Goal: Task Accomplishment & Management: Use online tool/utility

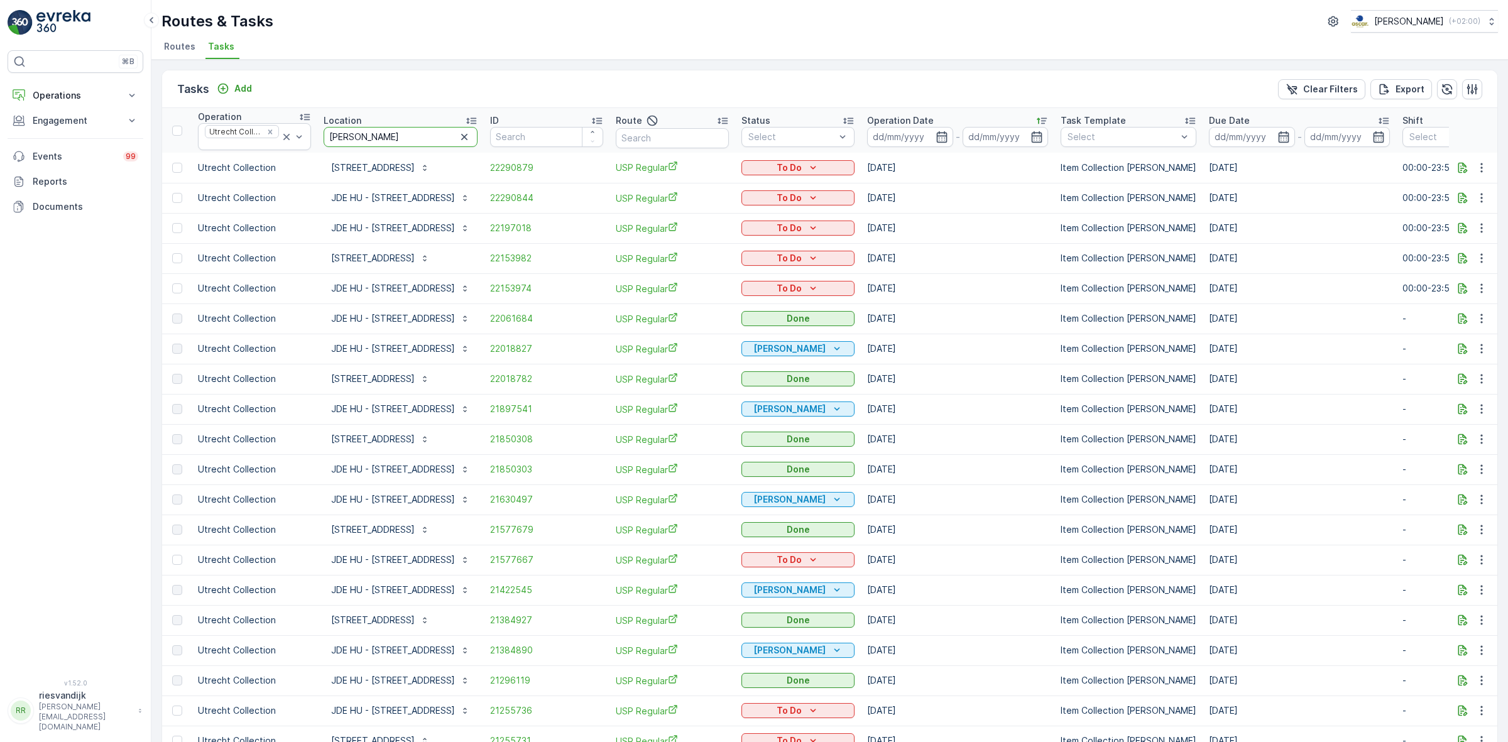
drag, startPoint x: 369, startPoint y: 136, endPoint x: 314, endPoint y: 136, distance: 55.3
click at [314, 136] on tr "Operation Utrecht Collection Location heidel ID Route Status Select Operation D…" at bounding box center [1151, 130] width 1979 height 45
type input "copain"
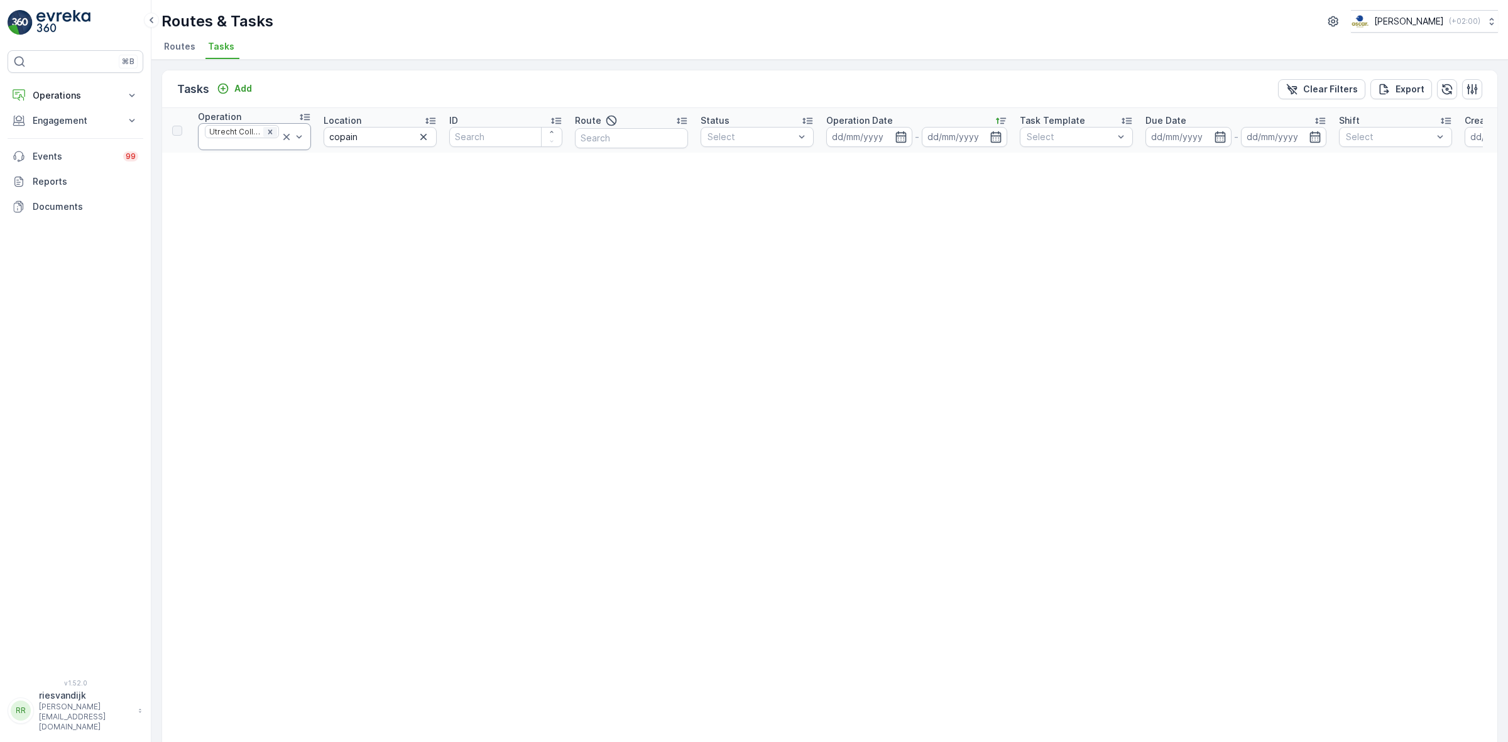
click at [271, 133] on icon "Remove Utrecht Collection" at bounding box center [270, 132] width 9 height 9
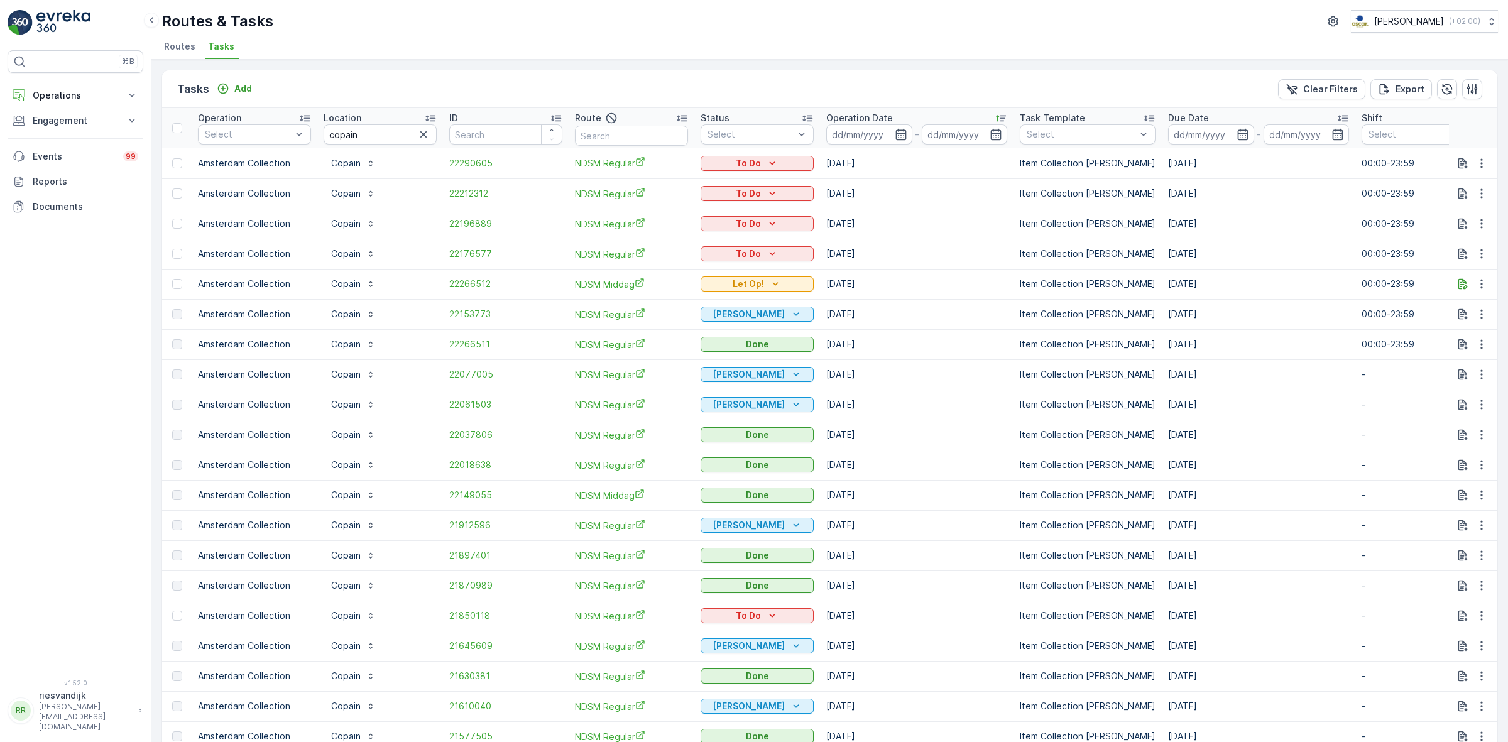
click at [743, 85] on div "Tasks Add Clear Filters Export" at bounding box center [829, 89] width 1335 height 38
click at [422, 133] on icon "button" at bounding box center [423, 134] width 13 height 13
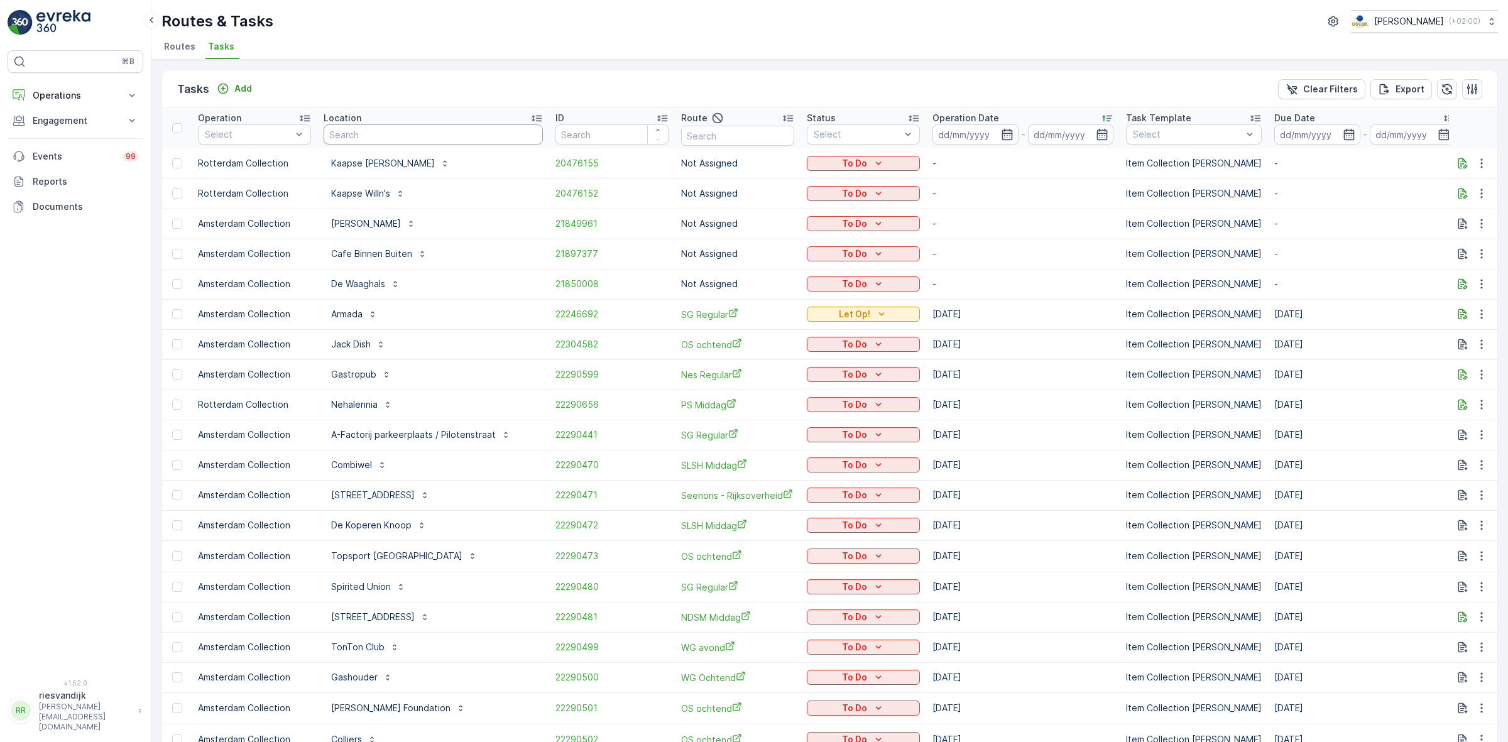
click at [410, 139] on input "text" at bounding box center [433, 134] width 219 height 20
type input "heidelberglaan"
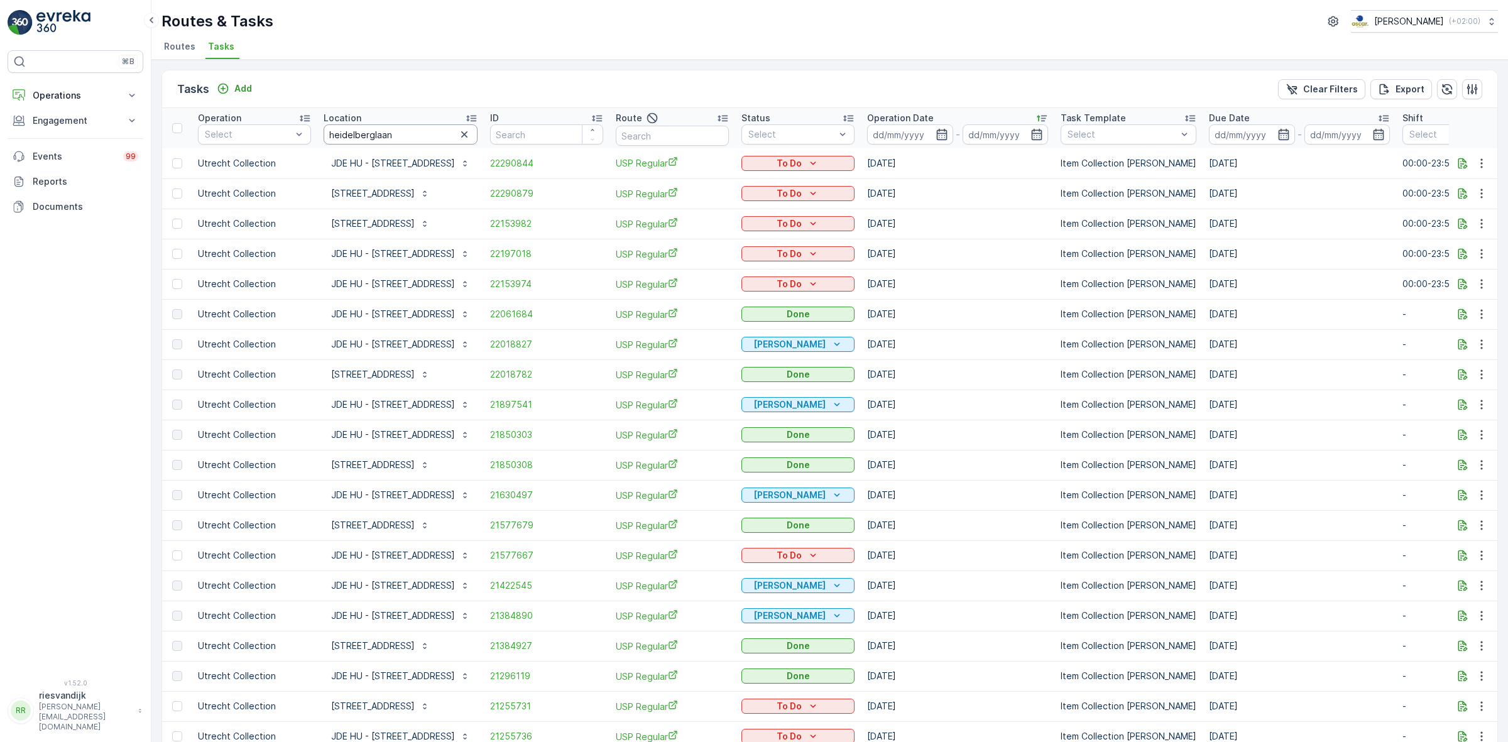
click at [419, 140] on input "heidelberglaan" at bounding box center [401, 134] width 154 height 20
type input "[STREET_ADDRESS]"
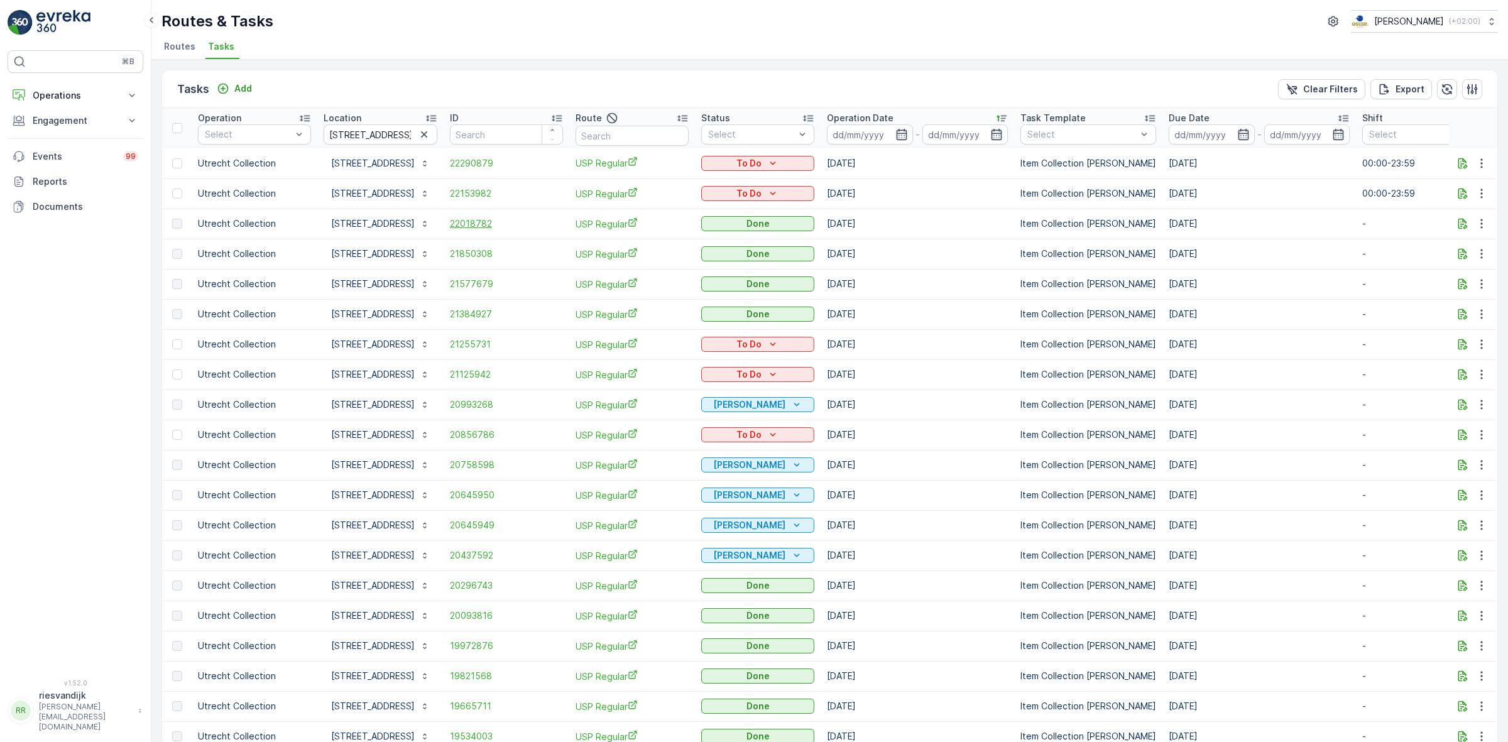
click at [511, 227] on span "22018782" at bounding box center [506, 223] width 113 height 13
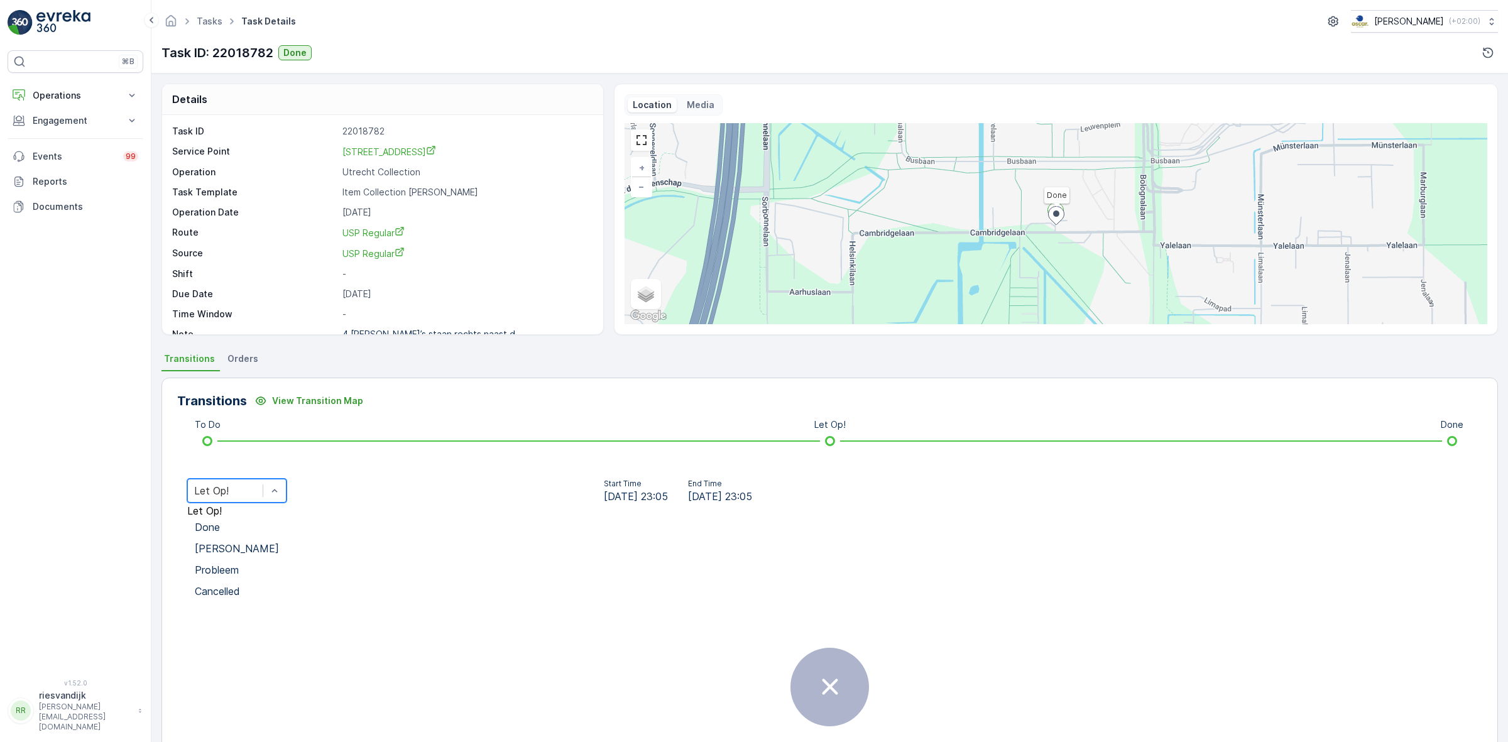
click at [287, 501] on div "Let Op!" at bounding box center [236, 491] width 99 height 24
click at [287, 517] on div "Done" at bounding box center [236, 527] width 99 height 21
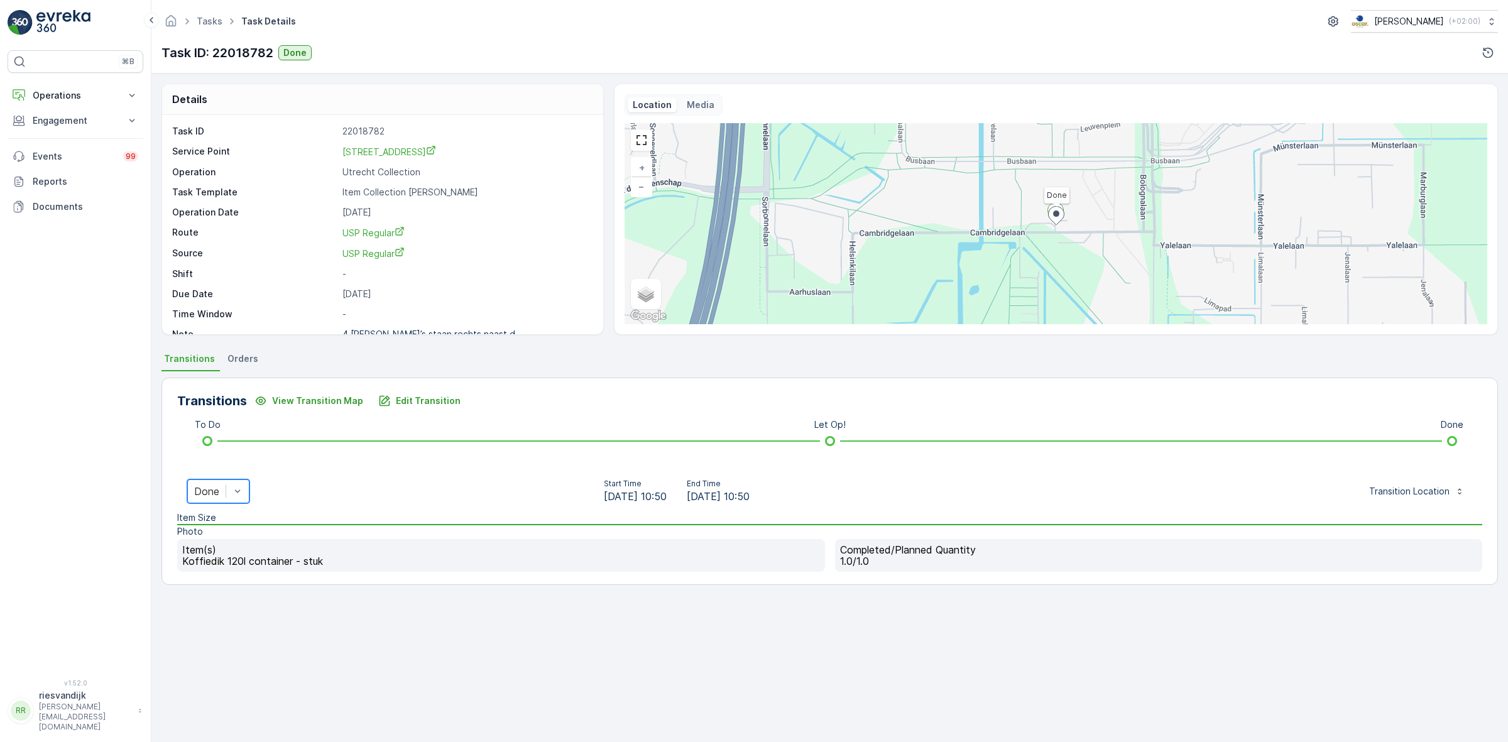
click at [219, 493] on div "Done" at bounding box center [206, 491] width 25 height 11
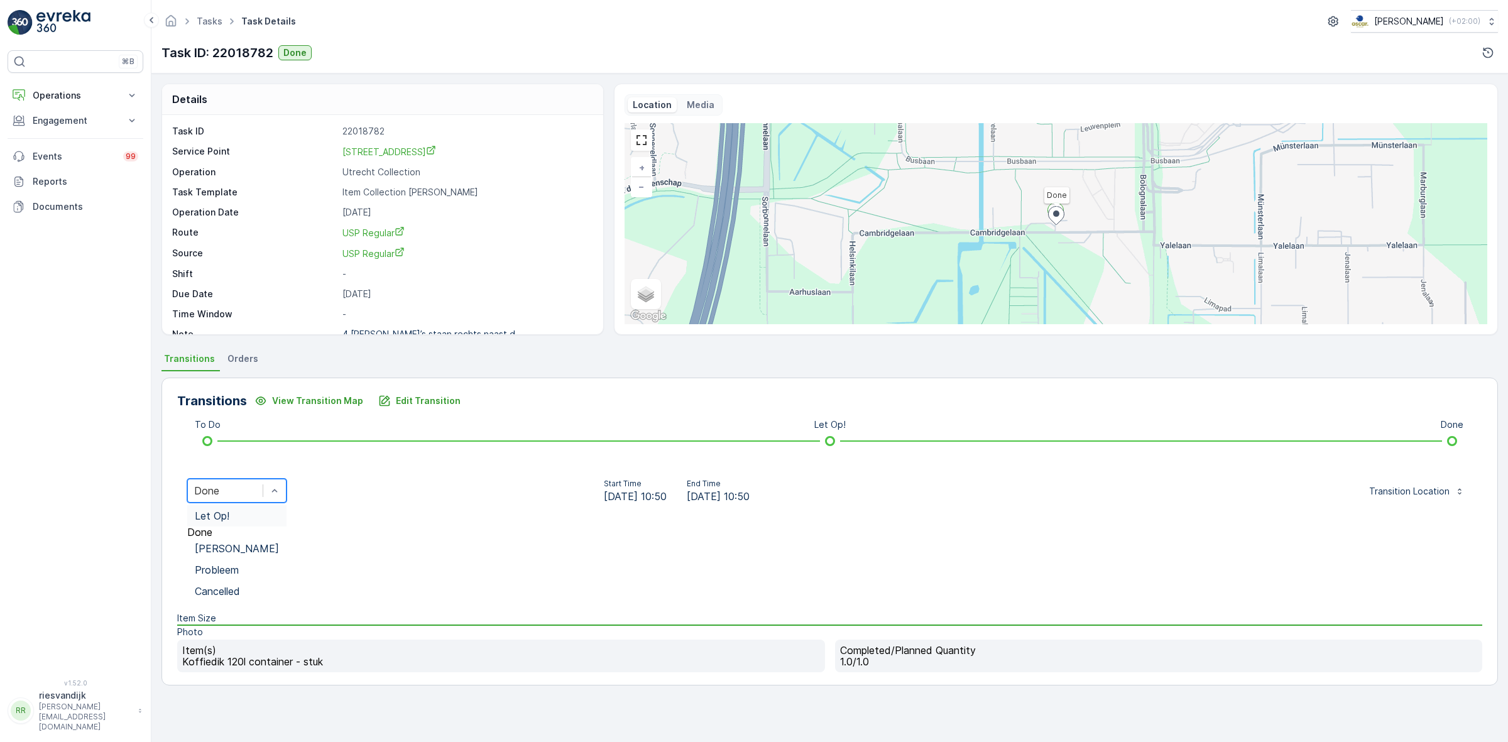
click at [279, 510] on div "Let Op!" at bounding box center [237, 515] width 84 height 11
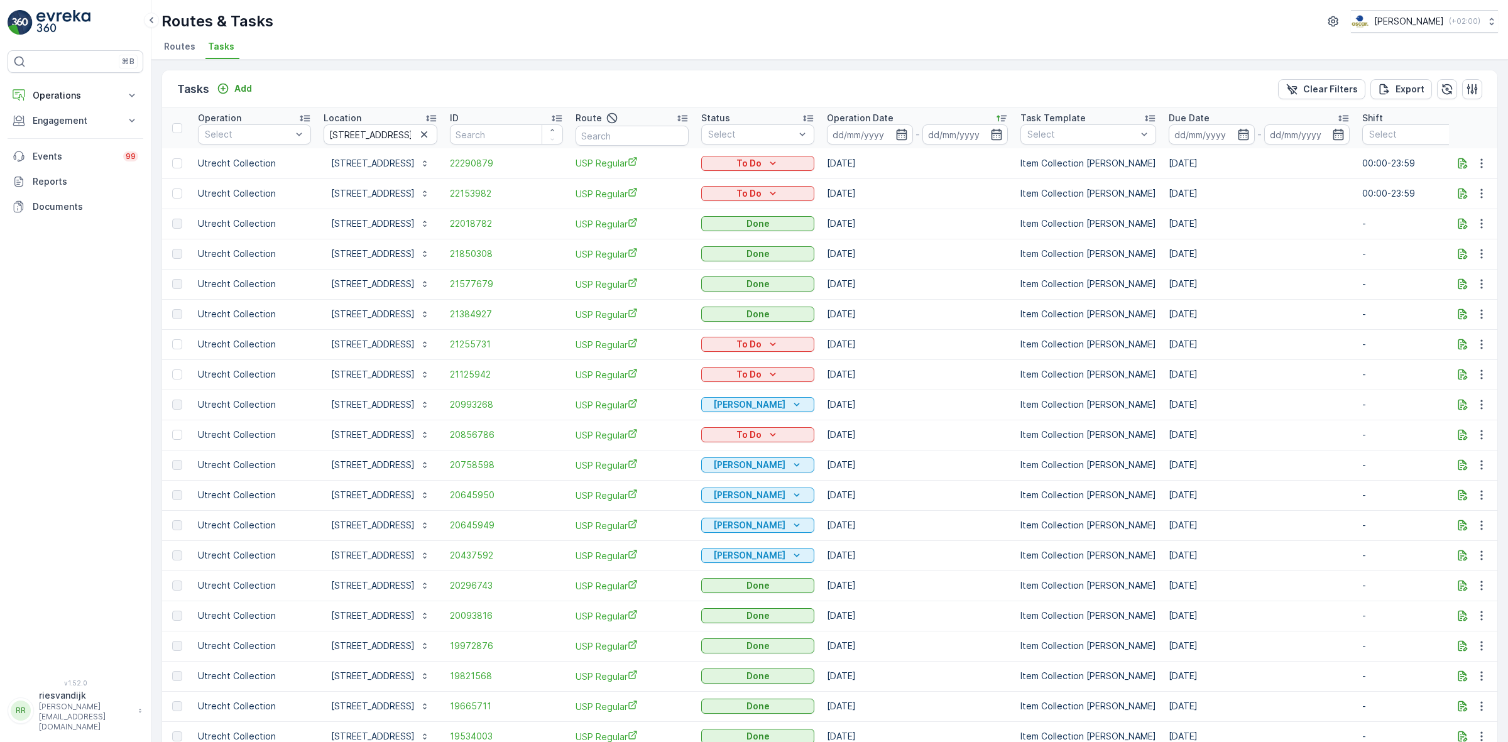
drag, startPoint x: 1186, startPoint y: 195, endPoint x: 1236, endPoint y: 194, distance: 50.3
click at [1236, 194] on td "10.10.2025" at bounding box center [1259, 193] width 194 height 30
click at [503, 167] on span "22290879" at bounding box center [506, 163] width 113 height 13
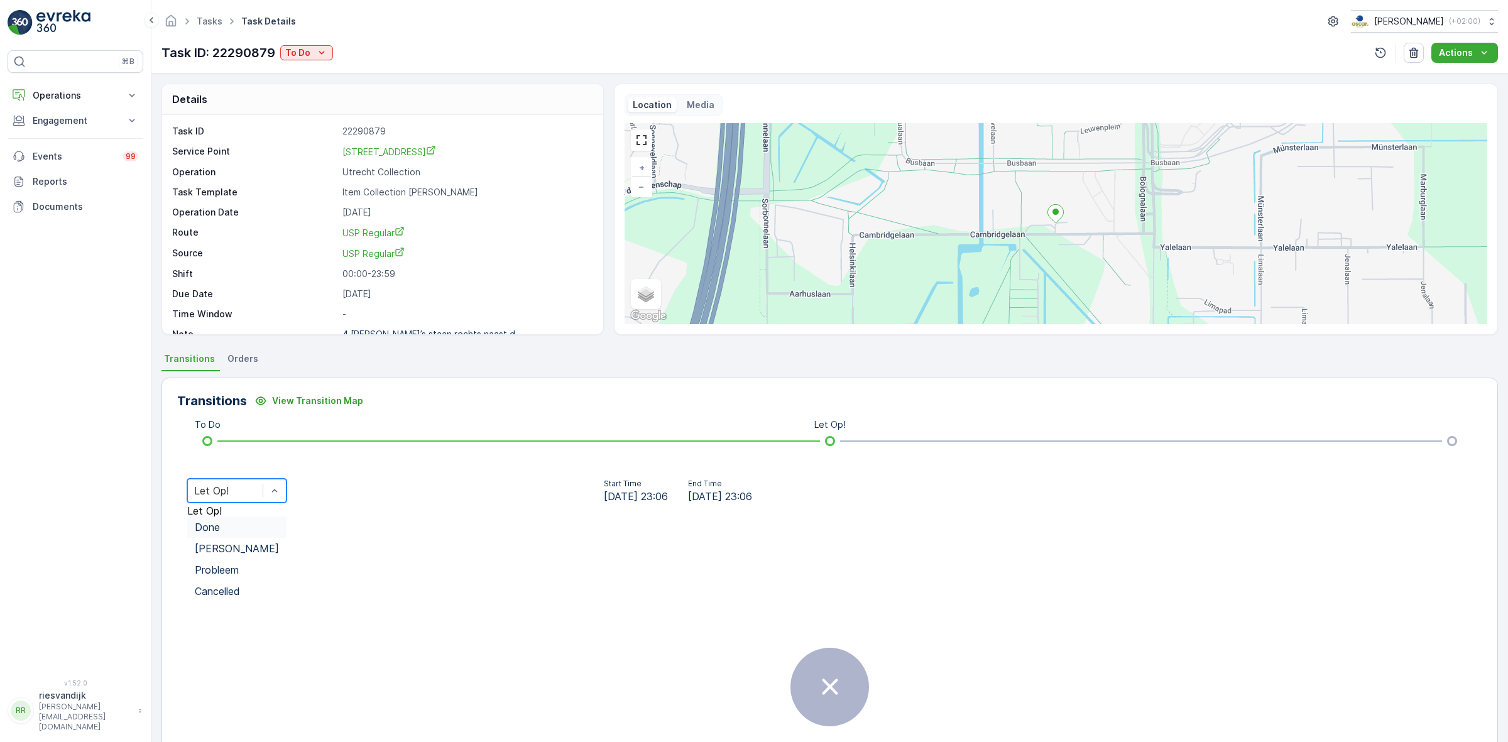
click at [287, 517] on div "Done" at bounding box center [236, 527] width 99 height 21
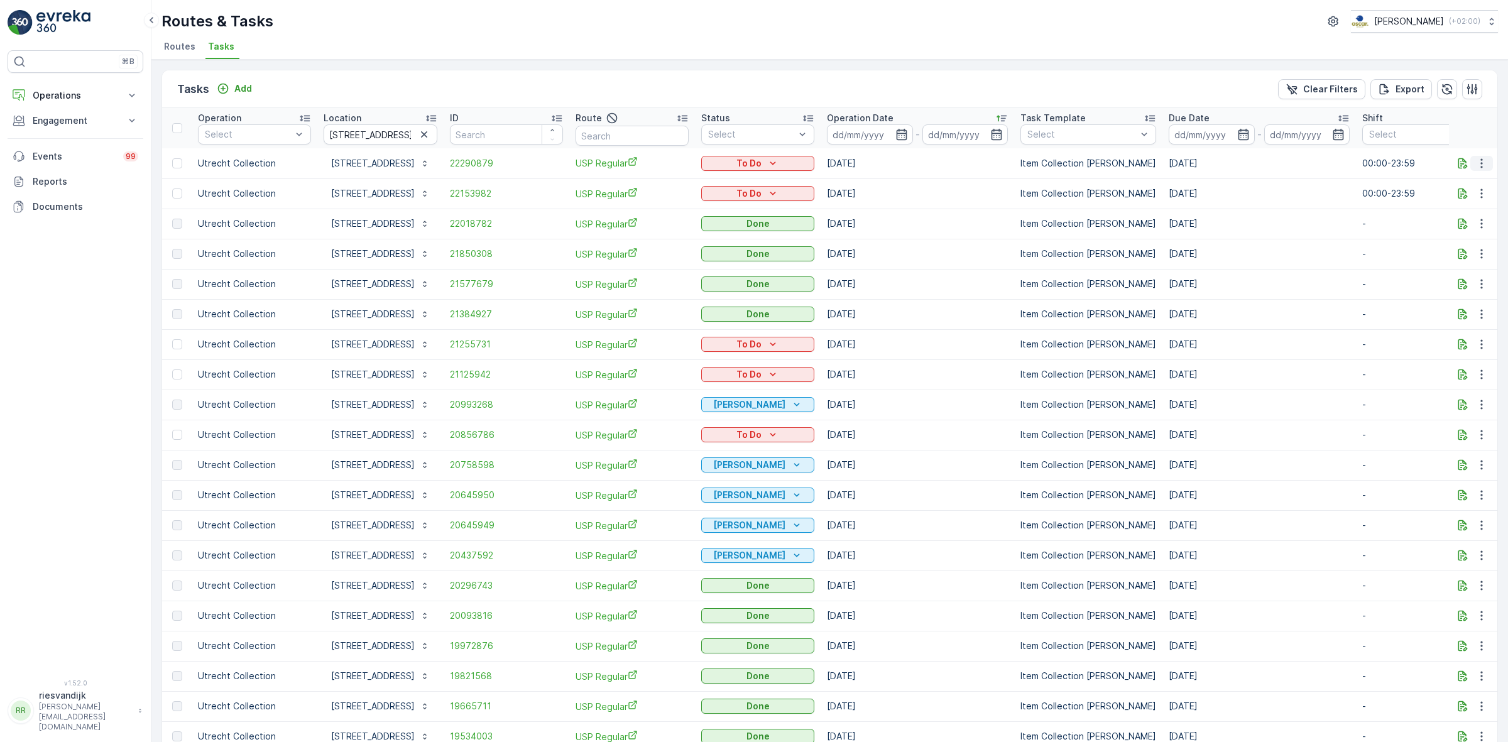
click at [1480, 160] on icon "button" at bounding box center [1481, 162] width 2 height 9
click at [1479, 211] on div "Change Route" at bounding box center [1461, 218] width 95 height 18
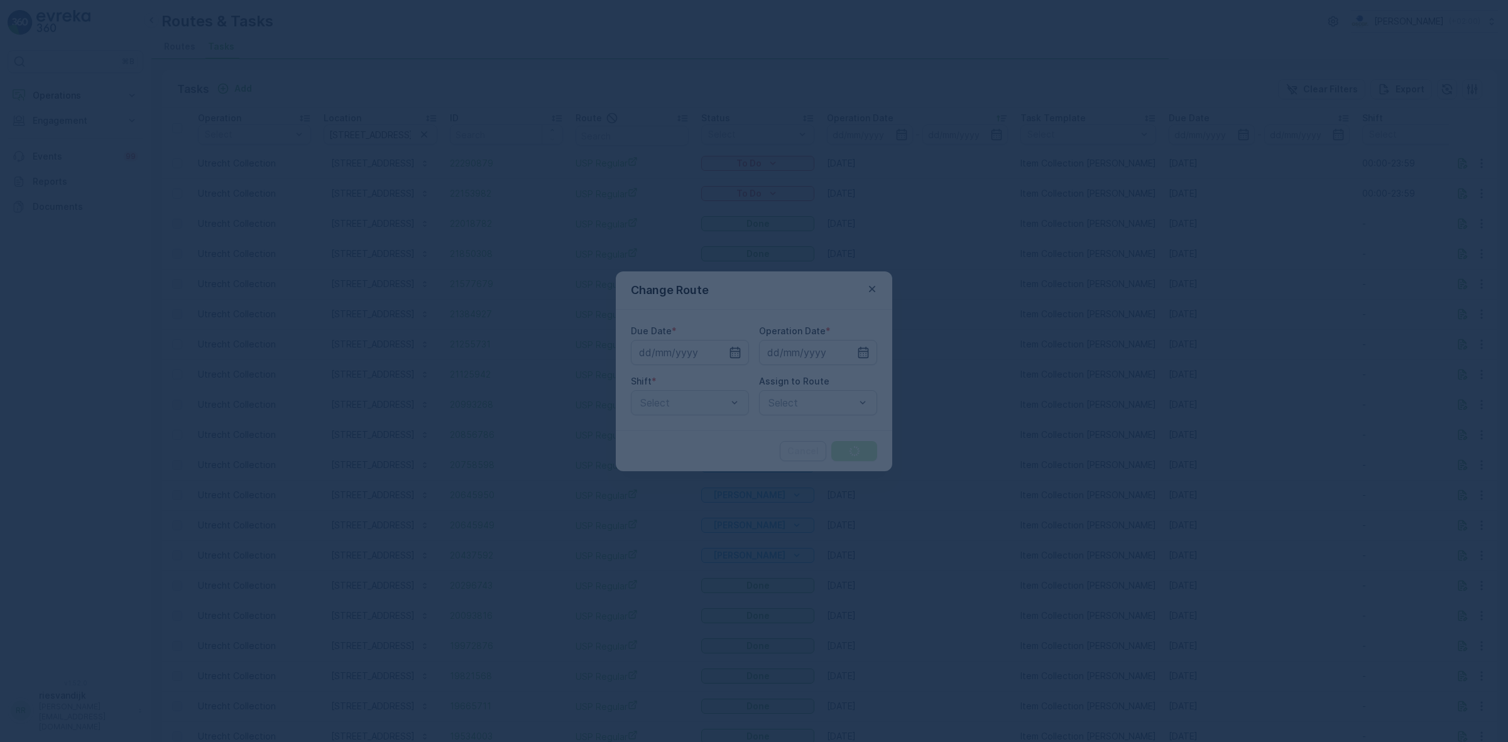
type input "15.10.2025"
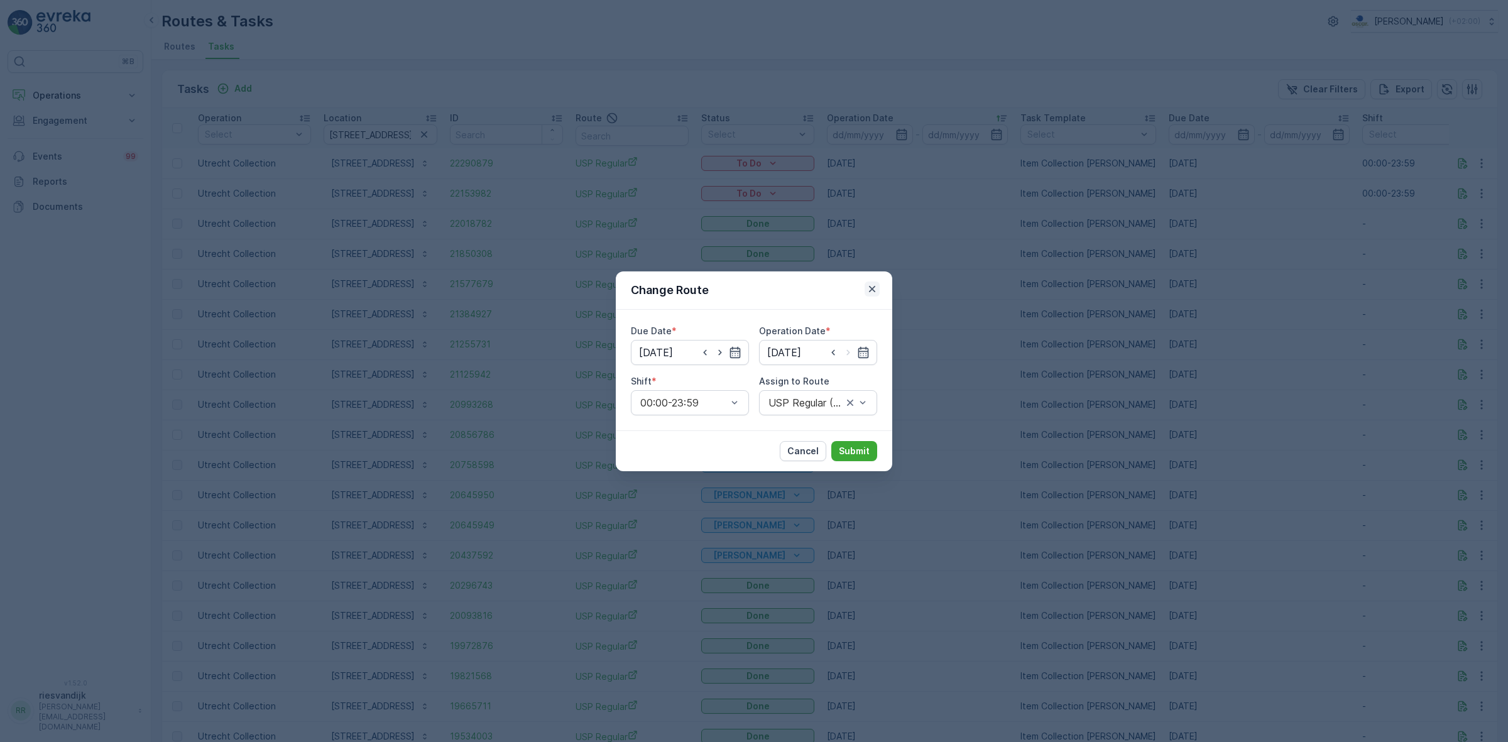
click at [866, 291] on icon "button" at bounding box center [872, 289] width 13 height 13
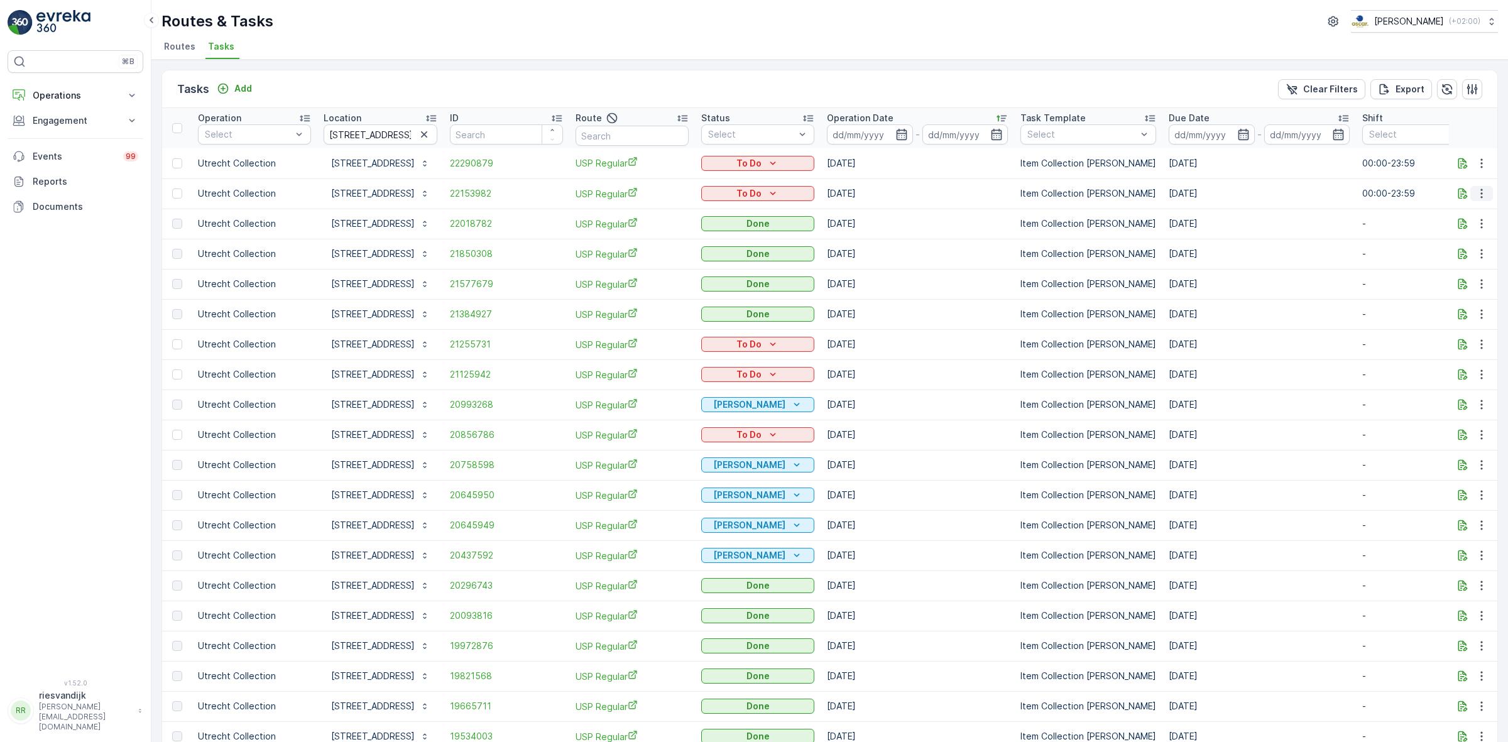
click at [1483, 187] on icon "button" at bounding box center [1481, 193] width 13 height 13
click at [1159, 47] on ul "Routes Tasks" at bounding box center [824, 48] width 1326 height 21
click at [491, 159] on span "22290879" at bounding box center [506, 163] width 113 height 13
click at [506, 195] on span "22153982" at bounding box center [506, 193] width 113 height 13
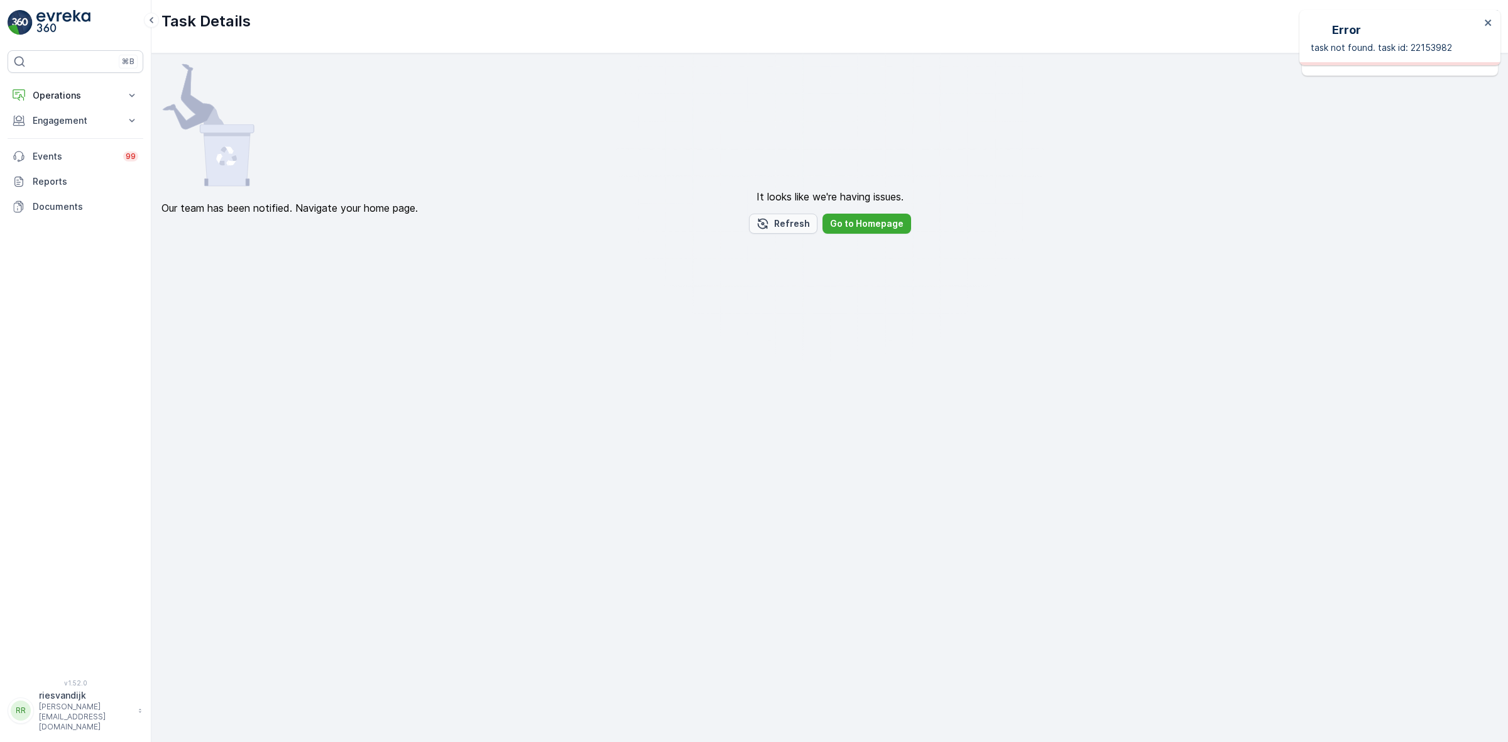
click at [784, 230] on p "Refresh" at bounding box center [792, 223] width 36 height 13
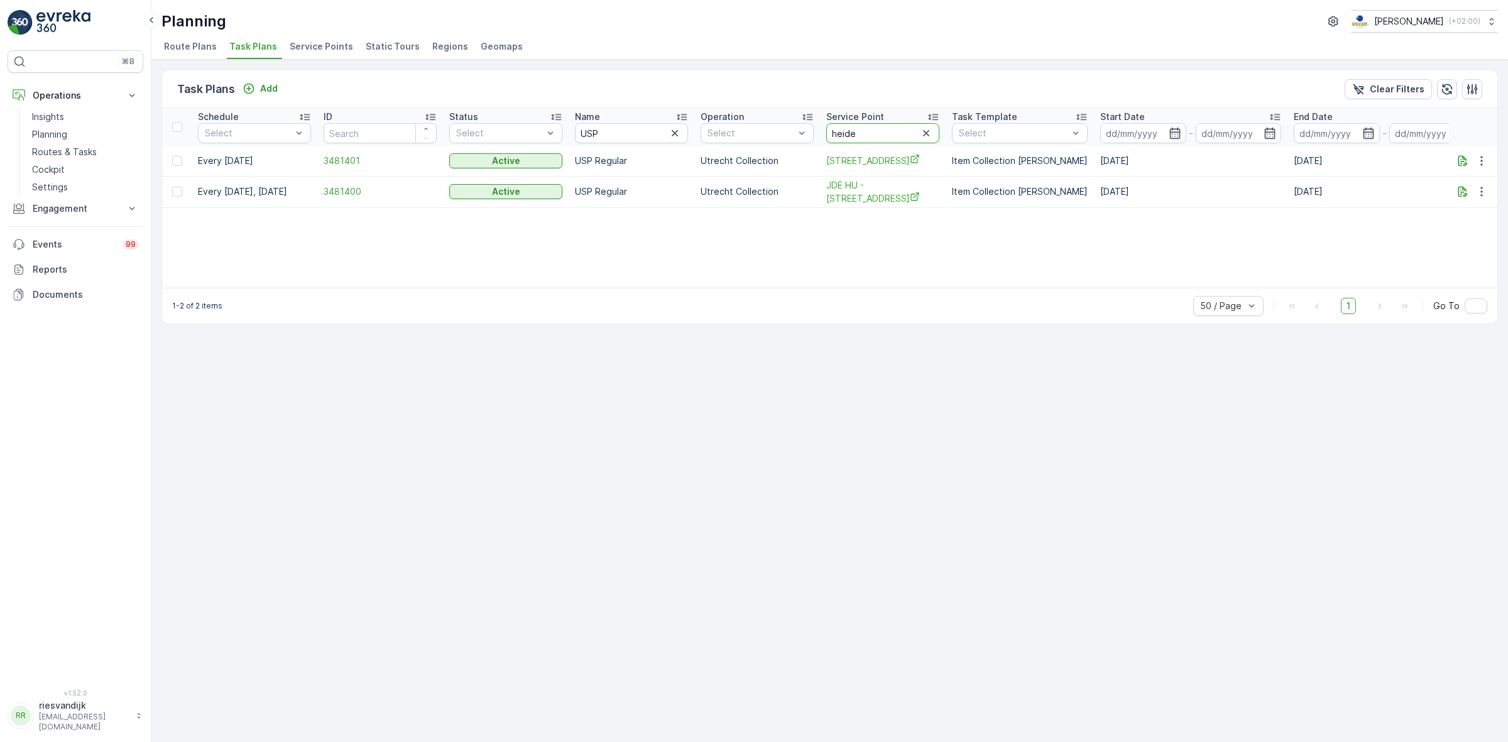
drag, startPoint x: 853, startPoint y: 132, endPoint x: 825, endPoint y: 132, distance: 27.6
click at [825, 132] on th "Service [GEOGRAPHIC_DATA]" at bounding box center [883, 127] width 126 height 38
type input "cambrid"
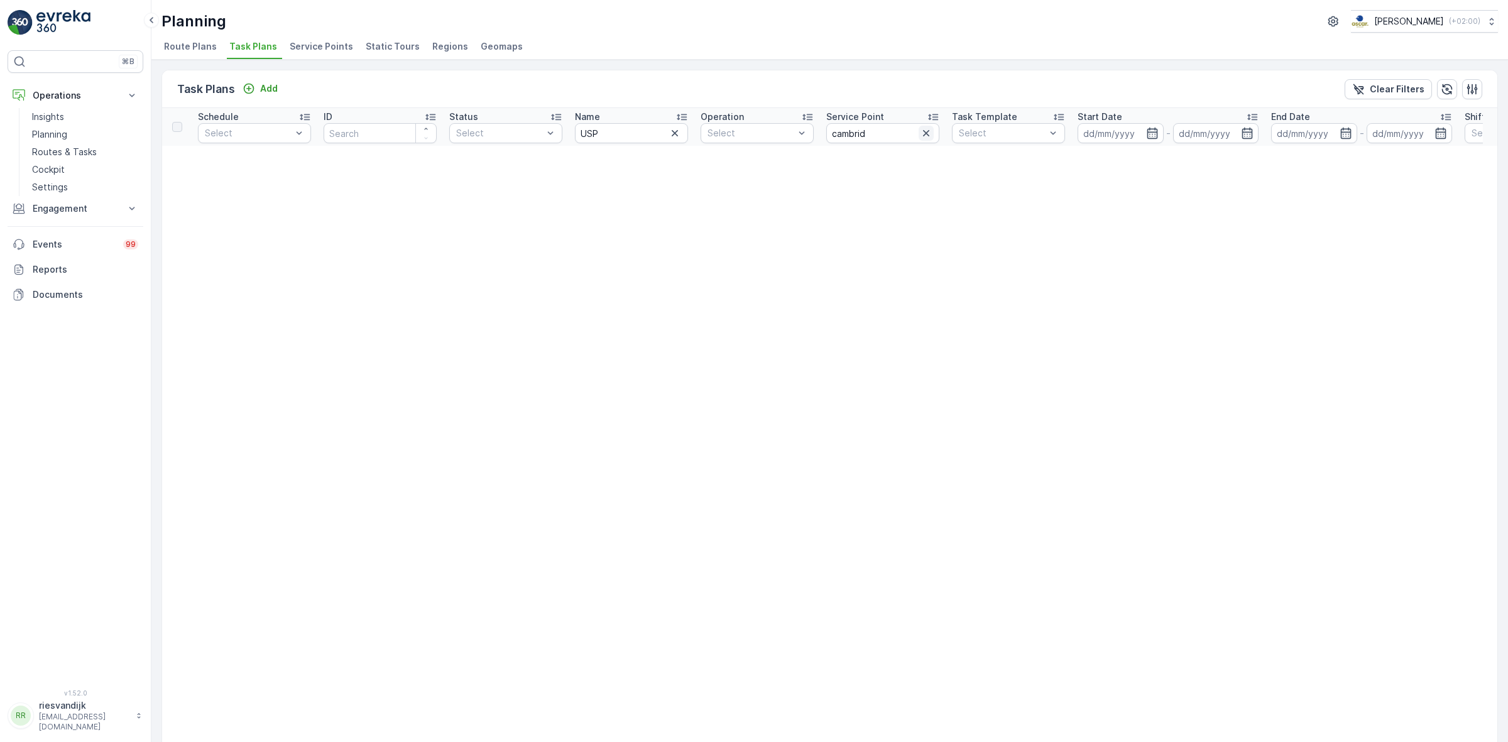
click at [922, 129] on icon "button" at bounding box center [926, 133] width 13 height 13
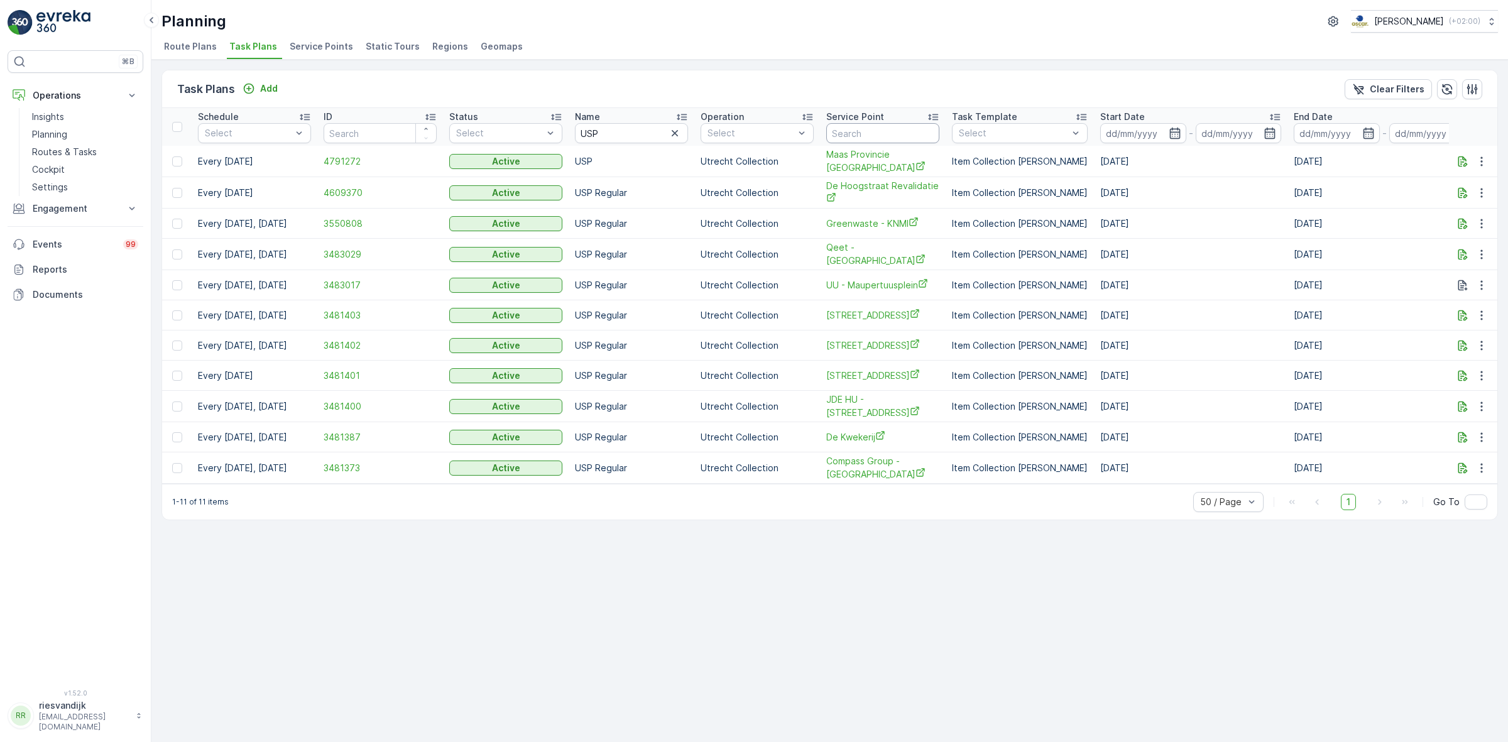
click at [878, 137] on input "text" at bounding box center [882, 133] width 113 height 20
type input "heidel"
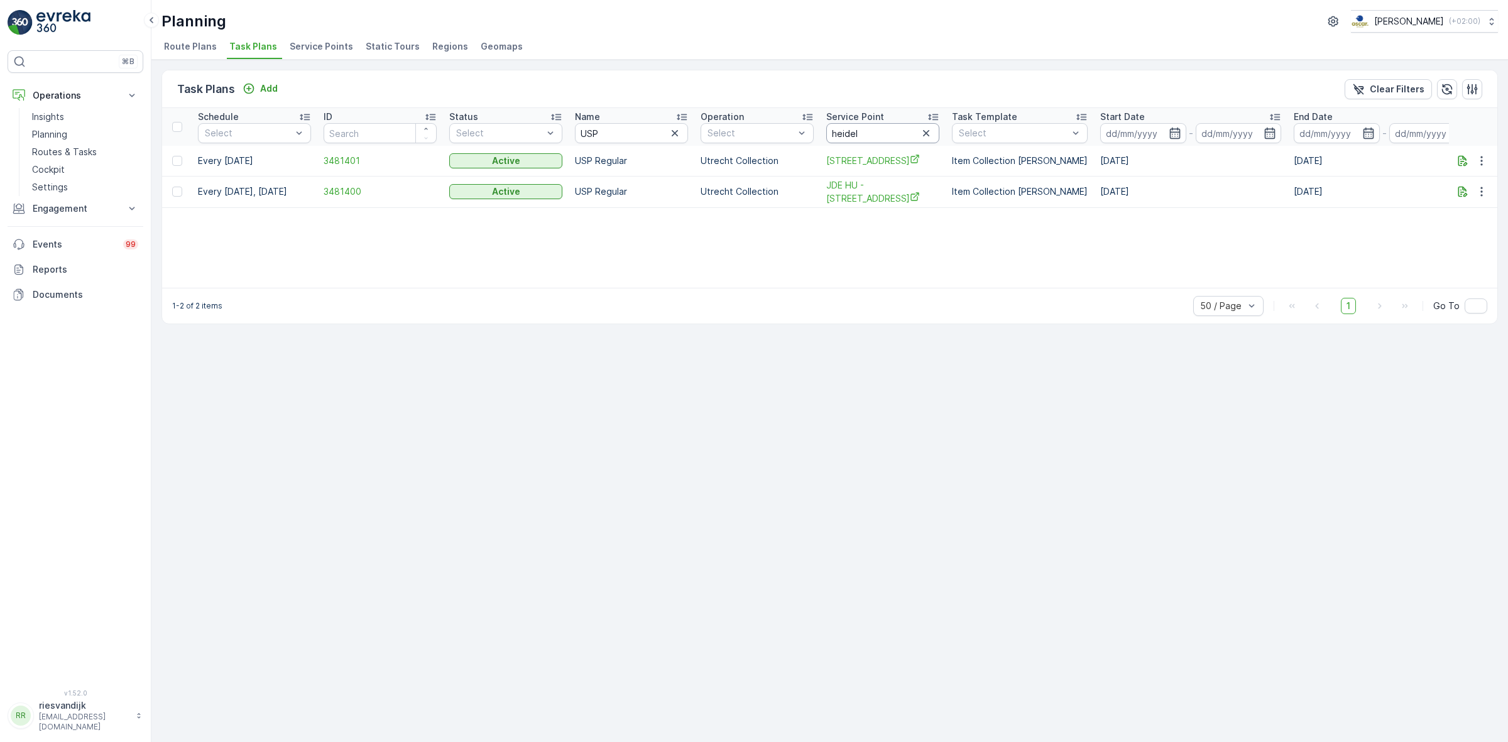
click at [878, 137] on input "heidel" at bounding box center [882, 133] width 113 height 20
type input "heidelberg"
click at [878, 137] on input "heidelberg" at bounding box center [882, 133] width 113 height 20
type input "heidelberglaan"
click at [905, 137] on input "heidelberglaan" at bounding box center [882, 133] width 113 height 20
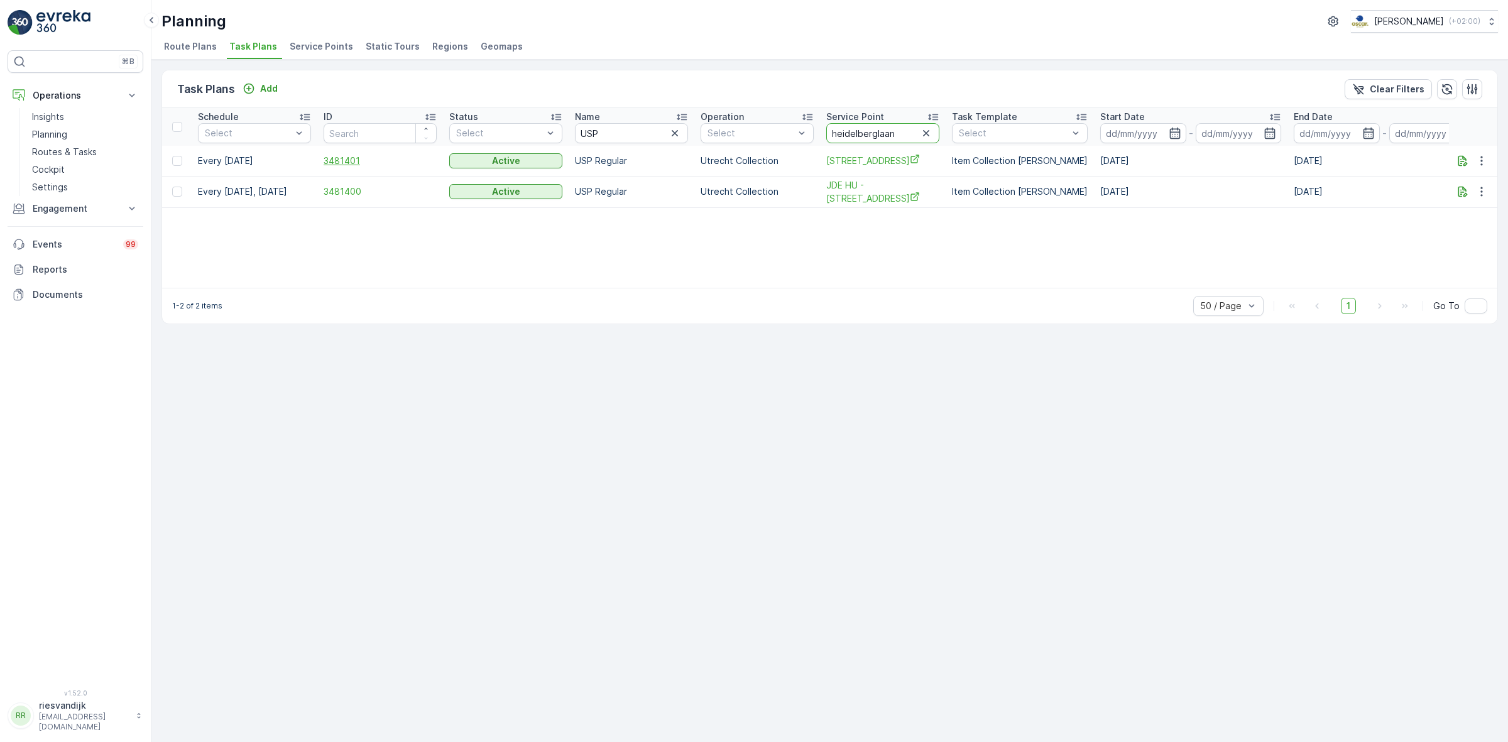
click at [346, 159] on span "3481401" at bounding box center [380, 161] width 113 height 13
click at [1463, 161] on icon "button" at bounding box center [1462, 160] width 9 height 11
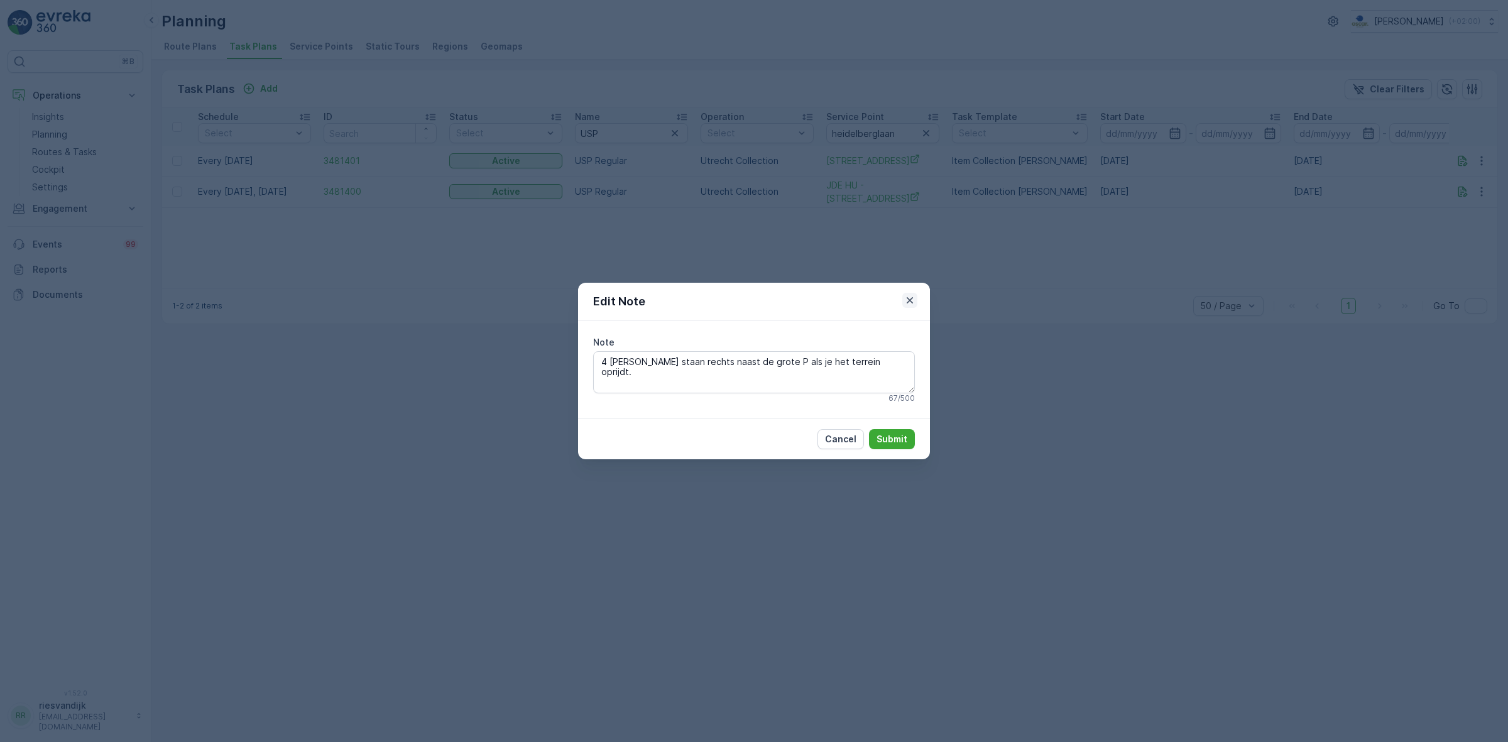
click at [911, 300] on icon "button" at bounding box center [910, 300] width 13 height 13
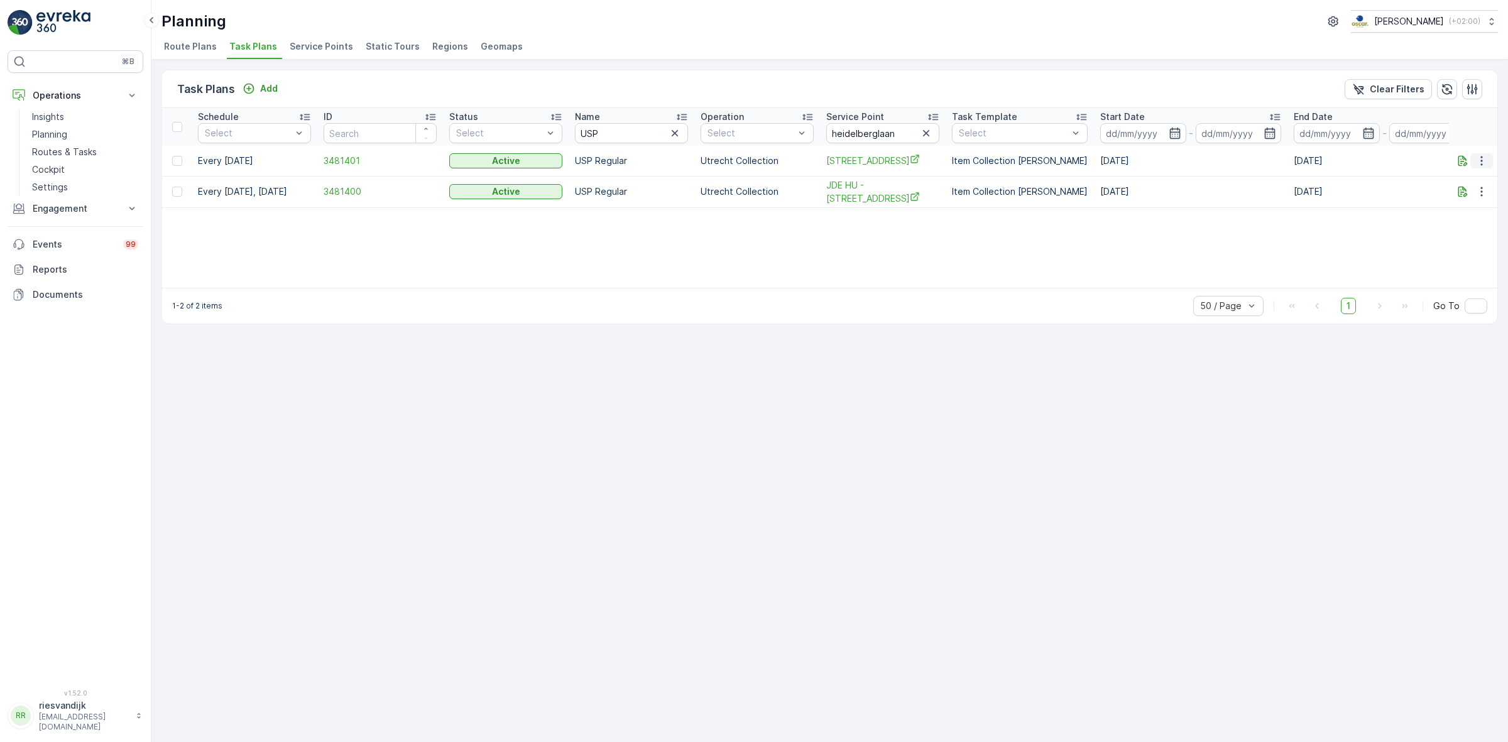
click at [1480, 164] on icon "button" at bounding box center [1481, 161] width 13 height 13
click at [1461, 193] on span "Edit Task Plan" at bounding box center [1459, 197] width 58 height 13
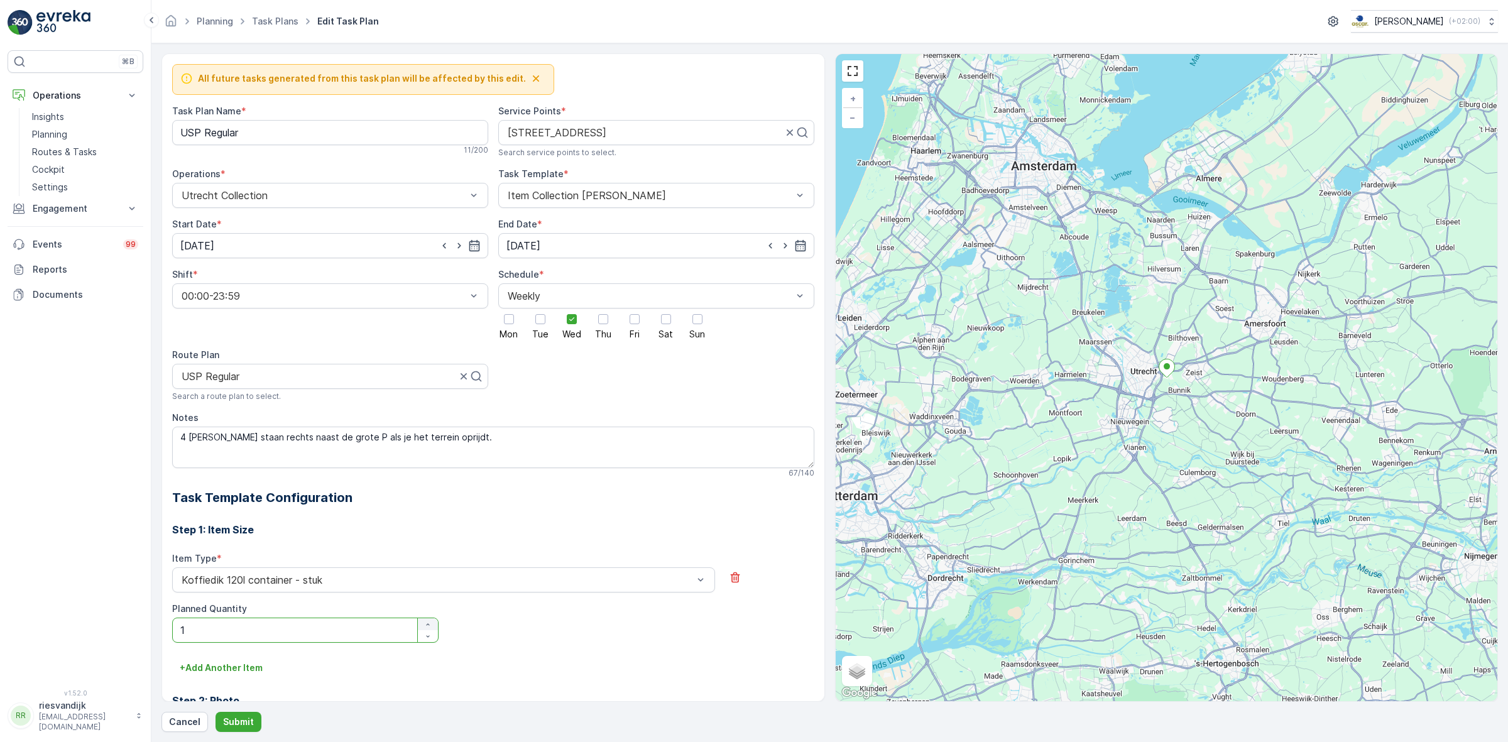
click at [424, 626] on icon "button" at bounding box center [428, 625] width 8 height 8
type Quantity "2"
click at [535, 620] on div "Item Type * Koffiedik 120l container - stuk Planned Quantity 2" at bounding box center [493, 597] width 642 height 90
click at [224, 721] on p "Submit" at bounding box center [238, 722] width 31 height 13
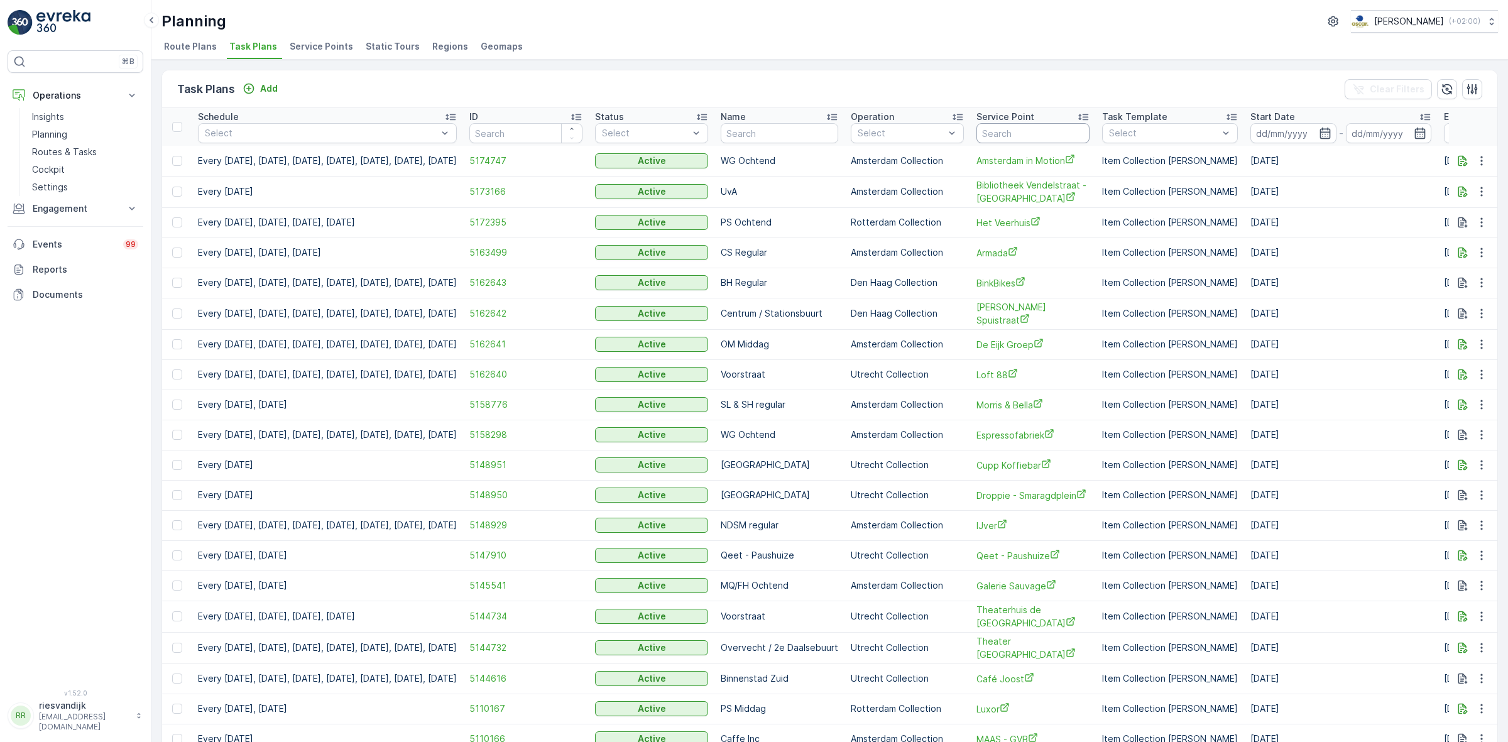
click at [1053, 137] on input "text" at bounding box center [1032, 133] width 113 height 20
type input "heidelberg"
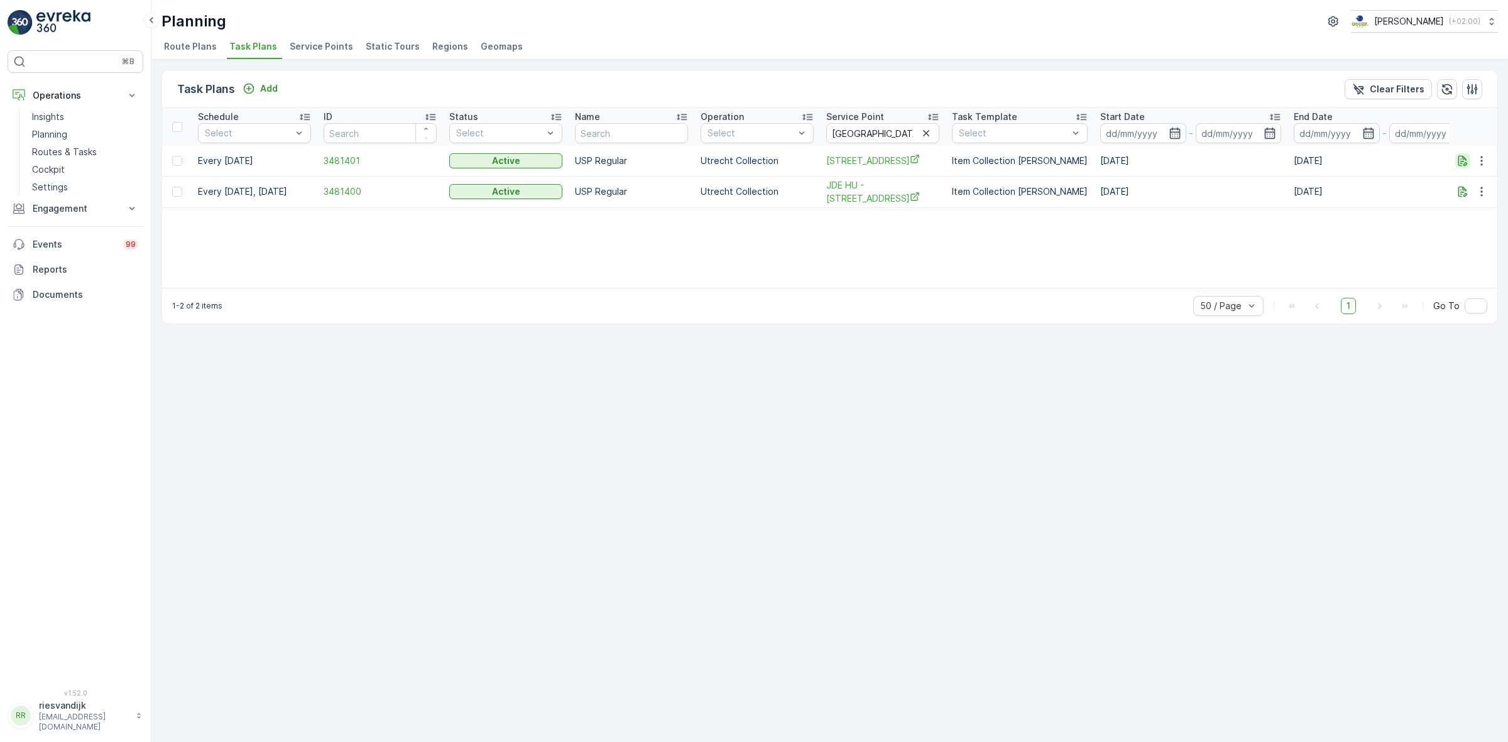
click at [1465, 161] on icon "button" at bounding box center [1463, 161] width 13 height 13
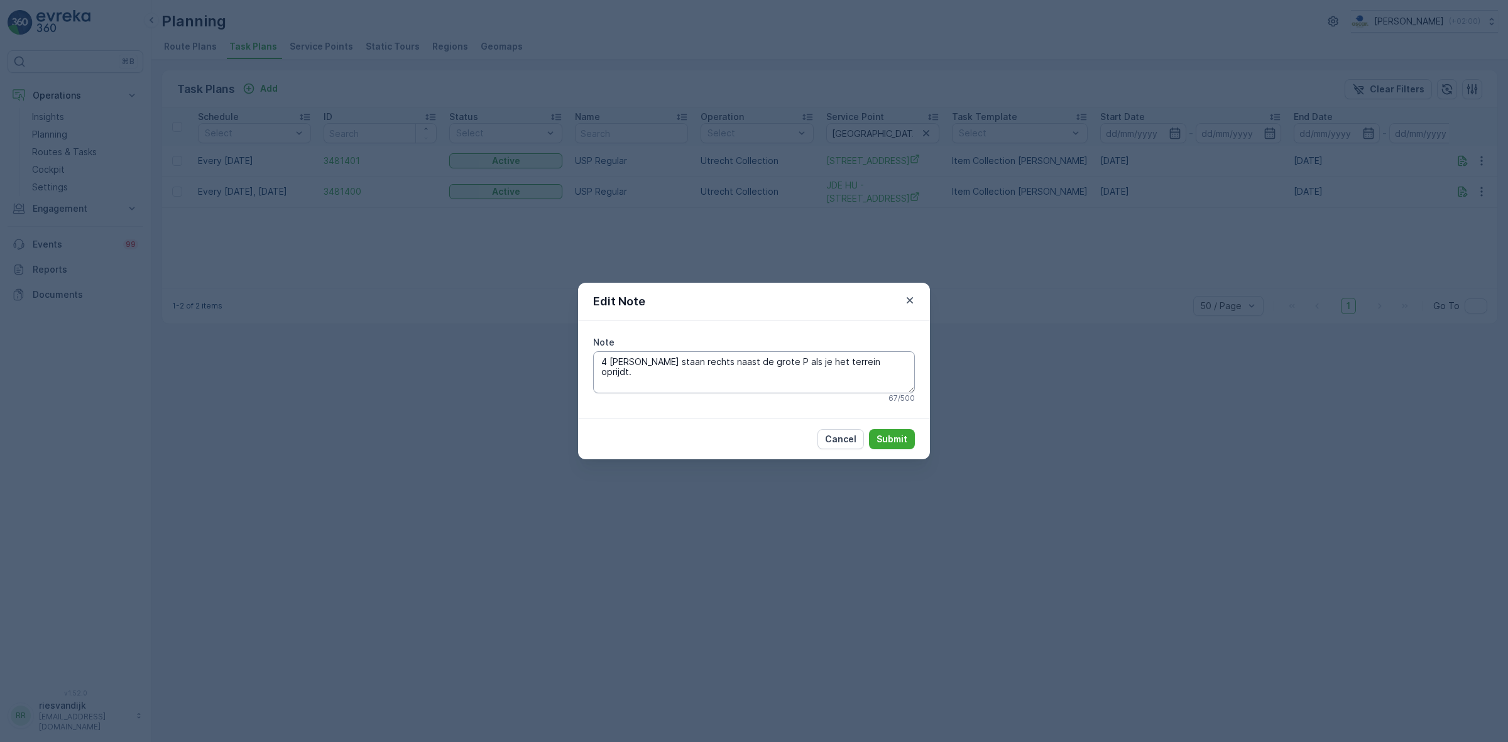
click at [608, 360] on textarea "4 kliko’s staan rechts naast de grote P als je het terrein oprijdt." at bounding box center [754, 371] width 322 height 41
click at [875, 358] on textarea "2 containers staan rechts naast de grote P als je het terrein oprijdt." at bounding box center [754, 371] width 322 height 41
type textarea "2 containers staan rechts naast de grote P als je het terrein oprijdt aan de Ca…"
click at [885, 435] on p "Submit" at bounding box center [892, 439] width 31 height 13
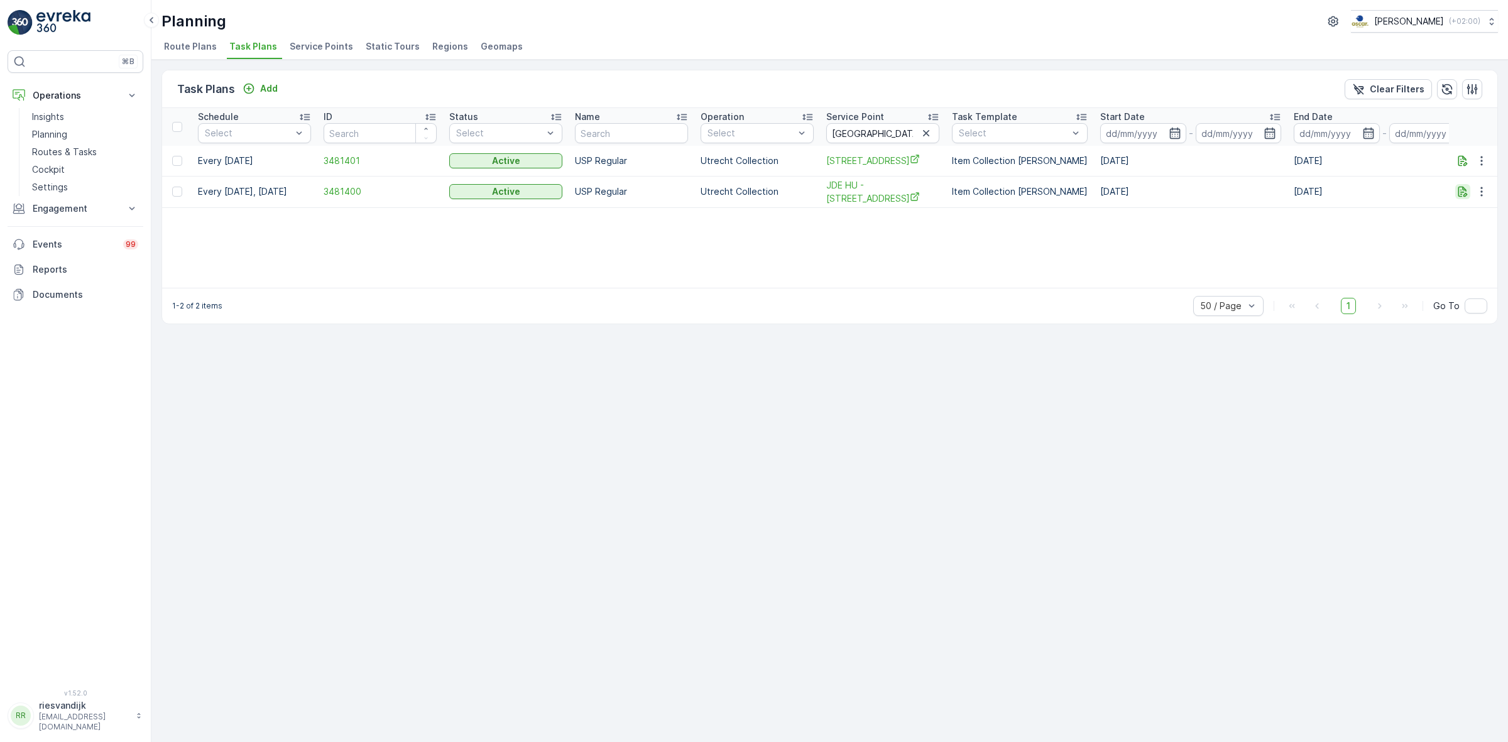
click at [1466, 190] on icon "button" at bounding box center [1463, 191] width 13 height 13
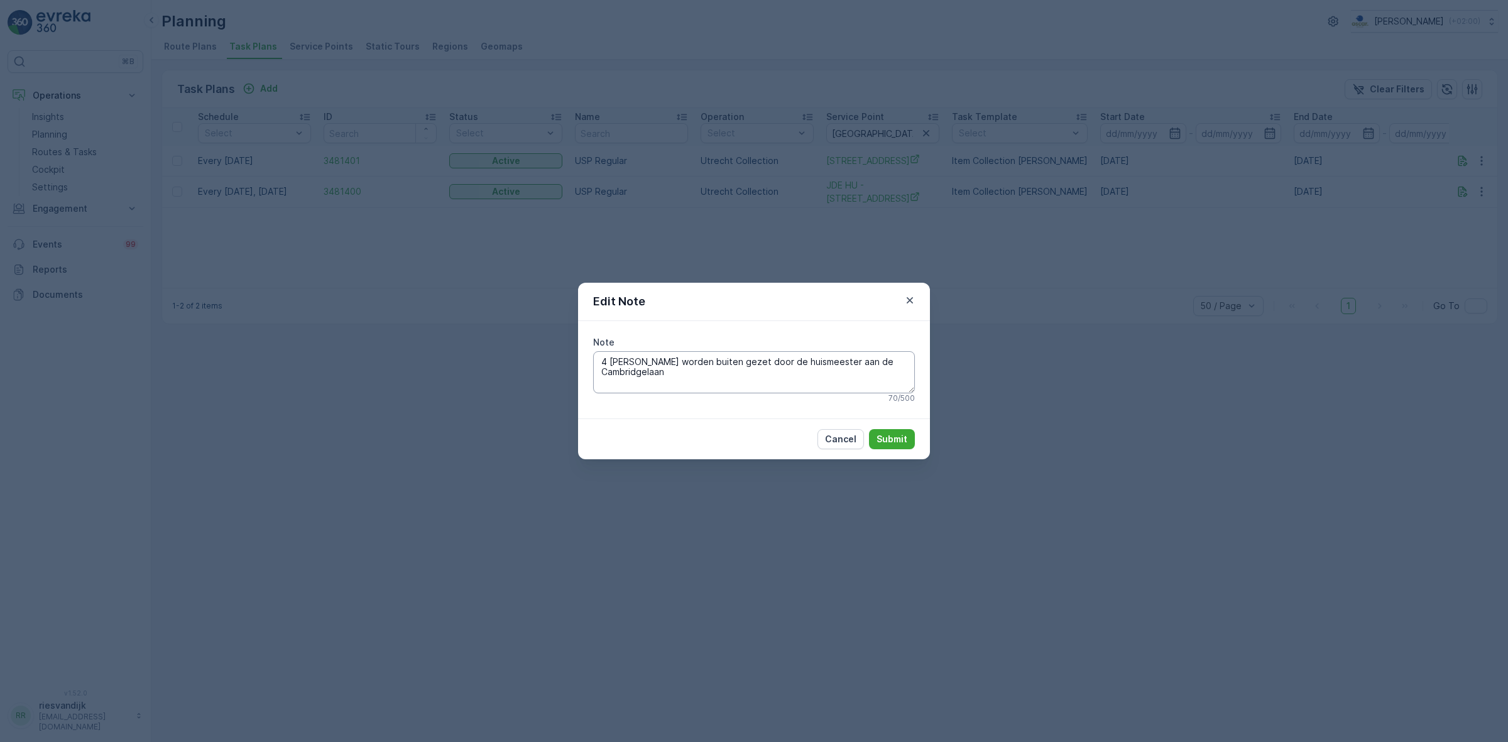
click at [604, 366] on textarea "4 kliko’s worden buiten gezet door de huismeester aan de Cambridgelaan" at bounding box center [754, 371] width 322 height 41
click at [906, 363] on textarea "2 kliko’s worden buiten gezet door de huismeester aan de Cambridgelaan" at bounding box center [754, 371] width 322 height 41
type textarea "2 kliko’s worden buiten gezet door de huismeester aan de Cambridgelaan (let op:…"
click at [880, 440] on p "Submit" at bounding box center [892, 439] width 31 height 13
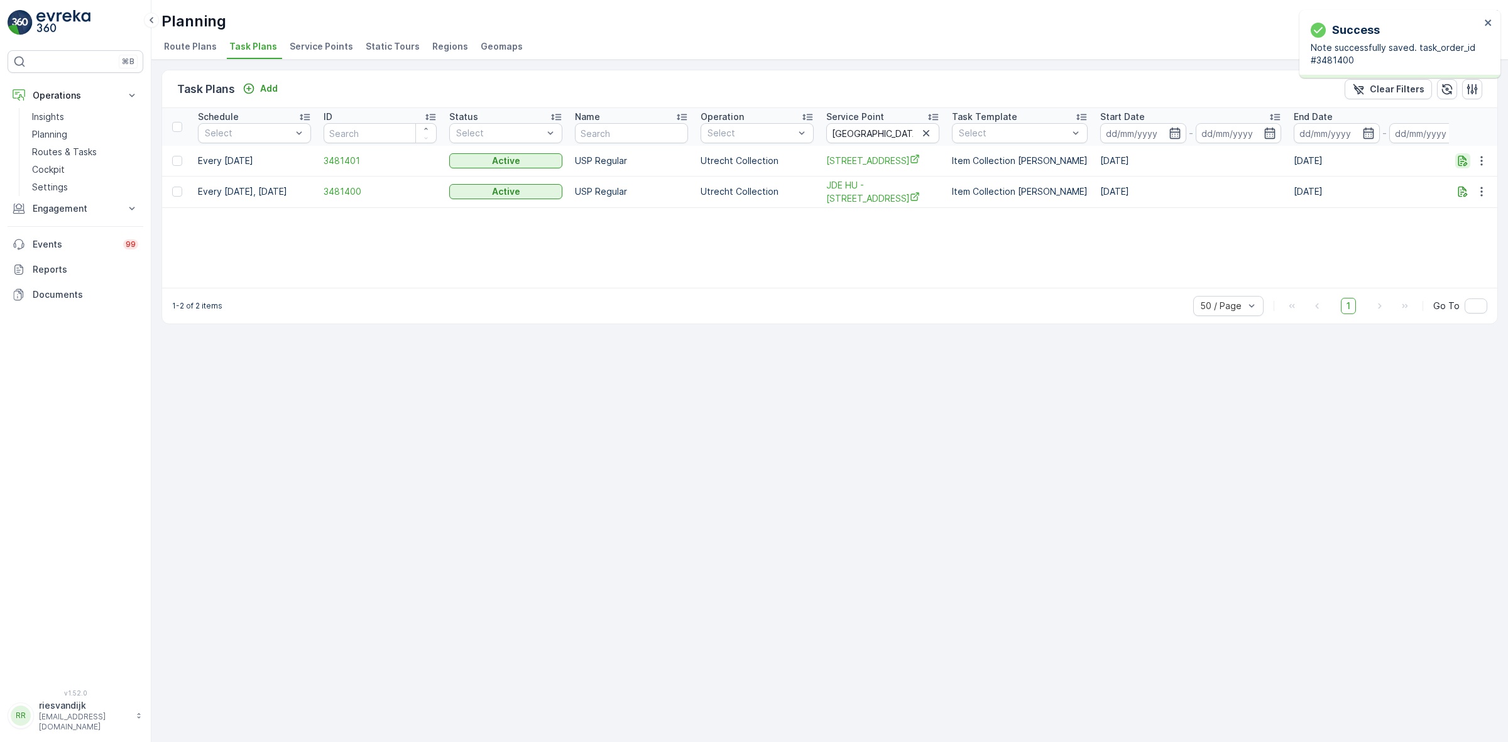
click at [1465, 161] on icon "button" at bounding box center [1463, 161] width 13 height 13
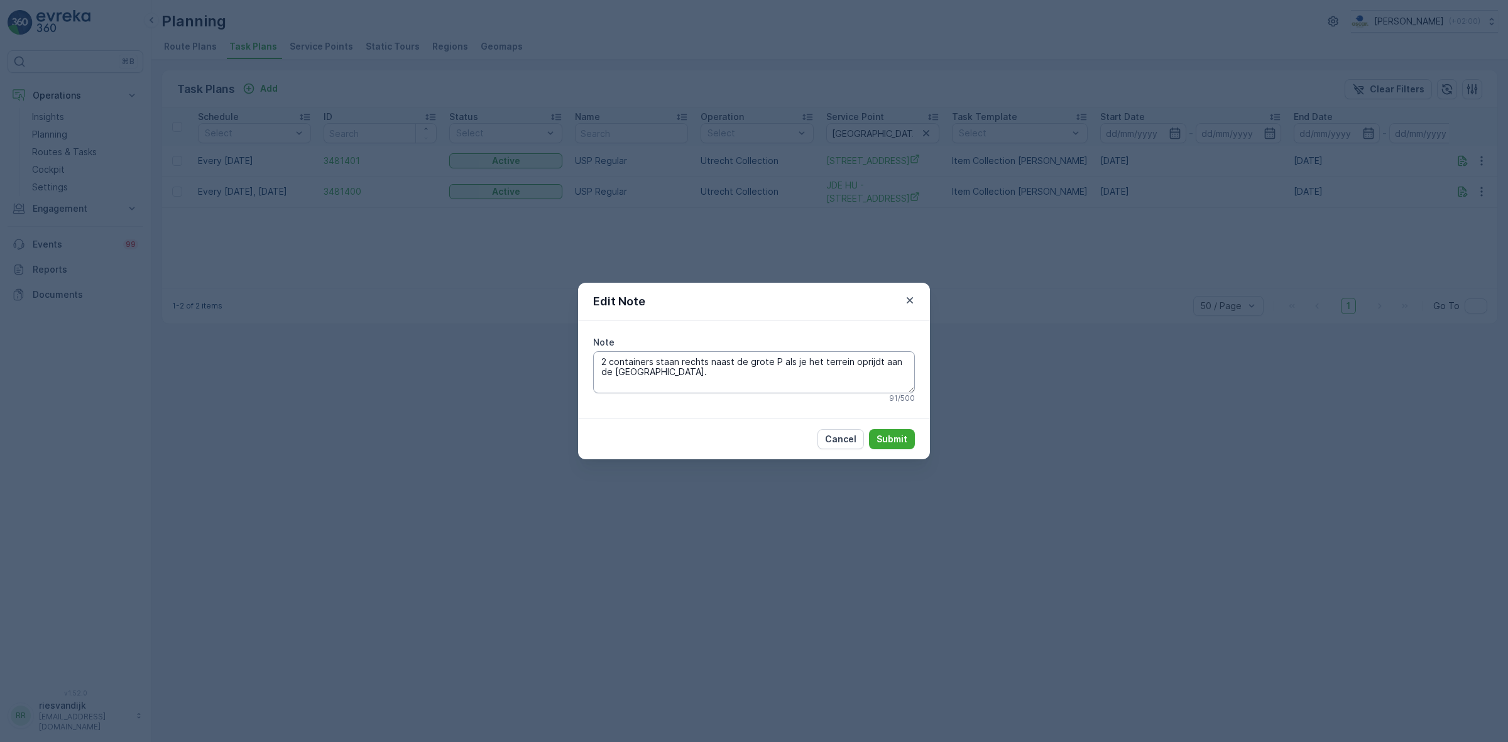
click at [685, 374] on textarea "2 containers staan rechts naast de grote P als je het terrein oprijdt aan de Ca…" at bounding box center [754, 371] width 322 height 41
click at [682, 374] on textarea "2 containers staan rechts naast de grote P als je het terrein oprijdt aan de Ca…" at bounding box center [754, 371] width 322 height 41
type textarea "2 containers staan rechts naast de grote P als je het terrein oprijdt aan de Ca…"
click at [902, 434] on p "Submit" at bounding box center [892, 439] width 31 height 13
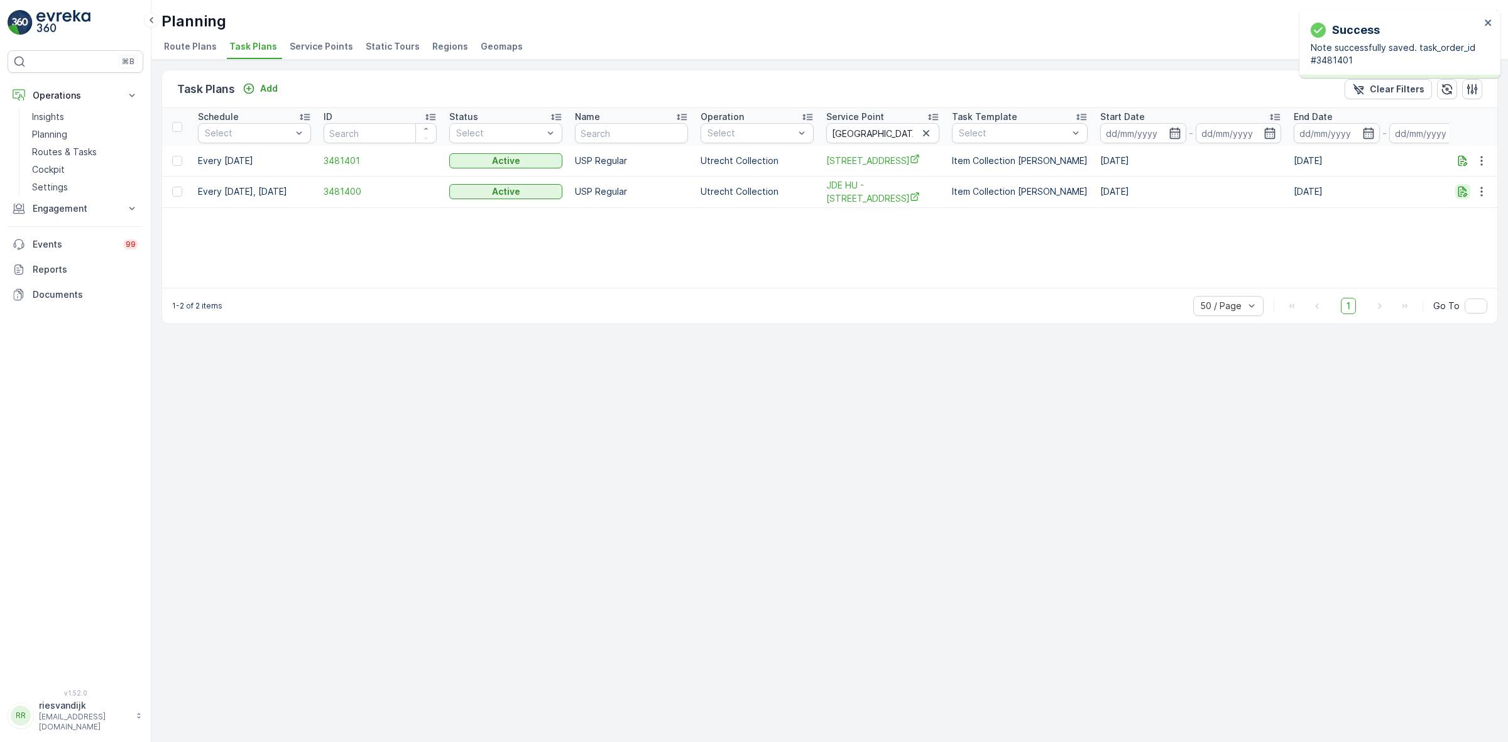
click at [1462, 192] on icon "button" at bounding box center [1463, 191] width 13 height 13
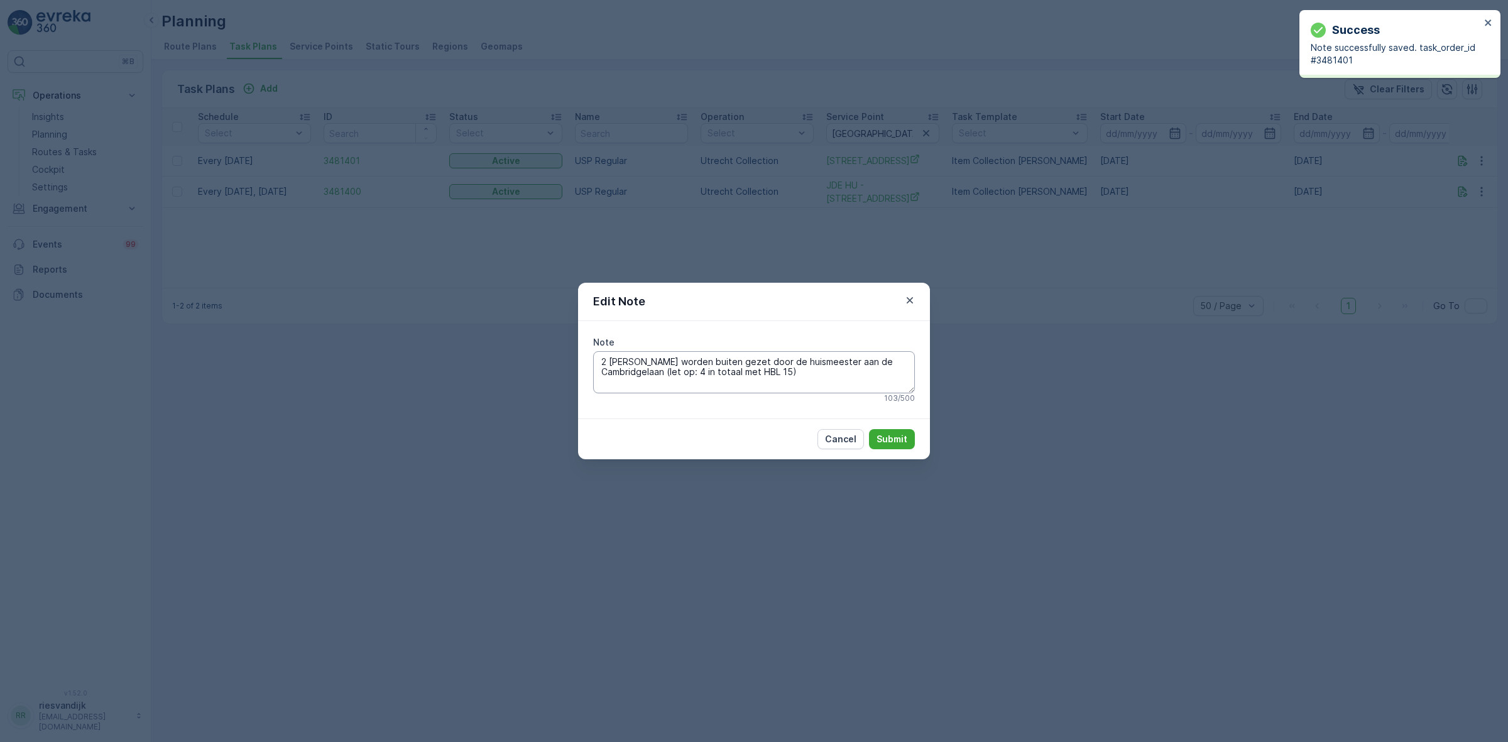
click at [721, 375] on textarea "2 kliko’s worden buiten gezet door de huismeester aan de Cambridgelaan (let op:…" at bounding box center [754, 371] width 322 height 41
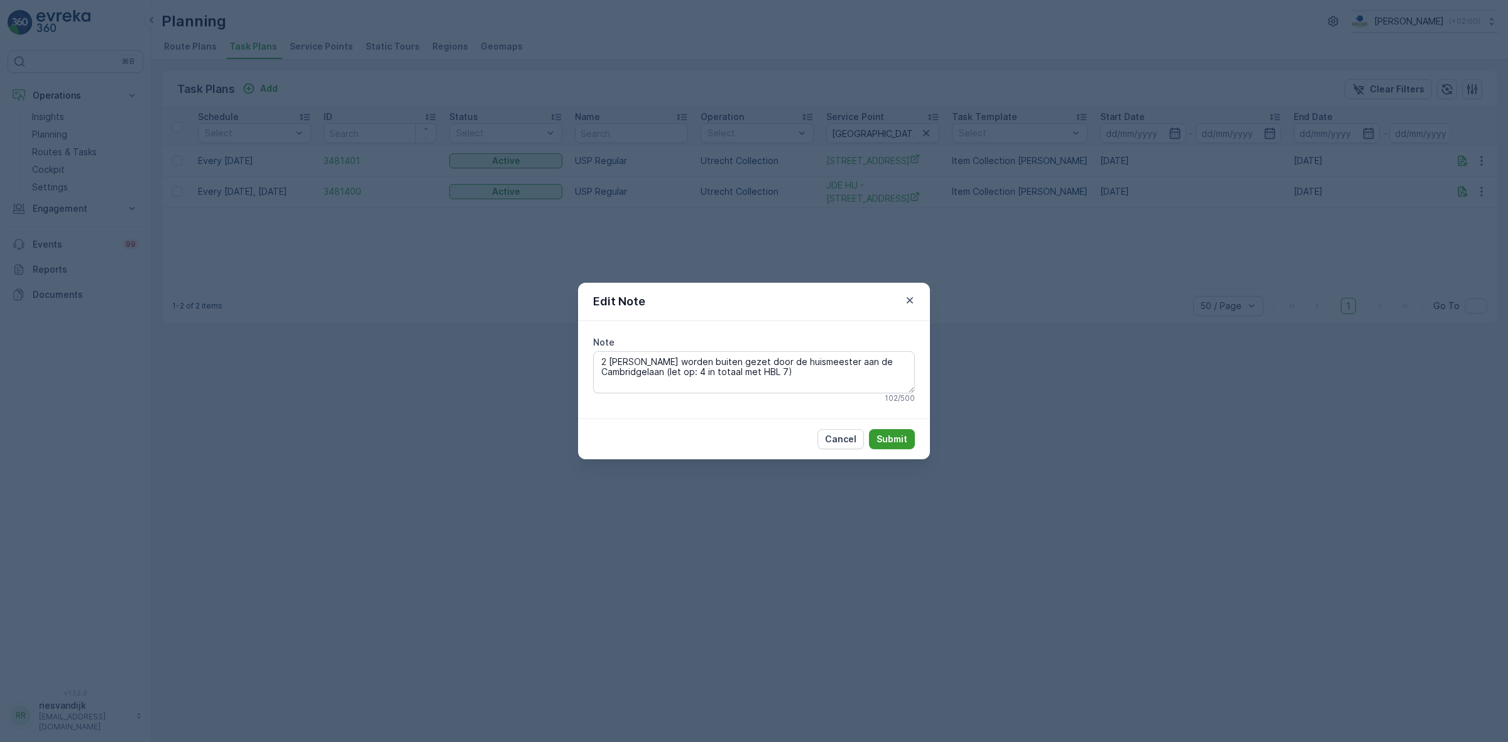
type textarea "2 kliko’s worden buiten gezet door de huismeester aan de Cambridgelaan (let op:…"
click at [873, 430] on button "Submit" at bounding box center [892, 439] width 46 height 20
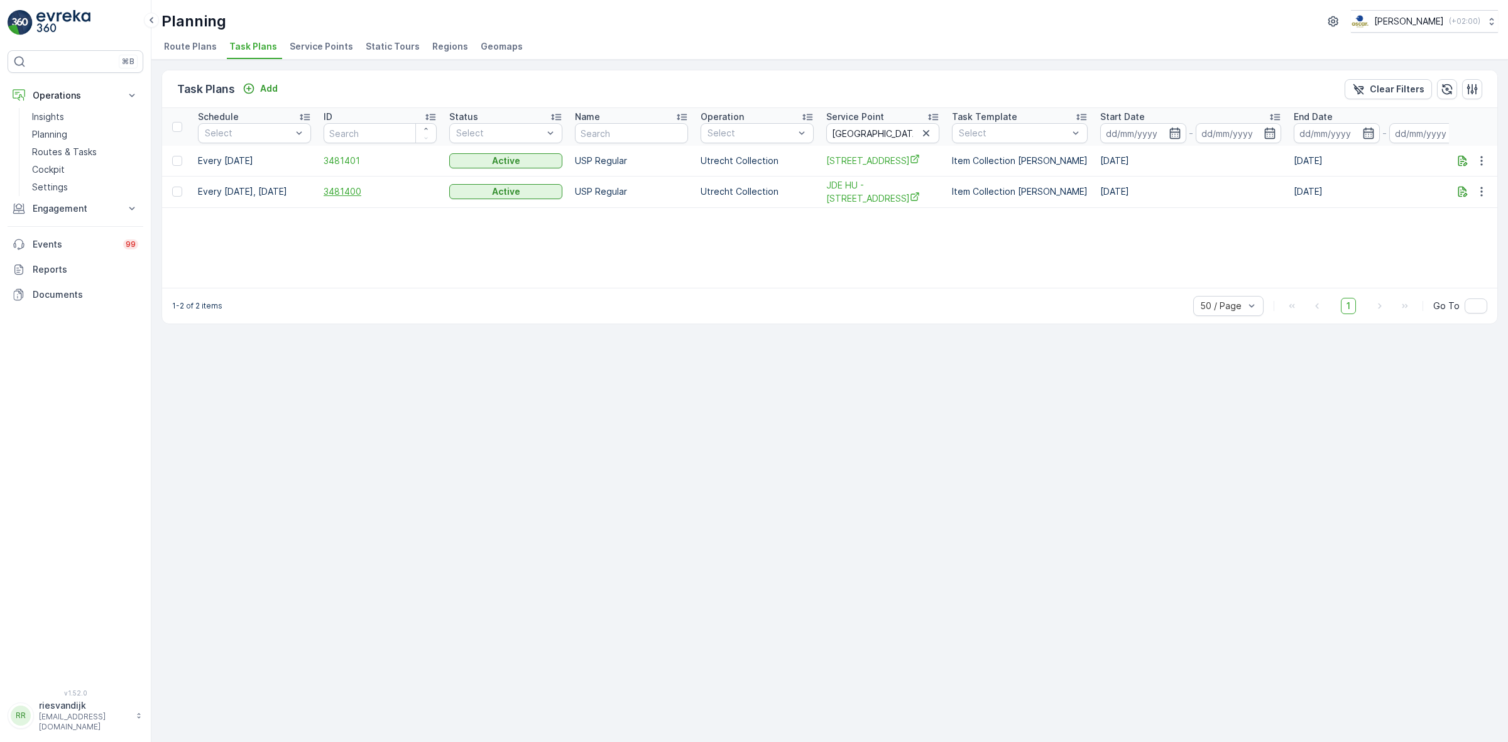
click at [349, 195] on span "3481400" at bounding box center [380, 191] width 113 height 13
click at [1483, 187] on icon "button" at bounding box center [1481, 191] width 13 height 13
click at [1466, 231] on span "Edit Task Plan" at bounding box center [1459, 229] width 58 height 13
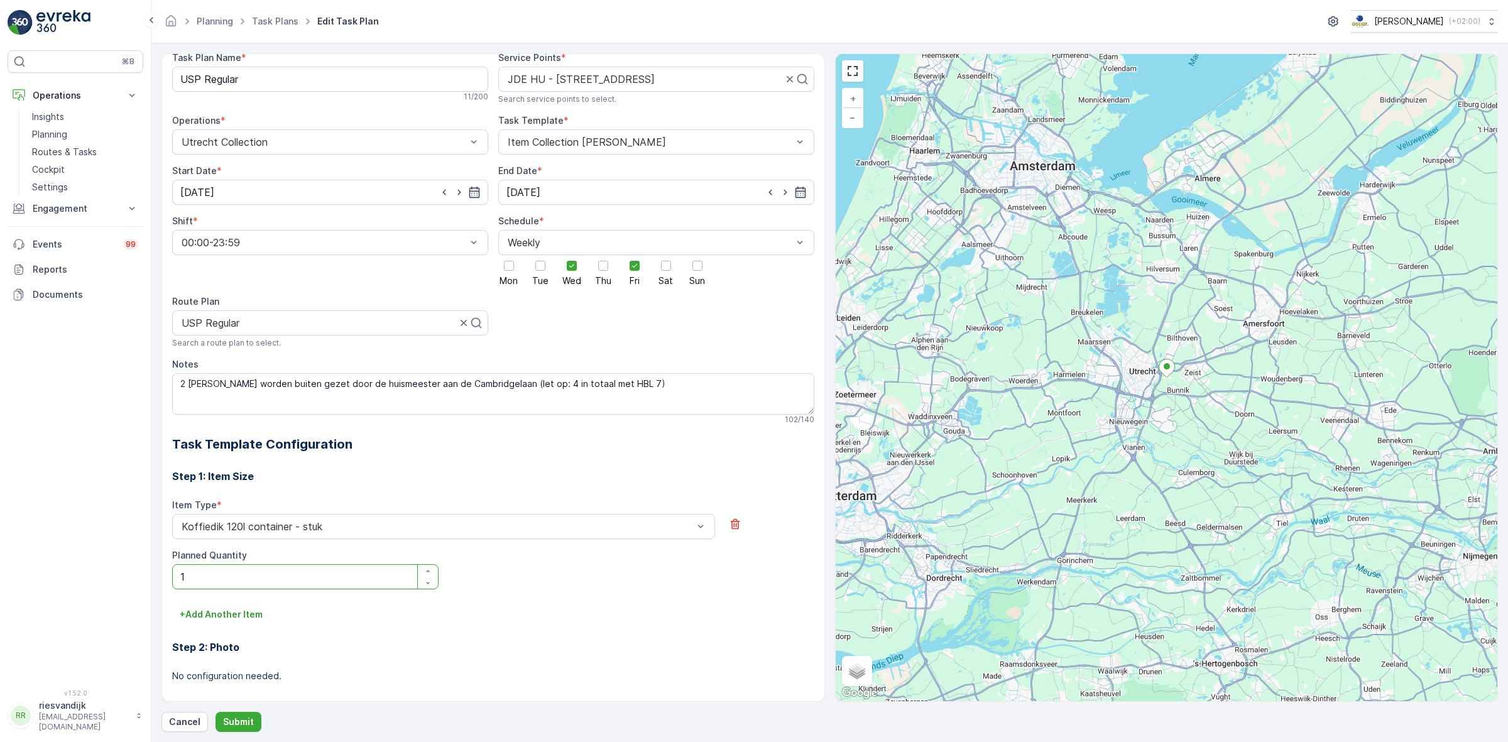
scroll to position [79, 0]
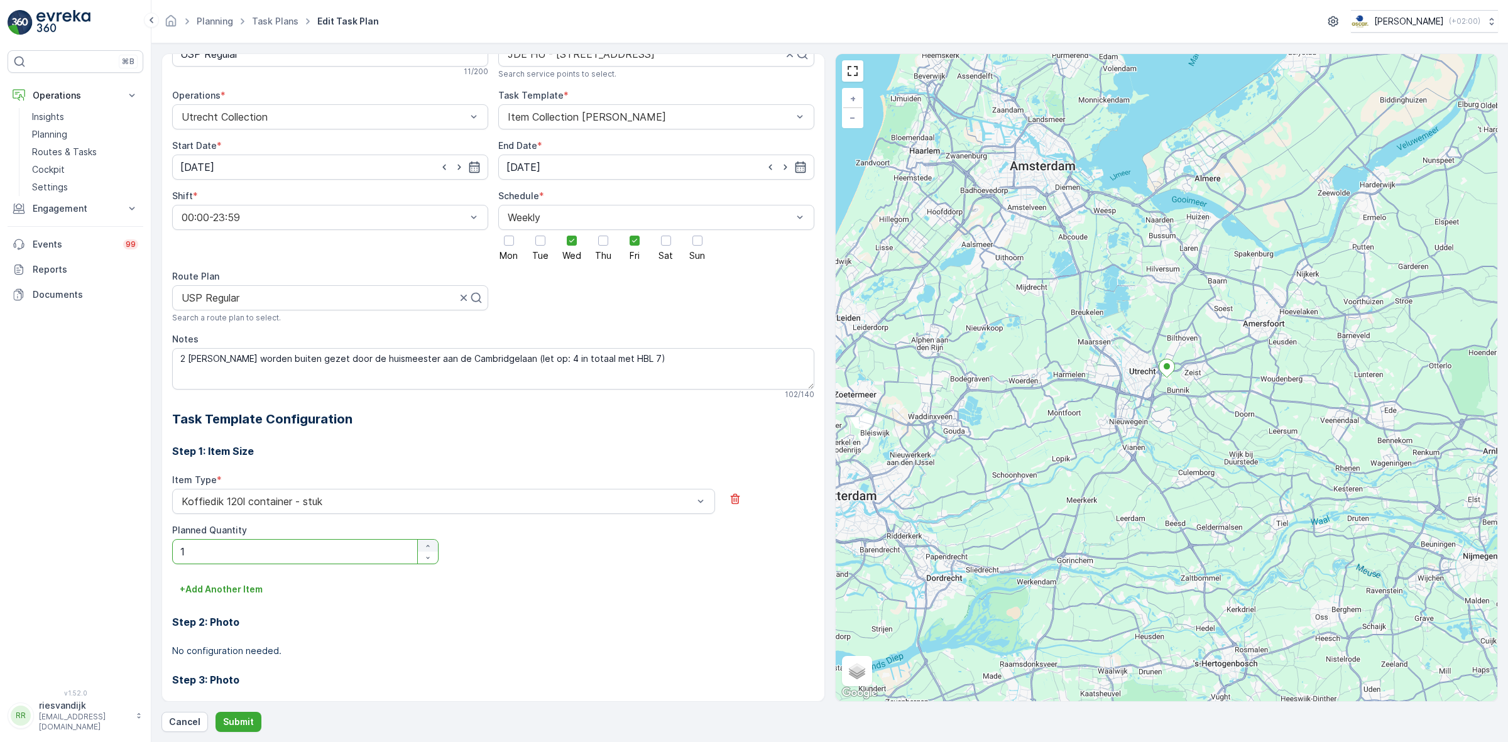
click at [426, 547] on icon "button" at bounding box center [428, 546] width 8 height 8
type Quantity "2"
click at [513, 578] on div "Item Type * Koffiedik 120l container - stuk Planned Quantity 2" at bounding box center [493, 527] width 642 height 106
click at [238, 721] on p "Submit" at bounding box center [238, 722] width 31 height 13
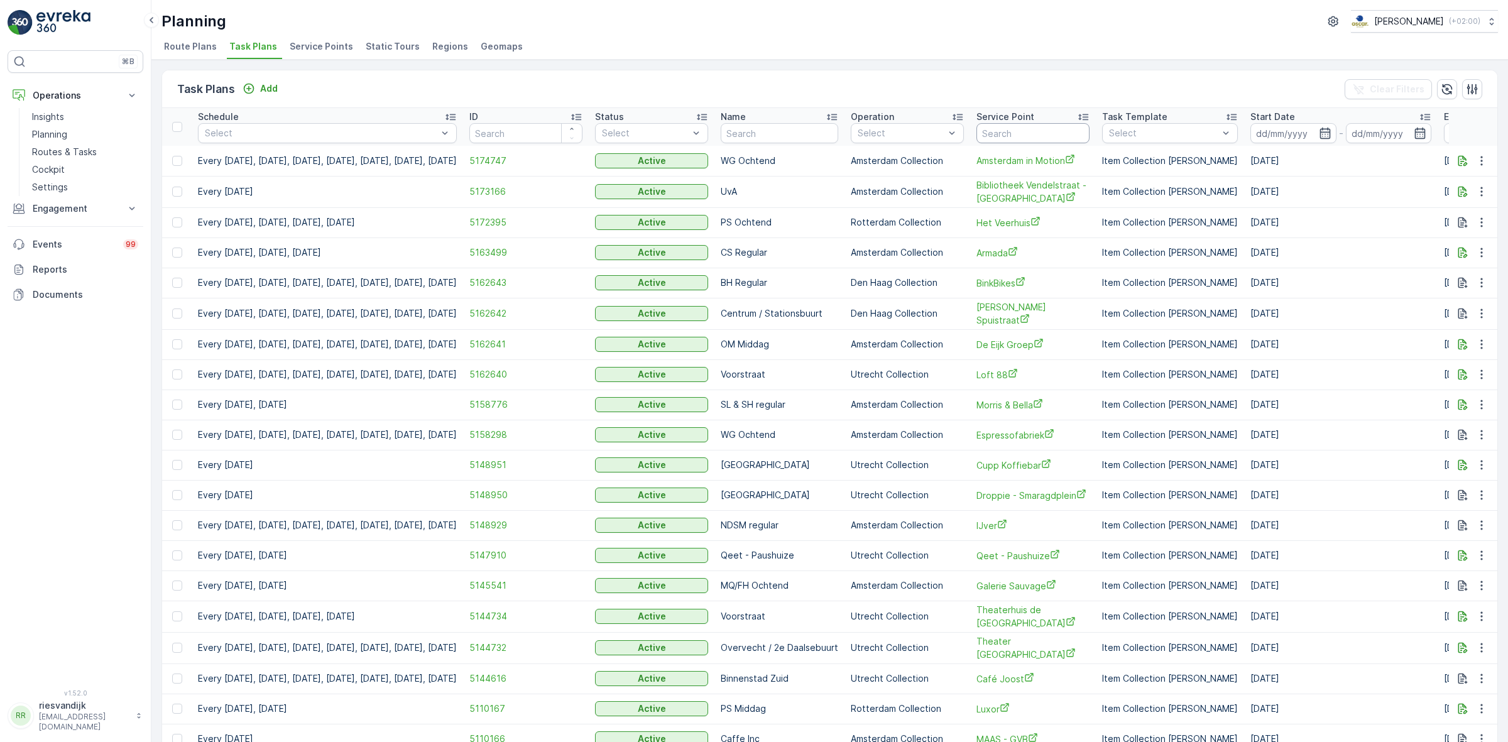
click at [1057, 139] on input "text" at bounding box center [1032, 133] width 113 height 20
type input "oudae"
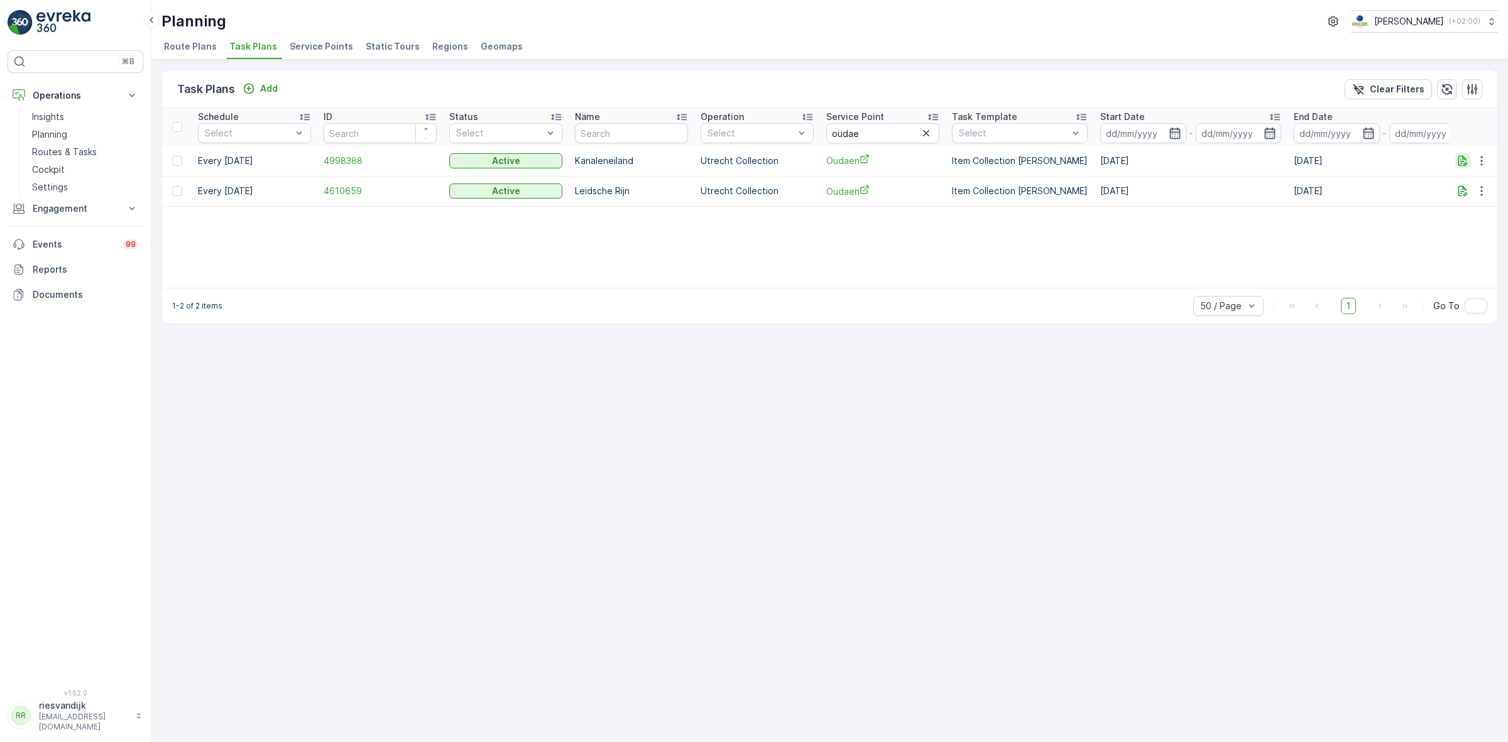
click at [1462, 155] on icon "button" at bounding box center [1462, 160] width 9 height 11
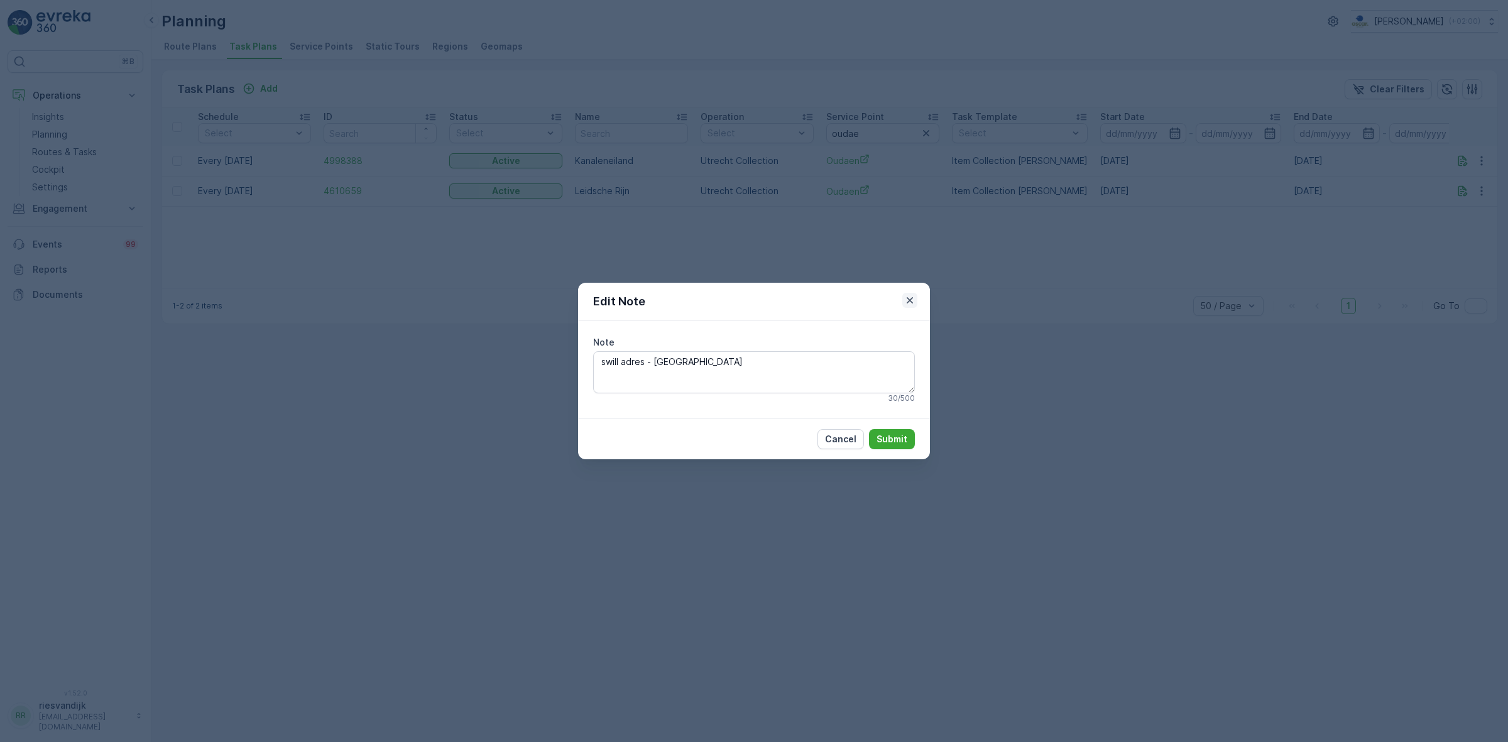
click at [913, 294] on icon "button" at bounding box center [910, 300] width 13 height 13
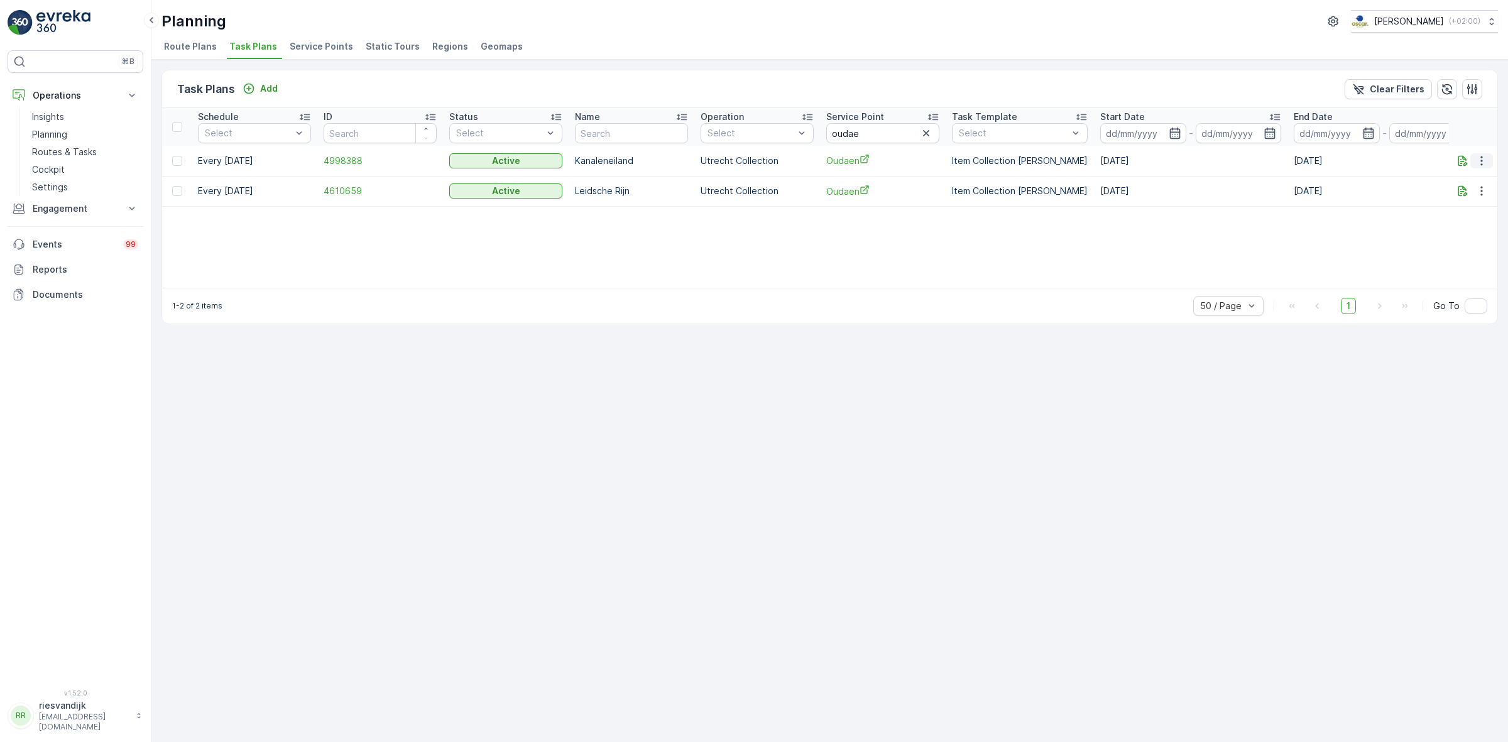
click at [1477, 161] on icon "button" at bounding box center [1481, 161] width 13 height 13
click at [1466, 178] on span "See More Details" at bounding box center [1466, 179] width 73 height 13
click at [1472, 161] on button "button" at bounding box center [1481, 160] width 23 height 15
click at [1470, 173] on span "See More Details" at bounding box center [1466, 179] width 73 height 13
click at [1481, 164] on icon "button" at bounding box center [1481, 160] width 2 height 9
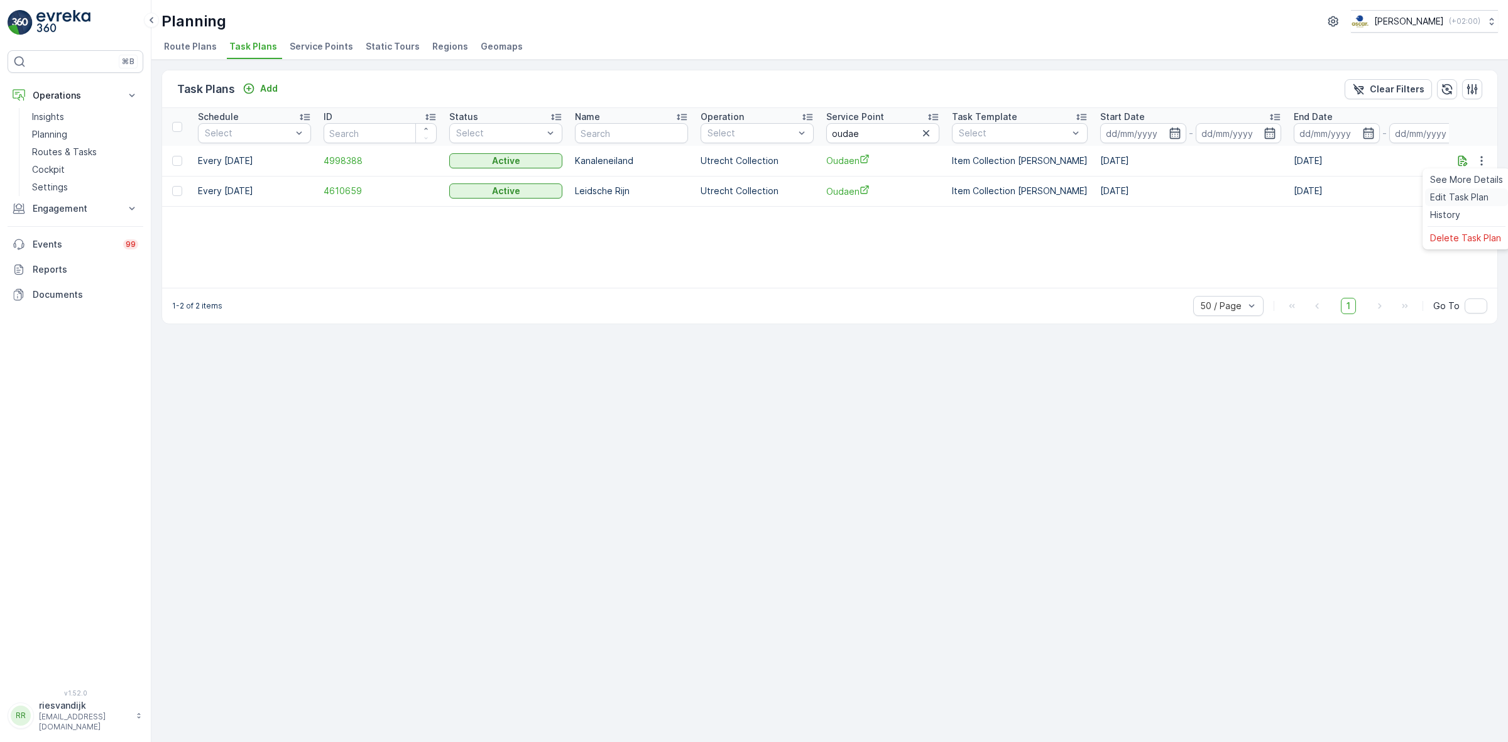
click at [1475, 195] on span "Edit Task Plan" at bounding box center [1459, 197] width 58 height 13
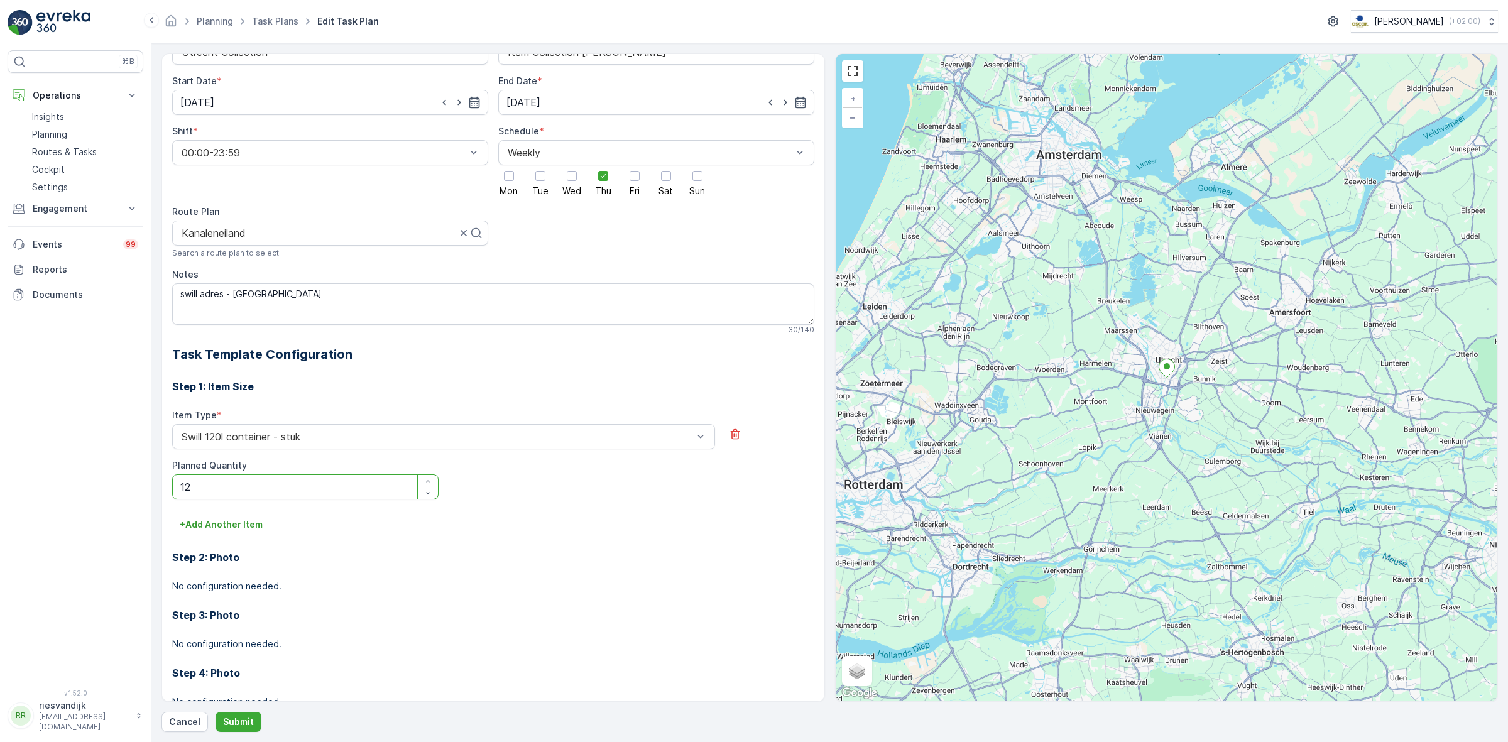
scroll to position [157, 0]
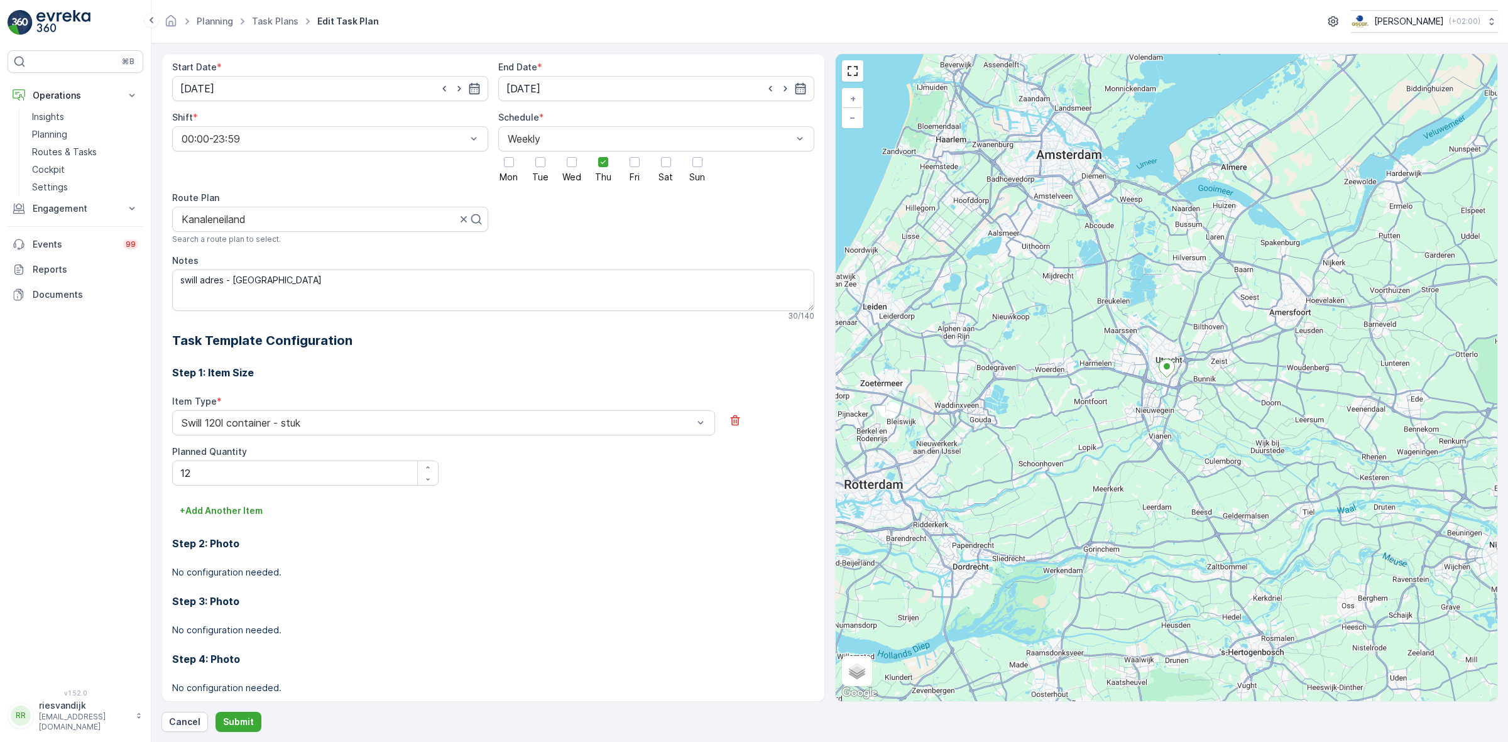
click at [453, 341] on h2 "Task Template Configuration" at bounding box center [493, 340] width 642 height 19
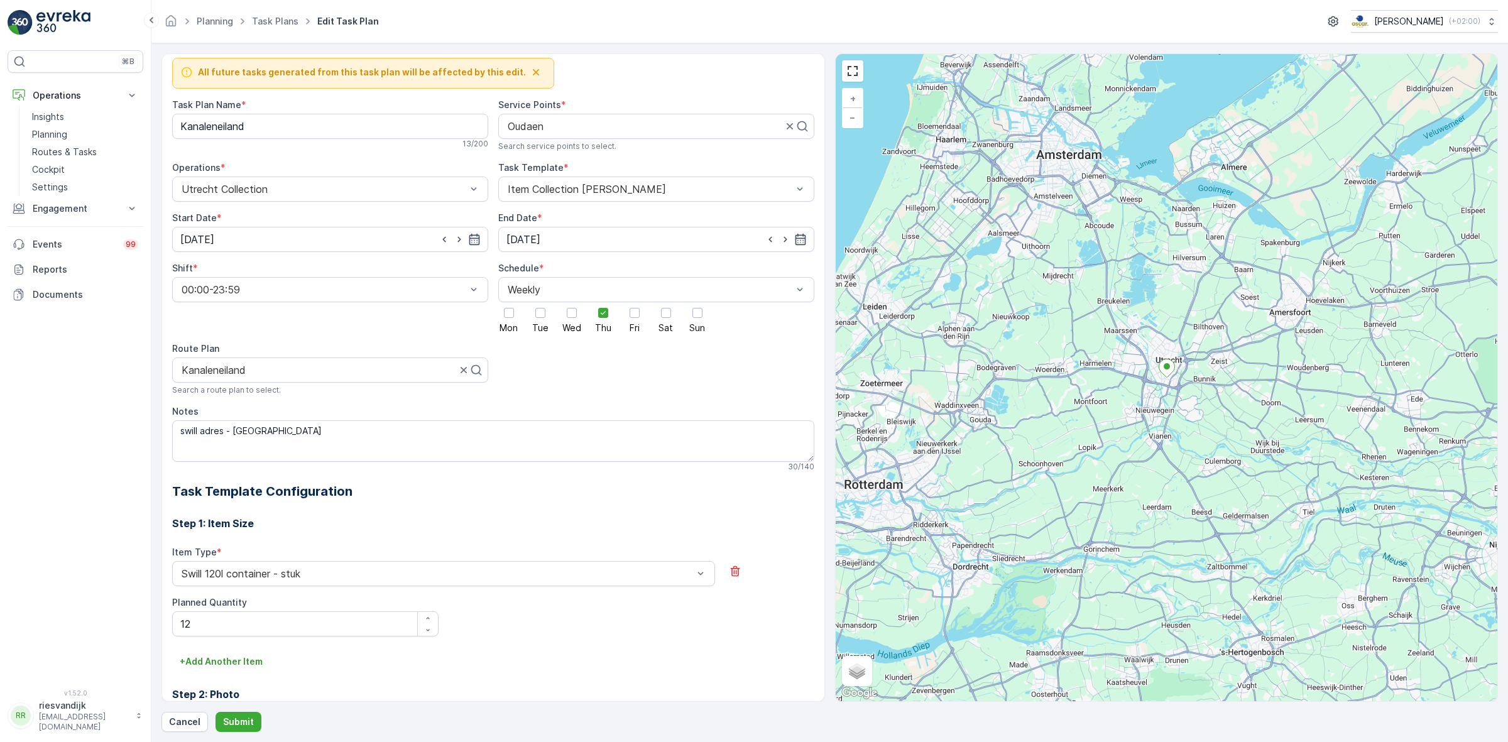
scroll to position [0, 0]
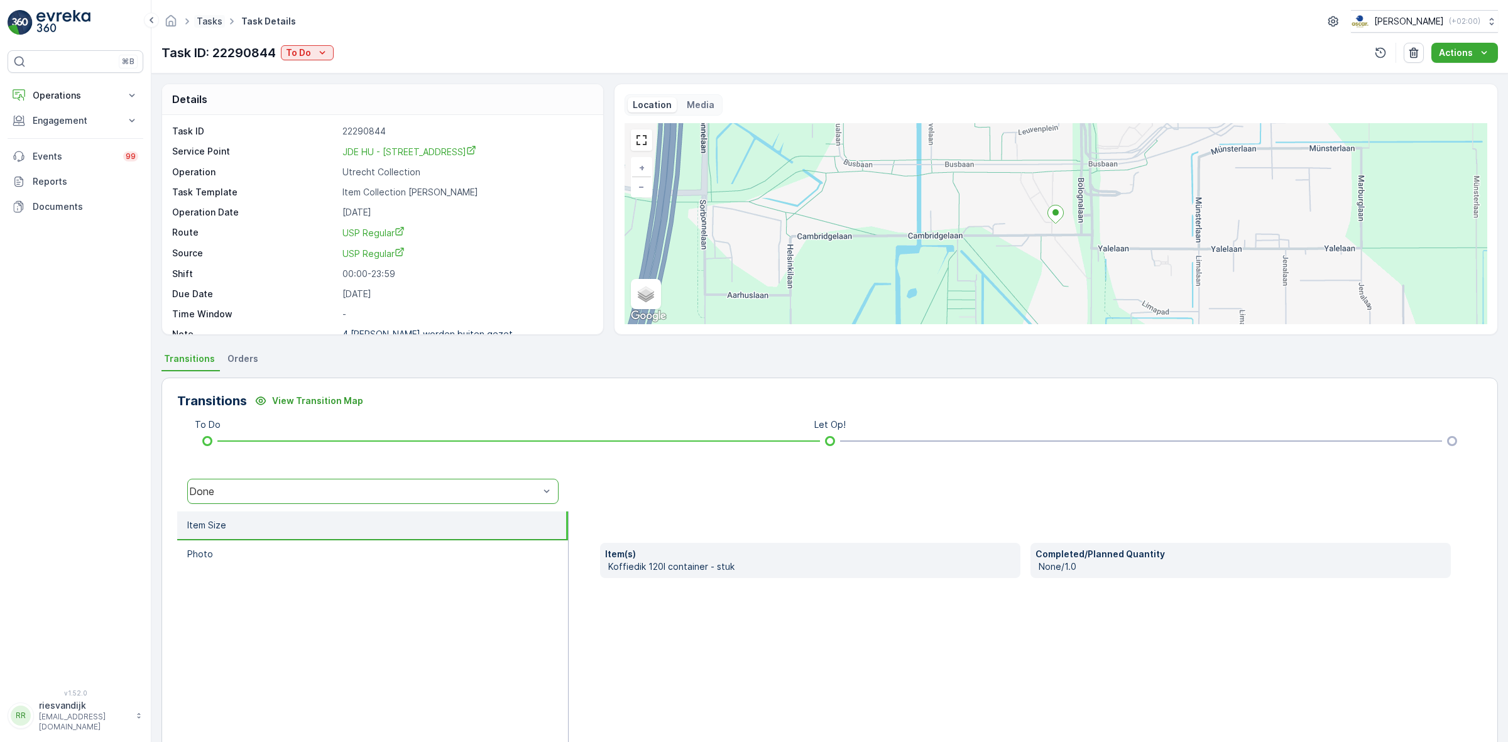
click at [209, 19] on link "Tasks" at bounding box center [210, 21] width 26 height 11
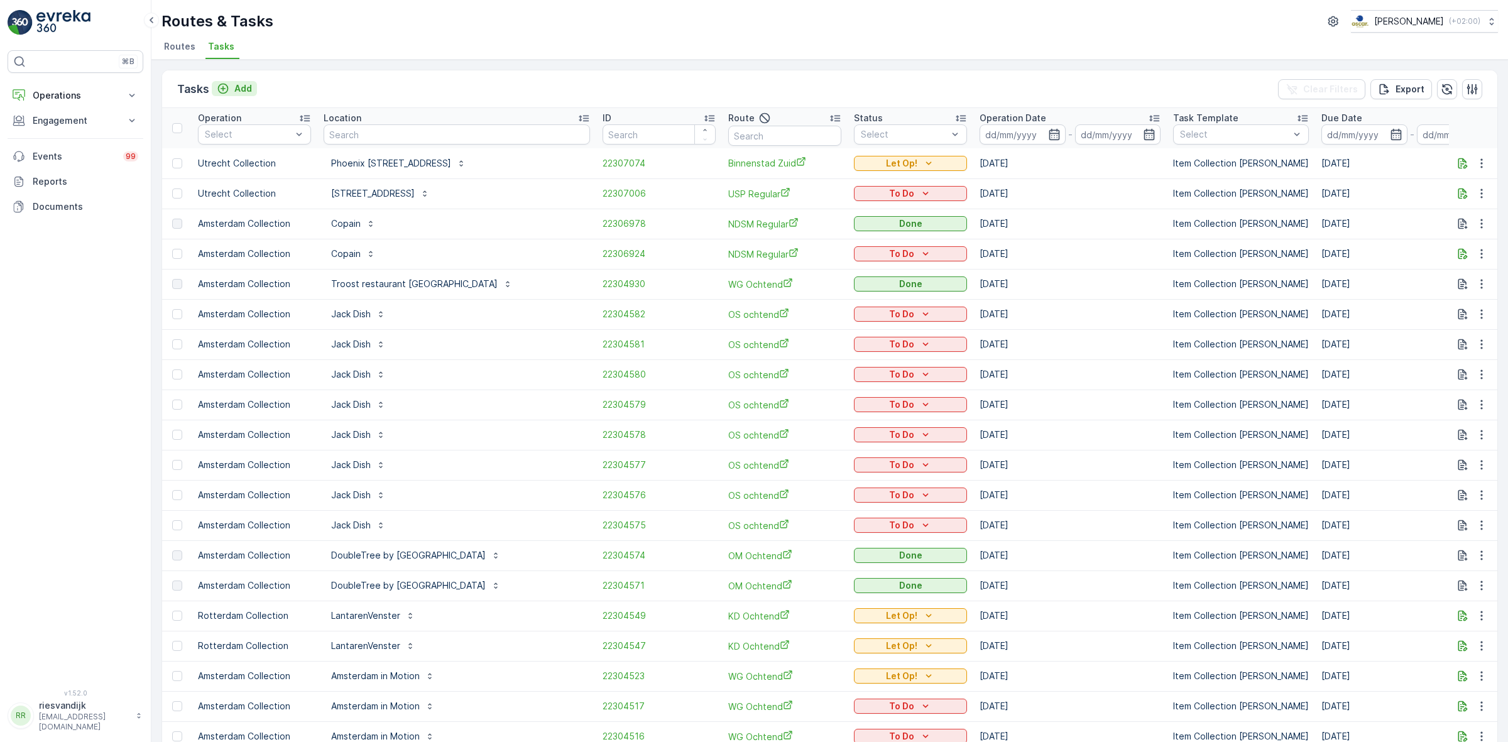
click at [246, 89] on p "Add" at bounding box center [243, 88] width 18 height 13
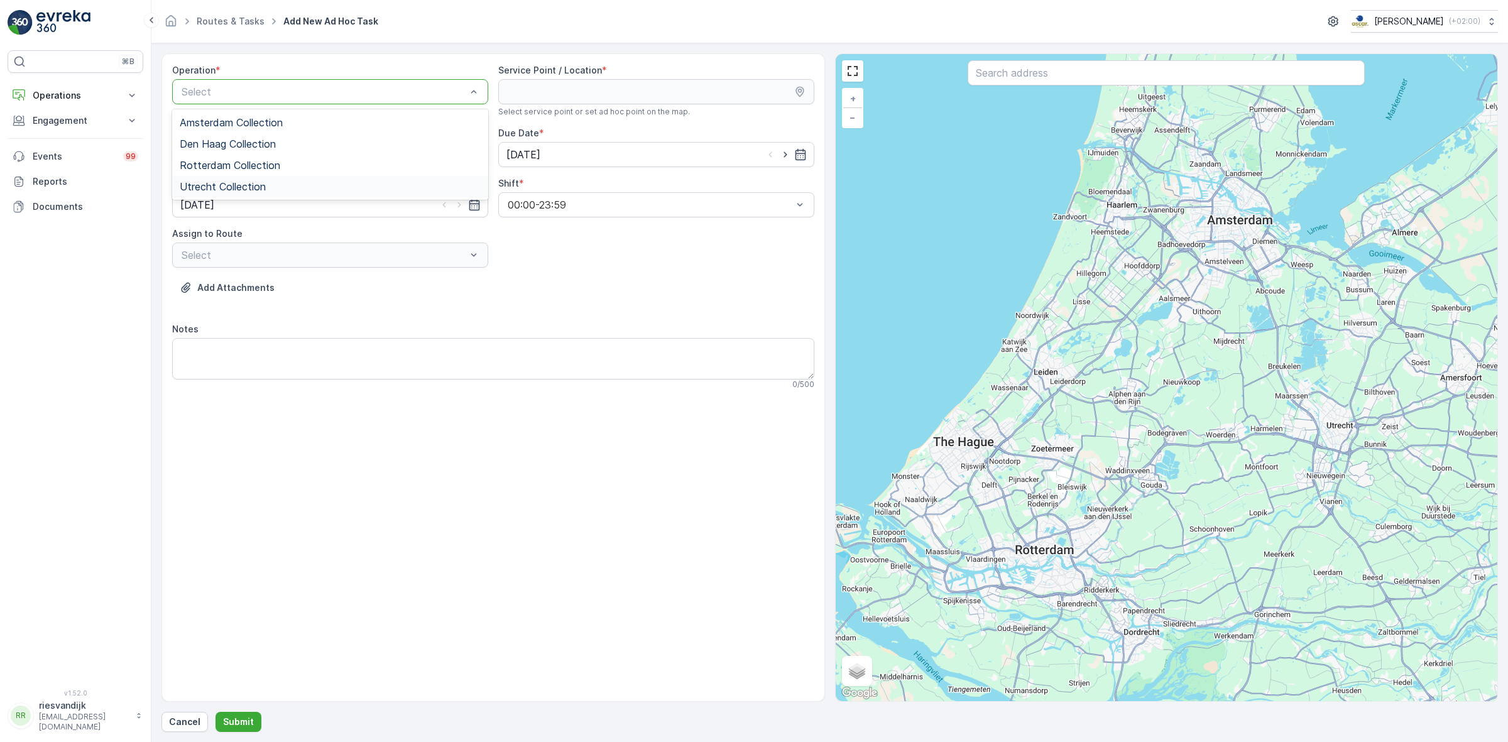
click at [362, 192] on div "Utrecht Collection" at bounding box center [330, 186] width 301 height 11
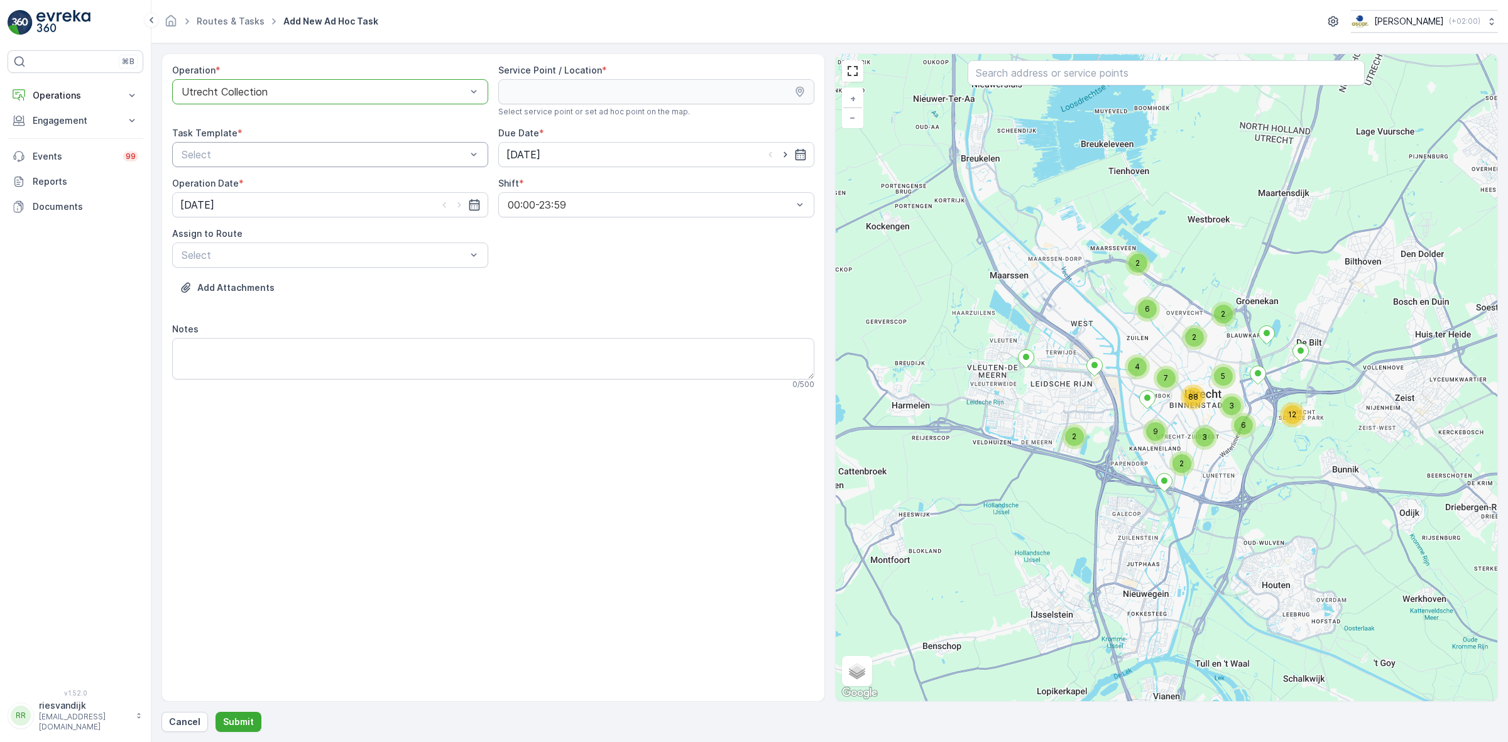
click at [331, 165] on div "Select" at bounding box center [330, 154] width 316 height 25
click at [336, 181] on div "Item Collection Oscar Regulier" at bounding box center [330, 185] width 301 height 11
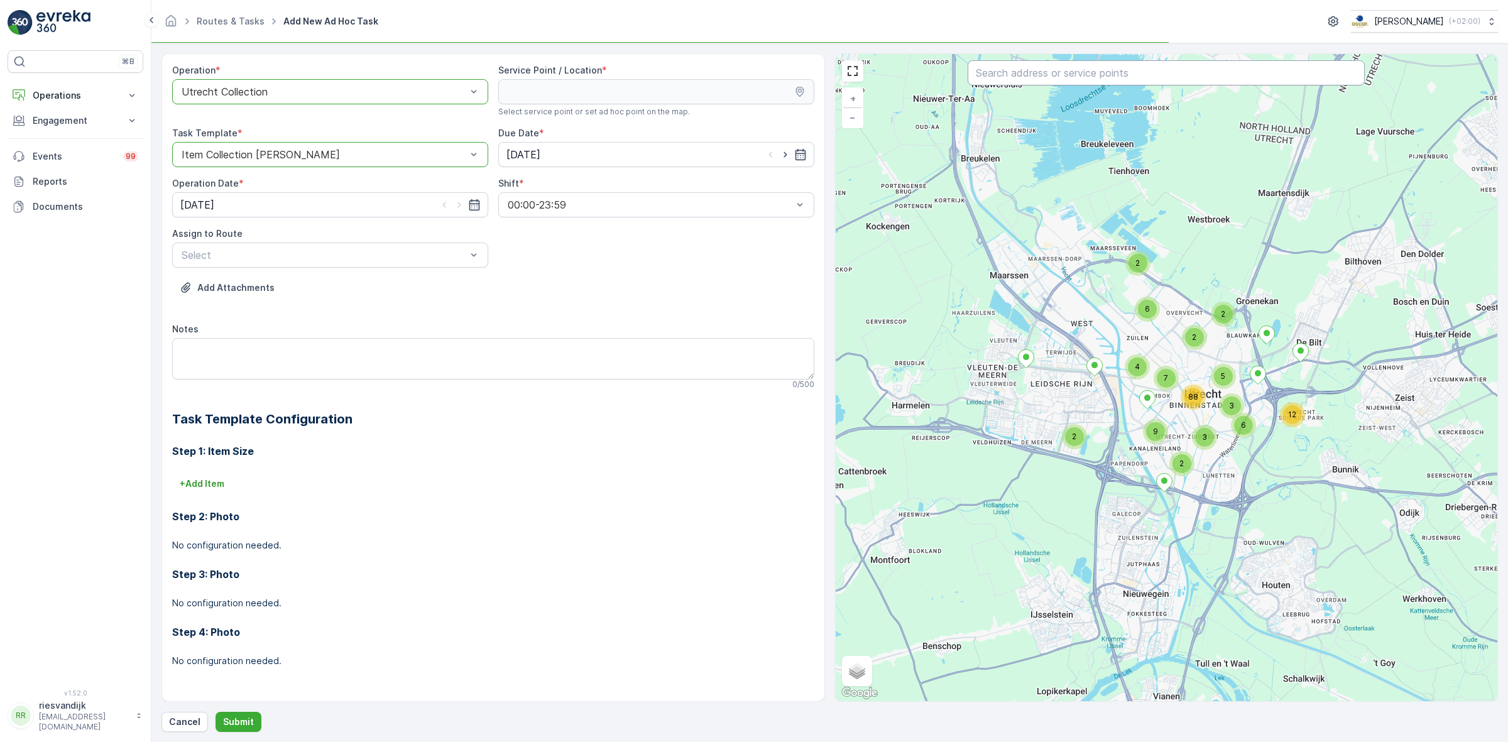
click at [1166, 70] on input "text" at bounding box center [1166, 72] width 397 height 25
type input "heidel"
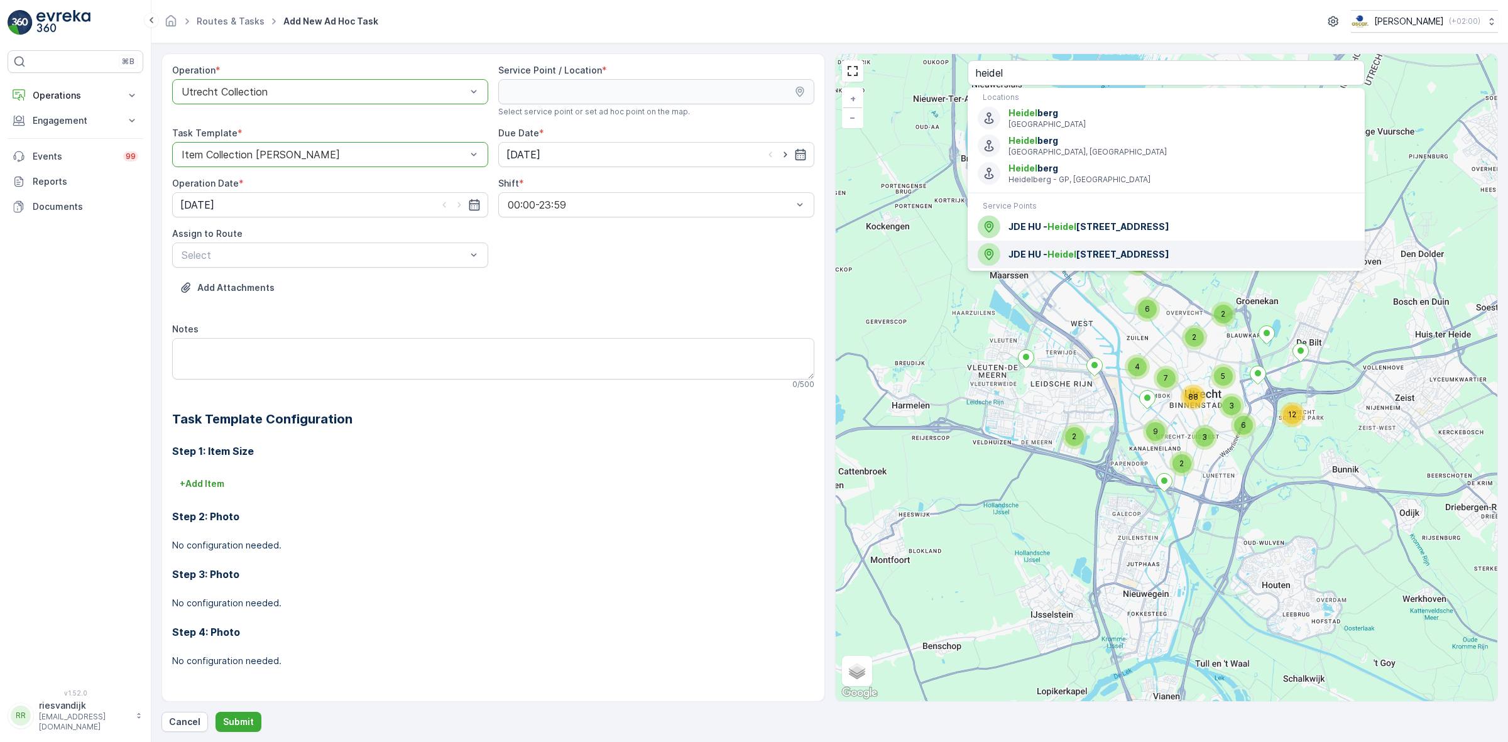
click at [1144, 249] on span "JDE HU - Heidel berglaan 7" at bounding box center [1181, 254] width 346 height 13
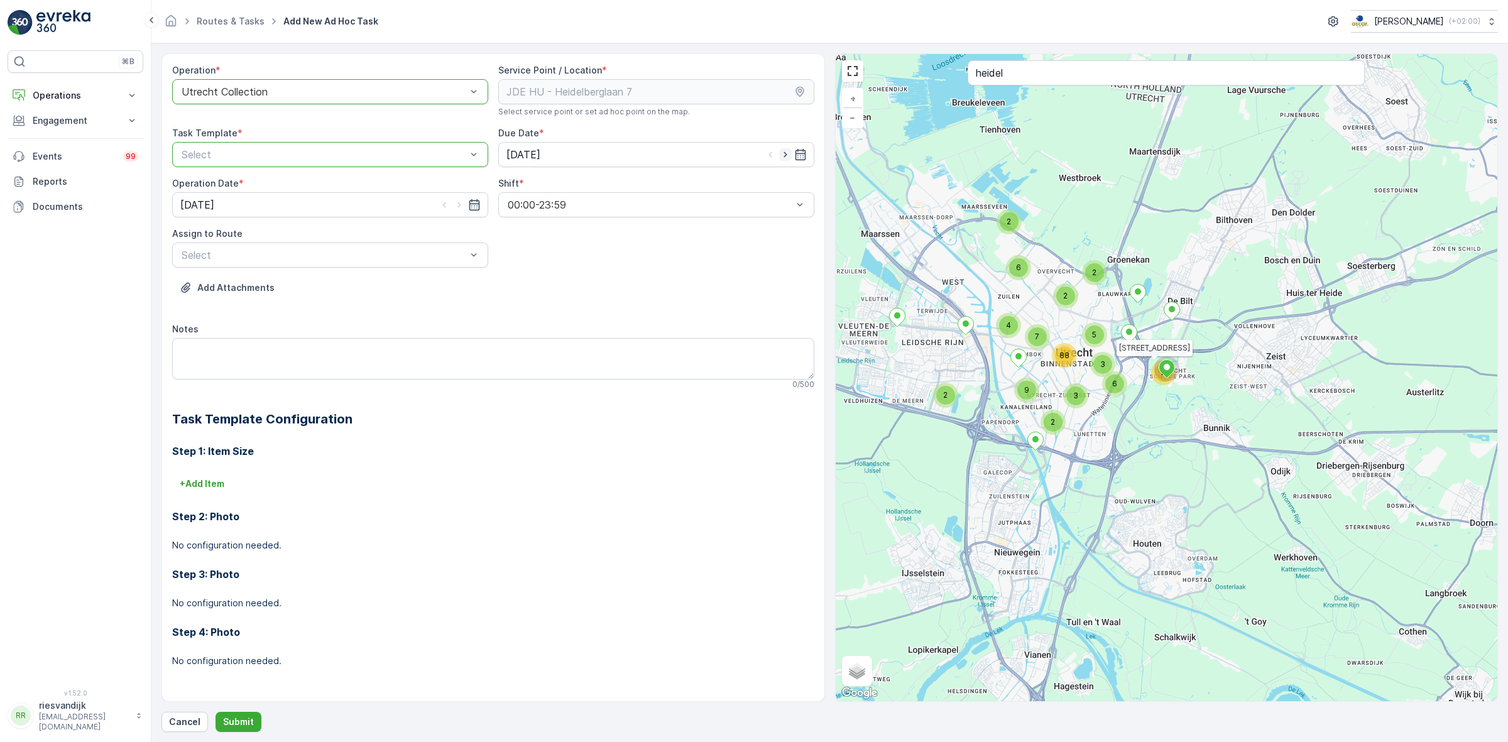
click at [785, 157] on icon "button" at bounding box center [785, 154] width 13 height 13
type input "10.10.2025"
click at [454, 206] on div at bounding box center [459, 205] width 43 height 13
click at [456, 206] on icon "button" at bounding box center [459, 205] width 13 height 13
type input "10.10.2025"
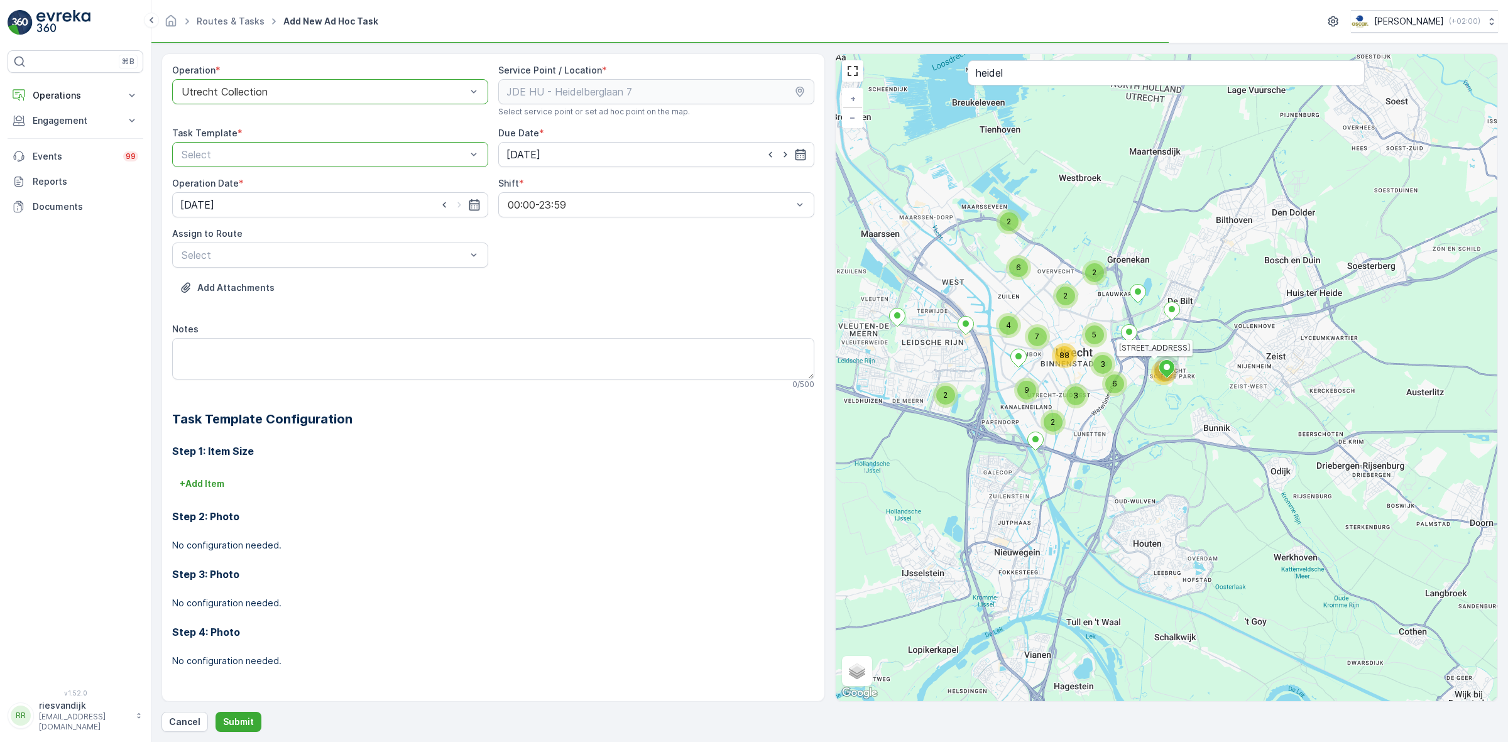
click at [465, 155] on div at bounding box center [323, 154] width 287 height 11
click at [462, 177] on div "Item Collection [PERSON_NAME]" at bounding box center [330, 185] width 316 height 21
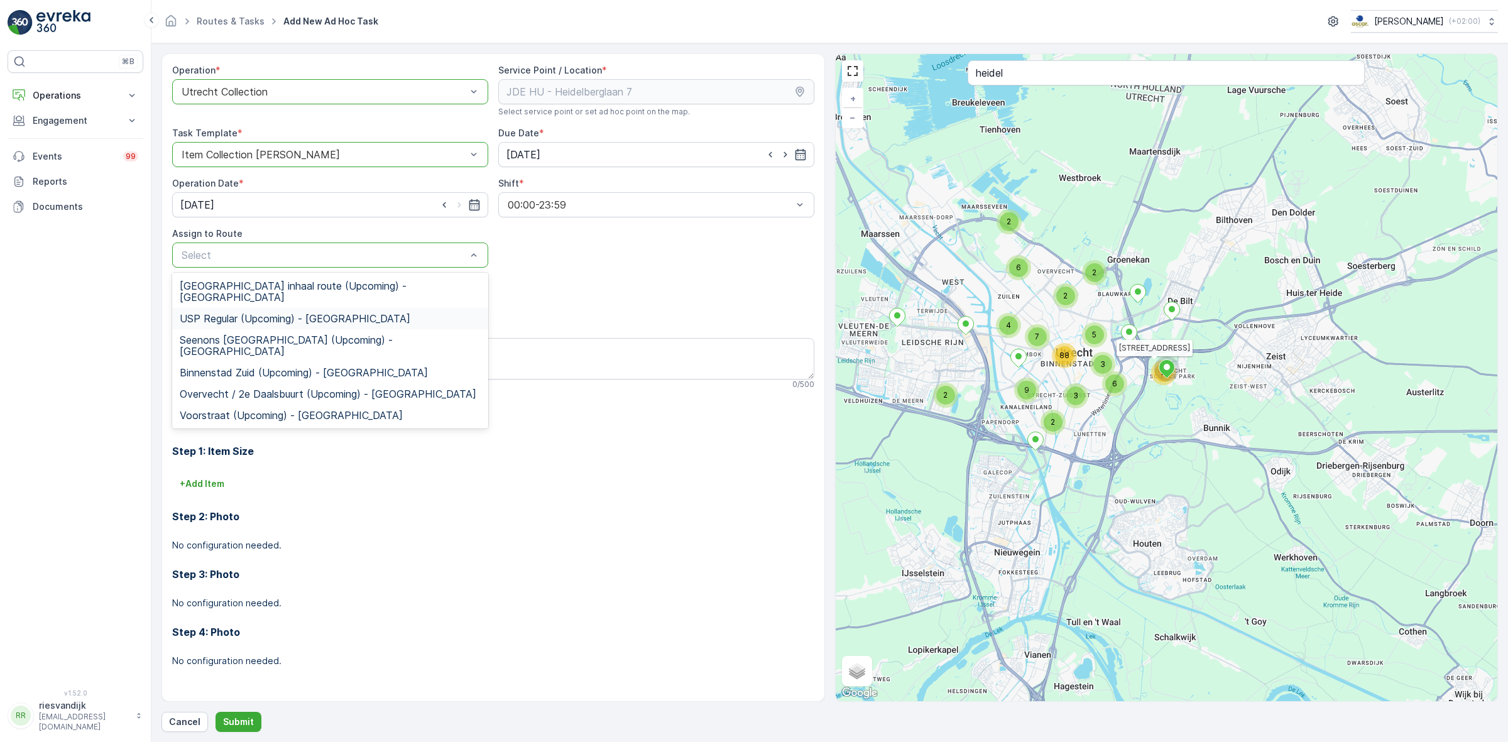
click at [381, 313] on div "USP Regular (Upcoming) - Utrecht" at bounding box center [330, 318] width 301 height 11
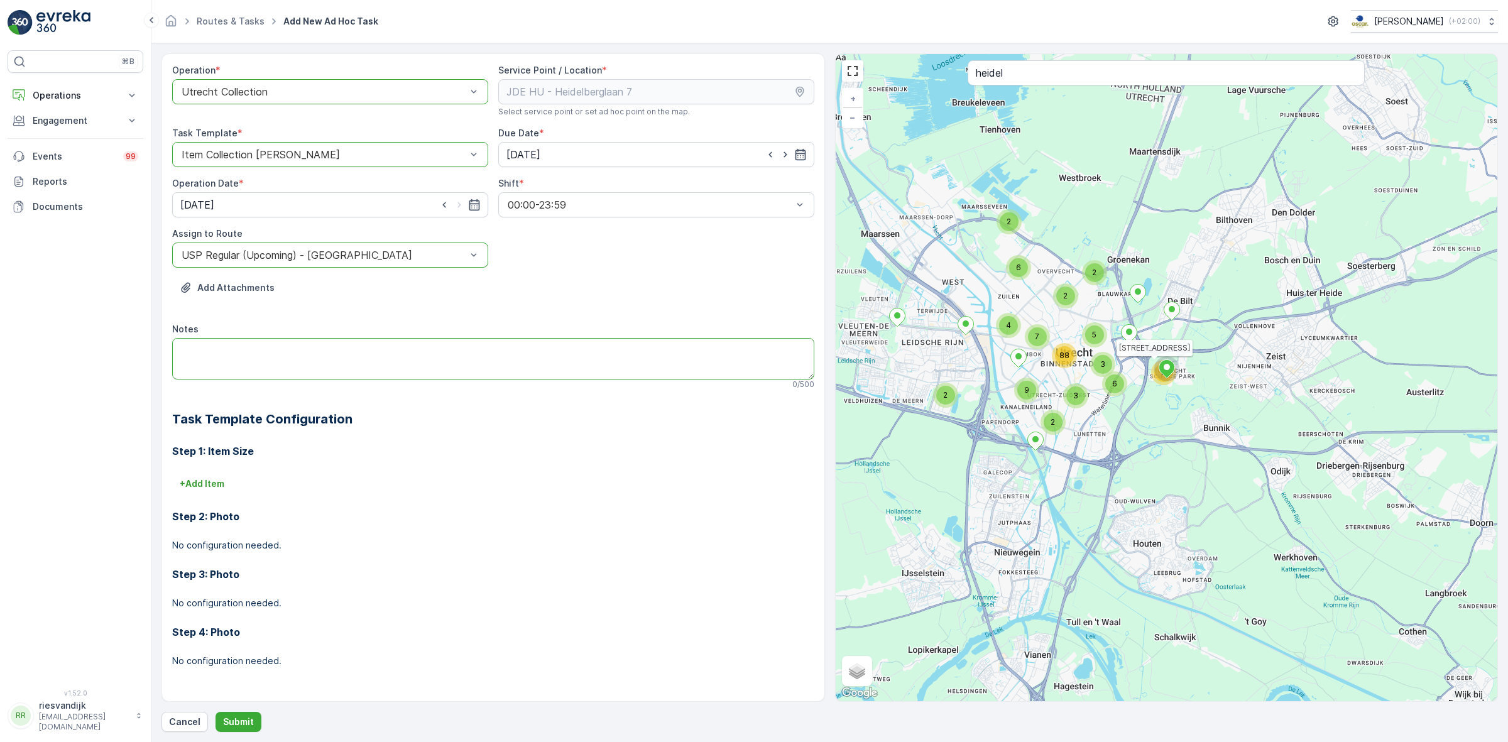
click at [387, 351] on textarea "Notes" at bounding box center [493, 358] width 642 height 41
click at [176, 346] on textarea "Extra 120L koffiedik meenemen (moeten twee lege 120L containers geplaatst worde…" at bounding box center [493, 358] width 642 height 41
click at [572, 352] on textarea "1 extra 120L koffiedik meenemen (moeten twee lege 120L containers geplaatst wor…" at bounding box center [493, 358] width 642 height 41
drag, startPoint x: 540, startPoint y: 353, endPoint x: 324, endPoint y: 338, distance: 216.6
click at [324, 338] on textarea "1 extra 120L koffiedik meenemen (moeten twee lege 120L containers geplaatst wor…" at bounding box center [493, 358] width 642 height 41
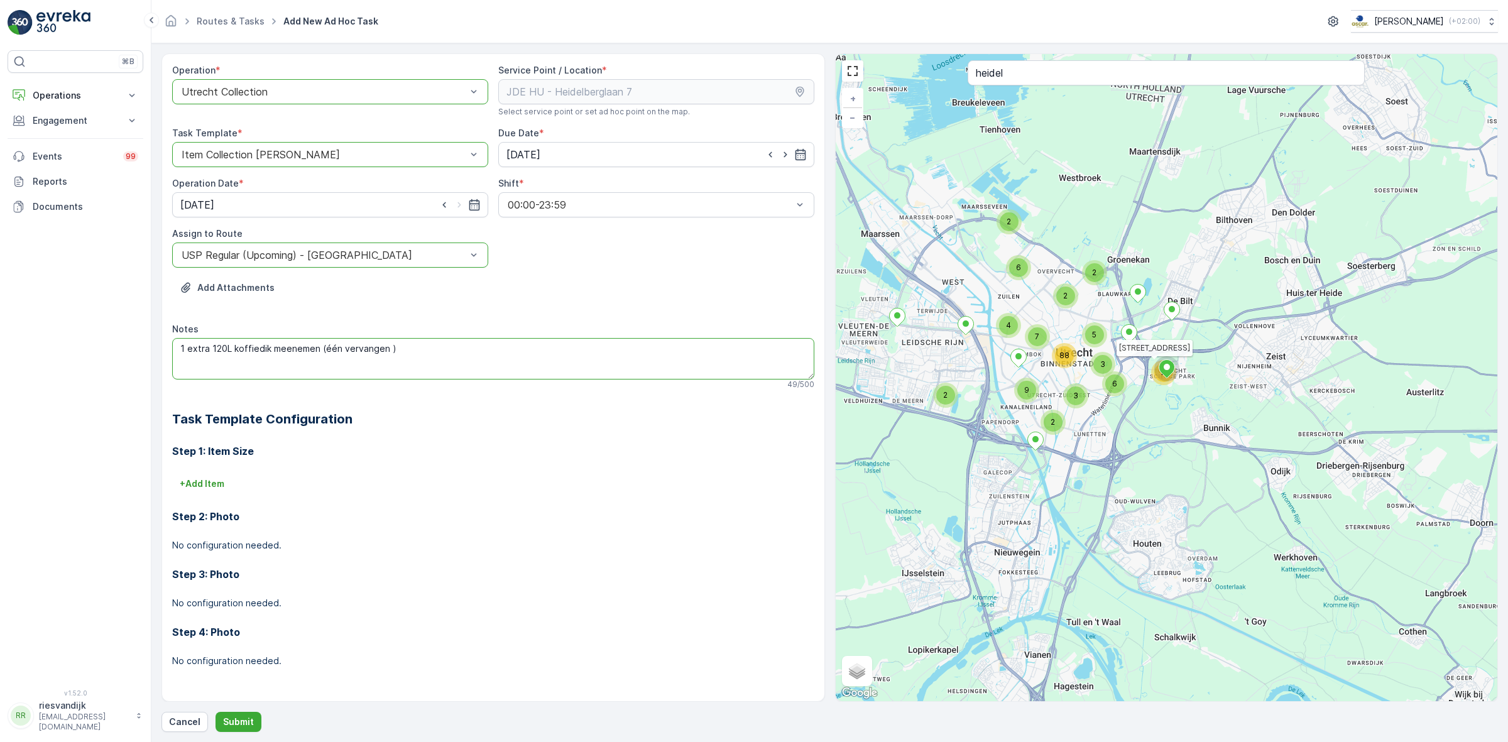
click at [335, 350] on textarea "1 extra 120L koffiedik meenemen (één vervangen )" at bounding box center [493, 358] width 642 height 41
click at [339, 350] on textarea "1 extra 120L koffiedik meenemen (één vervangen )" at bounding box center [493, 358] width 642 height 41
click at [427, 353] on textarea "1 extra 120L koffiedik meenemen (één container vervangen )" at bounding box center [493, 358] width 642 height 41
click at [324, 353] on textarea "1 extra 120L koffiedik meenemen (één container vervangen, één container extra p…" at bounding box center [493, 358] width 642 height 41
click at [602, 351] on textarea "1 extra 120L koffiedik meenemen (dus één container vervangen, één container ext…" at bounding box center [493, 358] width 642 height 41
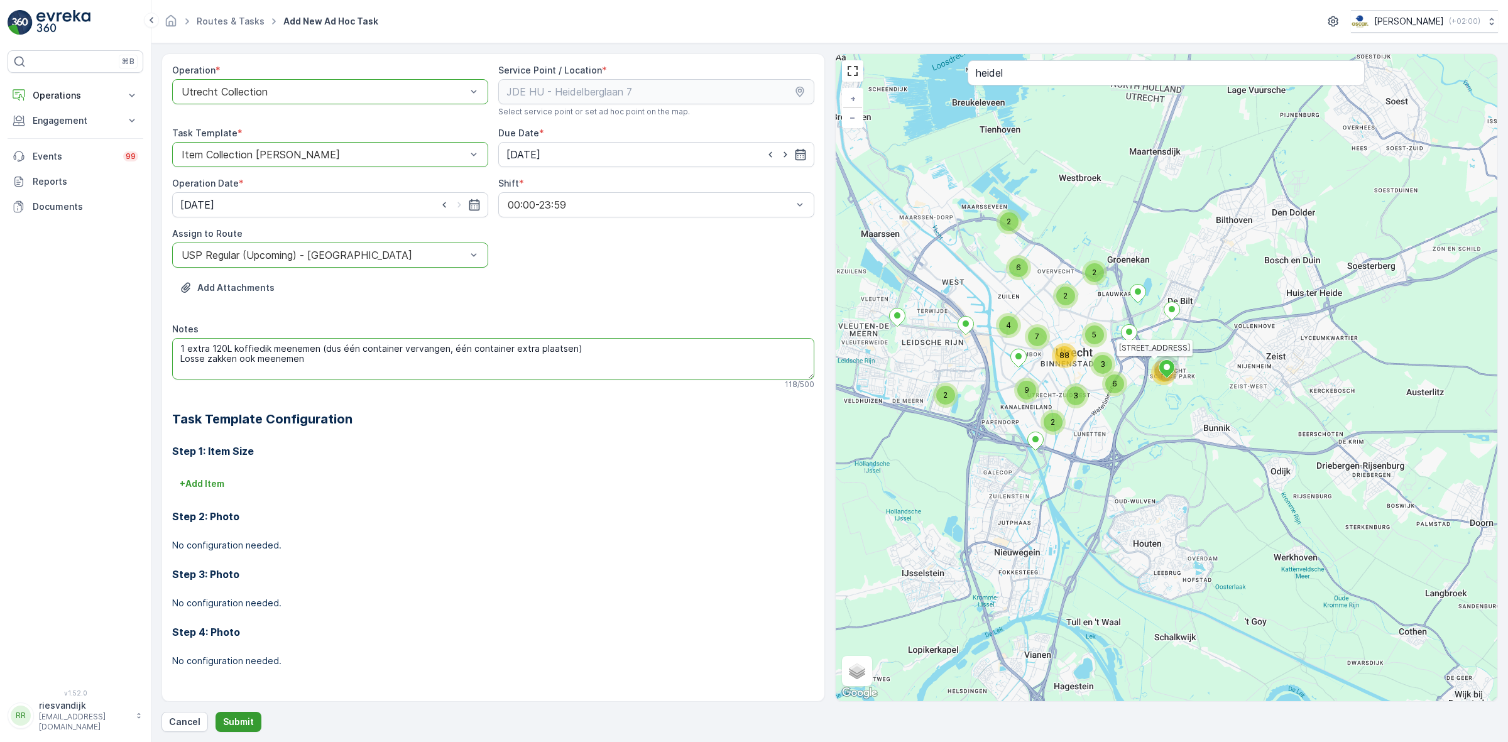
type textarea "1 extra 120L koffiedik meenemen (dus één container vervangen, één container ext…"
click at [239, 721] on p "Submit" at bounding box center [238, 722] width 31 height 13
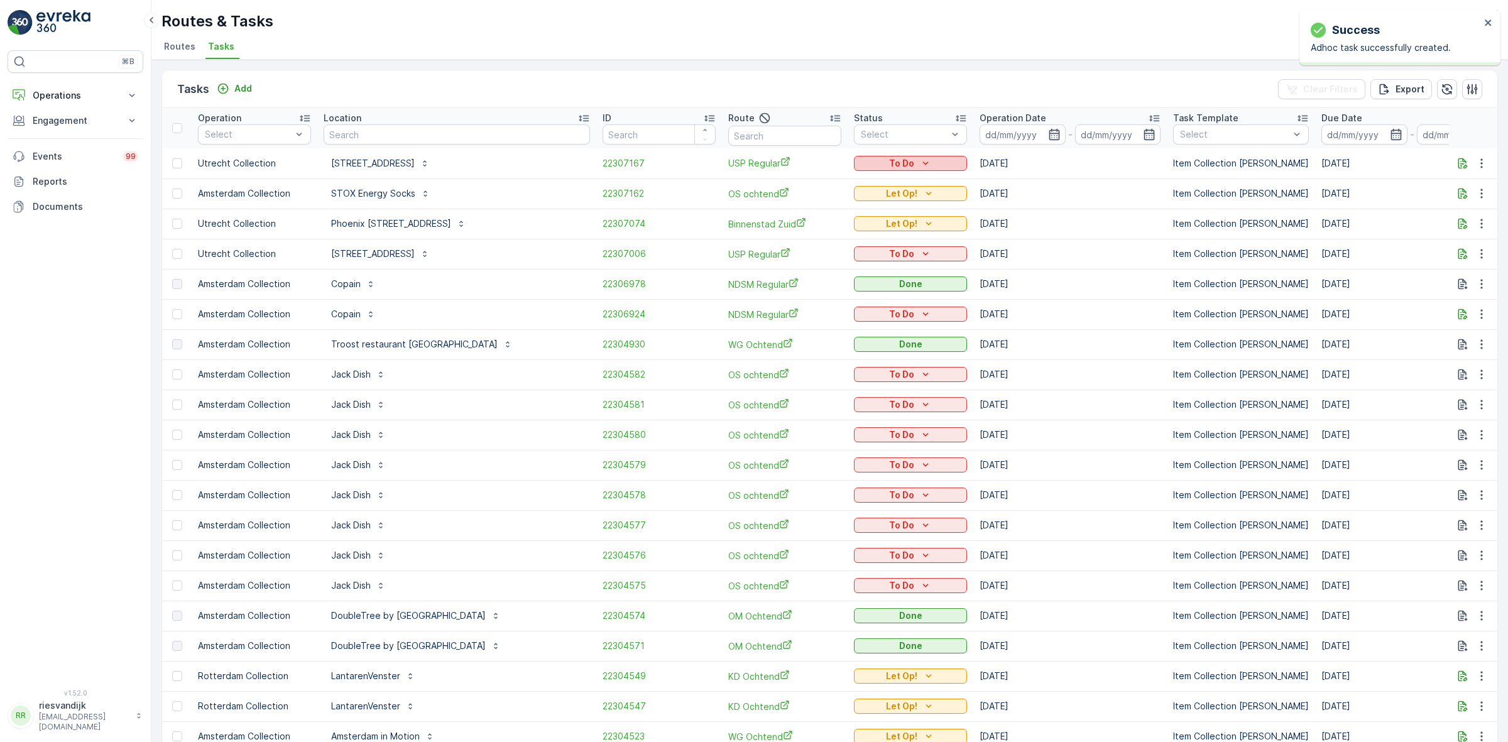
click at [880, 165] on div "To Do" at bounding box center [910, 163] width 103 height 13
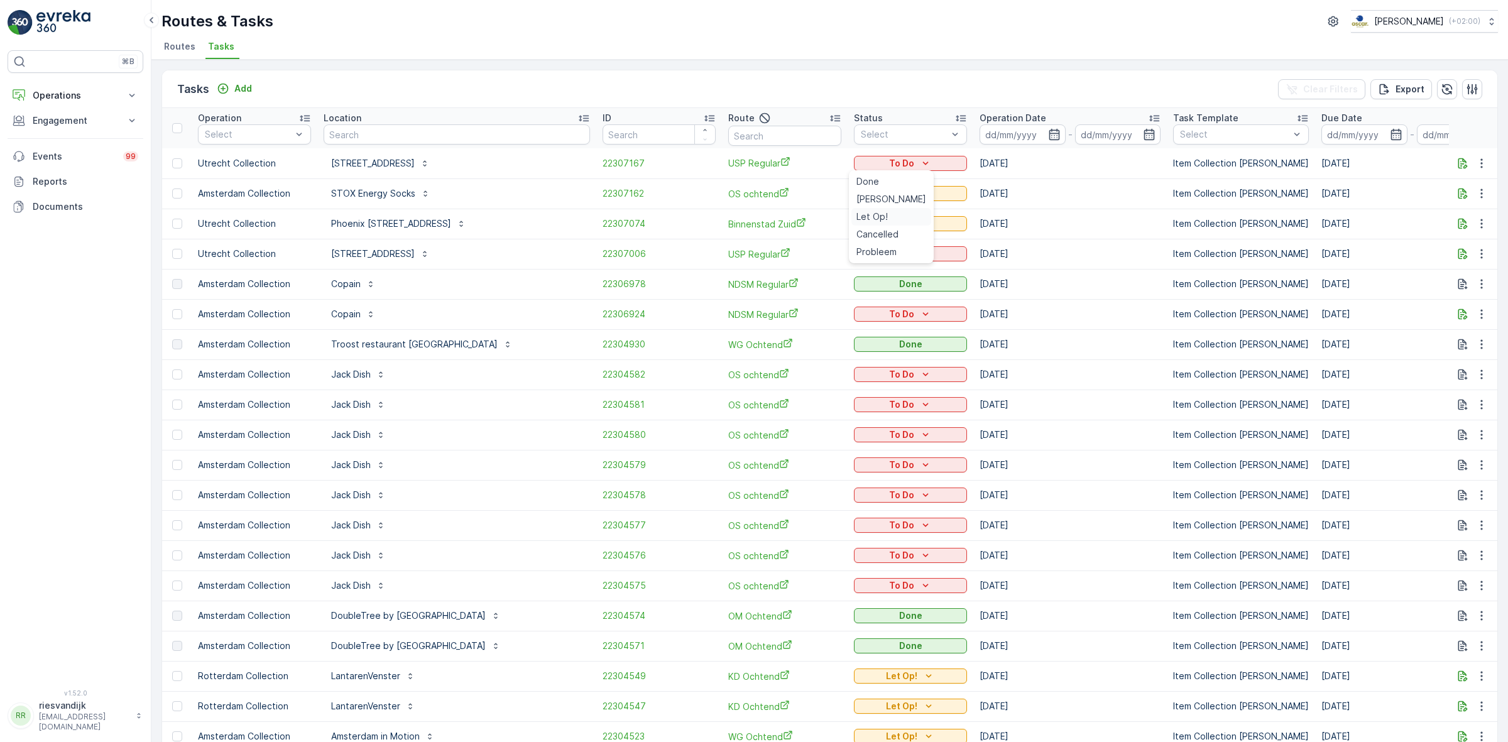
click at [890, 212] on div "Let Op!" at bounding box center [891, 217] width 80 height 18
click at [391, 132] on input "text" at bounding box center [457, 134] width 266 height 20
type input "heidelber"
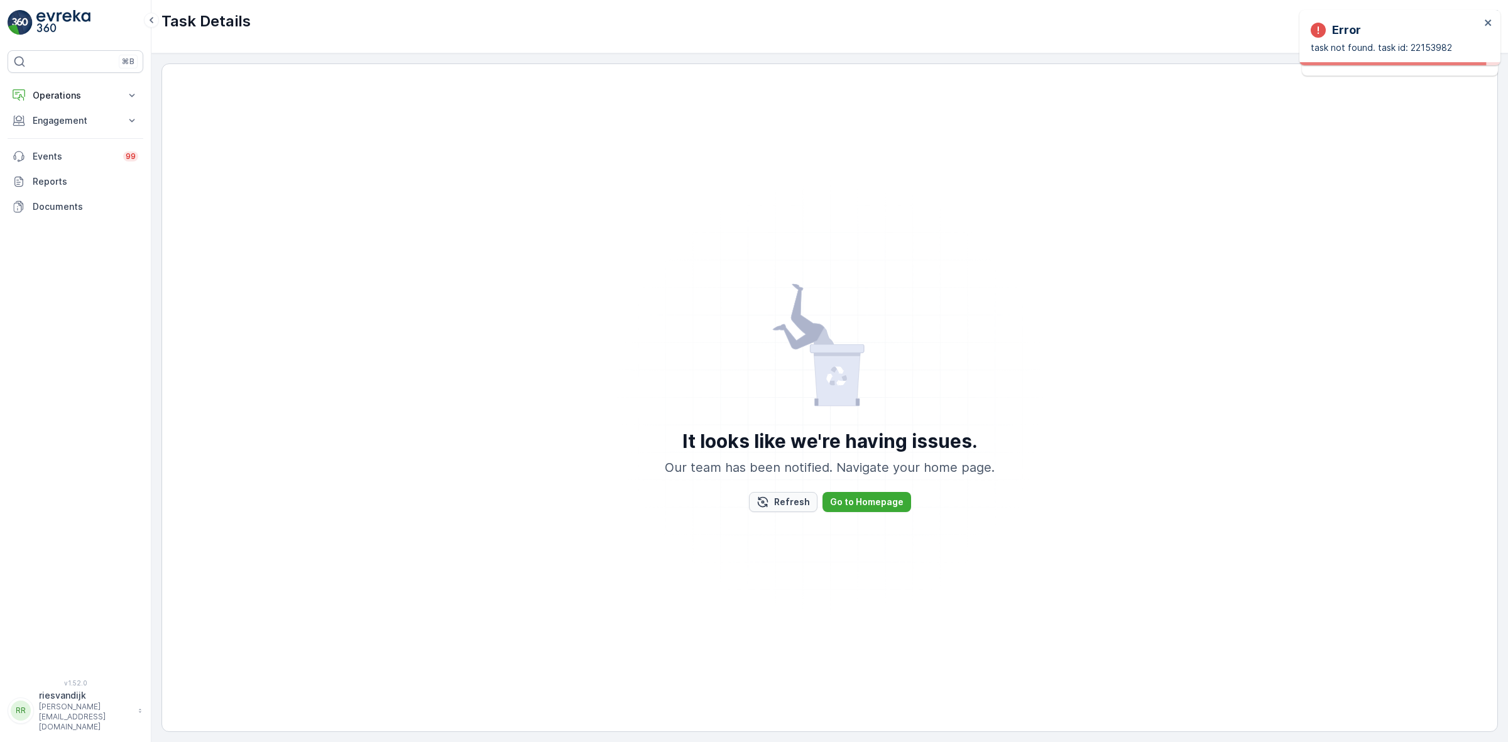
click at [780, 498] on p "Refresh" at bounding box center [792, 502] width 36 height 13
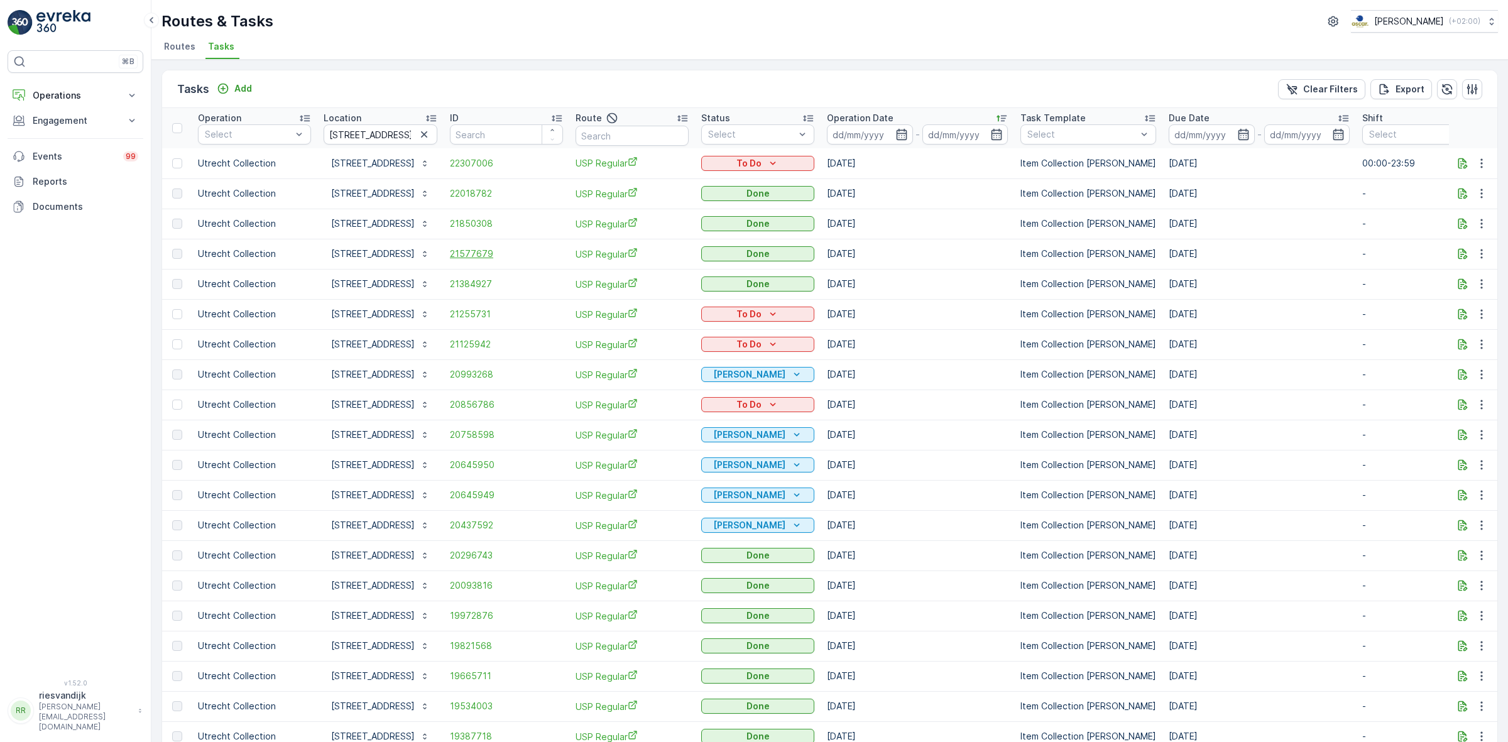
click at [506, 250] on span "21577679" at bounding box center [506, 254] width 113 height 13
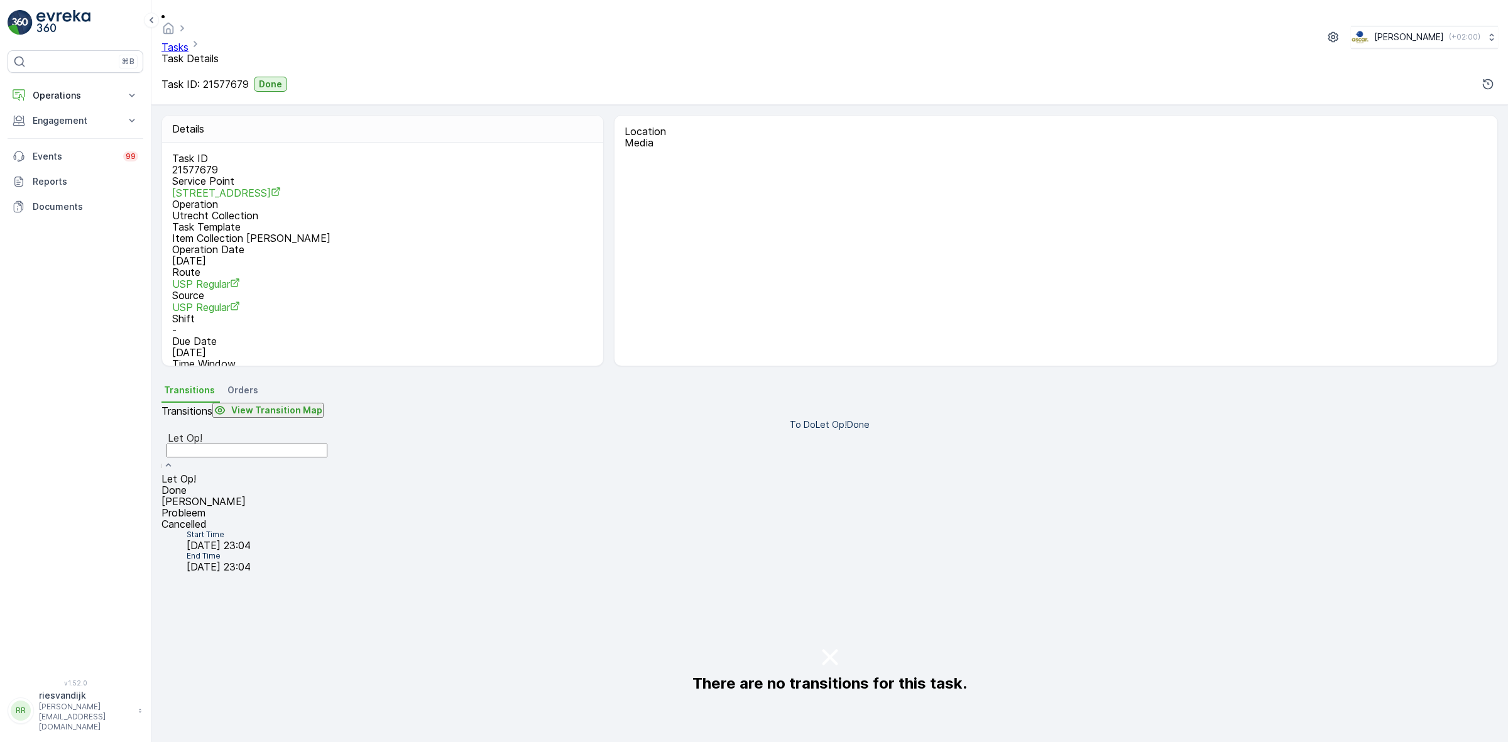
click at [332, 484] on div "Done" at bounding box center [246, 489] width 171 height 11
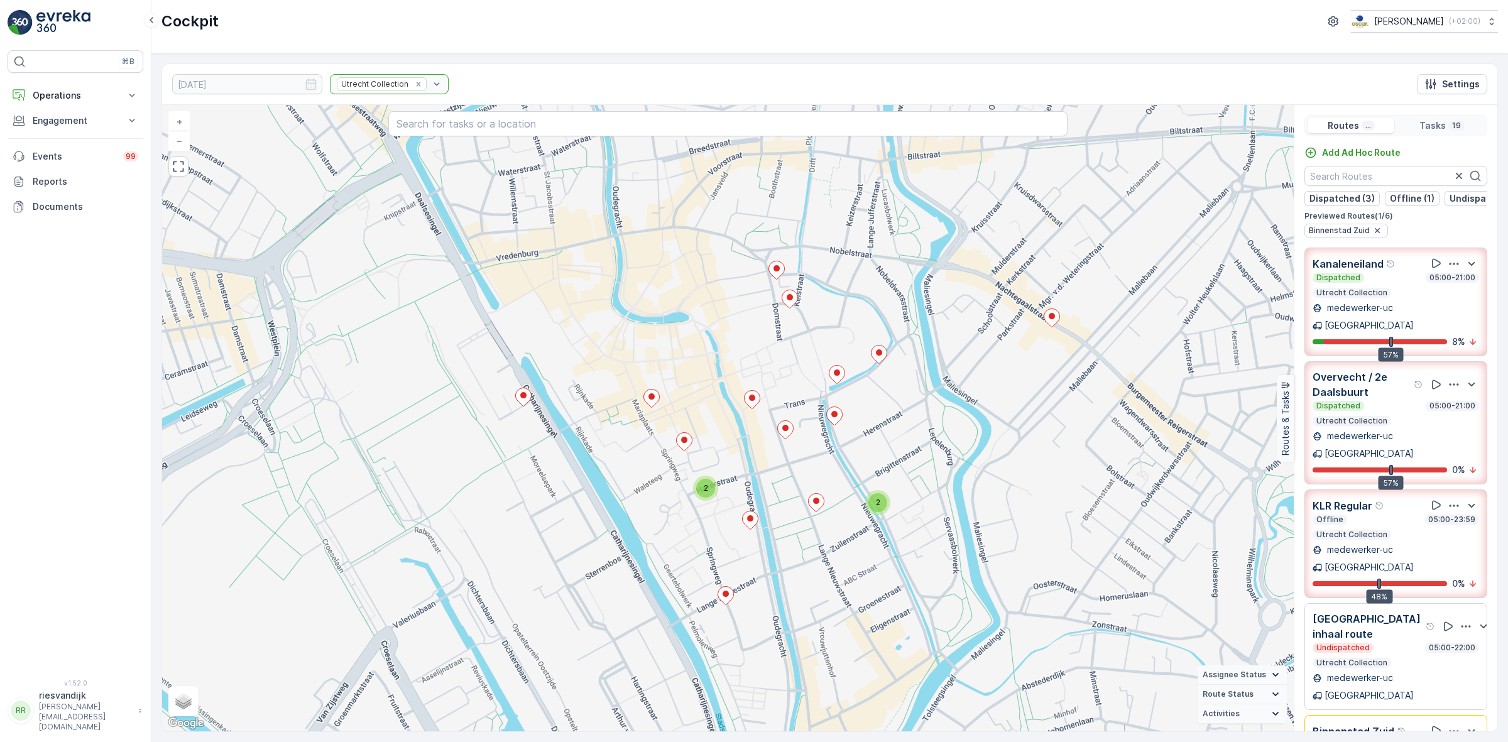
scroll to position [90, 0]
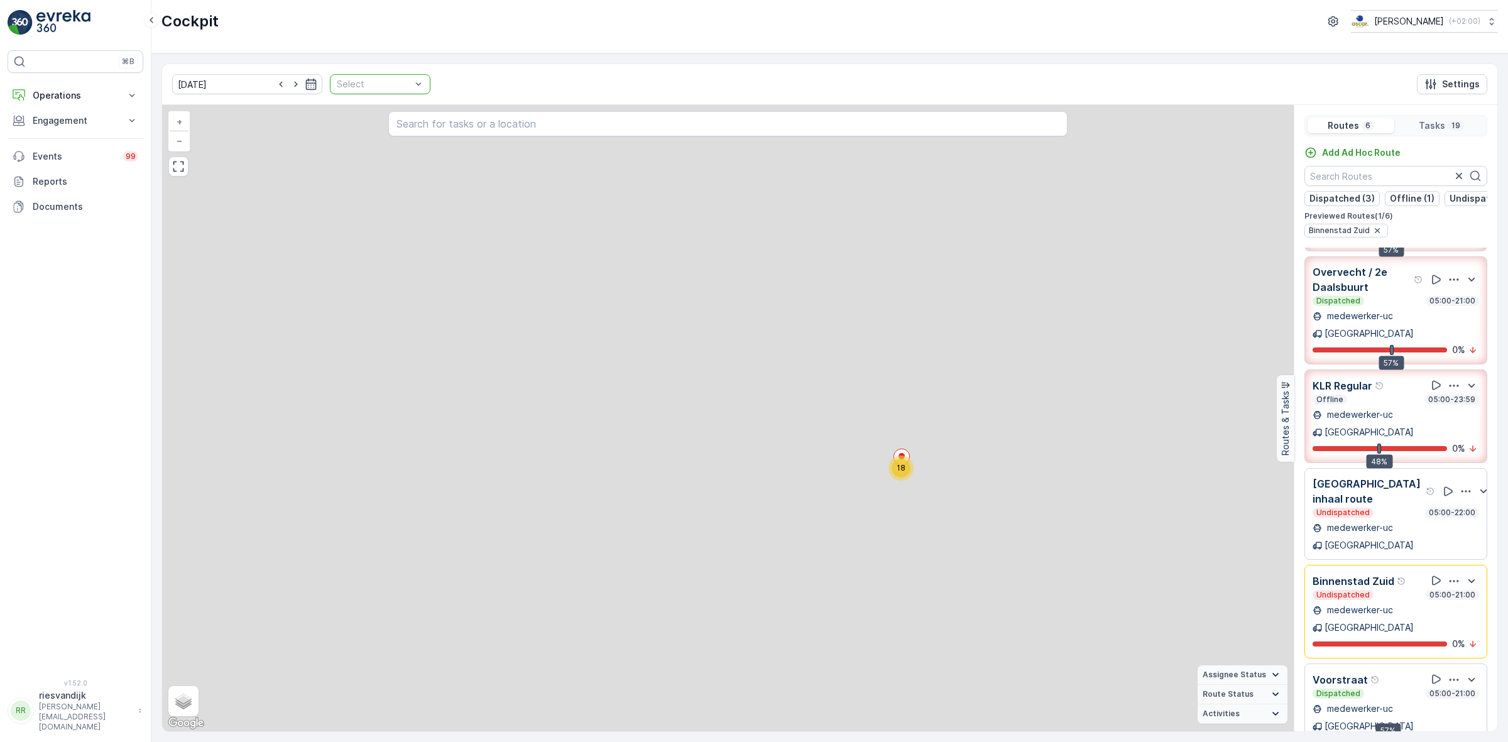
scroll to position [3, 0]
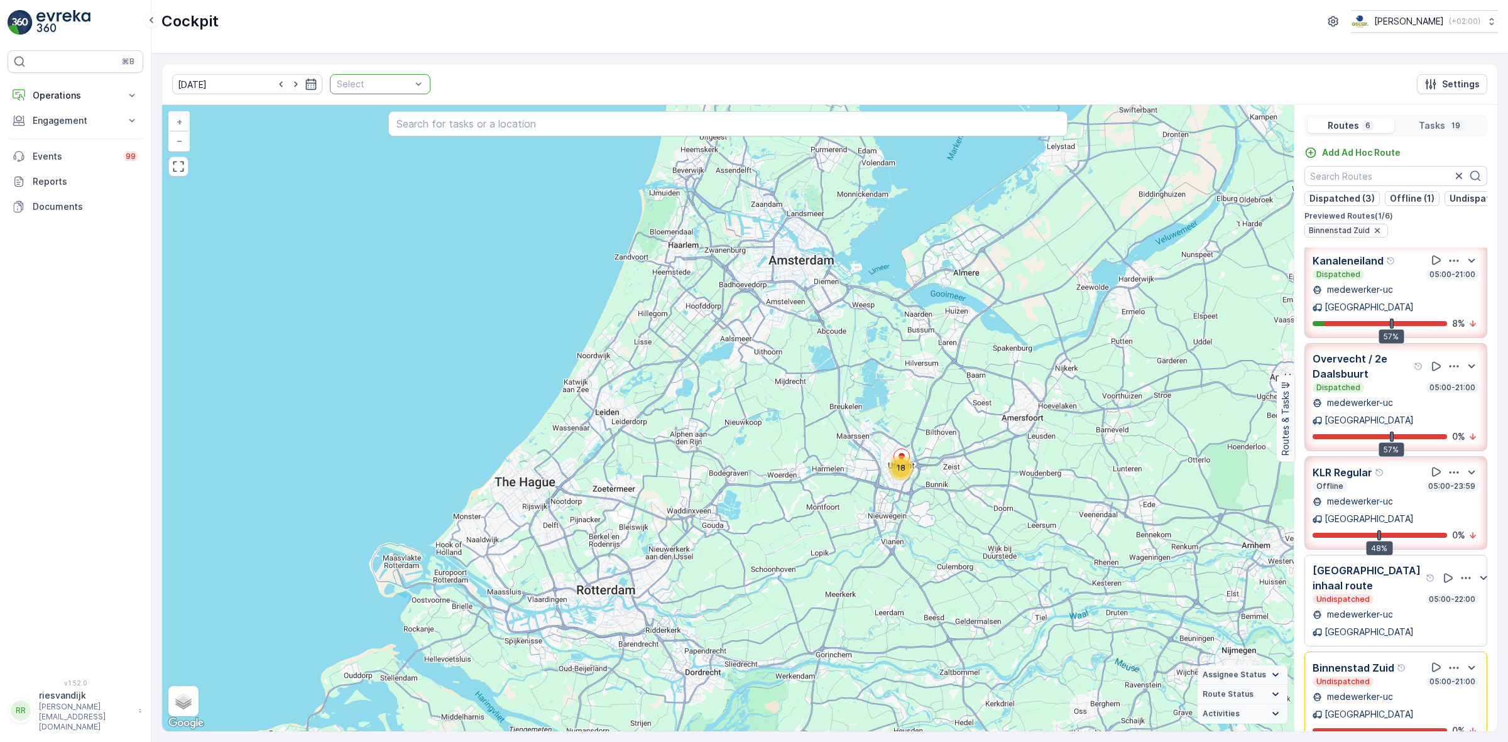
drag, startPoint x: 1337, startPoint y: 128, endPoint x: 1353, endPoint y: 128, distance: 15.7
click at [1339, 128] on p "Routes" at bounding box center [1343, 125] width 31 height 13
click at [1405, 130] on div "Tasks 19" at bounding box center [1441, 125] width 85 height 15
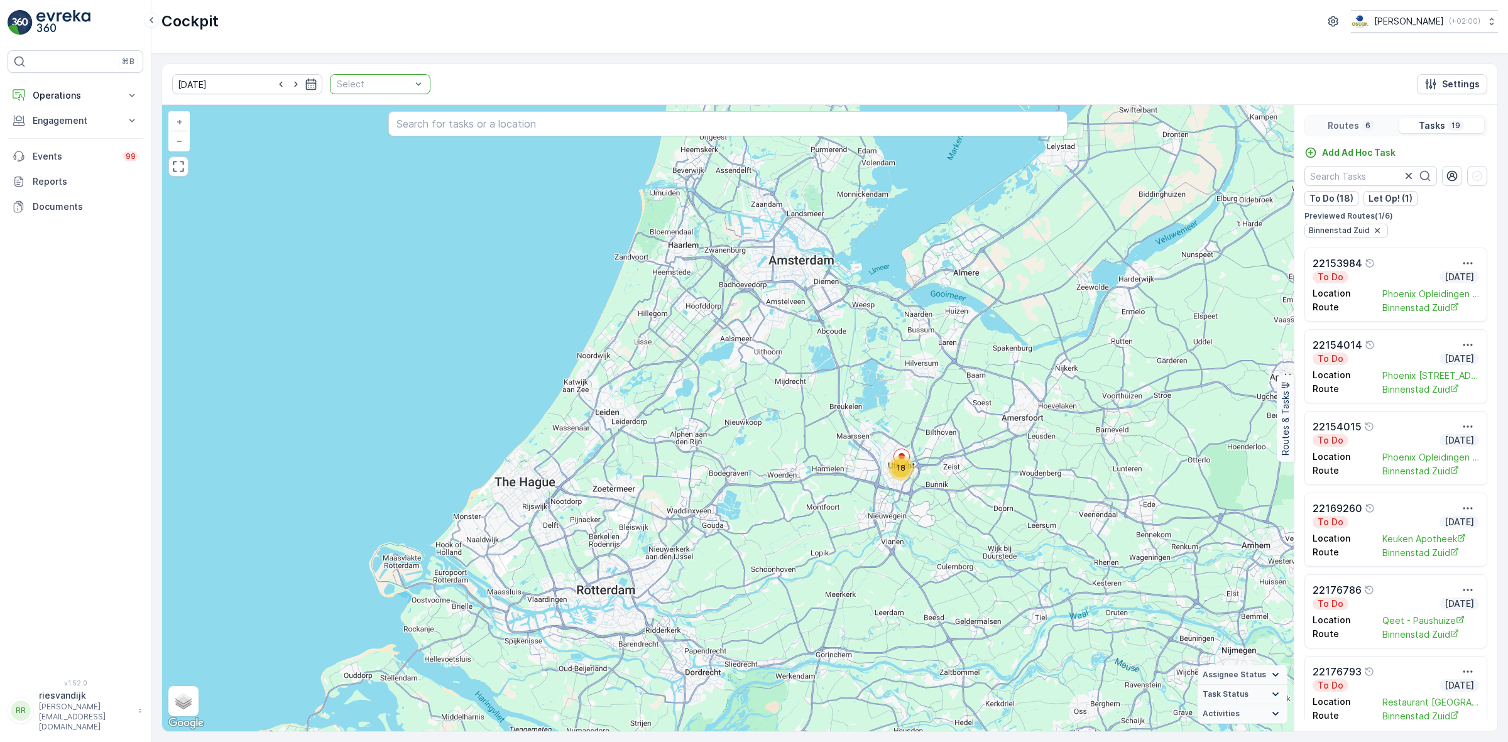
click at [1372, 129] on div "Routes 6" at bounding box center [1351, 125] width 87 height 15
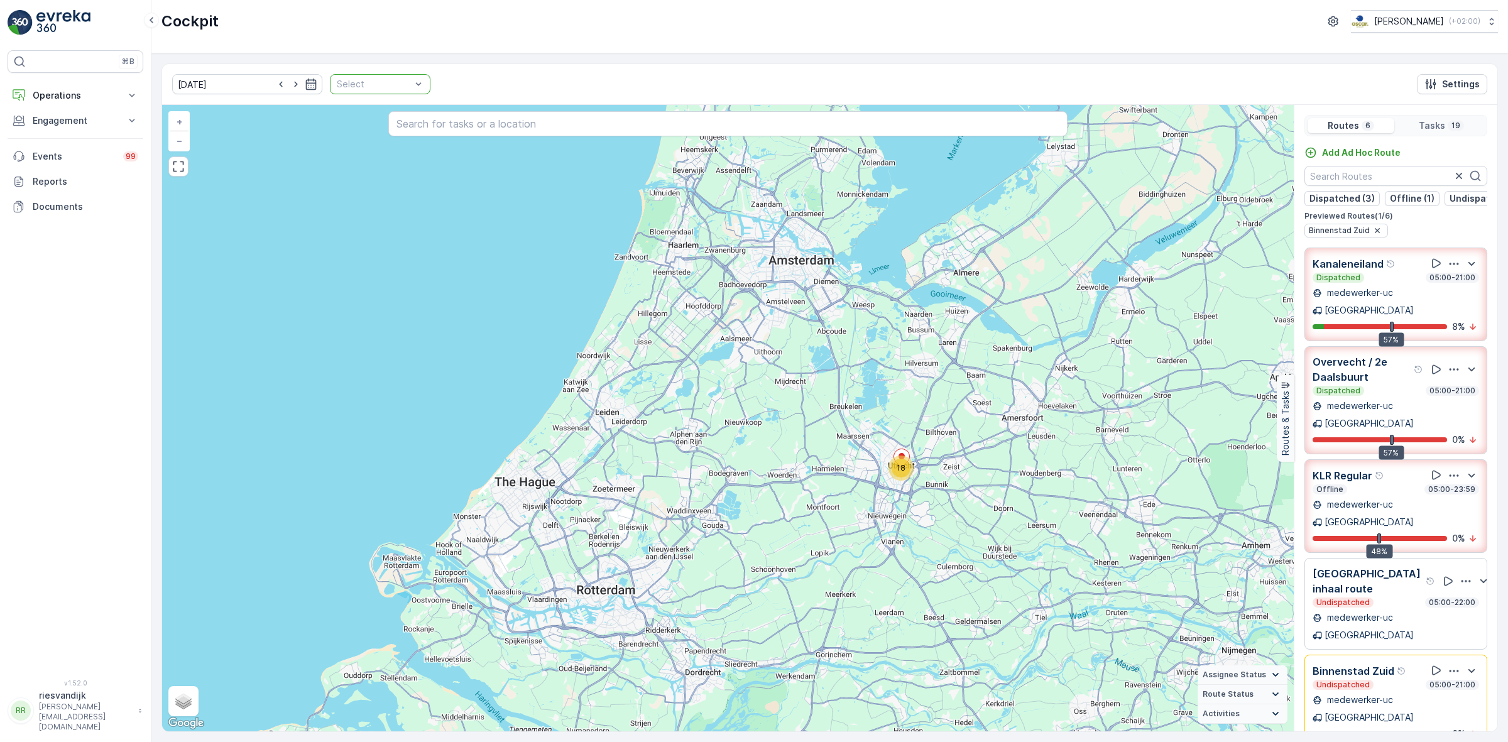
click at [346, 80] on div at bounding box center [374, 84] width 77 height 10
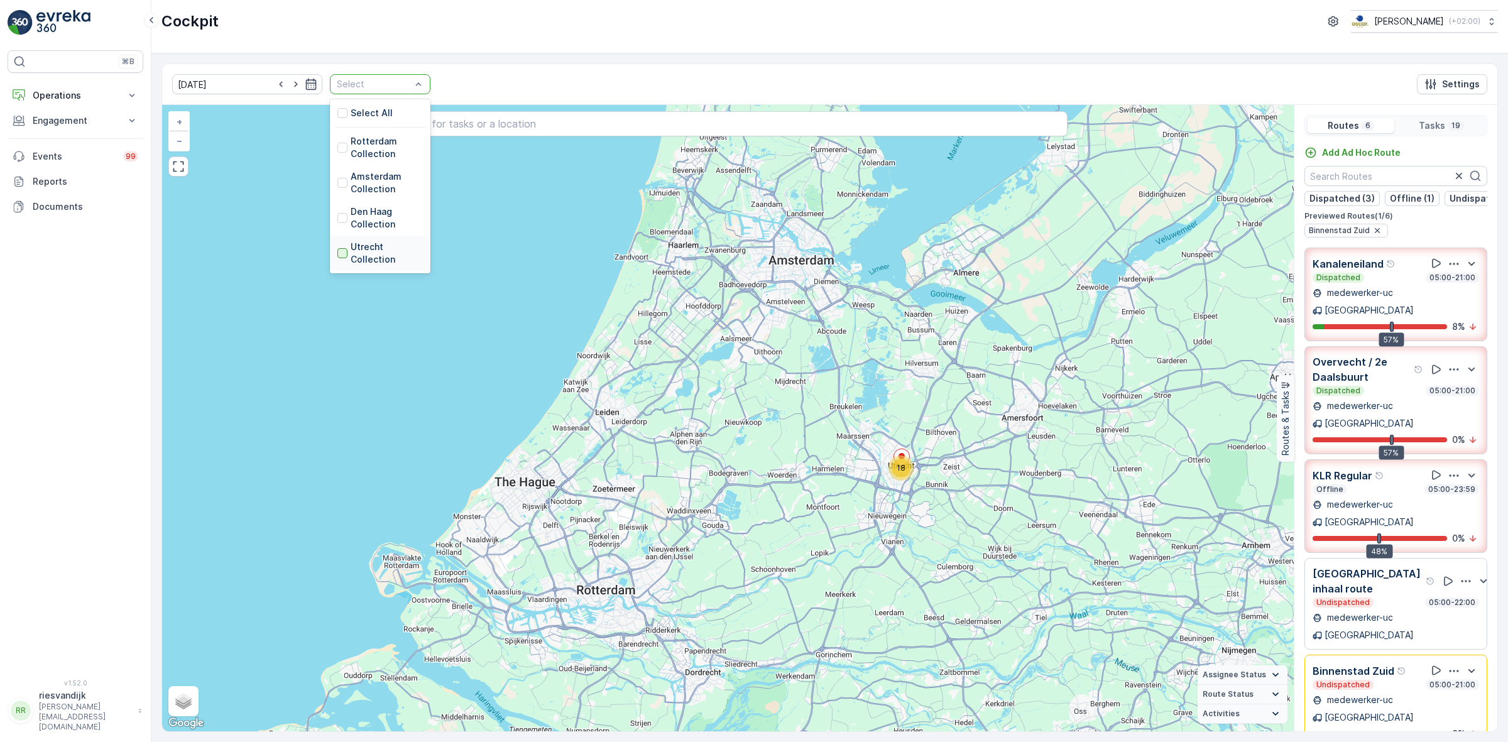
click at [337, 253] on div at bounding box center [342, 253] width 10 height 10
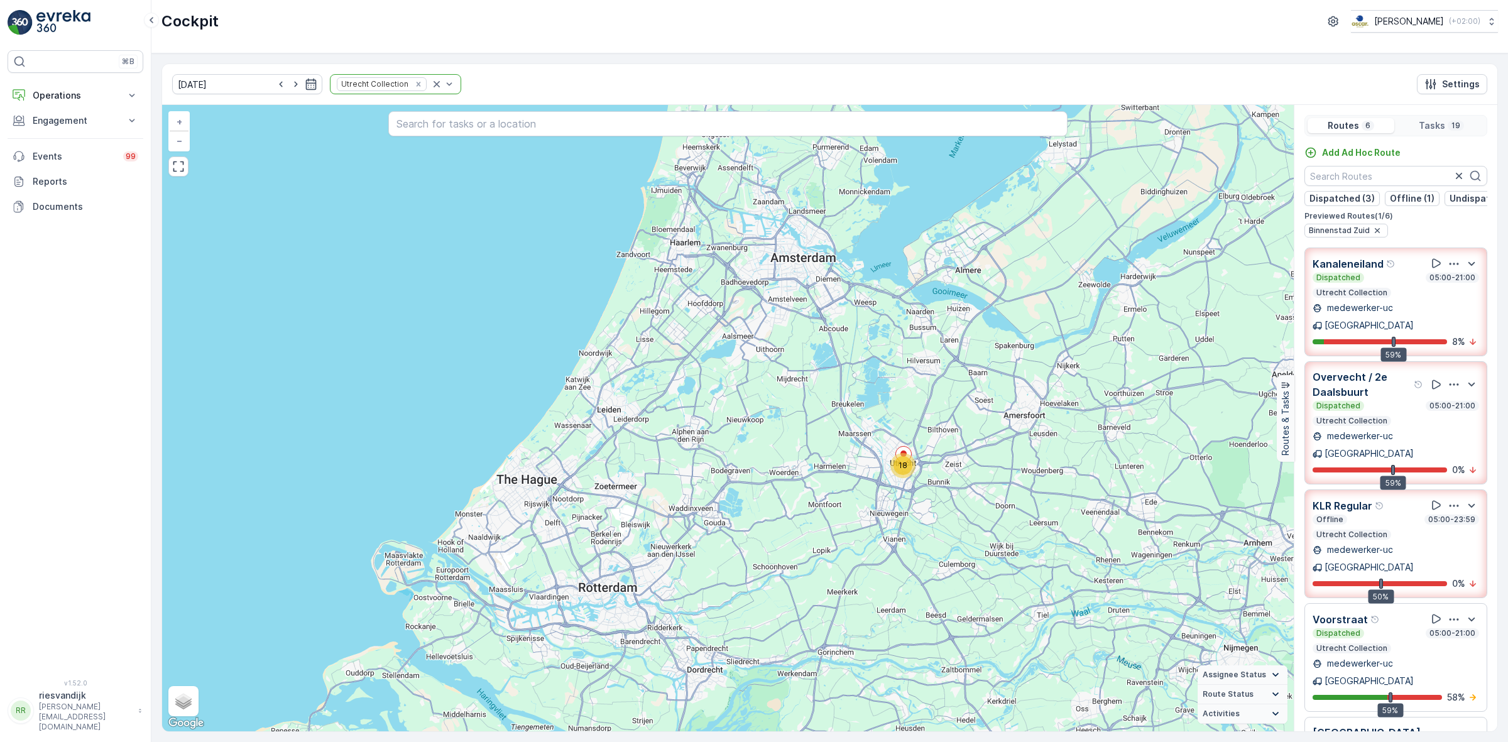
click at [1448, 266] on div at bounding box center [1454, 264] width 50 height 16
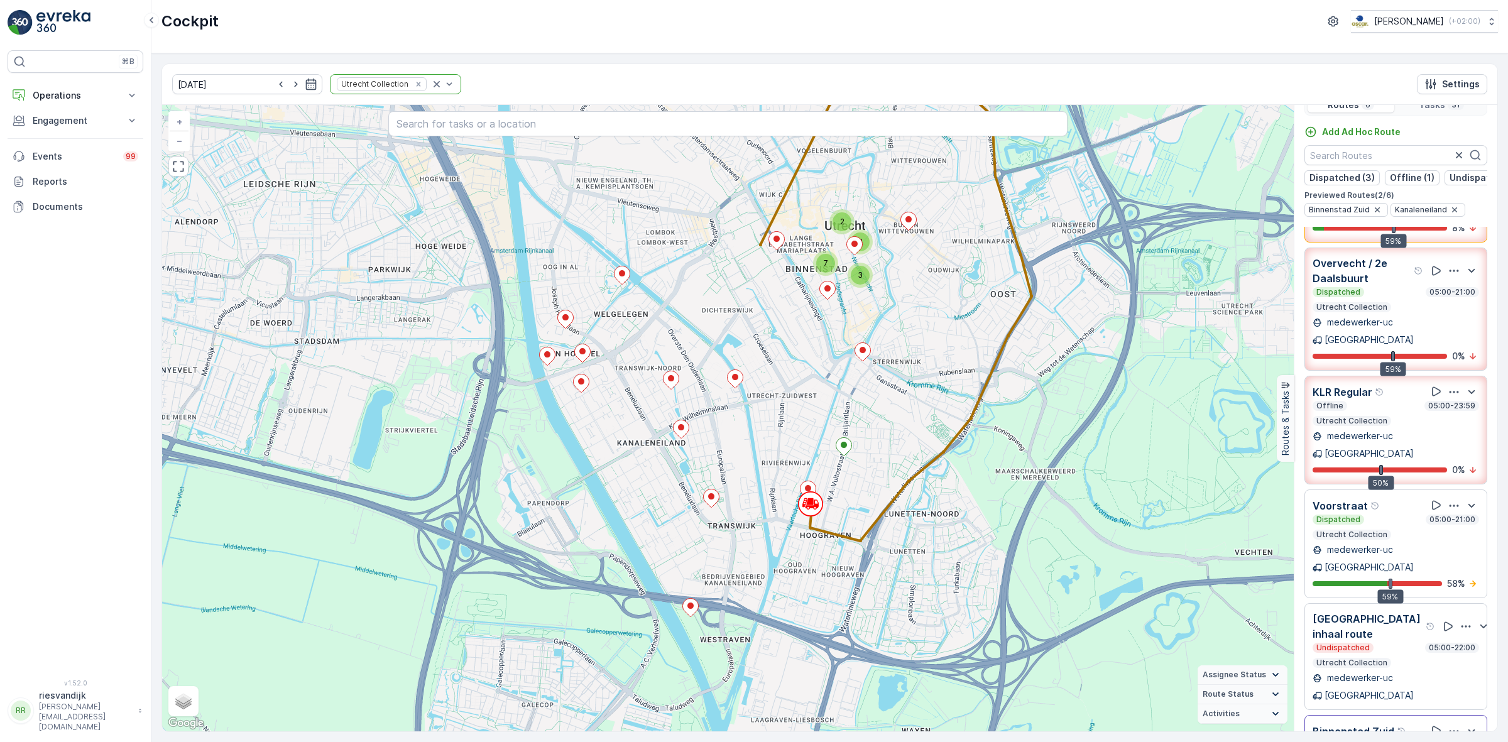
scroll to position [31, 0]
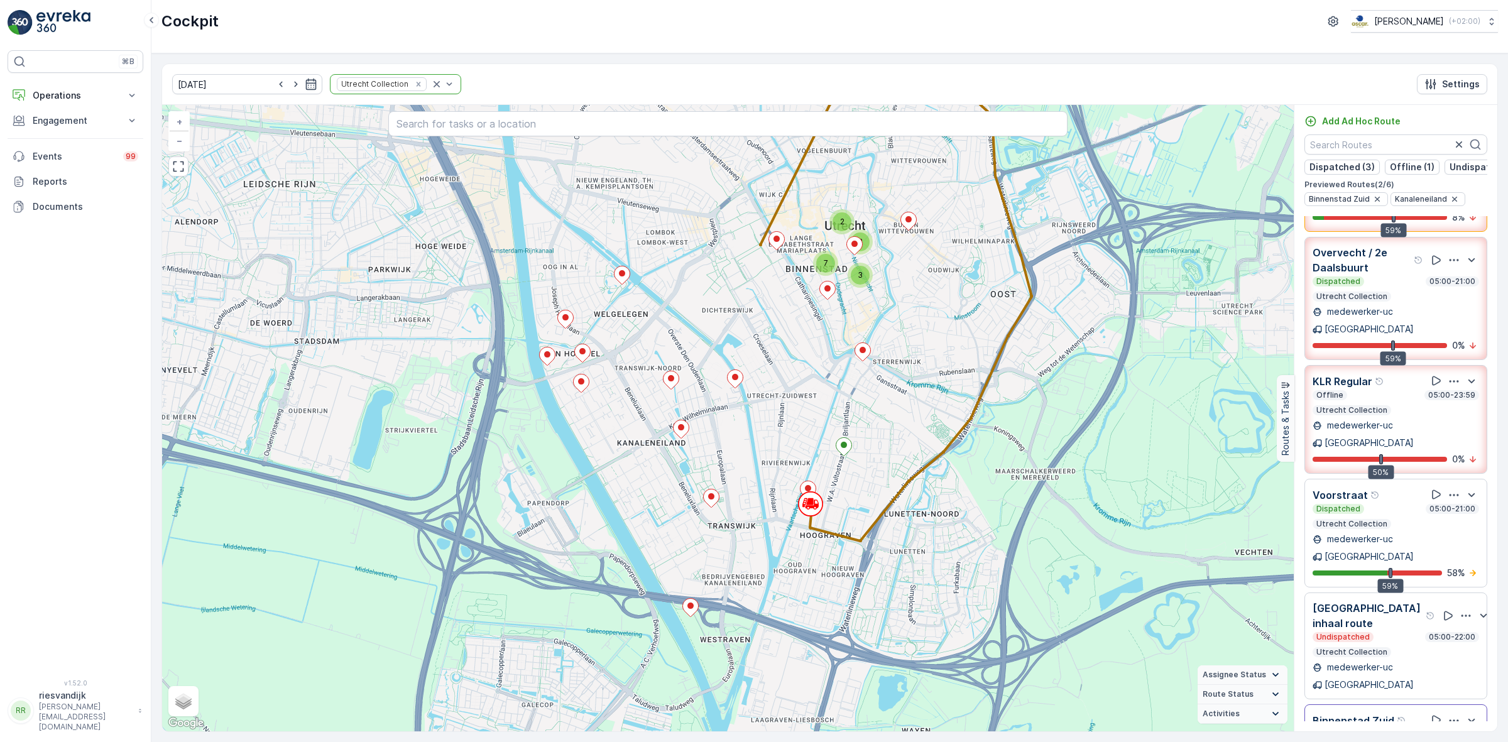
click at [1377, 730] on div "Undispatched 05:00-21:00" at bounding box center [1396, 735] width 167 height 10
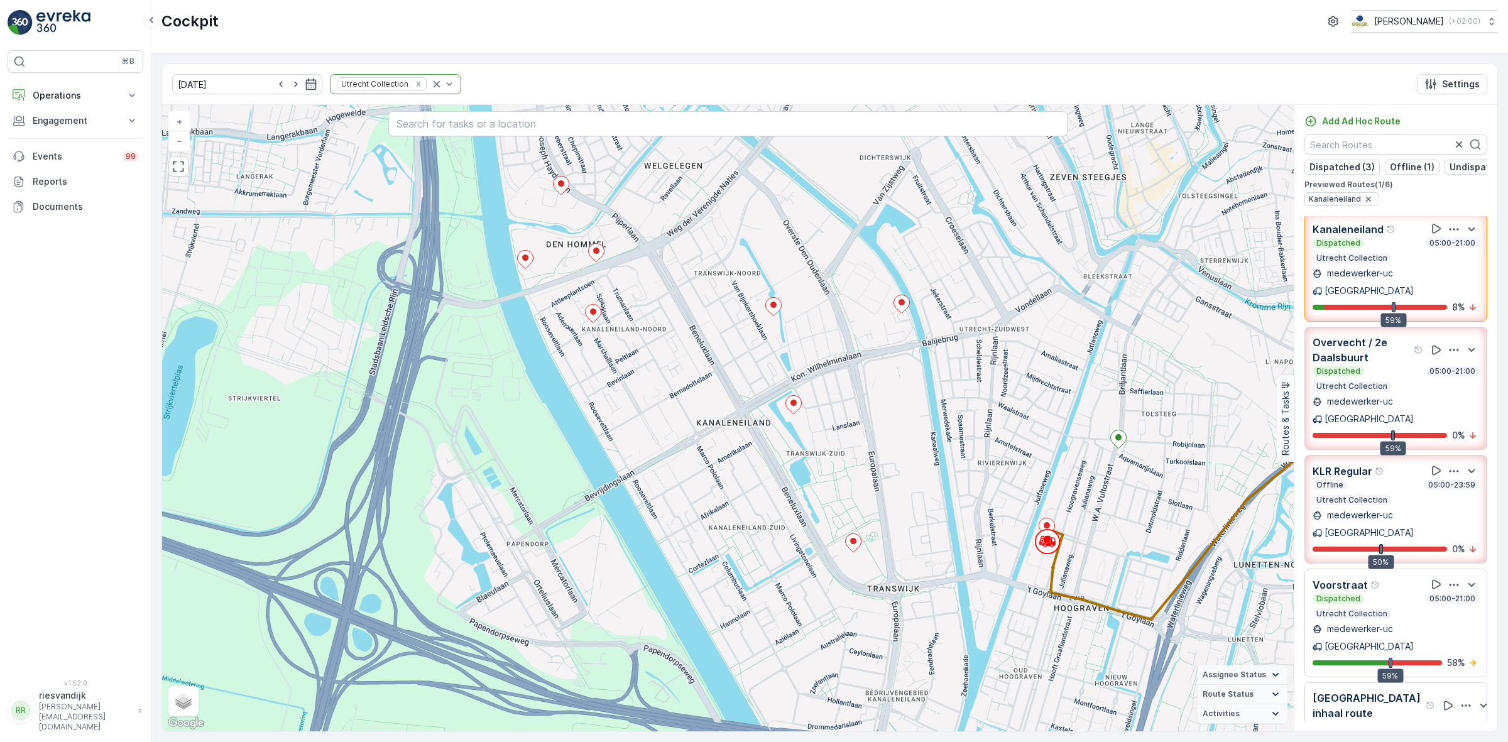
scroll to position [0, 0]
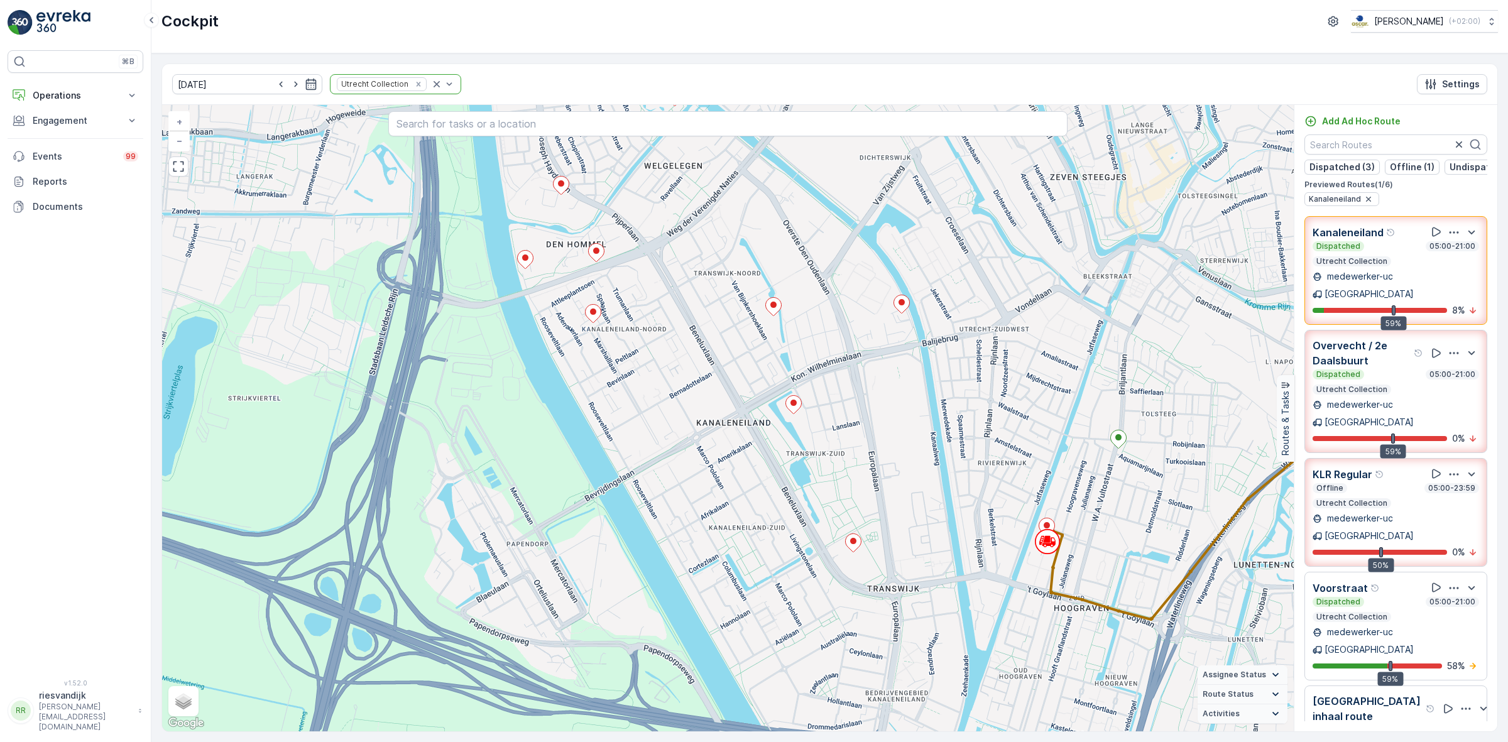
click at [1448, 239] on icon "button" at bounding box center [1454, 232] width 13 height 13
click at [1451, 266] on span "See More Details" at bounding box center [1452, 267] width 73 height 13
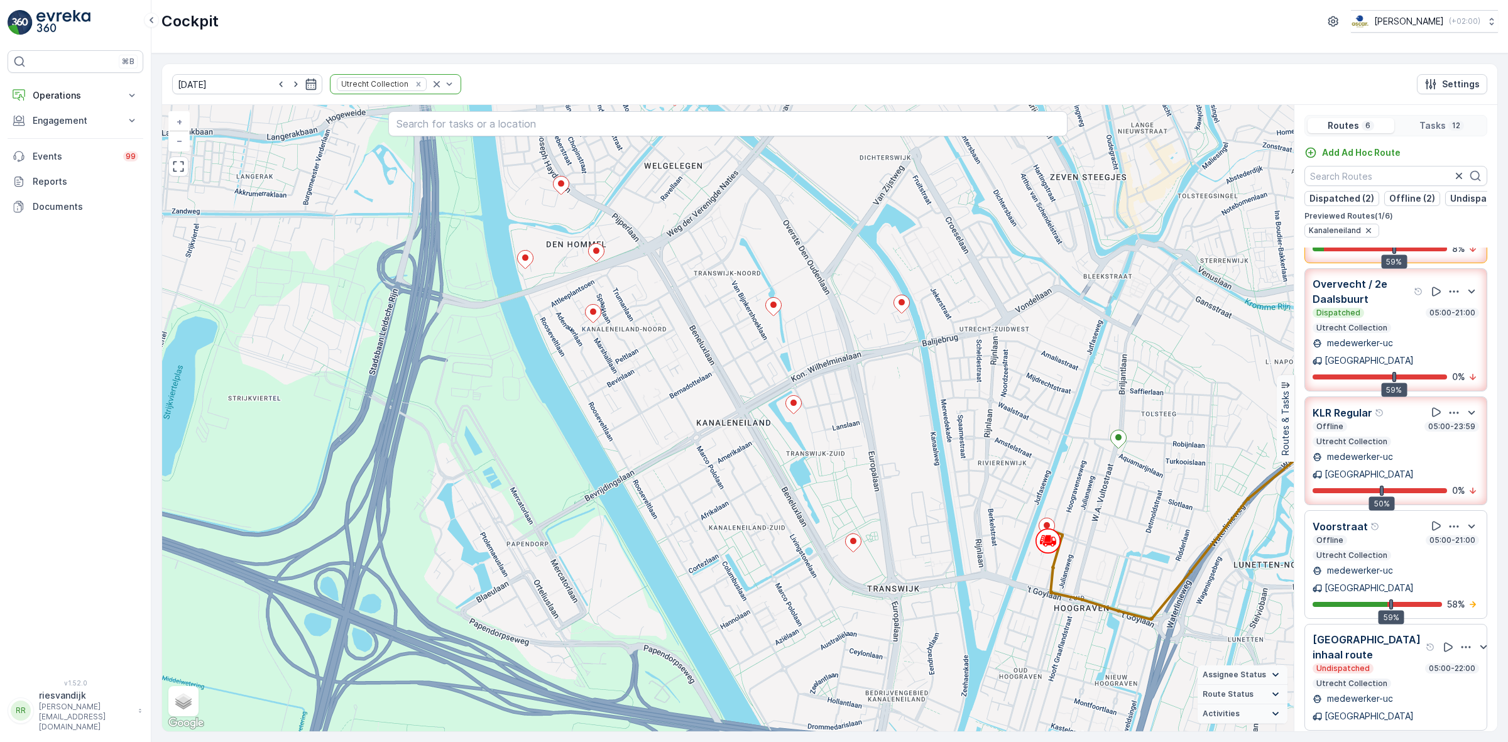
scroll to position [31, 0]
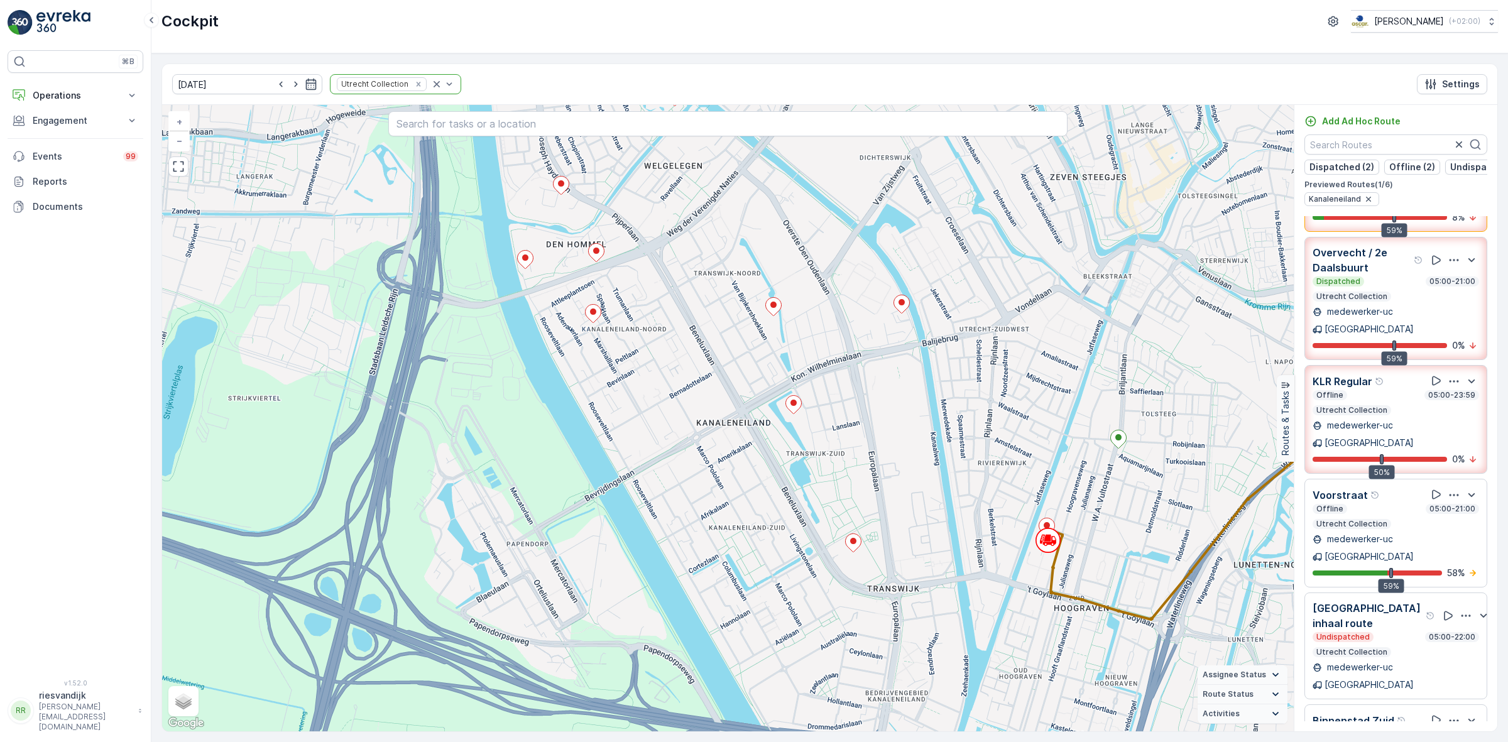
click at [1452, 254] on icon "button" at bounding box center [1454, 260] width 13 height 13
click at [1456, 283] on ul "See More Details" at bounding box center [1453, 294] width 88 height 23
click at [1458, 288] on span "See More Details" at bounding box center [1452, 294] width 73 height 13
click at [1450, 489] on icon "button" at bounding box center [1454, 495] width 13 height 13
click at [1453, 523] on span "See More Details" at bounding box center [1452, 529] width 73 height 13
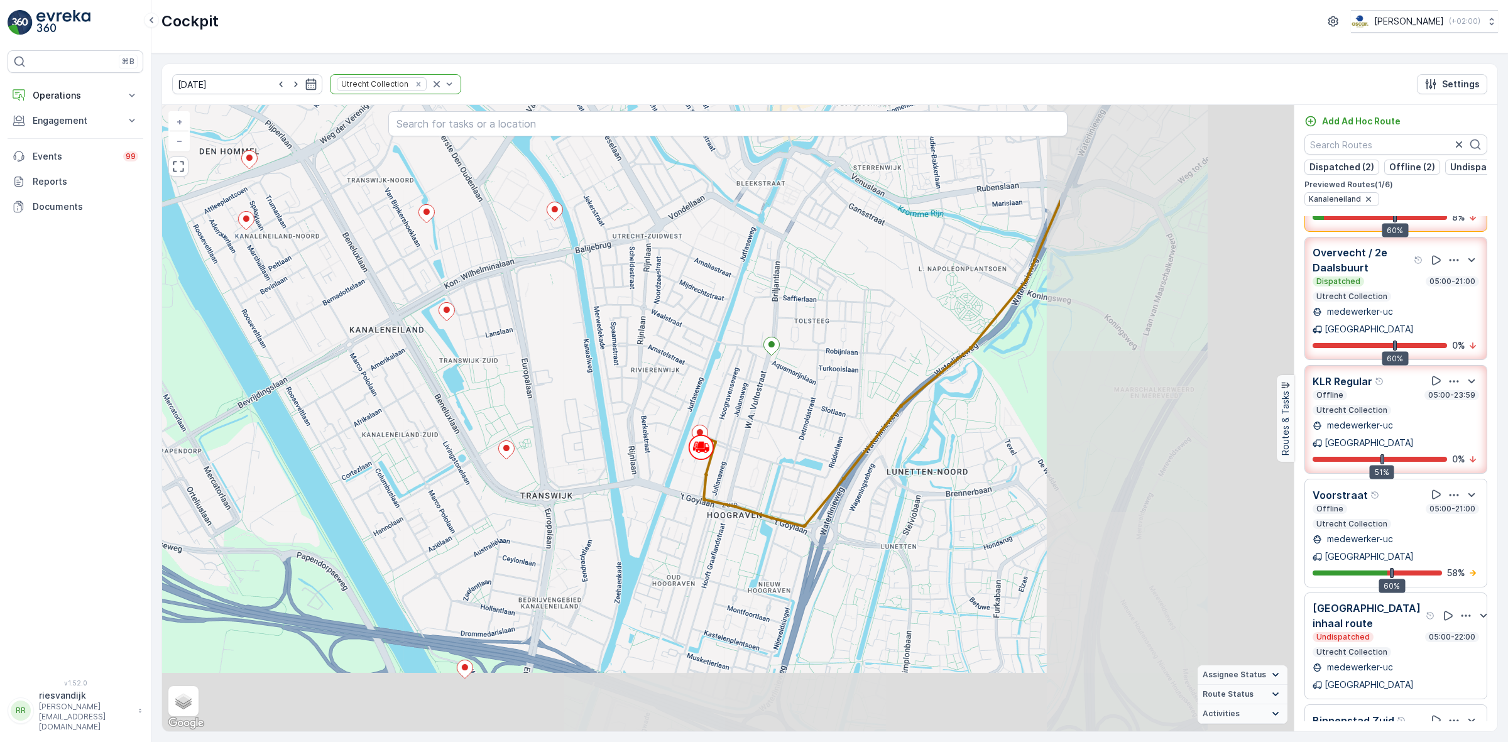
drag, startPoint x: 1153, startPoint y: 503, endPoint x: 784, endPoint y: 413, distance: 380.2
click at [784, 413] on div "+ − Satellite Roadmap Terrain Hybrid Leaflet Keyboard shortcuts Map Data Map da…" at bounding box center [728, 418] width 1132 height 626
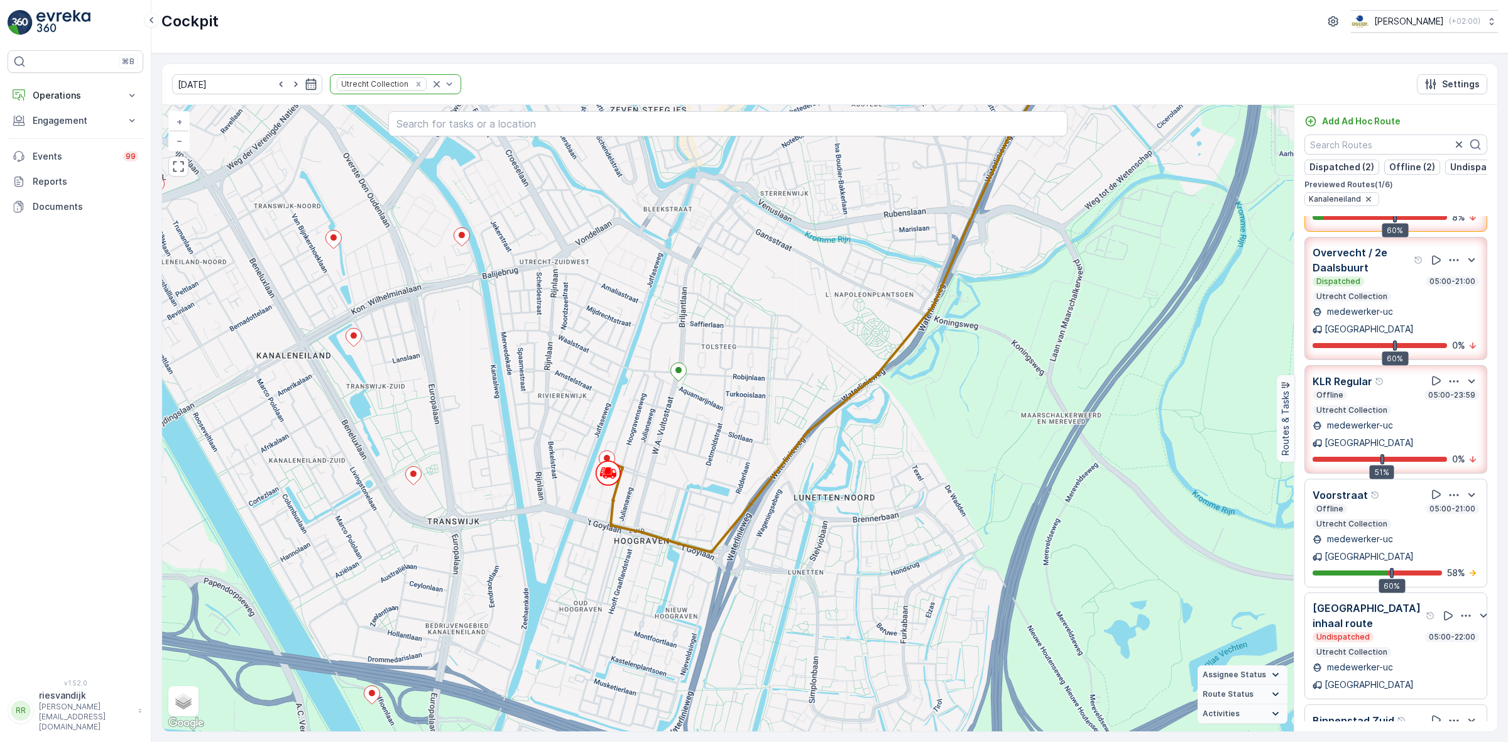
drag, startPoint x: 679, startPoint y: 443, endPoint x: 699, endPoint y: 456, distance: 24.2
click at [699, 456] on div "+ − Satellite Roadmap Terrain Hybrid Leaflet Keyboard shortcuts Map Data Map da…" at bounding box center [728, 418] width 1132 height 626
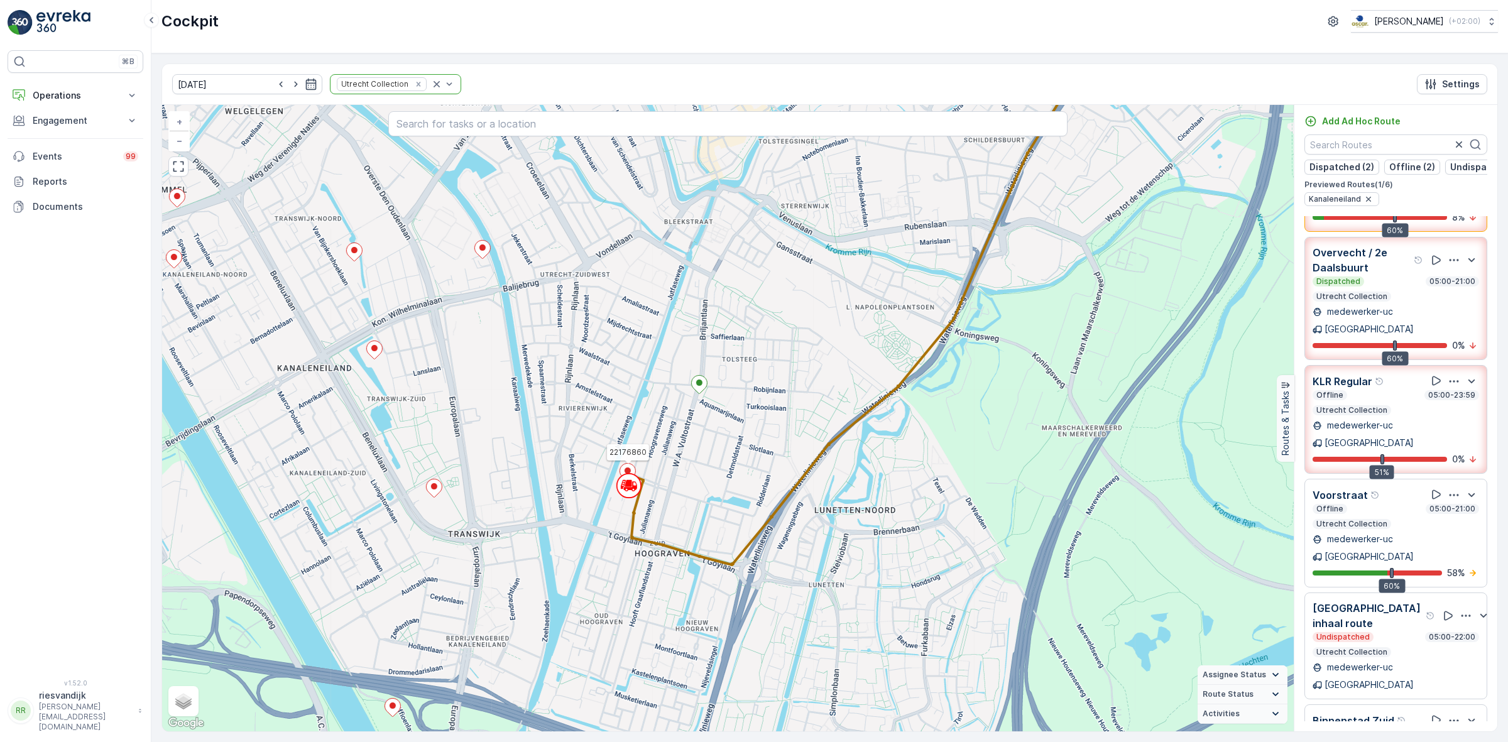
click at [630, 469] on icon at bounding box center [628, 472] width 16 height 18
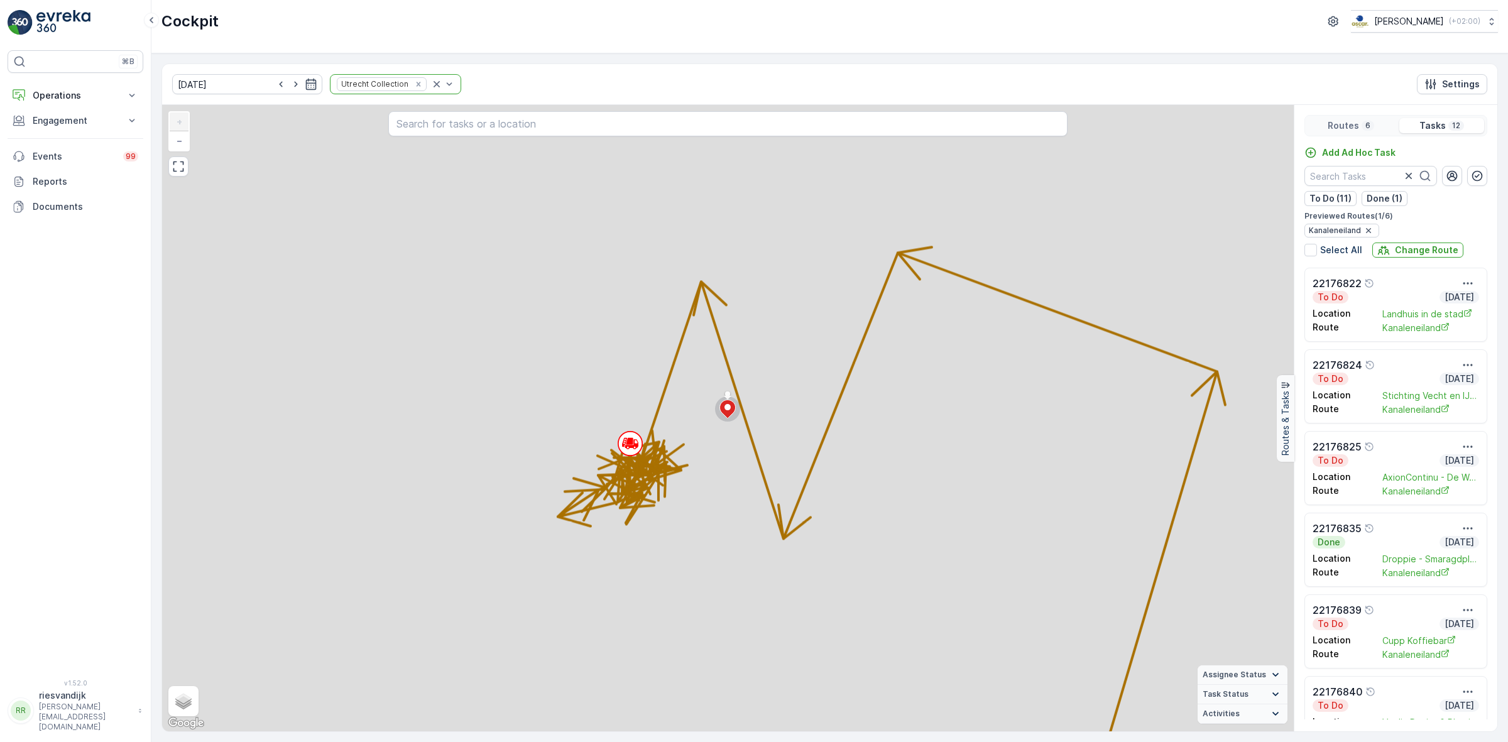
scroll to position [0, 0]
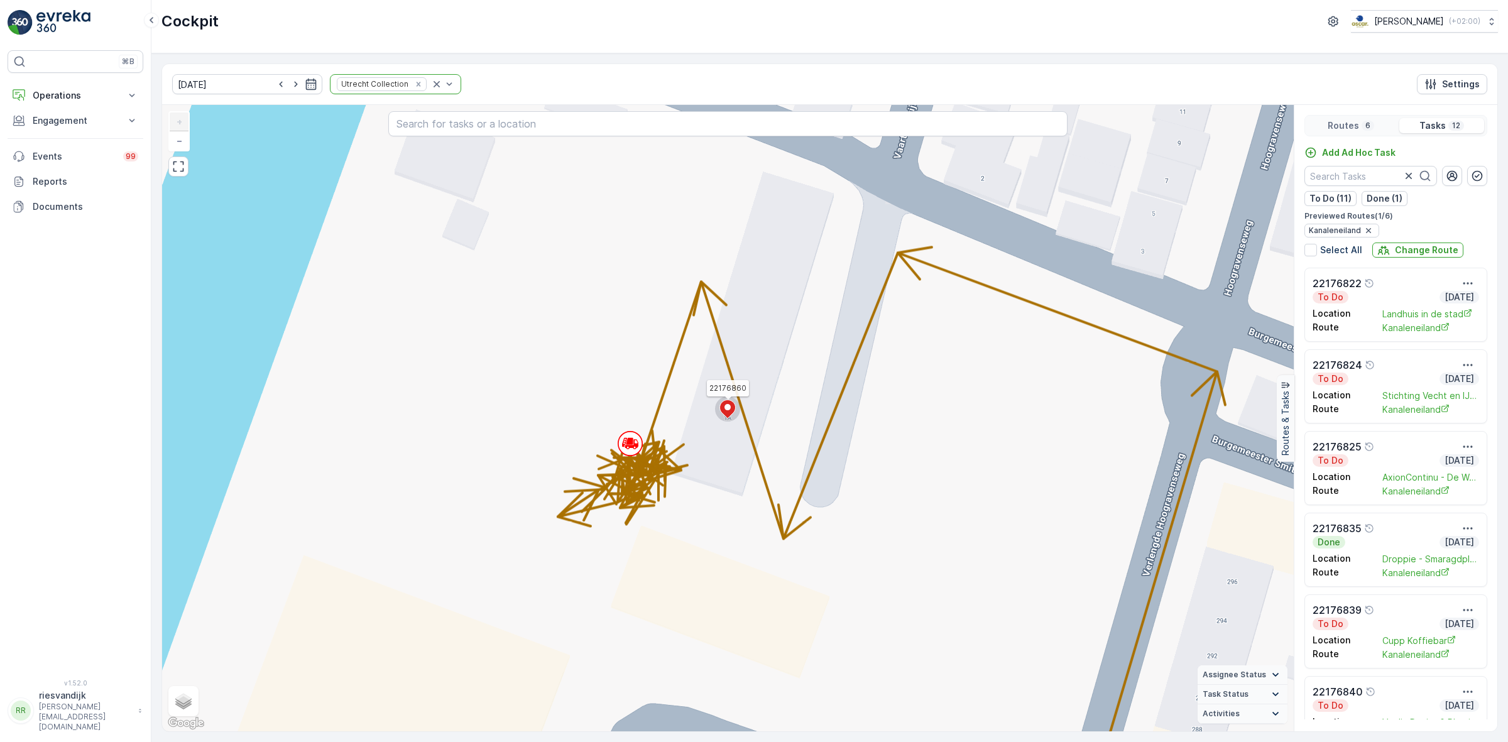
click at [723, 407] on icon at bounding box center [728, 409] width 16 height 18
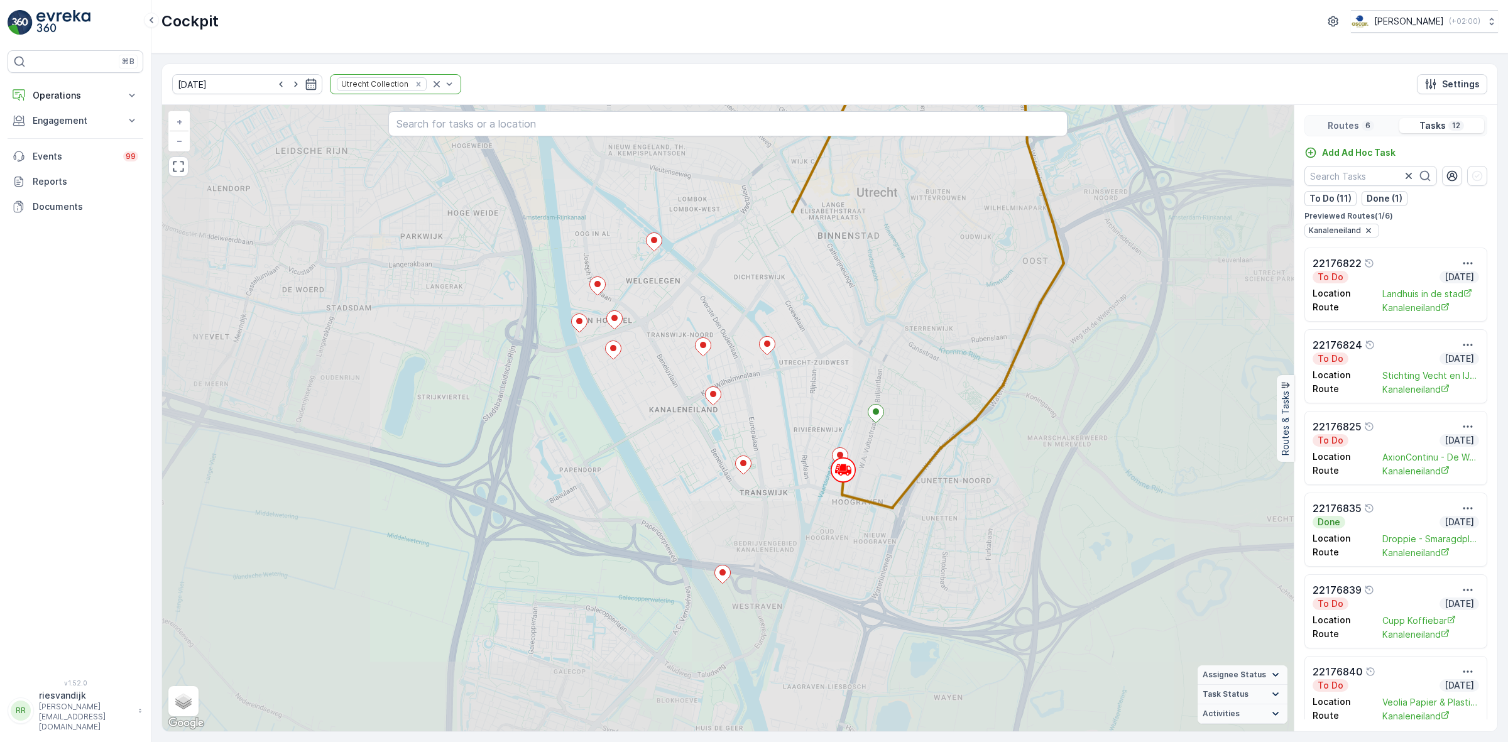
click at [723, 407] on div "+ − Satellite Roadmap Terrain Hybrid Leaflet Keyboard shortcuts Map Data Map da…" at bounding box center [728, 418] width 1132 height 626
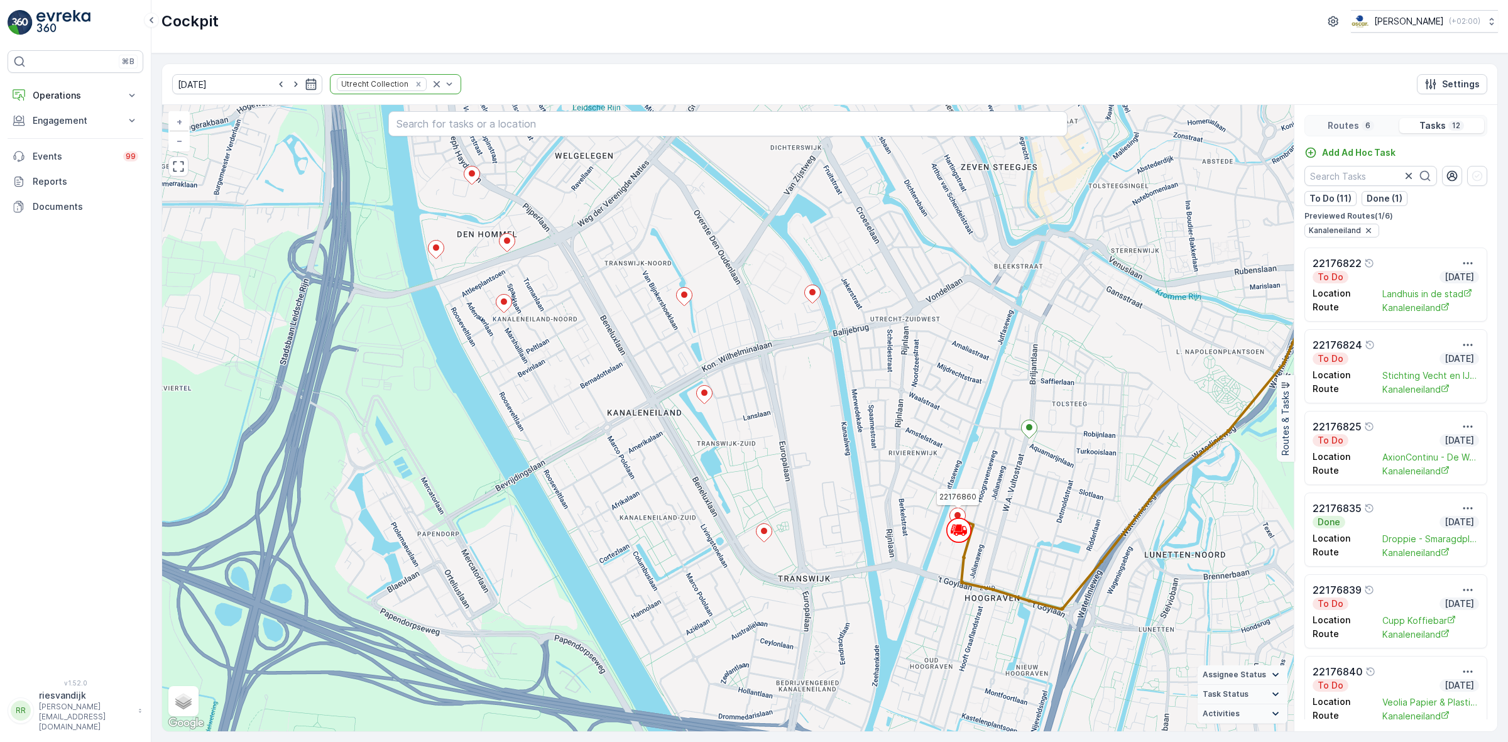
click at [956, 513] on icon at bounding box center [958, 517] width 16 height 18
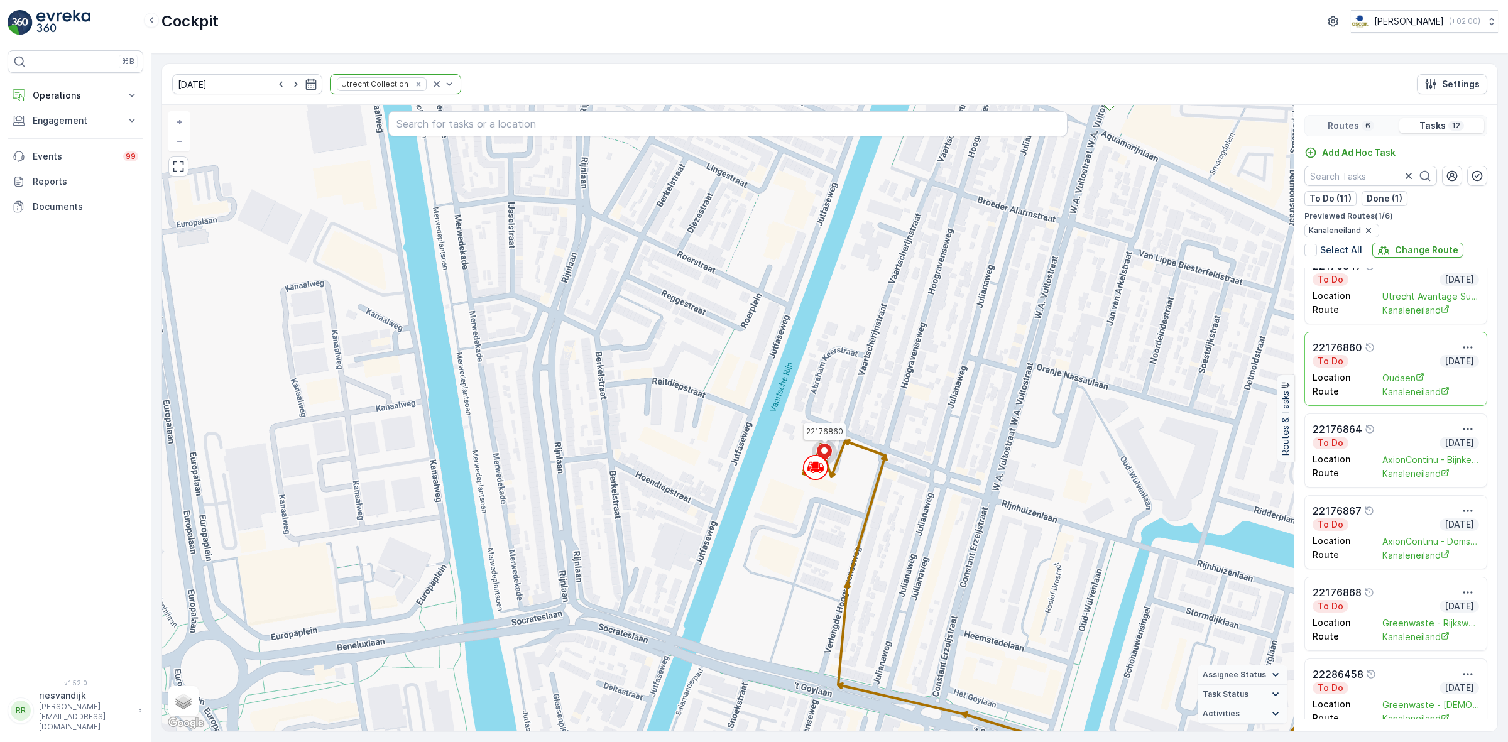
click at [1365, 118] on div "Routes 6 Tasks 12" at bounding box center [1395, 125] width 183 height 21
click at [1367, 120] on div "Routes 6" at bounding box center [1351, 125] width 87 height 15
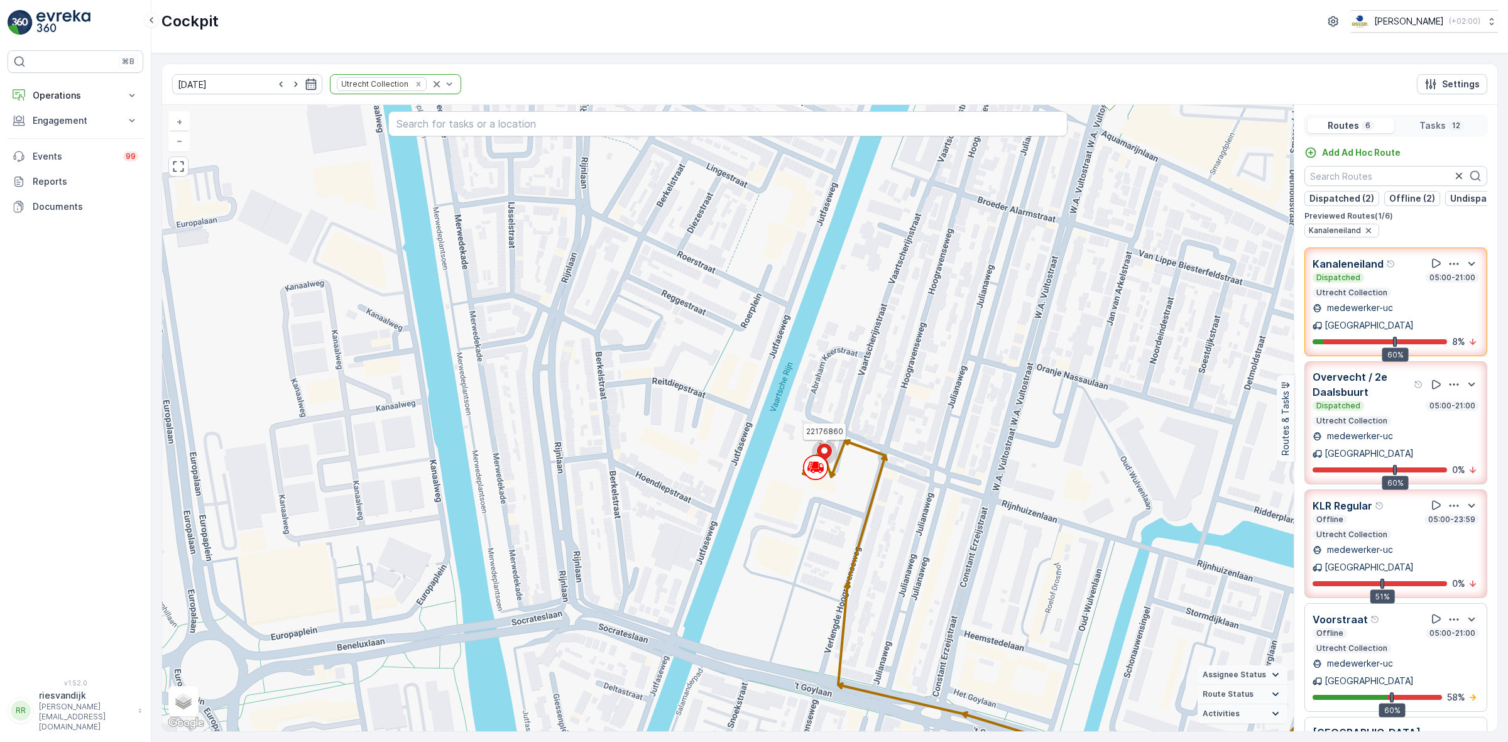
click at [1373, 283] on div "Dispatched 05:00-21:00" at bounding box center [1396, 278] width 167 height 10
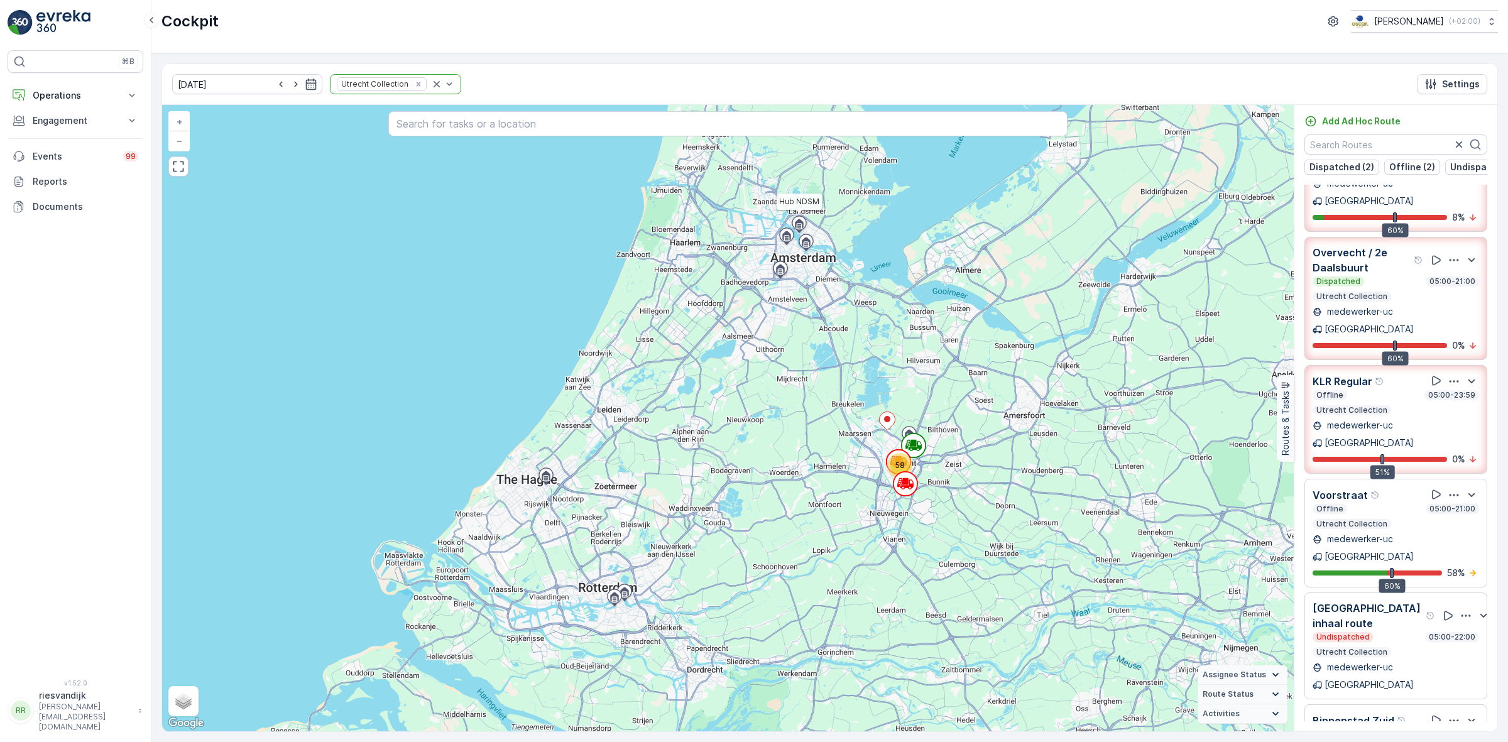
scroll to position [0, 0]
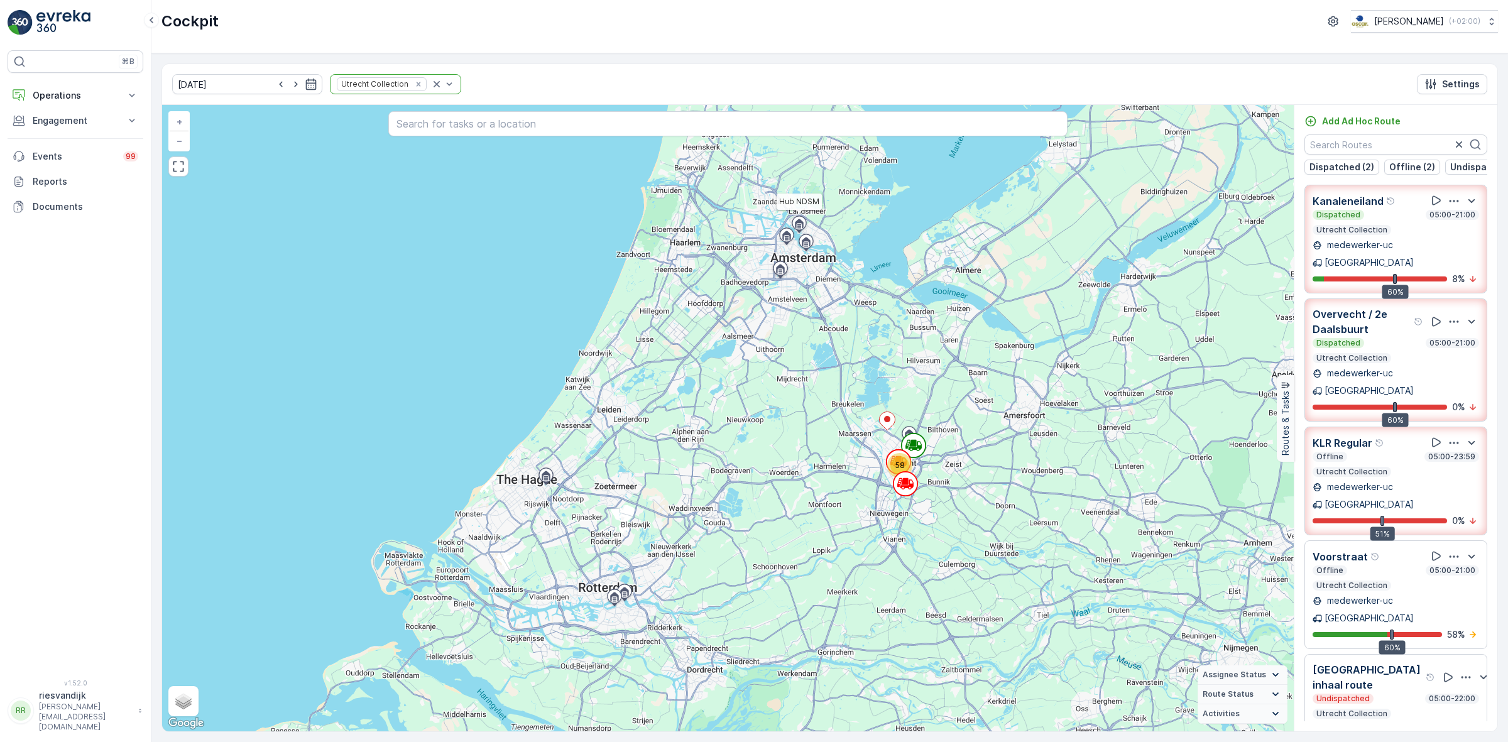
click at [1371, 338] on div "Dispatched 05:00-21:00" at bounding box center [1396, 343] width 167 height 10
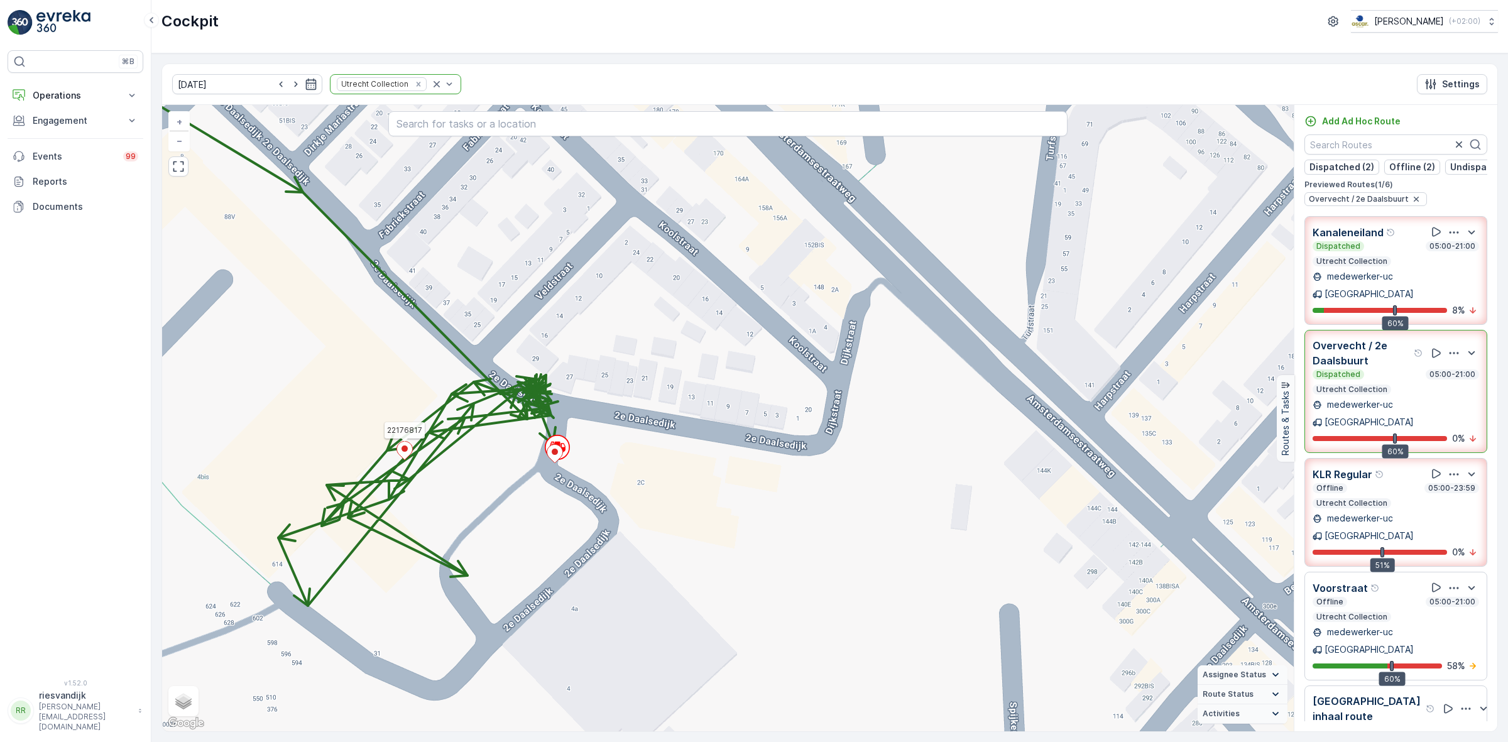
click at [404, 453] on icon at bounding box center [405, 451] width 16 height 18
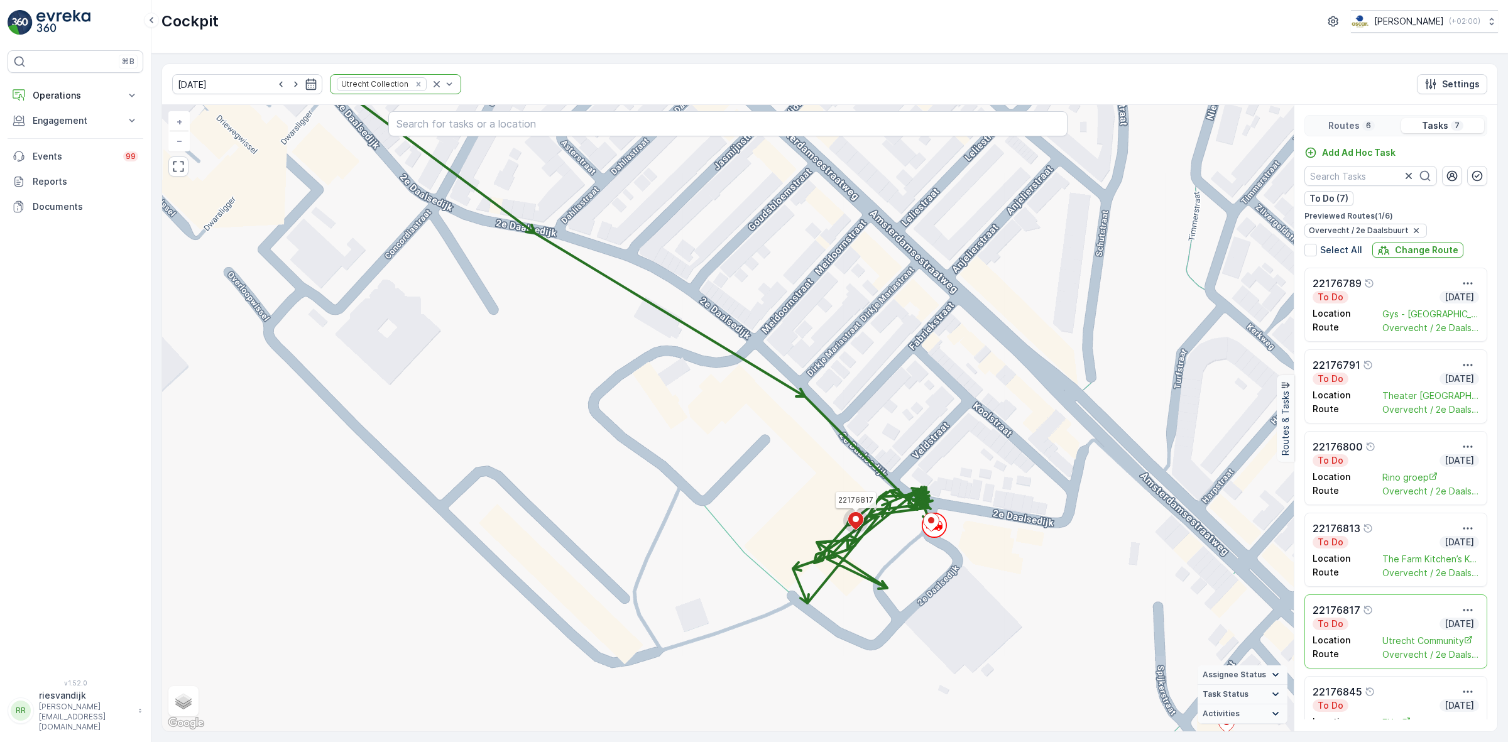
drag, startPoint x: 1013, startPoint y: 606, endPoint x: 801, endPoint y: 582, distance: 213.1
click at [802, 581] on div "22176817 + − Satellite Roadmap Terrain Hybrid Leaflet Keyboard shortcuts Map Da…" at bounding box center [728, 418] width 1132 height 626
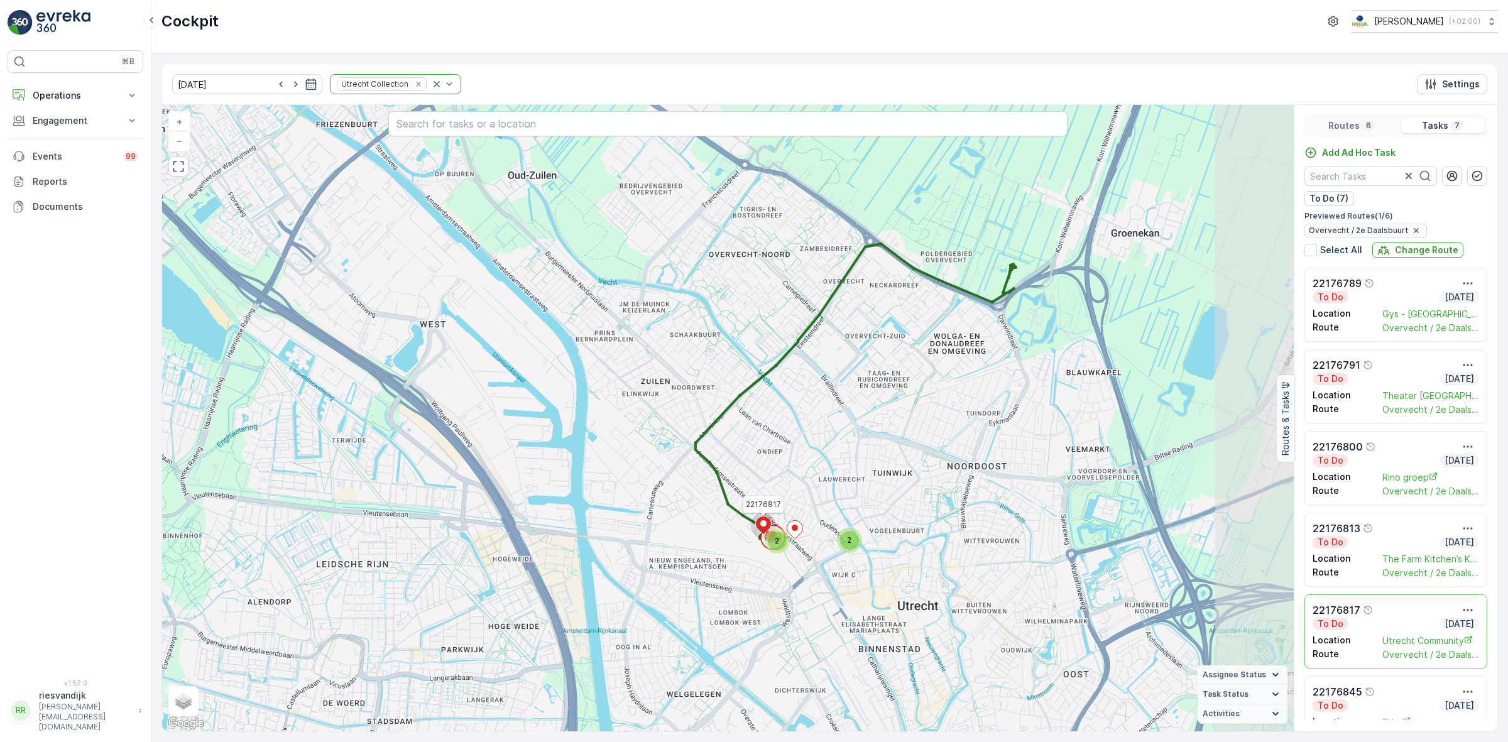
drag, startPoint x: 968, startPoint y: 513, endPoint x: 868, endPoint y: 464, distance: 111.6
click at [871, 475] on div "2 2 22176817 + − Satellite Roadmap Terrain Hybrid Leaflet Keyboard shortcuts Ma…" at bounding box center [728, 418] width 1132 height 626
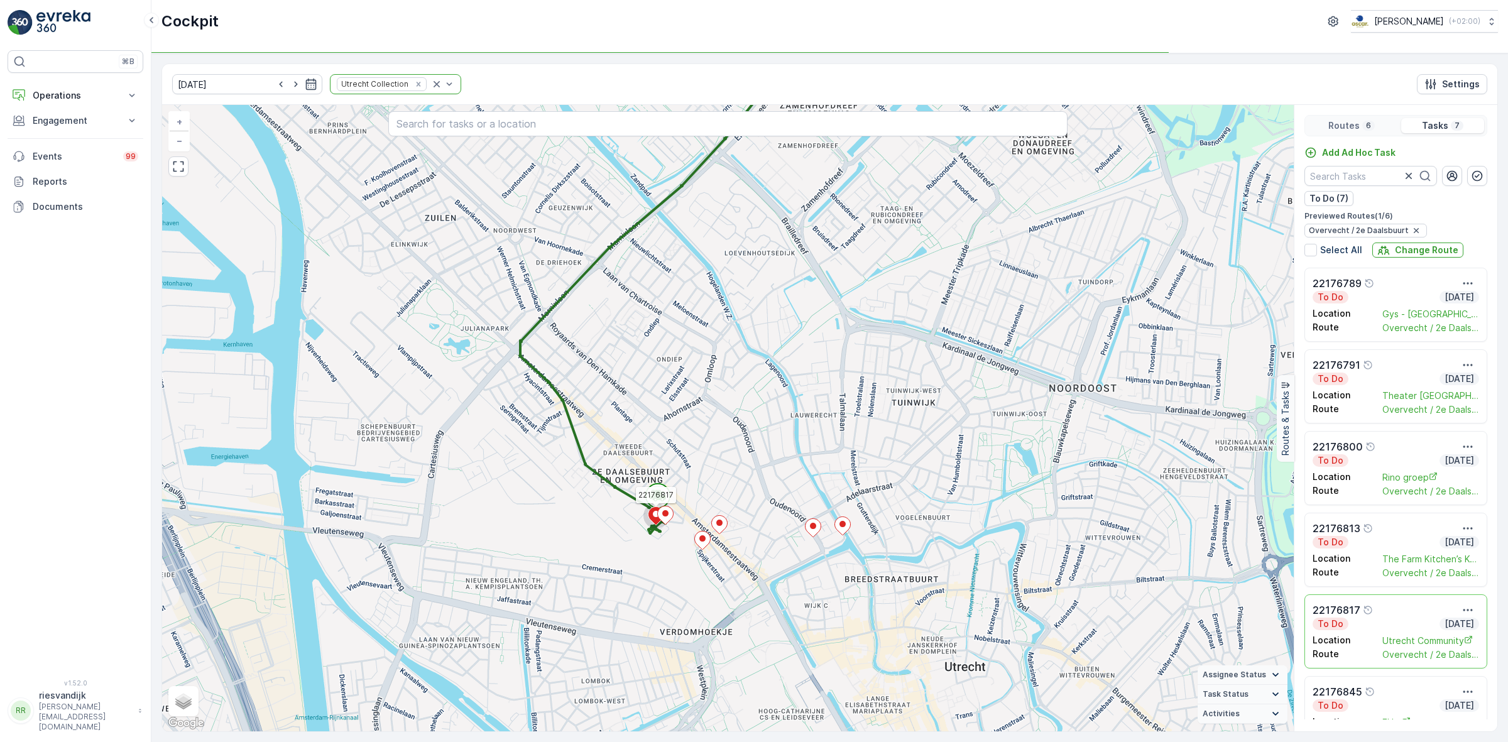
click at [1371, 133] on div "Routes 6" at bounding box center [1352, 125] width 89 height 15
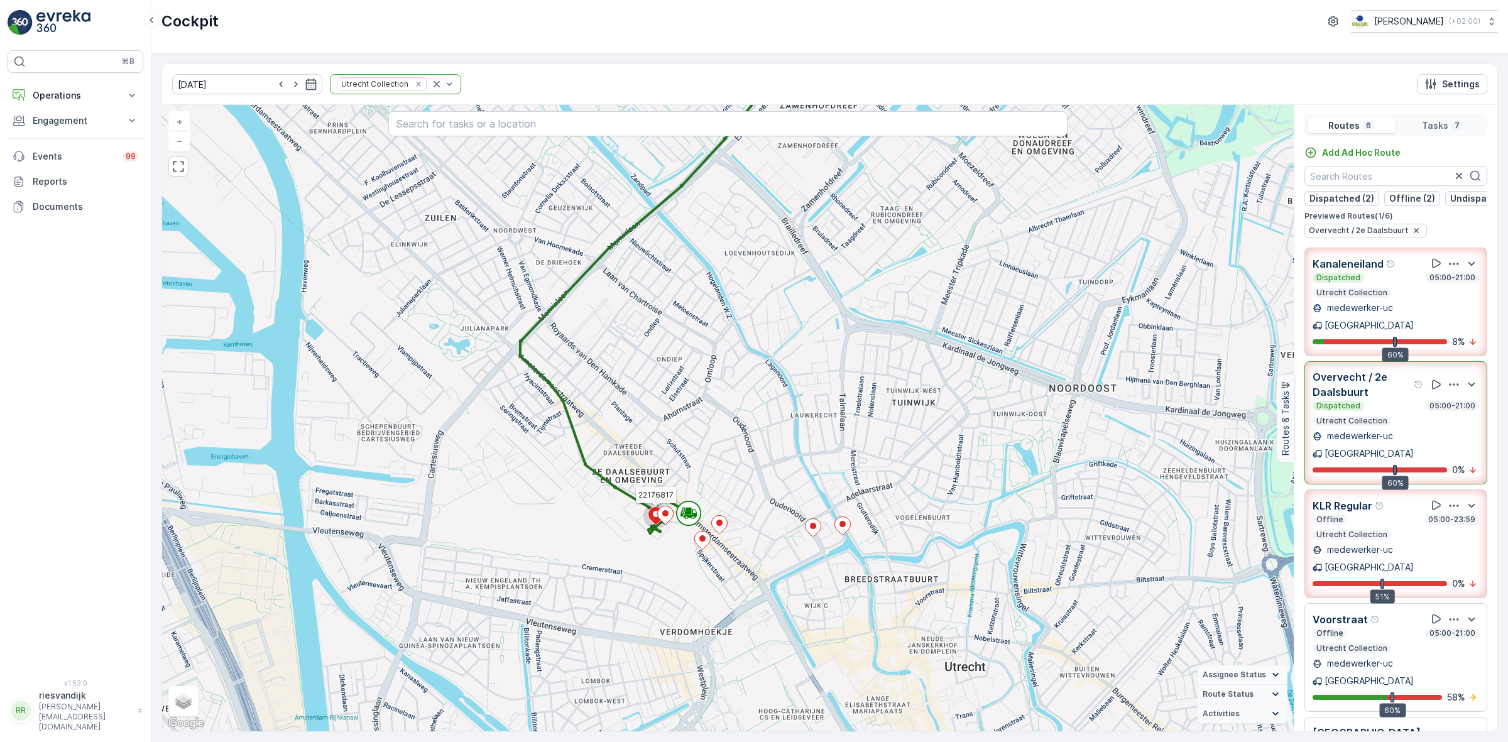
click at [1392, 401] on div "Dispatched 05:00-21:00" at bounding box center [1396, 406] width 167 height 10
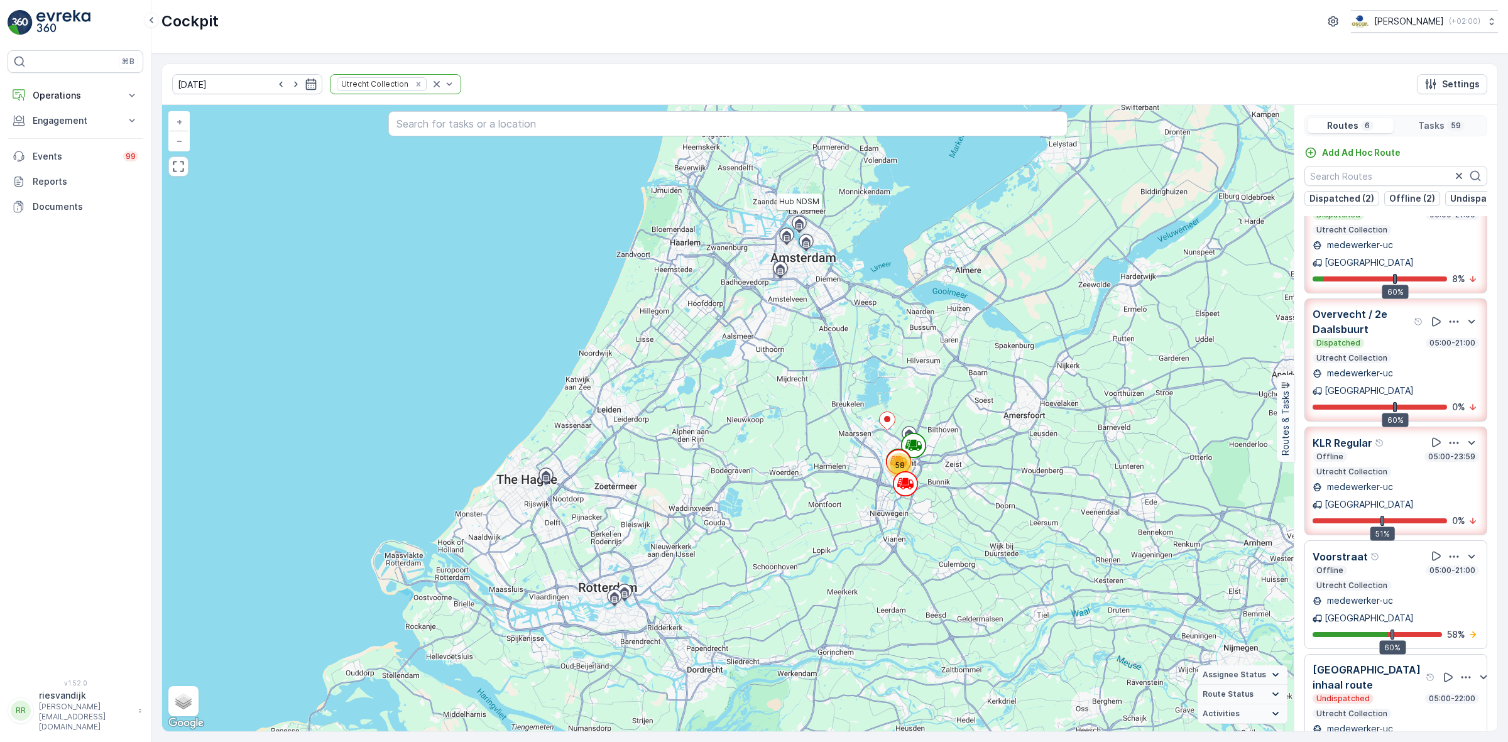
scroll to position [62, 0]
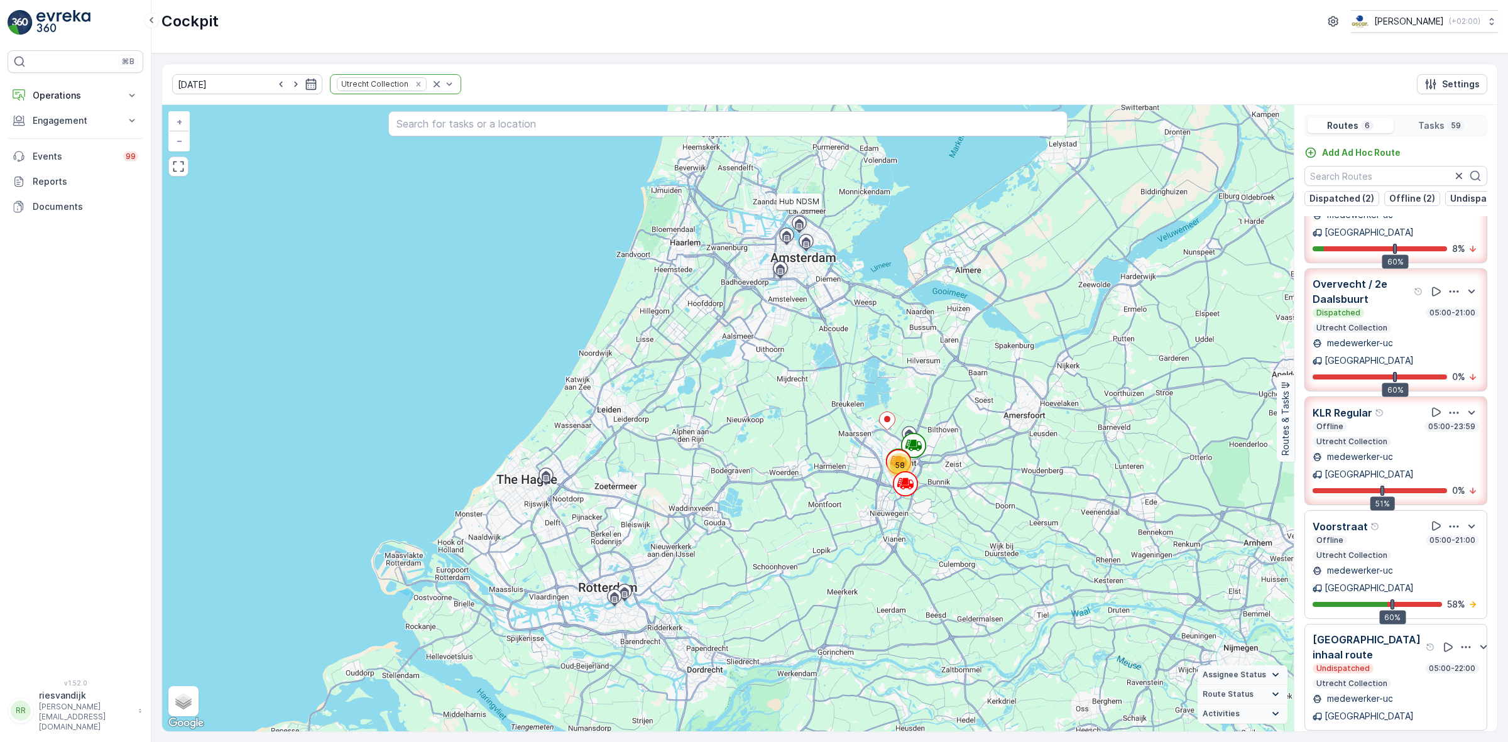
click at [1374, 550] on p "Utrecht Collection" at bounding box center [1352, 555] width 74 height 10
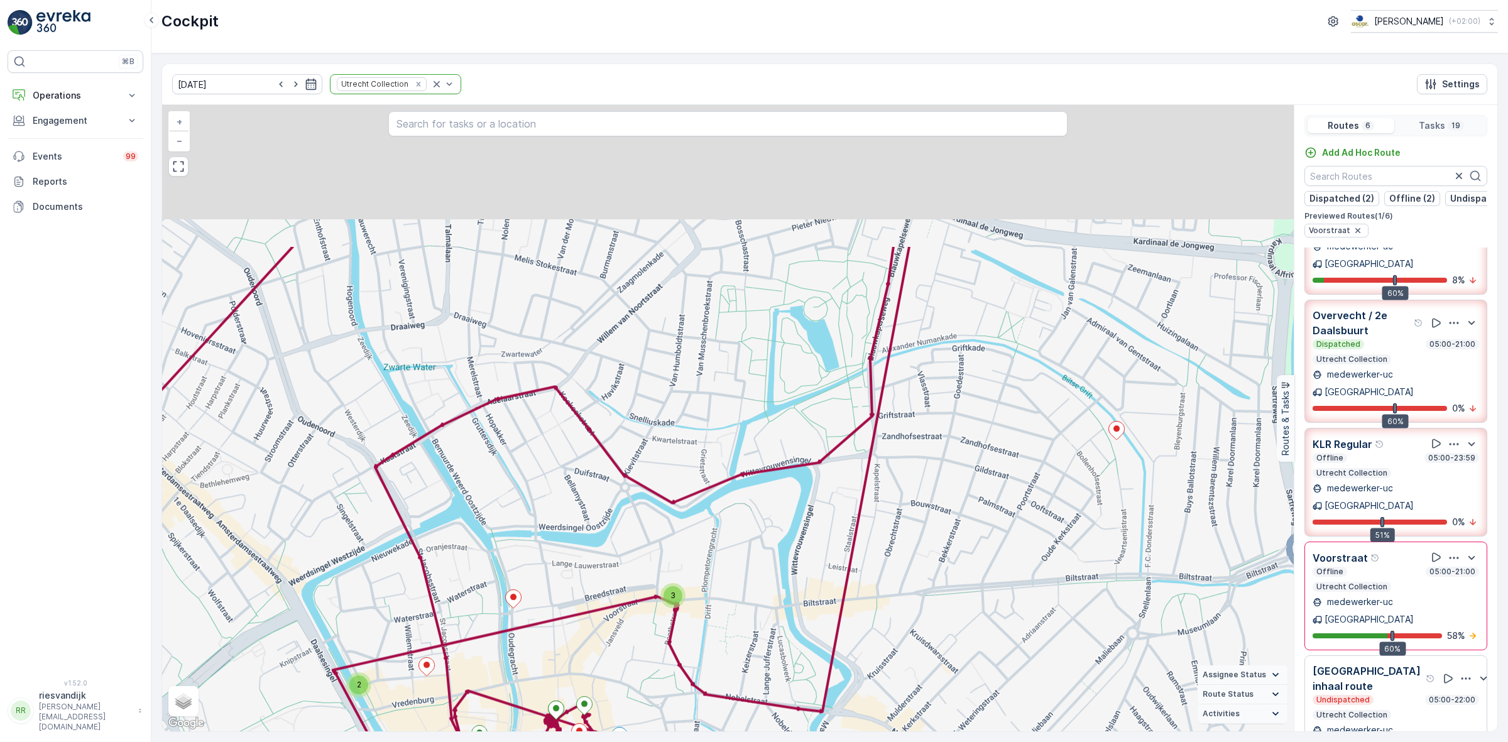
drag, startPoint x: 866, startPoint y: 381, endPoint x: 873, endPoint y: 545, distance: 164.2
click at [875, 598] on div "2 3 2 3 + − Satellite Roadmap Terrain Hybrid Leaflet Keyboard shortcuts Map Dat…" at bounding box center [728, 418] width 1132 height 626
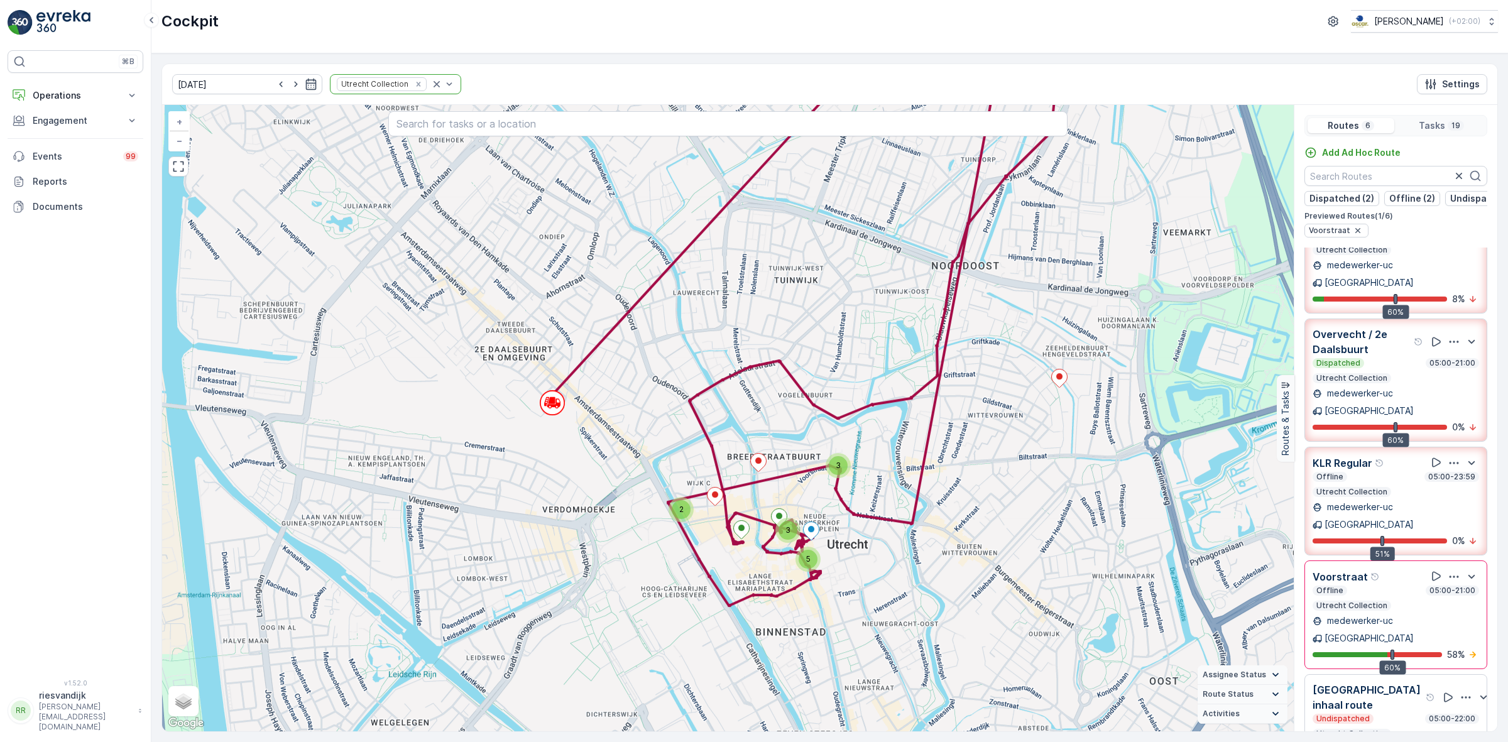
scroll to position [0, 0]
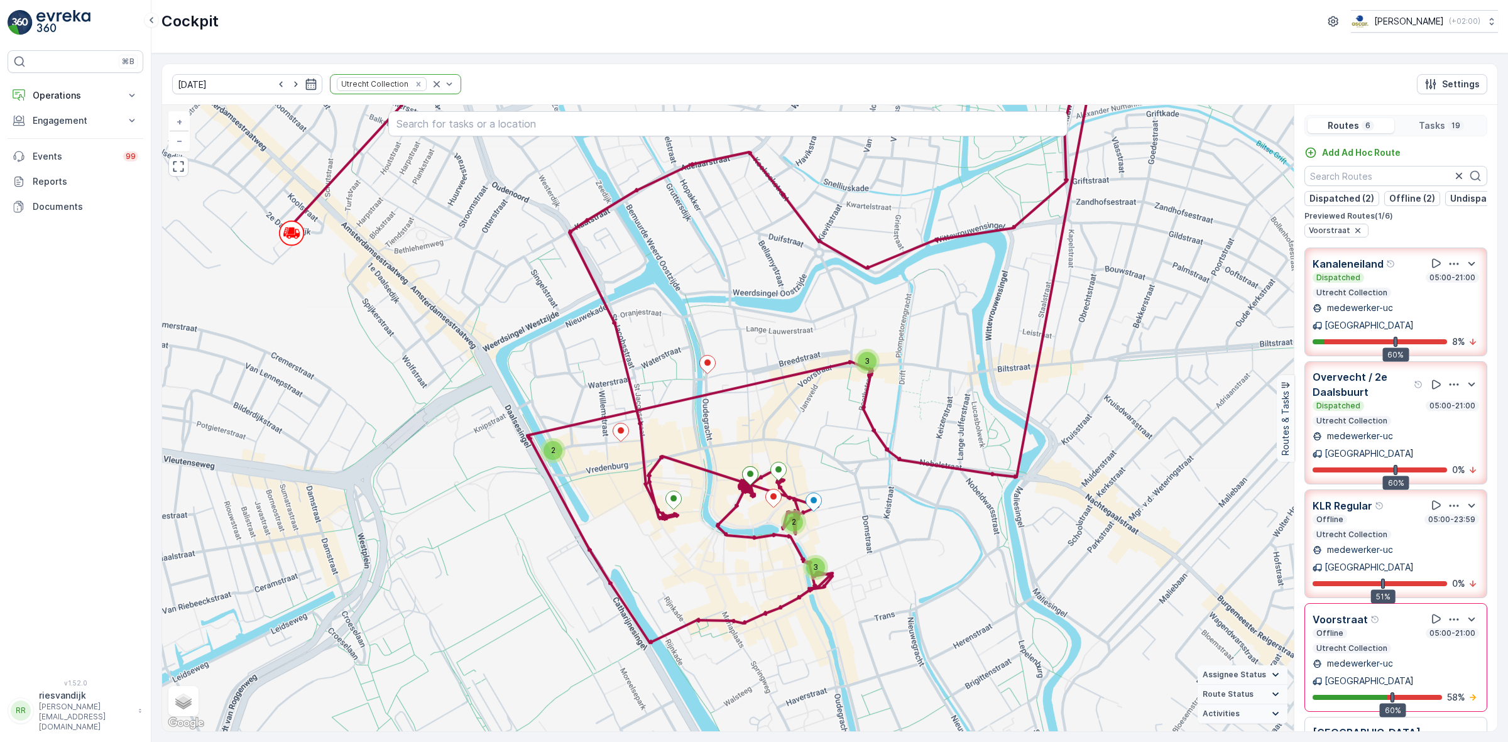
click at [1343, 643] on p "Utrecht Collection" at bounding box center [1352, 648] width 74 height 10
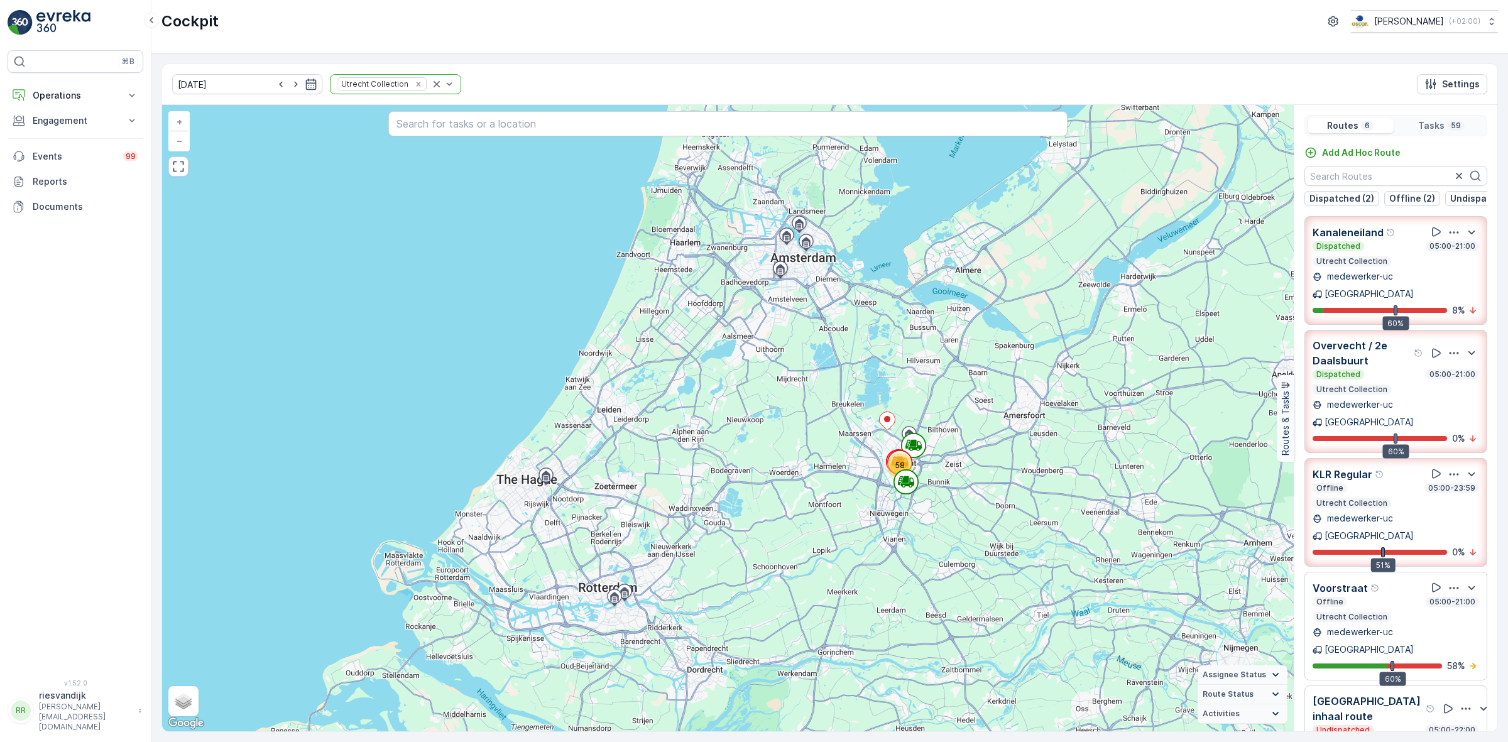
click at [1343, 660] on div "60% 58 %" at bounding box center [1396, 666] width 167 height 13
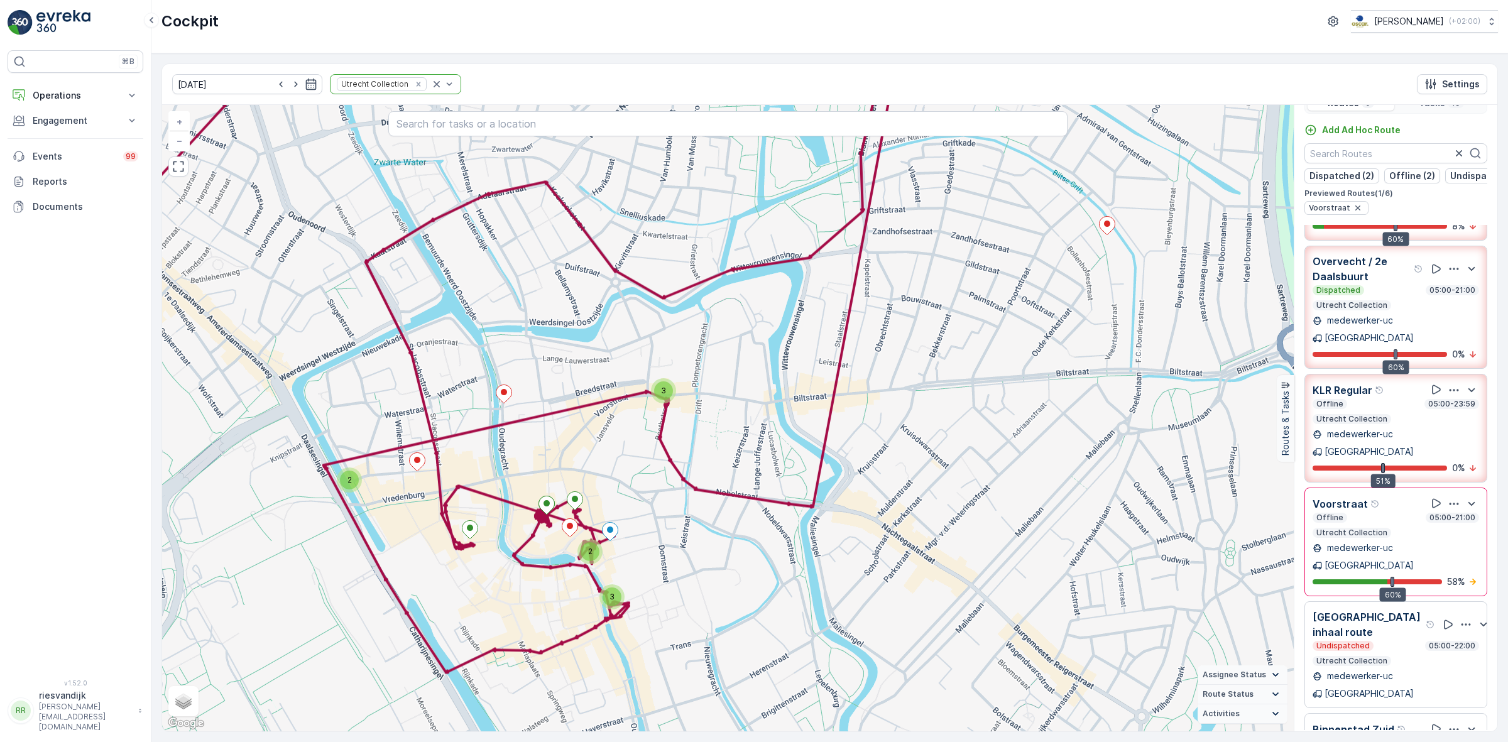
scroll to position [31, 0]
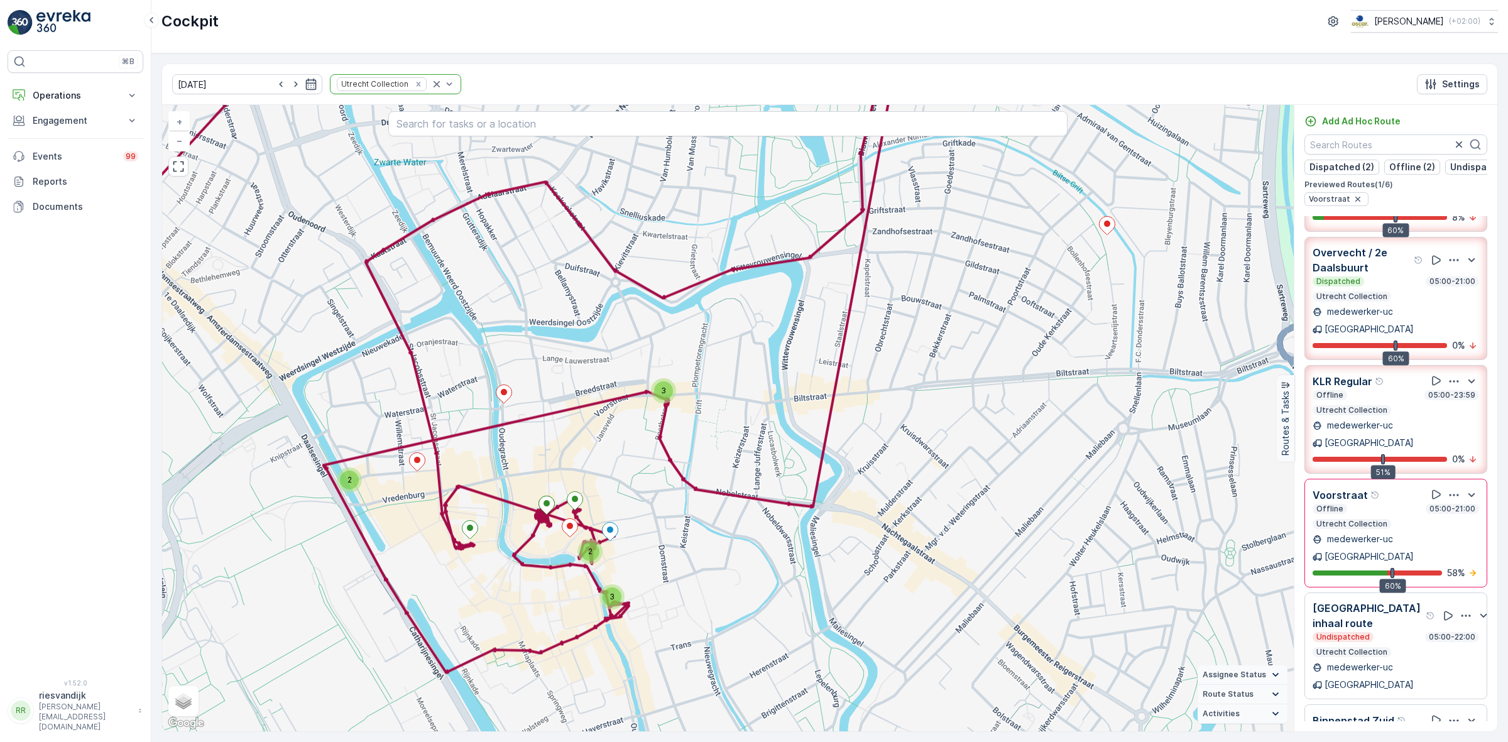
click at [1364, 741] on p "Utrecht Collection" at bounding box center [1352, 750] width 74 height 10
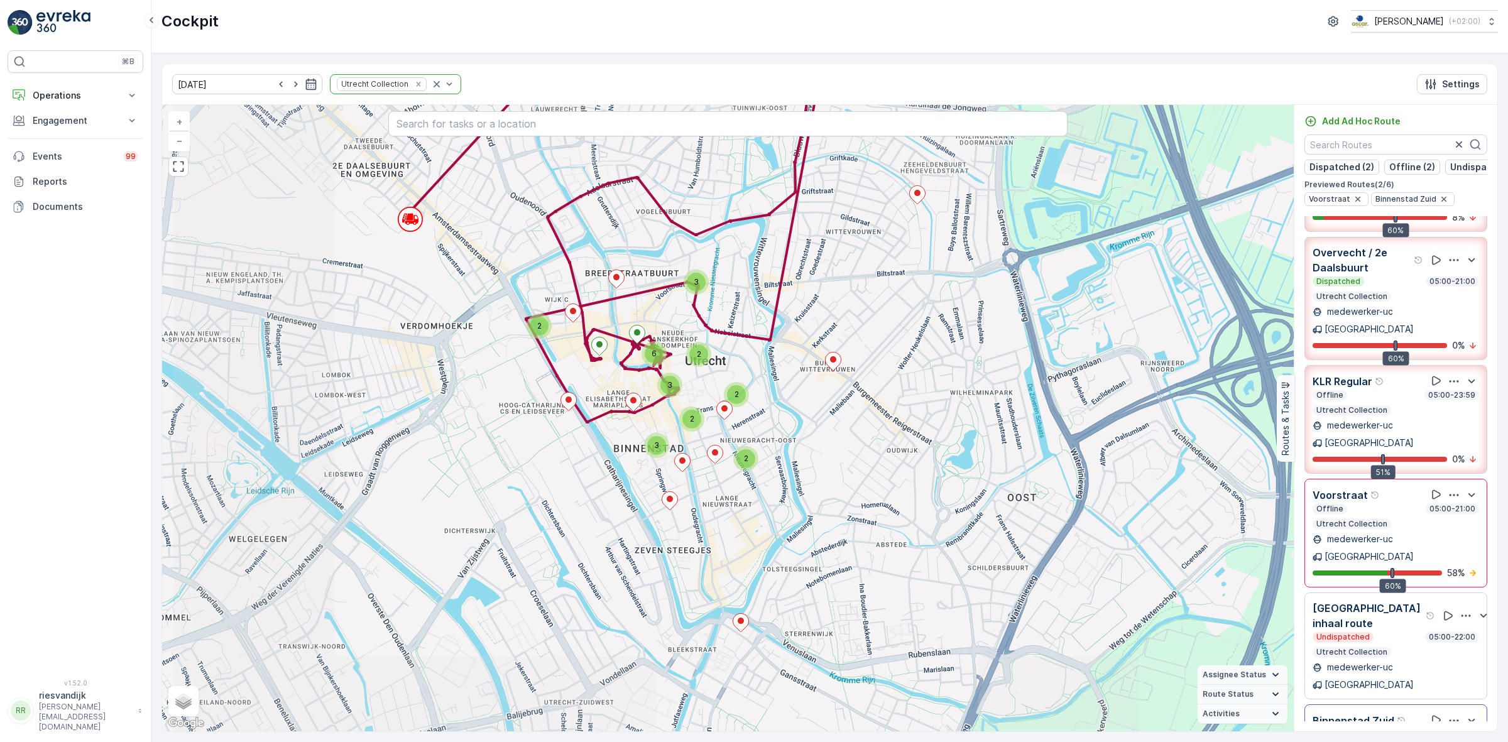
click at [1364, 741] on p "Utrecht Collection" at bounding box center [1352, 750] width 74 height 10
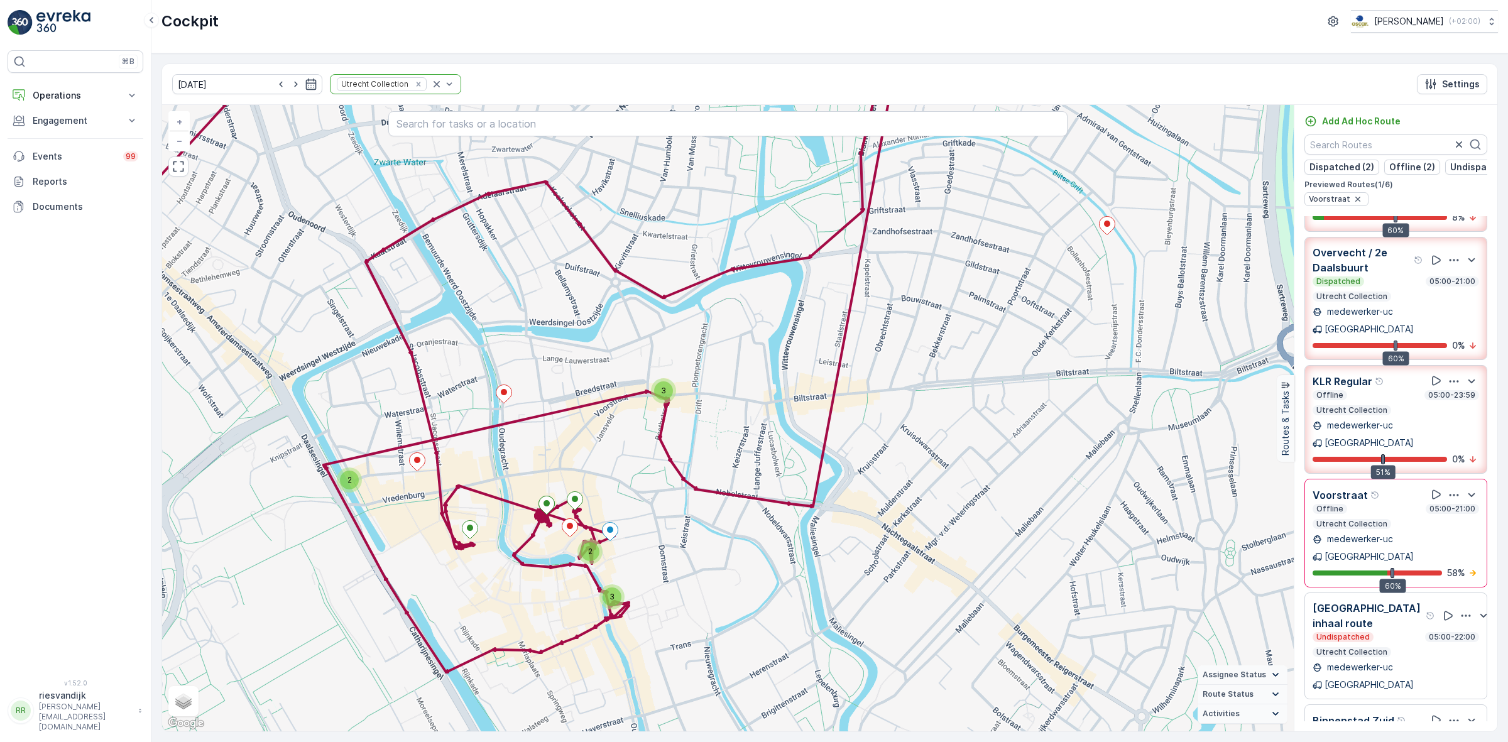
click at [1364, 741] on p "Utrecht Collection" at bounding box center [1352, 750] width 74 height 10
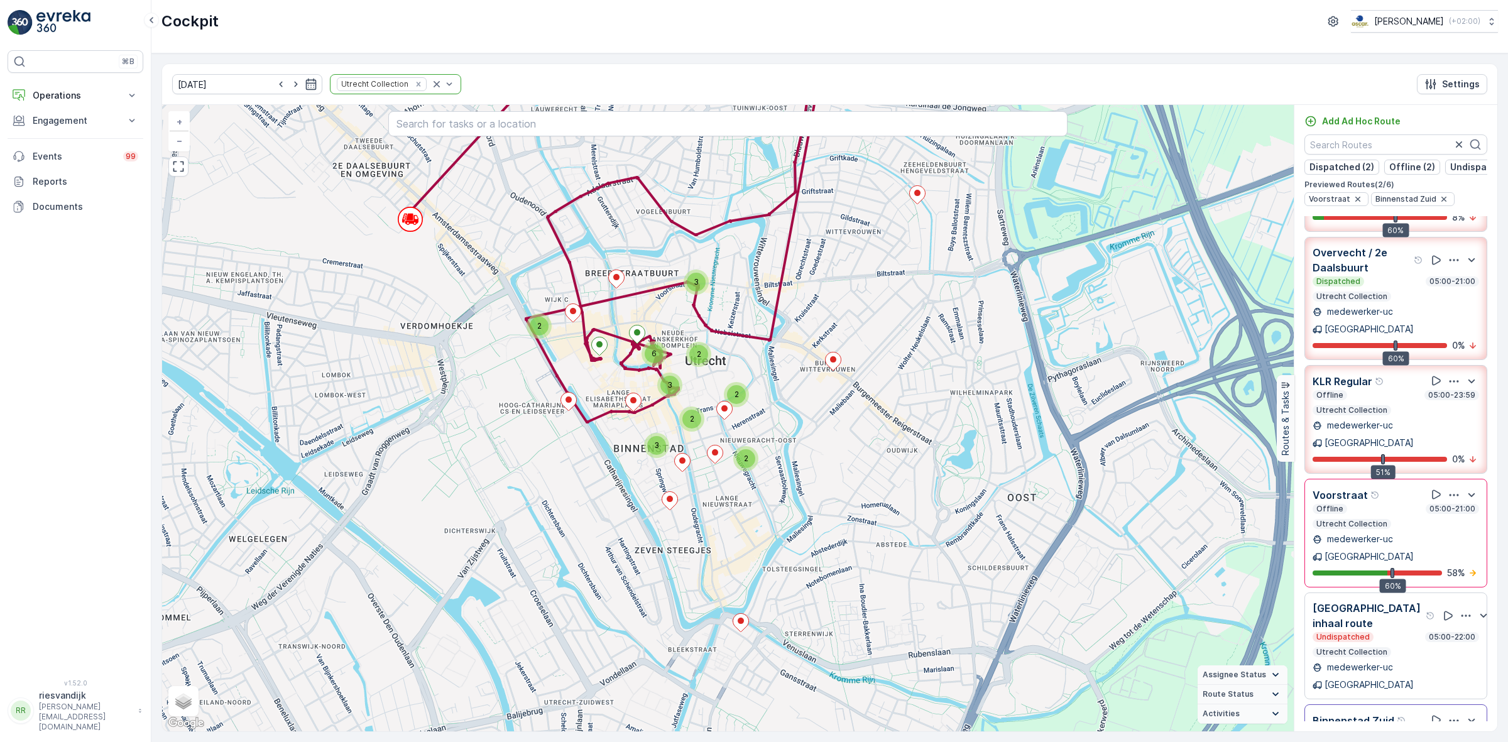
click at [1364, 741] on p "Utrecht Collection" at bounding box center [1352, 750] width 74 height 10
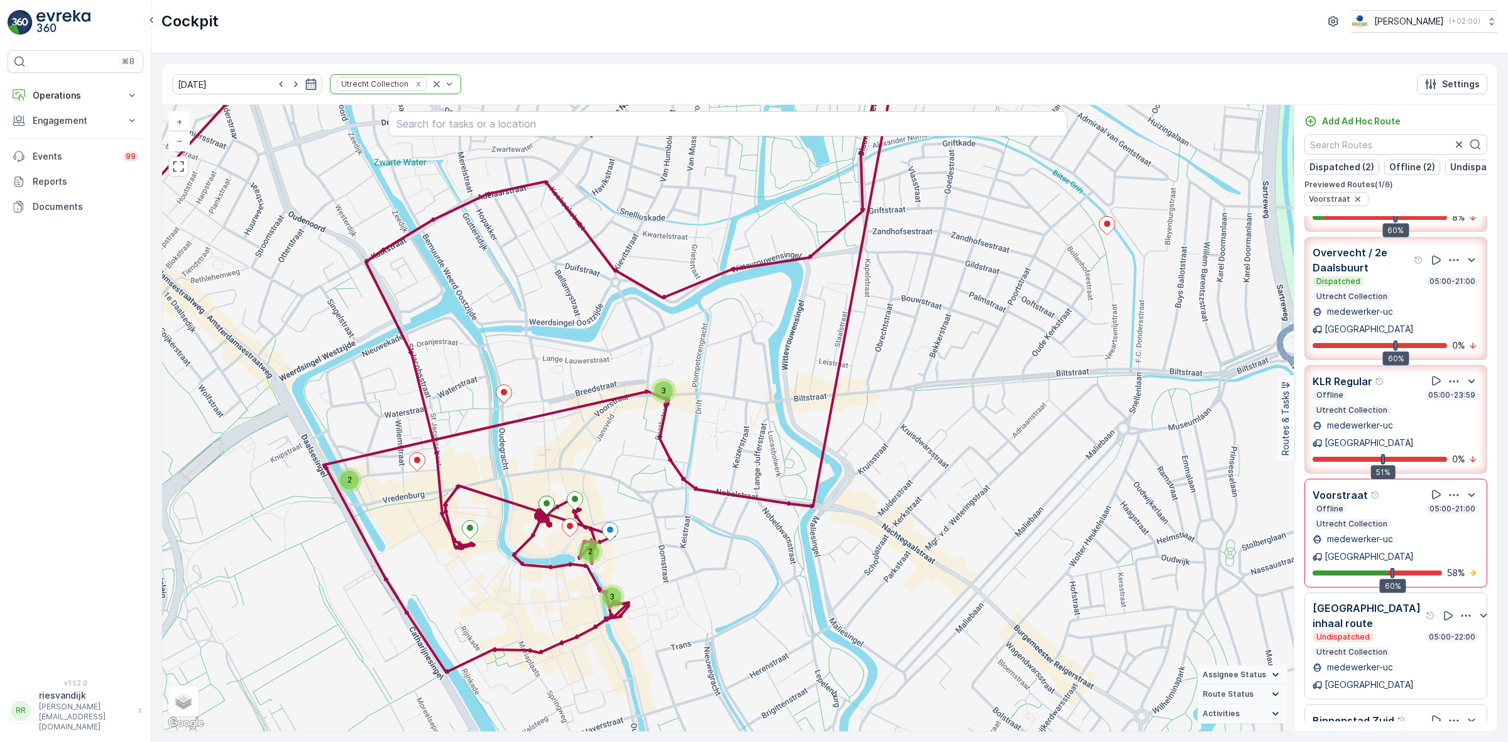
click at [1364, 741] on p "Utrecht Collection" at bounding box center [1352, 750] width 74 height 10
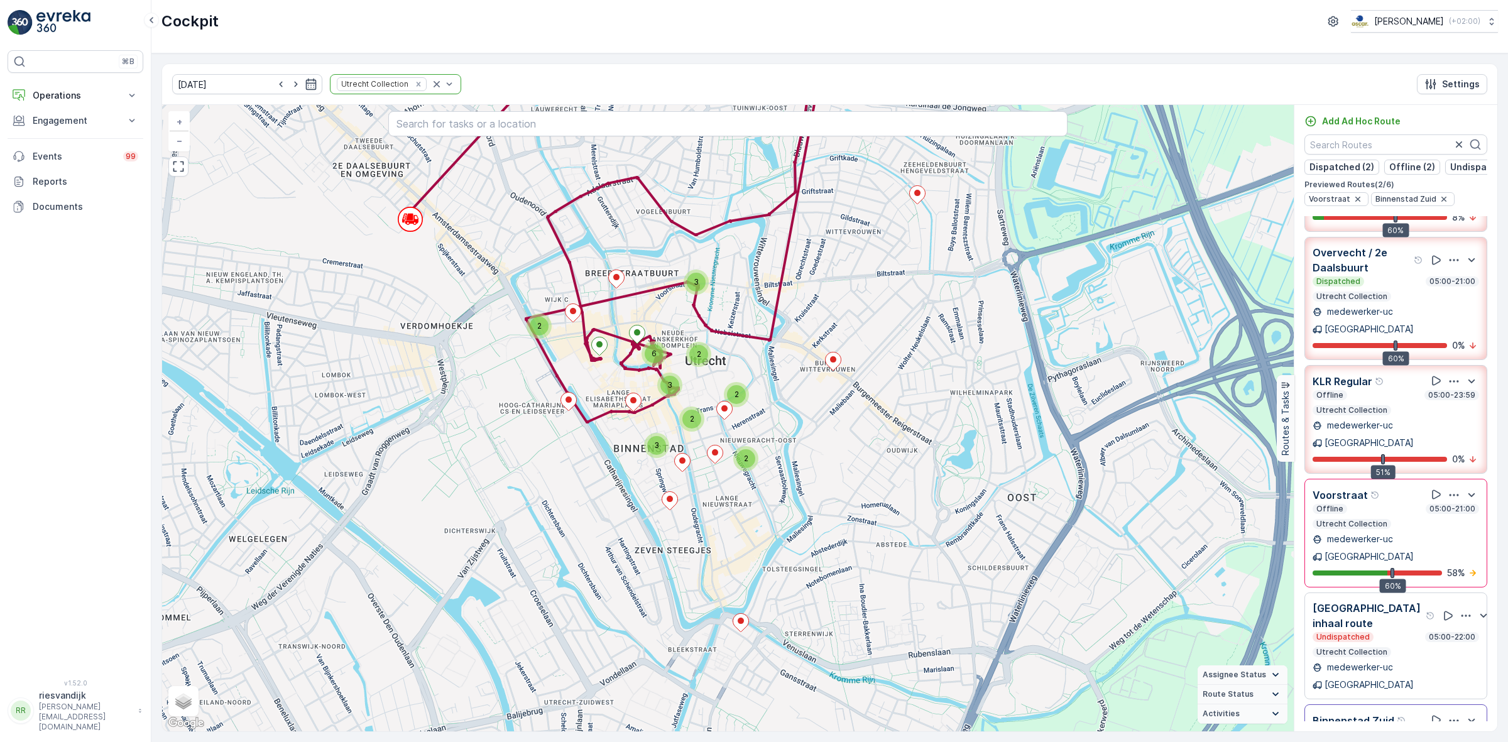
click at [1364, 741] on p "Utrecht Collection" at bounding box center [1352, 750] width 74 height 10
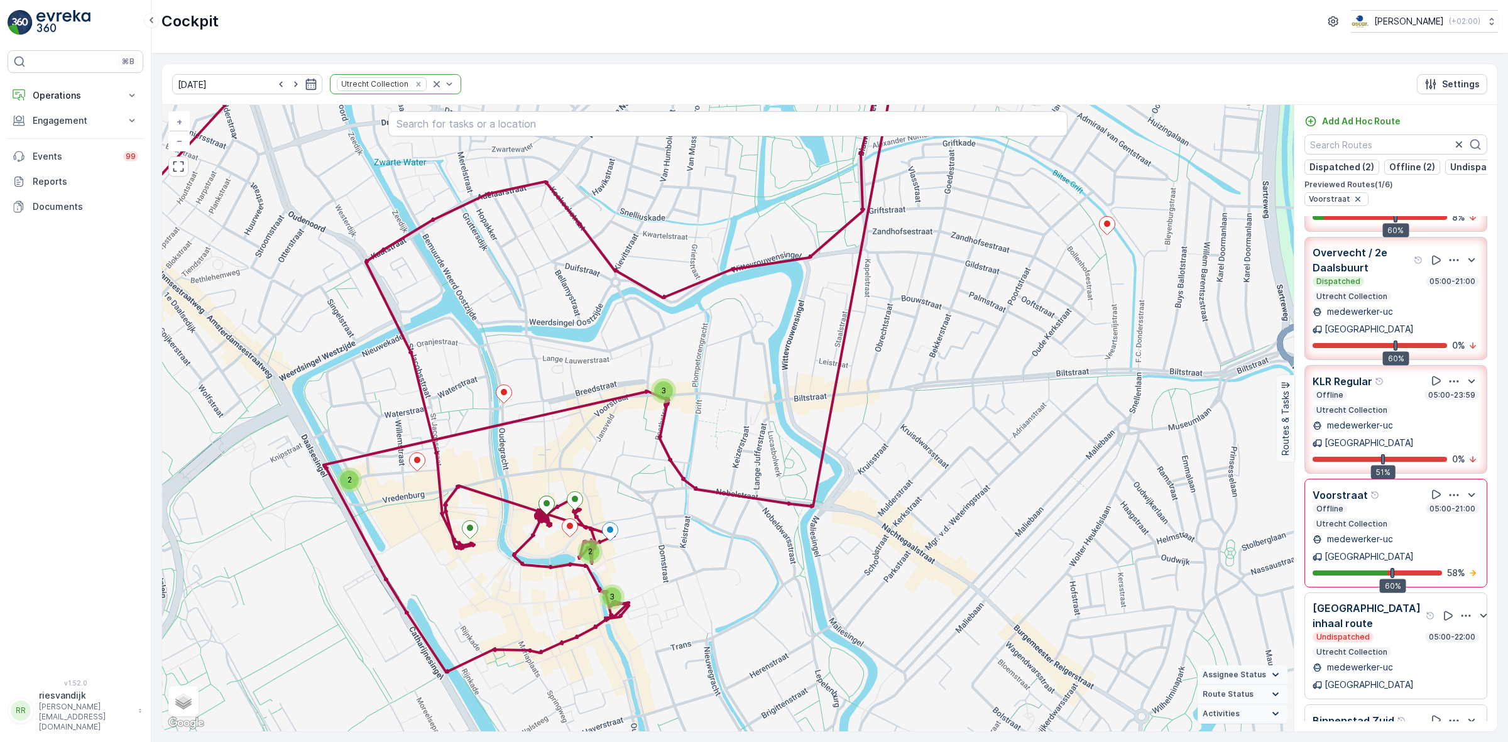
click at [1352, 519] on p "Utrecht Collection" at bounding box center [1352, 524] width 74 height 10
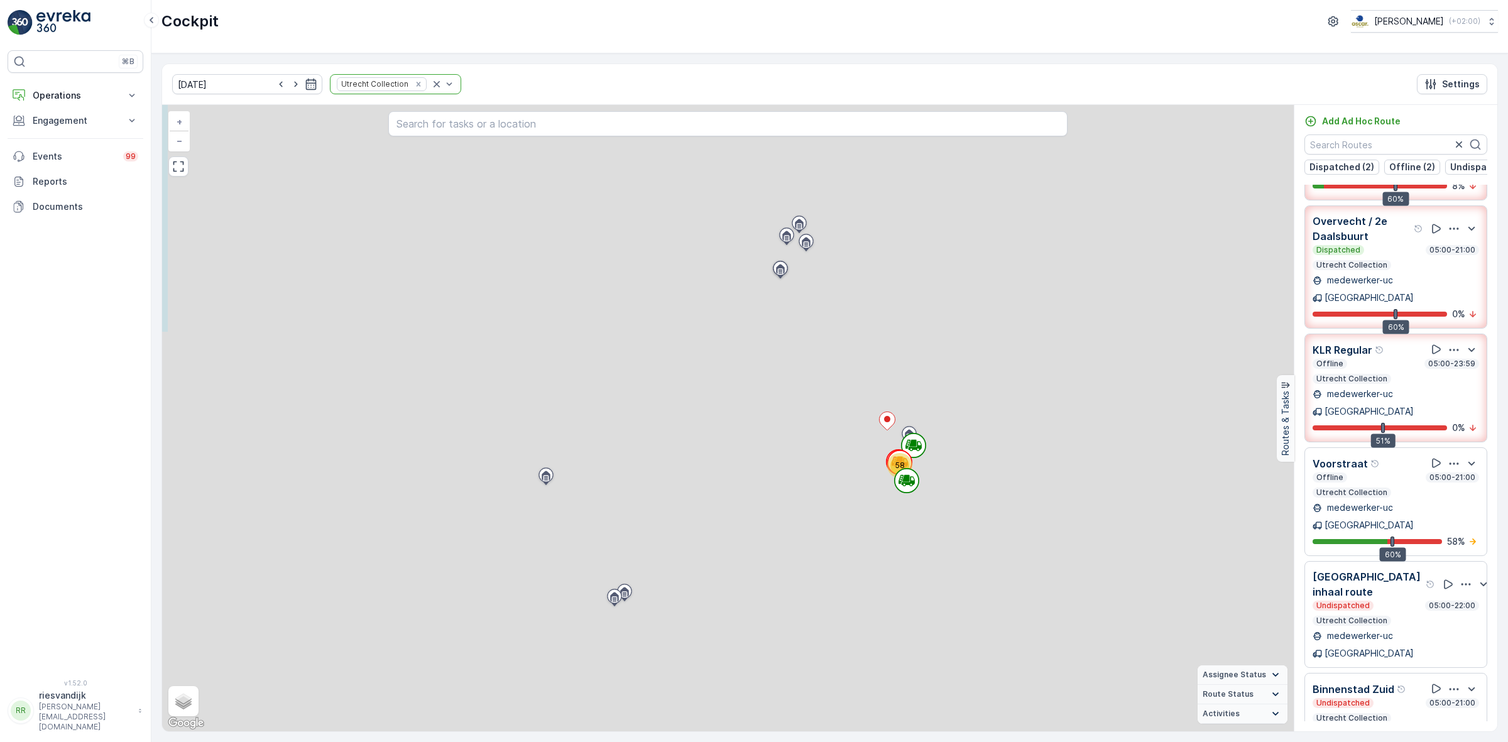
scroll to position [62, 0]
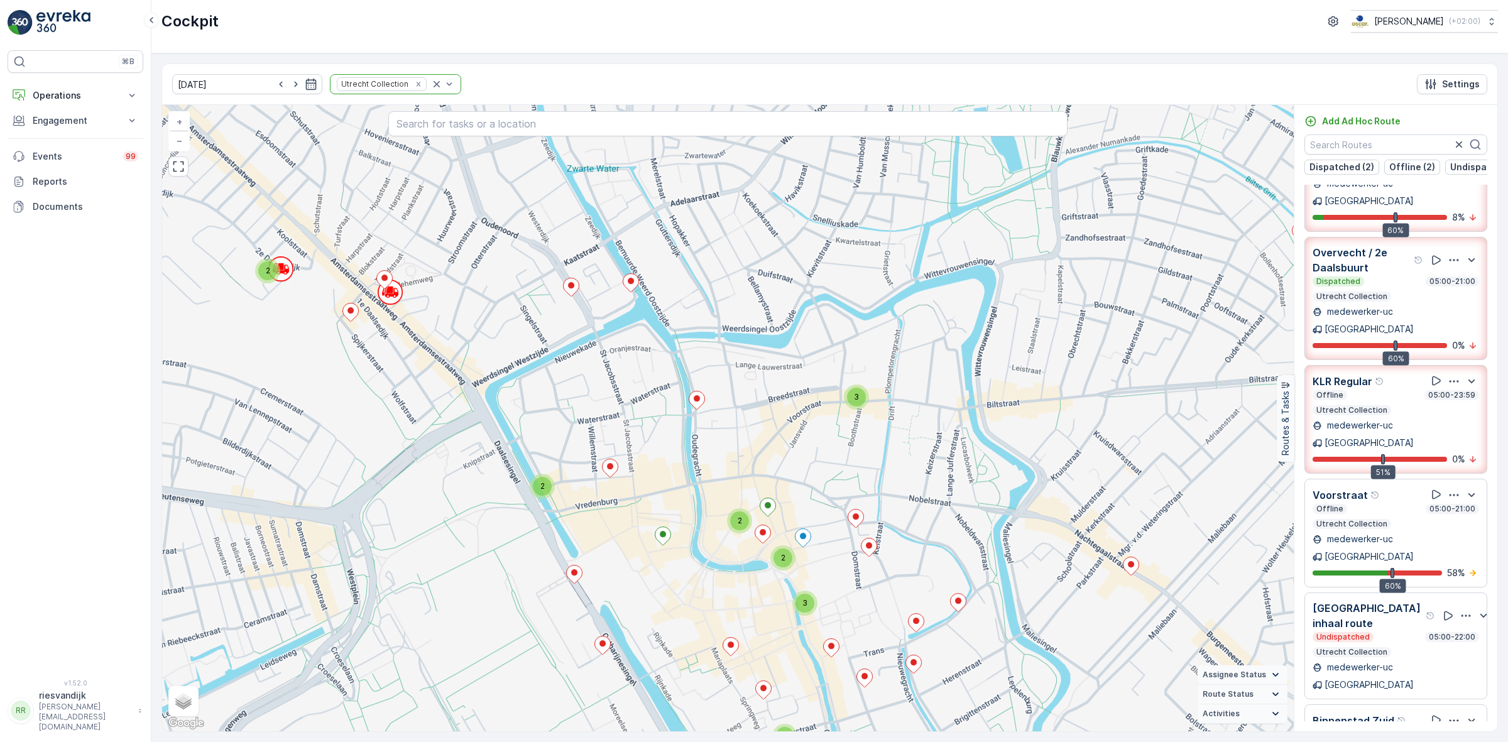
drag, startPoint x: 754, startPoint y: 431, endPoint x: 801, endPoint y: 682, distance: 255.7
click at [801, 682] on div "2 3 2 2 2 3 2 2 + − Satellite Roadmap Terrain Hybrid Leaflet Keyboard shortcuts…" at bounding box center [728, 418] width 1132 height 626
click at [1367, 504] on div "Offline 05:00-21:00 Utrecht Collection" at bounding box center [1396, 516] width 167 height 25
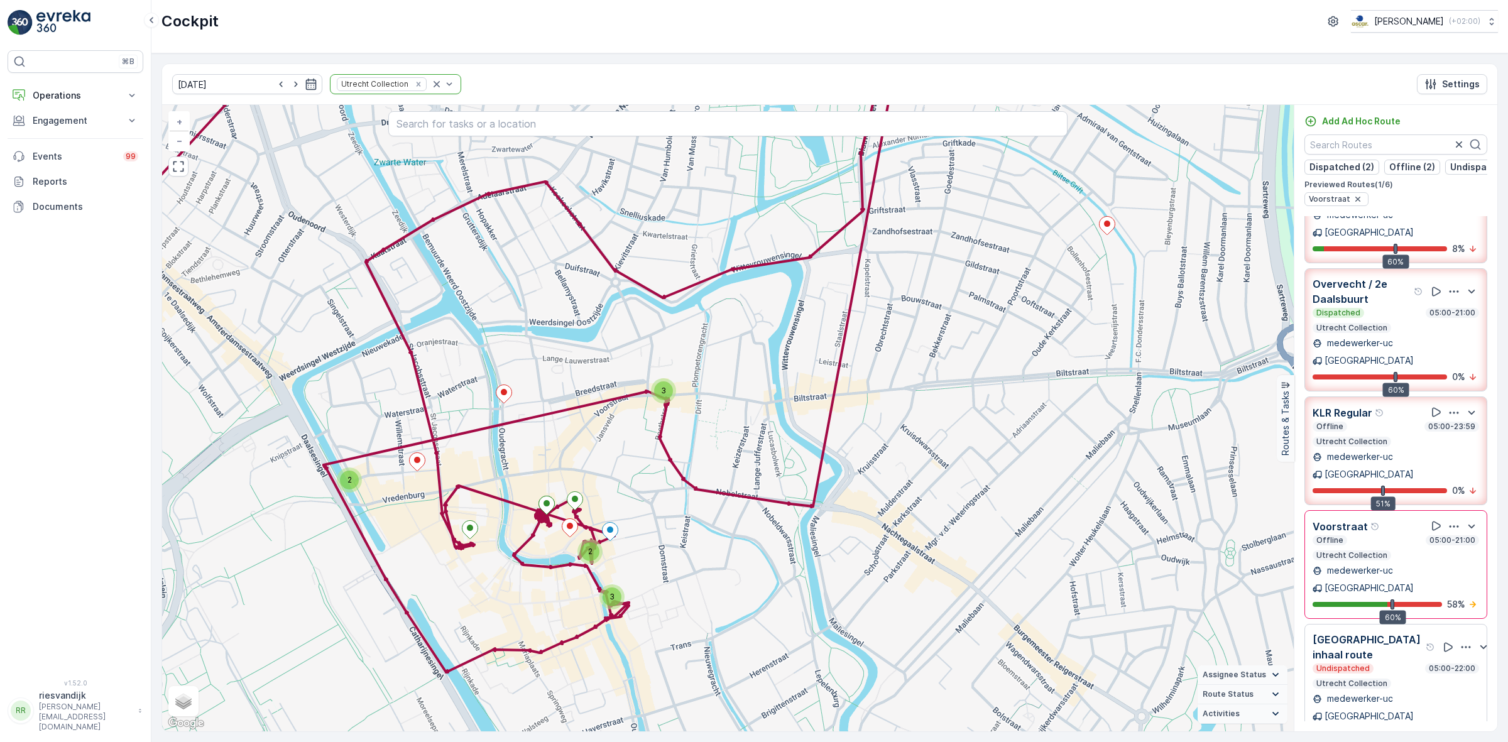
click at [1367, 510] on div "Voorstraat Offline 05:00-21:00 Utrecht Collection medewerker-uc Utrecht 60% 58 %" at bounding box center [1395, 564] width 183 height 109
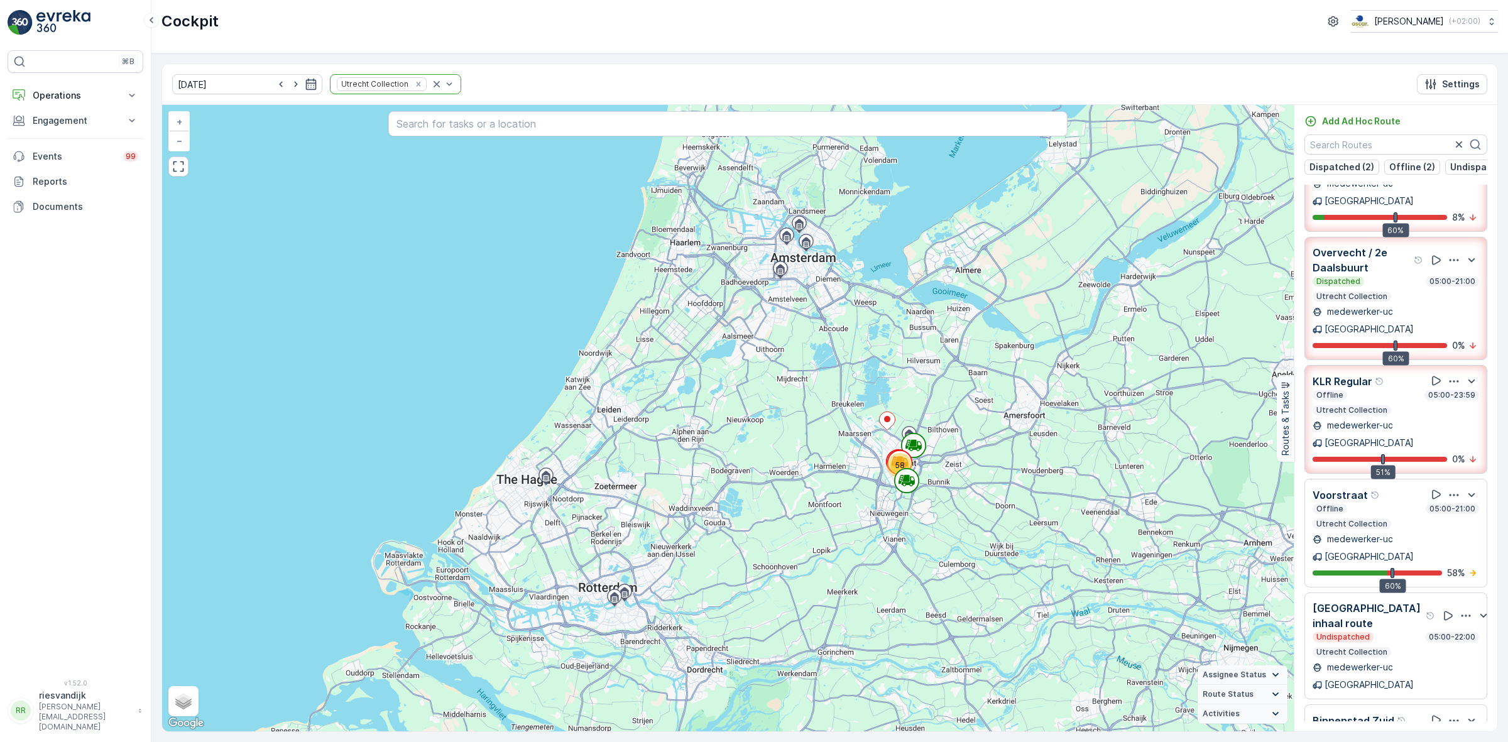
click at [1367, 504] on div "Offline 05:00-21:00 Utrecht Collection" at bounding box center [1396, 516] width 167 height 25
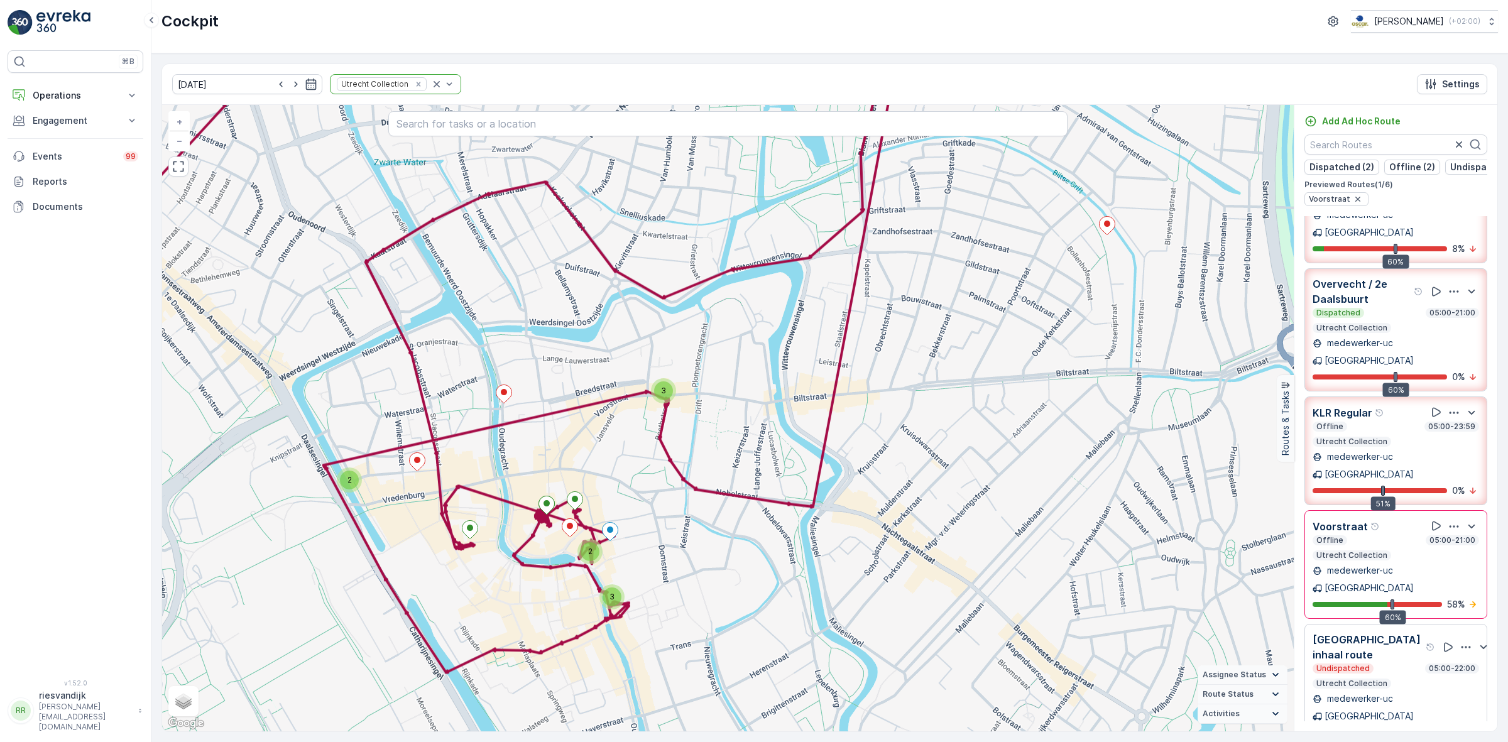
click at [1406, 535] on div "Offline 05:00-21:00" at bounding box center [1396, 540] width 167 height 10
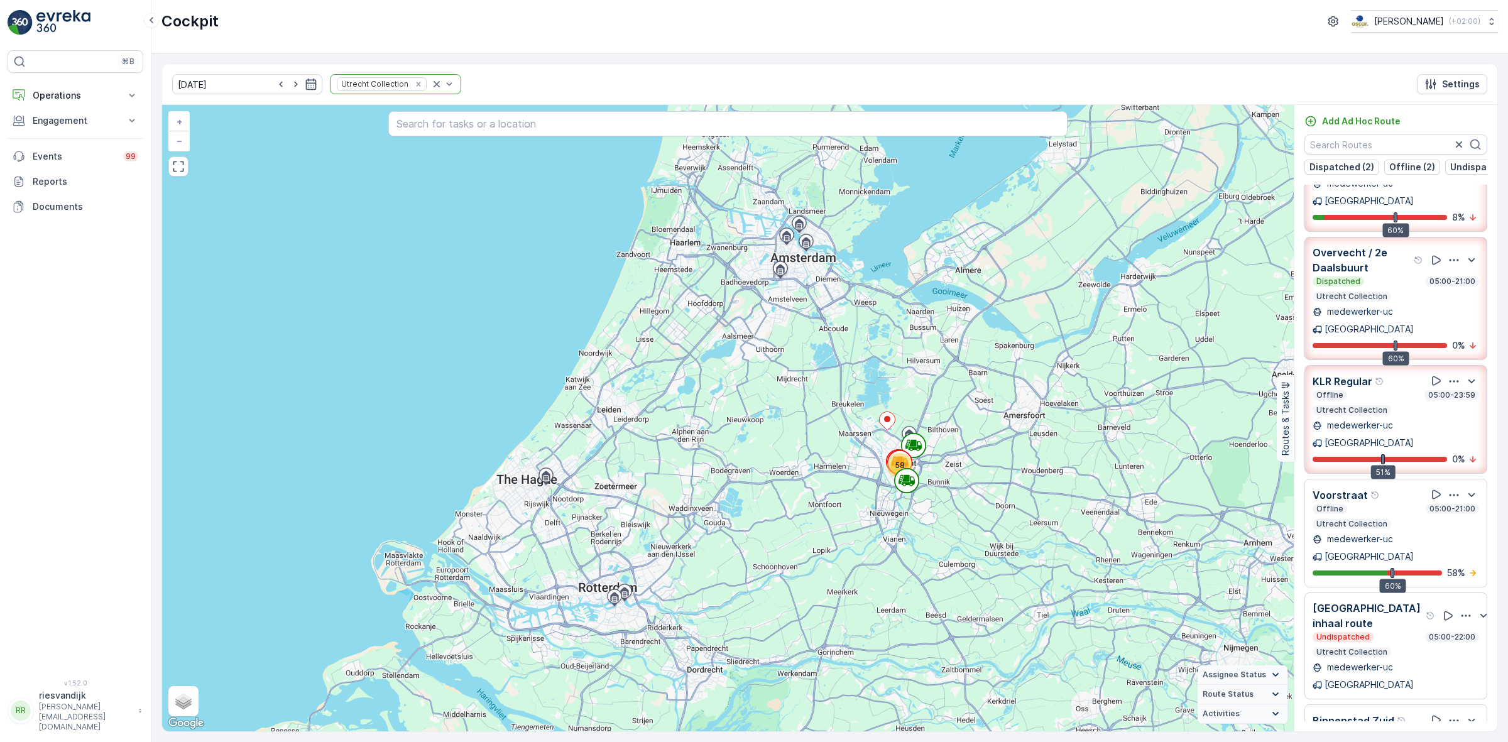
click at [1387, 730] on div "Undispatched 05:00-21:00 Utrecht Collection" at bounding box center [1396, 742] width 167 height 25
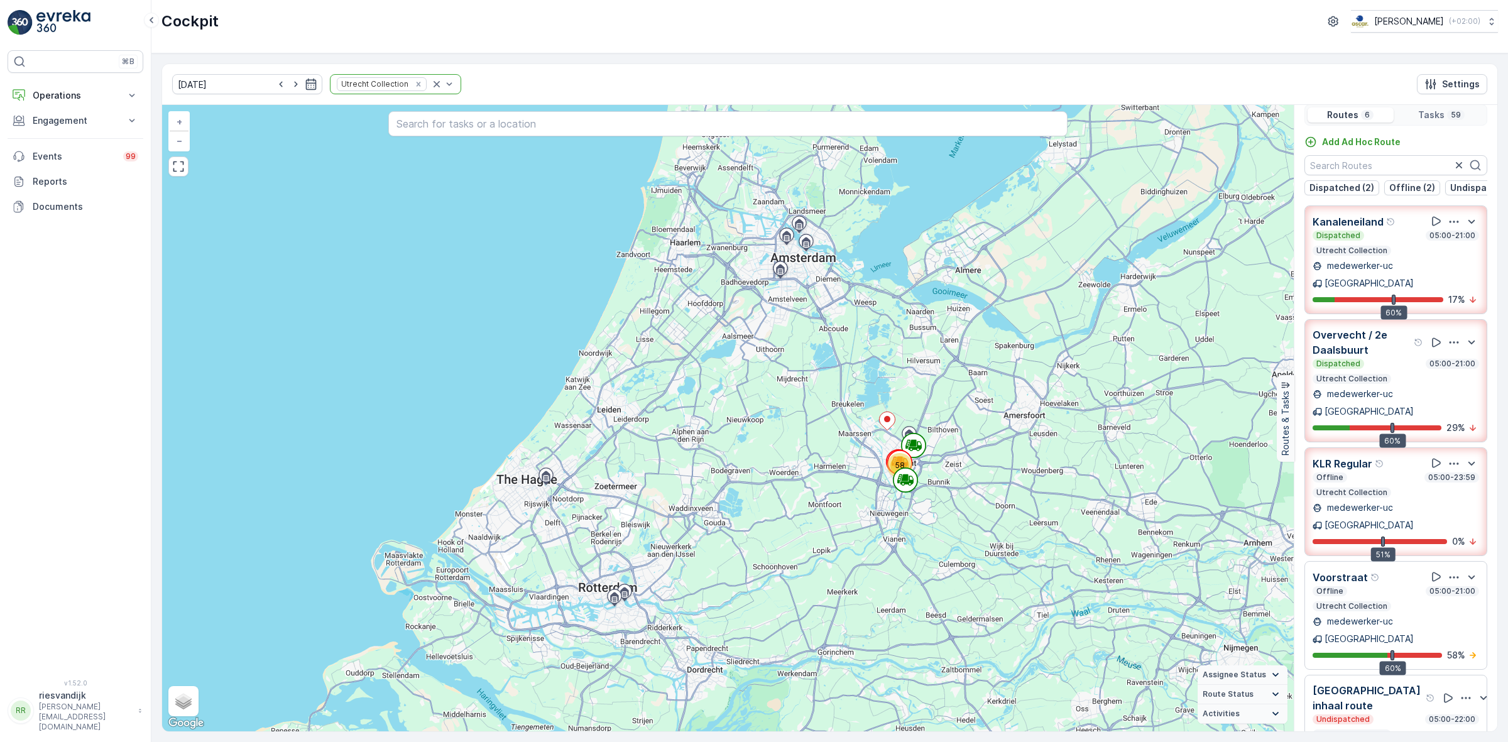
scroll to position [0, 0]
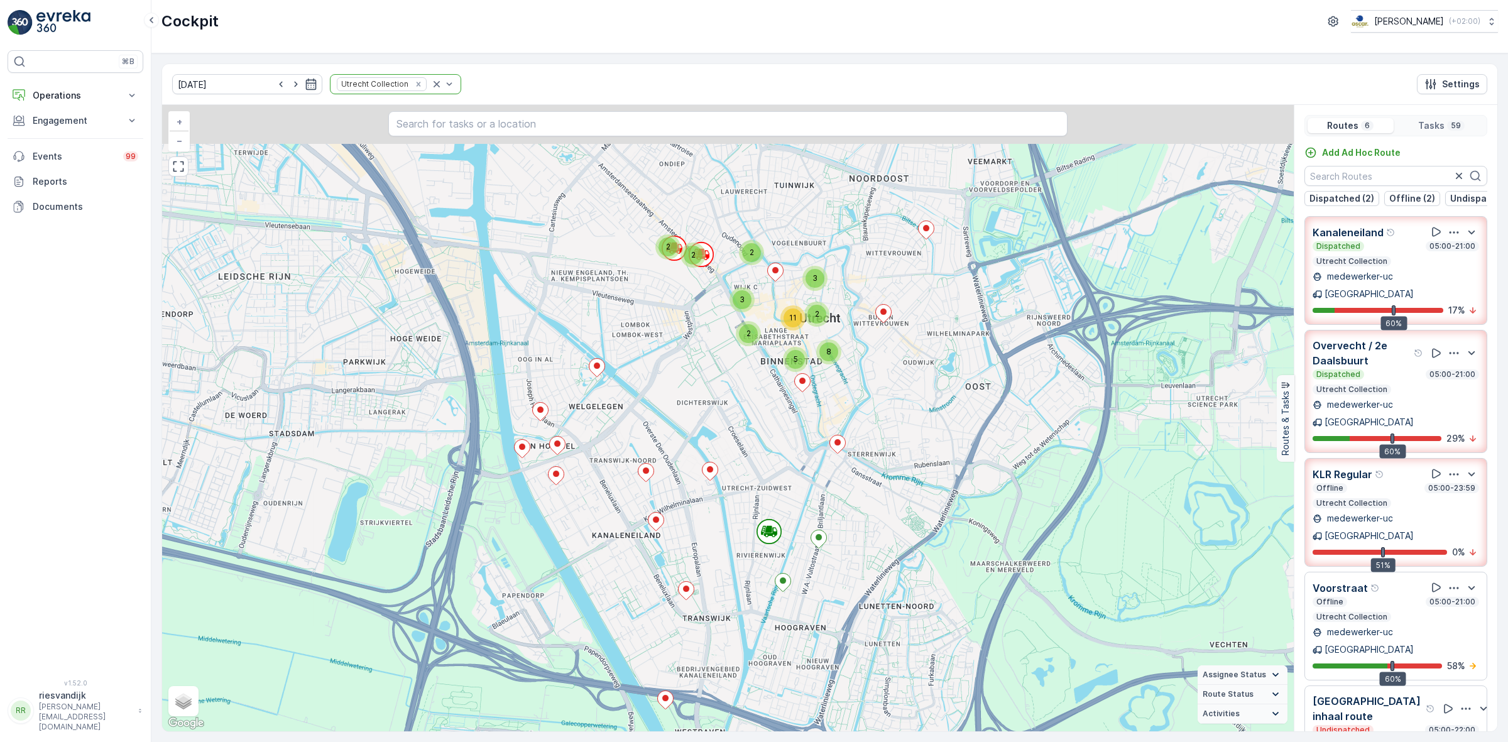
drag, startPoint x: 877, startPoint y: 347, endPoint x: 910, endPoint y: 486, distance: 142.7
click at [910, 486] on div "2 2 2 3 2 3 11 2 5 8 + − Satellite Roadmap Terrain Hybrid Leaflet Keyboard shor…" at bounding box center [728, 418] width 1132 height 626
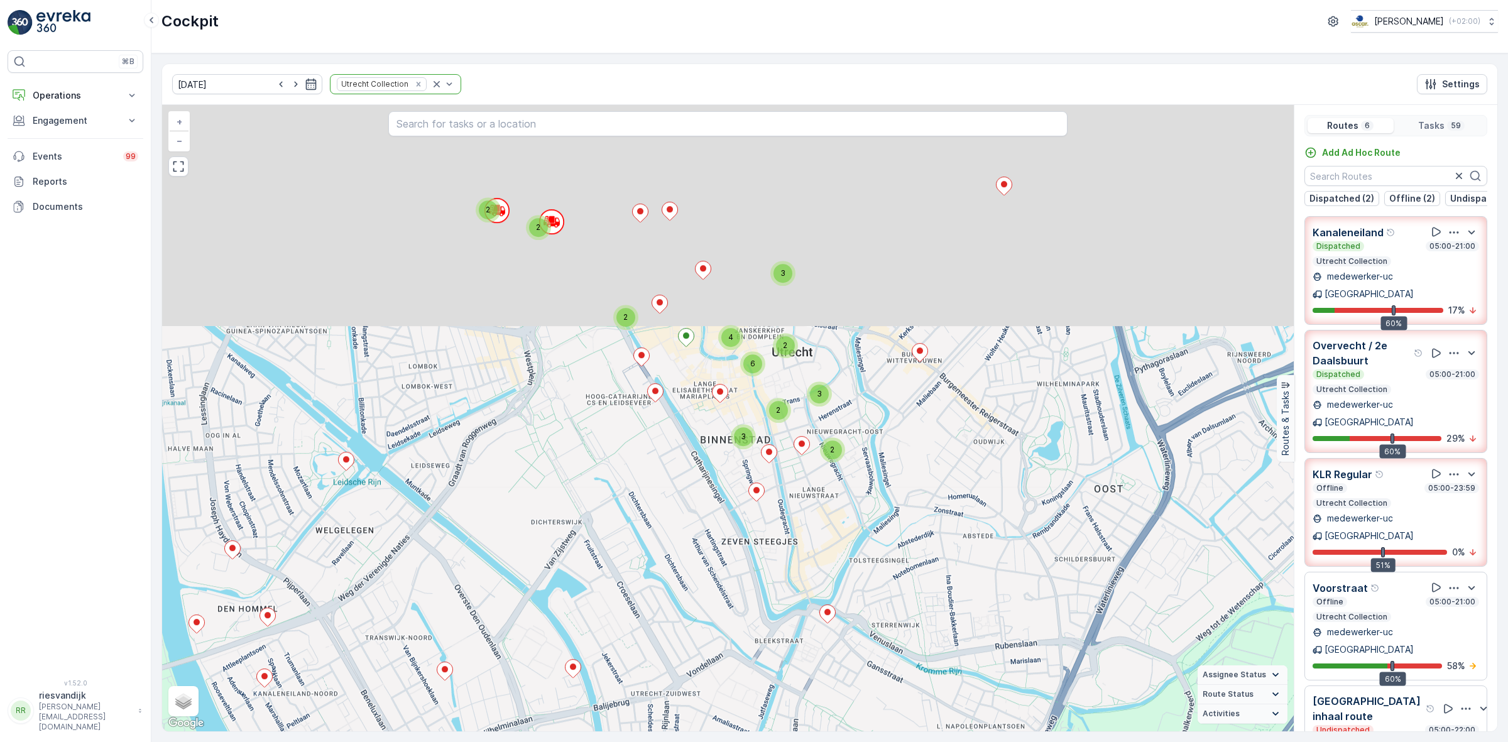
drag, startPoint x: 781, startPoint y: 375, endPoint x: 734, endPoint y: 804, distance: 431.7
click at [734, 741] on html "⌘B Operations Insights Planning Routes & Tasks Cockpit Settings Engagement Insi…" at bounding box center [754, 371] width 1508 height 742
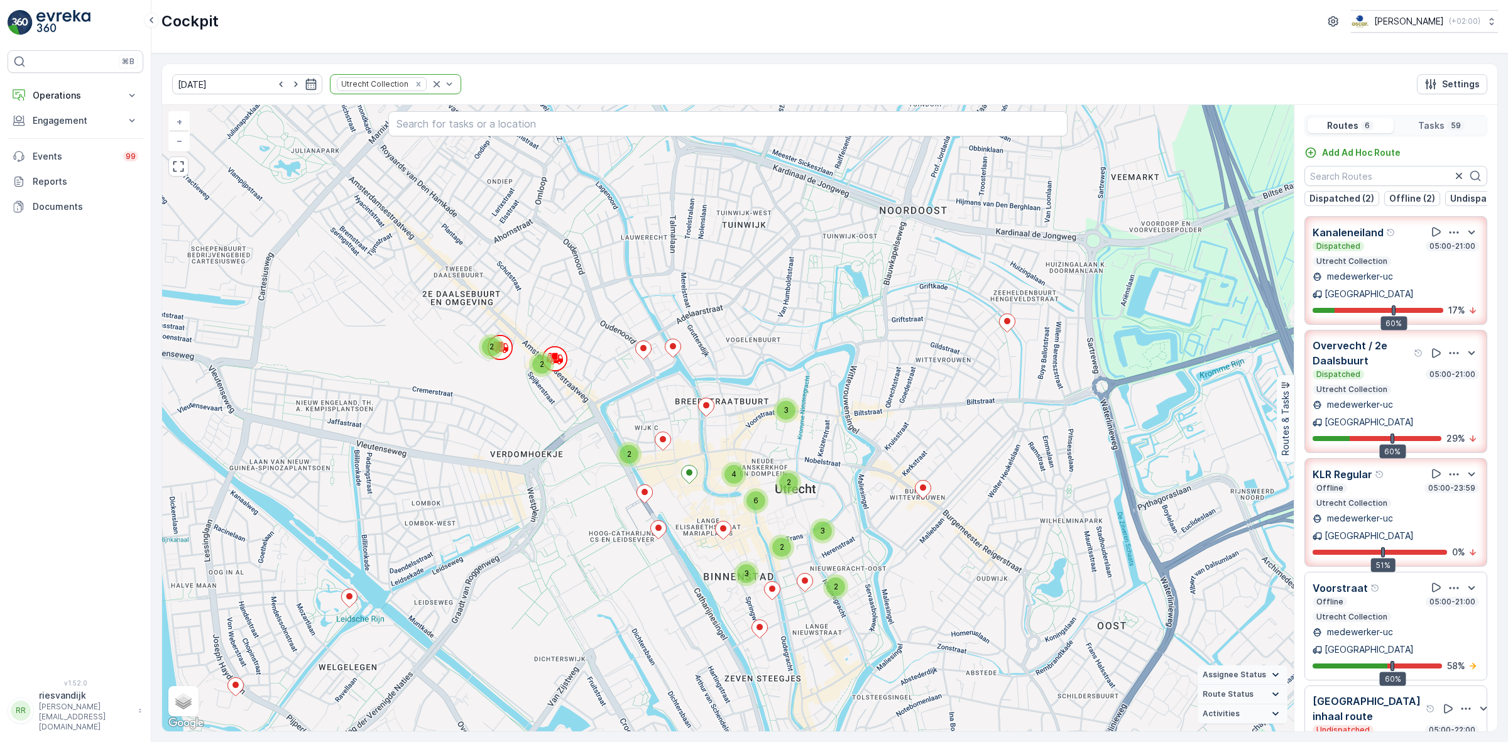
drag, startPoint x: 579, startPoint y: 395, endPoint x: 649, endPoint y: 434, distance: 79.9
click at [649, 434] on div "2 2 3 2 6 4 2 3 2 2 3 Utrecht + − Satellite Roadmap Terrain Hybrid Leaflet Keyb…" at bounding box center [728, 418] width 1132 height 626
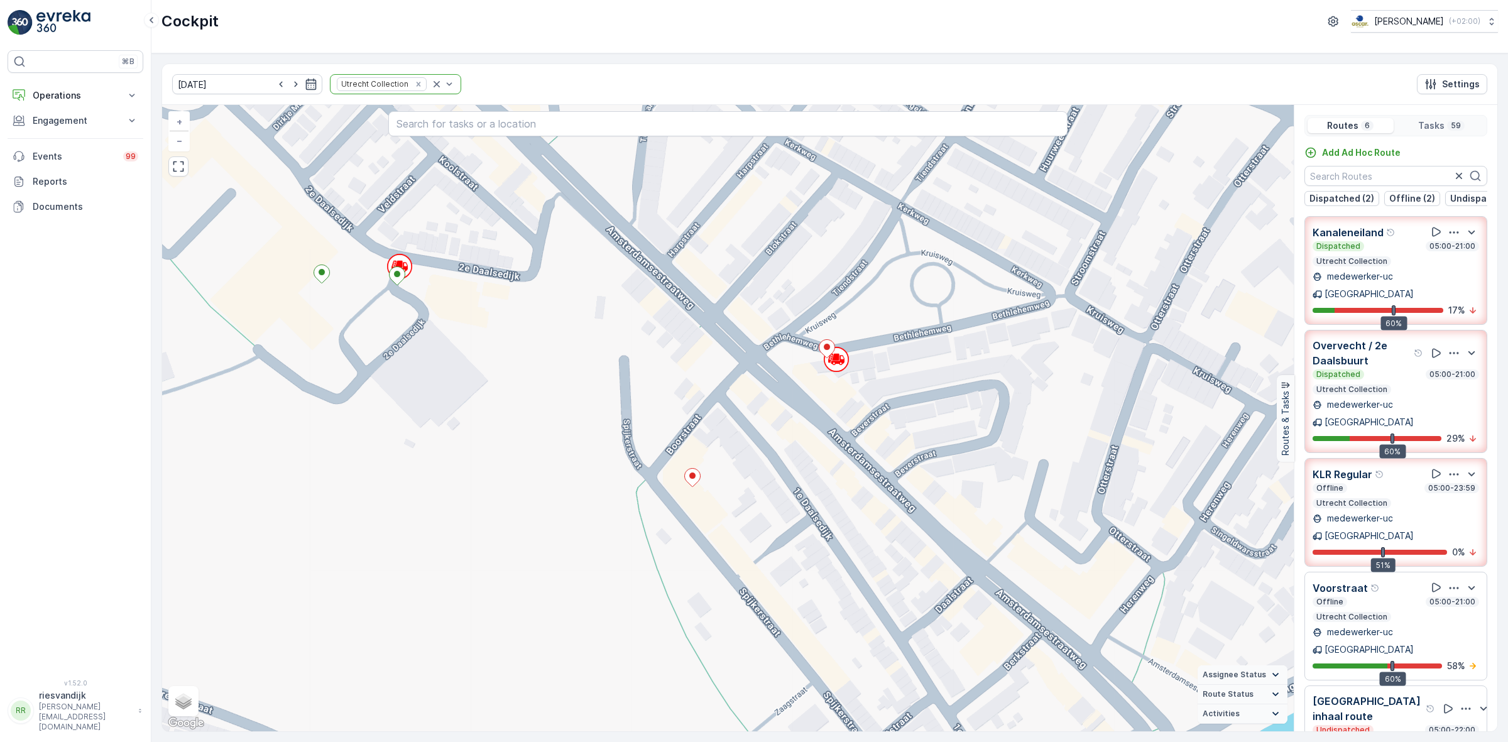
drag, startPoint x: 789, startPoint y: 418, endPoint x: 820, endPoint y: 429, distance: 33.2
click at [820, 429] on div "2 2 2 2 + − Satellite Roadmap Terrain Hybrid Leaflet Keyboard shortcuts Map Dat…" at bounding box center [728, 418] width 1132 height 626
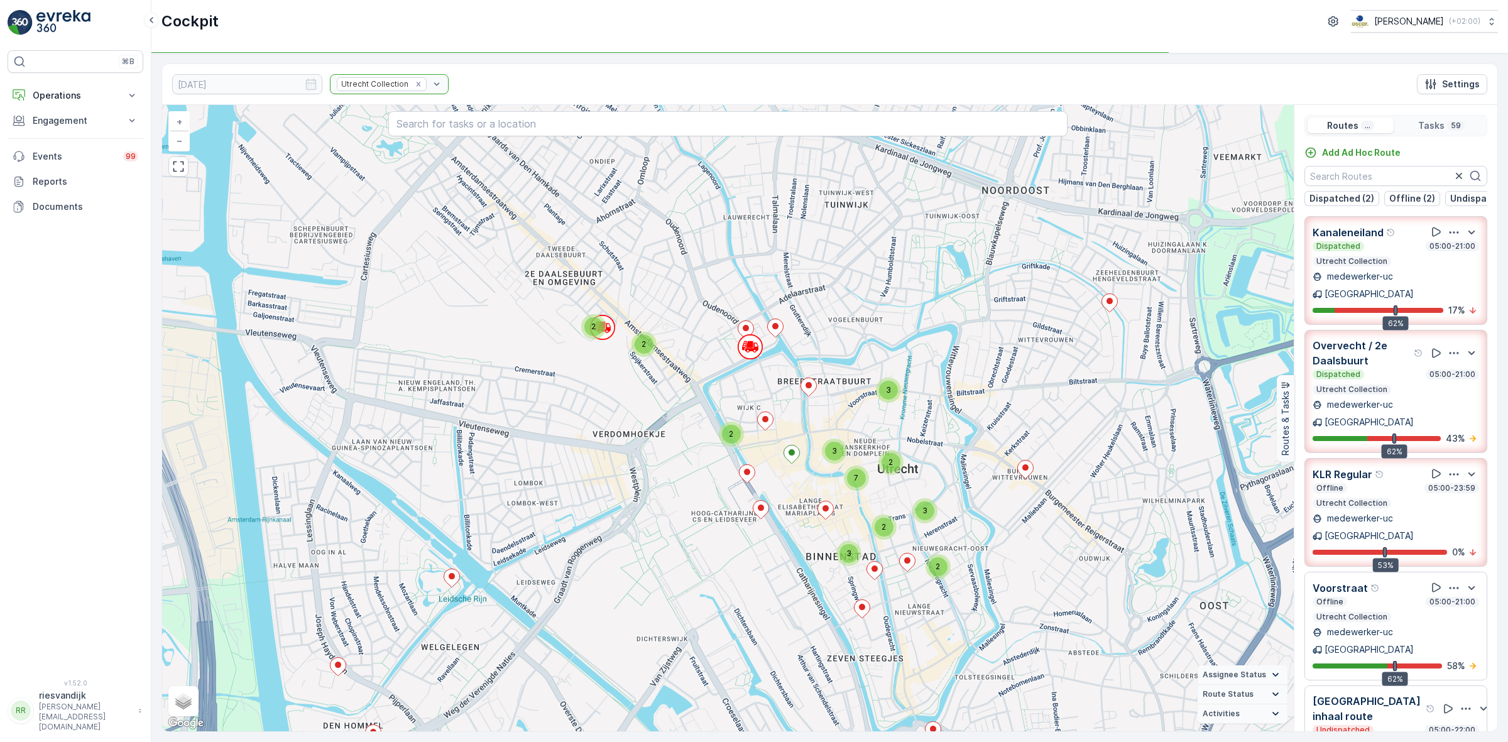
drag, startPoint x: 990, startPoint y: 648, endPoint x: 694, endPoint y: 600, distance: 299.8
click at [694, 600] on div "2 2 2 3 2 3 2 3 7 3 2 + − Satellite Roadmap Terrain Hybrid Leaflet Keyboard sho…" at bounding box center [728, 418] width 1132 height 626
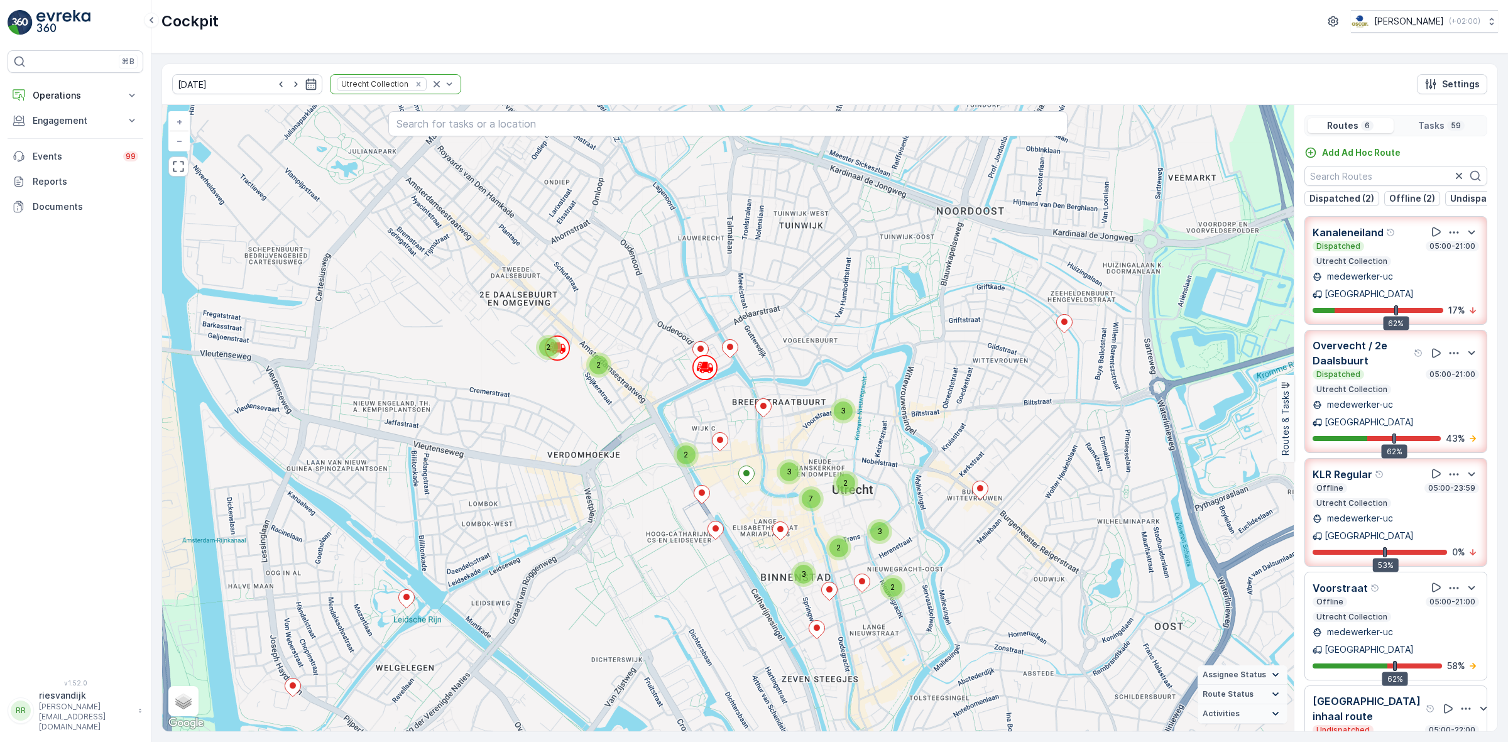
click at [1390, 369] on div "Dispatched 05:00-21:00" at bounding box center [1396, 374] width 167 height 10
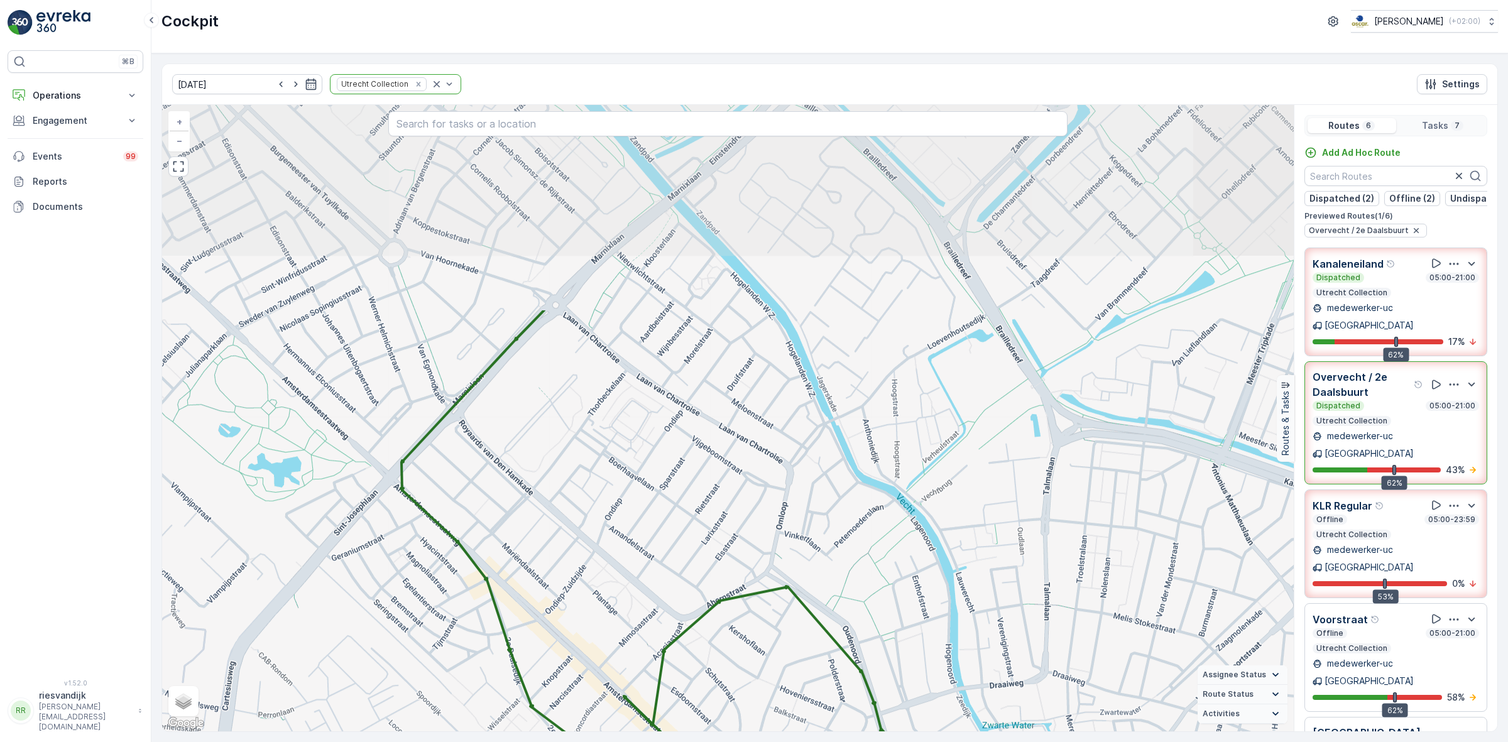
drag, startPoint x: 950, startPoint y: 396, endPoint x: 1023, endPoint y: 704, distance: 317.0
click at [1023, 710] on div "2 + − Satellite Roadmap Terrain Hybrid Leaflet Keyboard shortcuts Map Data Map …" at bounding box center [728, 418] width 1132 height 626
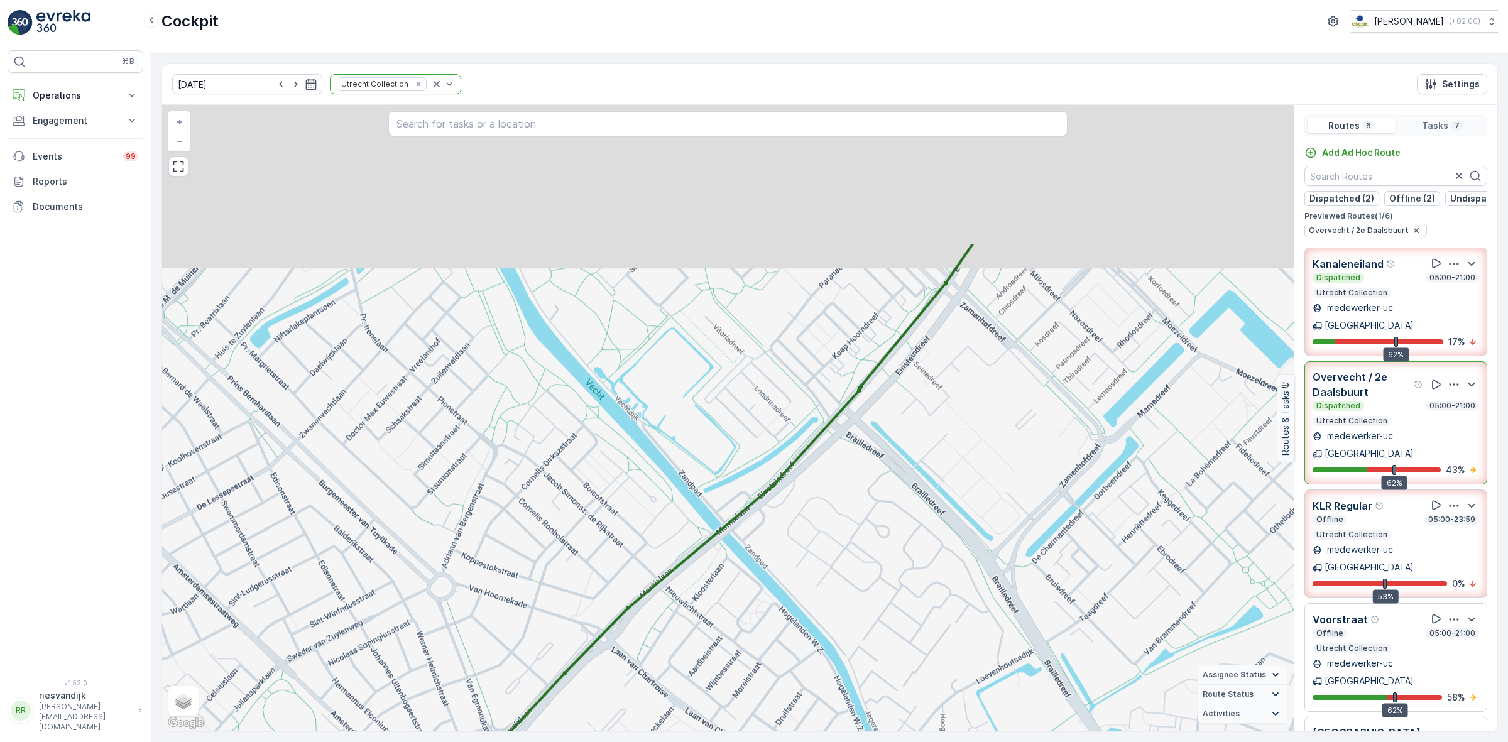
drag, startPoint x: 997, startPoint y: 597, endPoint x: 993, endPoint y: 663, distance: 66.1
click at [993, 663] on div "2 + − Satellite Roadmap Terrain Hybrid Leaflet Keyboard shortcuts Map Data Map …" at bounding box center [728, 418] width 1132 height 626
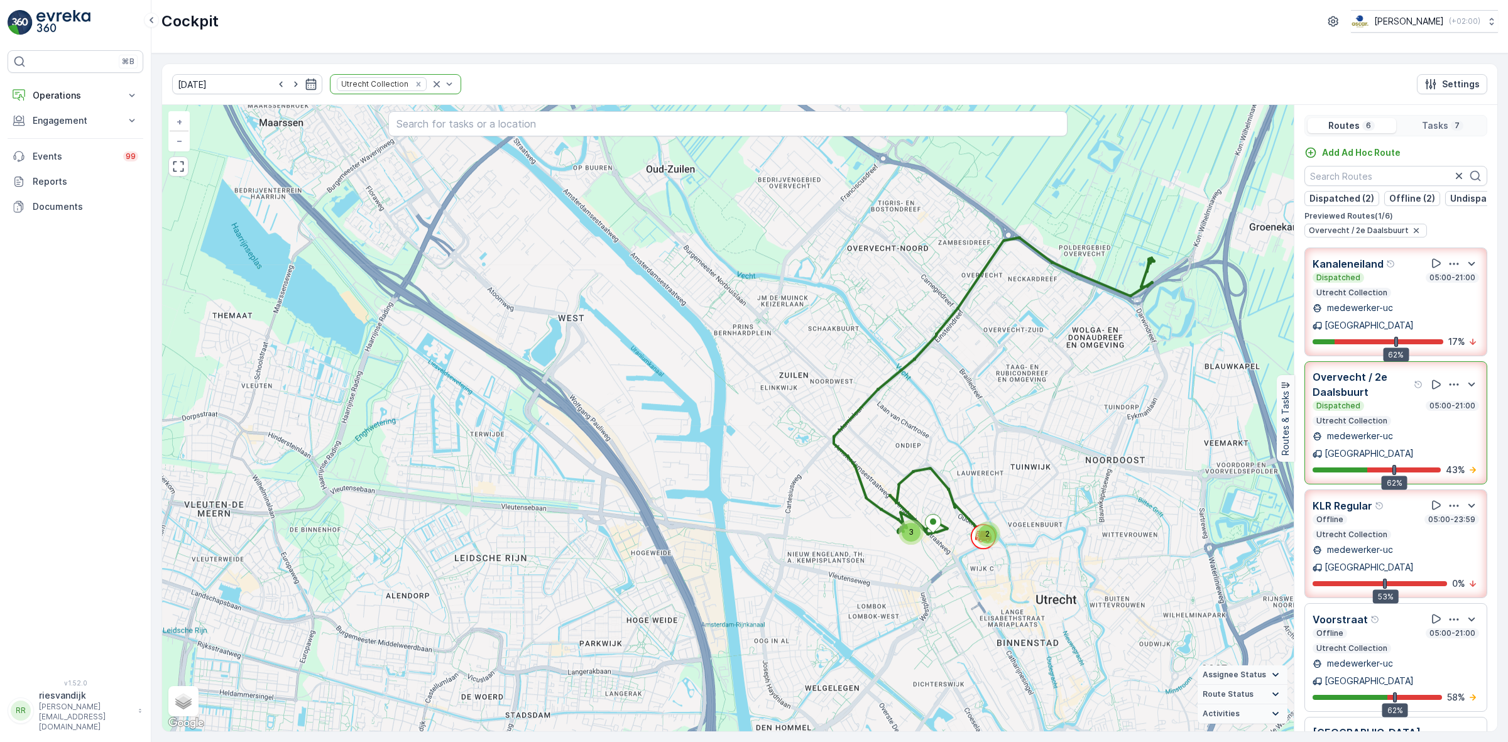
drag, startPoint x: 1029, startPoint y: 597, endPoint x: 997, endPoint y: 418, distance: 181.3
click at [997, 418] on div "2 3 + − Satellite Roadmap Terrain Hybrid Leaflet Keyboard shortcuts Map Data Ma…" at bounding box center [728, 418] width 1132 height 626
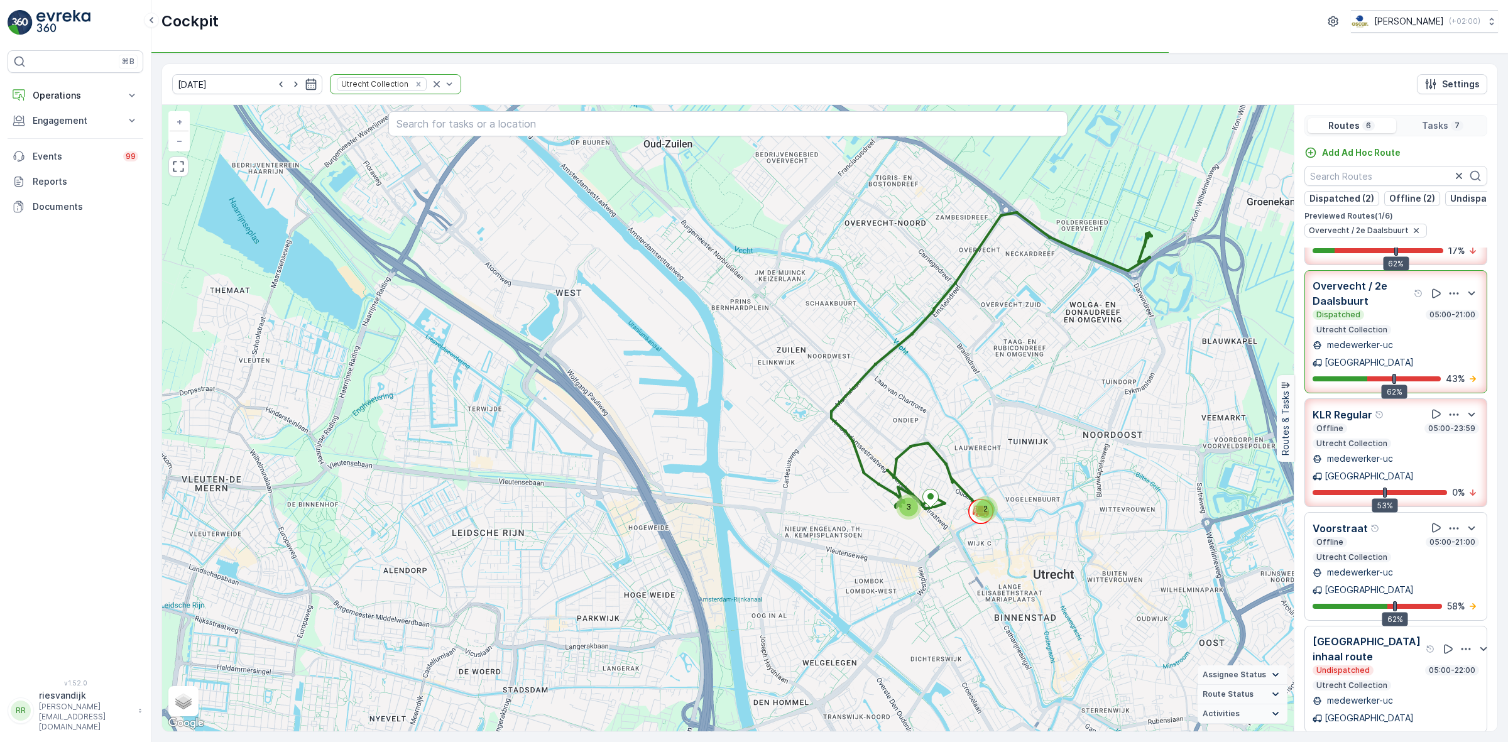
scroll to position [93, 0]
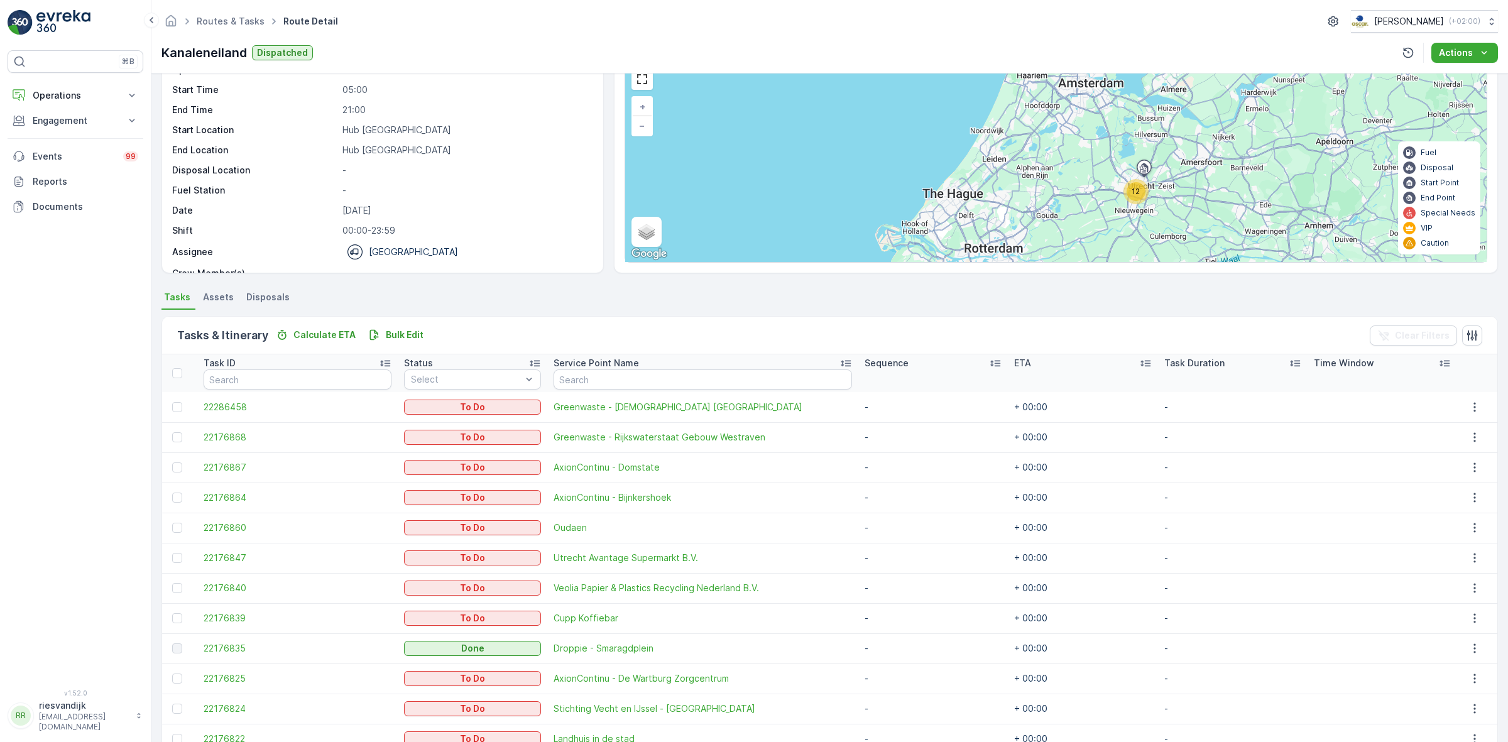
scroll to position [126, 0]
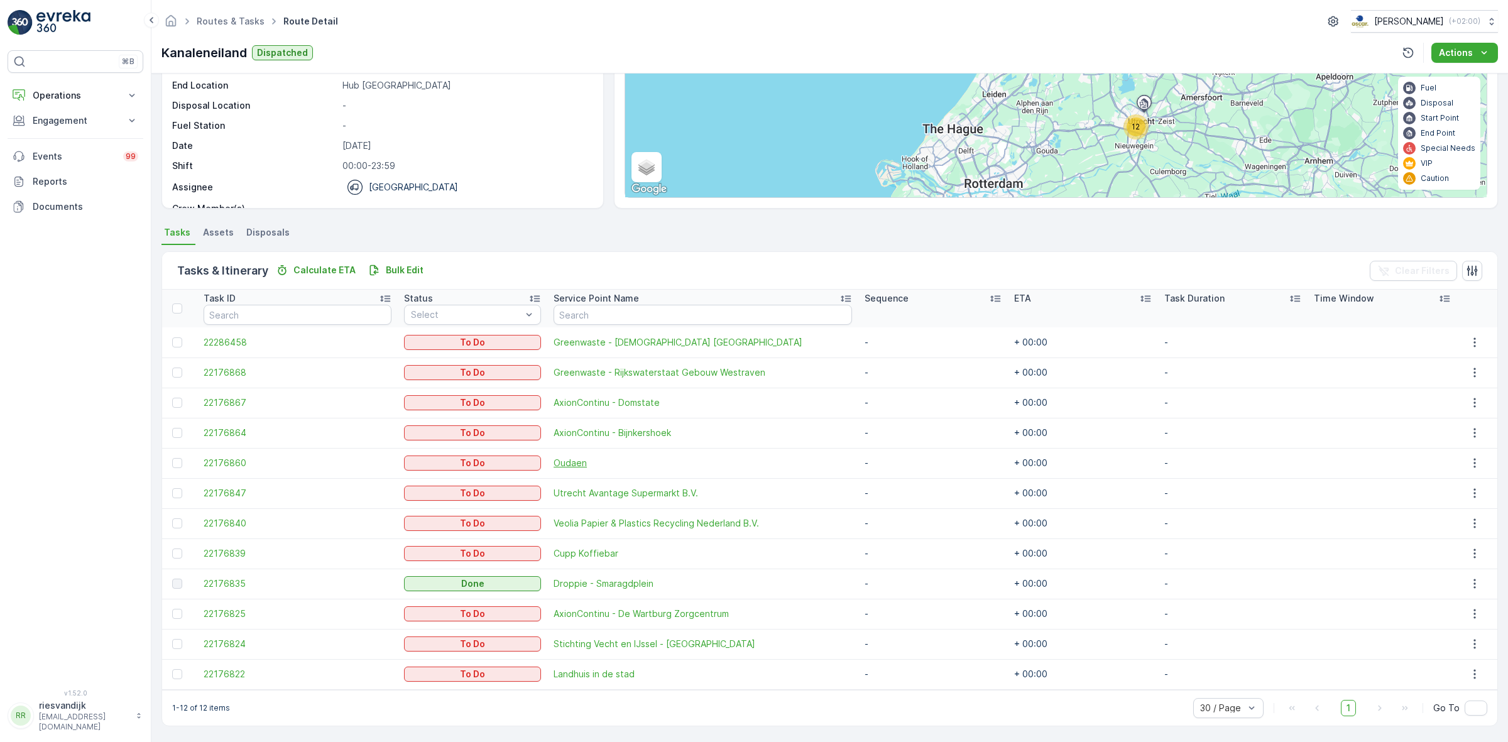
click at [572, 464] on span "Oudaen" at bounding box center [703, 463] width 298 height 13
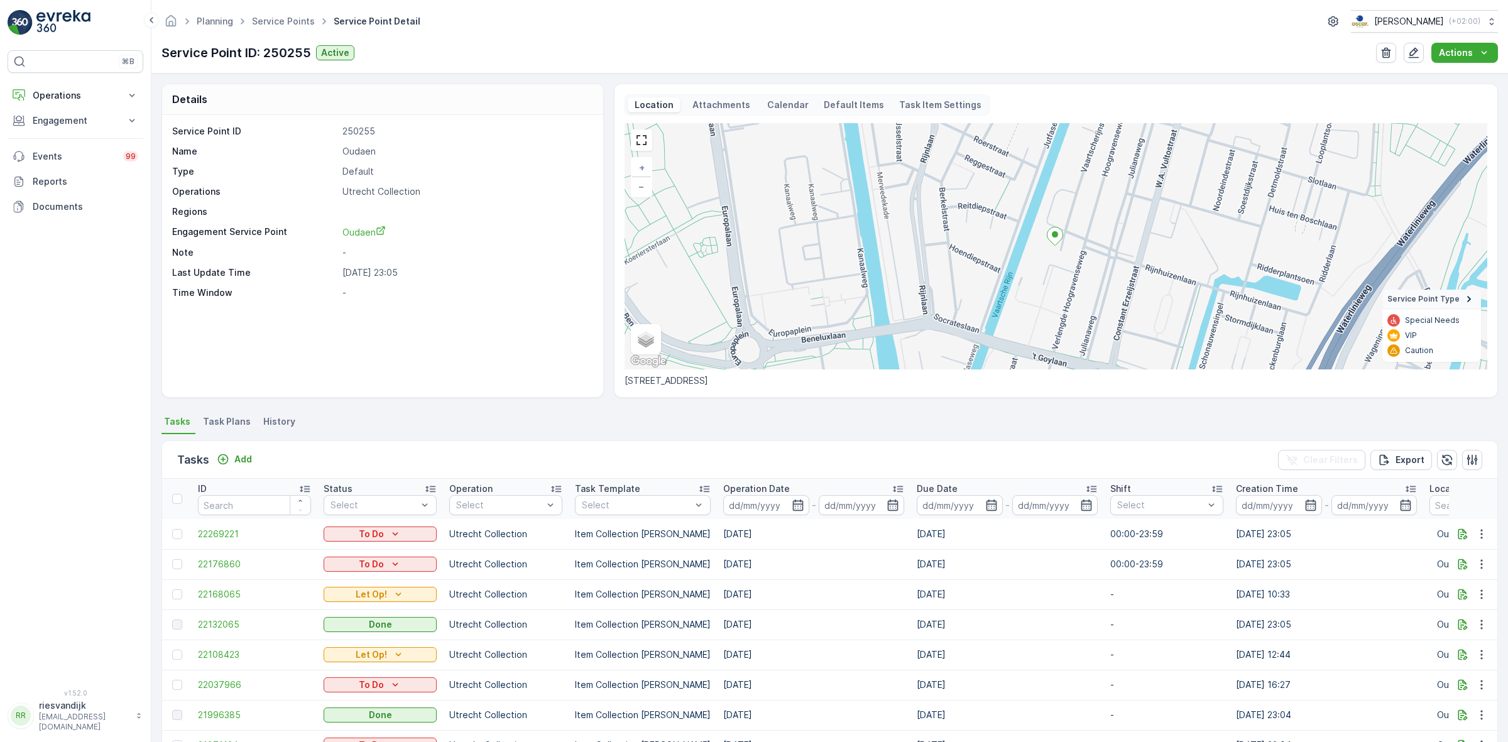
click at [1053, 237] on ellipse at bounding box center [1055, 234] width 6 height 6
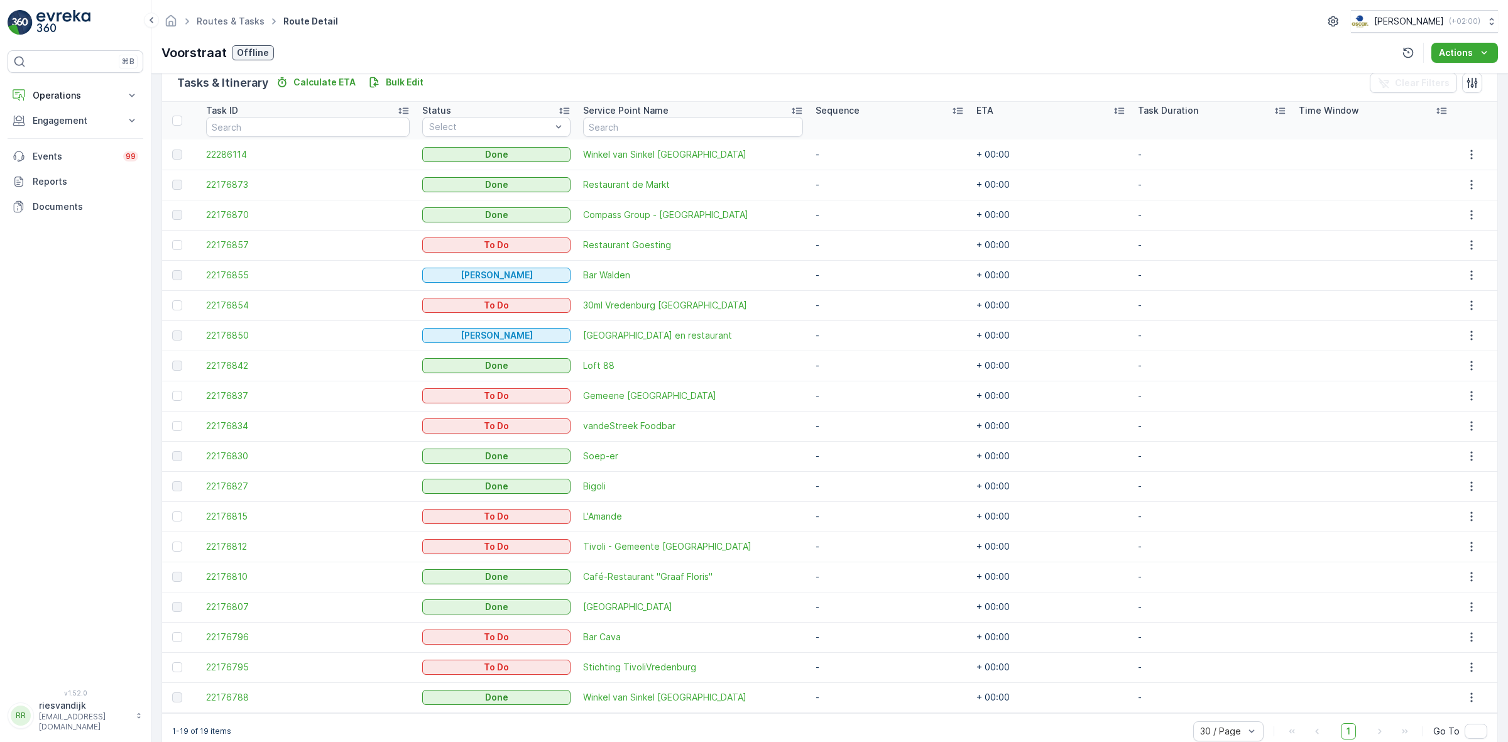
scroll to position [337, 0]
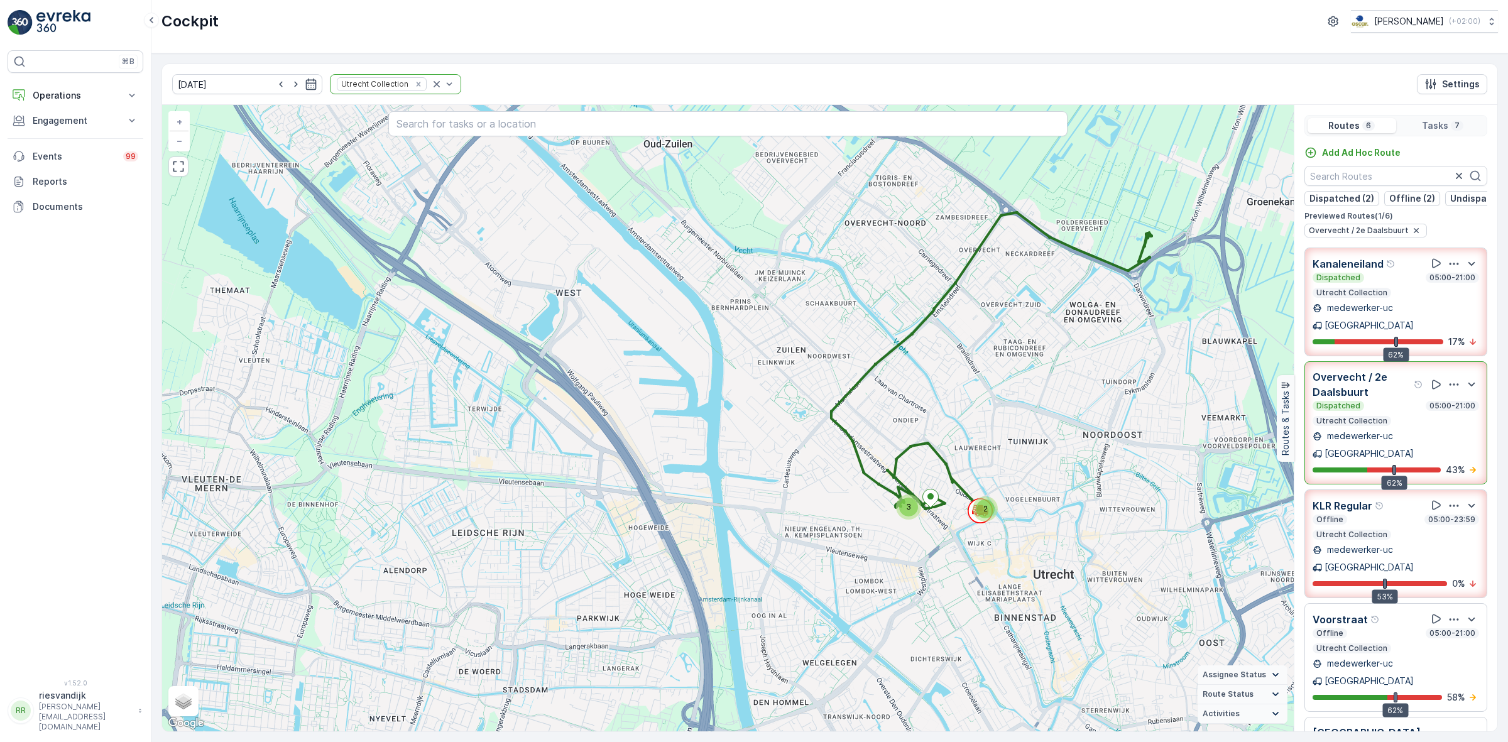
scroll to position [93, 0]
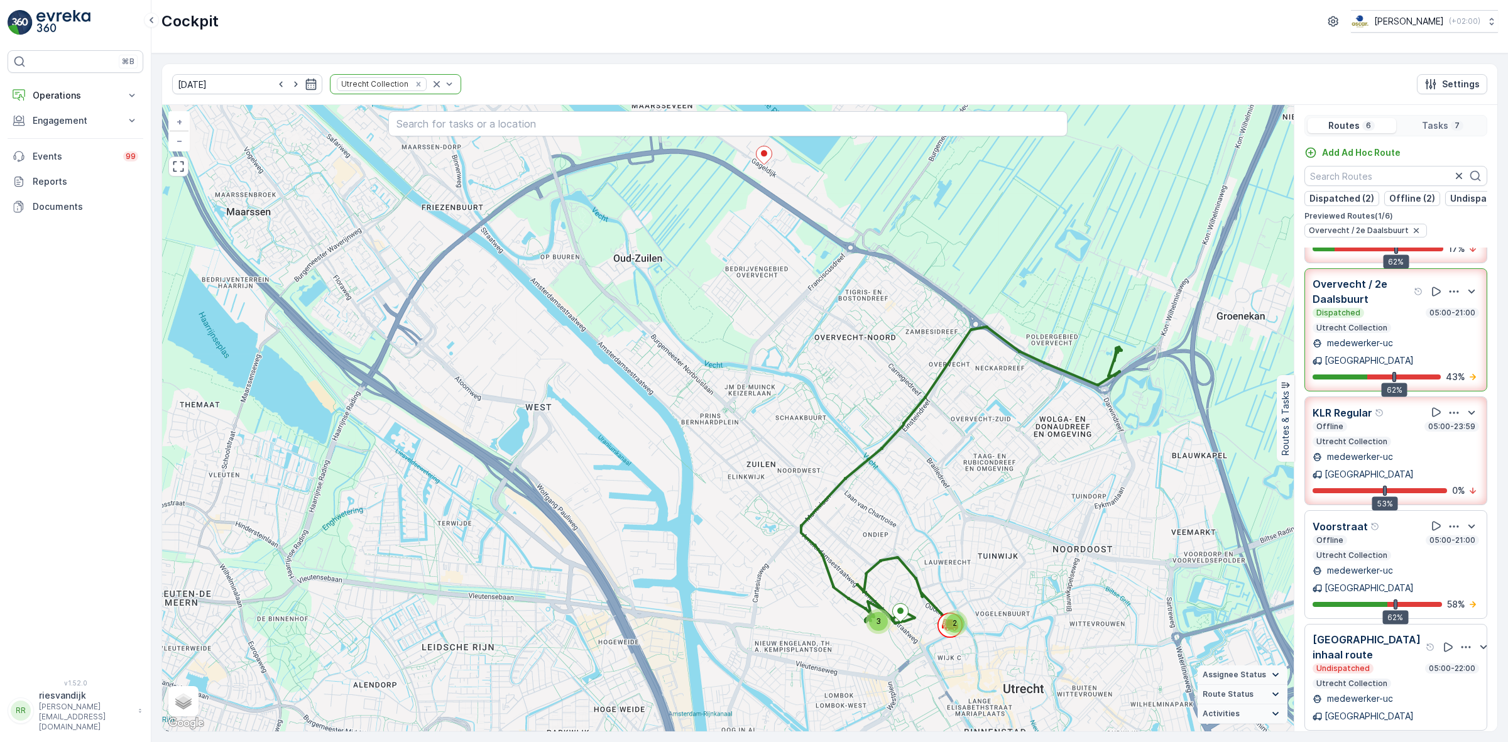
drag, startPoint x: 1047, startPoint y: 415, endPoint x: 990, endPoint y: 435, distance: 60.6
click at [990, 435] on div "2 3 + − Satellite Roadmap Terrain Hybrid Leaflet Keyboard shortcuts Map Data Ma…" at bounding box center [728, 418] width 1132 height 626
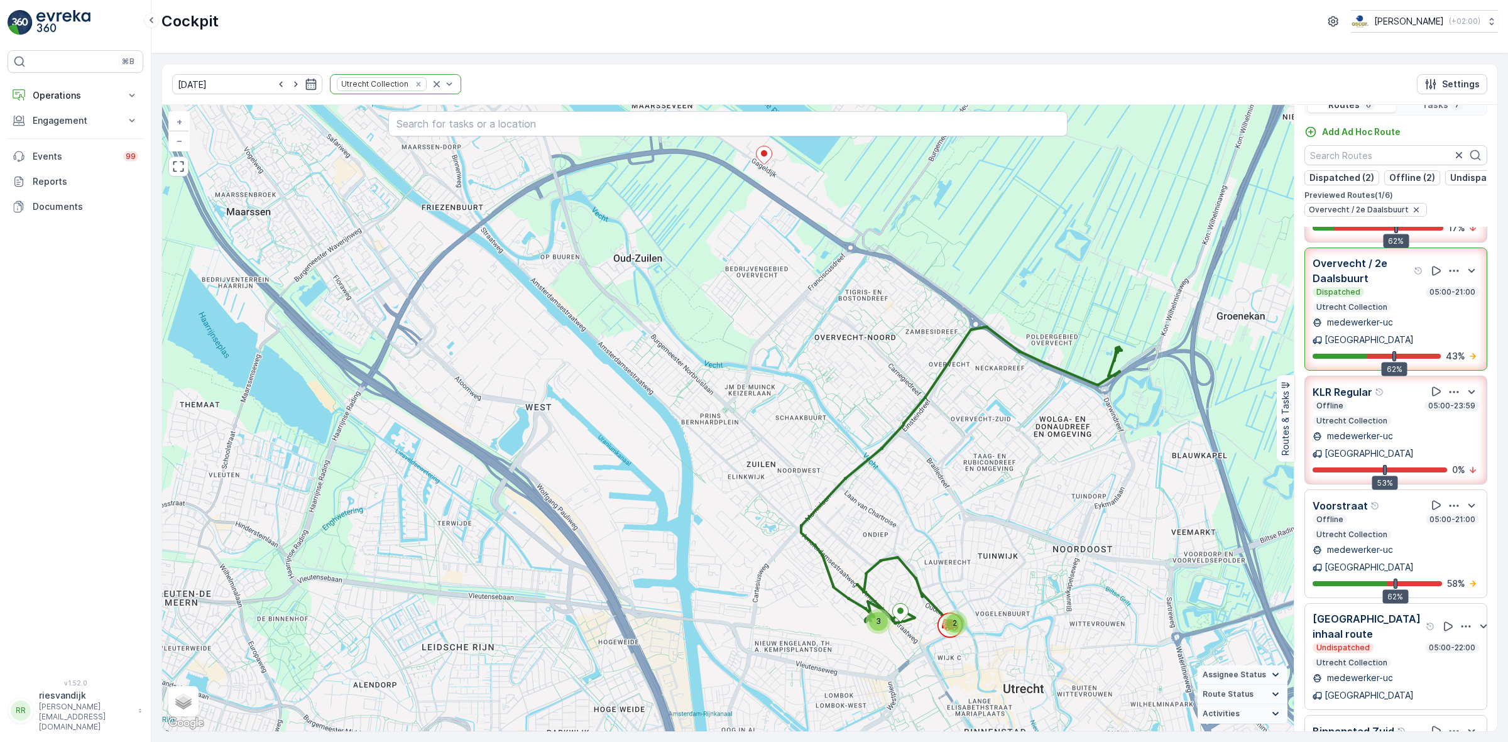
scroll to position [31, 0]
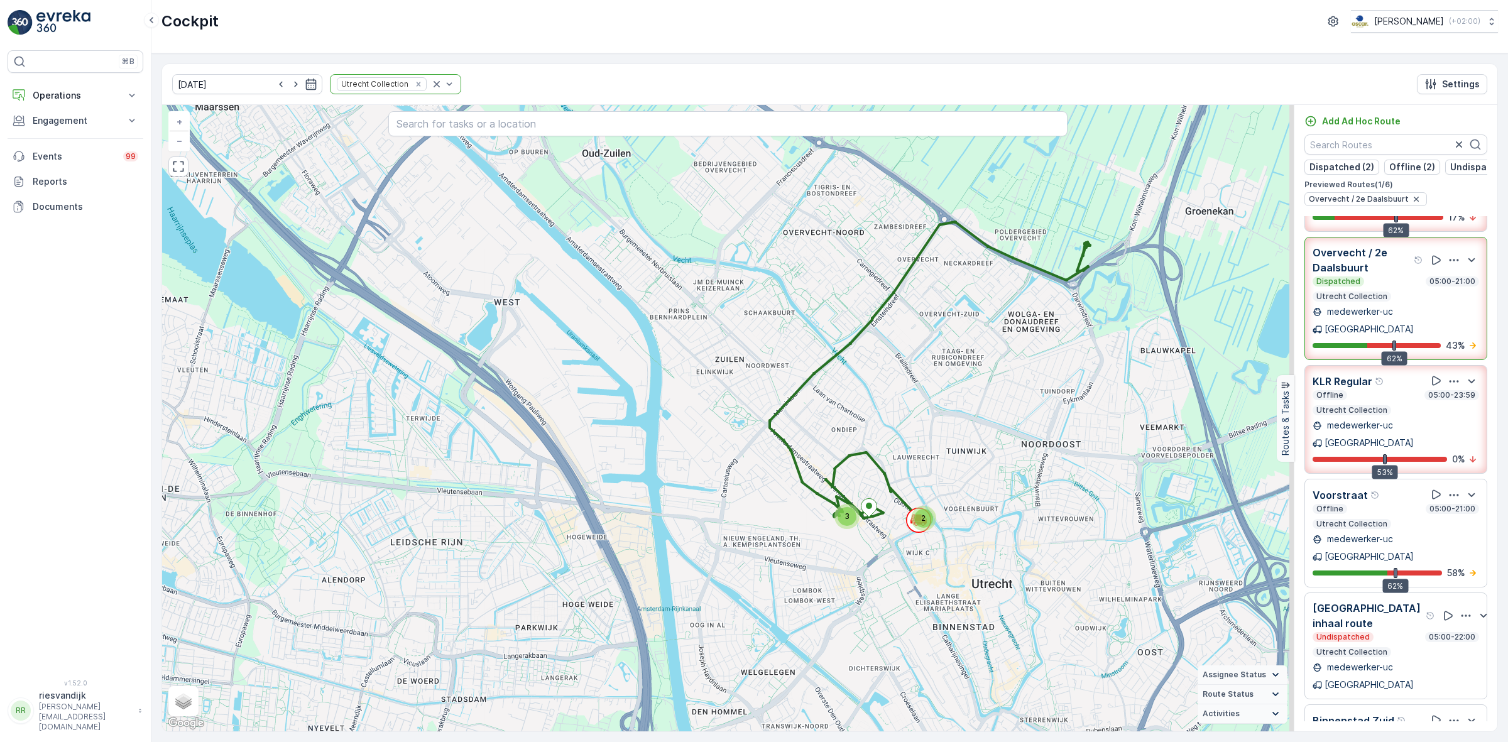
drag, startPoint x: 1019, startPoint y: 510, endPoint x: 971, endPoint y: 352, distance: 164.8
click at [971, 352] on div "2 3 + − Satellite Roadmap Terrain Hybrid Leaflet Keyboard shortcuts Map Data Ma…" at bounding box center [728, 418] width 1132 height 626
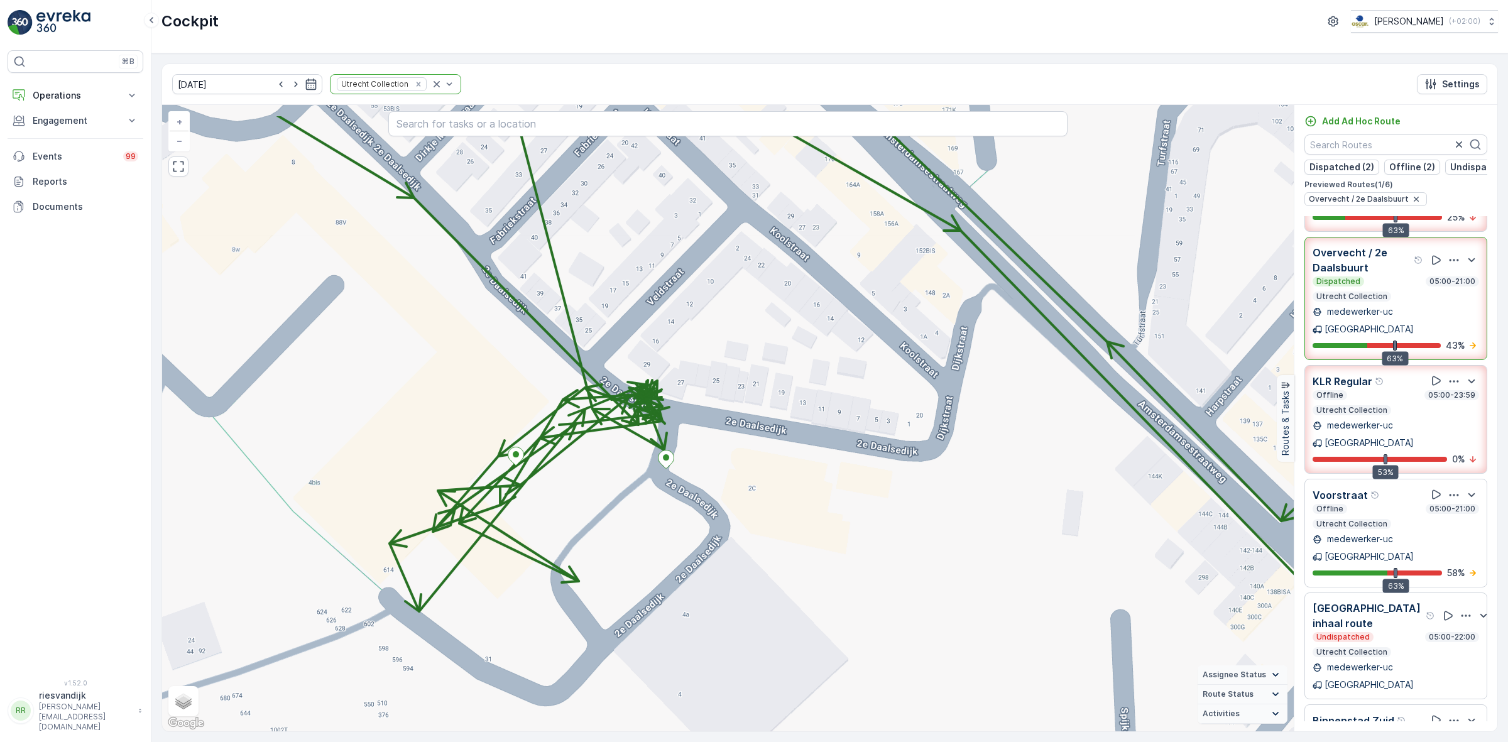
drag, startPoint x: 608, startPoint y: 564, endPoint x: 582, endPoint y: 669, distance: 107.9
click at [582, 669] on div "+ − Satellite Roadmap Terrain Hybrid Leaflet Keyboard shortcuts Map Data Map da…" at bounding box center [728, 418] width 1132 height 626
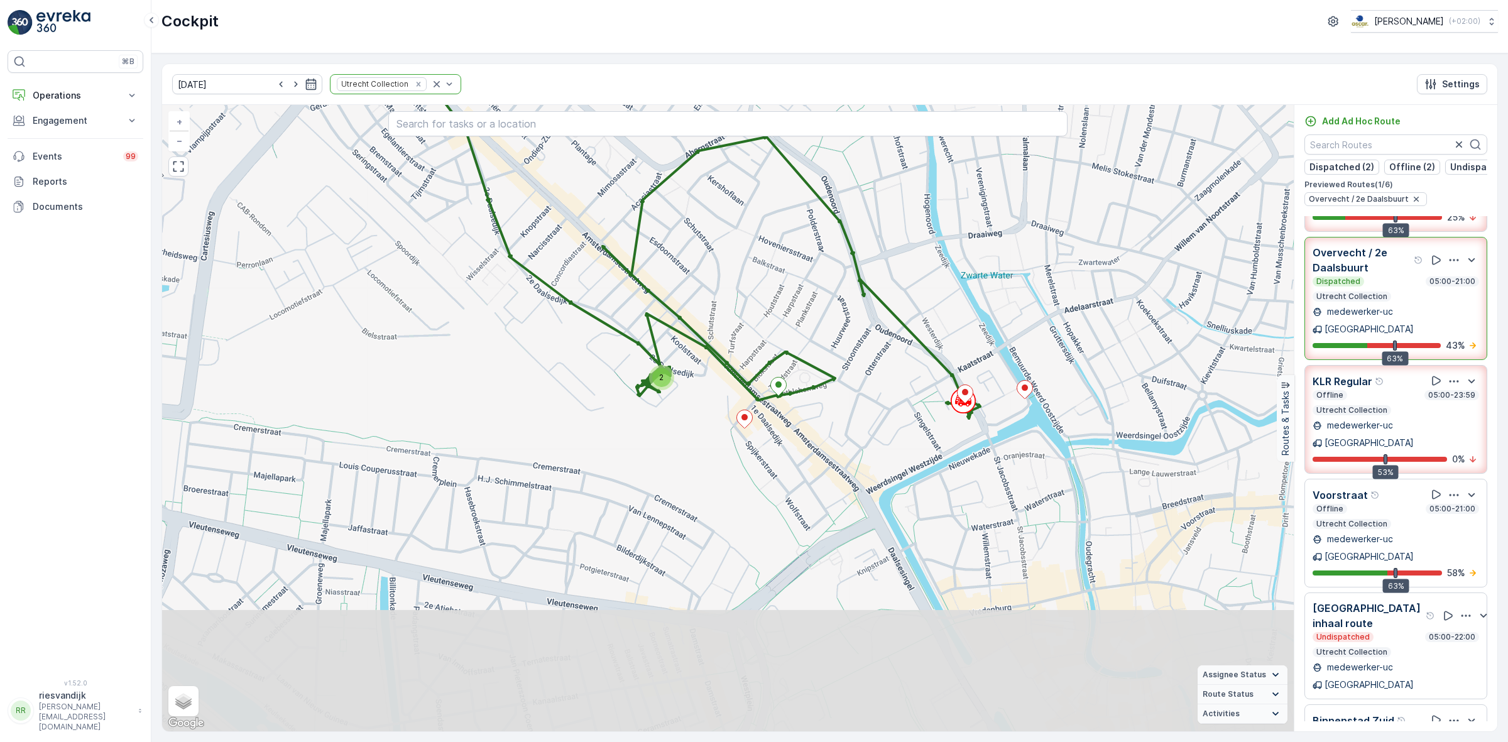
drag, startPoint x: 899, startPoint y: 609, endPoint x: 834, endPoint y: 406, distance: 213.4
click at [834, 406] on div "2 + − Satellite Roadmap Terrain Hybrid Leaflet Keyboard shortcuts Map Data Map …" at bounding box center [728, 418] width 1132 height 626
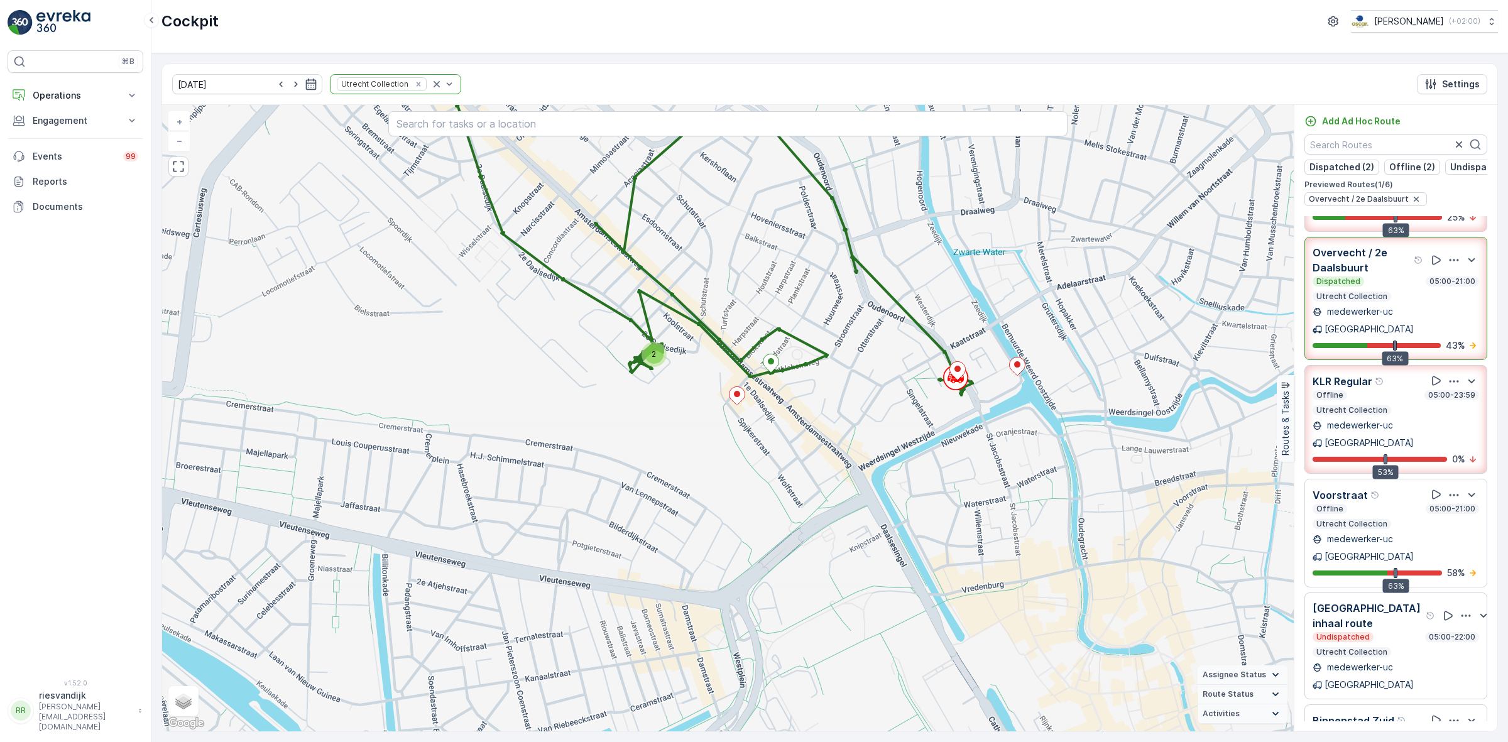
click at [660, 357] on div "2" at bounding box center [654, 354] width 19 height 19
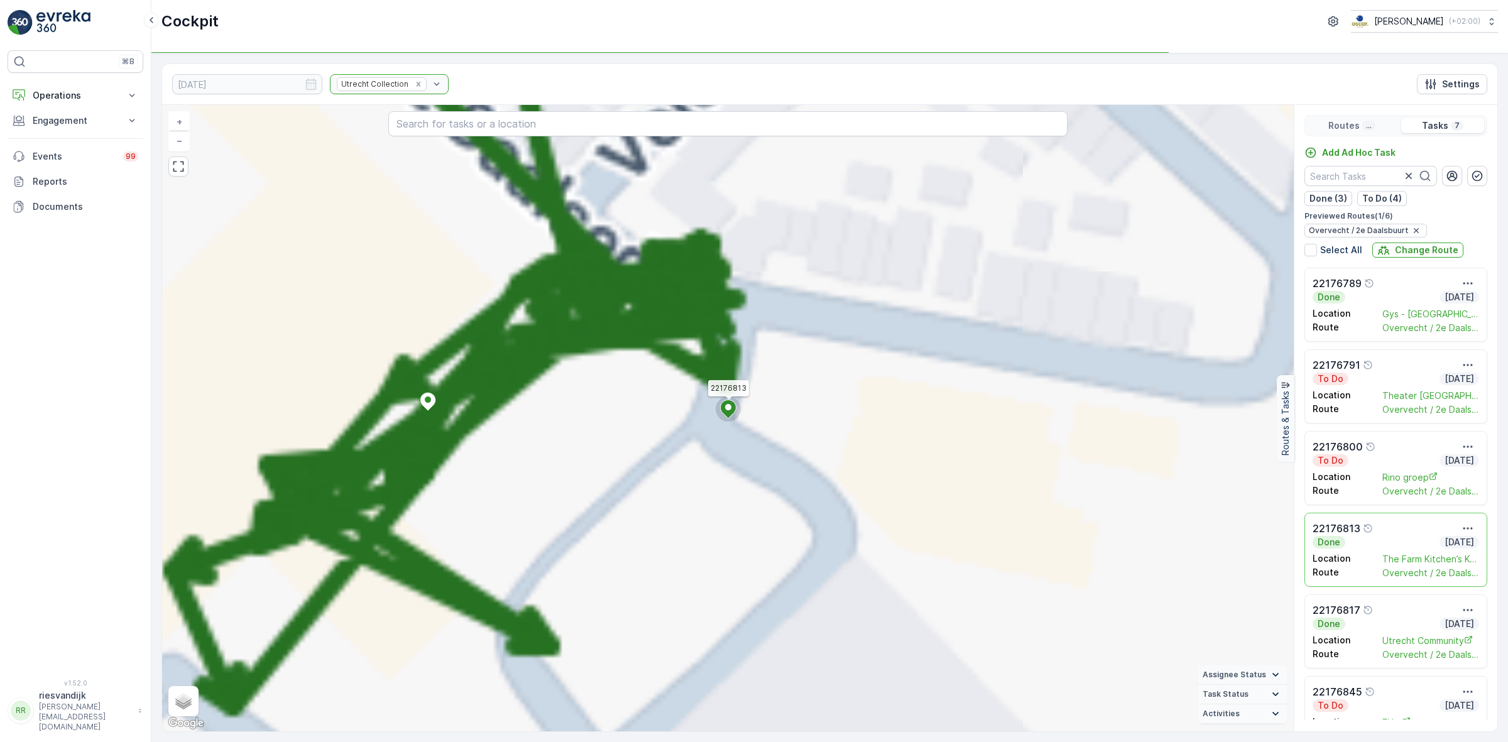
scroll to position [0, 0]
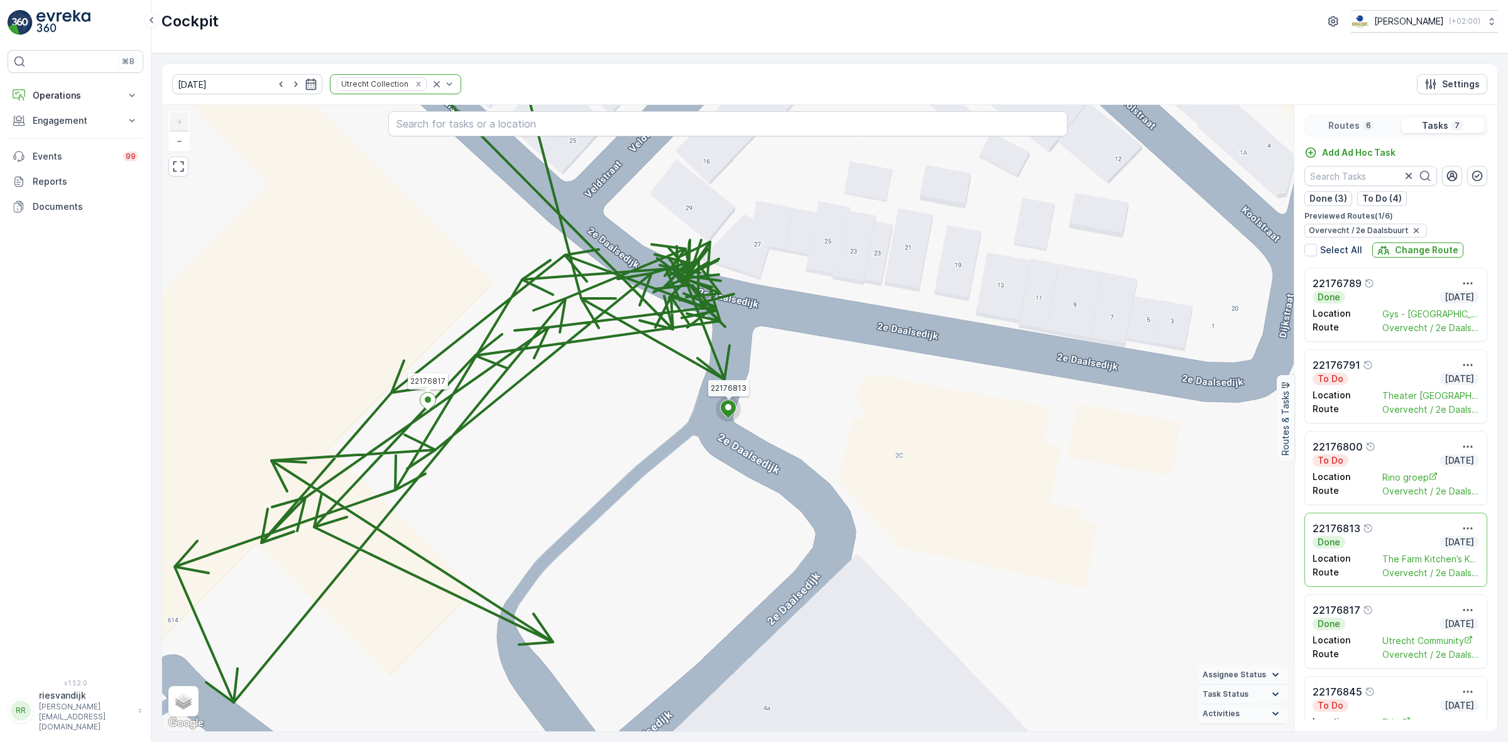
click at [422, 396] on icon at bounding box center [428, 401] width 16 height 18
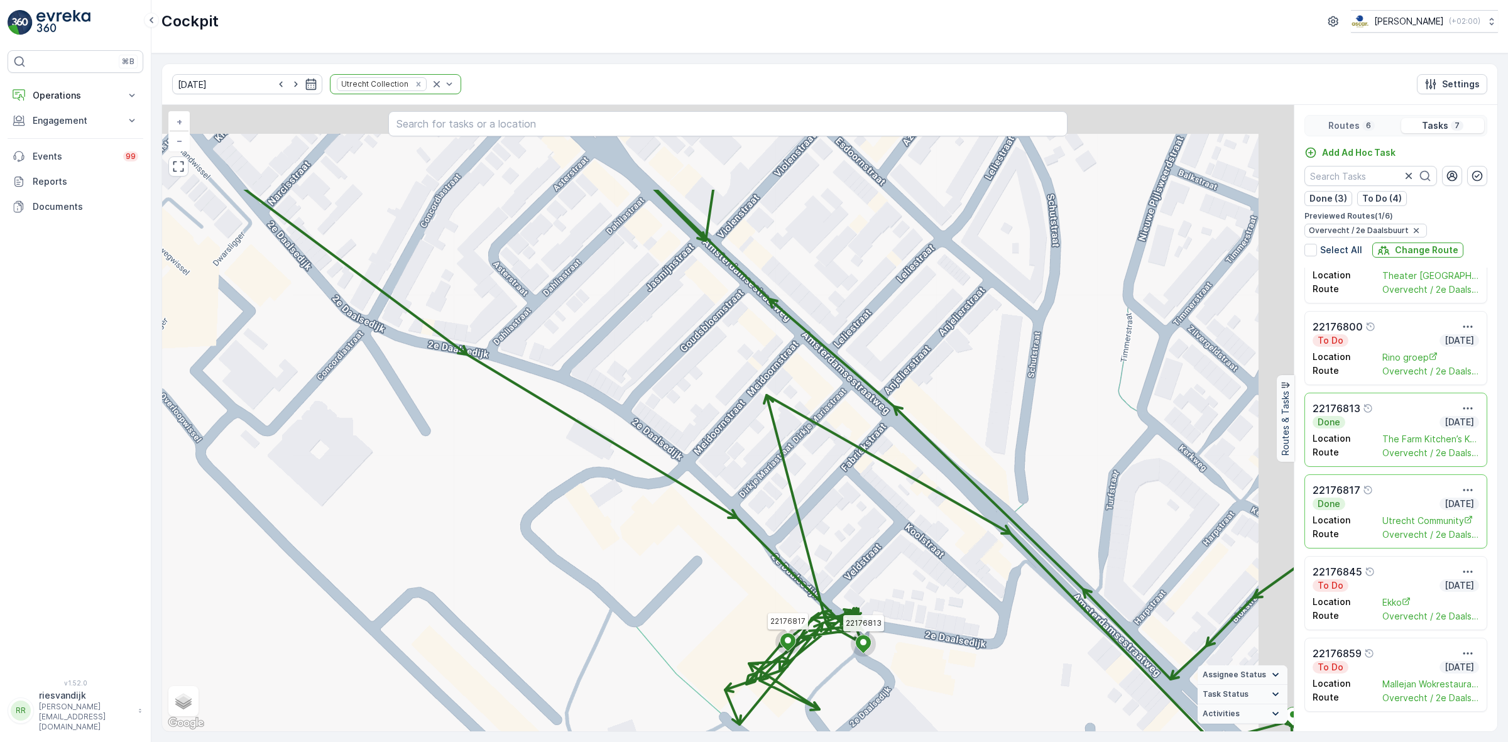
drag, startPoint x: 1058, startPoint y: 472, endPoint x: 944, endPoint y: 606, distance: 175.7
click at [944, 606] on div "22176813 22176817 + − Satellite Roadmap Terrain Hybrid Leaflet Keyboard shortcu…" at bounding box center [728, 418] width 1132 height 626
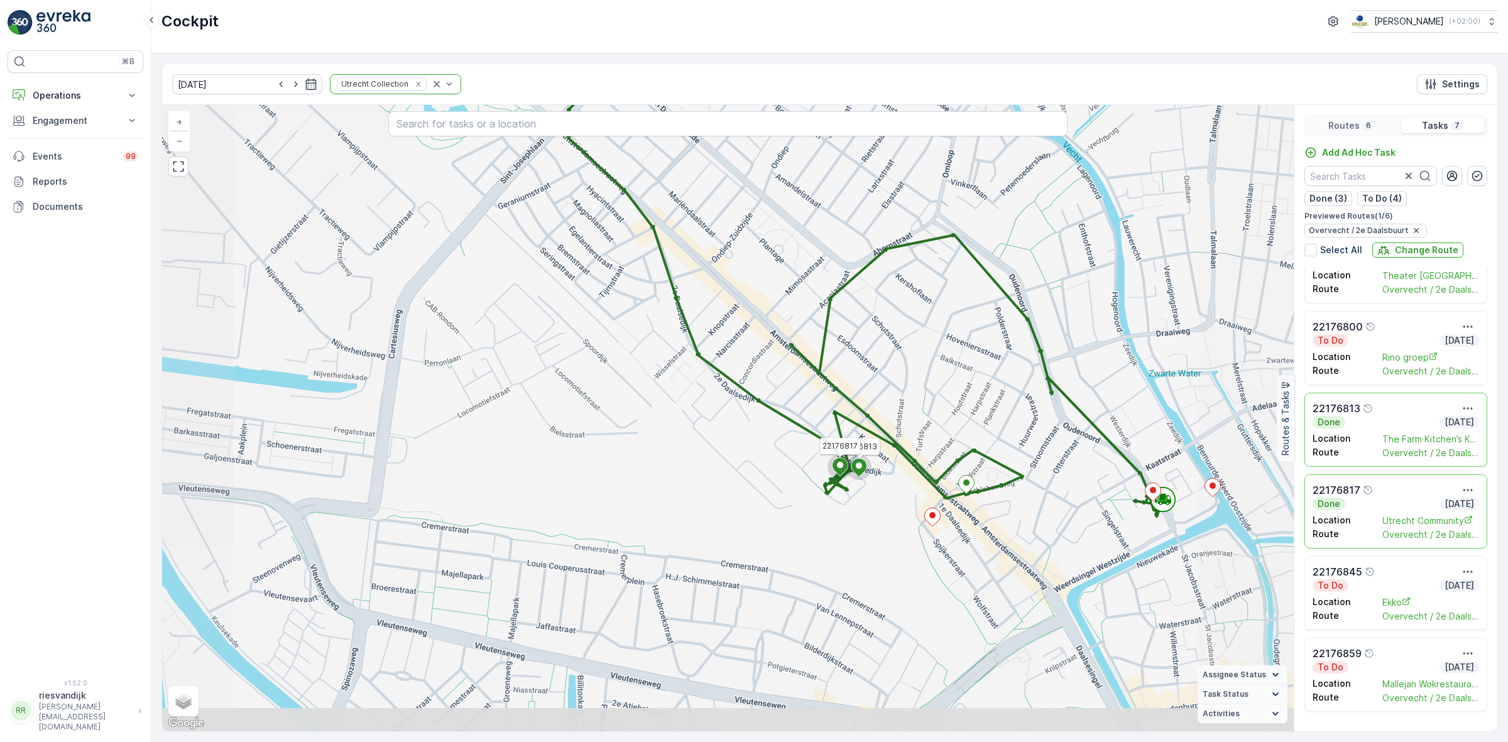
drag, startPoint x: 982, startPoint y: 428, endPoint x: 941, endPoint y: 396, distance: 52.4
click at [943, 397] on div "22176813 22176817 + − Satellite Roadmap Terrain Hybrid Leaflet Keyboard shortcu…" at bounding box center [728, 418] width 1132 height 626
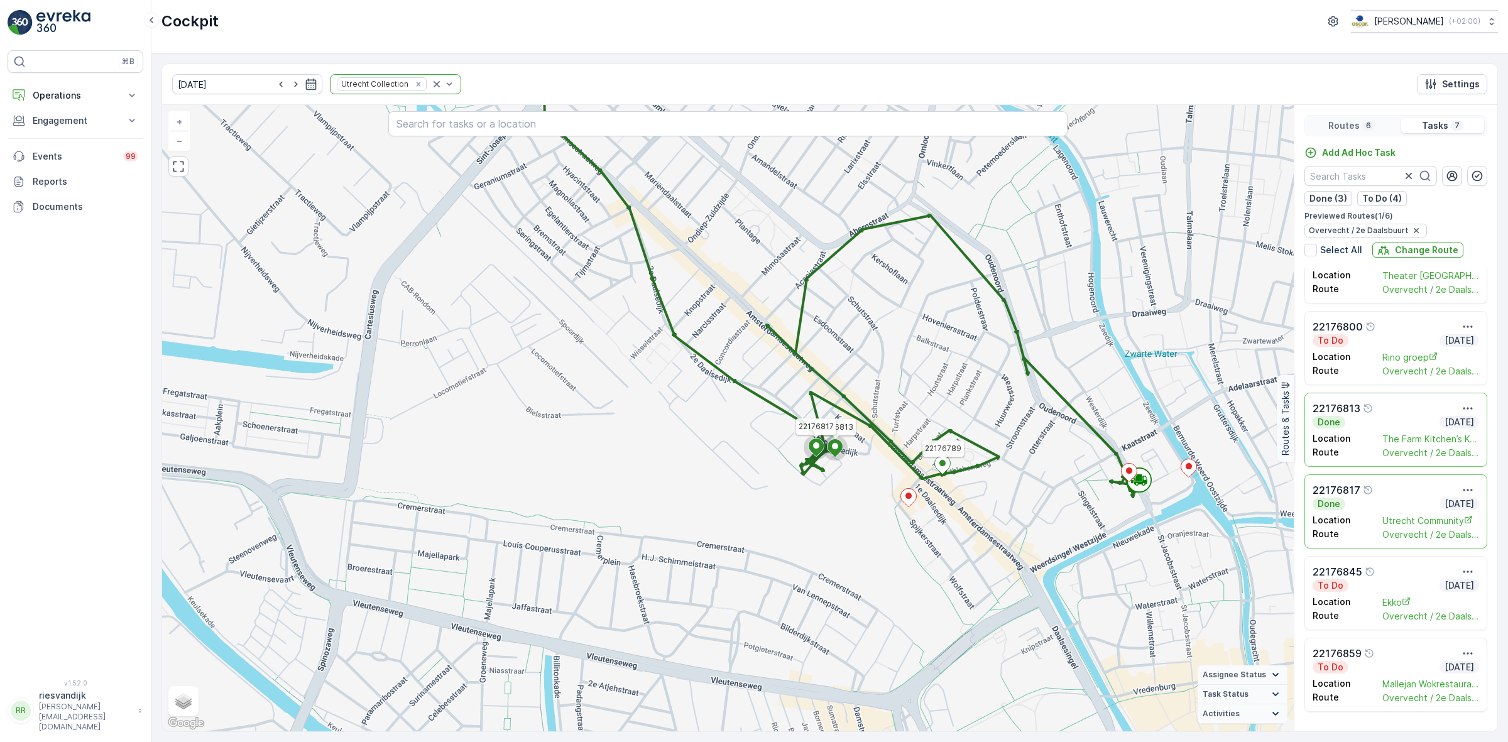
click at [946, 465] on icon at bounding box center [943, 465] width 16 height 18
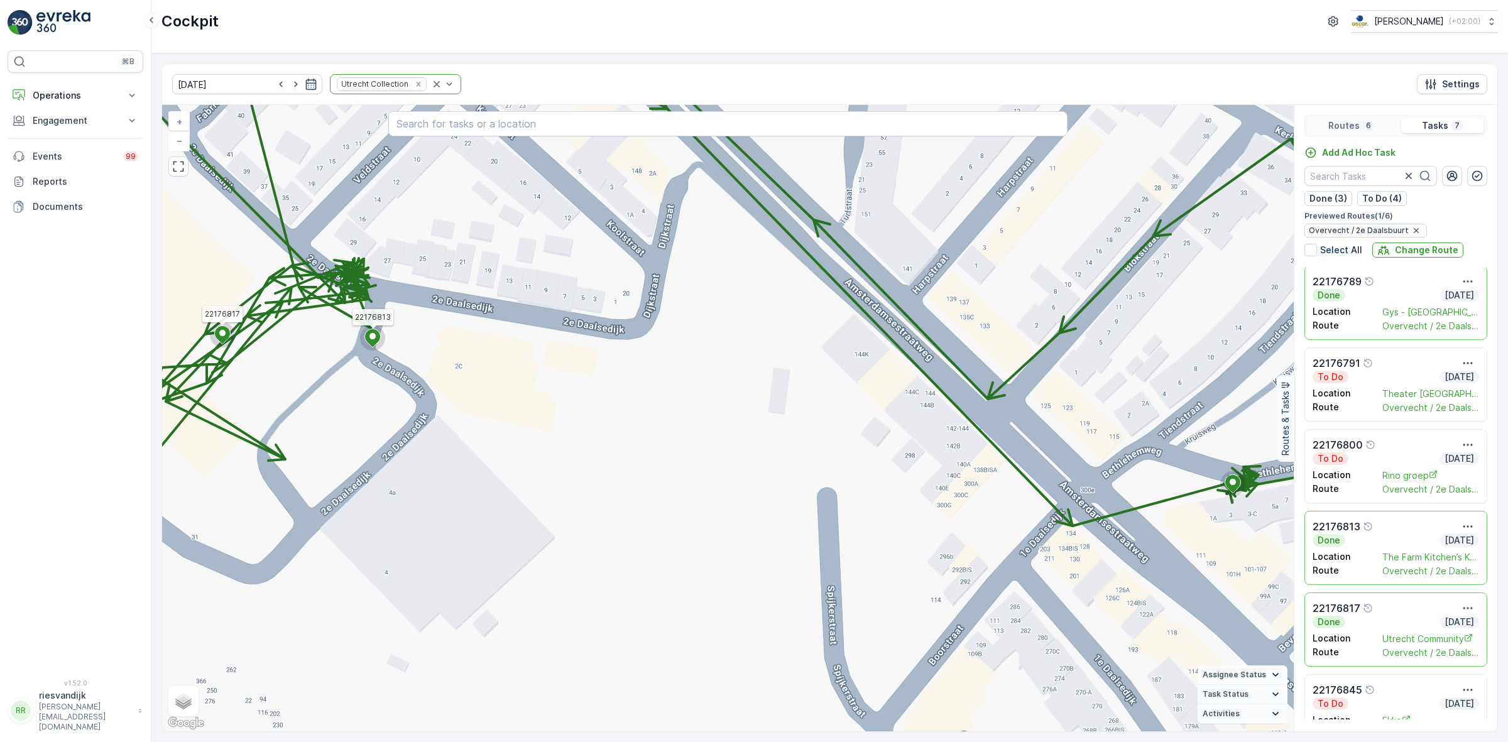
scroll to position [0, 0]
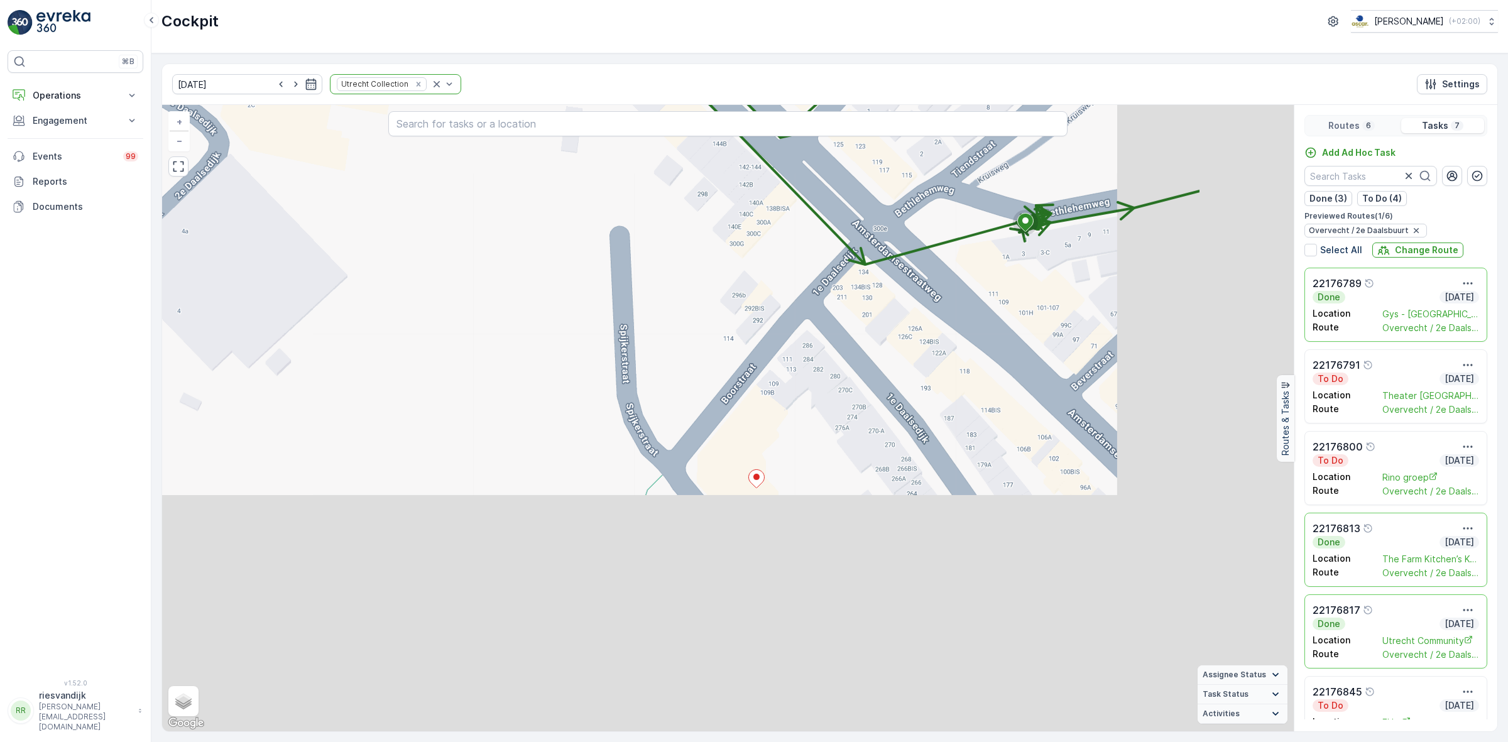
drag, startPoint x: 1025, startPoint y: 478, endPoint x: 931, endPoint y: 368, distance: 144.8
click at [933, 369] on div "22176813 22176817 + − Satellite Roadmap Terrain Hybrid Leaflet Keyboard shortcu…" at bounding box center [728, 418] width 1132 height 626
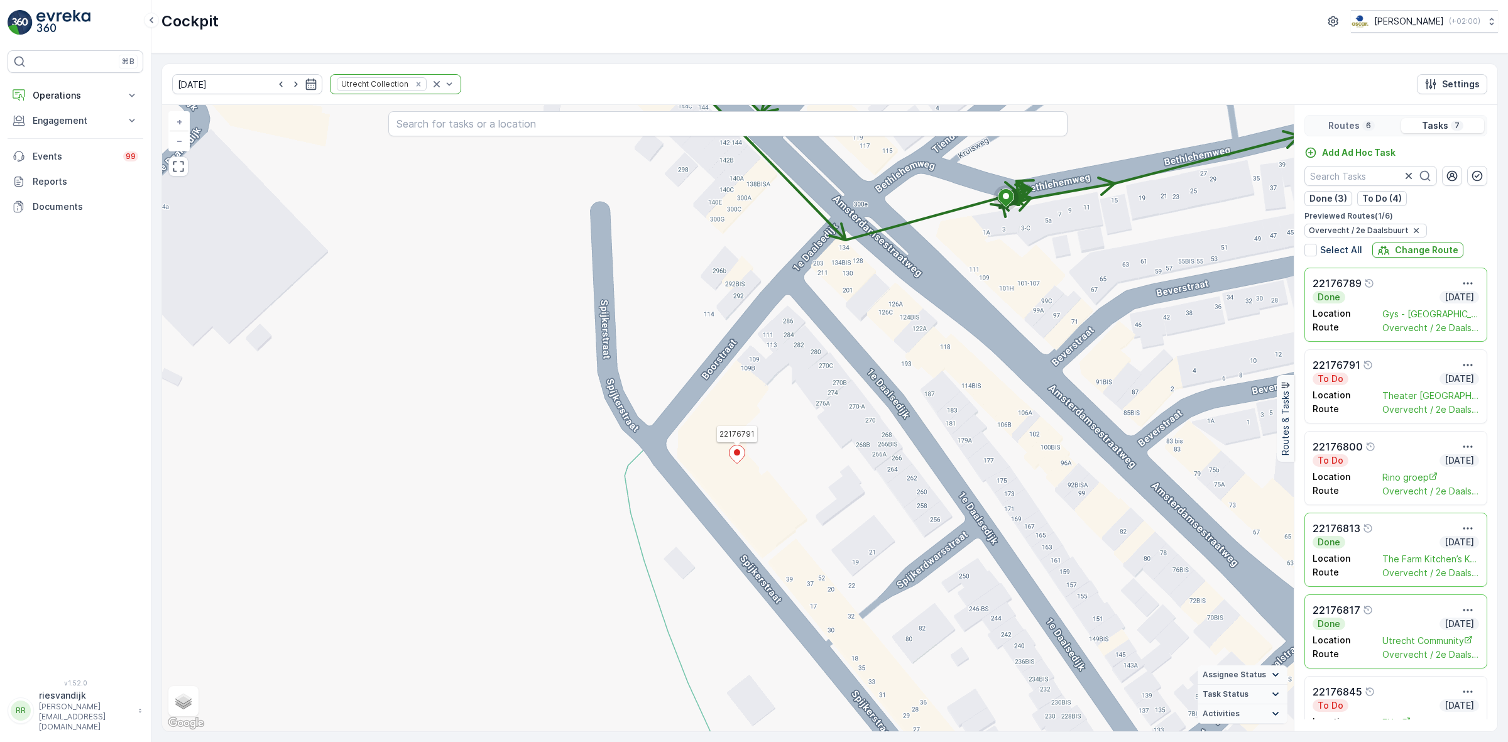
click at [736, 450] on icon at bounding box center [738, 454] width 16 height 18
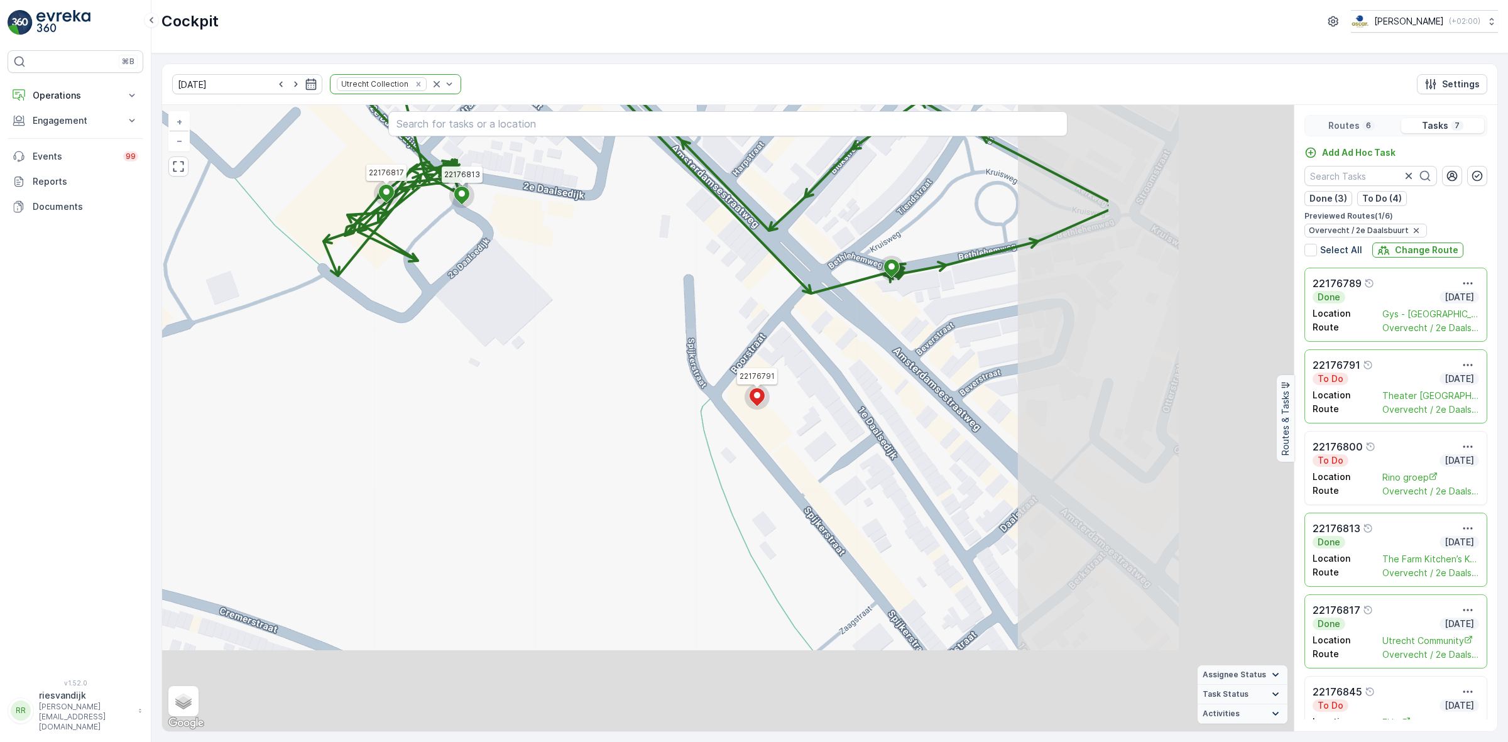
drag, startPoint x: 1118, startPoint y: 578, endPoint x: 699, endPoint y: 311, distance: 497.0
click at [699, 311] on div "22176791 22176813 22176817 + − Satellite Roadmap Terrain Hybrid Leaflet Keyboar…" at bounding box center [728, 418] width 1132 height 626
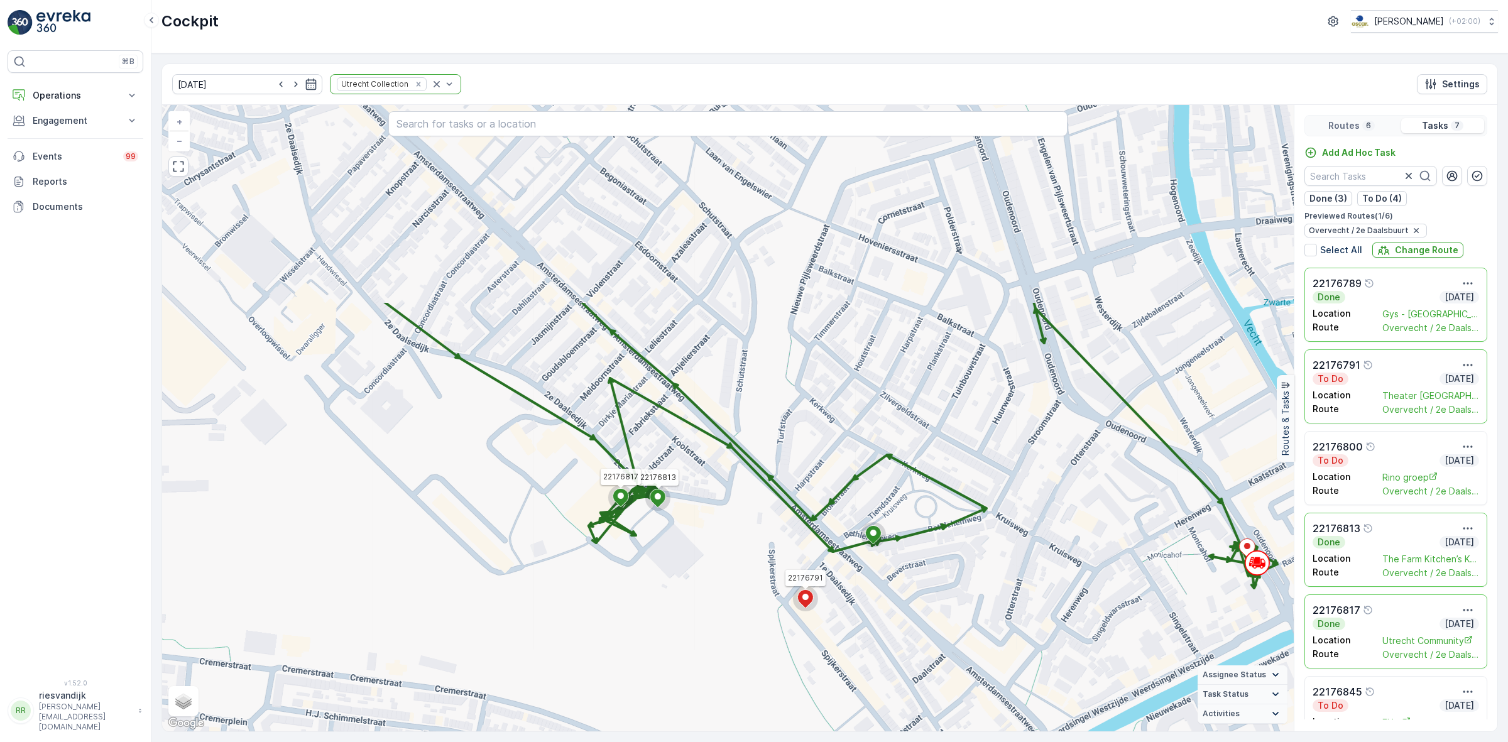
drag, startPoint x: 767, startPoint y: 379, endPoint x: 865, endPoint y: 640, distance: 278.8
click at [865, 640] on div "22176791 22176813 22176817 + − Satellite Roadmap Terrain Hybrid Leaflet Keyboar…" at bounding box center [728, 418] width 1132 height 626
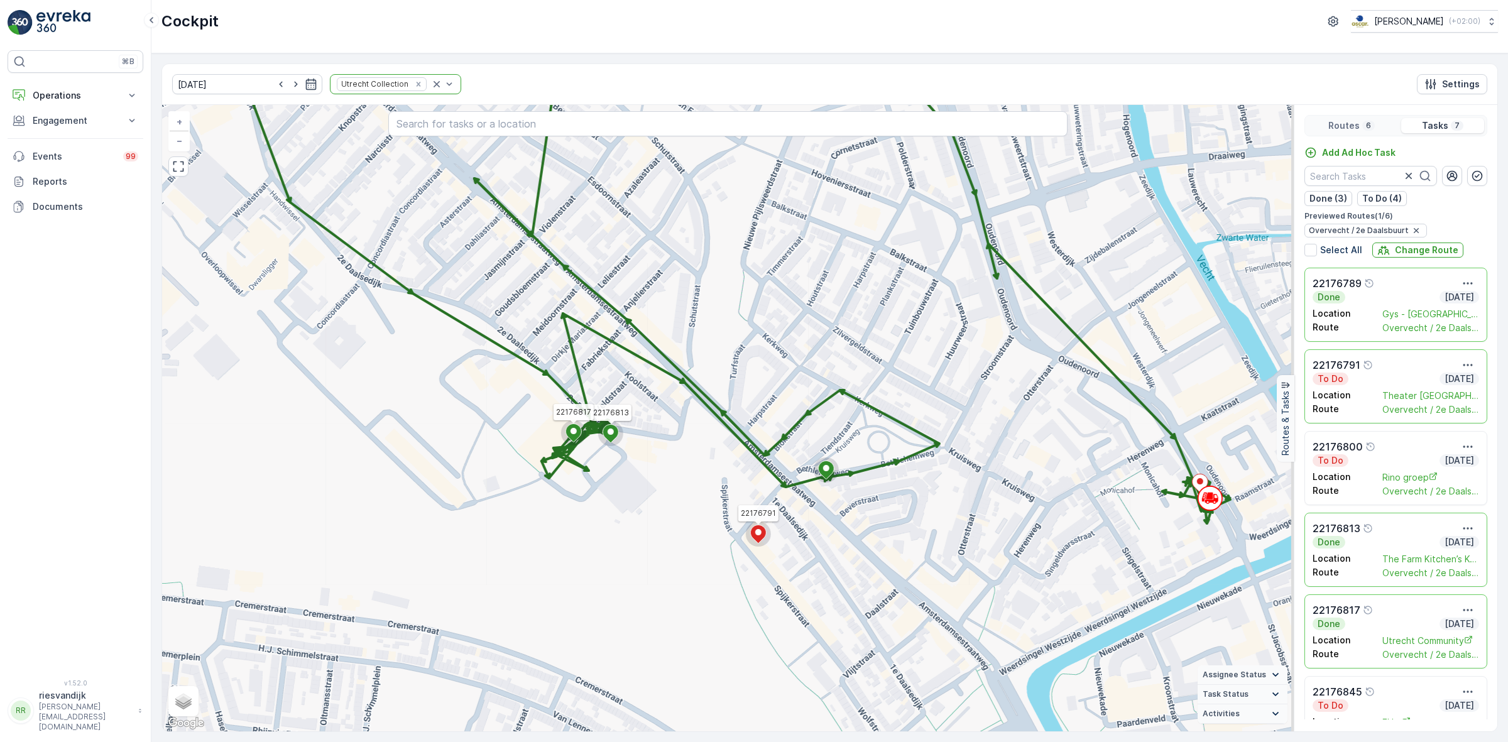
drag, startPoint x: 1060, startPoint y: 647, endPoint x: 830, endPoint y: 426, distance: 319.1
click at [834, 431] on div "22176791 22176813 22176817 + − Satellite Roadmap Terrain Hybrid Leaflet Keyboar…" at bounding box center [728, 418] width 1132 height 626
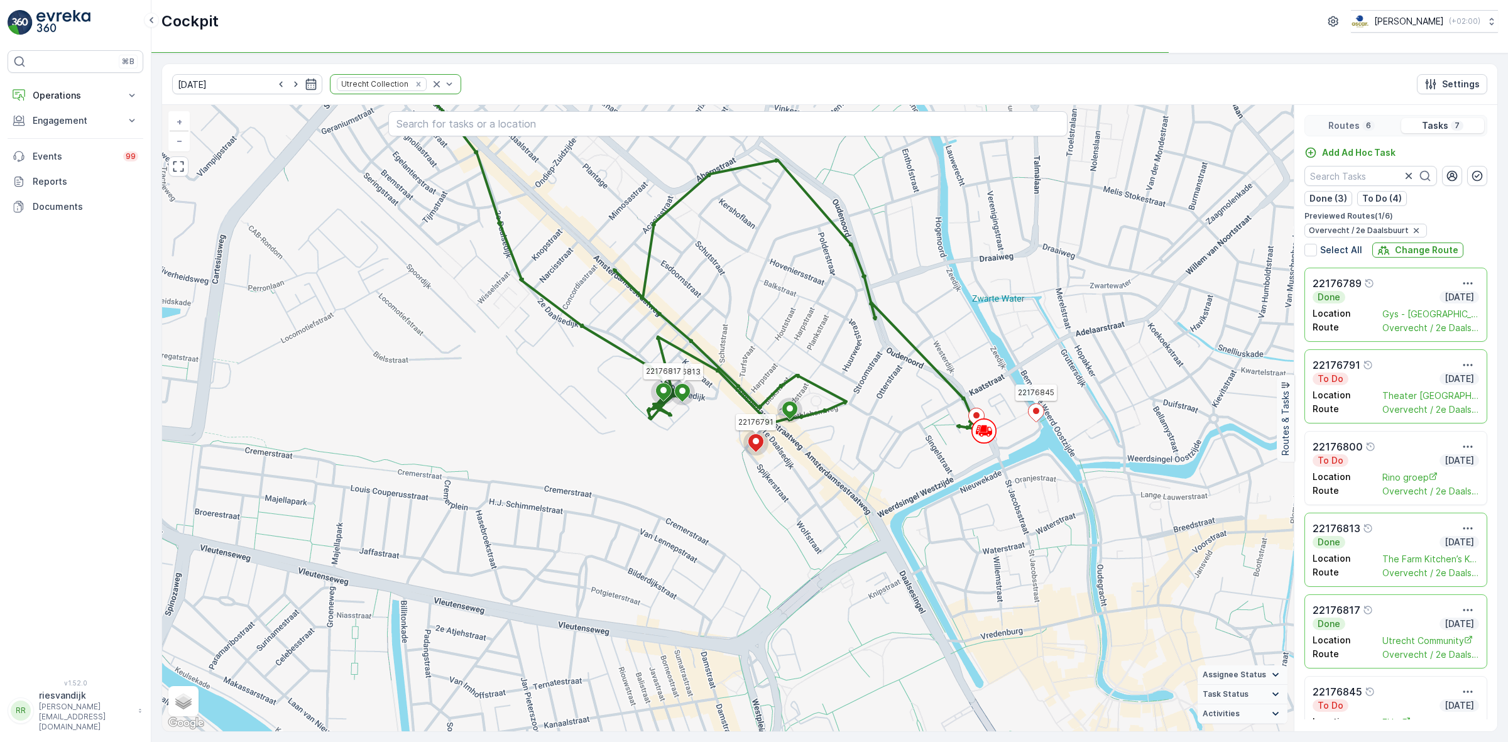
click at [1040, 420] on icon at bounding box center [1036, 412] width 16 height 19
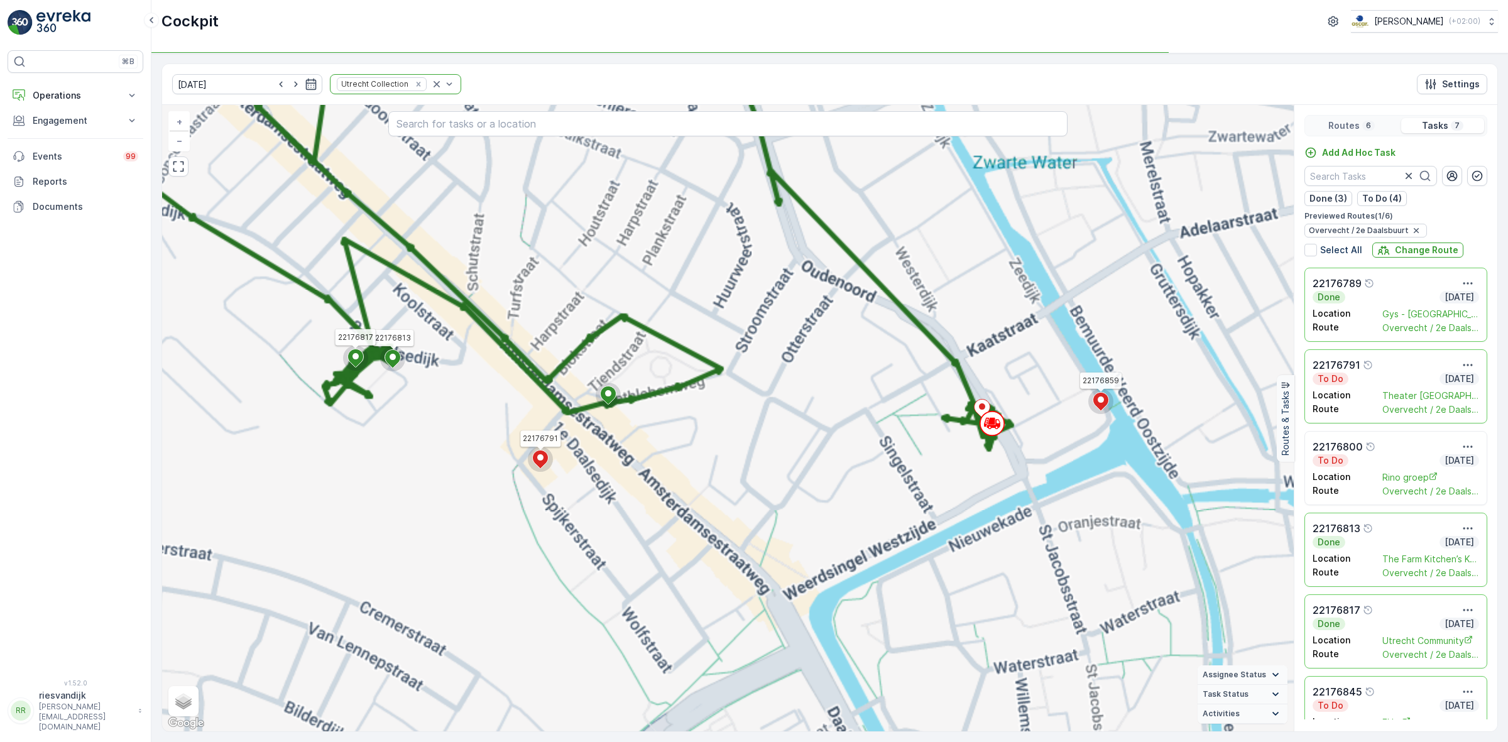
scroll to position [120, 0]
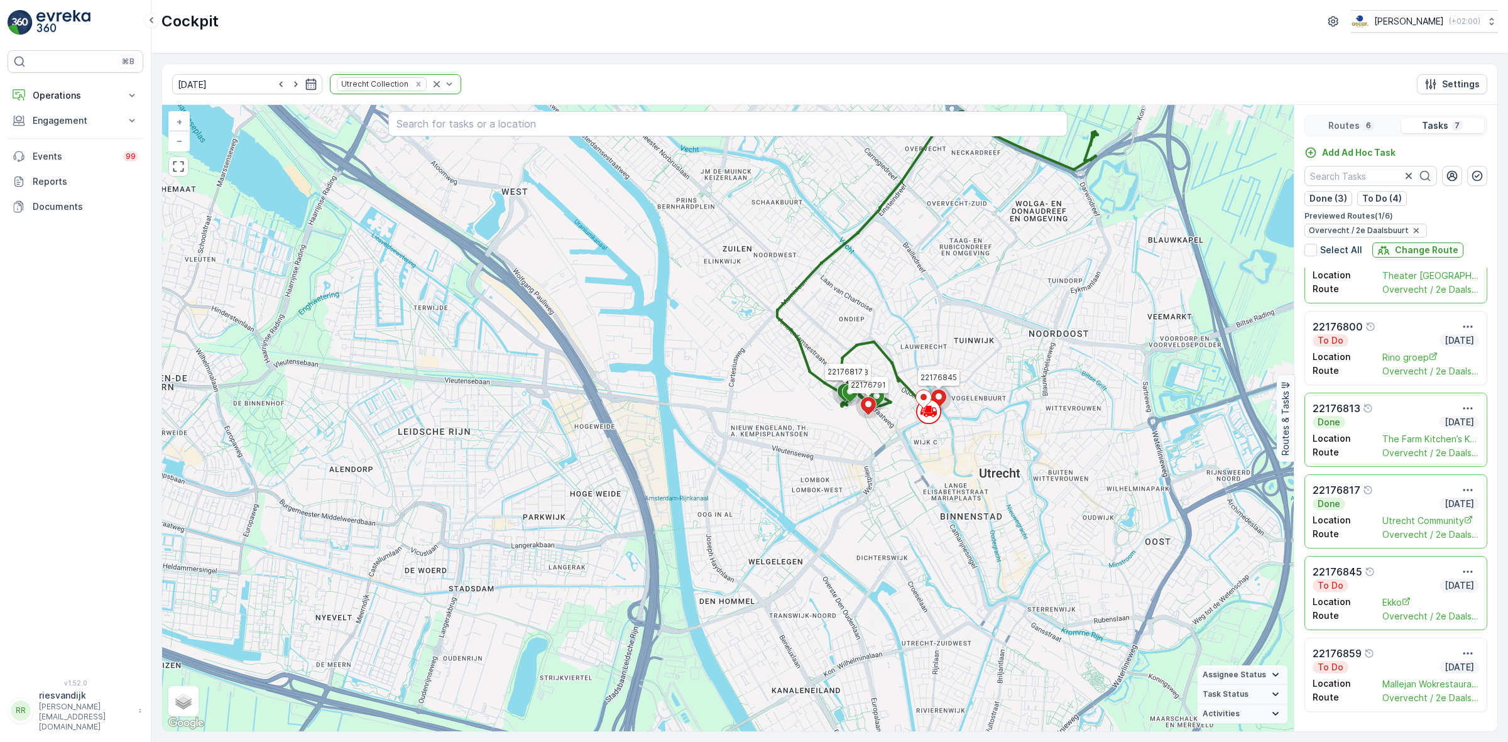
drag, startPoint x: 1081, startPoint y: 581, endPoint x: 965, endPoint y: 452, distance: 173.1
click at [965, 452] on div "22176791 22176813 22176817 22176845 + − Satellite Roadmap Terrain Hybrid Leafle…" at bounding box center [728, 418] width 1132 height 626
click at [1351, 124] on p "Routes" at bounding box center [1343, 125] width 31 height 13
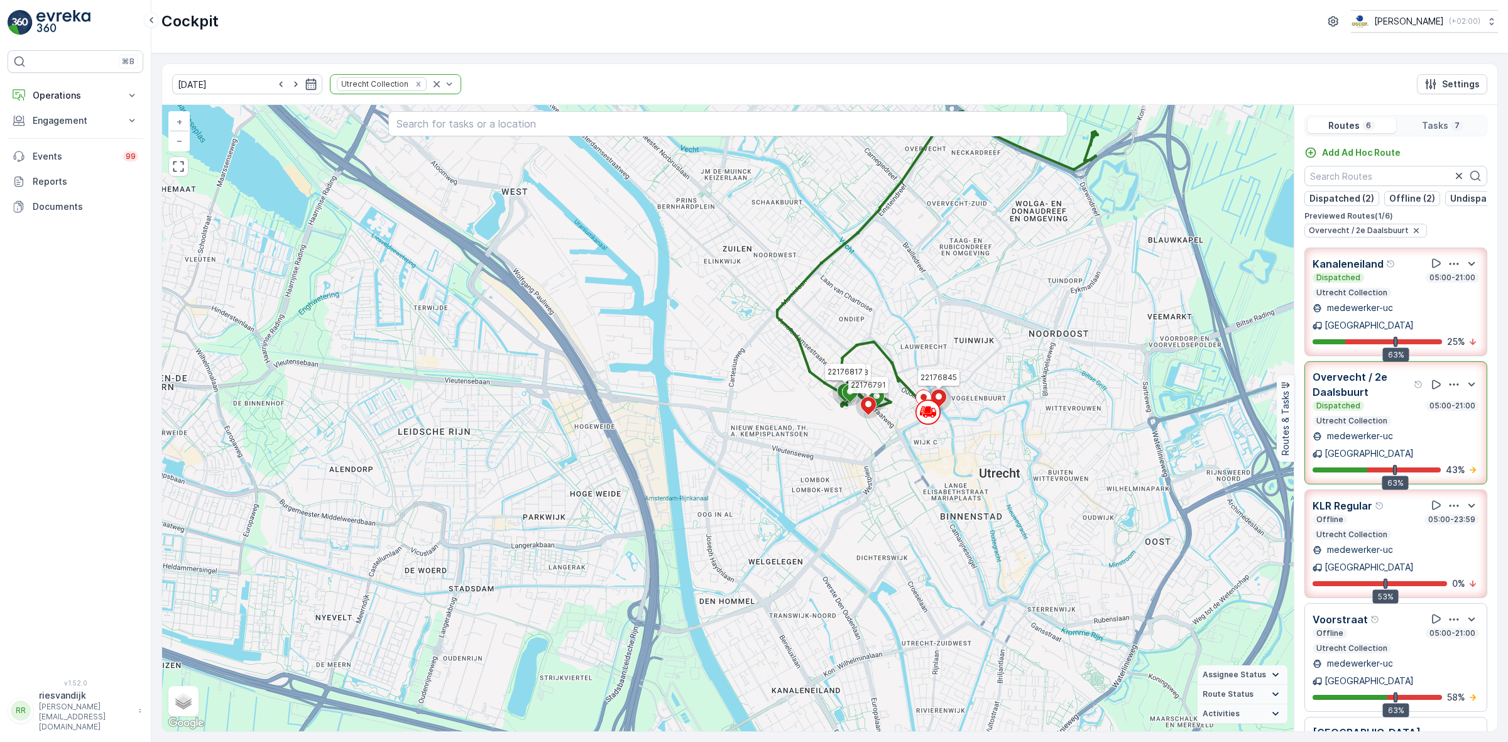
click at [1386, 405] on div "Dispatched 05:00-21:00 Utrecht Collection" at bounding box center [1396, 413] width 167 height 25
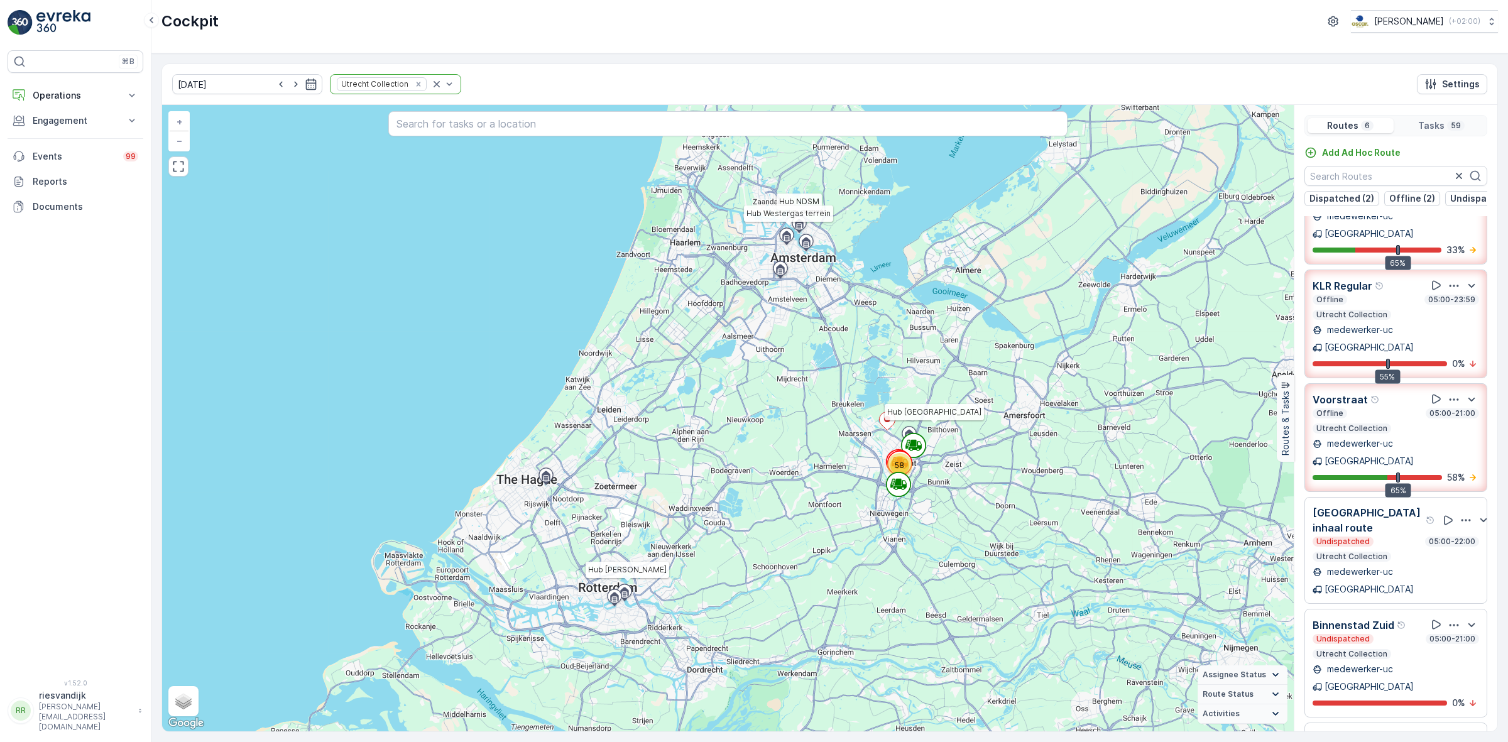
scroll to position [62, 0]
click at [1374, 662] on p "medewerker-uc" at bounding box center [1359, 668] width 68 height 13
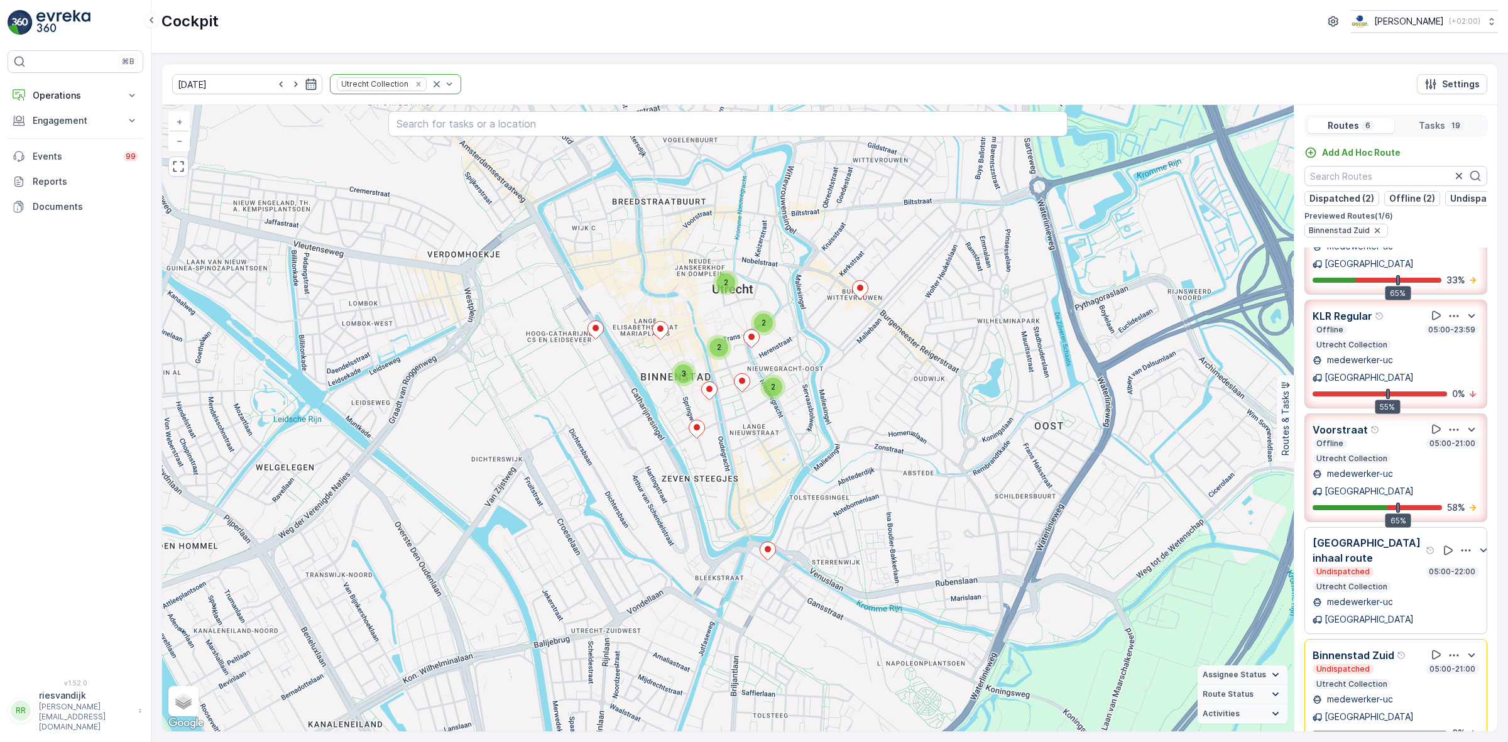
click at [1374, 664] on div "Undispatched 05:00-21:00" at bounding box center [1396, 669] width 167 height 10
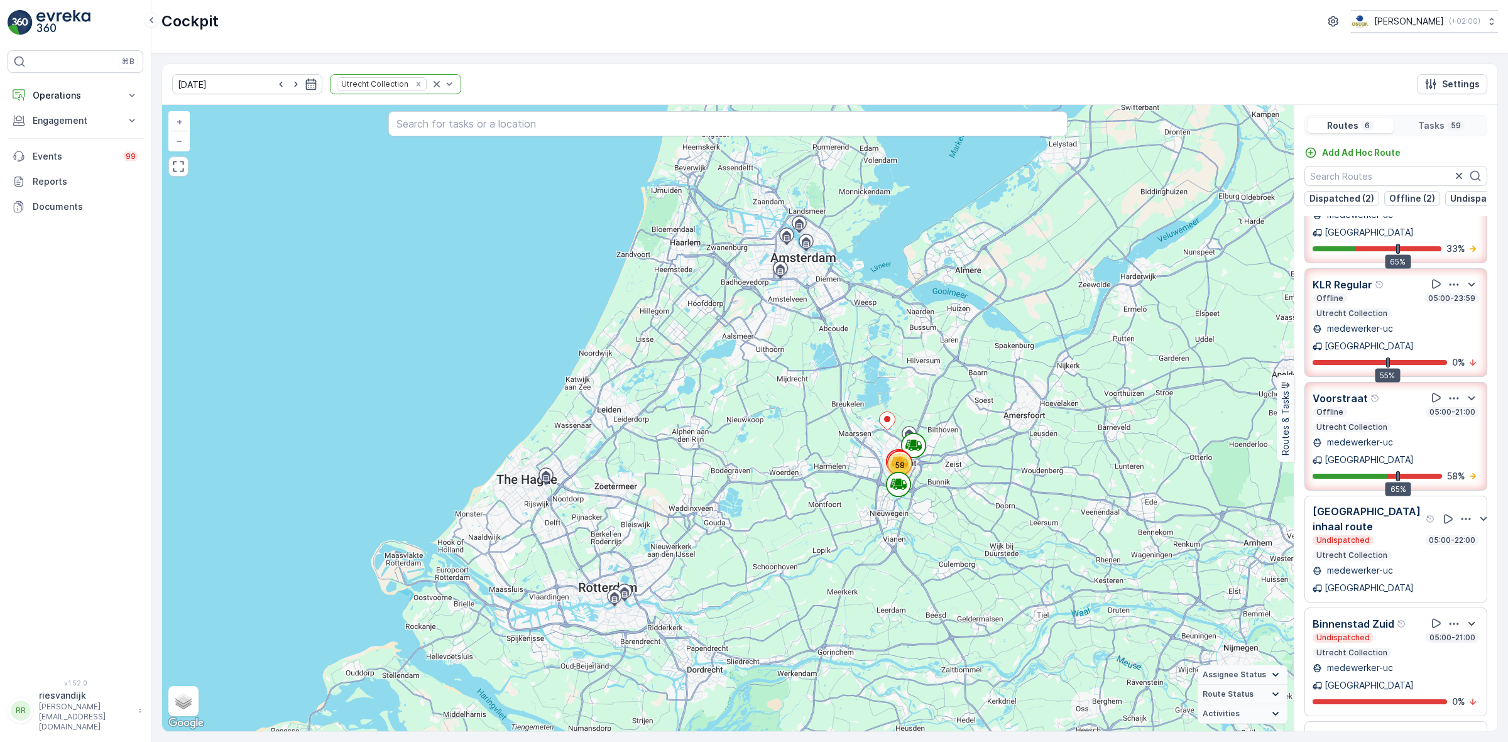
scroll to position [31, 0]
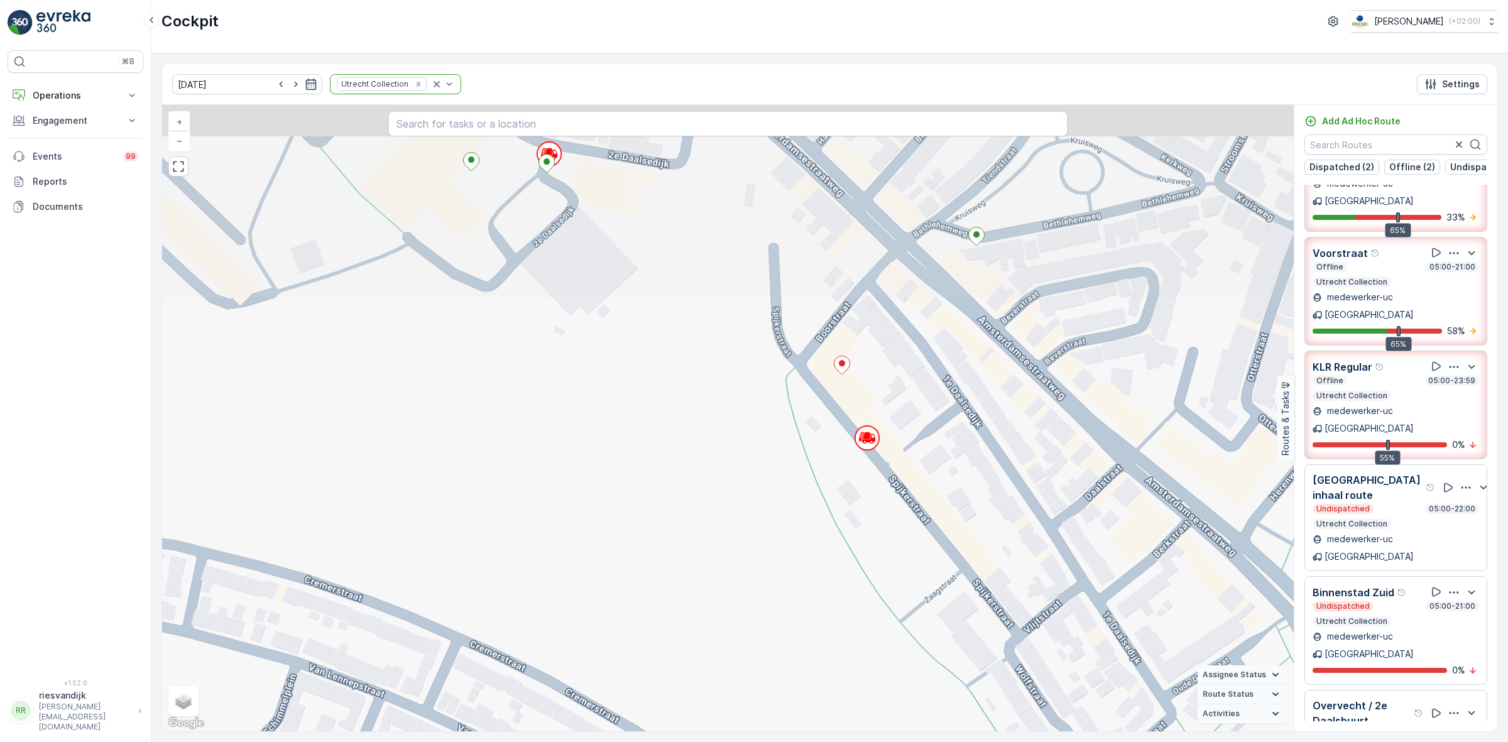
drag, startPoint x: 868, startPoint y: 393, endPoint x: 875, endPoint y: 550, distance: 157.2
click at [875, 550] on div "2 2 2 2 + − Satellite Roadmap Terrain Hybrid Leaflet Keyboard shortcuts Map Dat…" at bounding box center [728, 418] width 1132 height 626
click at [842, 366] on ellipse at bounding box center [842, 363] width 6 height 6
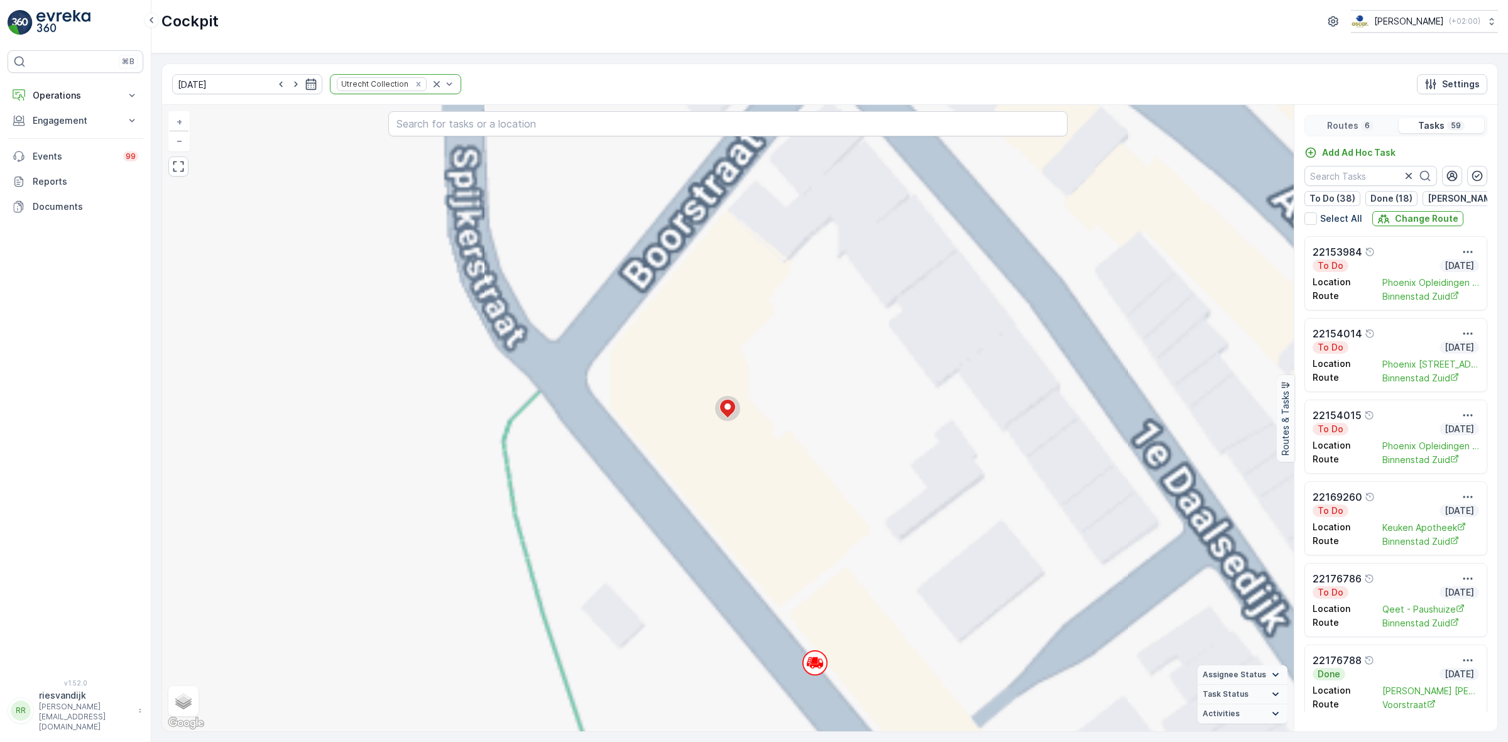
scroll to position [0, 0]
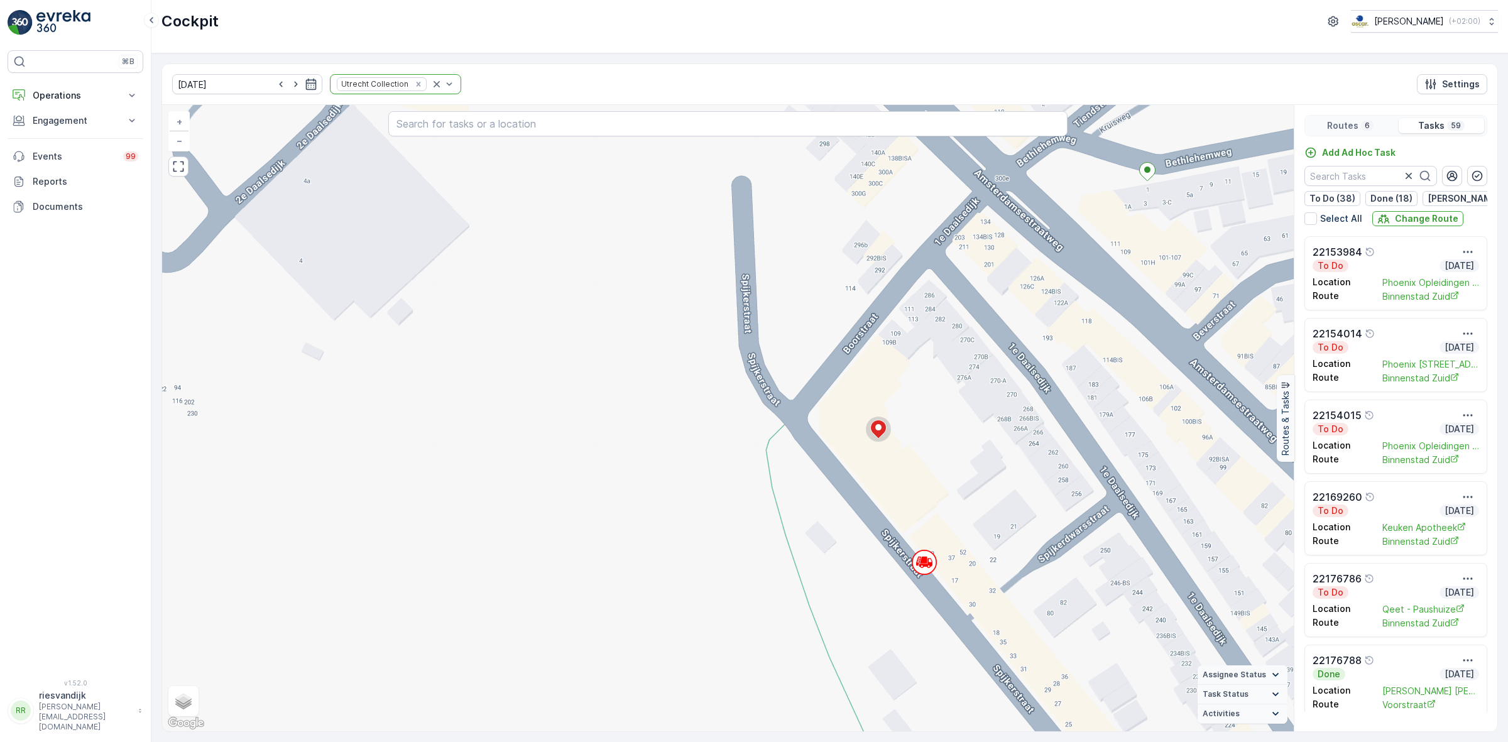
drag, startPoint x: 1054, startPoint y: 591, endPoint x: 951, endPoint y: 447, distance: 177.4
click at [966, 462] on div "2 2 2 + − Satellite Roadmap Terrain Hybrid Leaflet Keyboard shortcuts Map Data …" at bounding box center [728, 418] width 1132 height 626
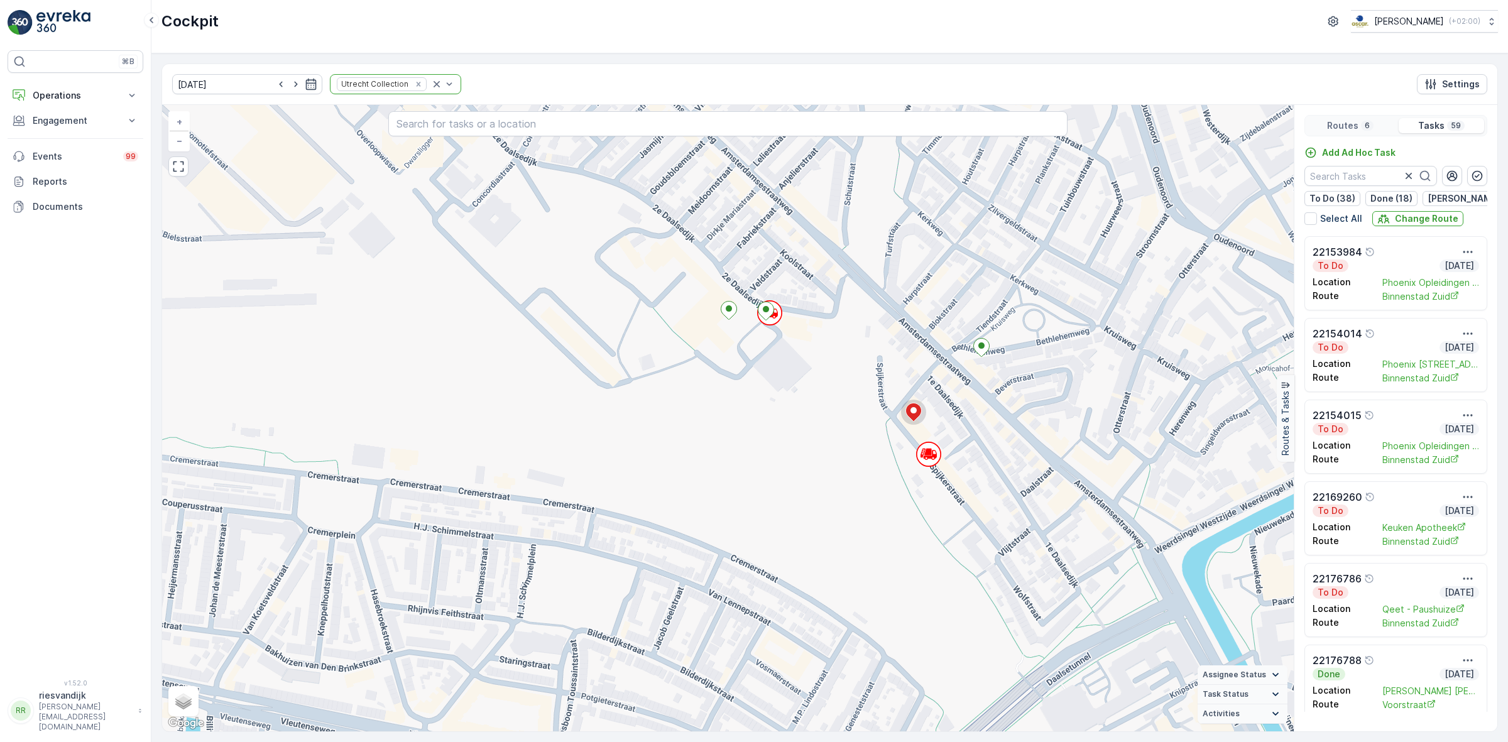
drag, startPoint x: 1019, startPoint y: 518, endPoint x: 978, endPoint y: 457, distance: 73.0
click at [978, 457] on div "2 2 2 2 2 2 2 + − Satellite Roadmap Terrain Hybrid Leaflet Keyboard shortcuts M…" at bounding box center [728, 418] width 1132 height 626
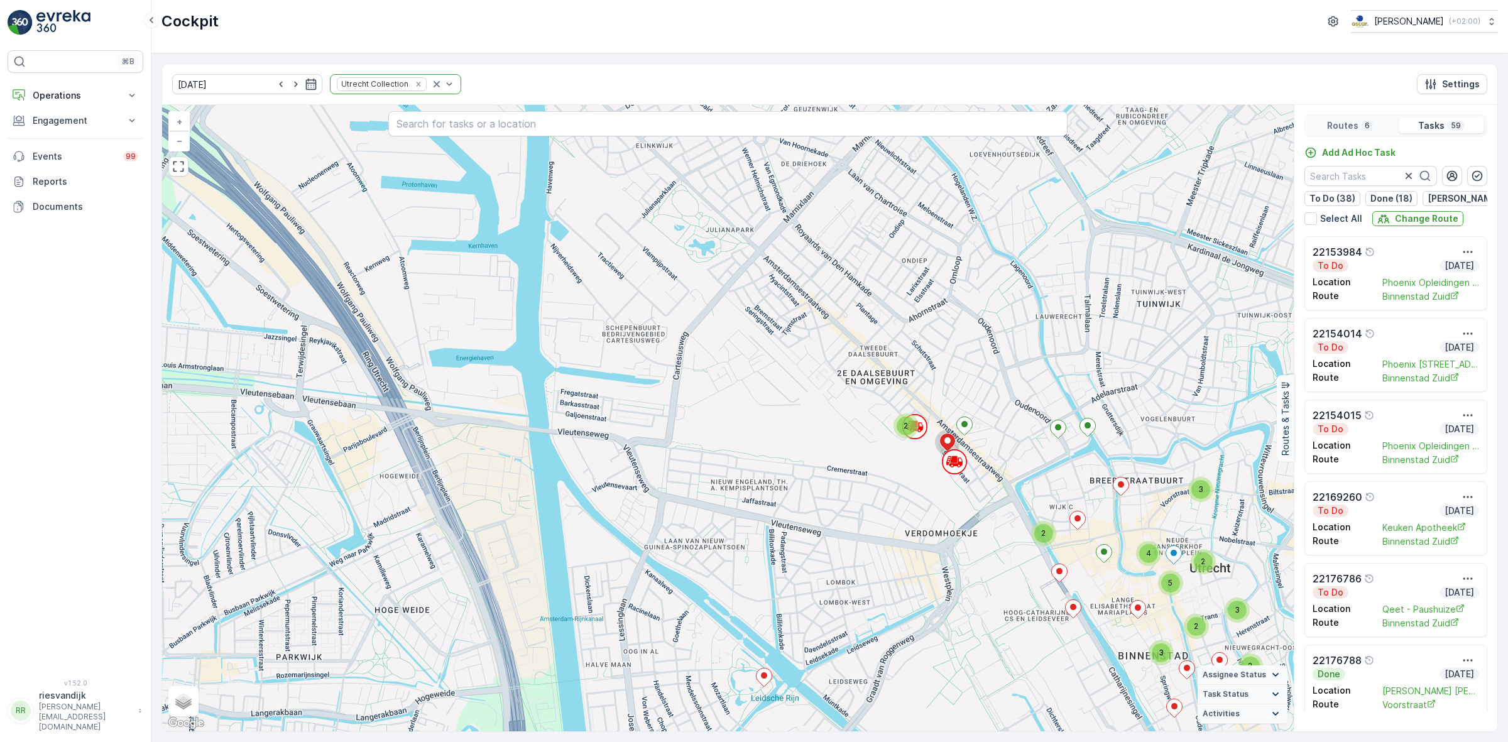
drag, startPoint x: 969, startPoint y: 552, endPoint x: 925, endPoint y: 637, distance: 95.6
click at [925, 637] on div "2 3 2 5 4 2 3 2 2 3 + − Satellite Roadmap Terrain Hybrid Leaflet Keyboard short…" at bounding box center [728, 418] width 1132 height 626
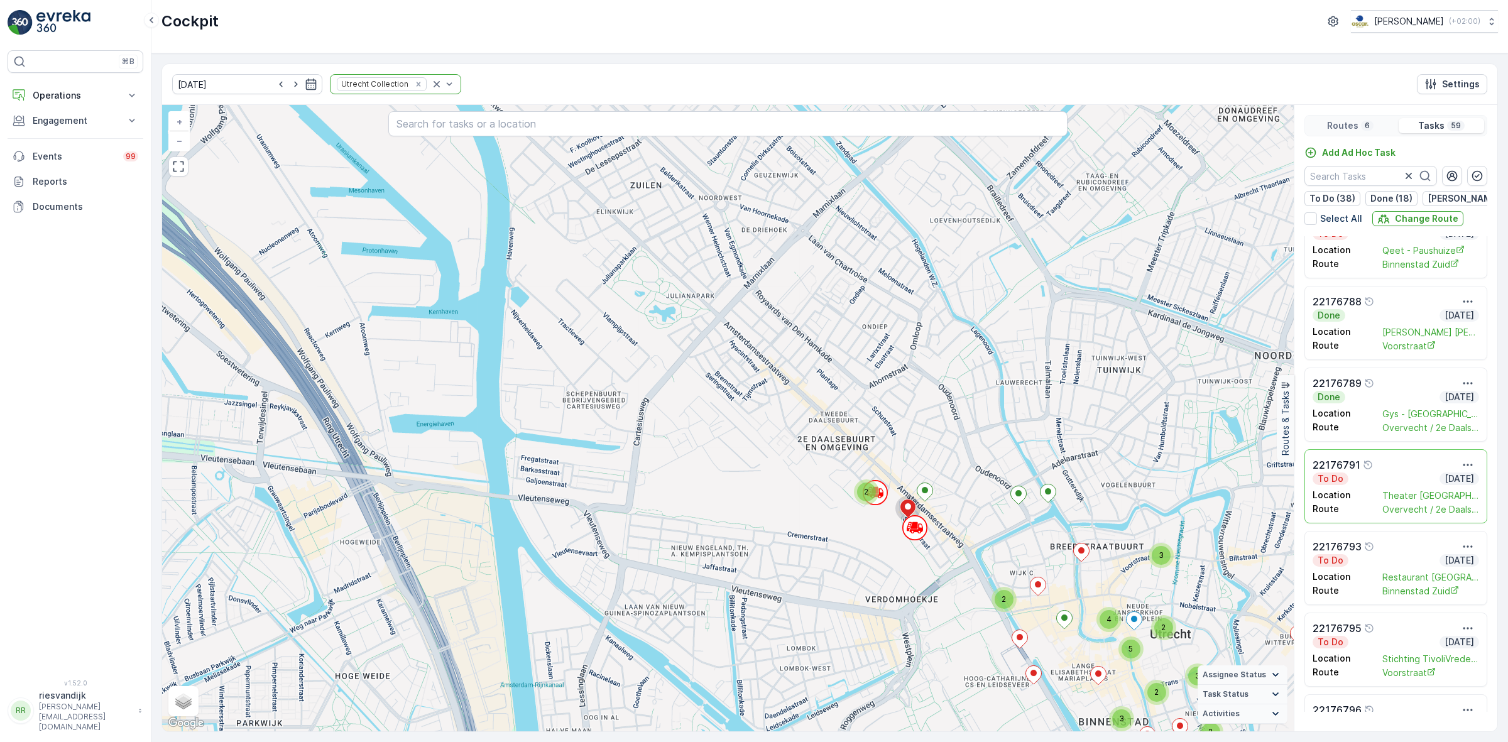
scroll to position [393, 0]
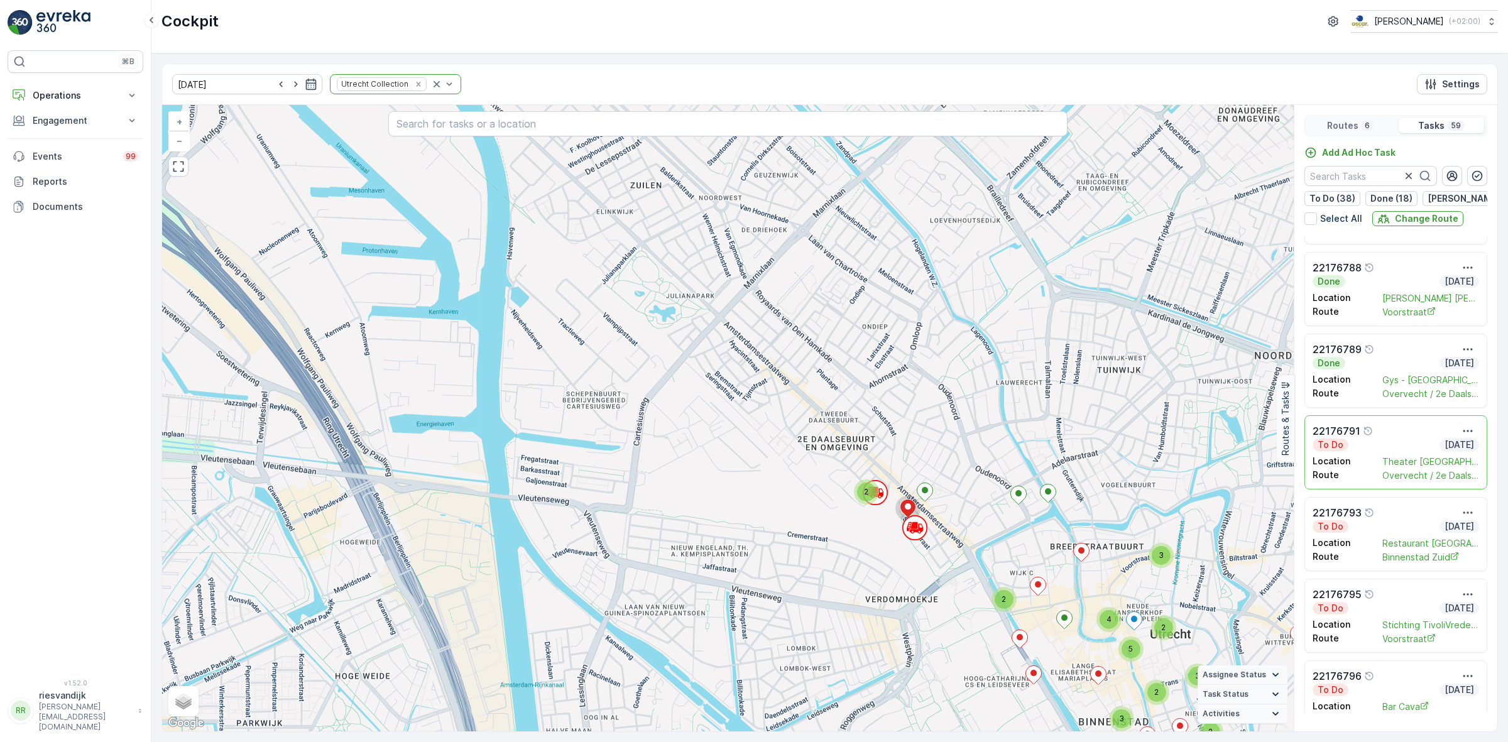
click at [1351, 126] on p "Routes" at bounding box center [1342, 125] width 31 height 13
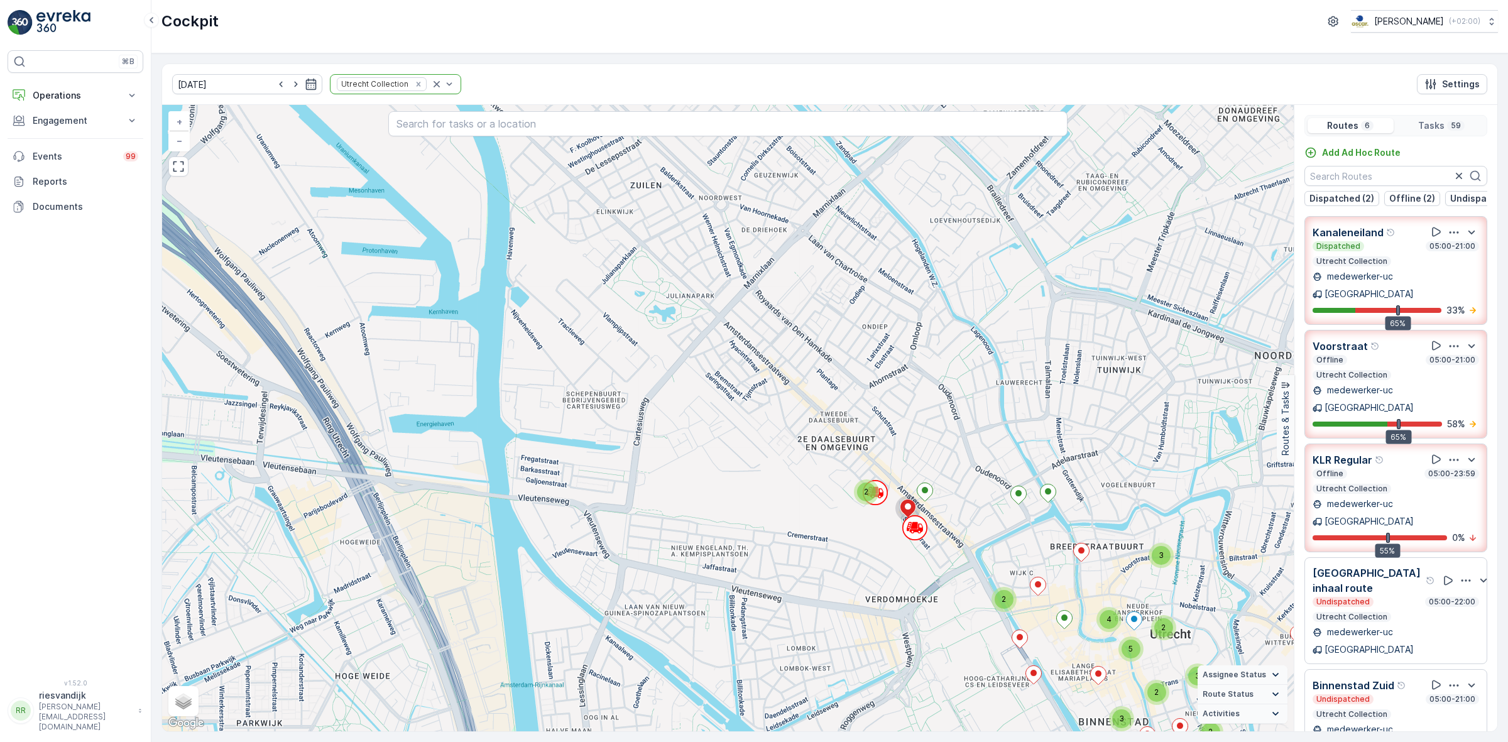
click at [1445, 234] on div at bounding box center [1454, 232] width 50 height 16
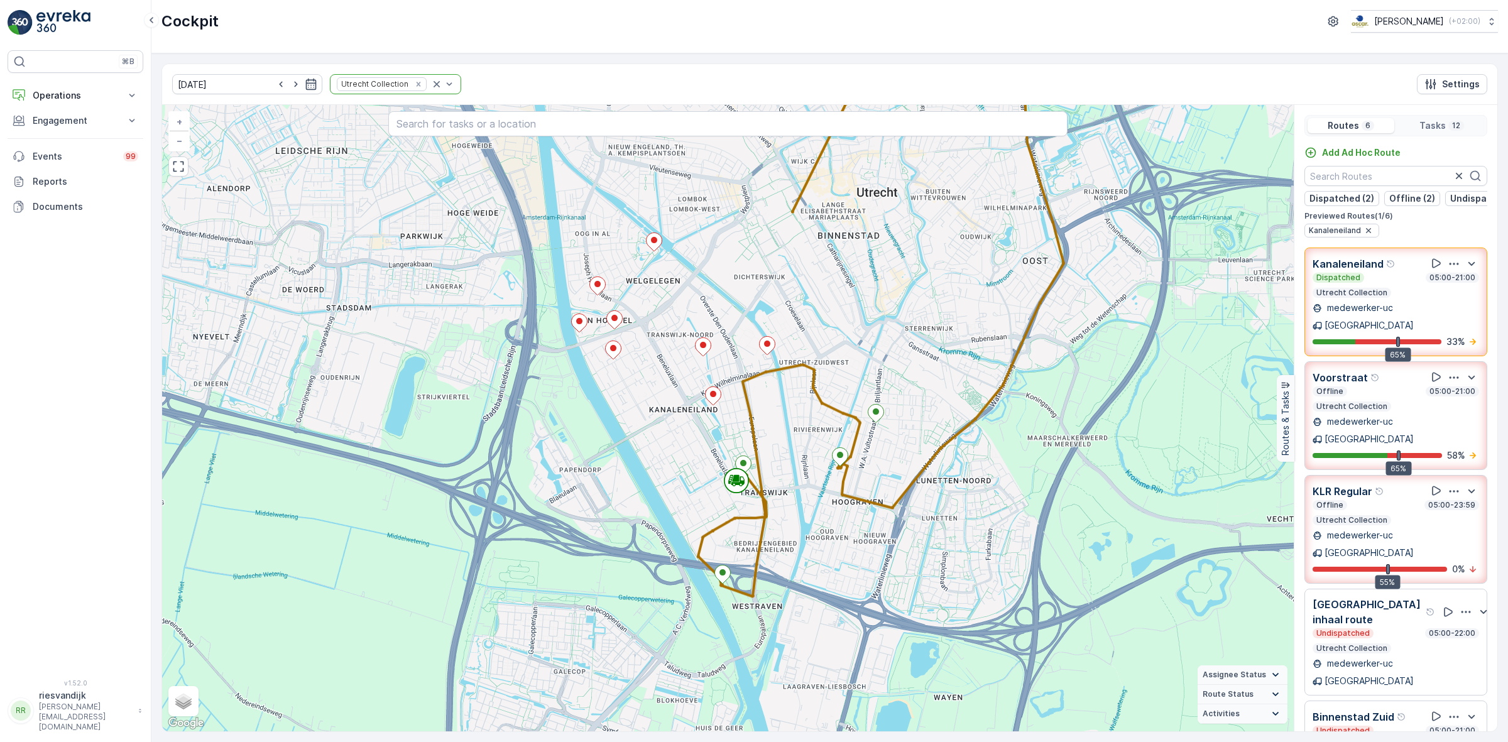
click at [1450, 265] on icon "button" at bounding box center [1454, 264] width 9 height 2
click at [1445, 292] on span "See More Details" at bounding box center [1452, 298] width 73 height 13
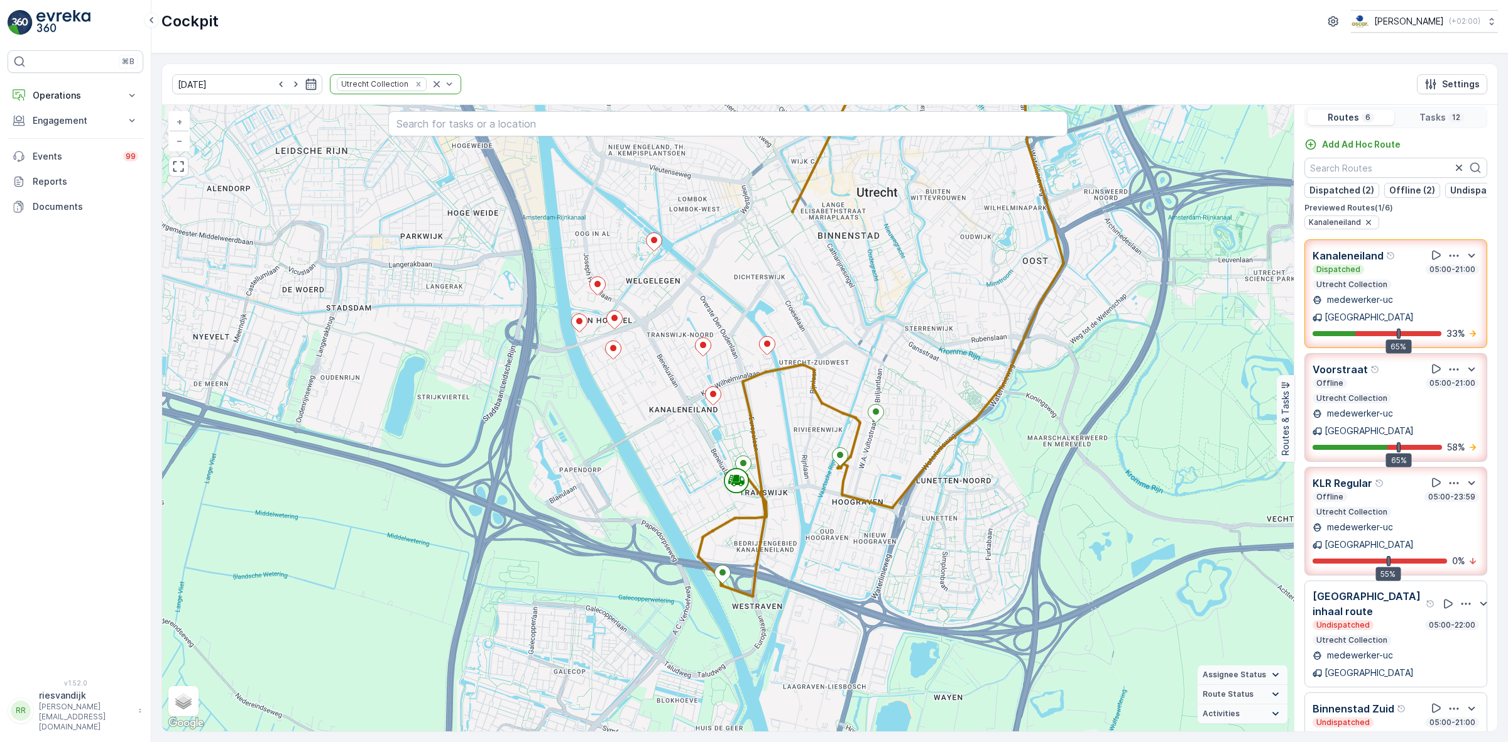
scroll to position [0, 0]
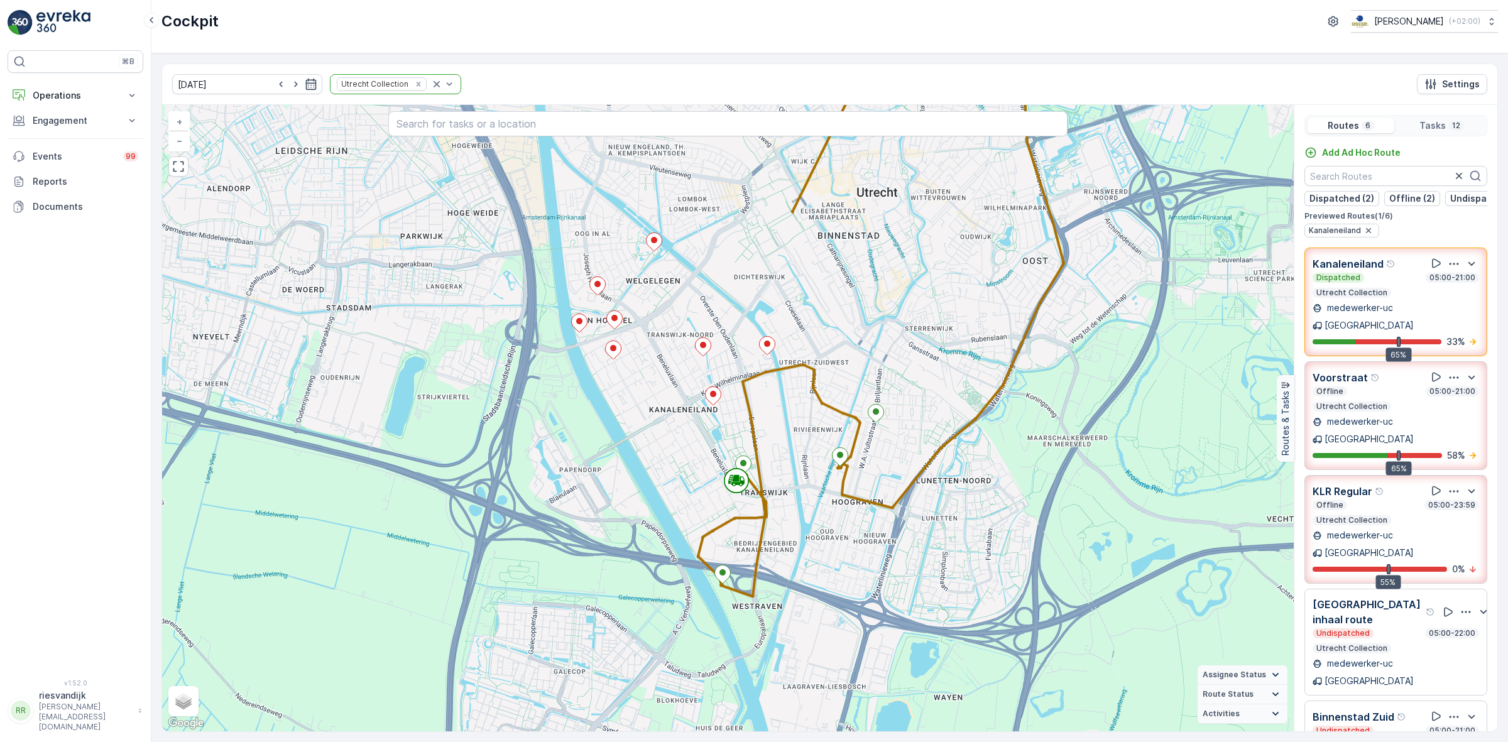
click at [1413, 298] on div "Dispatched 05:00-21:00 Utrecht Collection" at bounding box center [1396, 285] width 167 height 25
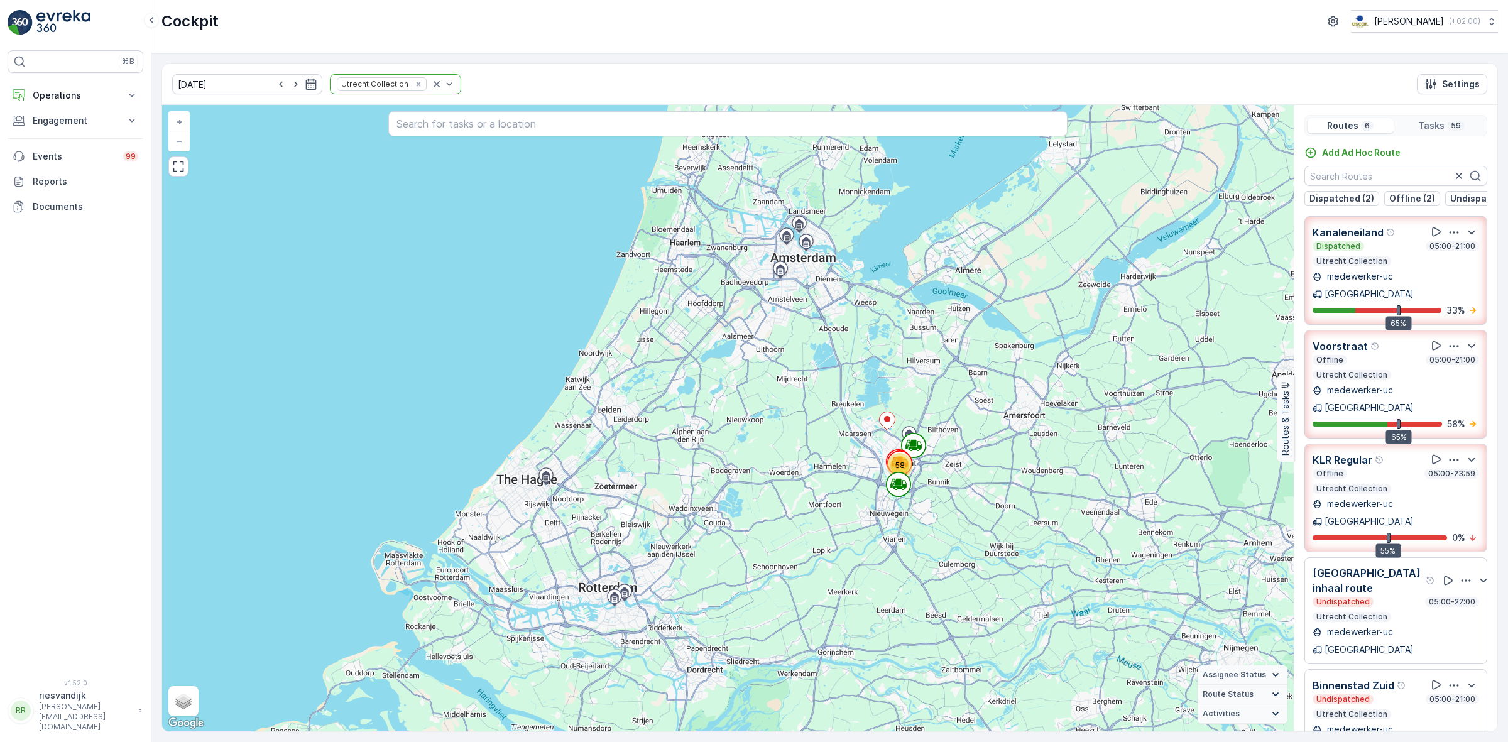
click at [1400, 266] on div "Dispatched 05:00-21:00 Utrecht Collection" at bounding box center [1396, 253] width 167 height 25
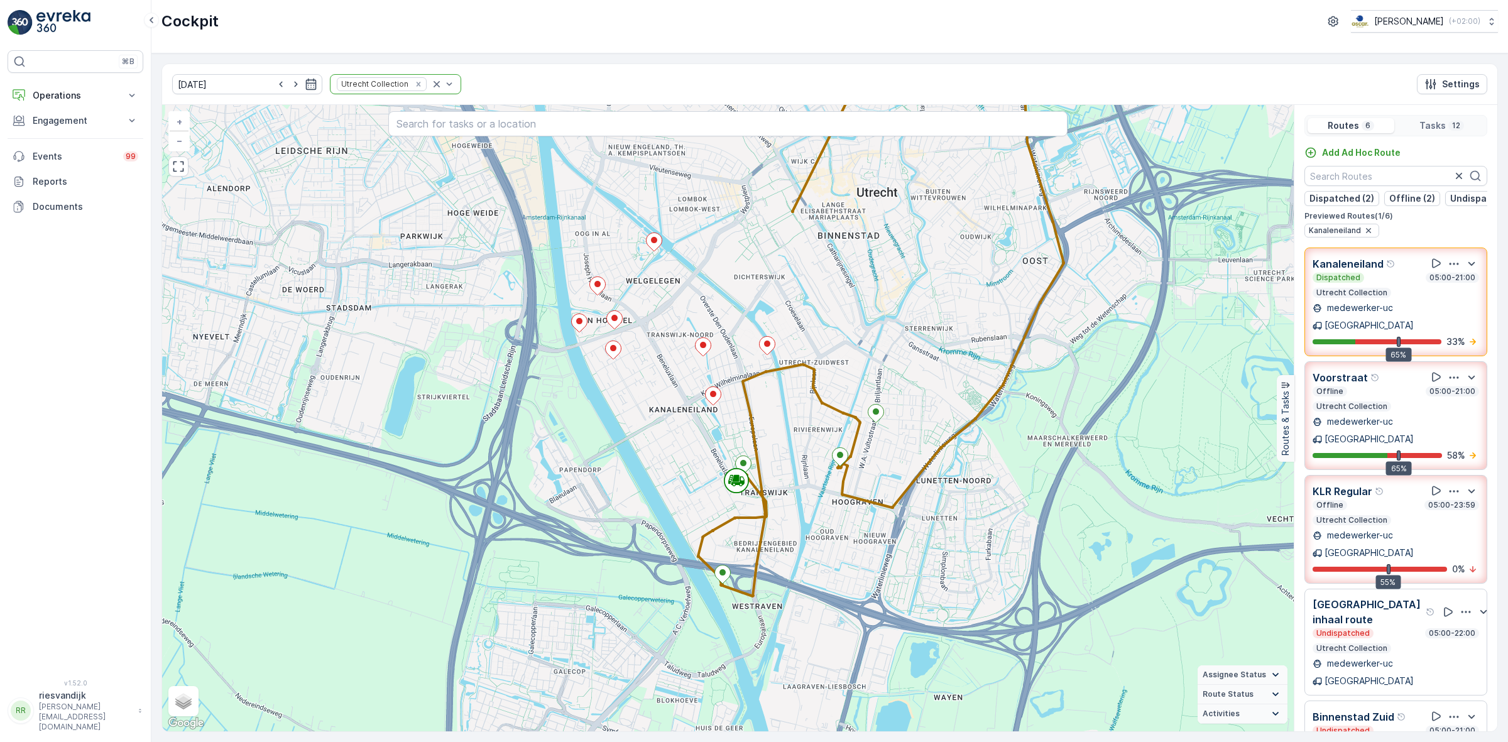
click at [1400, 283] on div "Dispatched 05:00-21:00" at bounding box center [1396, 278] width 167 height 10
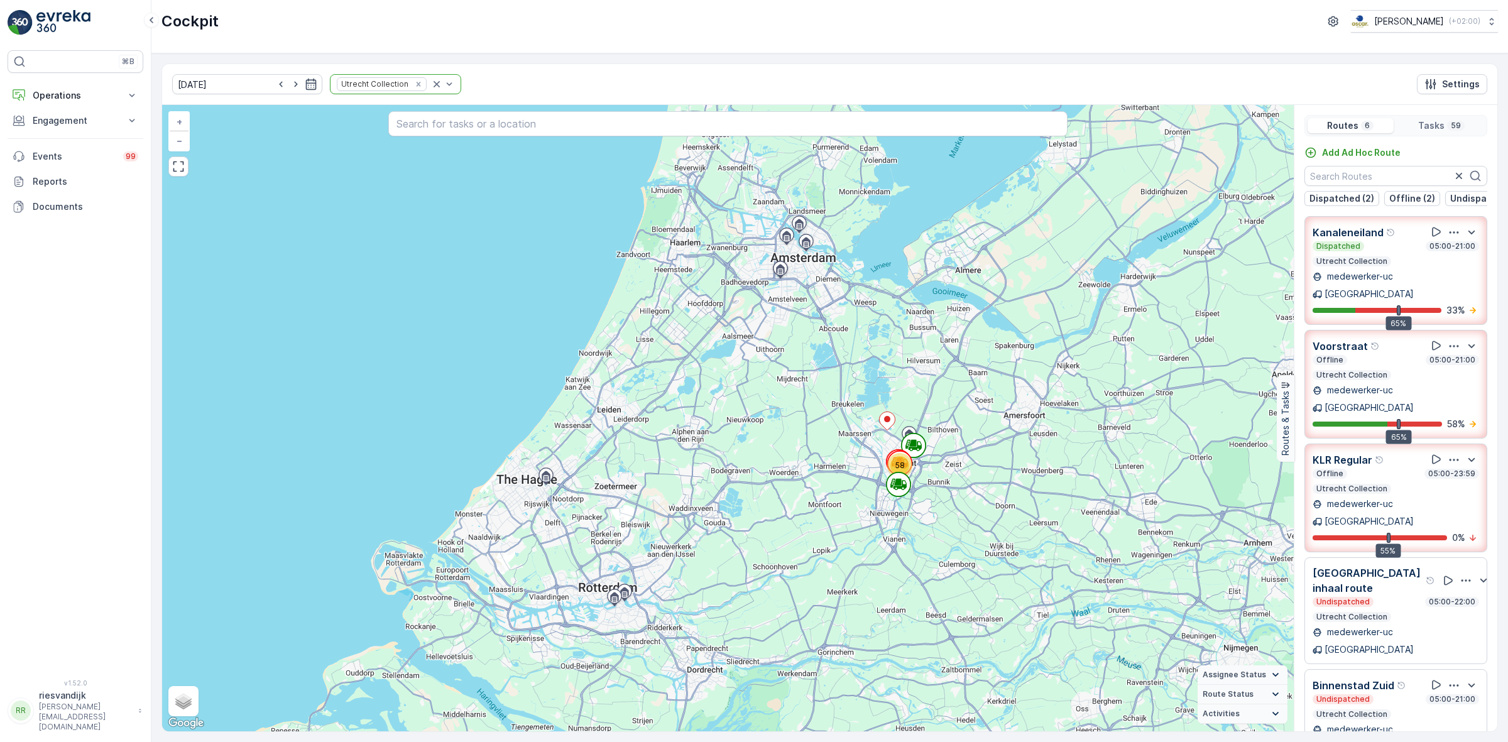
click at [1398, 366] on div "Offline 05:00-21:00 Utrecht Collection" at bounding box center [1396, 367] width 167 height 25
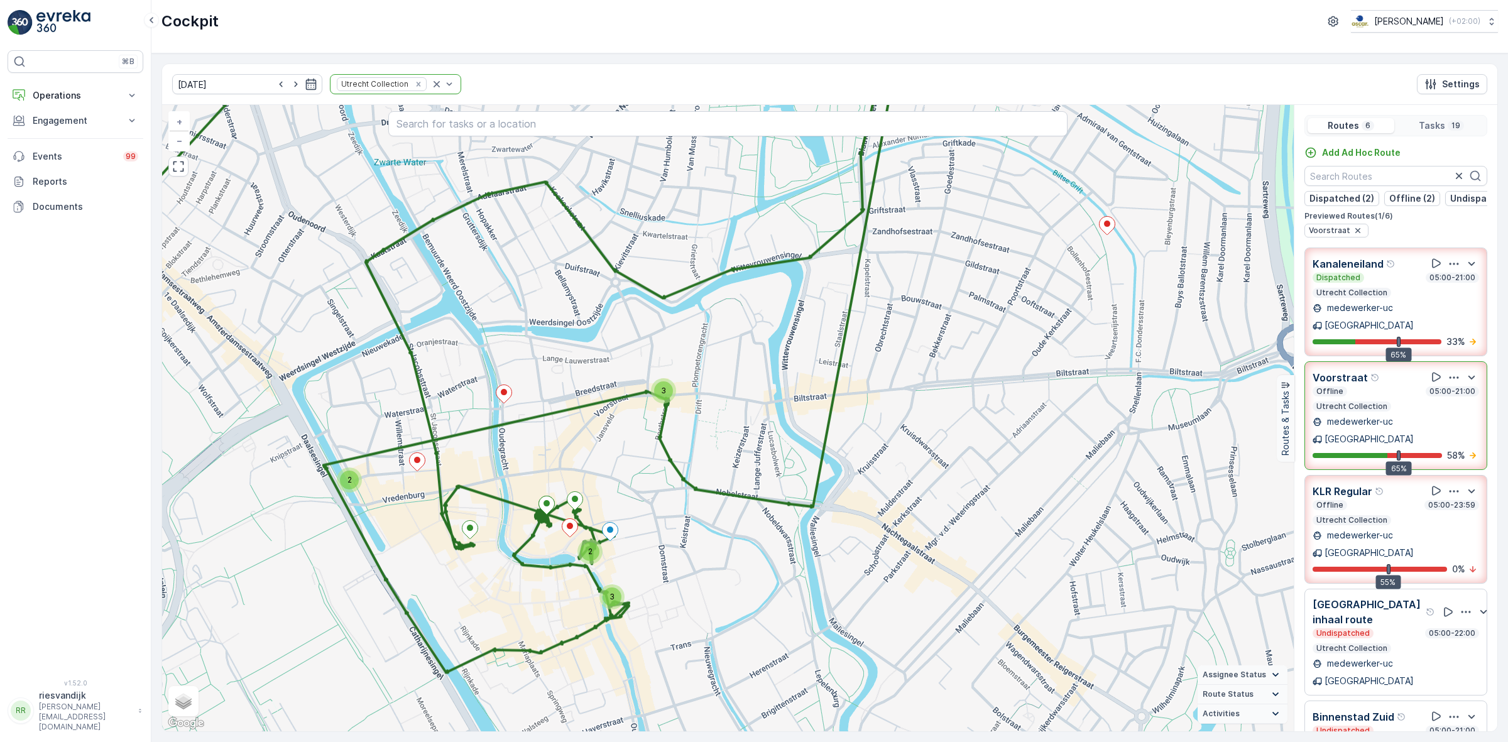
click at [1398, 369] on div "Voorstraat" at bounding box center [1396, 377] width 167 height 16
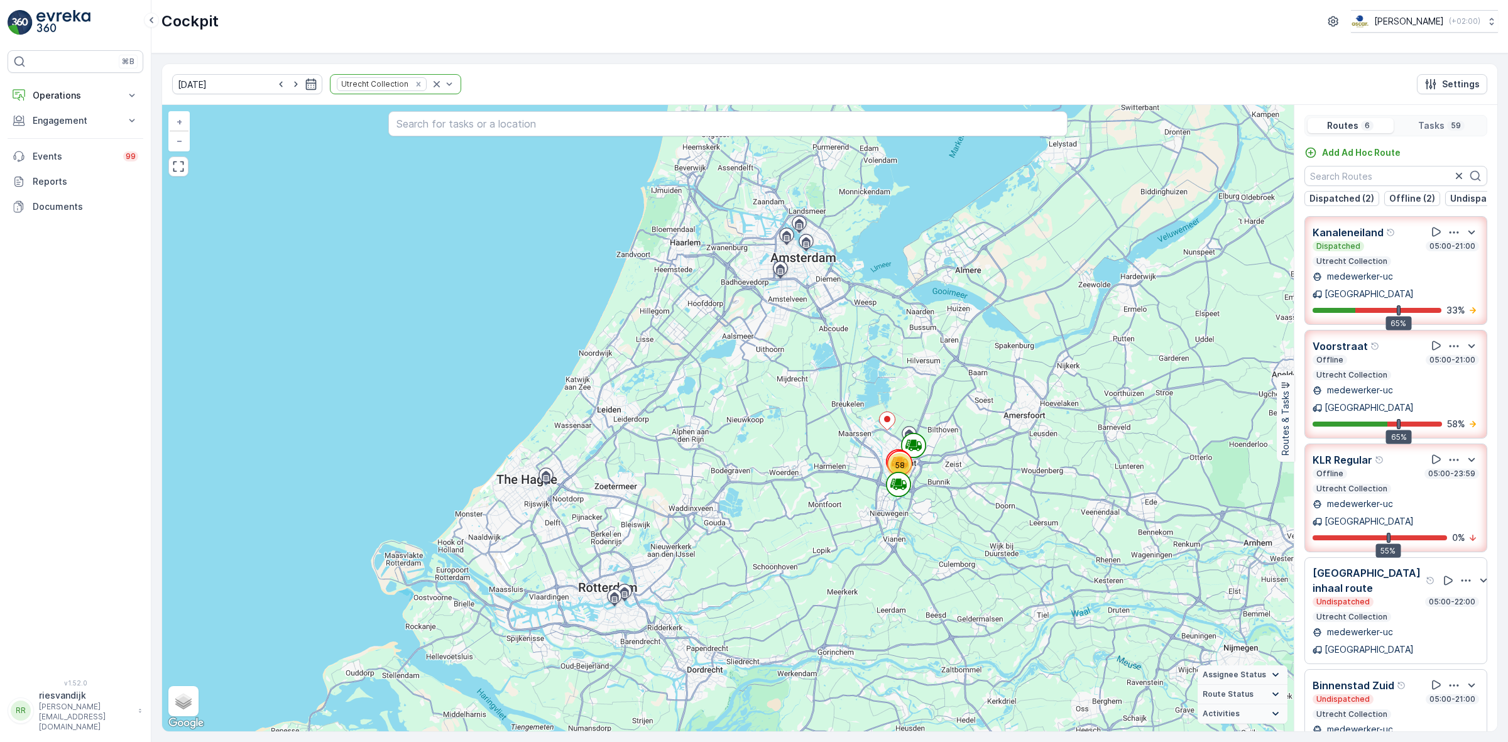
click at [1399, 469] on div "Offline 05:00-23:59" at bounding box center [1396, 474] width 167 height 10
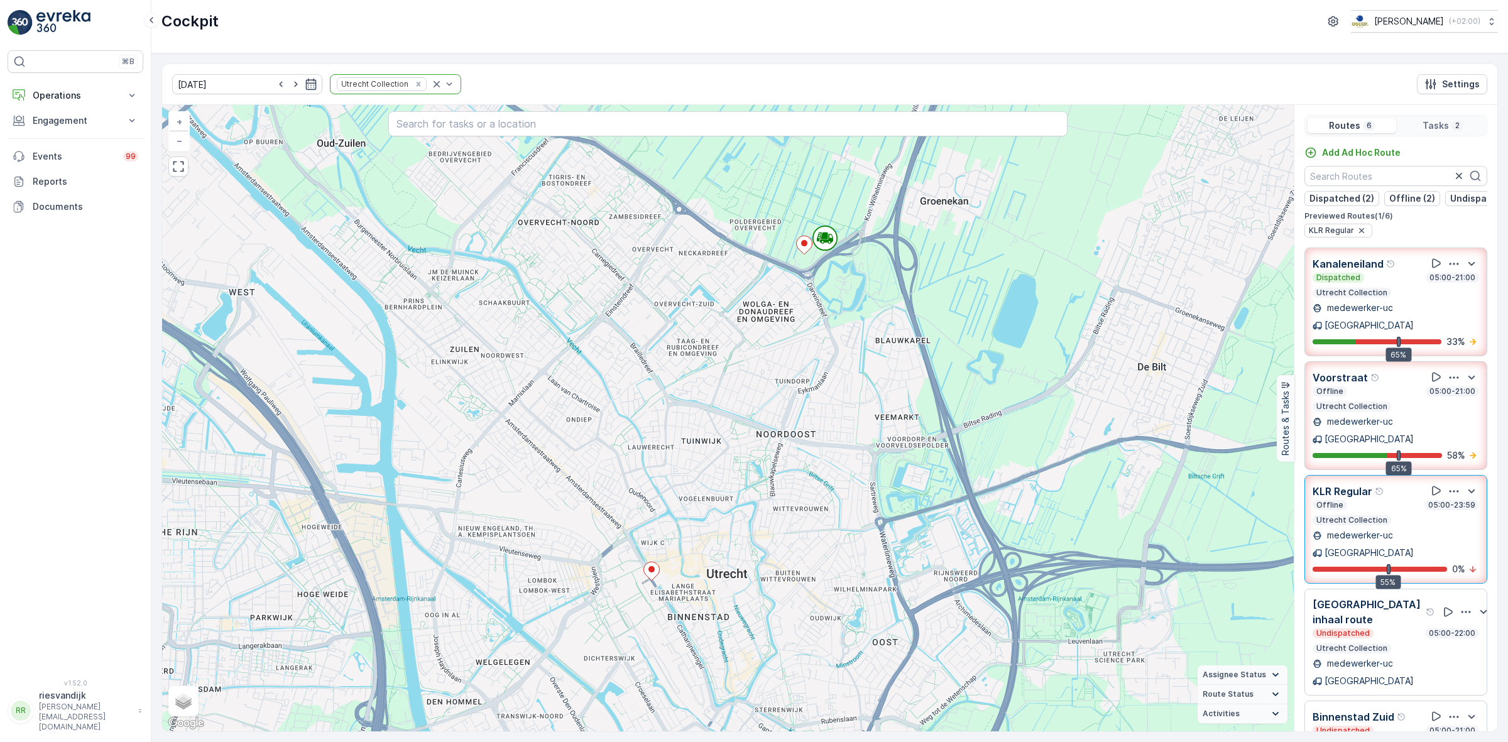
click at [1406, 503] on div "KLR Regular Offline 05:00-23:59 Utrecht Collection medewerker-uc Utrecht 55% 0 %" at bounding box center [1396, 529] width 167 height 92
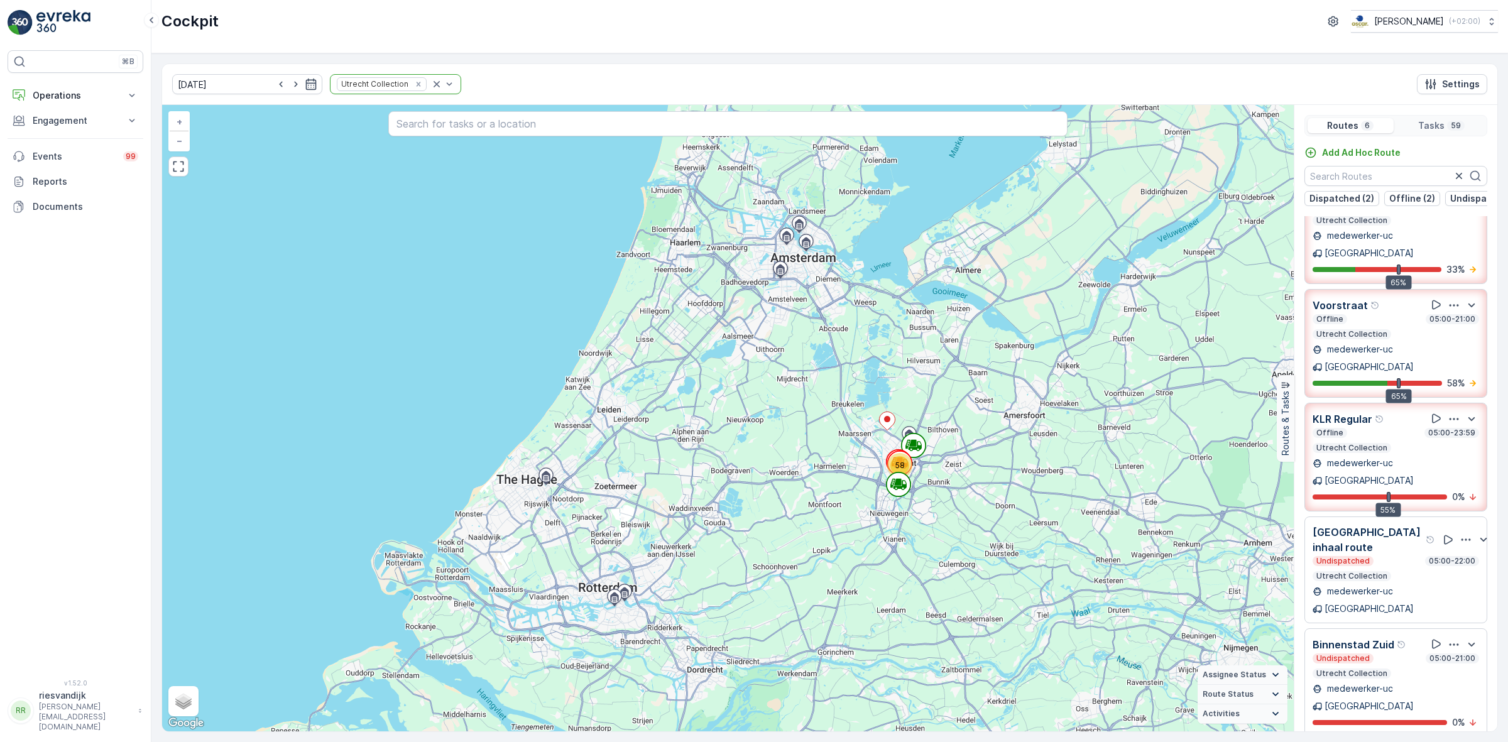
scroll to position [62, 0]
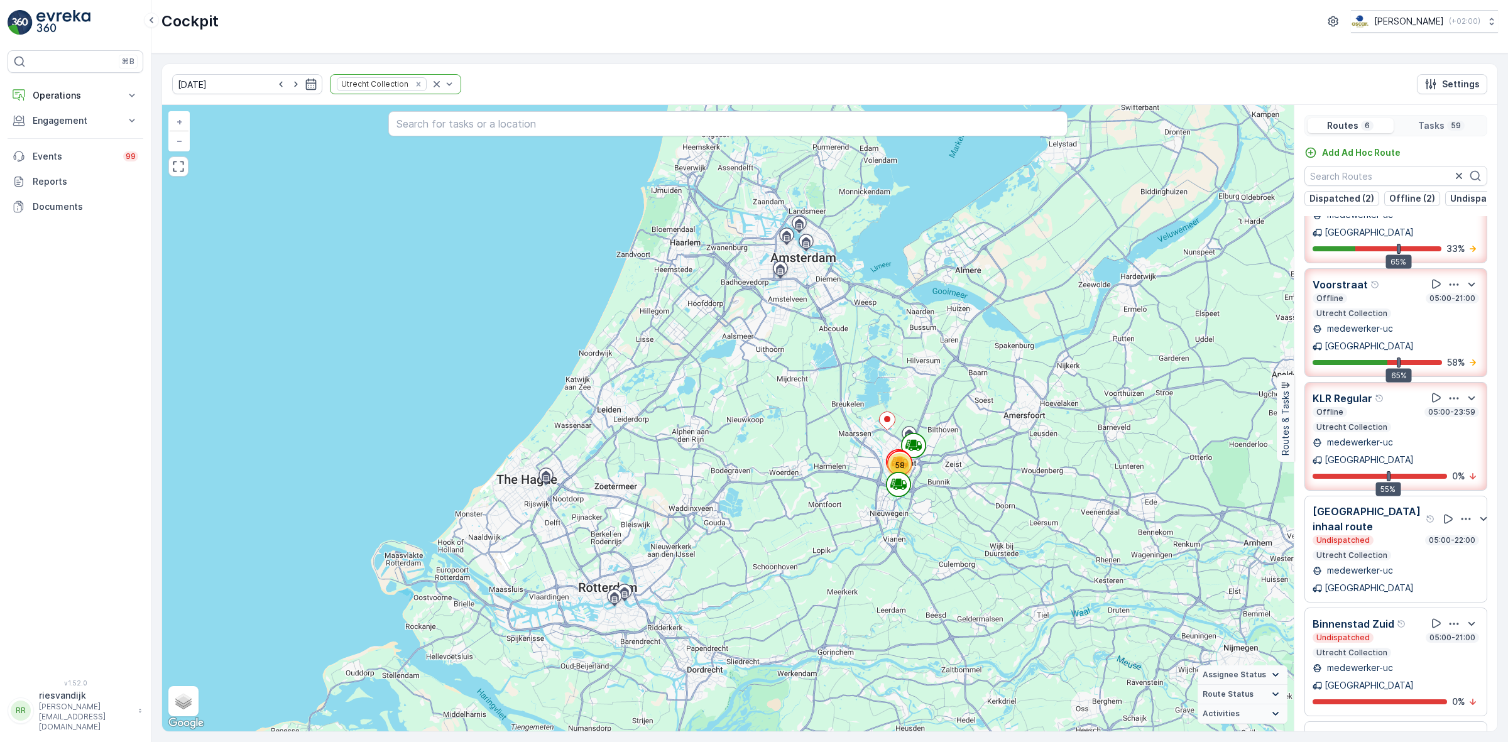
click at [1383, 648] on p "Utrecht Collection" at bounding box center [1352, 653] width 74 height 10
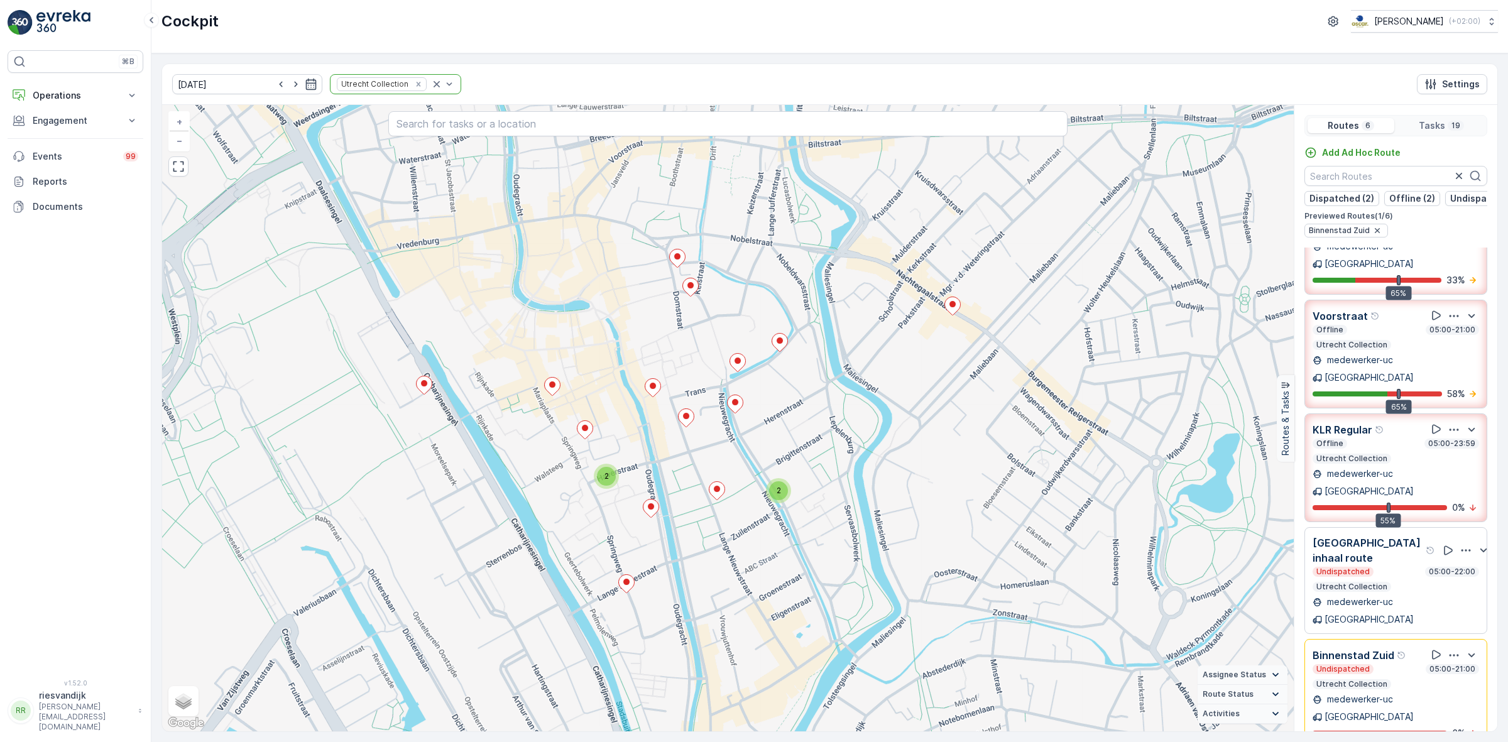
drag, startPoint x: 765, startPoint y: 570, endPoint x: 780, endPoint y: 598, distance: 31.5
click at [780, 598] on div "2 2 + − Satellite Roadmap Terrain Hybrid Leaflet Keyboard shortcuts Map Data Ma…" at bounding box center [728, 418] width 1132 height 626
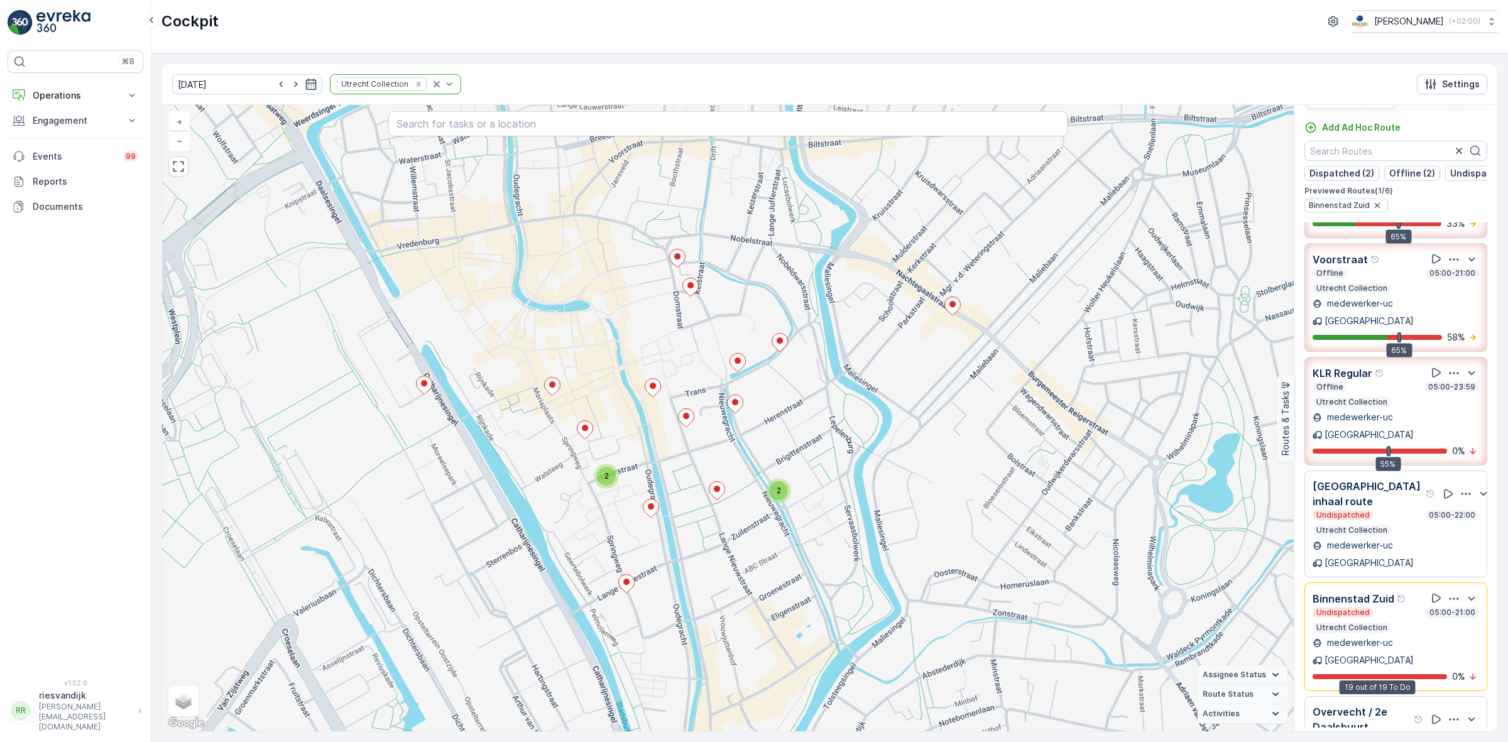
scroll to position [31, 0]
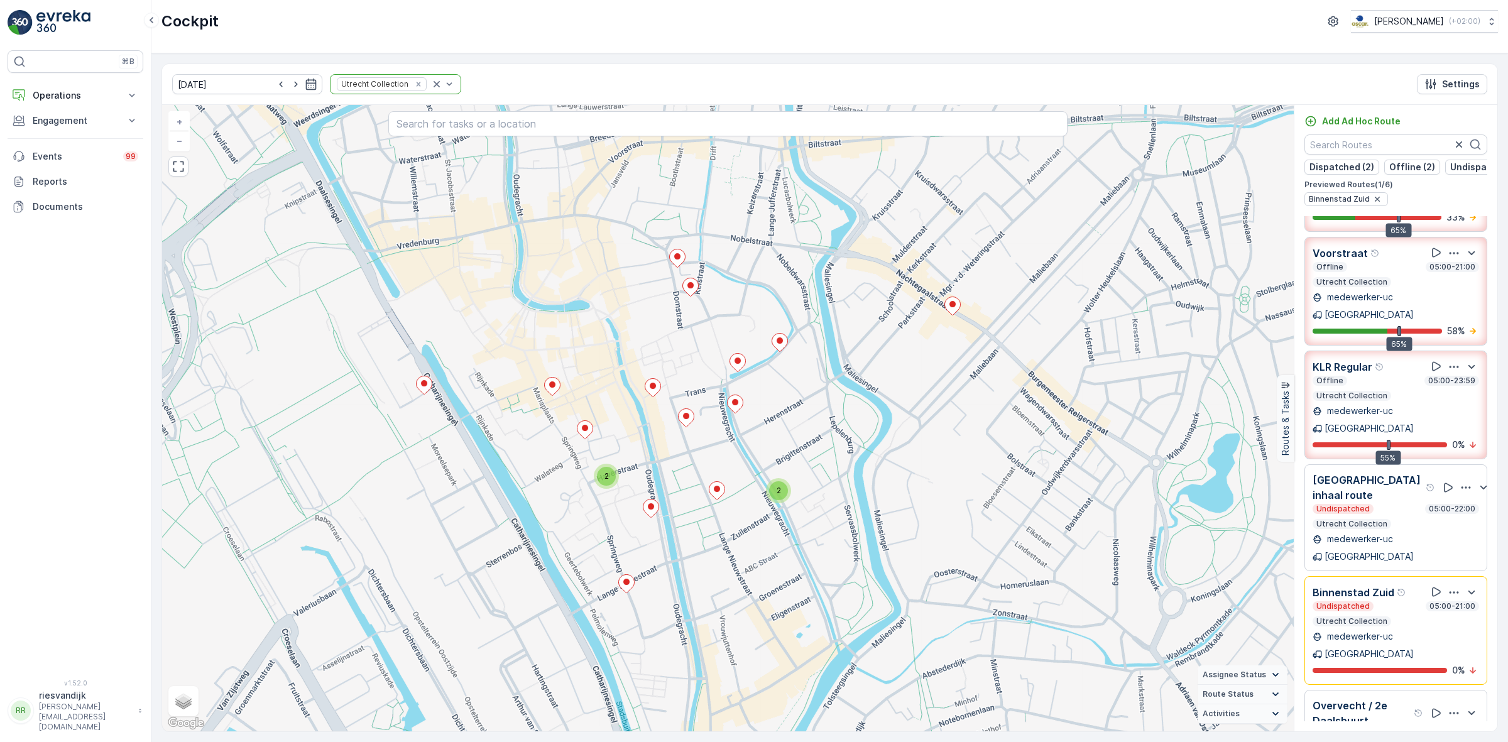
click at [1386, 698] on p "Overvecht / 2e Daalsbuurt" at bounding box center [1362, 713] width 99 height 30
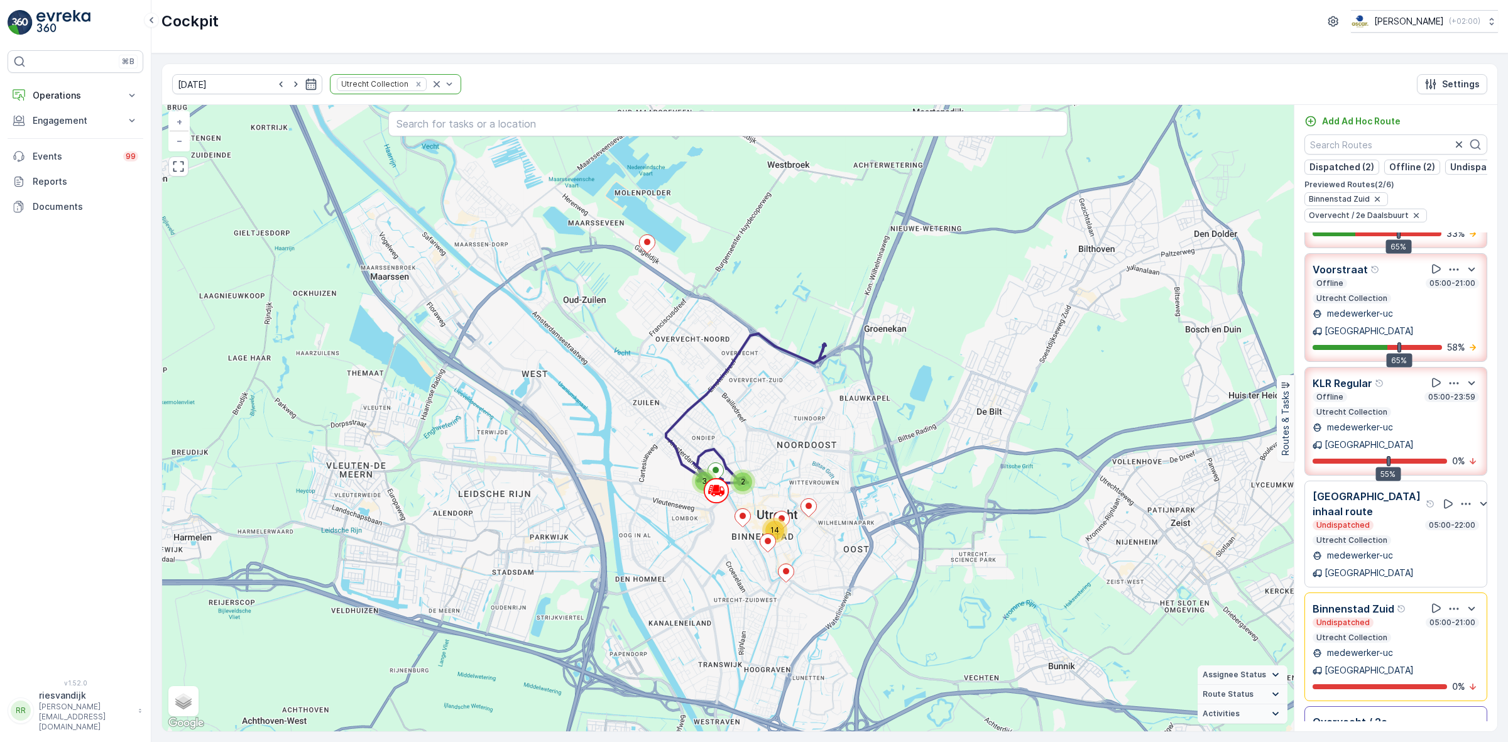
click at [1386, 618] on div "Undispatched 05:00-21:00 Utrecht Collection" at bounding box center [1396, 630] width 167 height 25
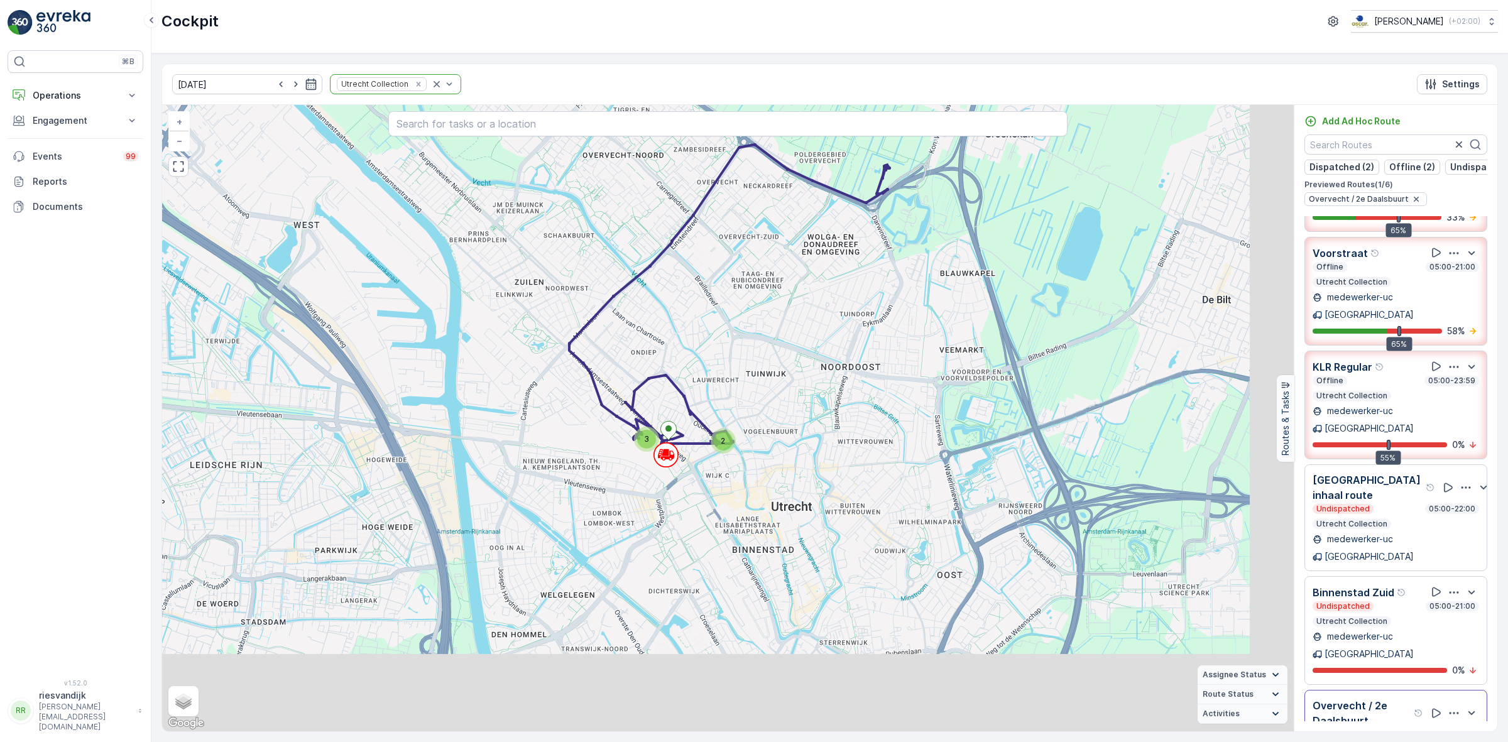
drag, startPoint x: 843, startPoint y: 630, endPoint x: 743, endPoint y: 419, distance: 233.0
click at [743, 424] on div "2 3 + − Satellite Roadmap Terrain Hybrid Leaflet Keyboard shortcuts Map Data Ma…" at bounding box center [728, 418] width 1132 height 626
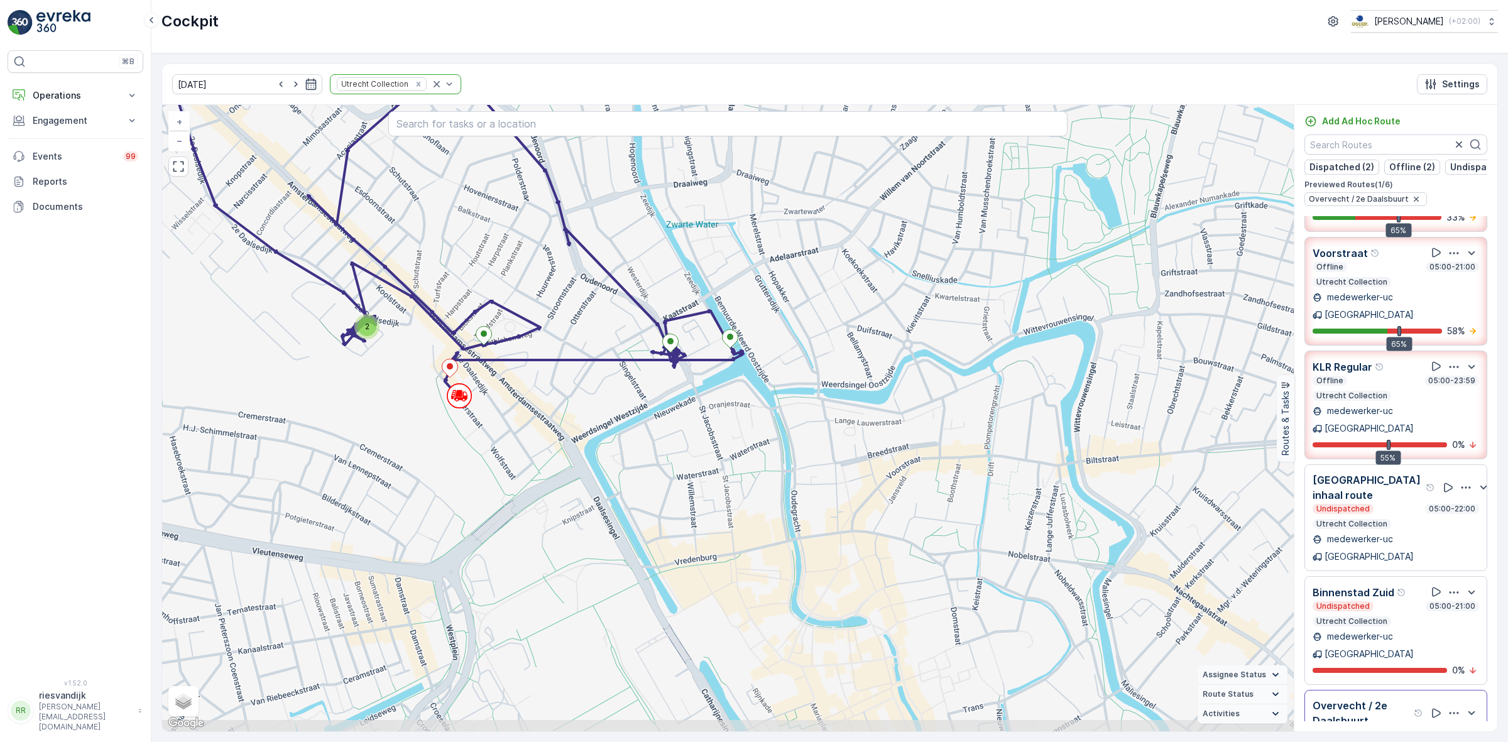
drag, startPoint x: 748, startPoint y: 553, endPoint x: 748, endPoint y: 522, distance: 31.4
click at [748, 522] on div "2 + − Satellite Roadmap Terrain Hybrid Leaflet Keyboard shortcuts Map Data Map …" at bounding box center [728, 418] width 1132 height 626
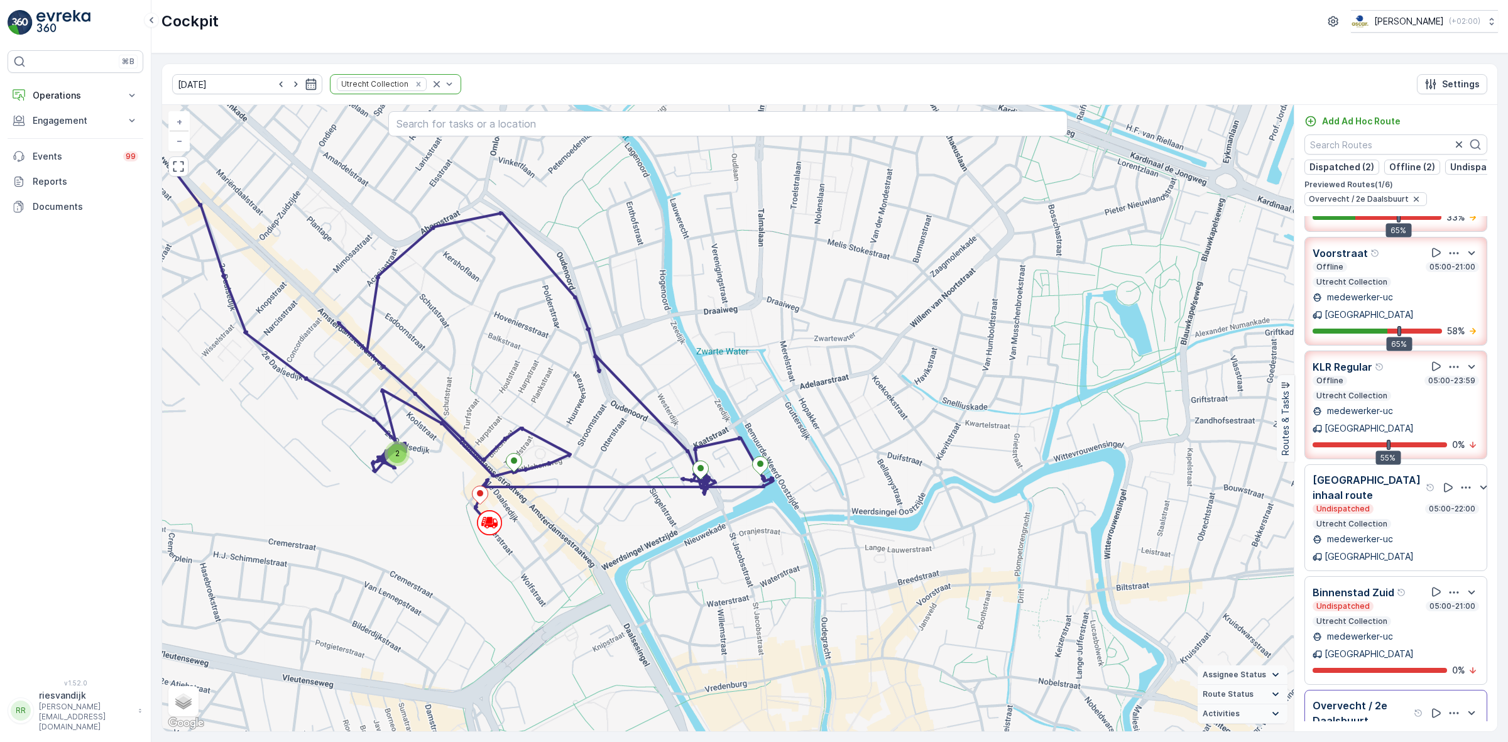
drag, startPoint x: 815, startPoint y: 577, endPoint x: 845, endPoint y: 704, distance: 131.1
click at [845, 704] on div "2 + − Satellite Roadmap Terrain Hybrid Leaflet Keyboard shortcuts Map Data Map …" at bounding box center [728, 418] width 1132 height 626
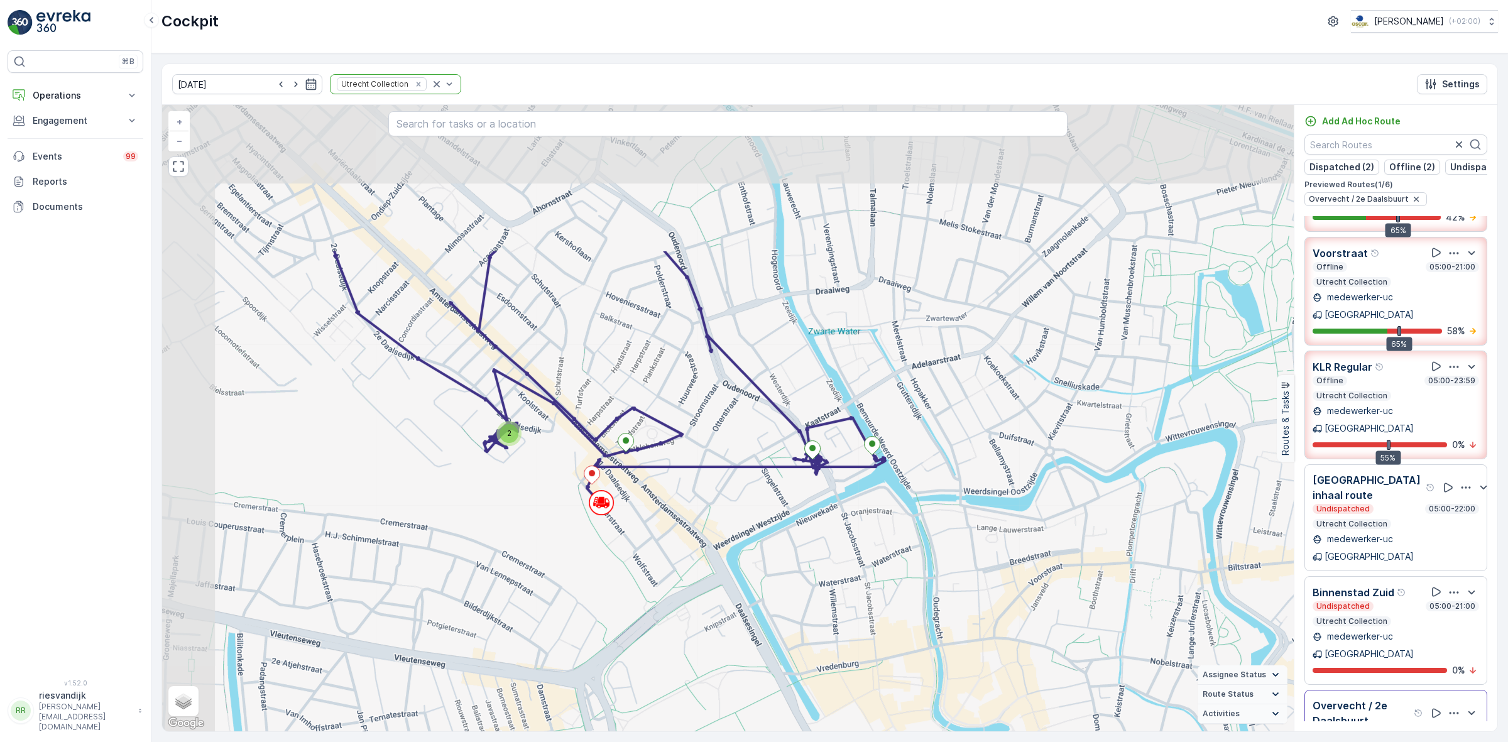
drag, startPoint x: 756, startPoint y: 427, endPoint x: 966, endPoint y: 623, distance: 286.8
click at [965, 626] on div "2 + − Satellite Roadmap Terrain Hybrid Leaflet Keyboard shortcuts Map Data Map …" at bounding box center [728, 418] width 1132 height 626
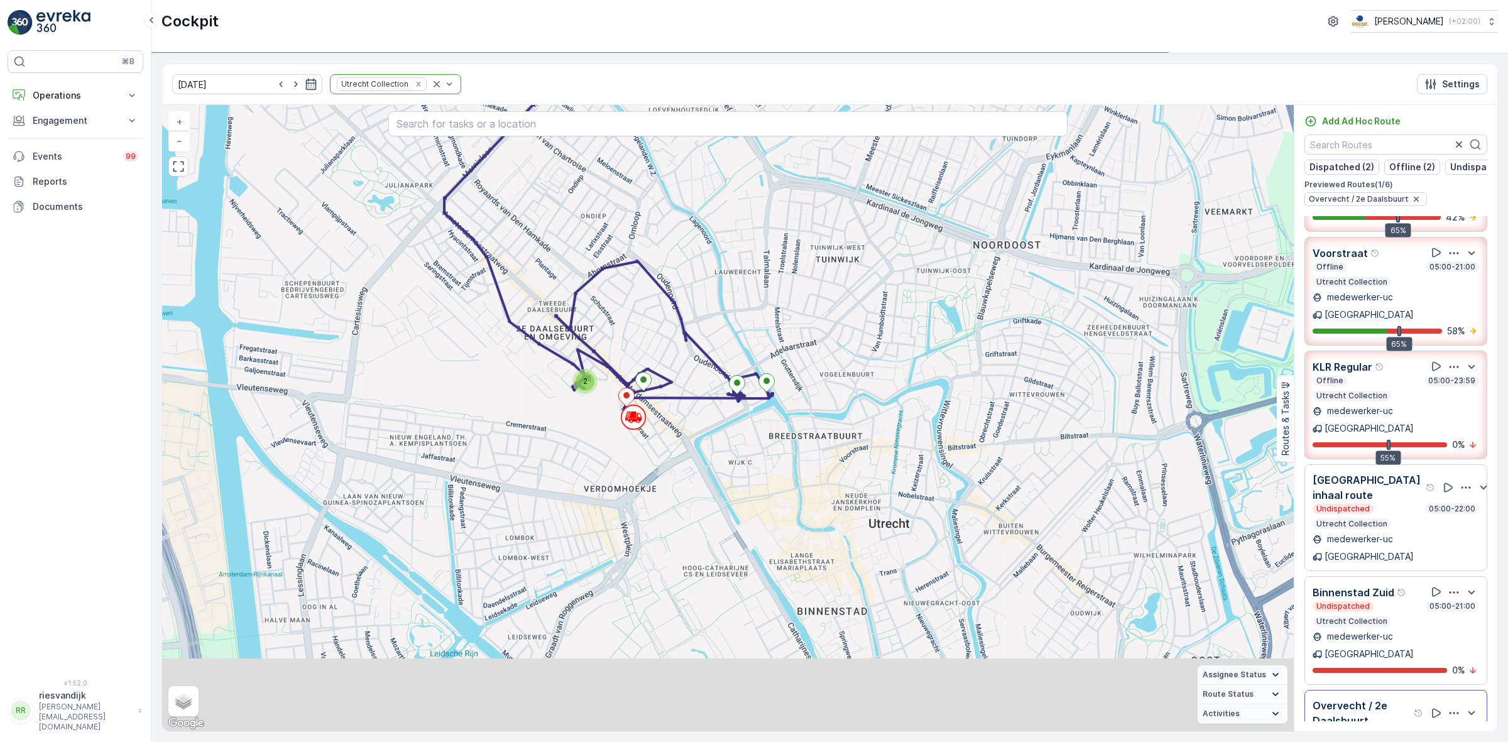
drag, startPoint x: 779, startPoint y: 548, endPoint x: 738, endPoint y: 426, distance: 128.6
click at [738, 426] on div "2 + − Satellite Roadmap Terrain Hybrid Leaflet Keyboard shortcuts Map Data Map …" at bounding box center [728, 418] width 1132 height 626
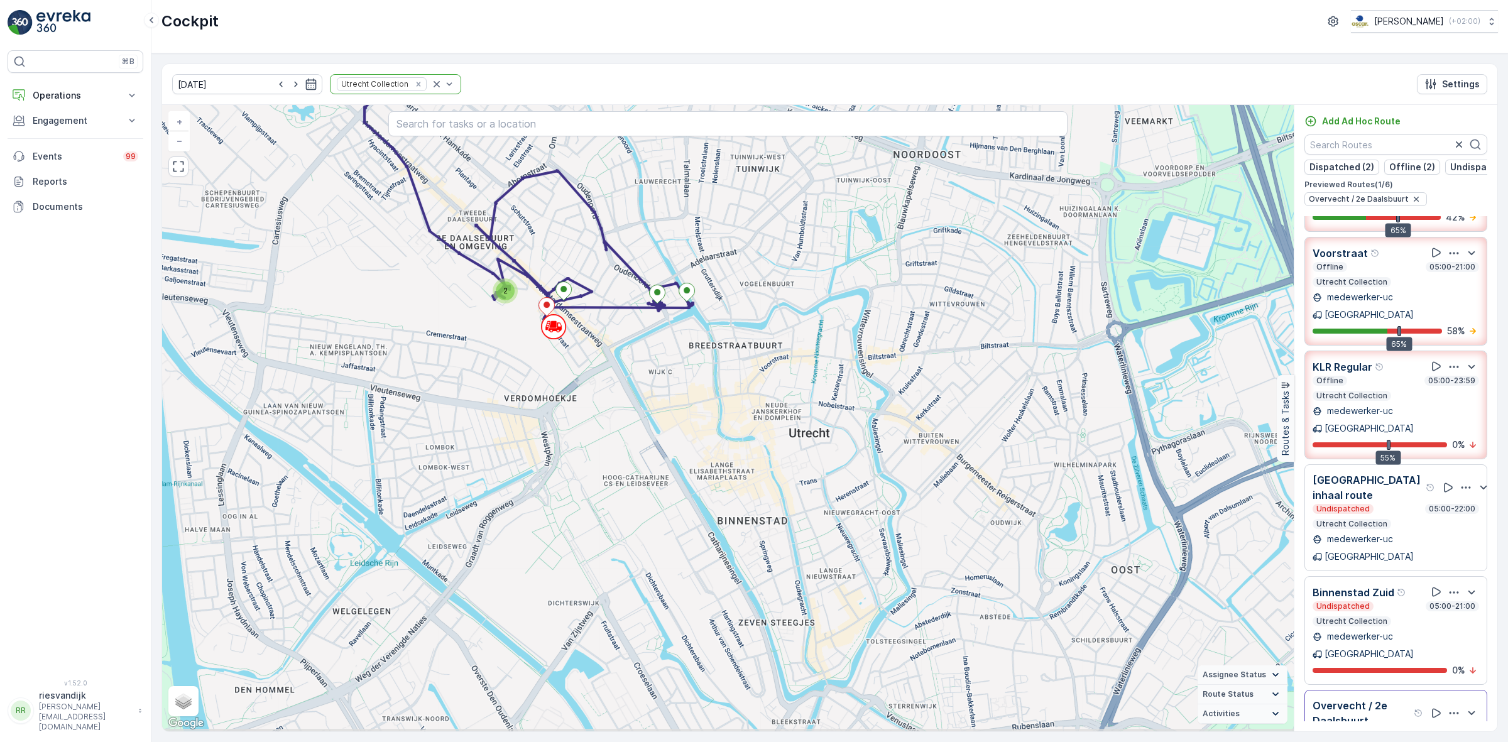
drag, startPoint x: 763, startPoint y: 495, endPoint x: 694, endPoint y: 438, distance: 89.7
click at [694, 438] on div "2 + − Satellite Roadmap Terrain Hybrid Leaflet Keyboard shortcuts Map Data Map …" at bounding box center [728, 418] width 1132 height 626
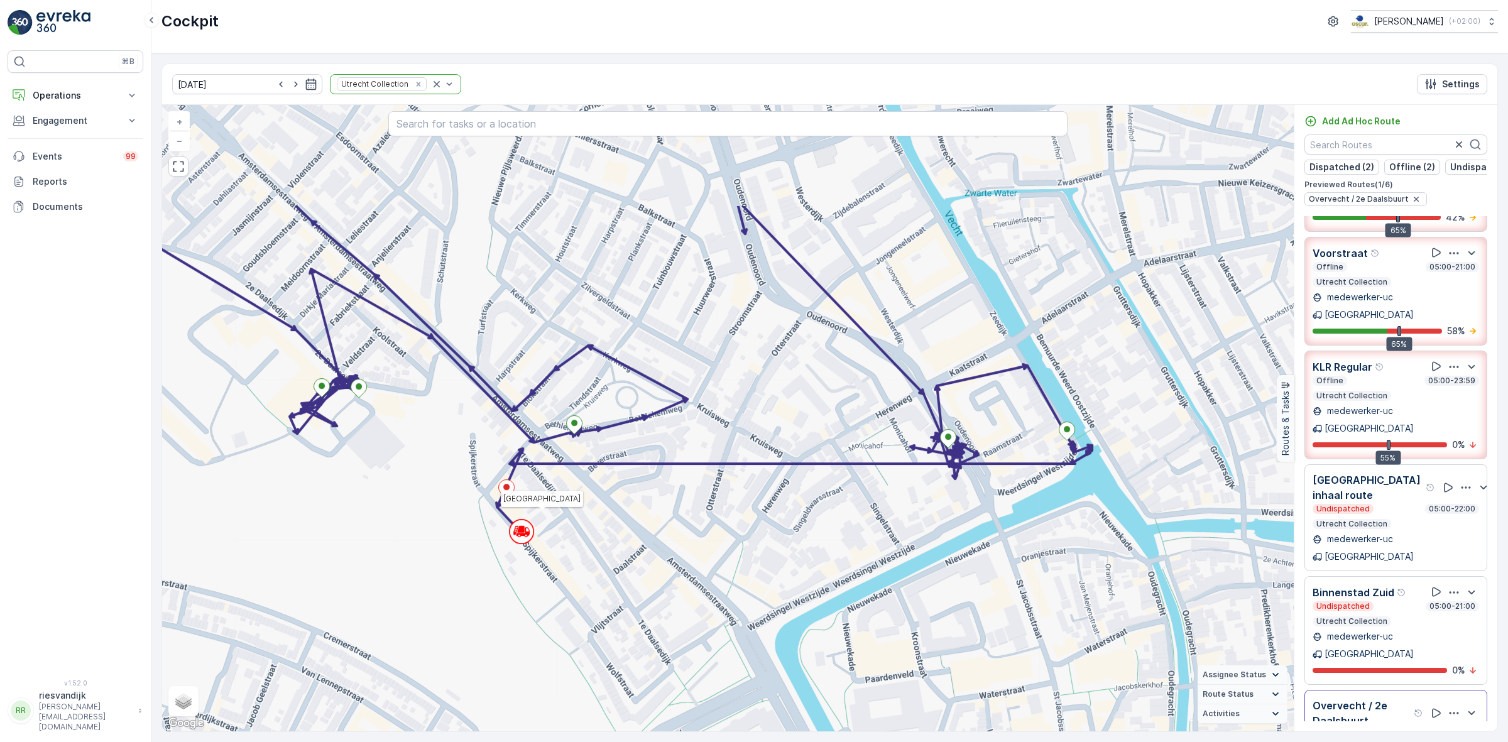
drag, startPoint x: 724, startPoint y: 461, endPoint x: 749, endPoint y: 569, distance: 111.6
click at [749, 569] on div "Utrecht + − Satellite Roadmap Terrain Hybrid Leaflet Keyboard shortcuts Map Dat…" at bounding box center [728, 418] width 1132 height 626
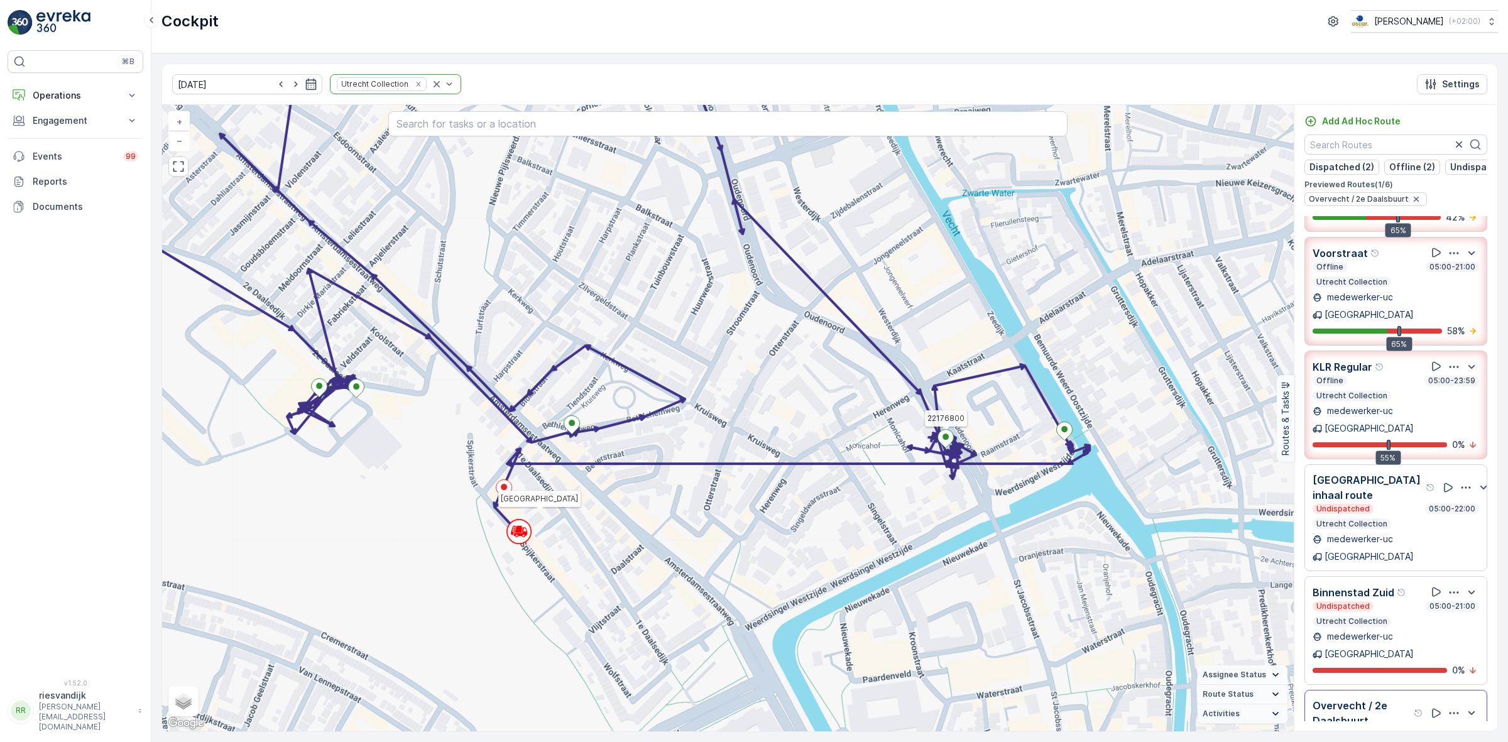
click at [943, 446] on icon at bounding box center [946, 439] width 16 height 18
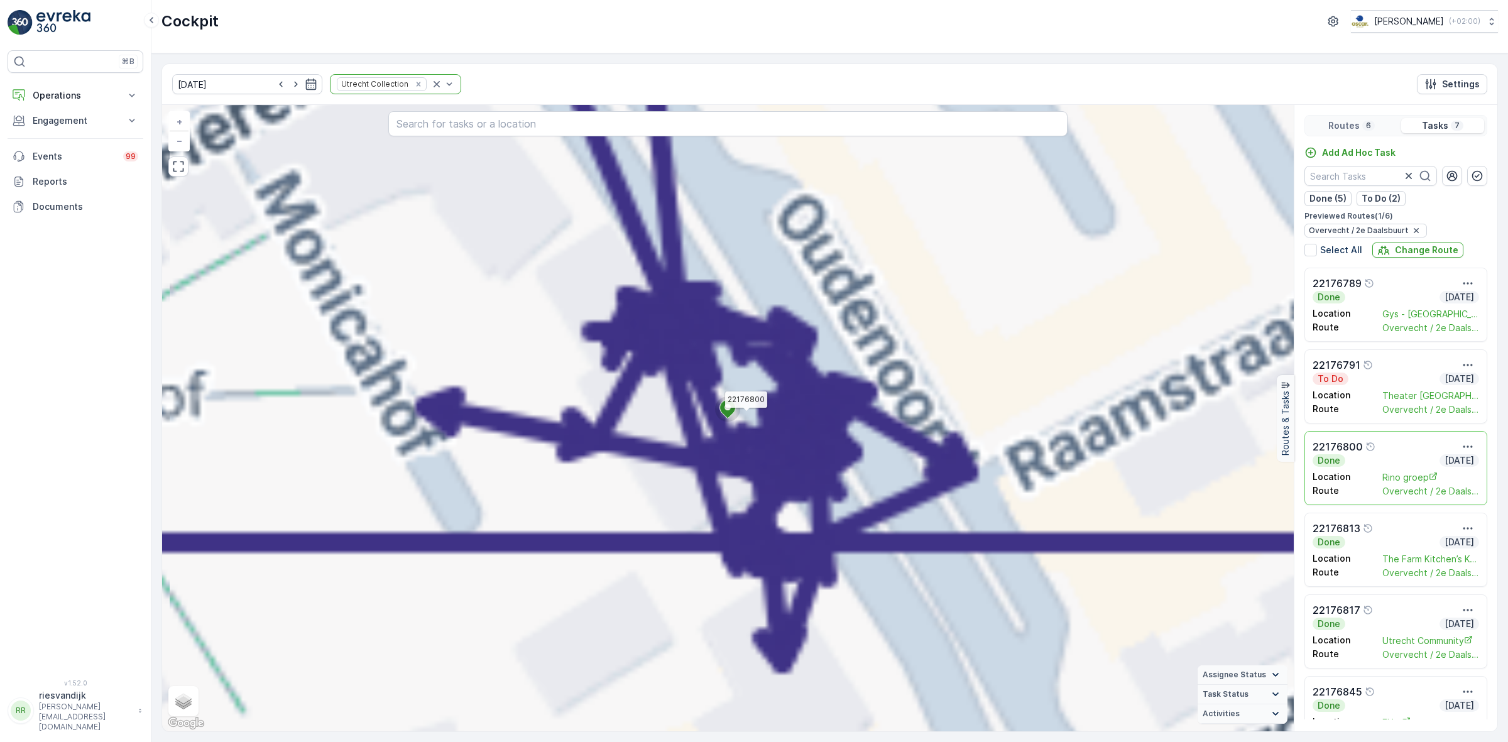
scroll to position [0, 0]
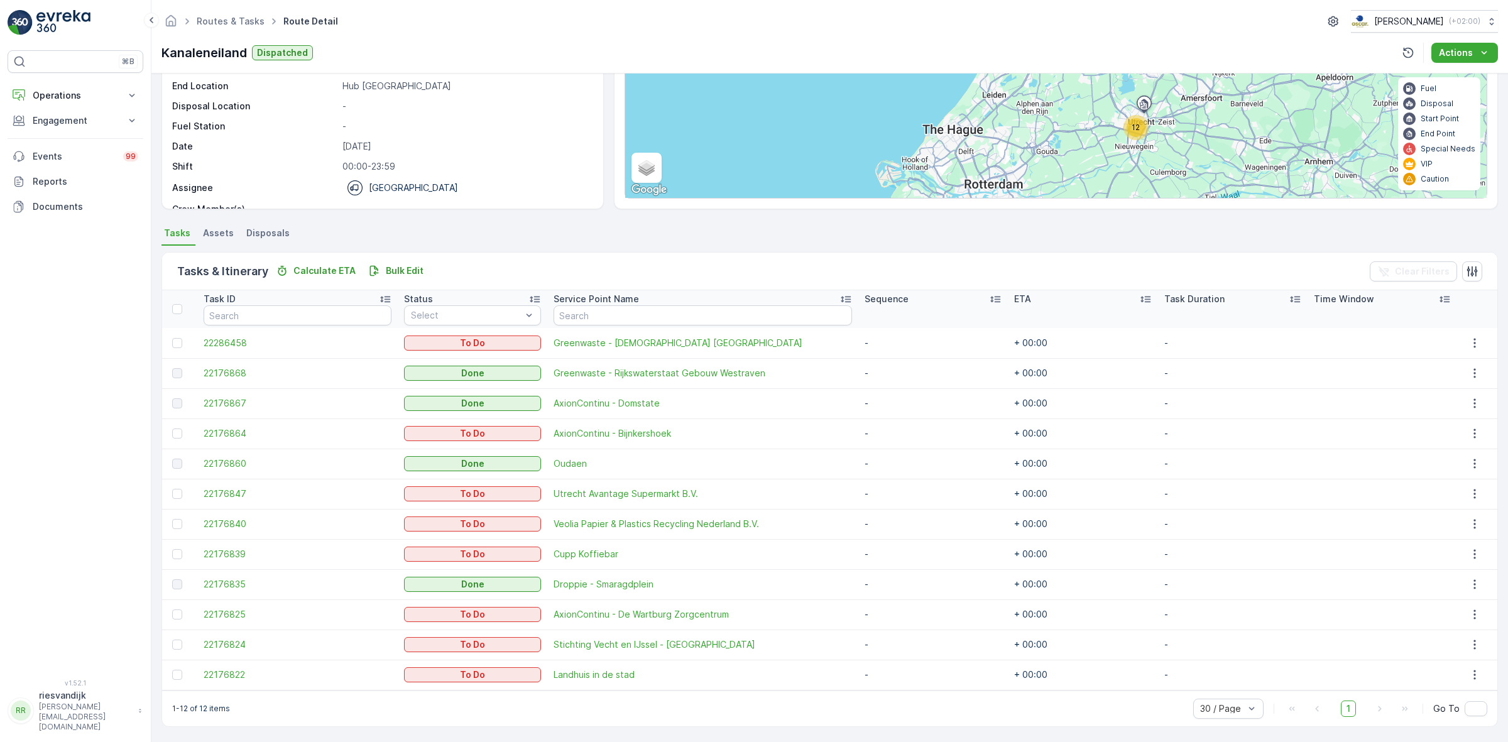
scroll to position [126, 0]
click at [225, 24] on link "Routes & Tasks" at bounding box center [231, 21] width 68 height 11
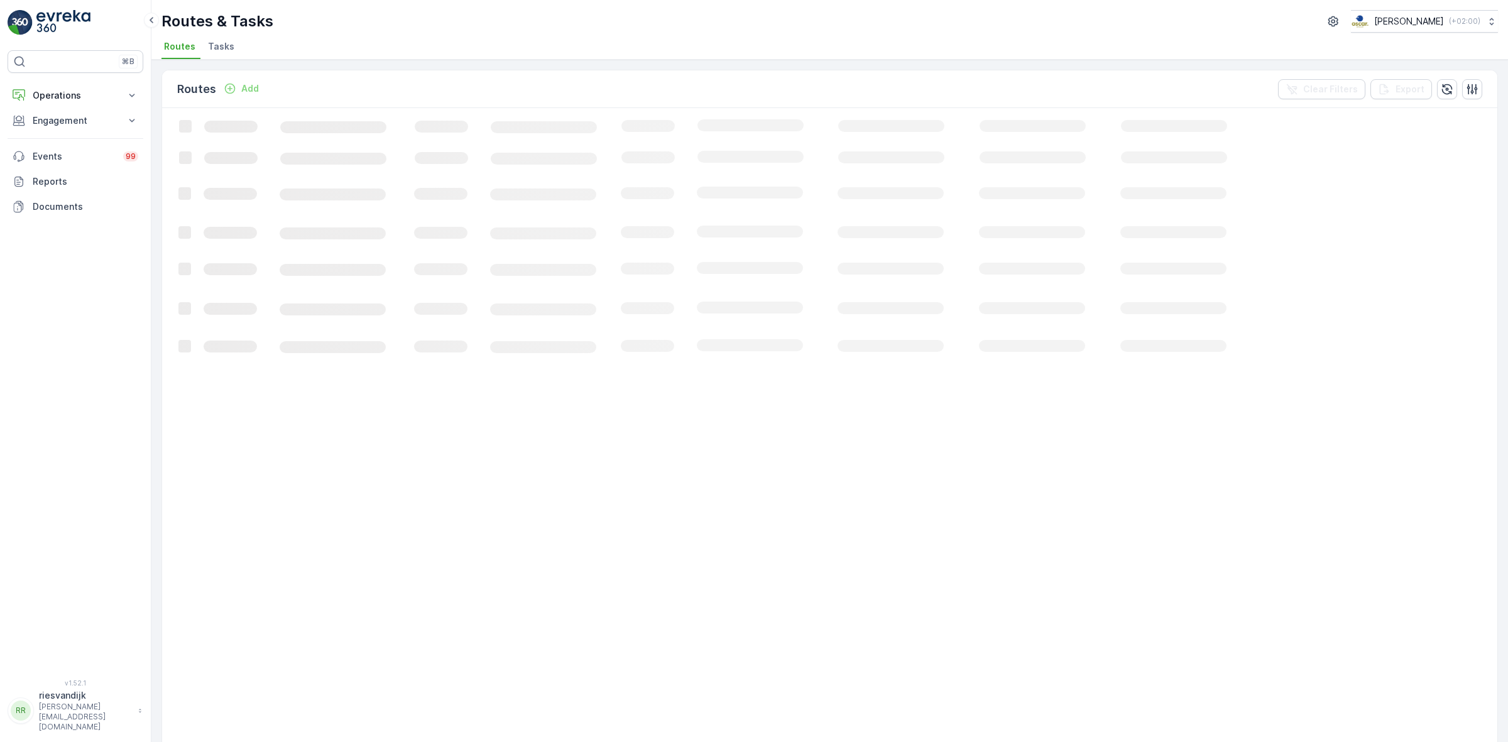
click at [211, 51] on span "Tasks" at bounding box center [221, 46] width 26 height 13
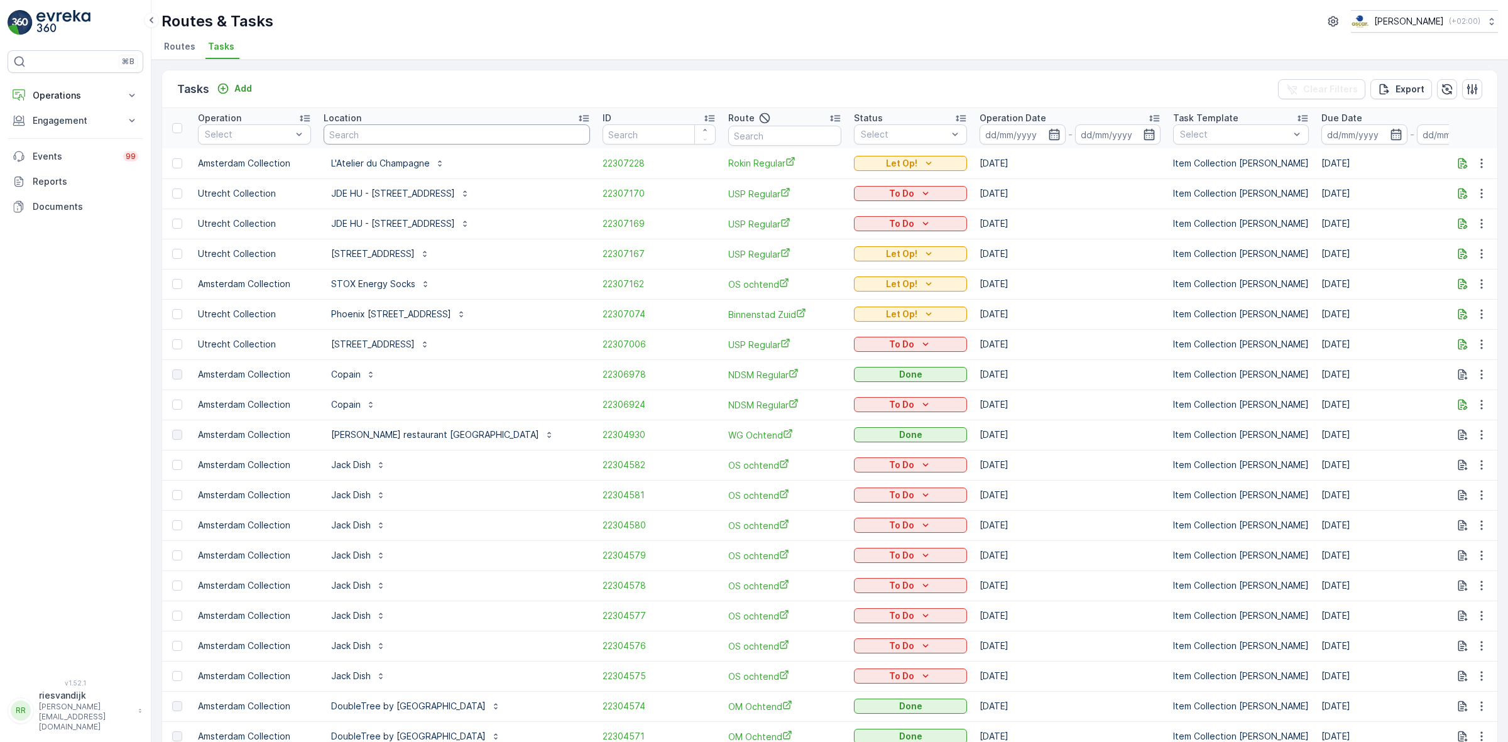
click at [353, 134] on input "text" at bounding box center [457, 134] width 266 height 20
type input "bar be"
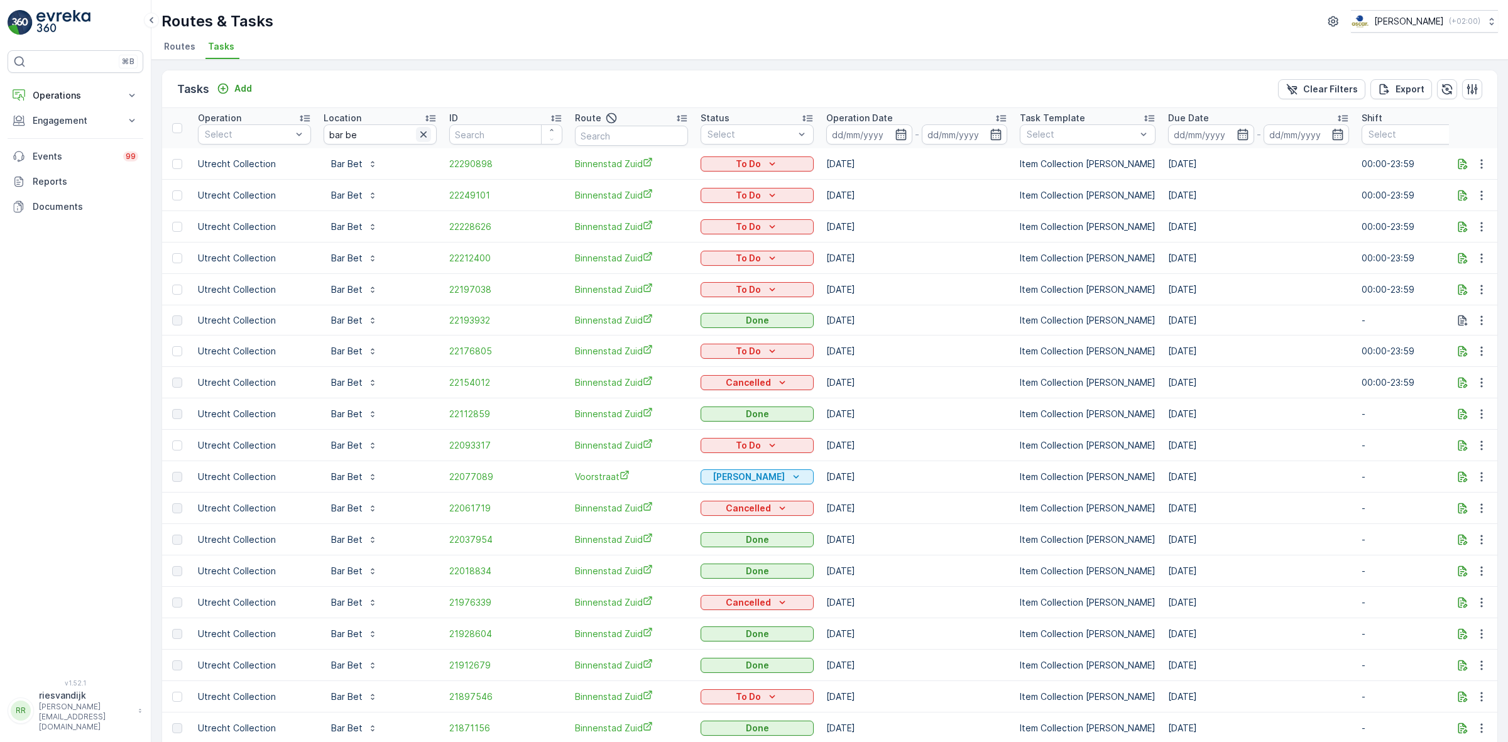
click at [425, 136] on icon "button" at bounding box center [423, 134] width 13 height 13
click at [415, 73] on div "Tasks Add Clear Filters Export" at bounding box center [829, 89] width 1335 height 38
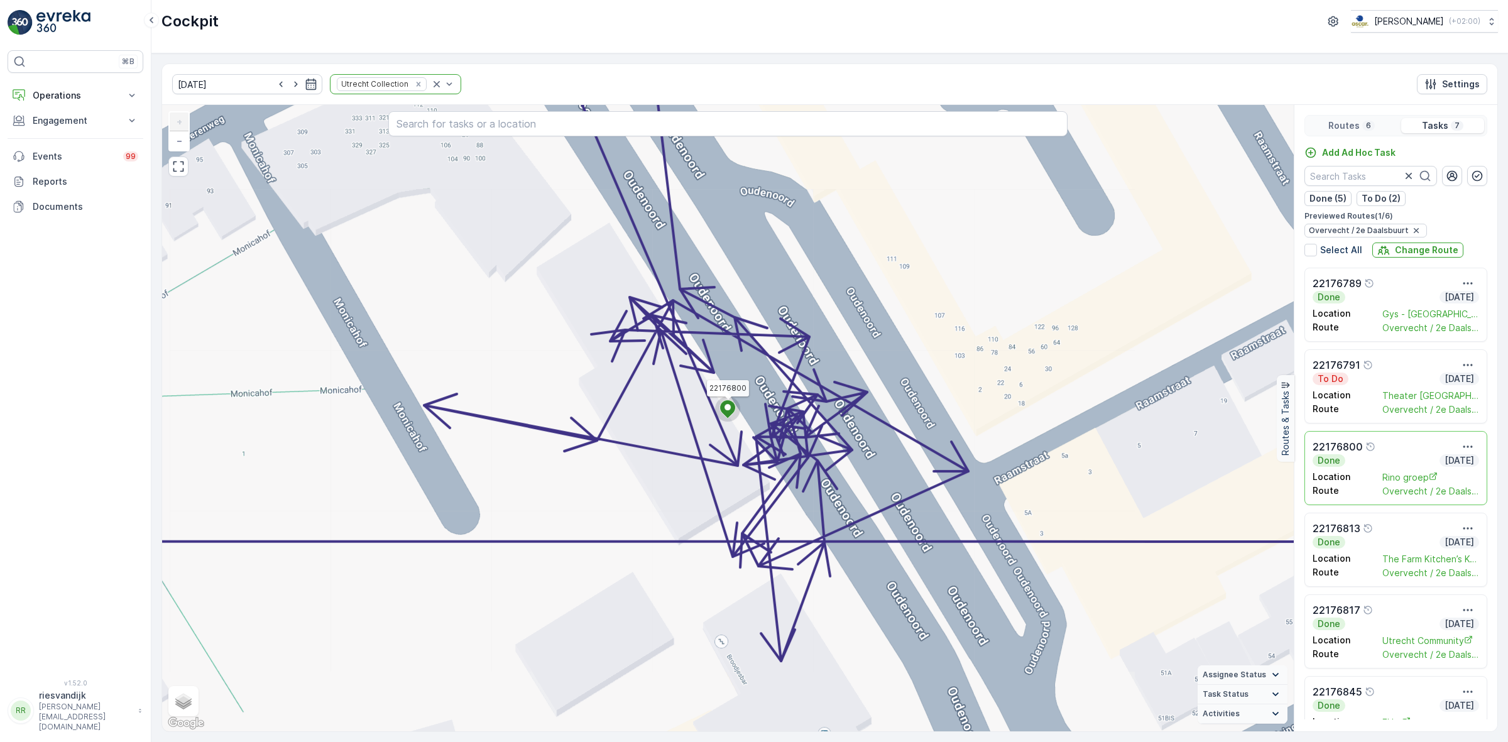
click at [733, 410] on icon at bounding box center [728, 409] width 16 height 18
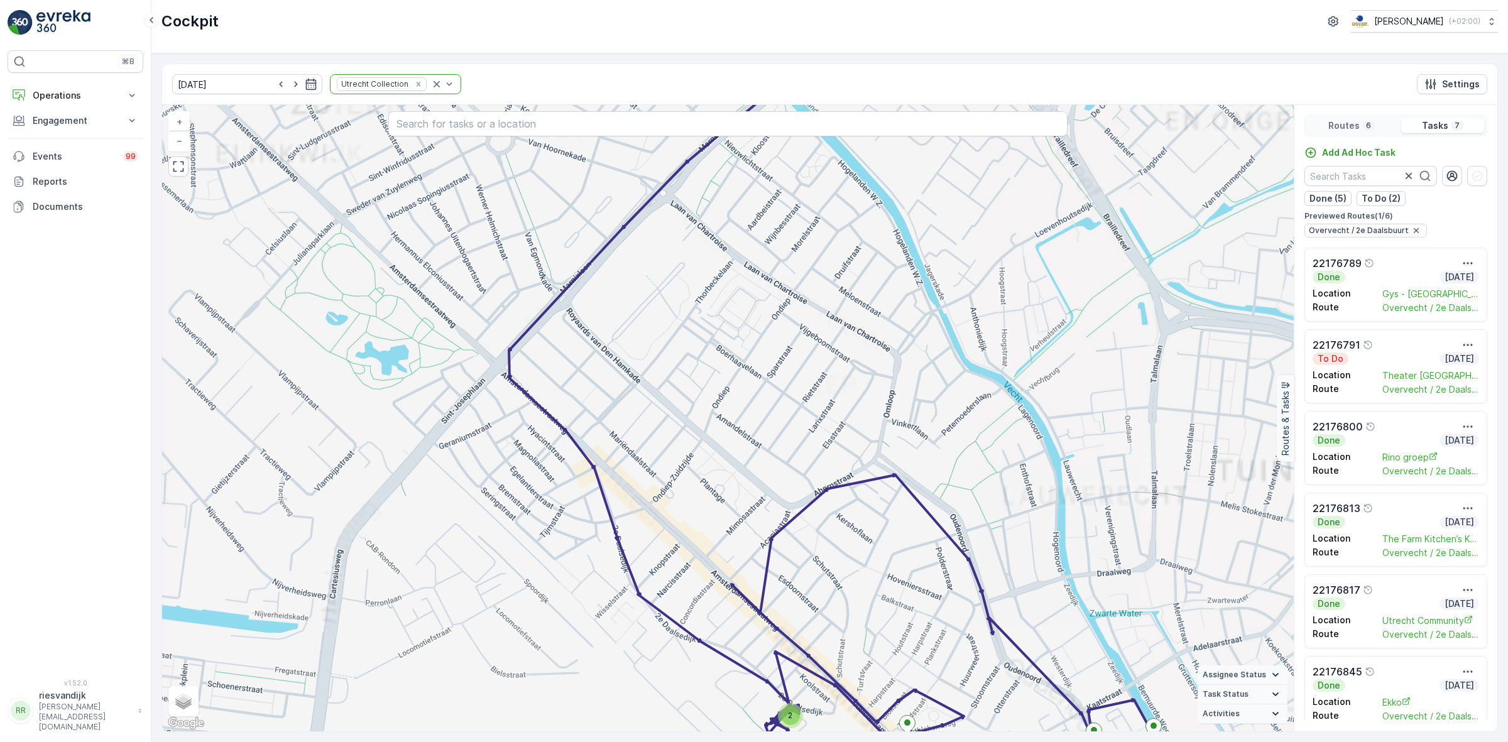
drag, startPoint x: 758, startPoint y: 641, endPoint x: 645, endPoint y: 319, distance: 341.2
click at [645, 329] on div "2 + − Satellite Roadmap Terrain Hybrid Leaflet Keyboard shortcuts Map Data Map …" at bounding box center [728, 418] width 1132 height 626
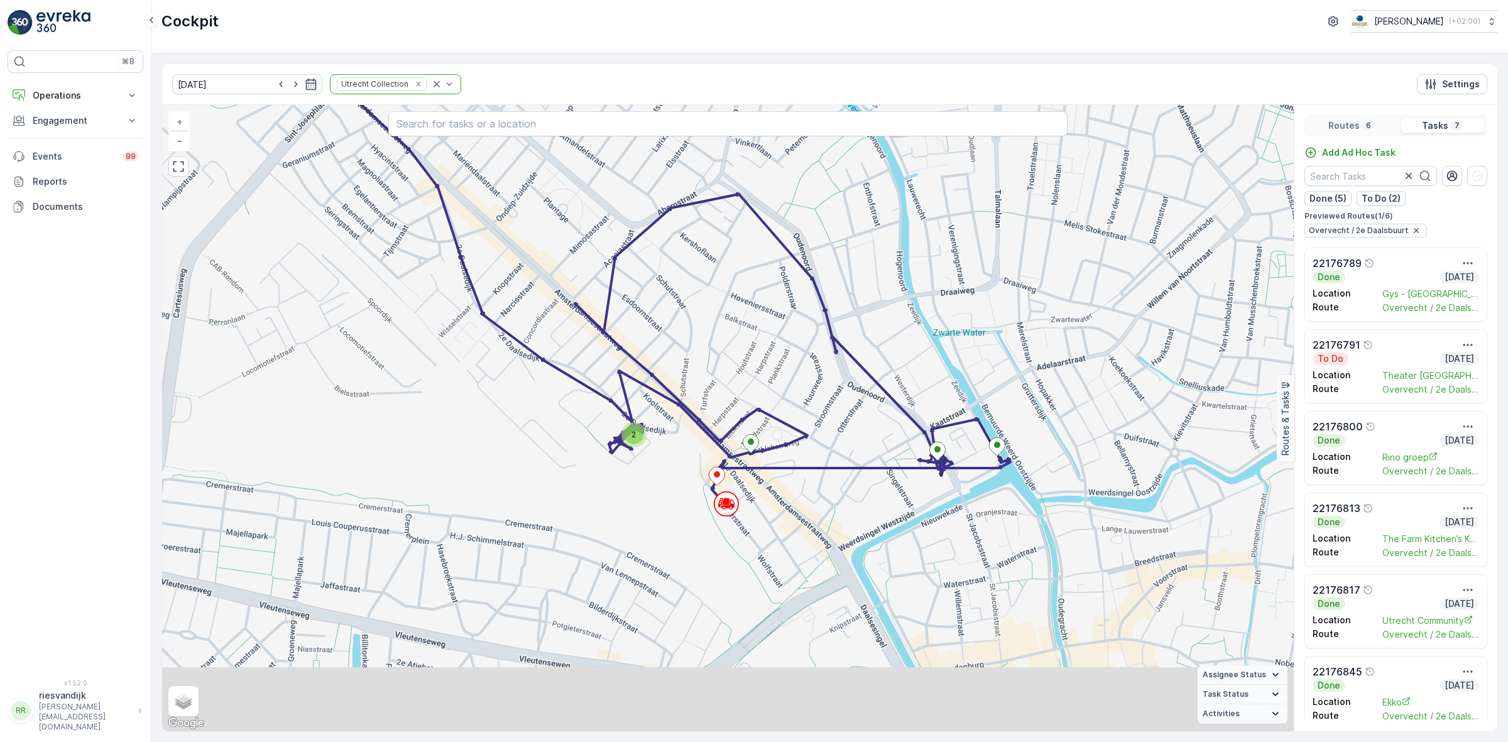
drag, startPoint x: 808, startPoint y: 555, endPoint x: 582, endPoint y: 415, distance: 266.1
click at [597, 447] on div "2 + − Satellite Roadmap Terrain Hybrid Leaflet Keyboard shortcuts Map Data Map …" at bounding box center [728, 418] width 1132 height 626
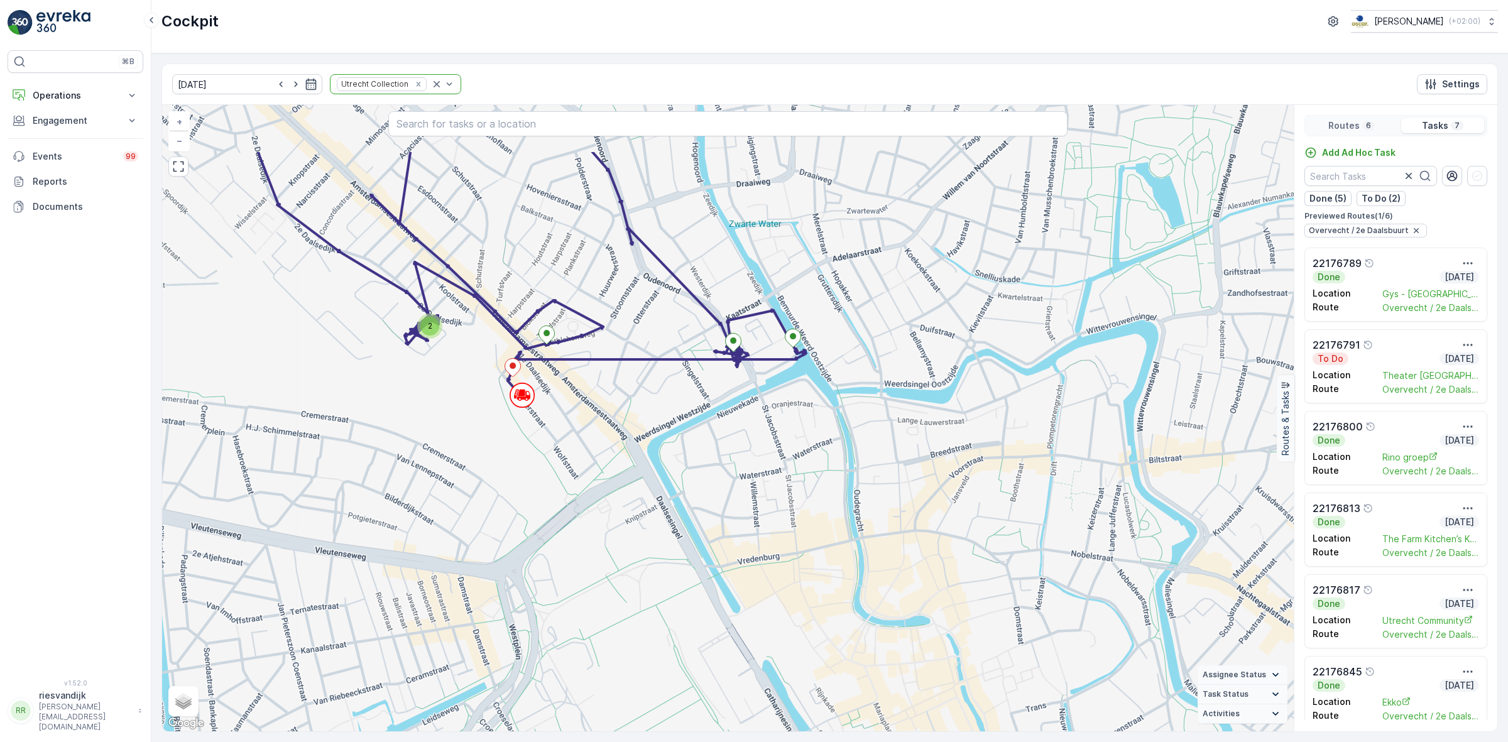
drag, startPoint x: 659, startPoint y: 423, endPoint x: 770, endPoint y: 535, distance: 158.6
click at [770, 535] on div "2 + − Satellite Roadmap Terrain Hybrid Leaflet Keyboard shortcuts Map Data Map …" at bounding box center [728, 418] width 1132 height 626
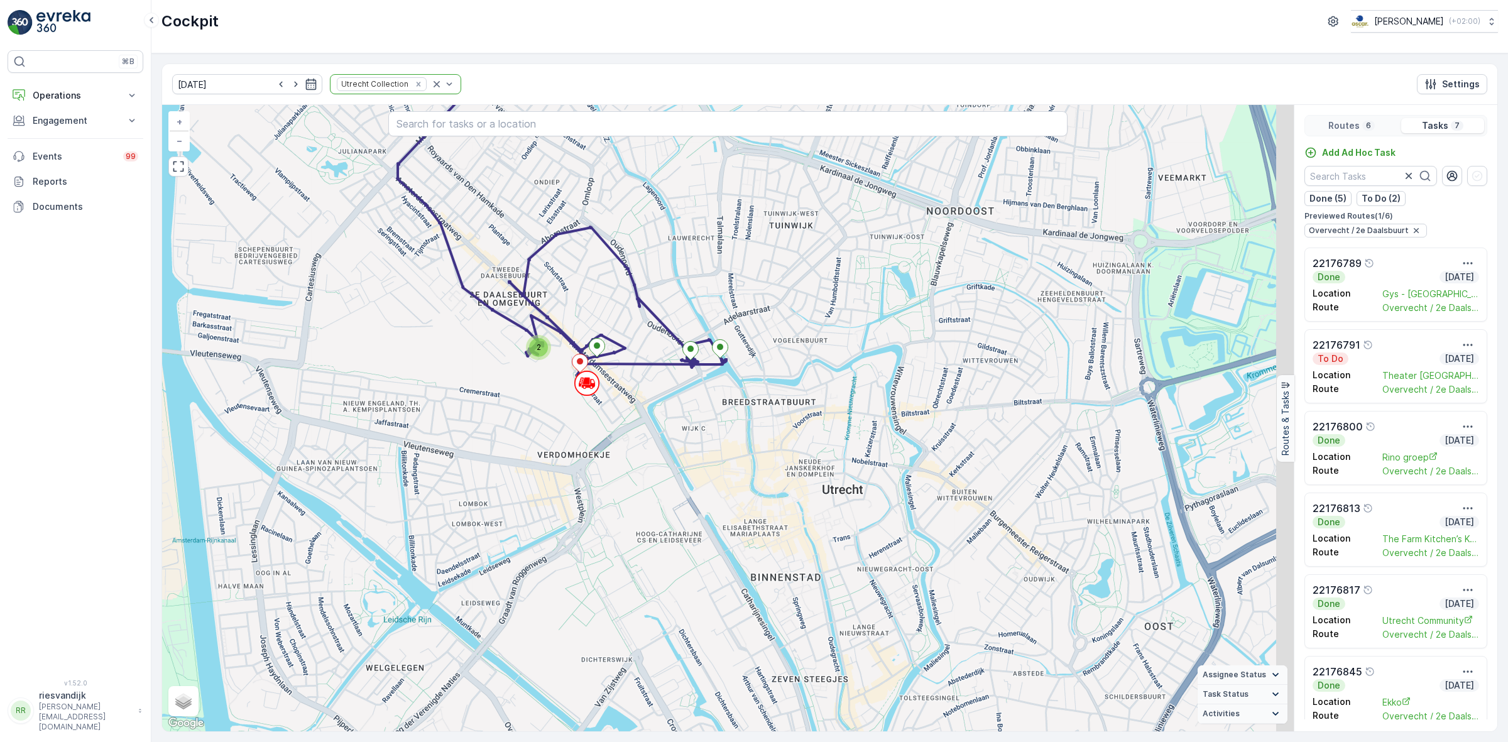
drag, startPoint x: 683, startPoint y: 542, endPoint x: 665, endPoint y: 532, distance: 20.8
click at [665, 532] on div "2 + − Satellite Roadmap Terrain Hybrid Leaflet Keyboard shortcuts Map Data Map …" at bounding box center [728, 418] width 1132 height 626
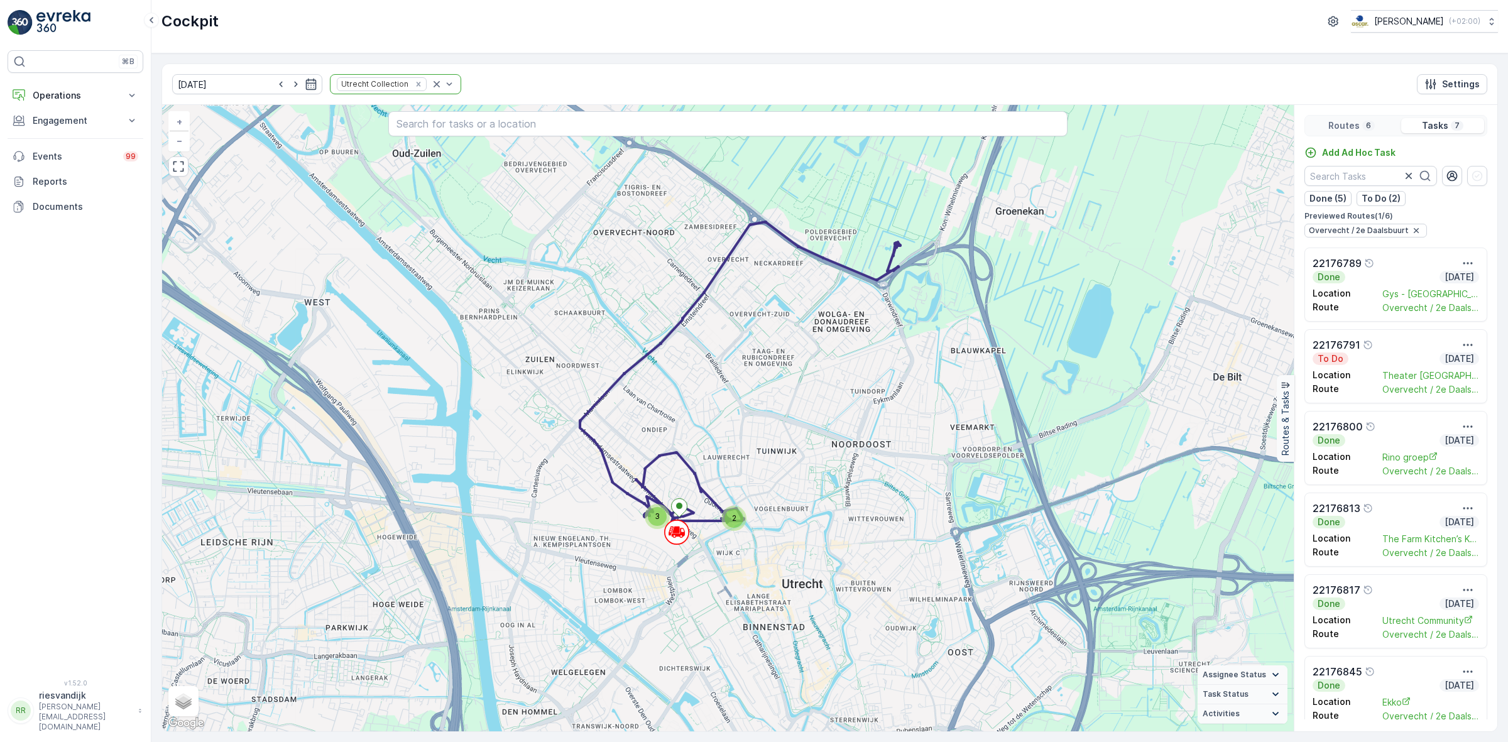
drag, startPoint x: 660, startPoint y: 434, endPoint x: 704, endPoint y: 544, distance: 119.2
click at [704, 544] on div "2 3 + − Satellite Roadmap Terrain Hybrid Leaflet Keyboard shortcuts Map Data Ma…" at bounding box center [728, 418] width 1132 height 626
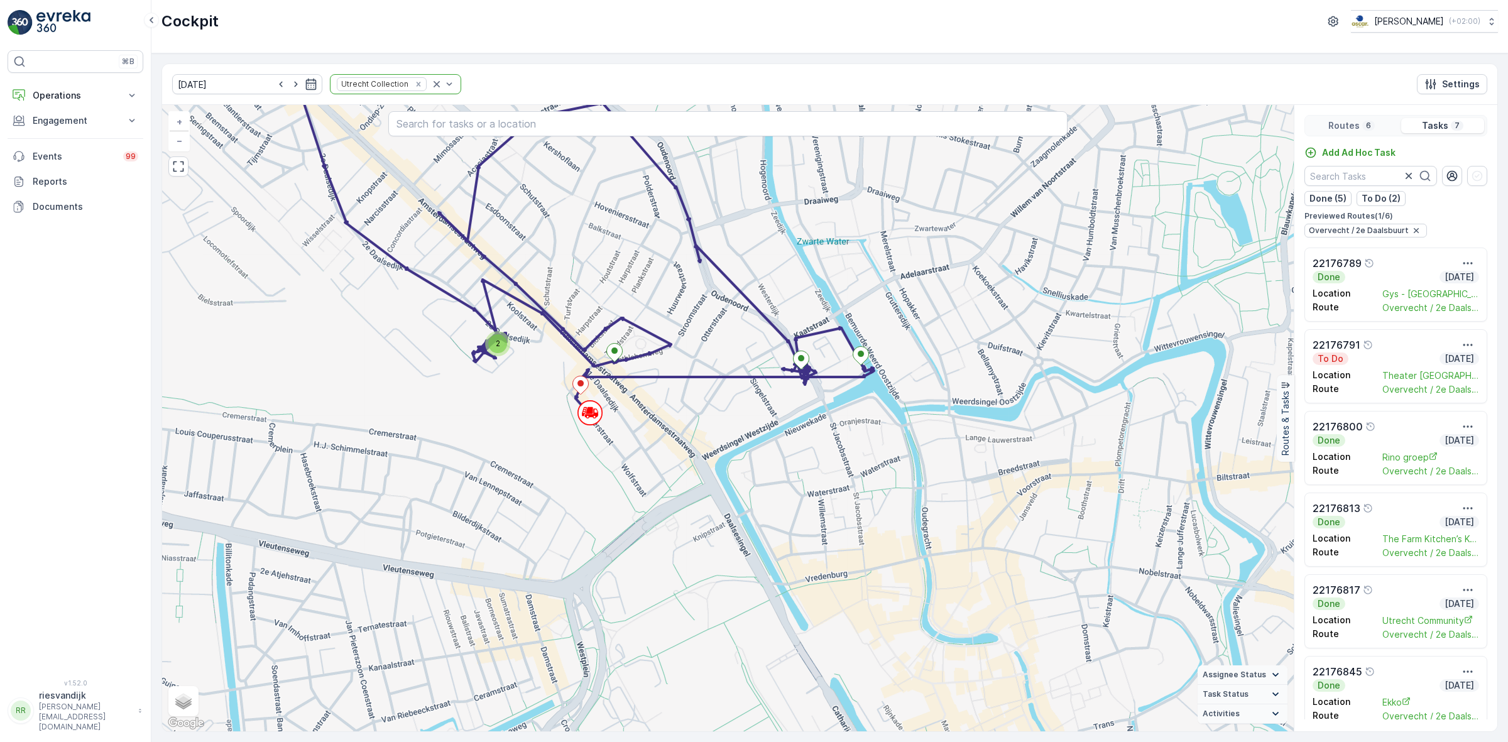
click at [1348, 127] on p "Routes" at bounding box center [1343, 125] width 31 height 13
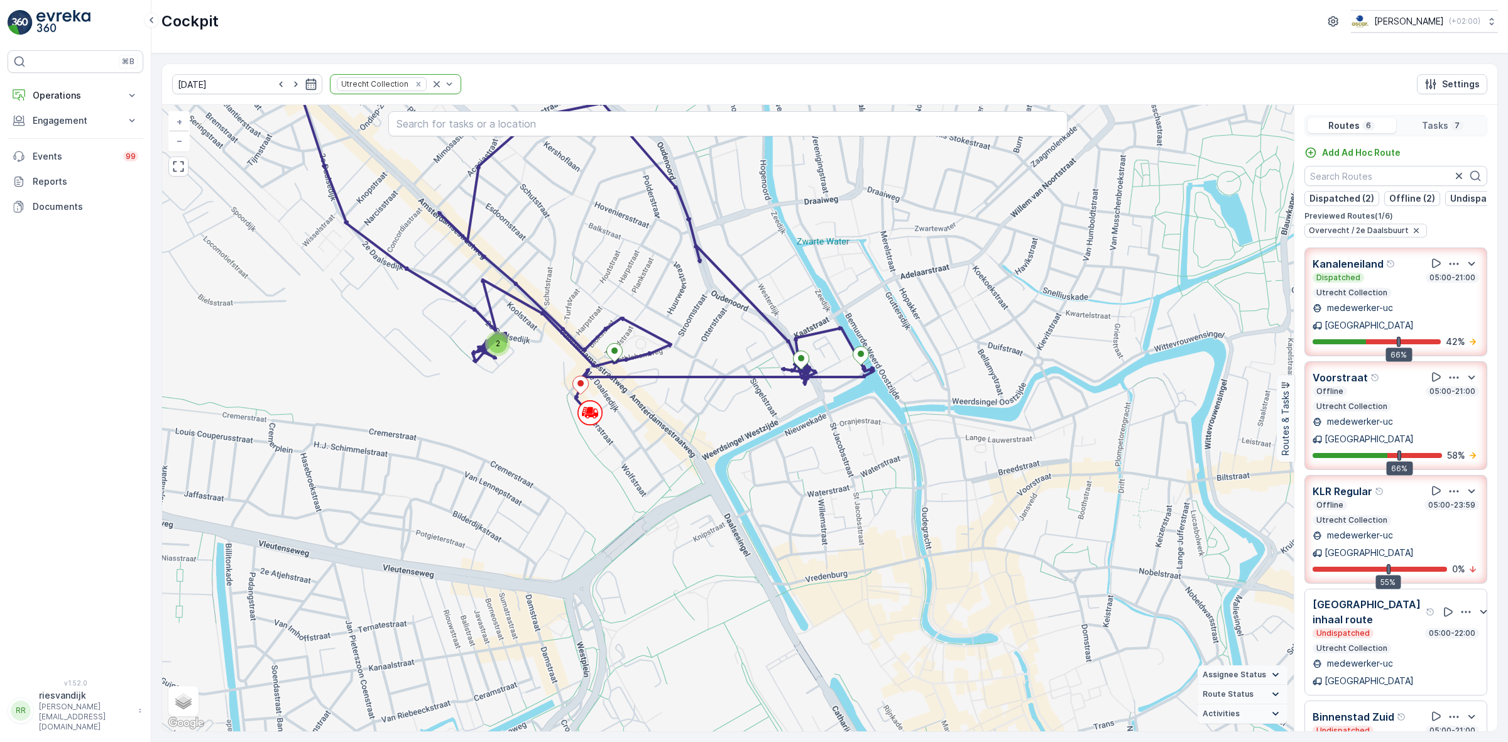
click at [1386, 388] on div "Offline 05:00-21:00" at bounding box center [1396, 391] width 167 height 10
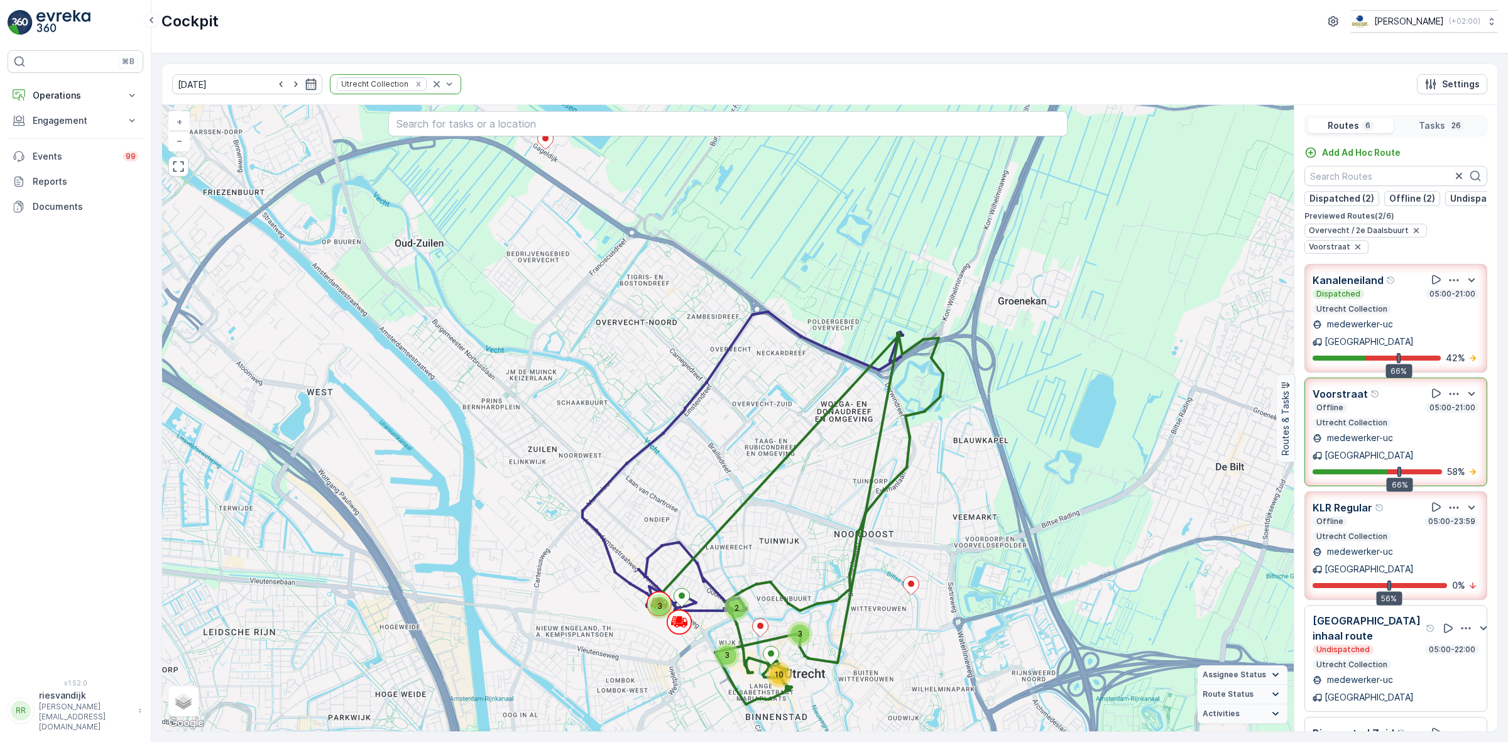
click at [1448, 388] on icon "button" at bounding box center [1454, 394] width 13 height 13
click at [1223, 319] on div "3 10 3 2 3 + − Satellite Roadmap Terrain Hybrid Leaflet Keyboard shortcuts Map …" at bounding box center [728, 418] width 1132 height 626
click at [1399, 417] on div "Offline 05:00-21:00 Utrecht Collection" at bounding box center [1396, 415] width 167 height 25
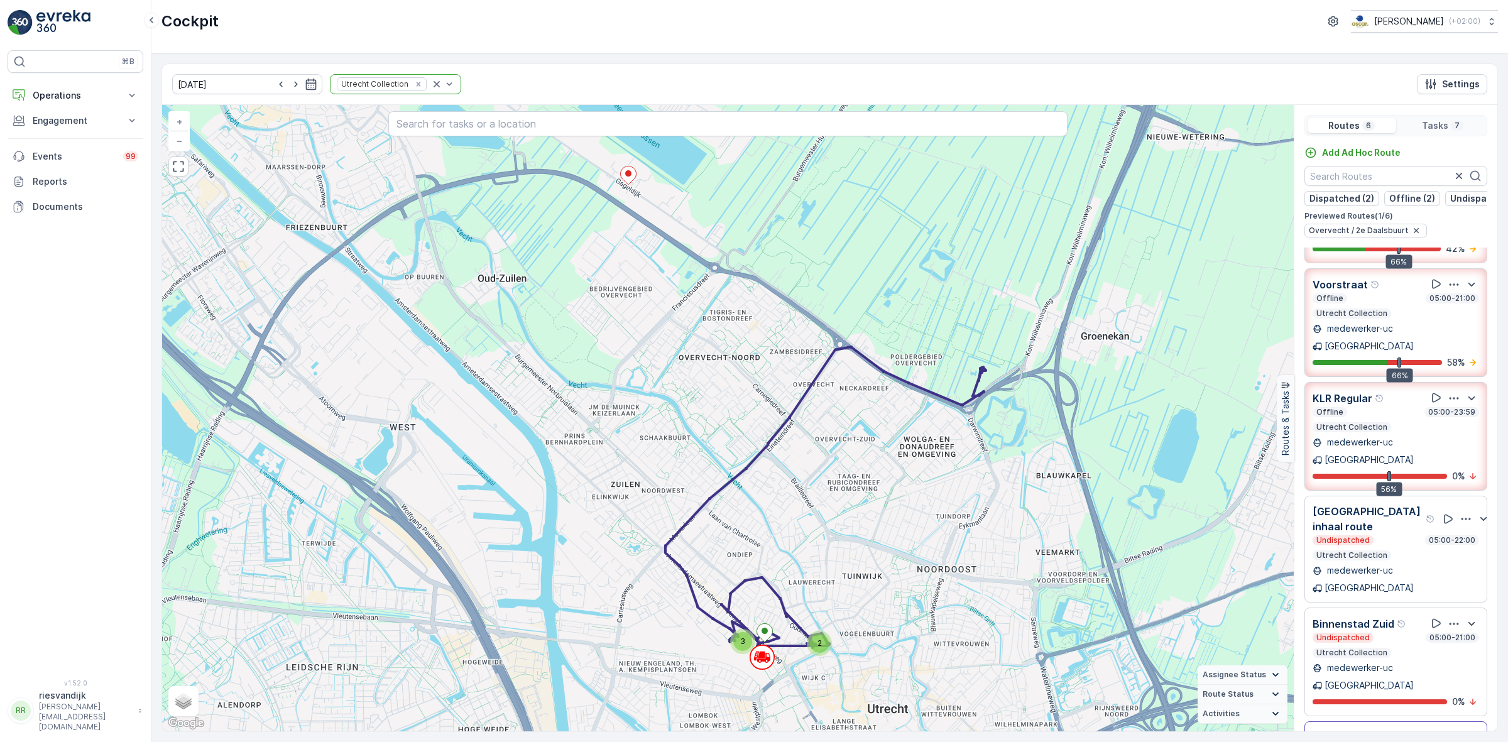
scroll to position [31, 0]
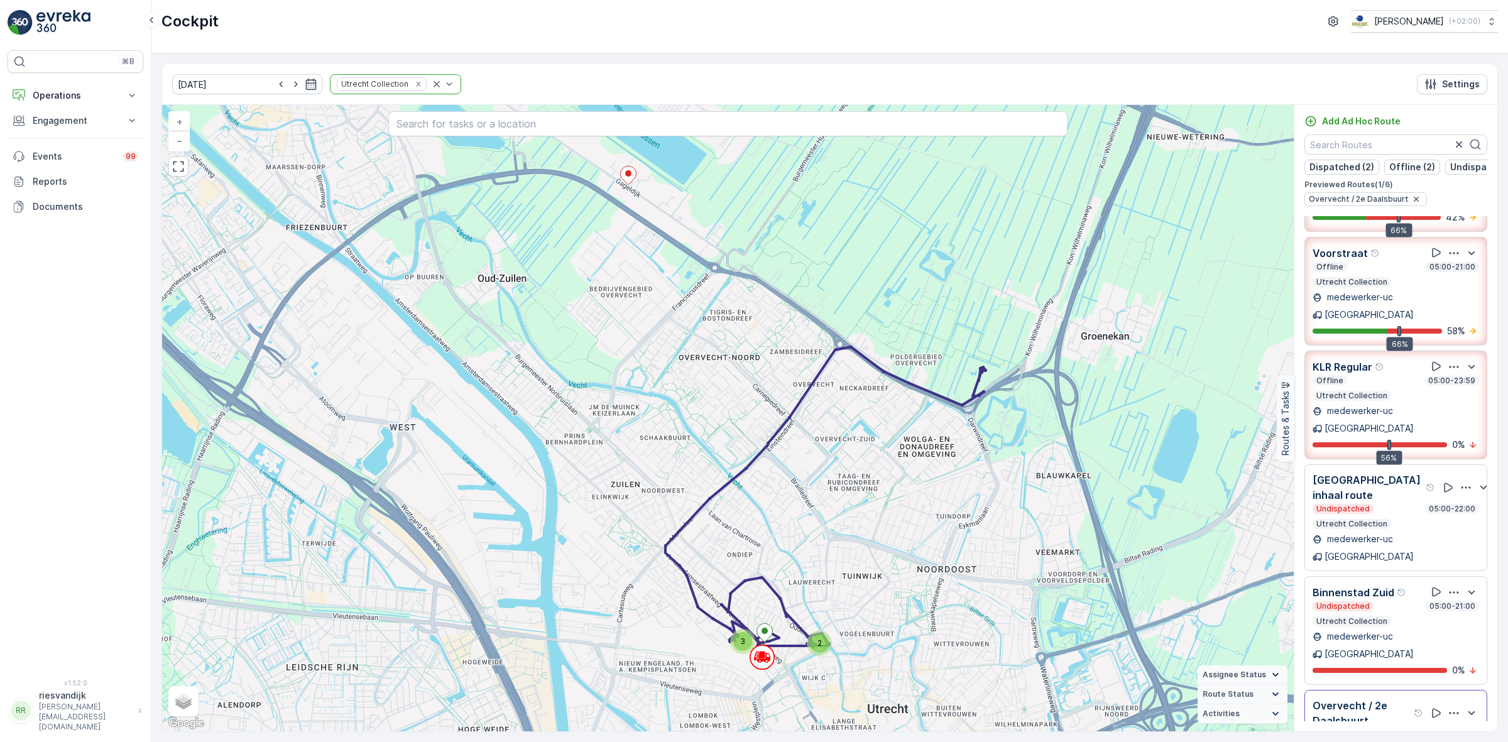
click at [1384, 698] on p "Overvecht / 2e Daalsbuurt" at bounding box center [1362, 713] width 99 height 30
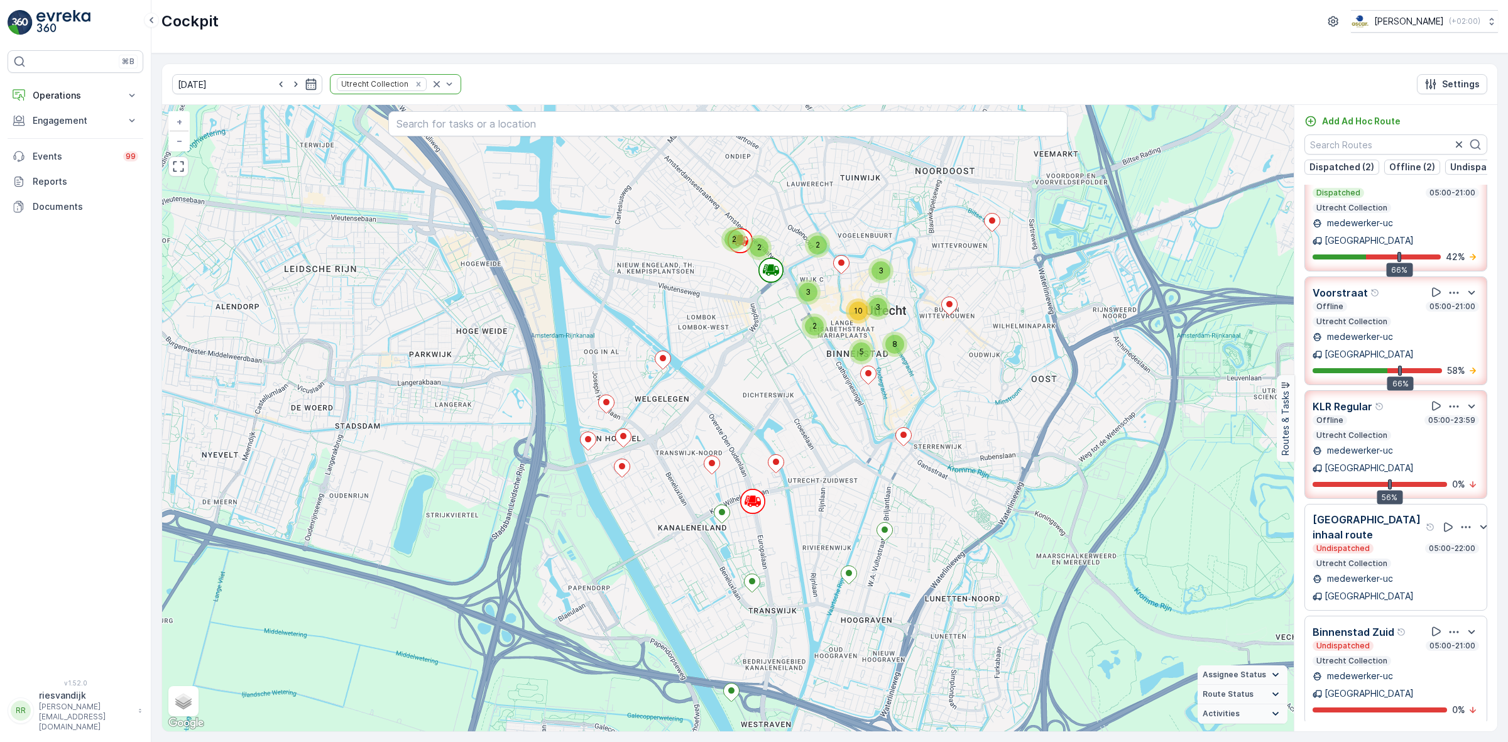
scroll to position [0, 0]
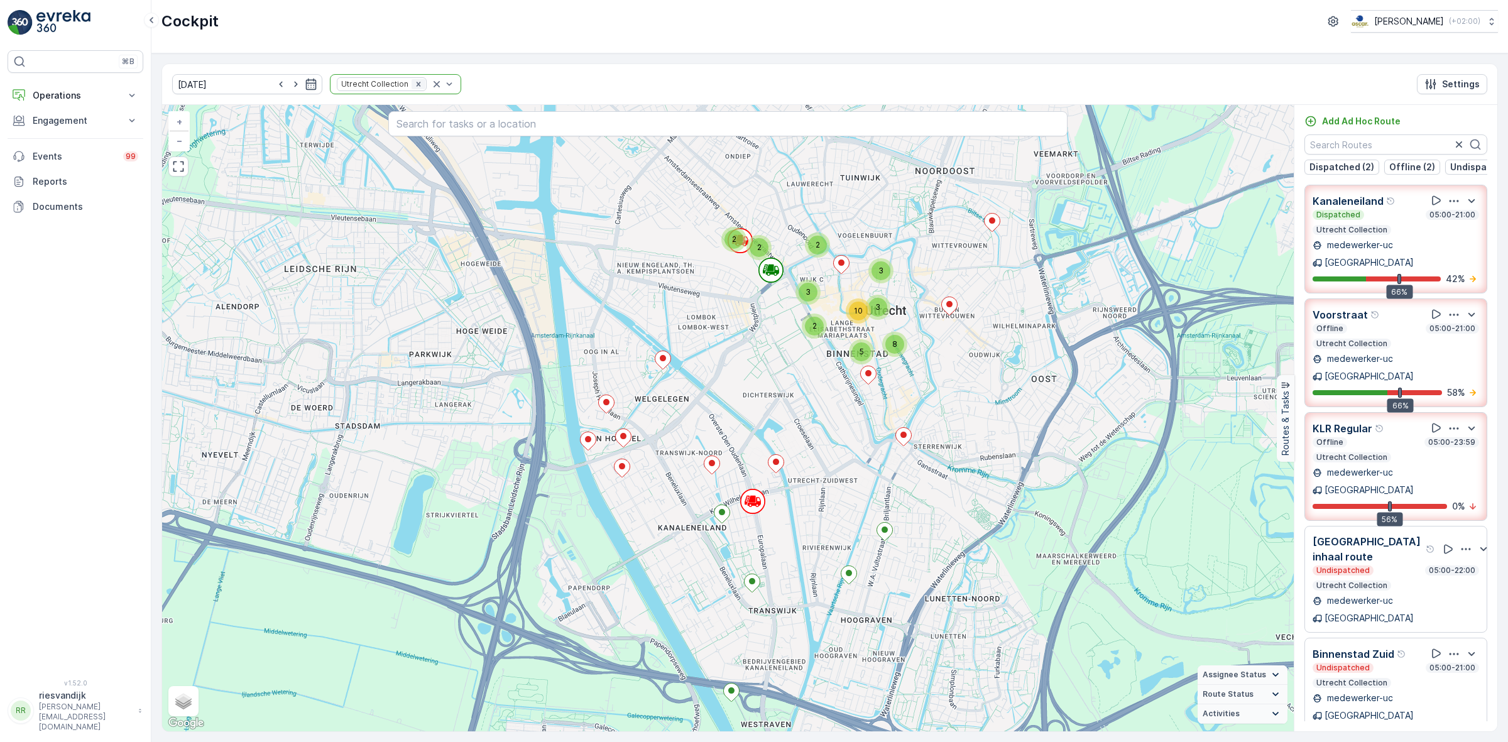
click at [414, 82] on icon "Remove Utrecht Collection" at bounding box center [418, 84] width 9 height 9
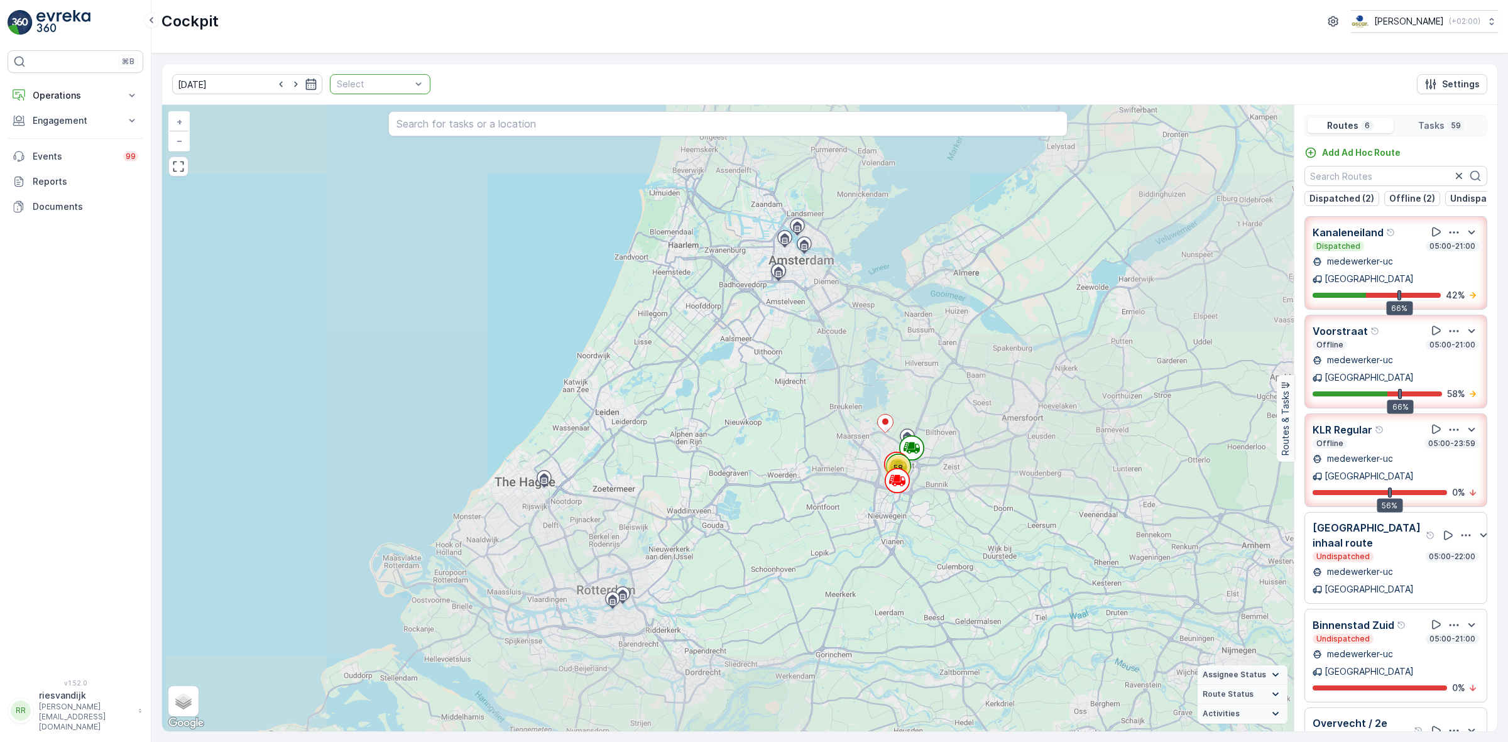
click at [391, 87] on div at bounding box center [374, 84] width 77 height 10
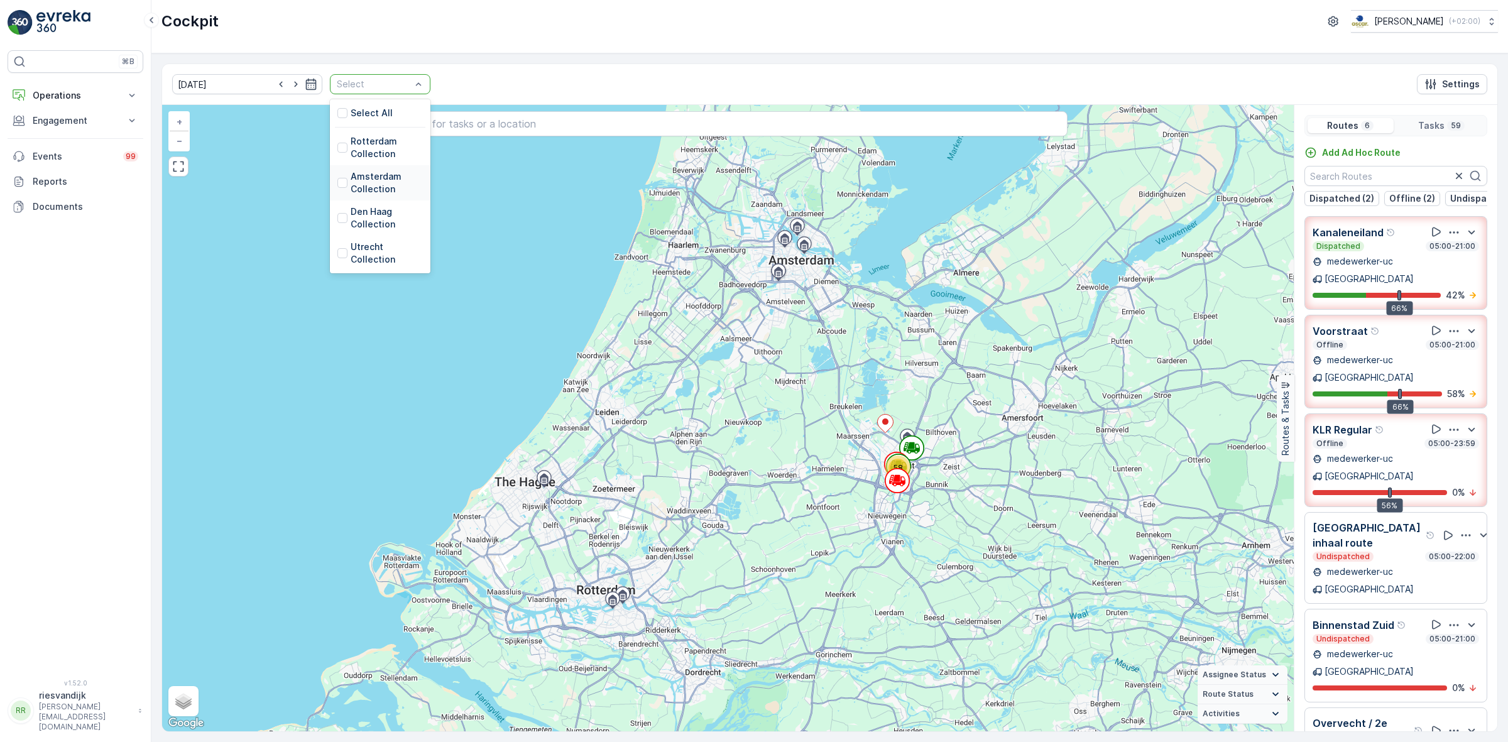
click at [359, 184] on p "Amsterdam Collection" at bounding box center [387, 182] width 72 height 25
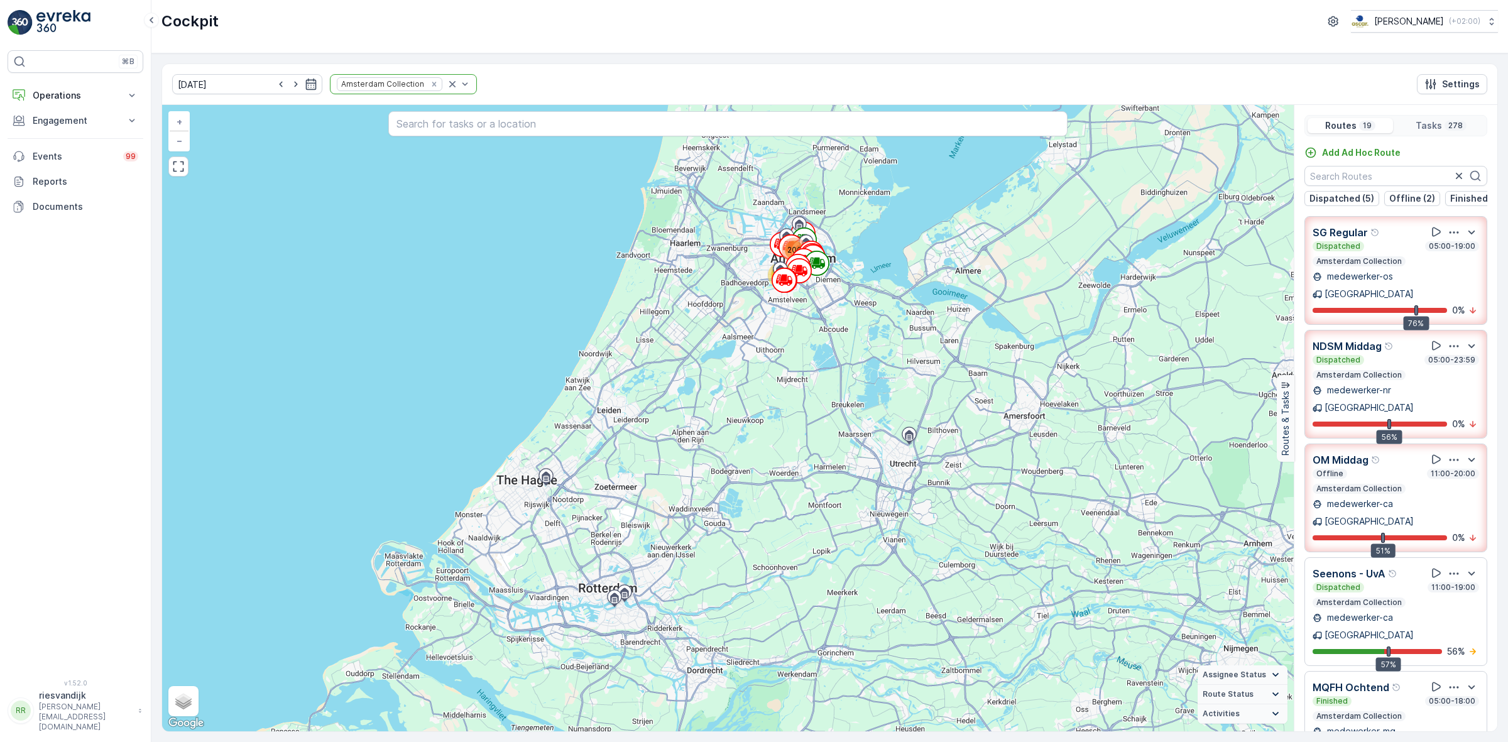
click at [1449, 239] on icon "button" at bounding box center [1454, 232] width 13 height 13
click at [1446, 261] on span "See More Details" at bounding box center [1452, 267] width 73 height 13
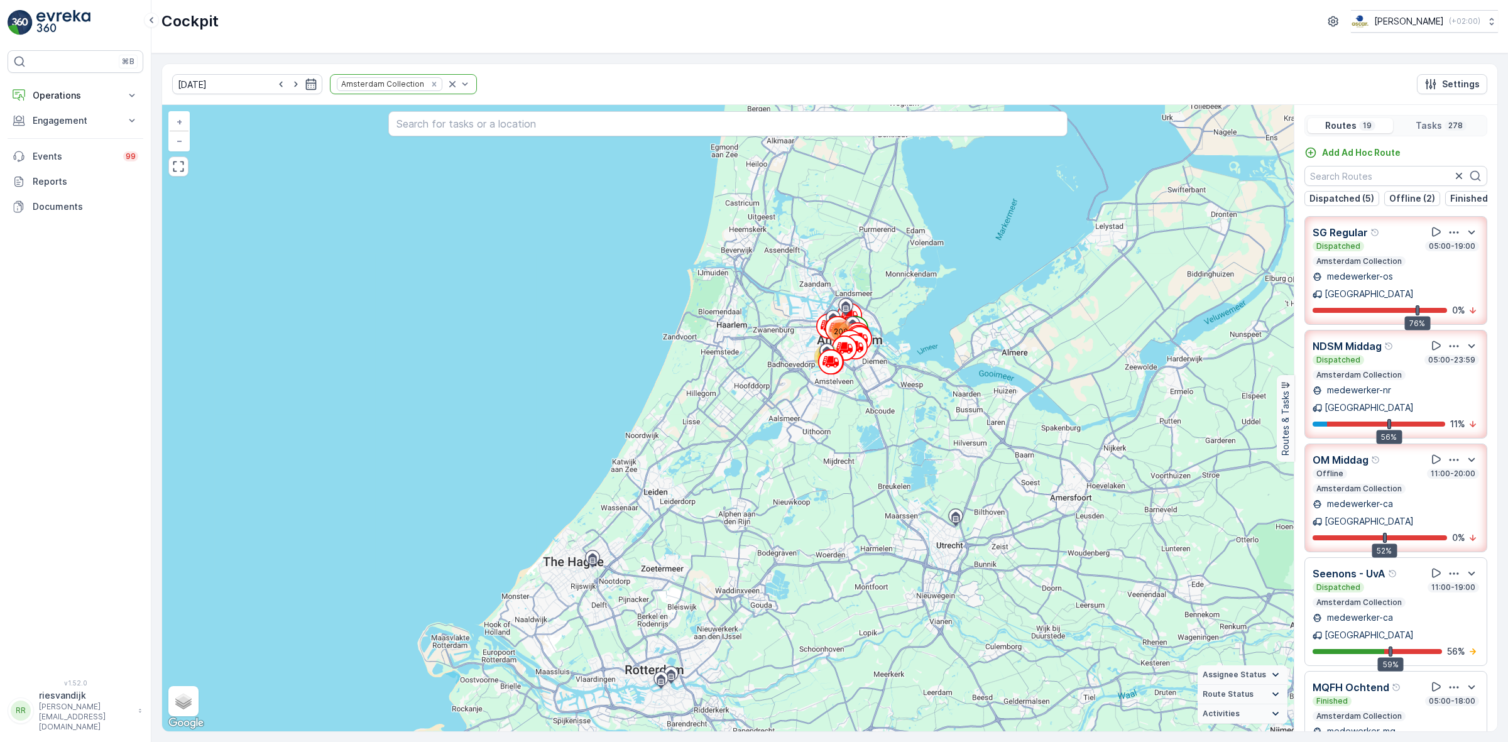
drag, startPoint x: 840, startPoint y: 335, endPoint x: 894, endPoint y: 476, distance: 150.5
click at [894, 476] on div "78 200 + − Satellite Roadmap Terrain Hybrid Leaflet Keyboard shortcuts Map Data…" at bounding box center [728, 418] width 1132 height 626
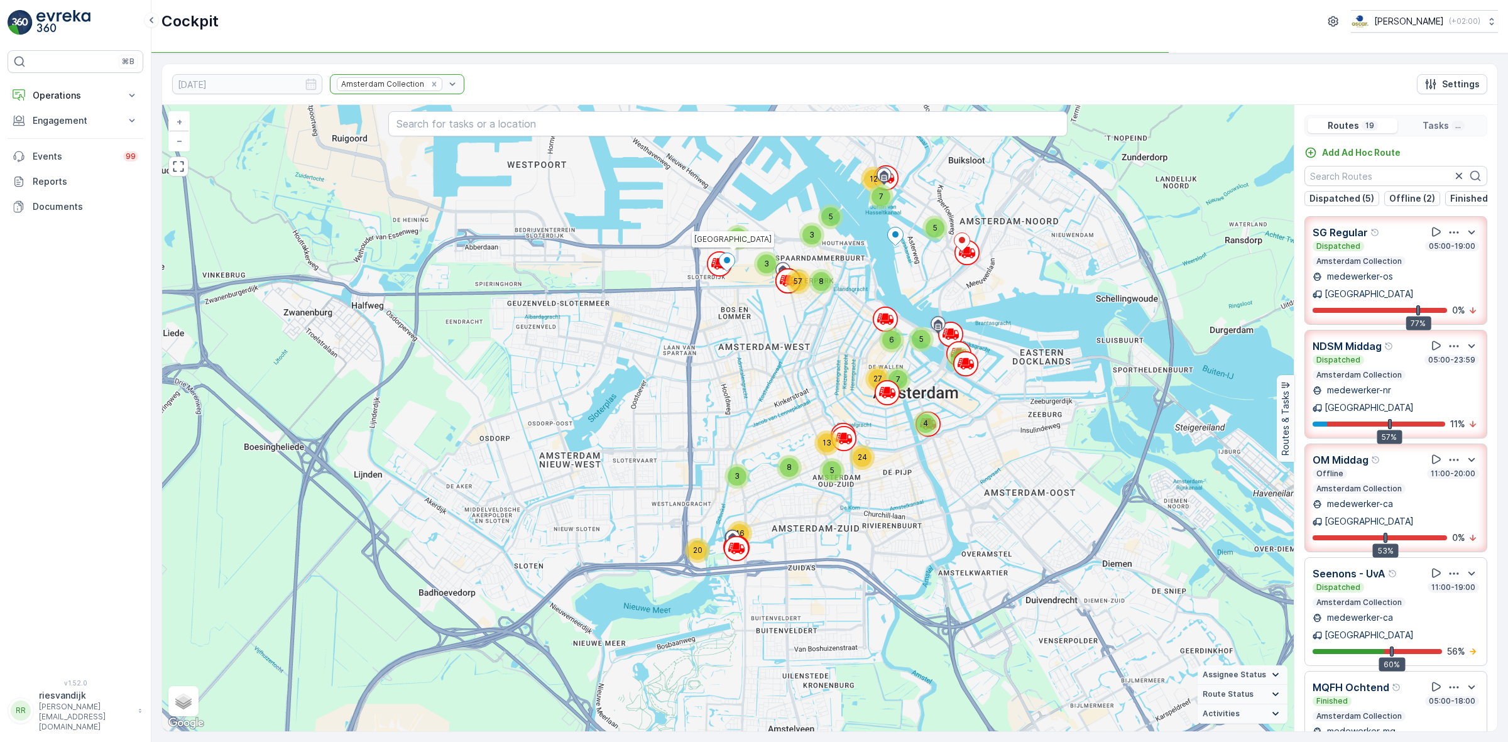
click at [1448, 236] on icon "button" at bounding box center [1454, 232] width 13 height 13
click at [1444, 261] on span "See More Details" at bounding box center [1452, 267] width 73 height 13
click at [1448, 454] on icon "button" at bounding box center [1454, 460] width 13 height 13
click at [1443, 486] on div "See More Details" at bounding box center [1452, 495] width 83 height 18
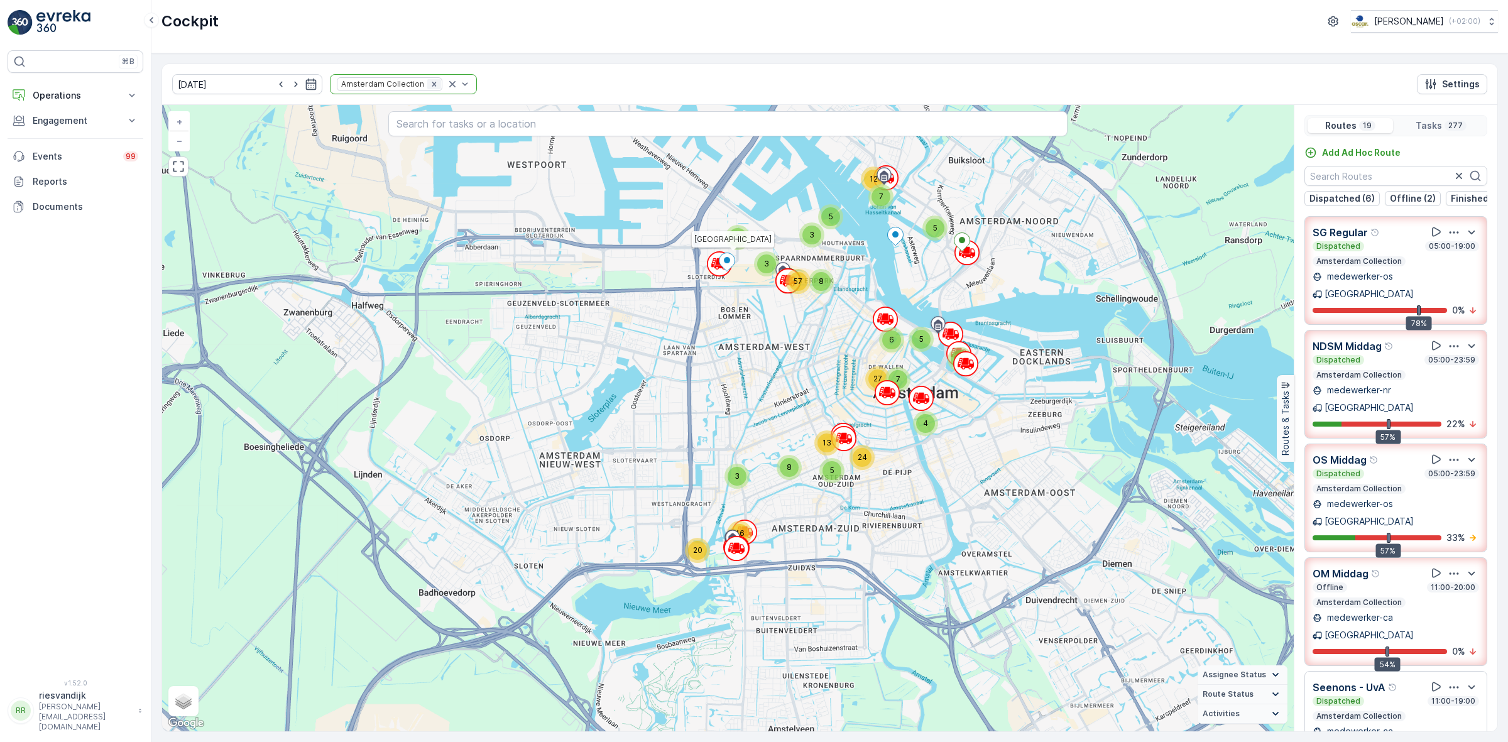
click at [430, 83] on icon "Remove Amsterdam Collection" at bounding box center [434, 84] width 9 height 9
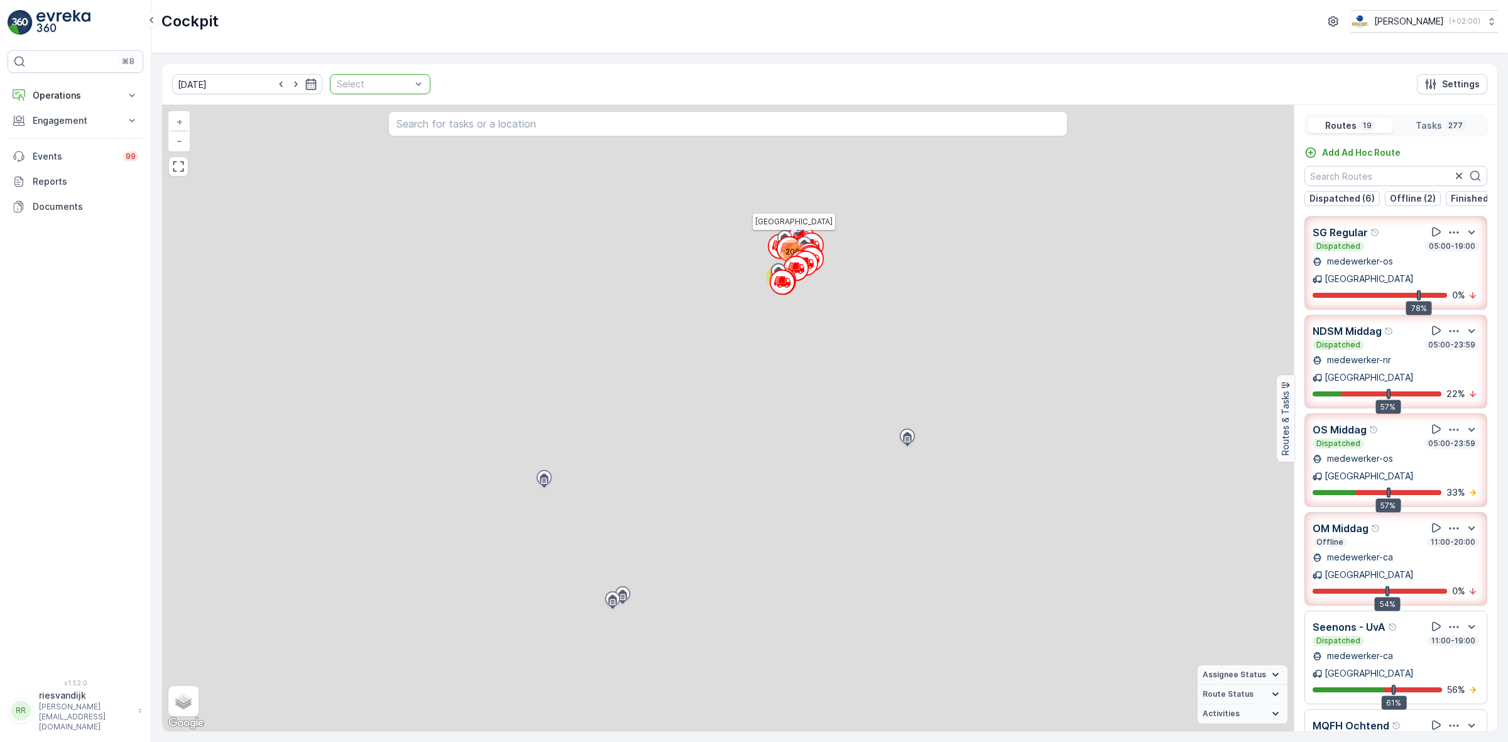
click at [379, 86] on div at bounding box center [374, 84] width 77 height 10
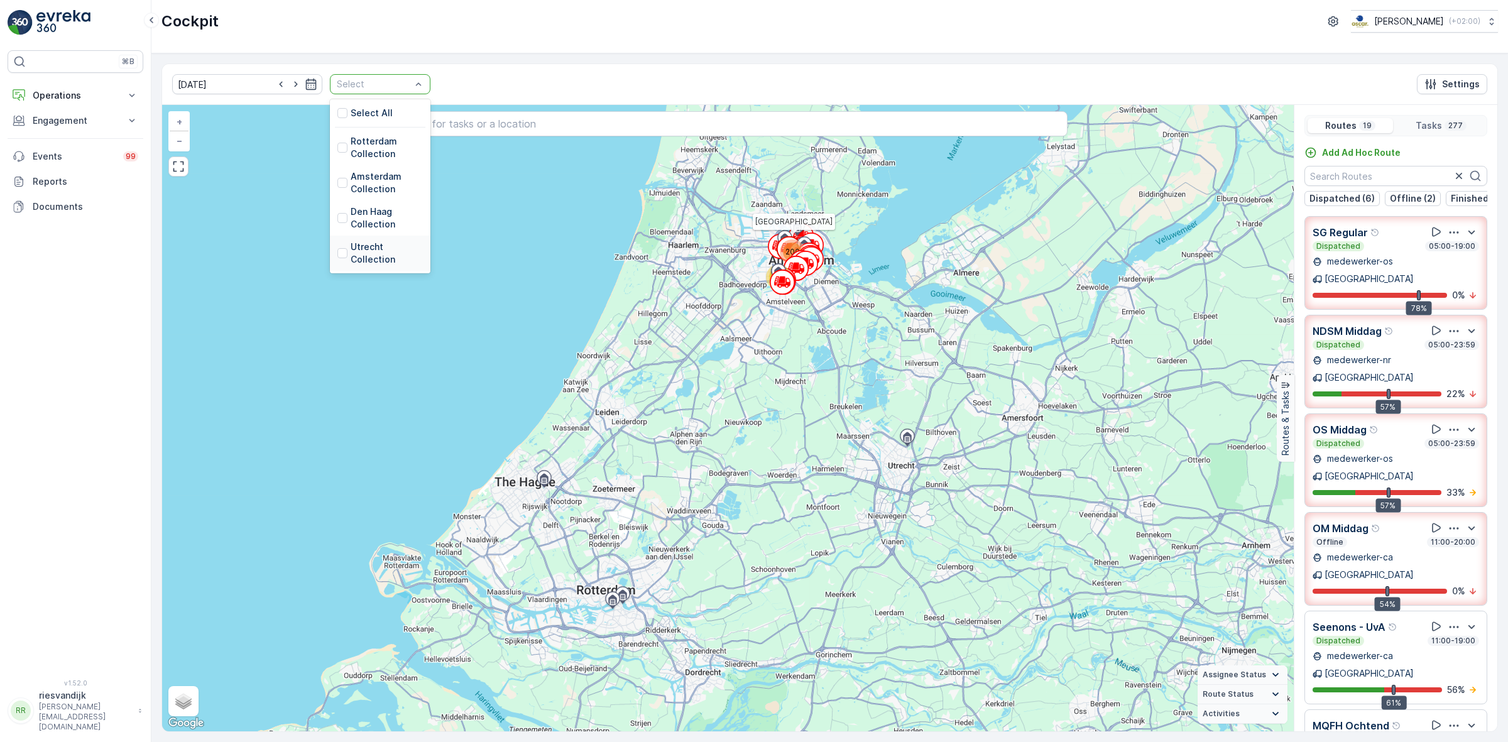
click at [369, 246] on p "Utrecht Collection" at bounding box center [387, 253] width 72 height 25
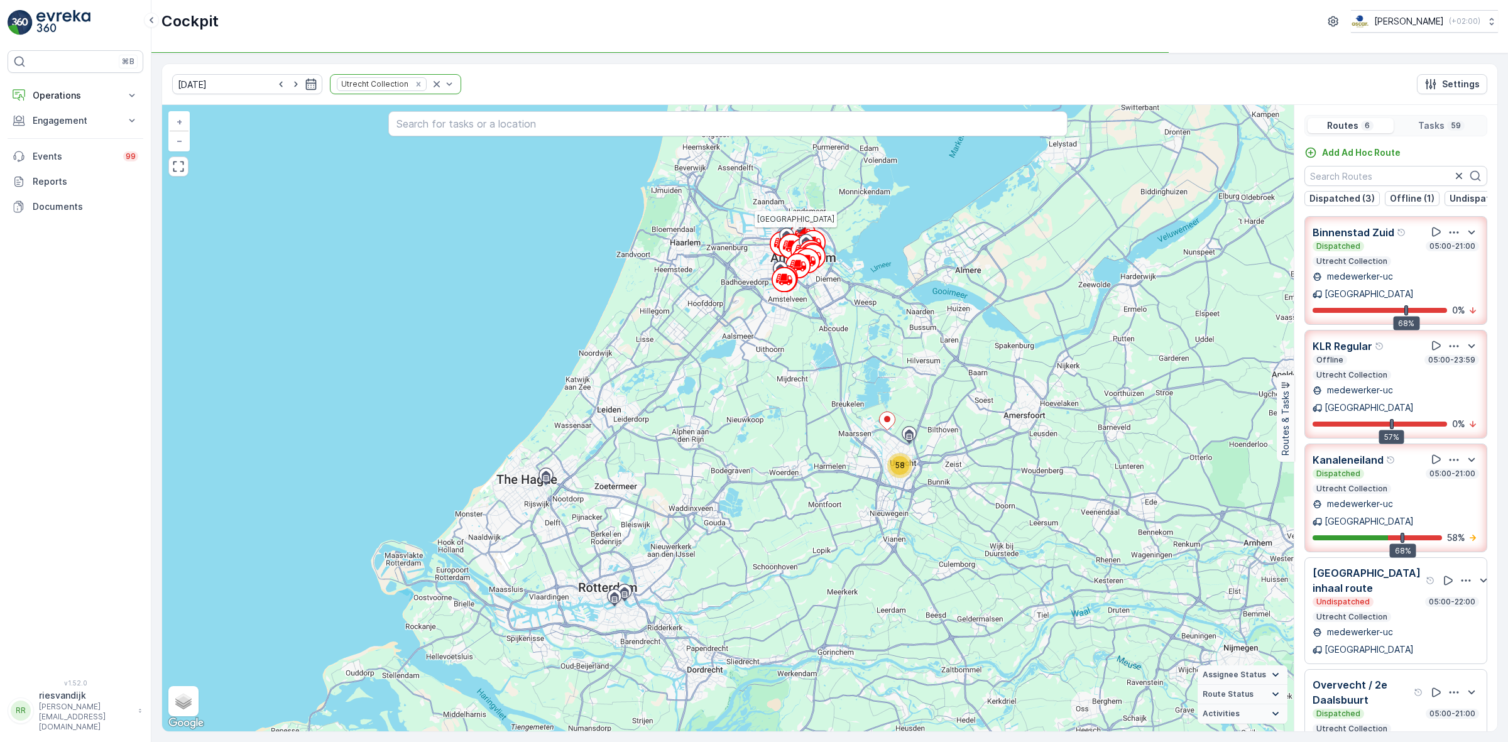
click at [997, 74] on div "[DATE] Utrecht Collection Settings" at bounding box center [829, 84] width 1335 height 41
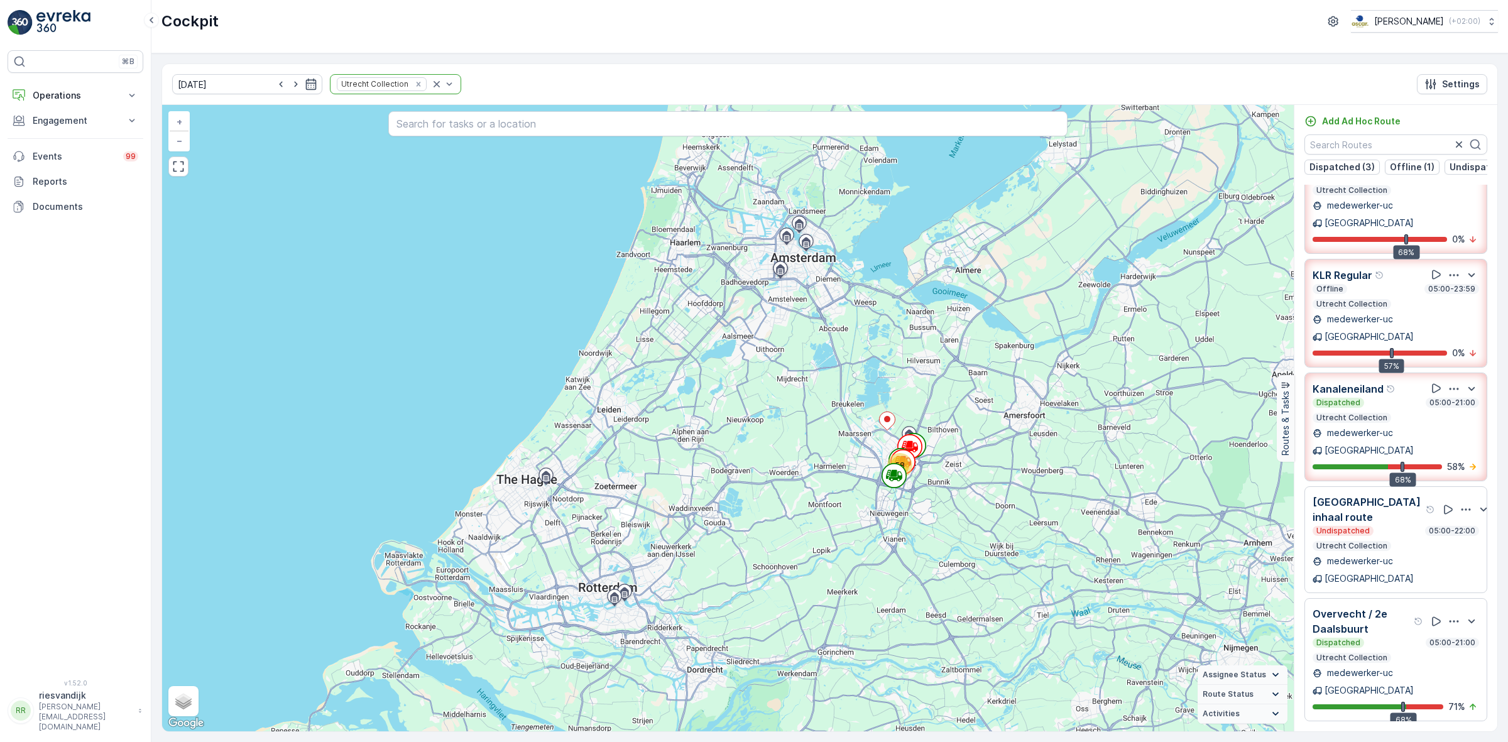
scroll to position [62, 0]
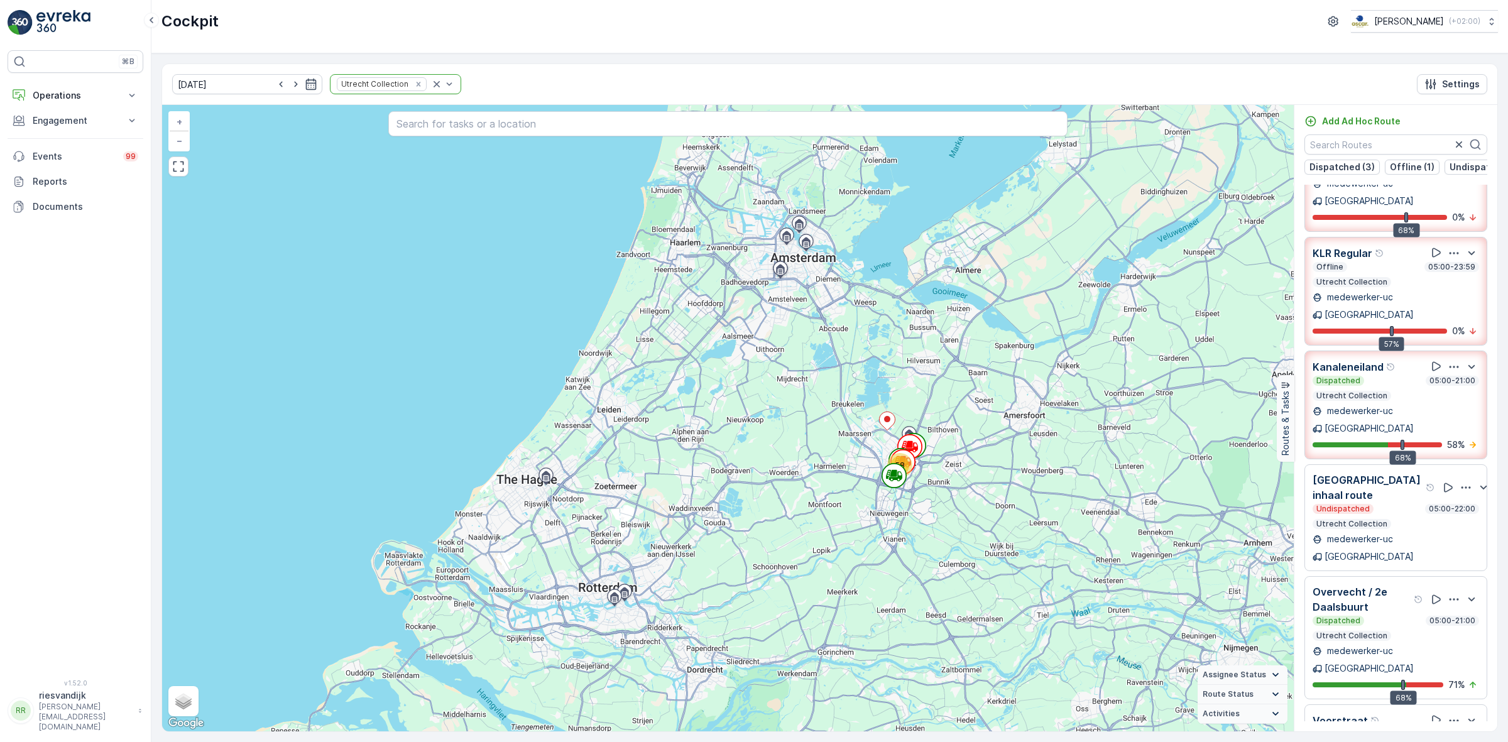
click at [1448, 714] on icon "button" at bounding box center [1454, 720] width 13 height 13
click at [1447, 741] on span "See More Details" at bounding box center [1452, 754] width 73 height 13
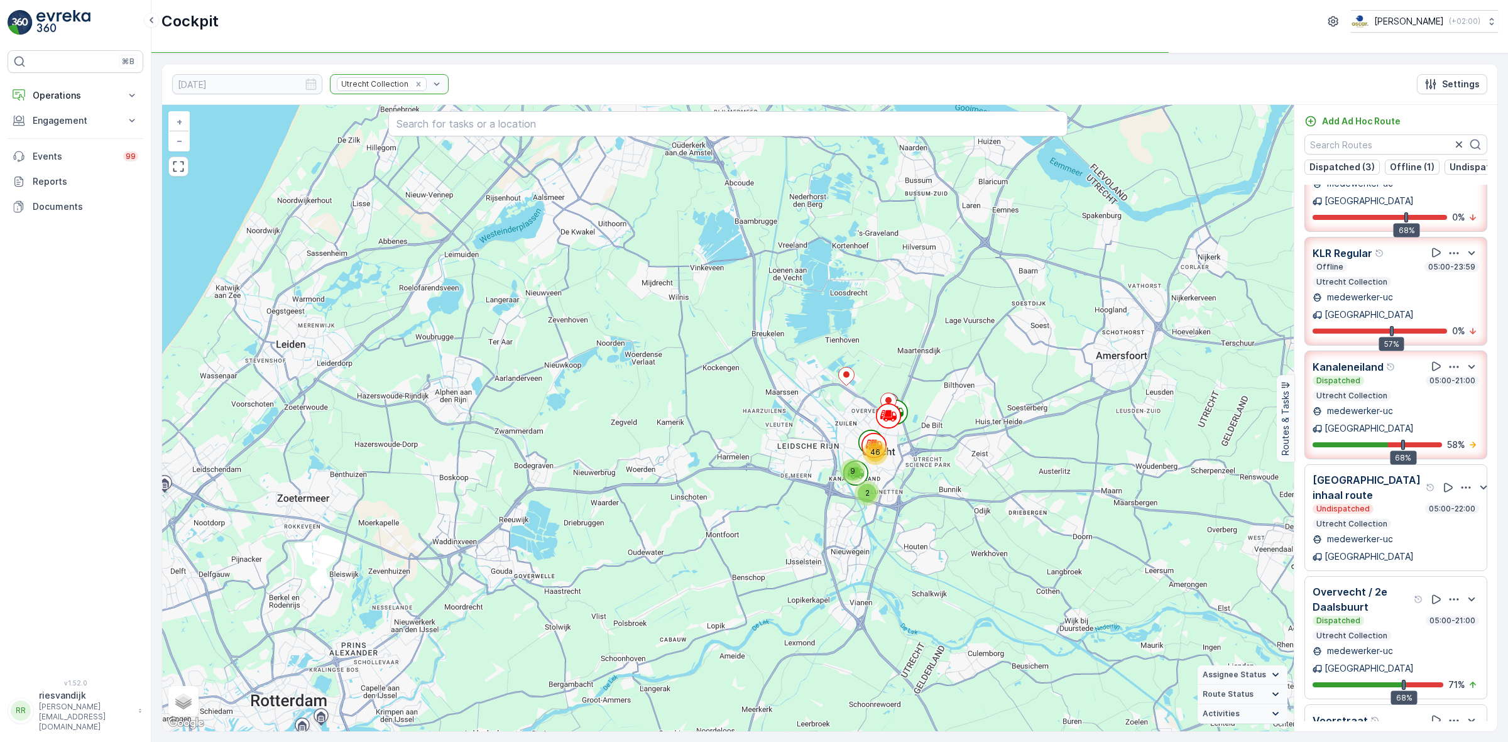
click at [1448, 593] on icon "button" at bounding box center [1454, 599] width 13 height 13
click at [1446, 628] on span "See More Details" at bounding box center [1452, 634] width 73 height 13
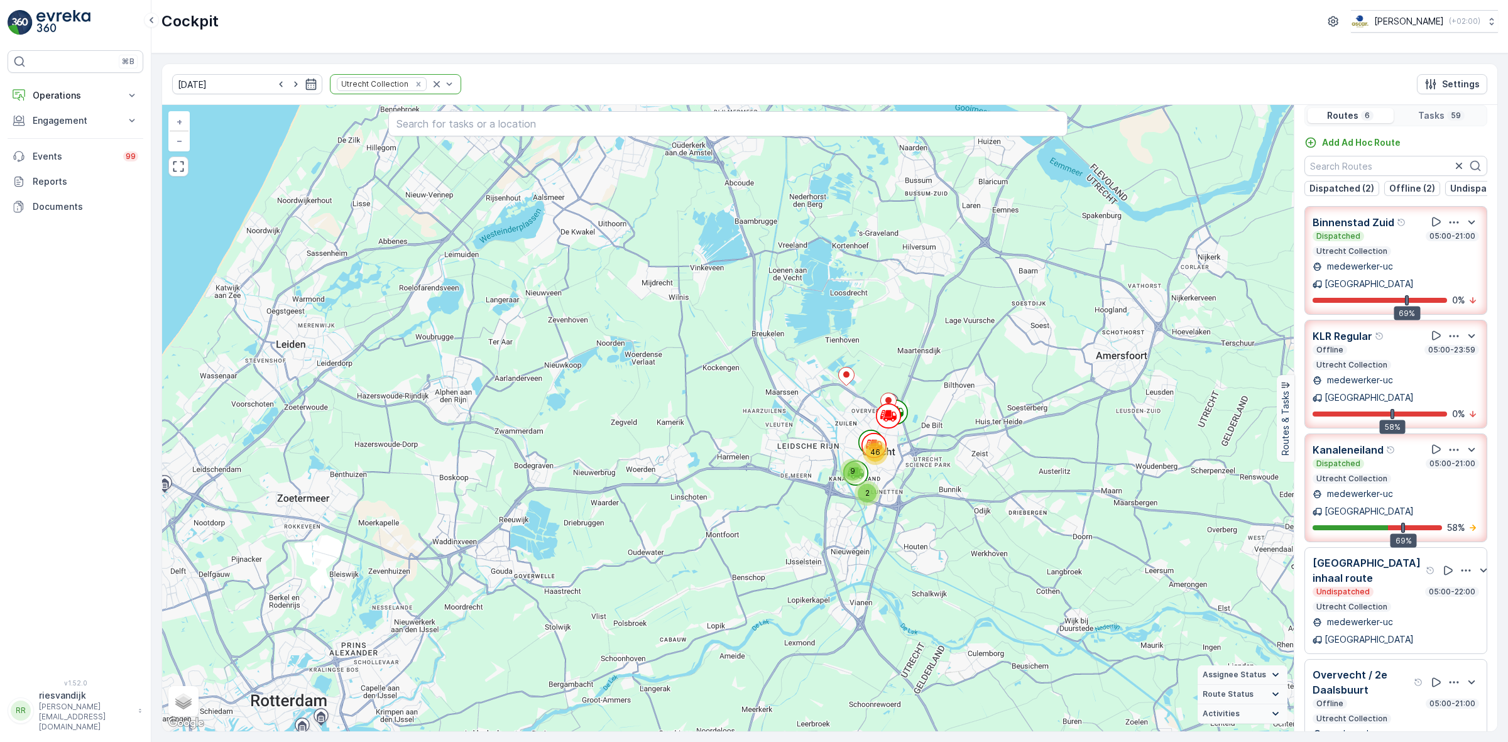
scroll to position [0, 0]
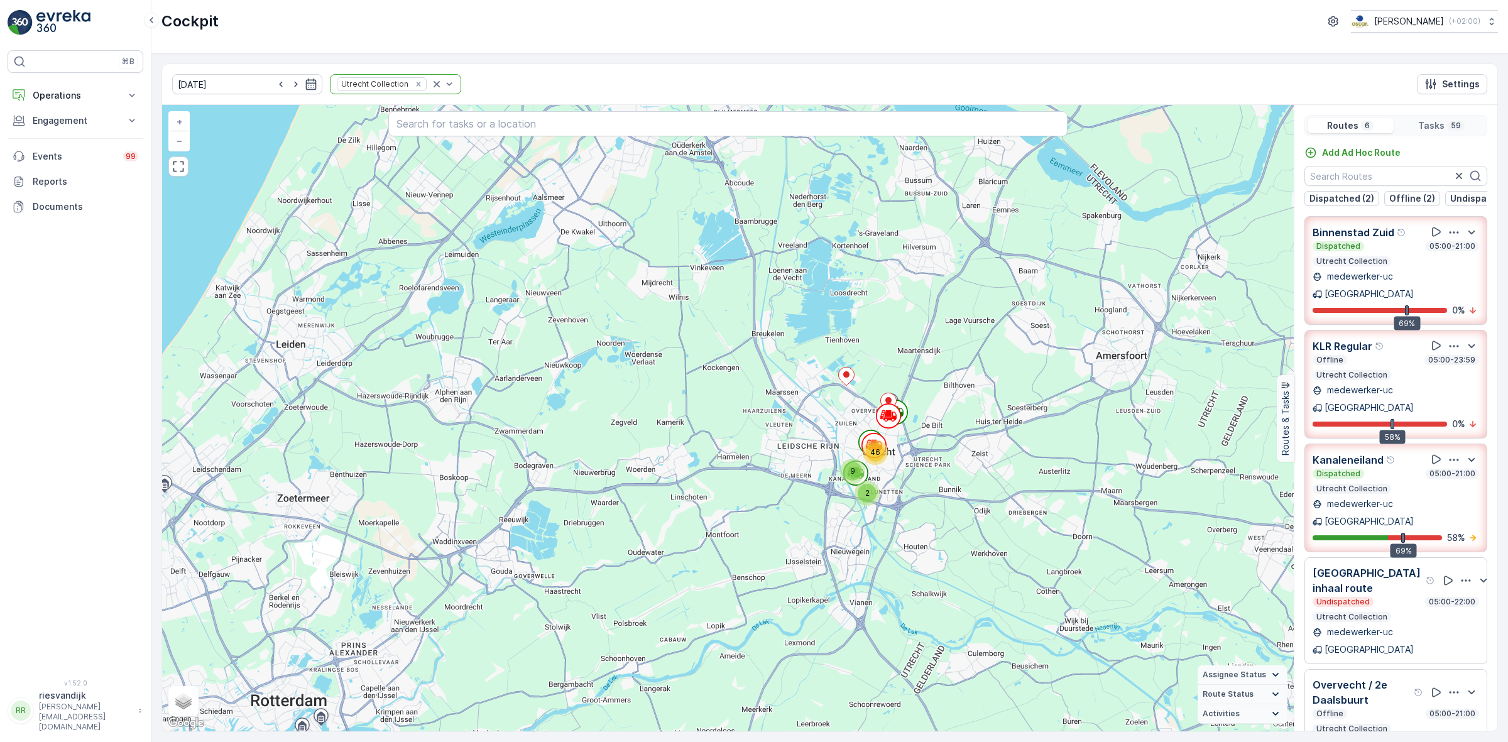
click at [1448, 239] on icon "button" at bounding box center [1454, 232] width 13 height 13
click at [1444, 262] on span "See More Details" at bounding box center [1452, 267] width 73 height 13
click at [1374, 266] on p "Utrecht Collection" at bounding box center [1352, 261] width 74 height 10
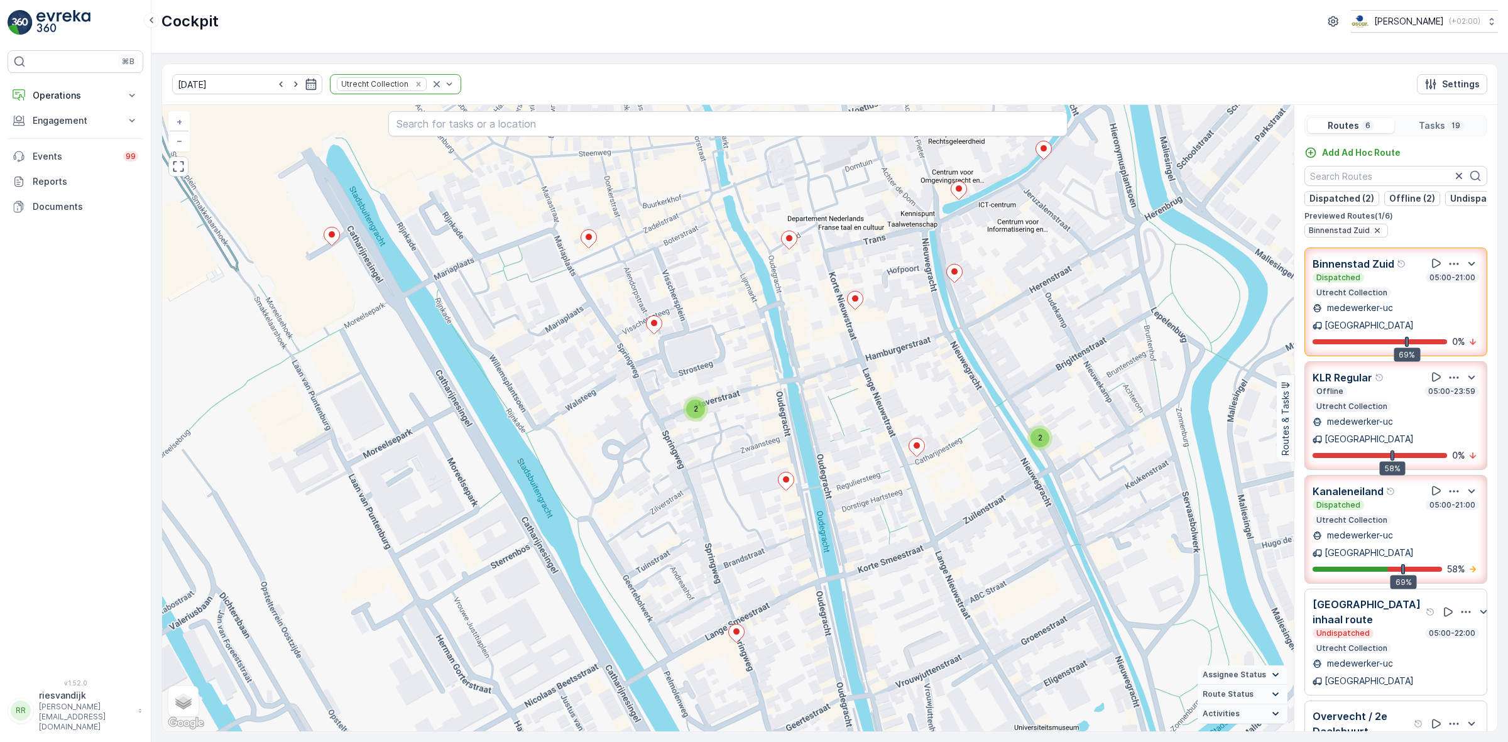
drag, startPoint x: 757, startPoint y: 290, endPoint x: 806, endPoint y: 504, distance: 219.2
click at [830, 532] on div "2 2 + − Satellite Roadmap Terrain Hybrid Leaflet Keyboard shortcuts Map Data Ma…" at bounding box center [728, 418] width 1132 height 626
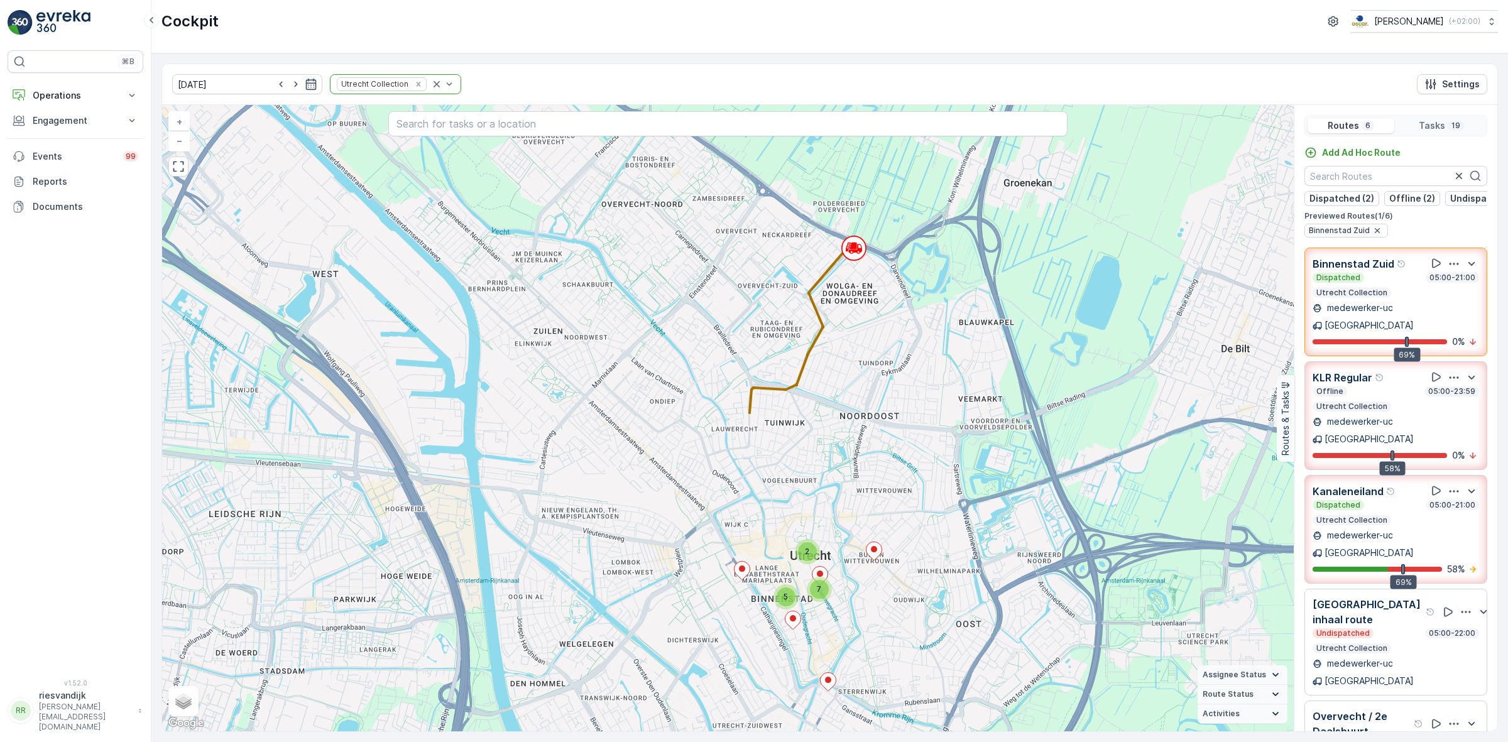
drag, startPoint x: 839, startPoint y: 361, endPoint x: 831, endPoint y: 476, distance: 115.2
click at [831, 476] on div "2 5 7 + − Satellite Roadmap Terrain Hybrid Leaflet Keyboard shortcuts Map Data …" at bounding box center [728, 418] width 1132 height 626
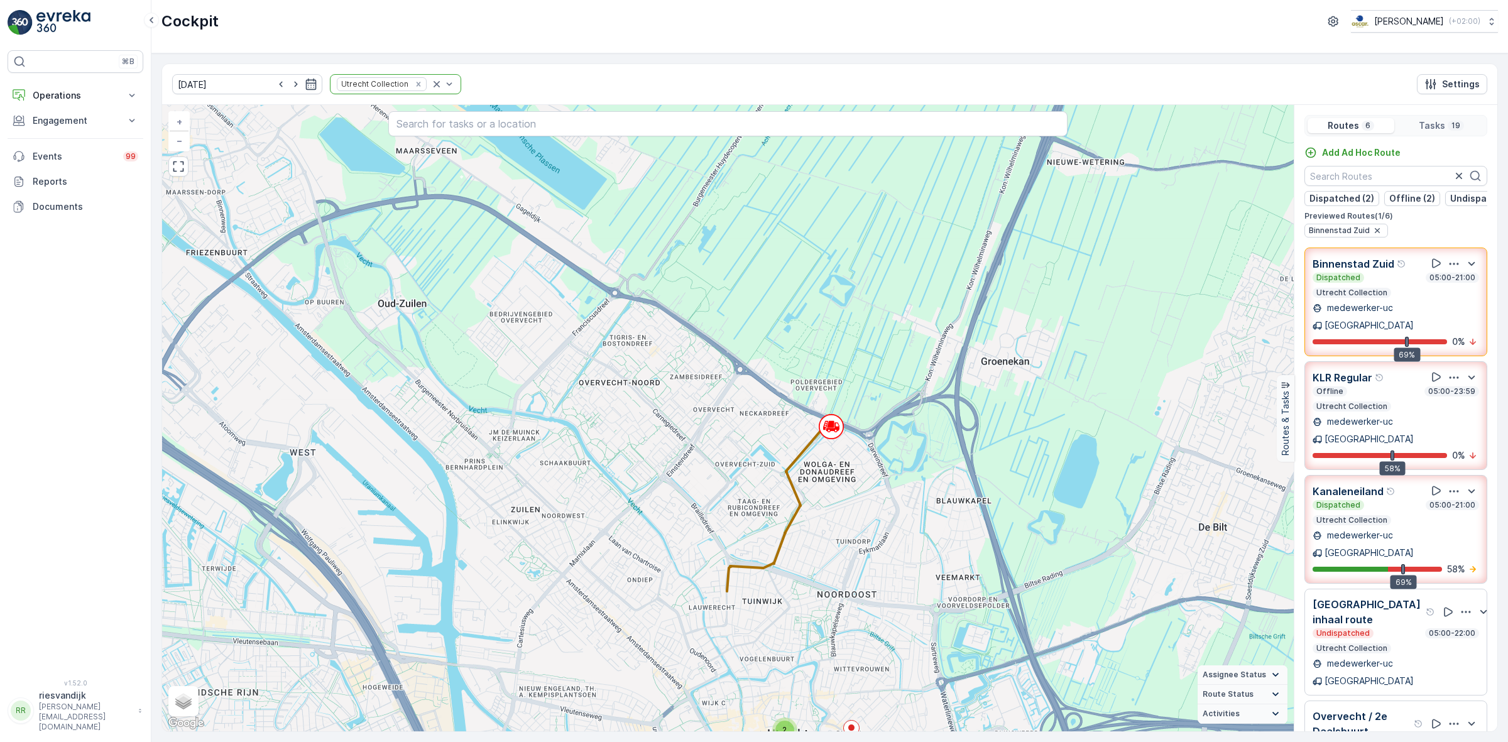
drag, startPoint x: 821, startPoint y: 632, endPoint x: 775, endPoint y: 401, distance: 235.9
click at [775, 401] on div "2 5 7 + − Satellite Roadmap Terrain Hybrid Leaflet Keyboard shortcuts Map Data …" at bounding box center [728, 418] width 1132 height 626
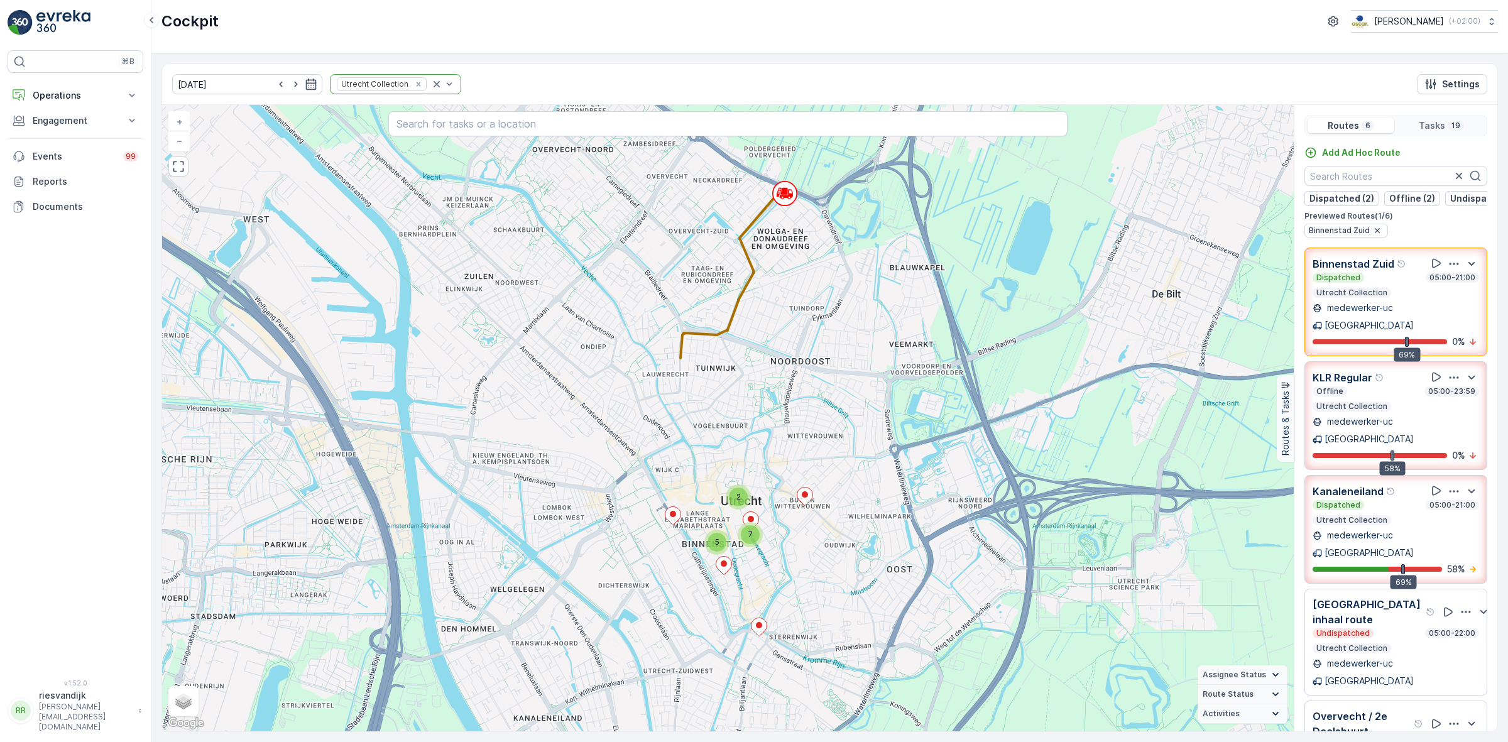
click at [1450, 270] on icon "button" at bounding box center [1454, 264] width 13 height 13
click at [1450, 295] on span "See More Details" at bounding box center [1452, 298] width 73 height 13
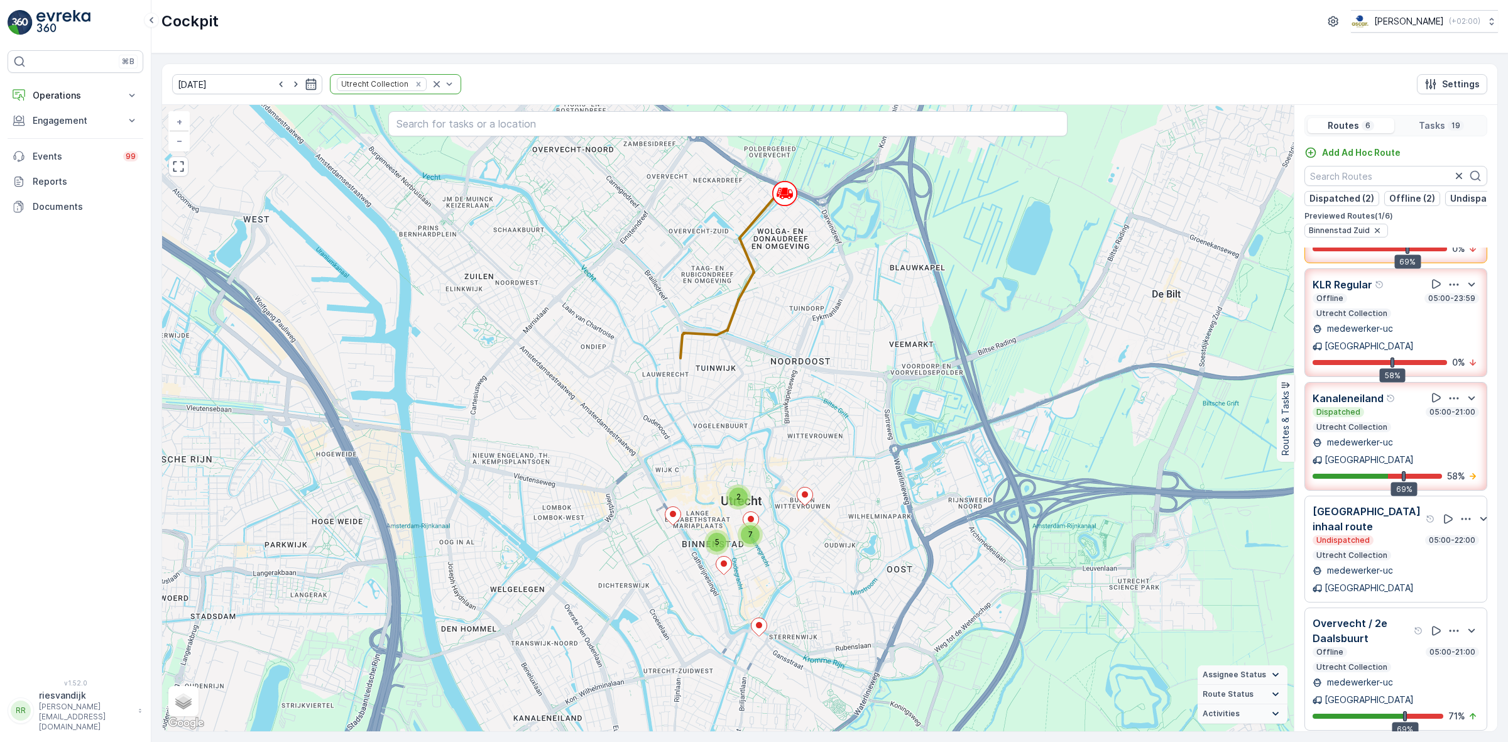
scroll to position [31, 0]
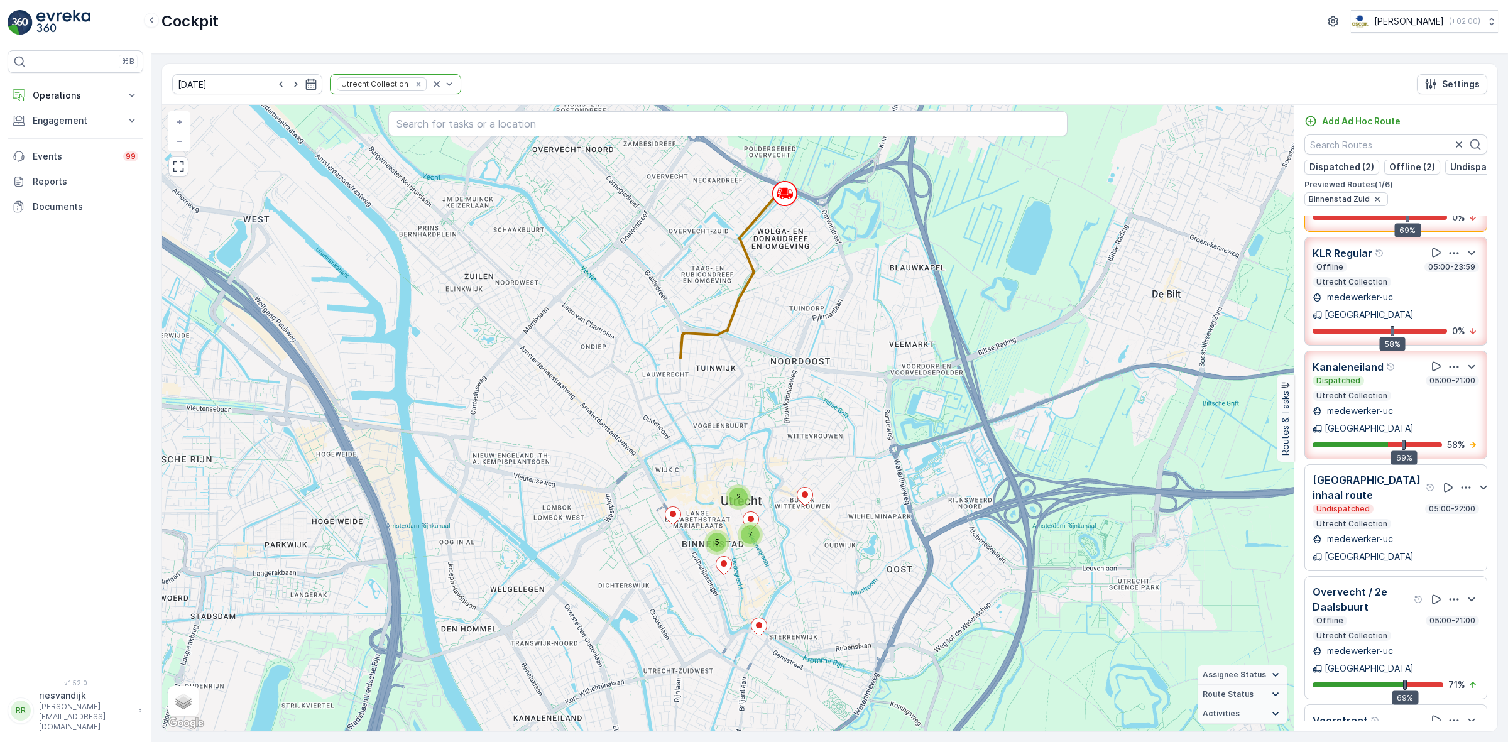
click at [1448, 593] on icon "button" at bounding box center [1454, 599] width 13 height 13
click at [1448, 628] on span "See More Details" at bounding box center [1452, 634] width 73 height 13
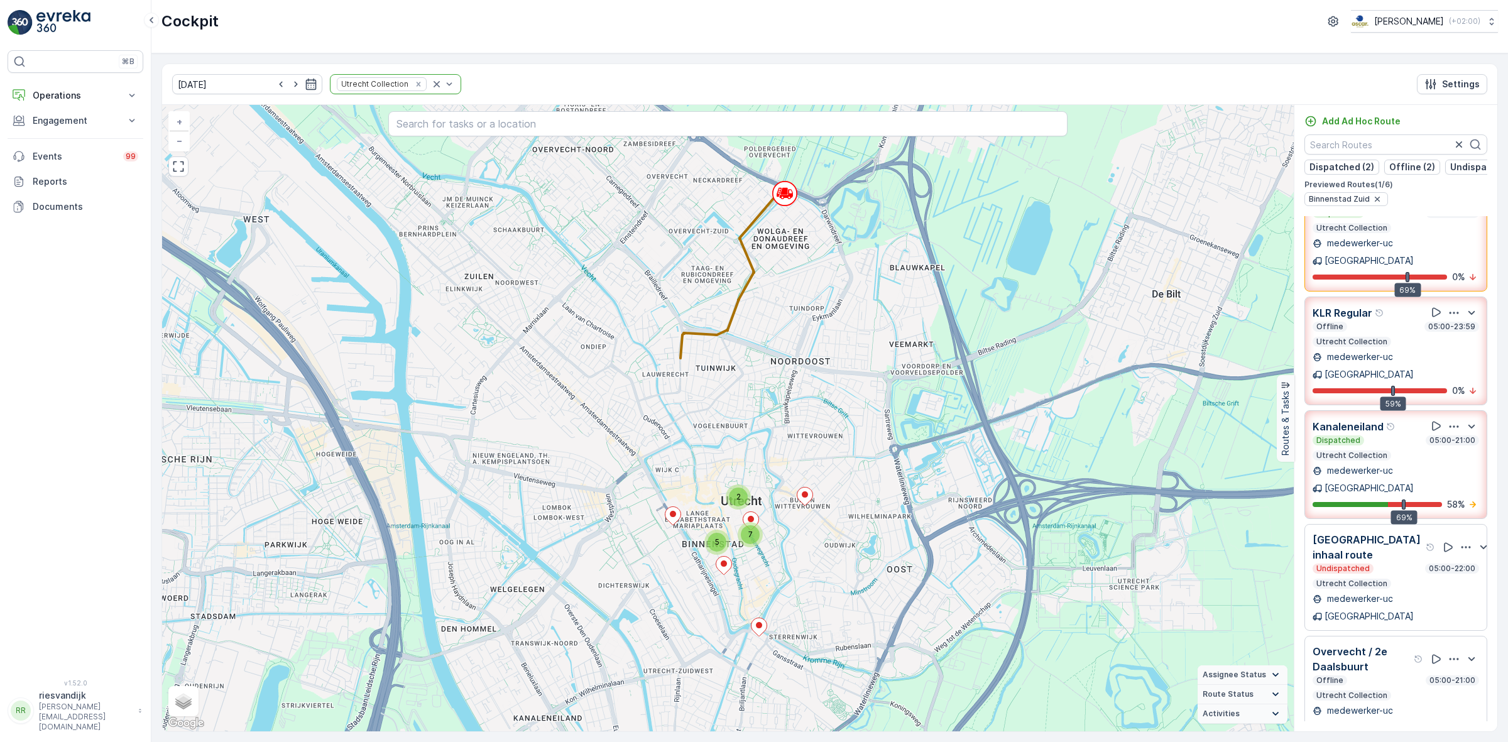
scroll to position [0, 0]
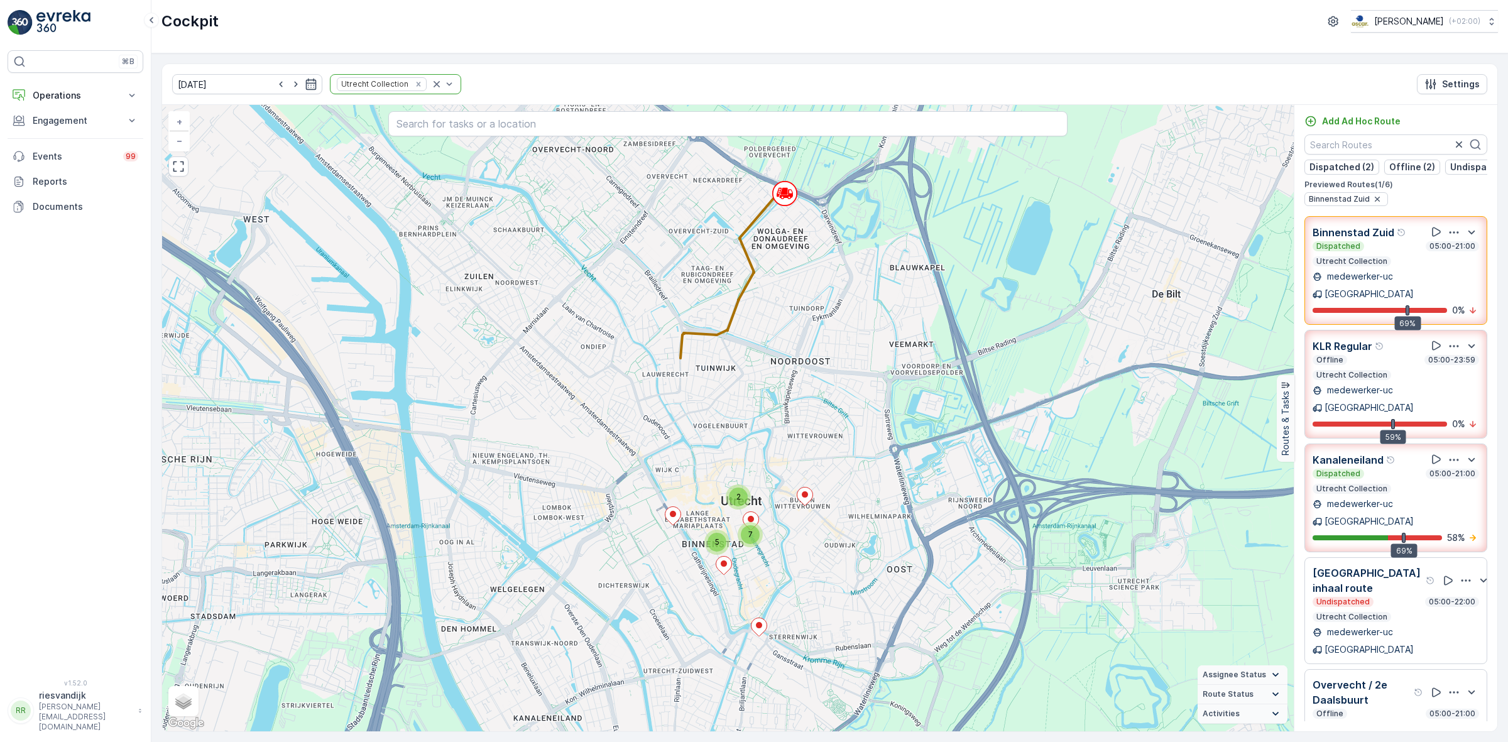
click at [1448, 239] on icon "button" at bounding box center [1454, 232] width 13 height 13
click at [1445, 261] on span "See More Details" at bounding box center [1452, 267] width 73 height 13
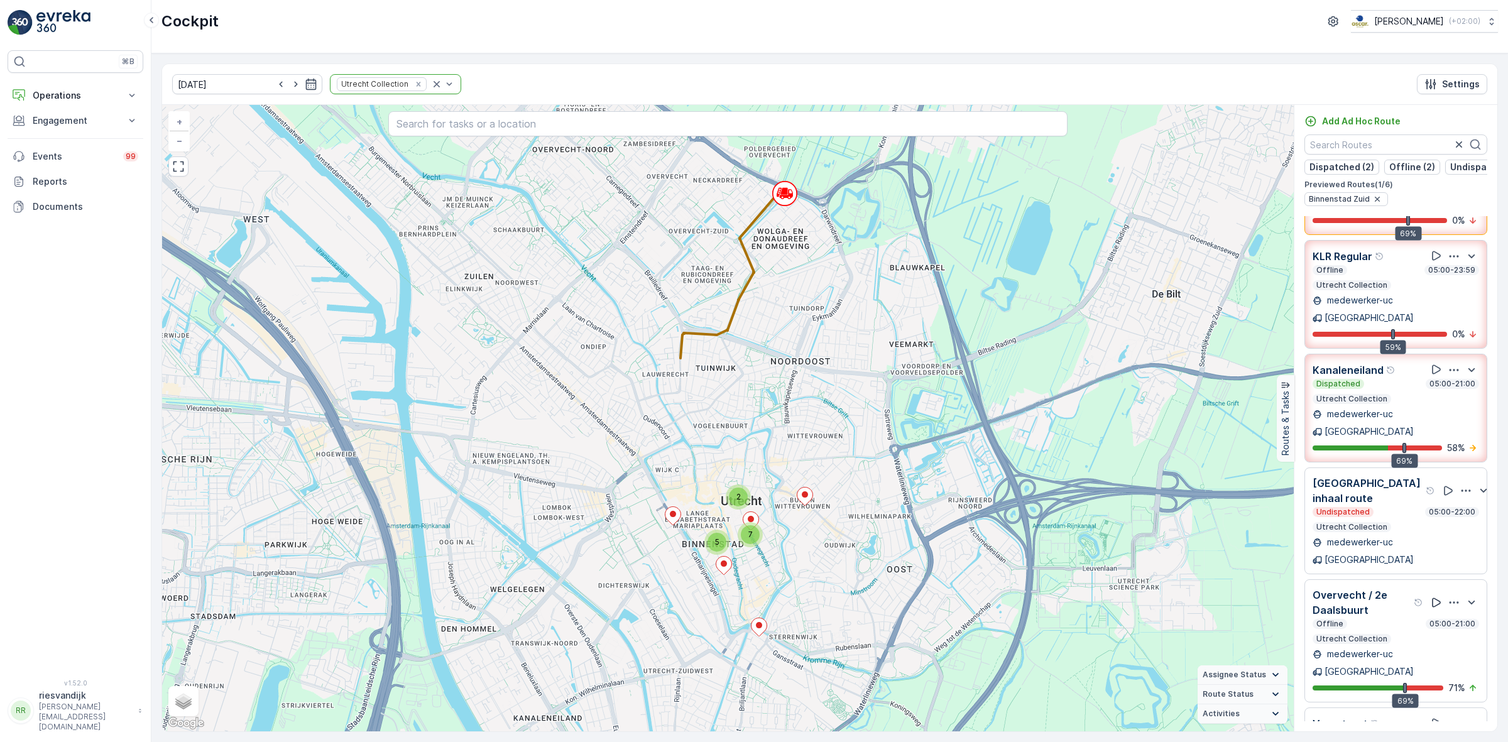
scroll to position [93, 0]
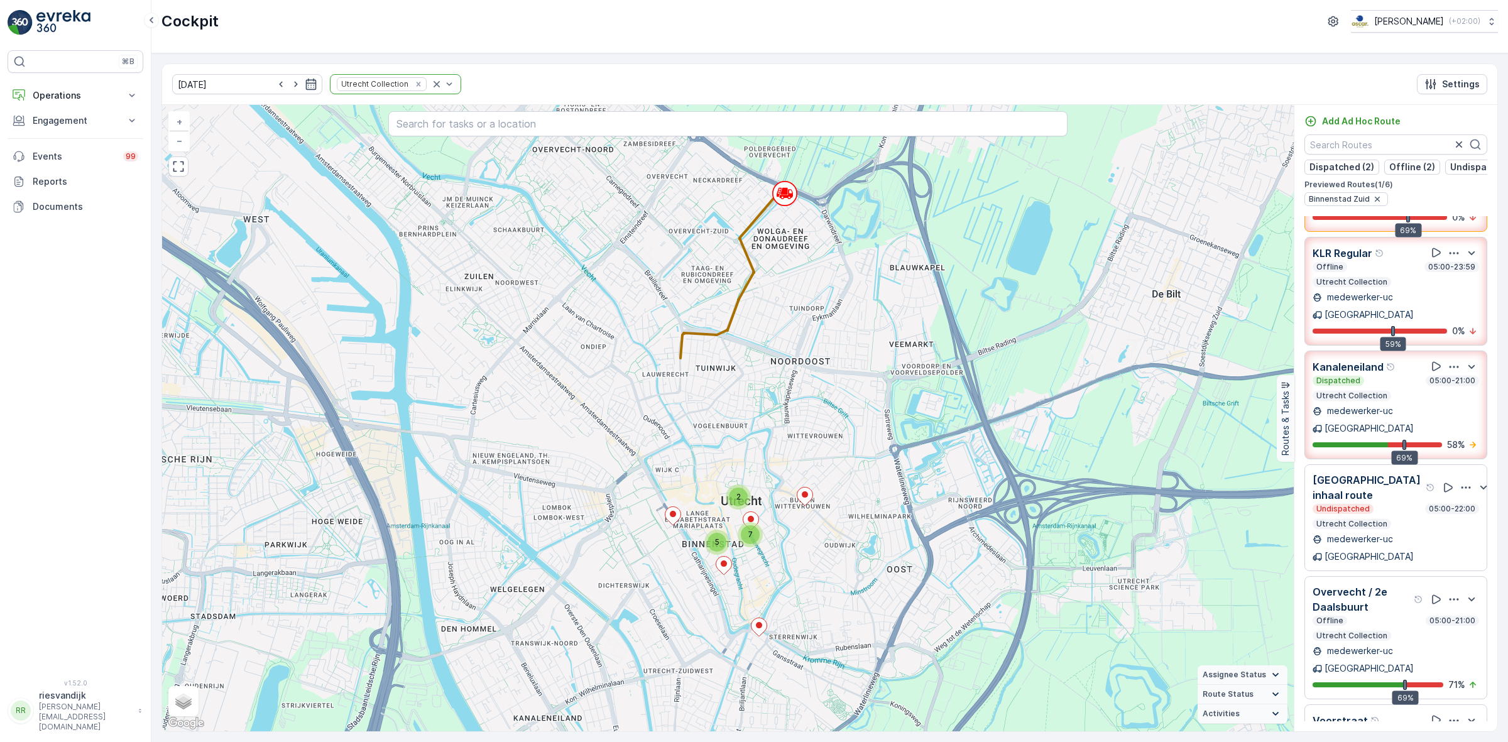
click at [1449, 714] on icon "button" at bounding box center [1454, 720] width 13 height 13
click at [1444, 741] on span "See More Details" at bounding box center [1452, 754] width 73 height 13
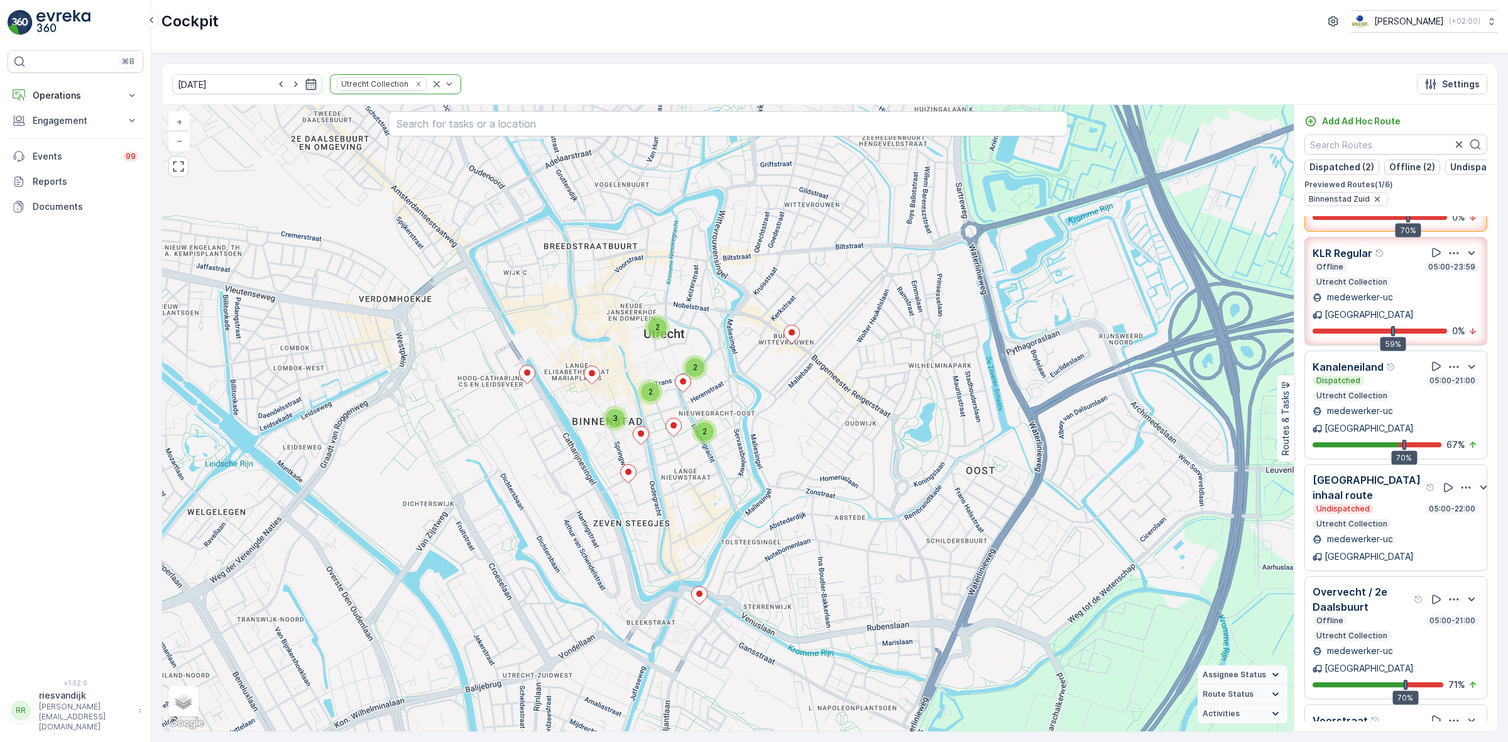
drag, startPoint x: 699, startPoint y: 442, endPoint x: 701, endPoint y: 265, distance: 177.2
click at [701, 265] on div "2 3 2 2 2 + − Satellite Roadmap Terrain Hybrid Leaflet Keyboard shortcuts Map D…" at bounding box center [728, 418] width 1132 height 626
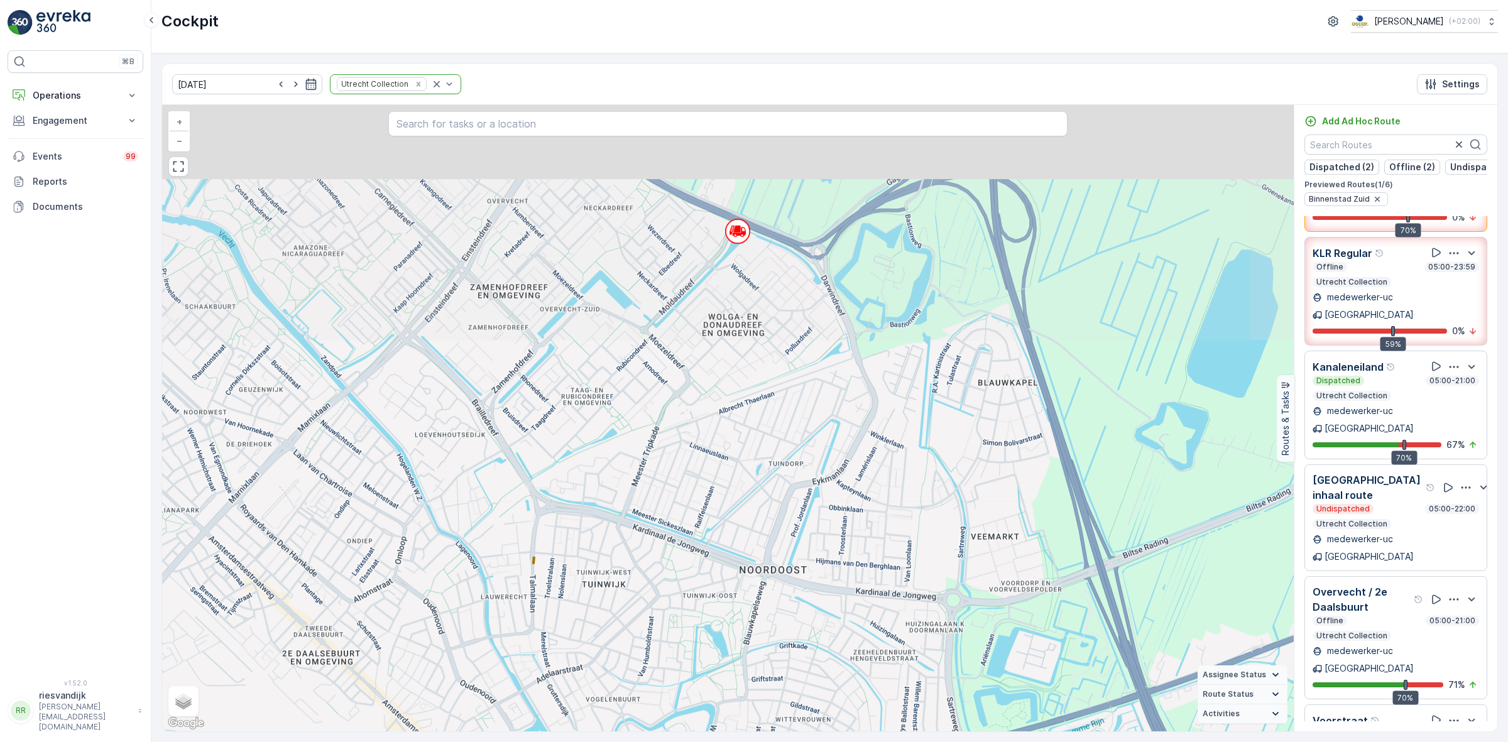
drag, startPoint x: 830, startPoint y: 429, endPoint x: 831, endPoint y: 630, distance: 200.4
click at [814, 741] on html "⌘B Operations Insights Planning Routes & Tasks Cockpit Settings Engagement Insi…" at bounding box center [754, 371] width 1508 height 742
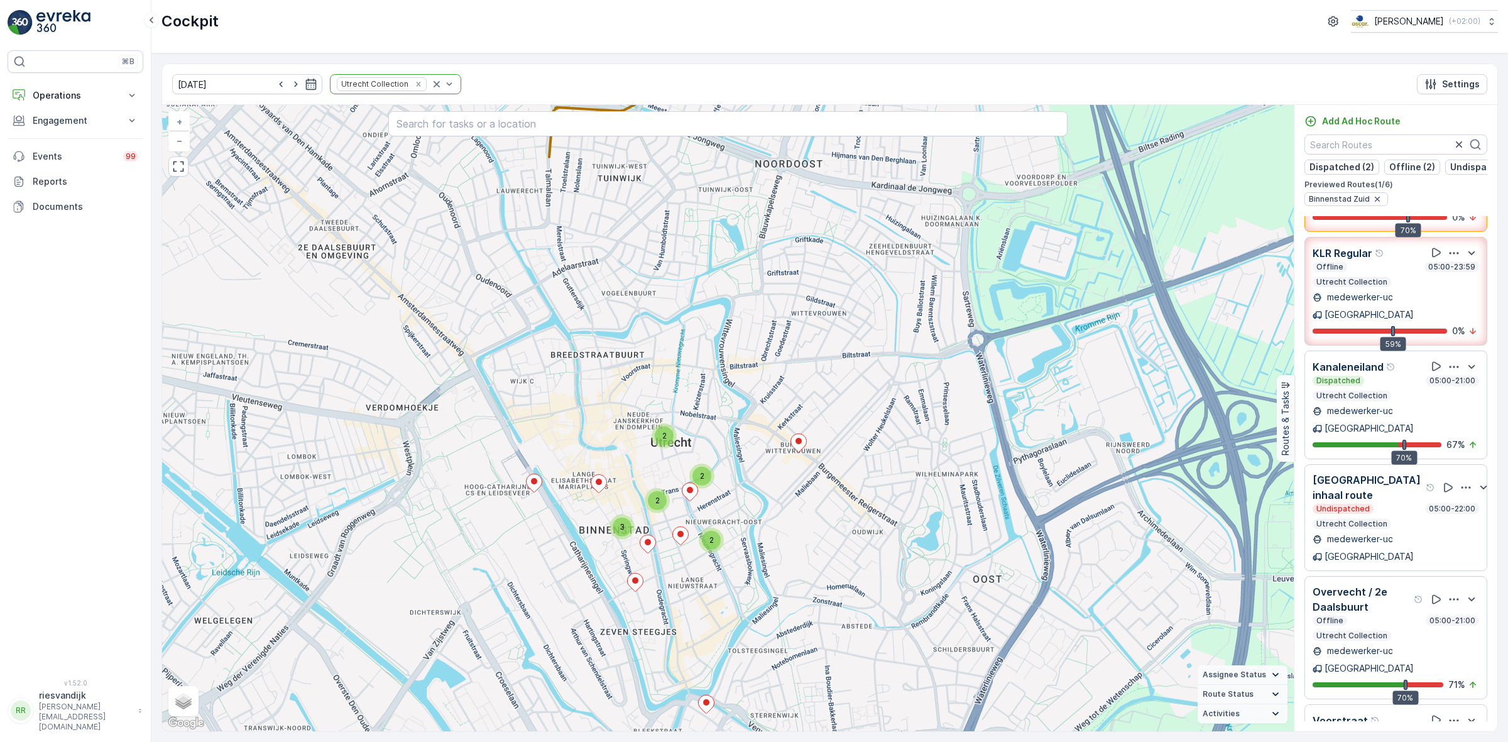
drag, startPoint x: 787, startPoint y: 234, endPoint x: 798, endPoint y: 134, distance: 101.1
click at [798, 135] on div "2 3 2 2 2 + − Satellite Roadmap Terrain Hybrid Leaflet Keyboard shortcuts Map D…" at bounding box center [728, 418] width 1132 height 626
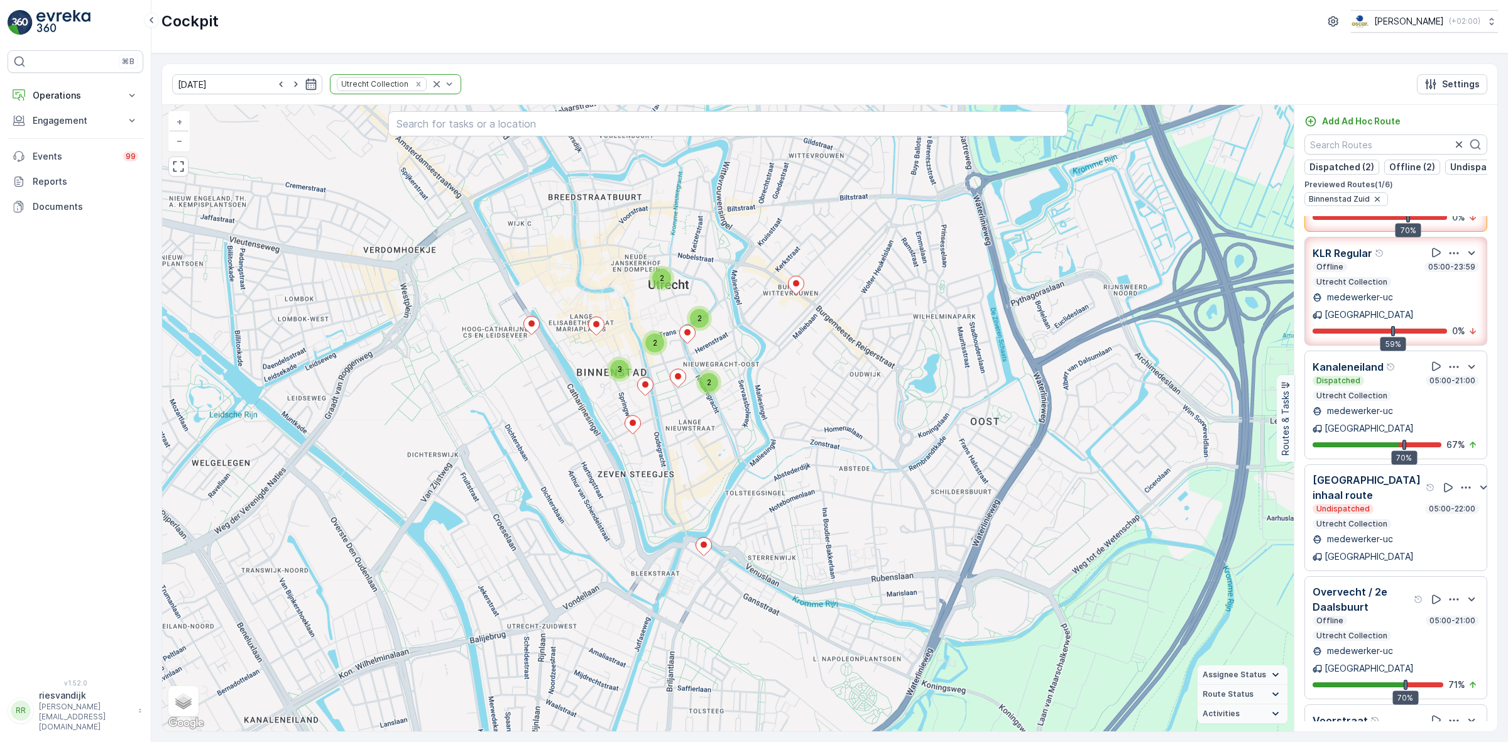
drag, startPoint x: 801, startPoint y: 376, endPoint x: 795, endPoint y: 217, distance: 159.1
click at [795, 217] on div "2 3 2 2 2 + − Satellite Roadmap Terrain Hybrid Leaflet Keyboard shortcuts Map D…" at bounding box center [728, 418] width 1132 height 626
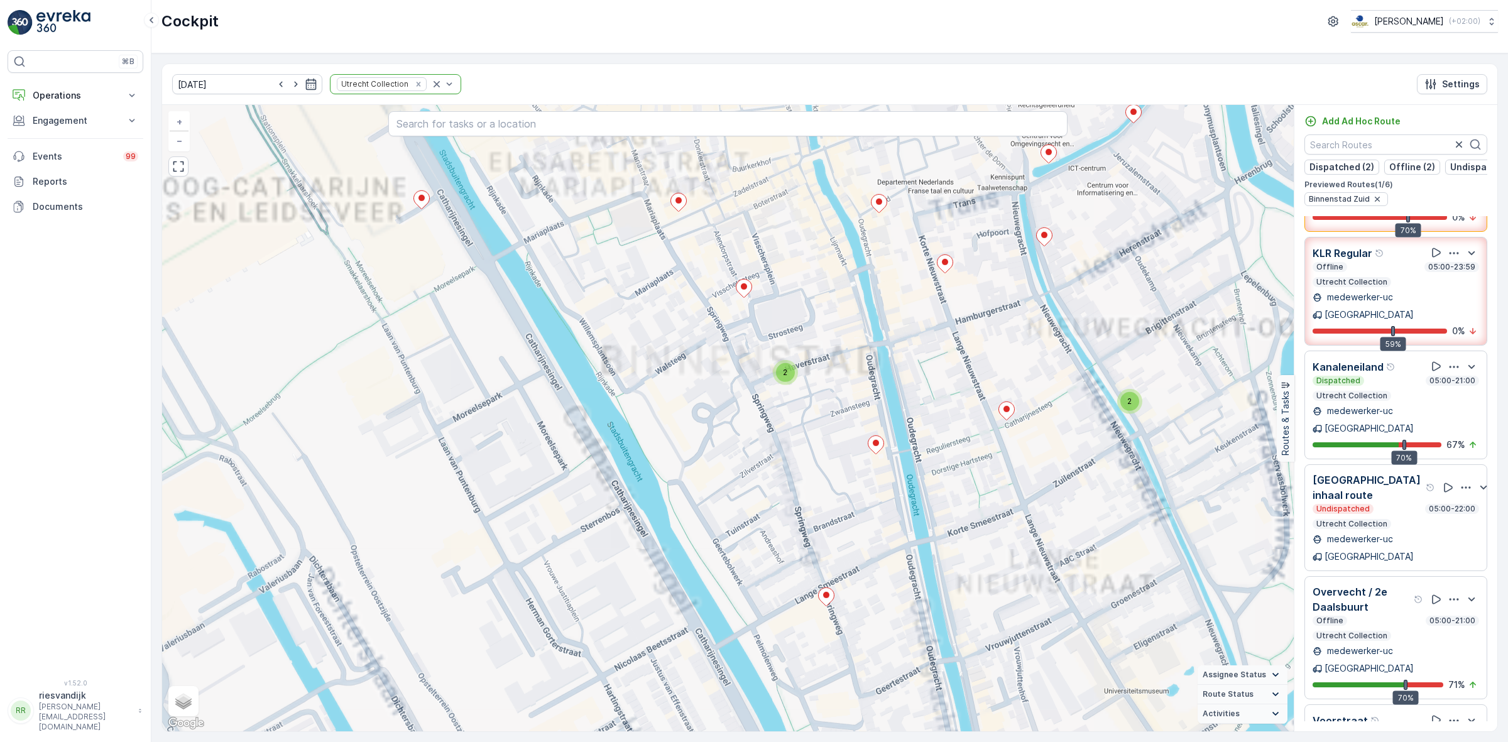
drag, startPoint x: 708, startPoint y: 386, endPoint x: 578, endPoint y: 701, distance: 340.4
click at [578, 701] on div "2 2 + − Satellite Roadmap Terrain Hybrid Leaflet Keyboard shortcuts Map Data Ma…" at bounding box center [728, 418] width 1132 height 626
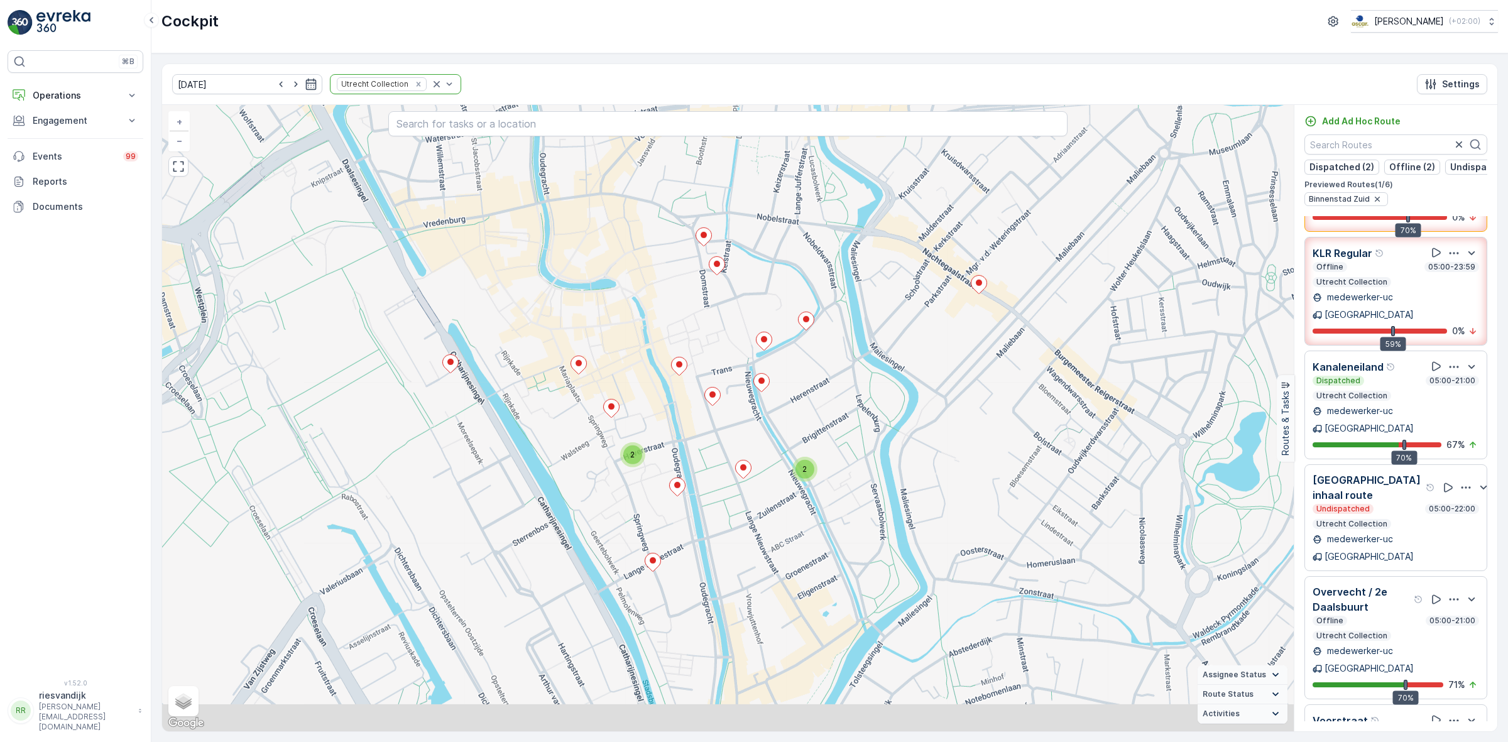
drag, startPoint x: 688, startPoint y: 574, endPoint x: 698, endPoint y: 378, distance: 196.3
click at [694, 382] on div "2 2 + − Satellite Roadmap Terrain Hybrid Leaflet Keyboard shortcuts Map Data Ma…" at bounding box center [728, 418] width 1132 height 626
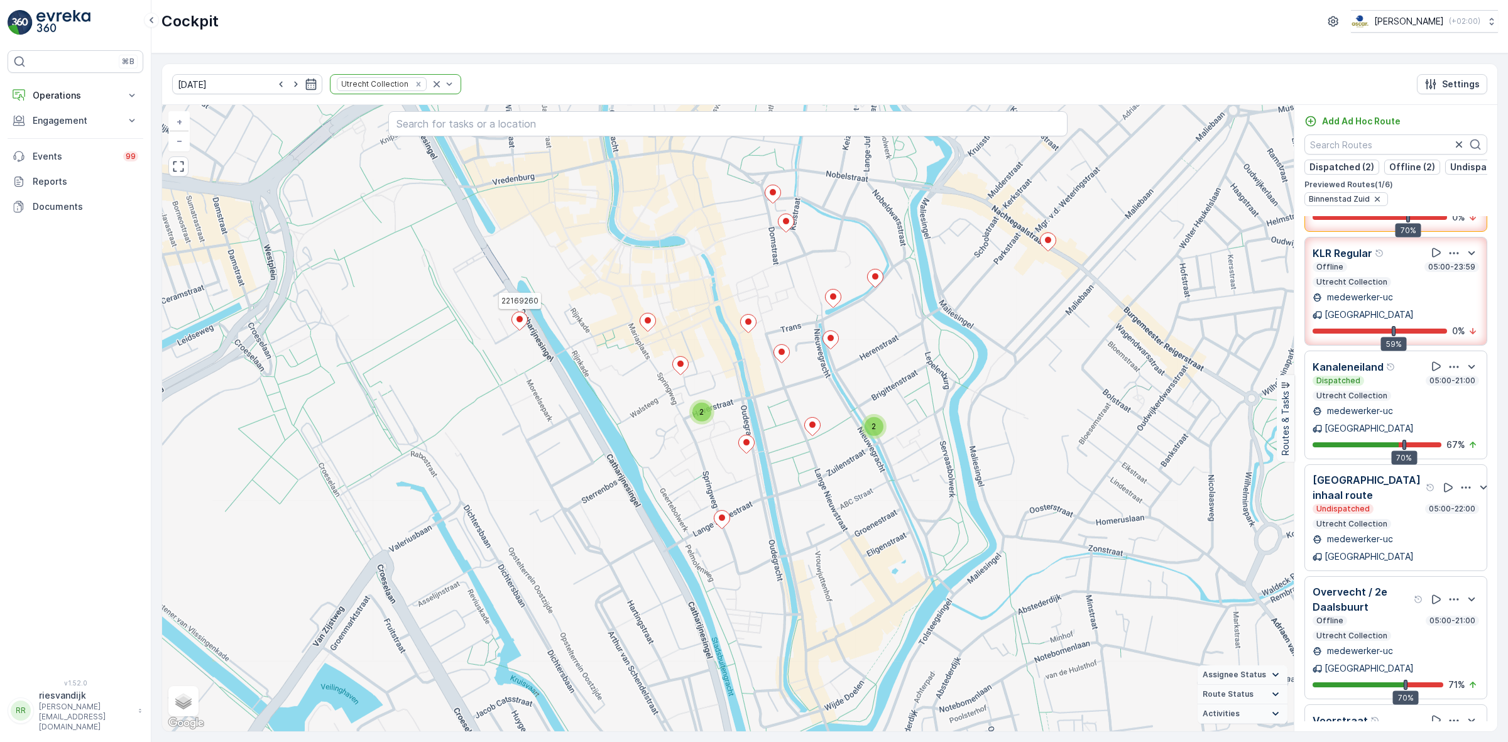
click at [522, 321] on ellipse at bounding box center [520, 319] width 6 height 6
click at [520, 321] on ellipse at bounding box center [521, 319] width 6 height 6
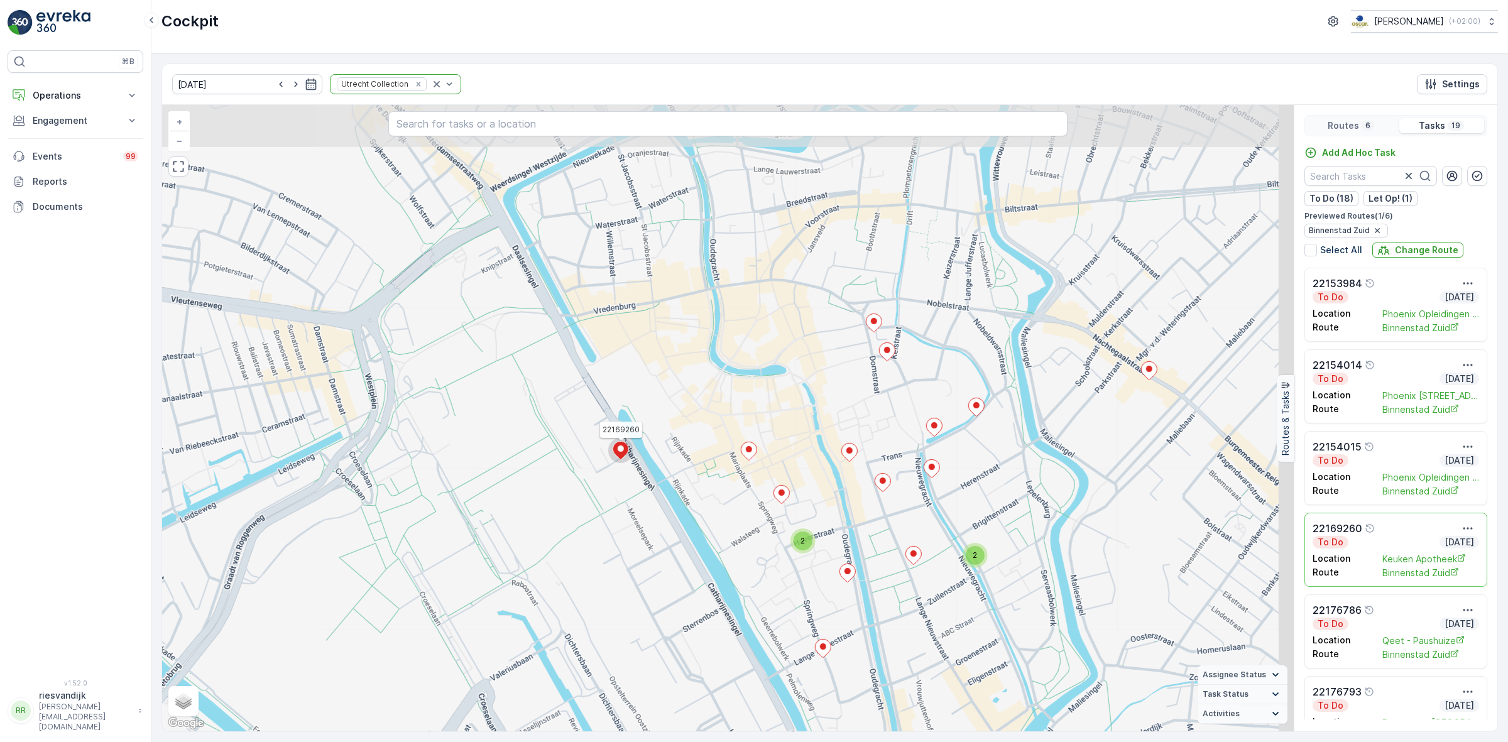
drag, startPoint x: 1137, startPoint y: 324, endPoint x: 758, endPoint y: 381, distance: 383.7
click at [758, 381] on div "2 2 22169260 + − Satellite Roadmap Terrain Hybrid Leaflet Keyboard shortcuts Ma…" at bounding box center [728, 418] width 1132 height 626
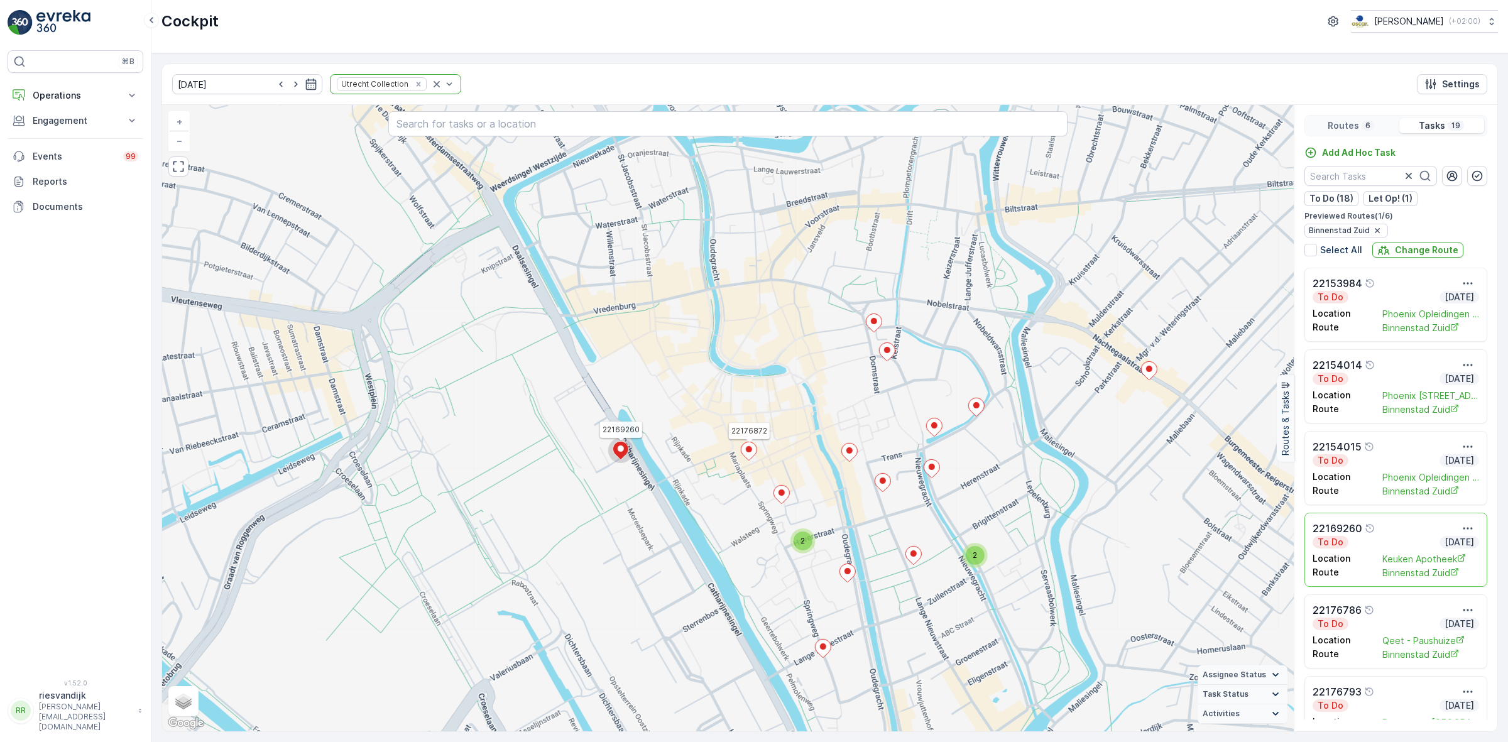
click at [752, 456] on icon at bounding box center [749, 451] width 16 height 18
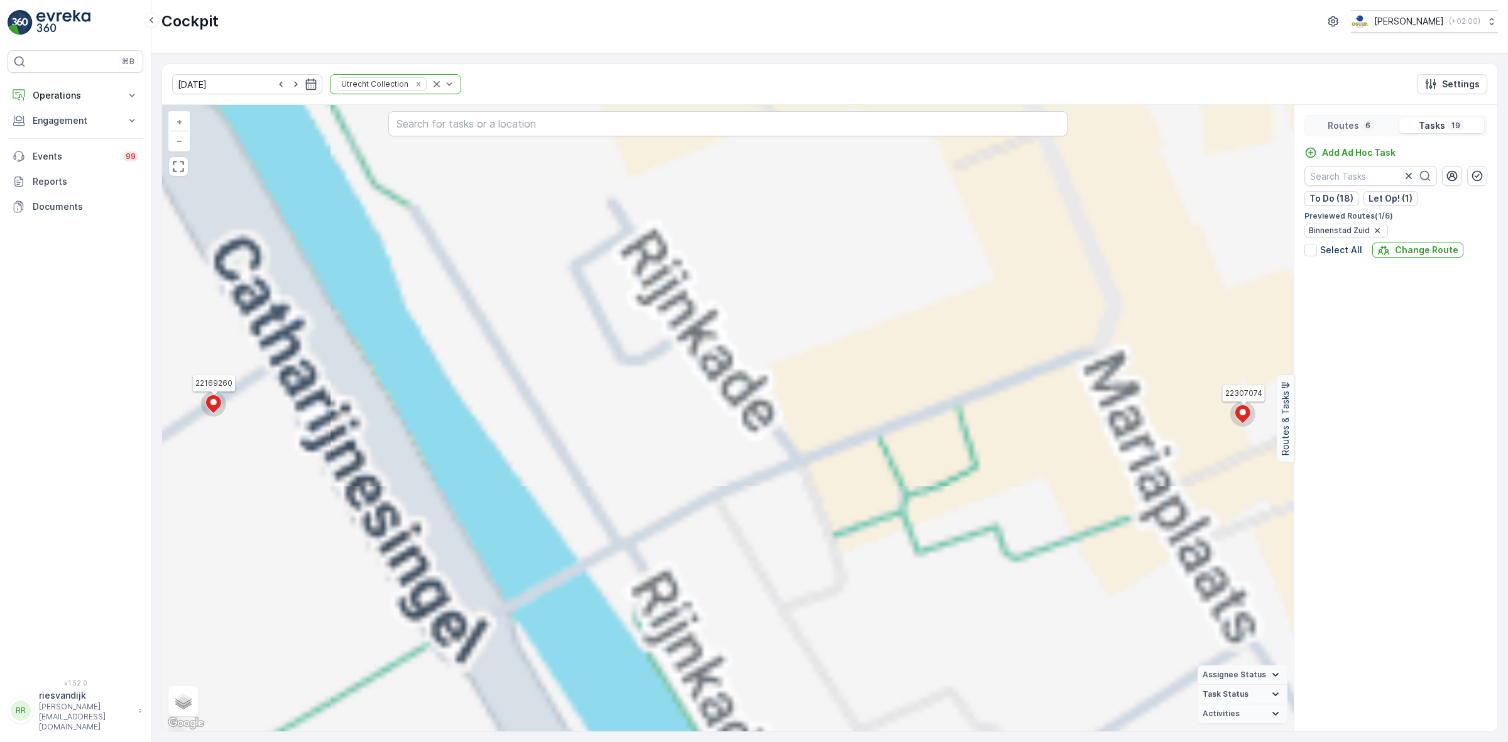
scroll to position [1100, 0]
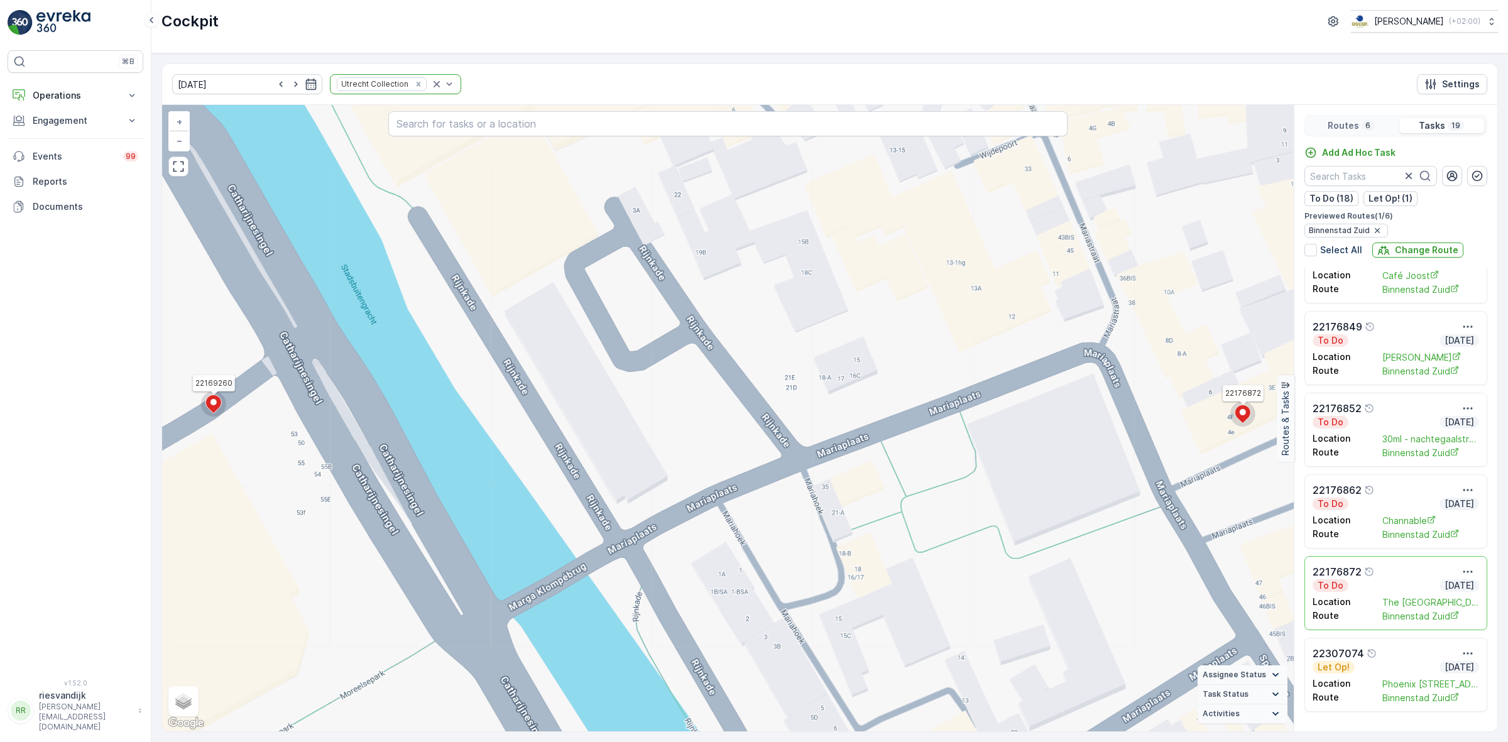
click at [1248, 413] on icon at bounding box center [1243, 414] width 16 height 18
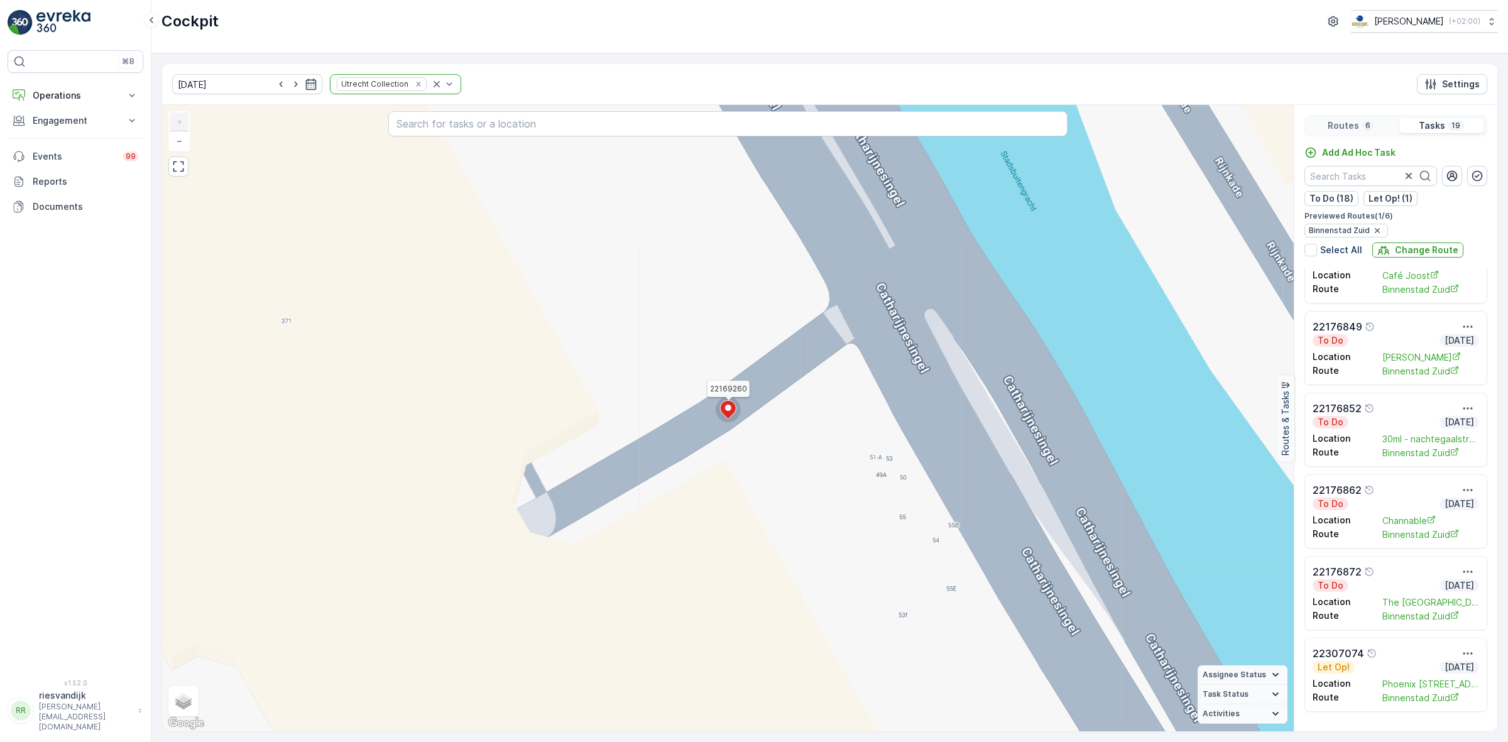
click at [731, 403] on icon at bounding box center [728, 409] width 16 height 18
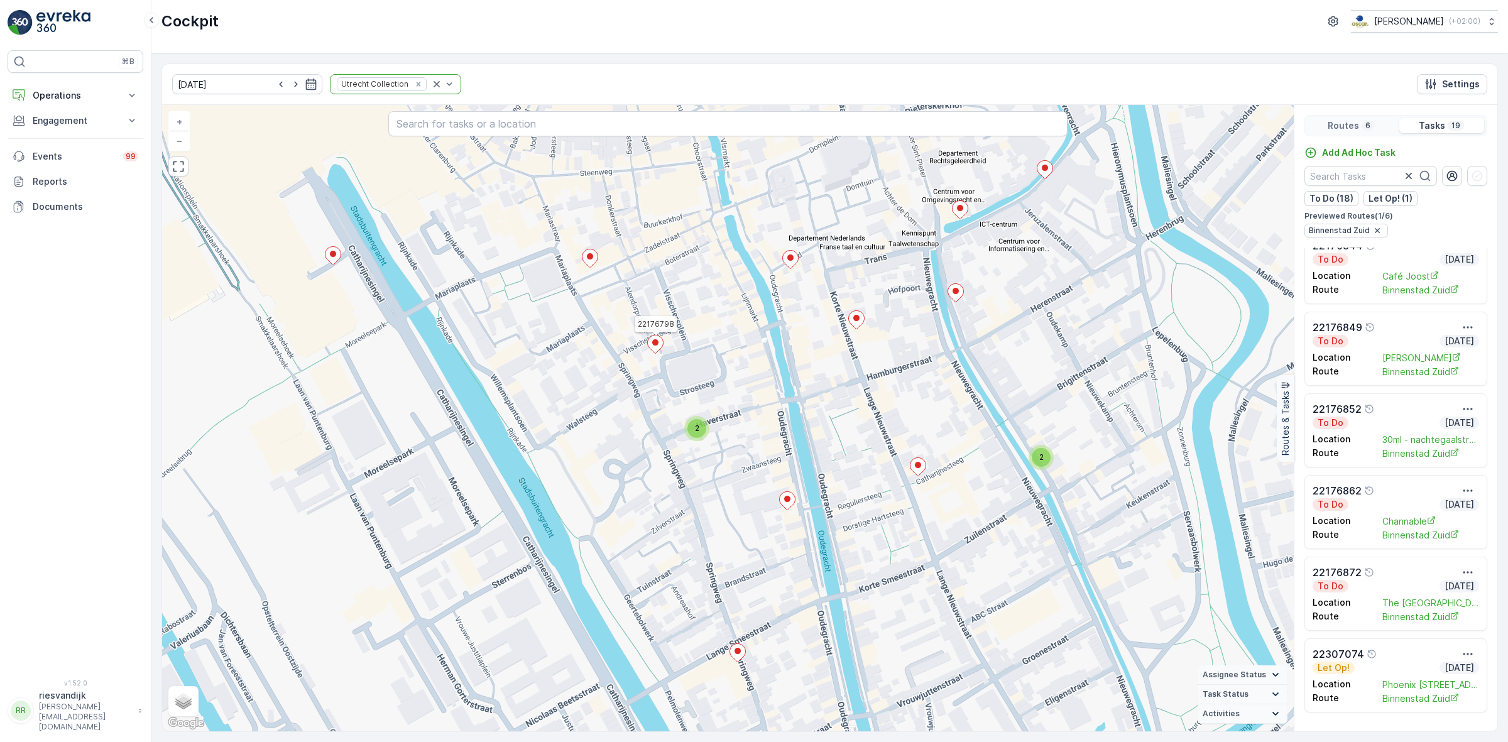
click at [660, 355] on div at bounding box center [655, 346] width 16 height 22
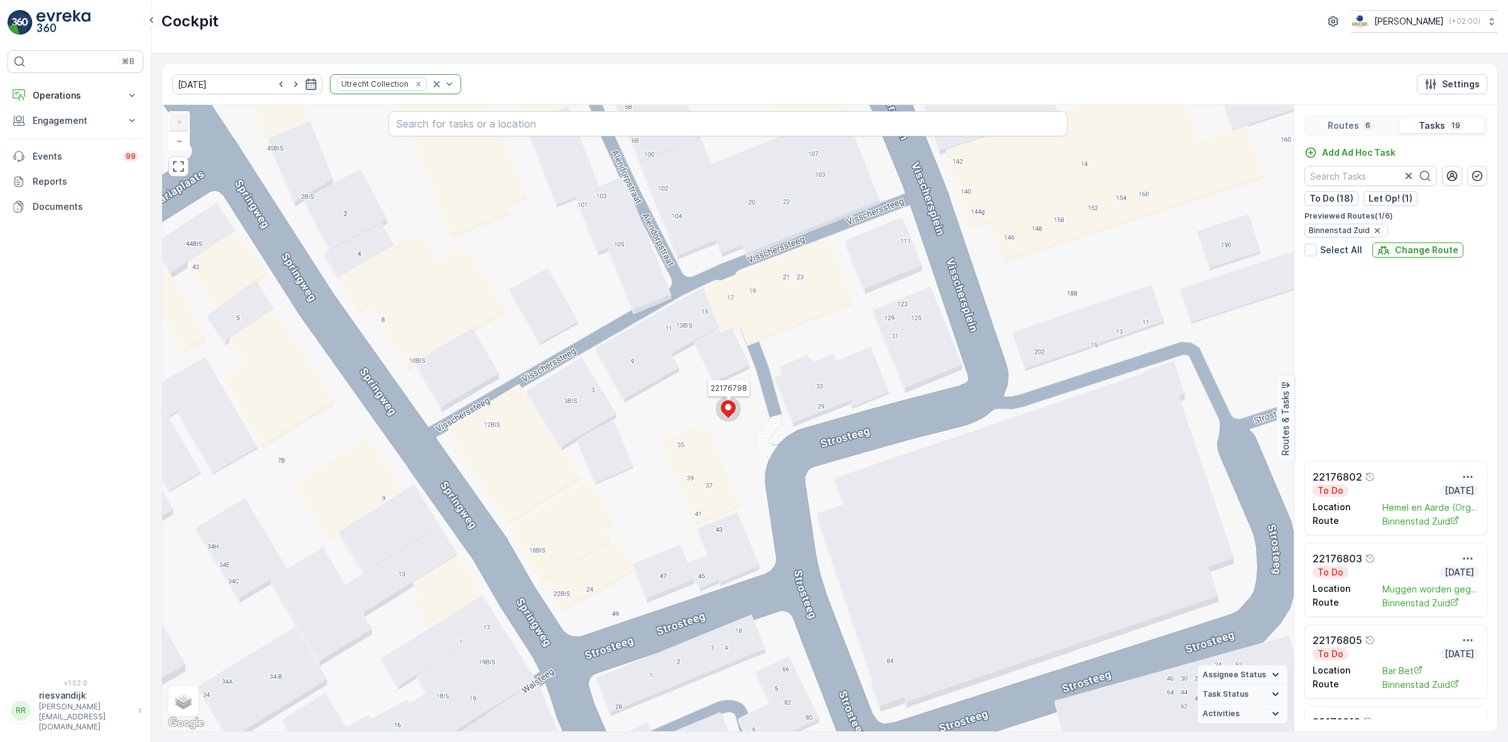
scroll to position [349, 0]
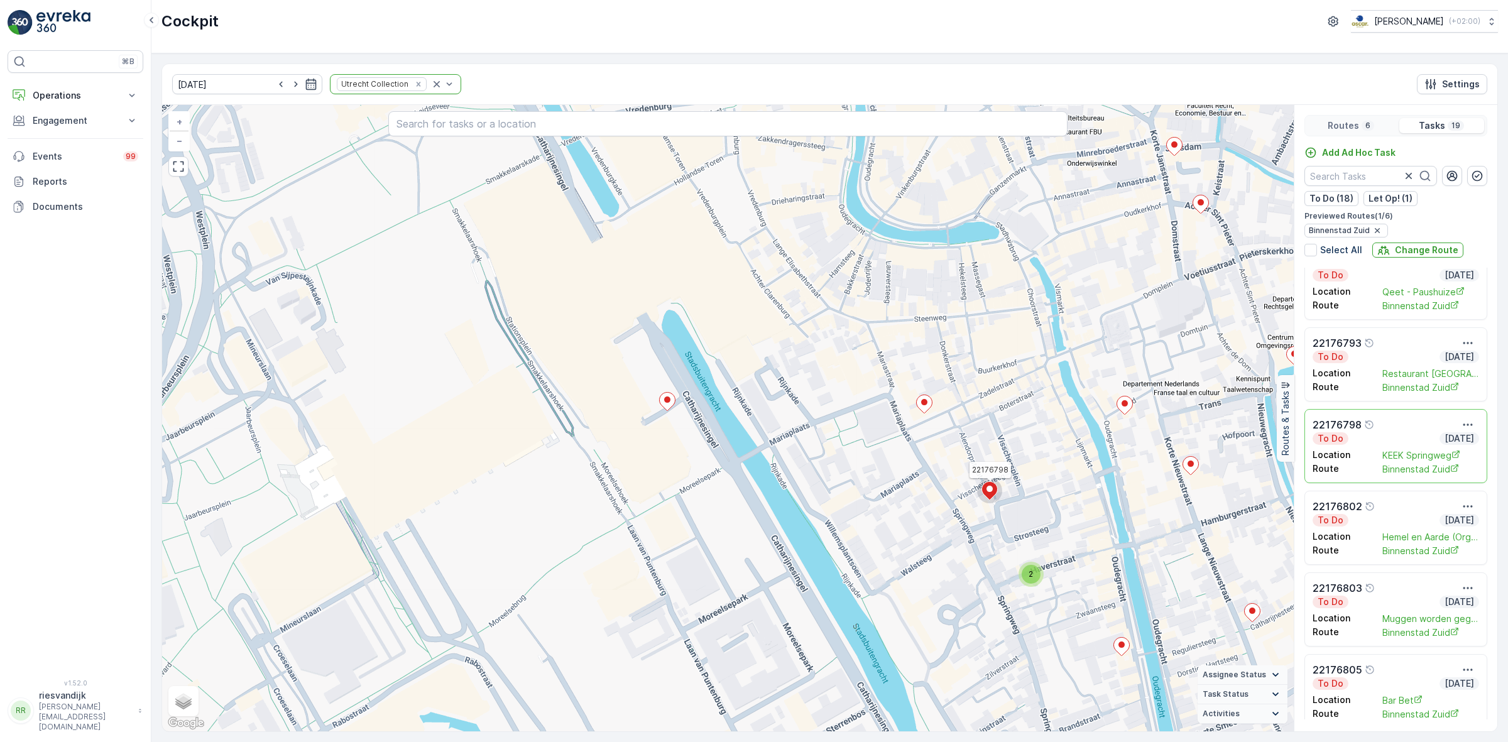
drag, startPoint x: 1090, startPoint y: 569, endPoint x: 1014, endPoint y: 466, distance: 128.4
click at [1020, 469] on div "2 2 22176798 + − Satellite Roadmap Terrain Hybrid Leaflet Keyboard shortcuts Ma…" at bounding box center [728, 418] width 1132 height 626
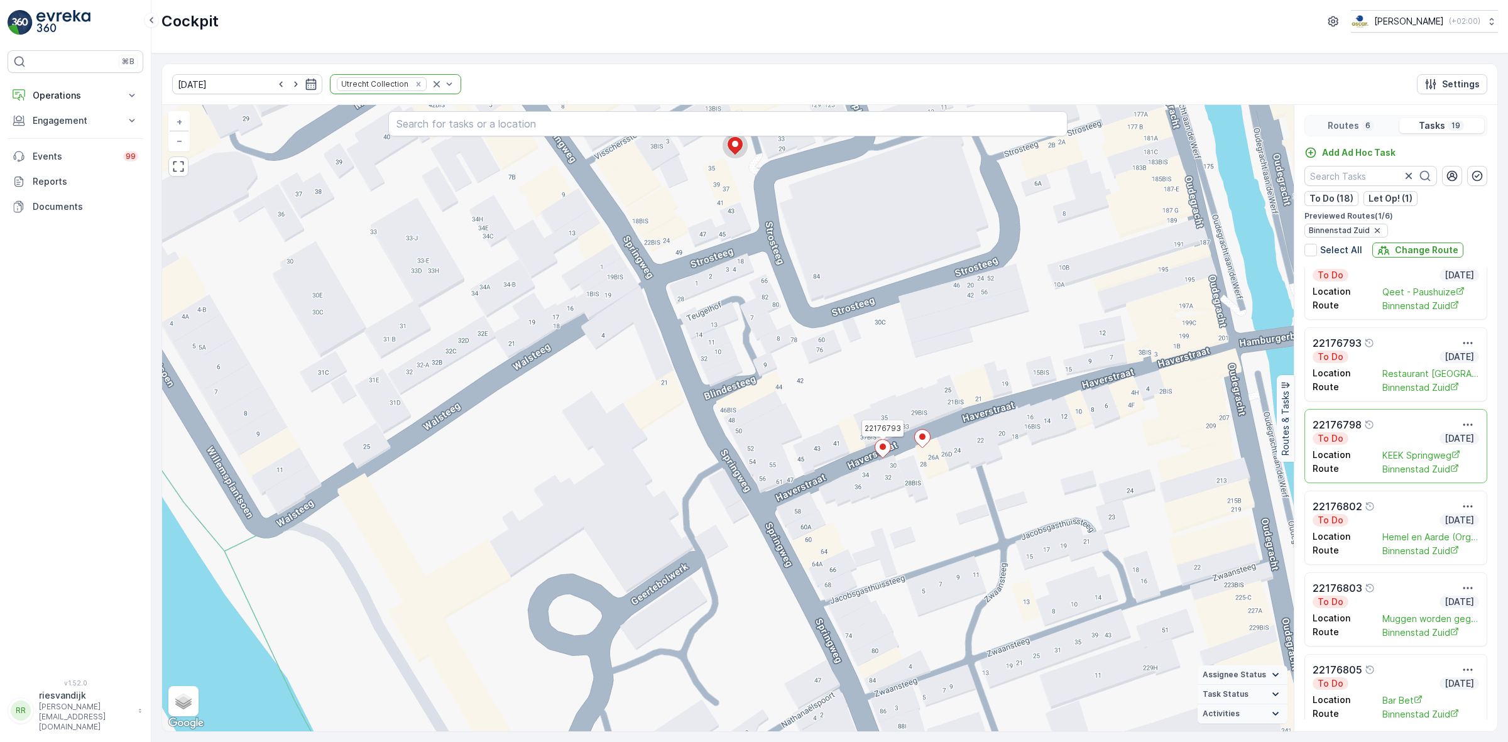
click at [880, 447] on icon at bounding box center [883, 449] width 16 height 18
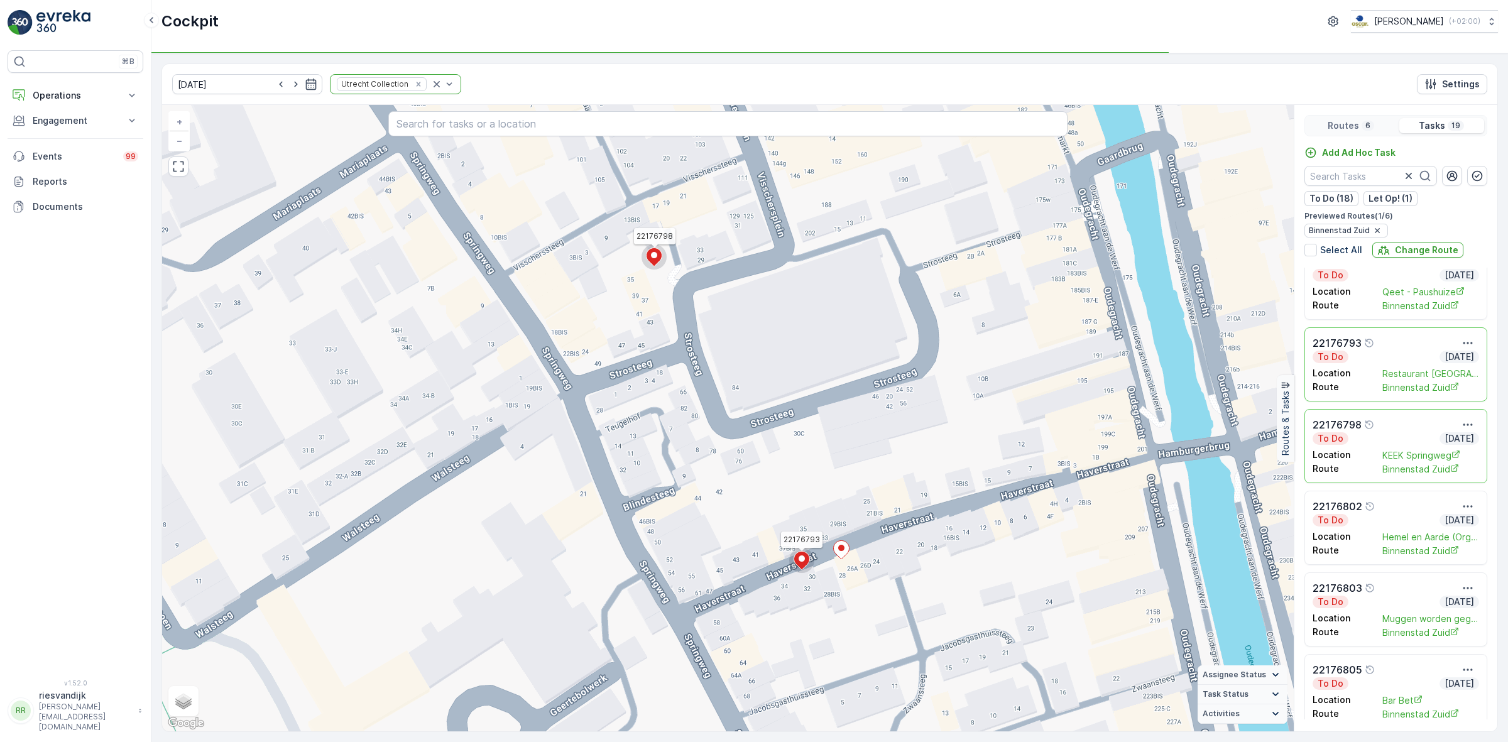
click at [804, 564] on icon at bounding box center [802, 561] width 16 height 18
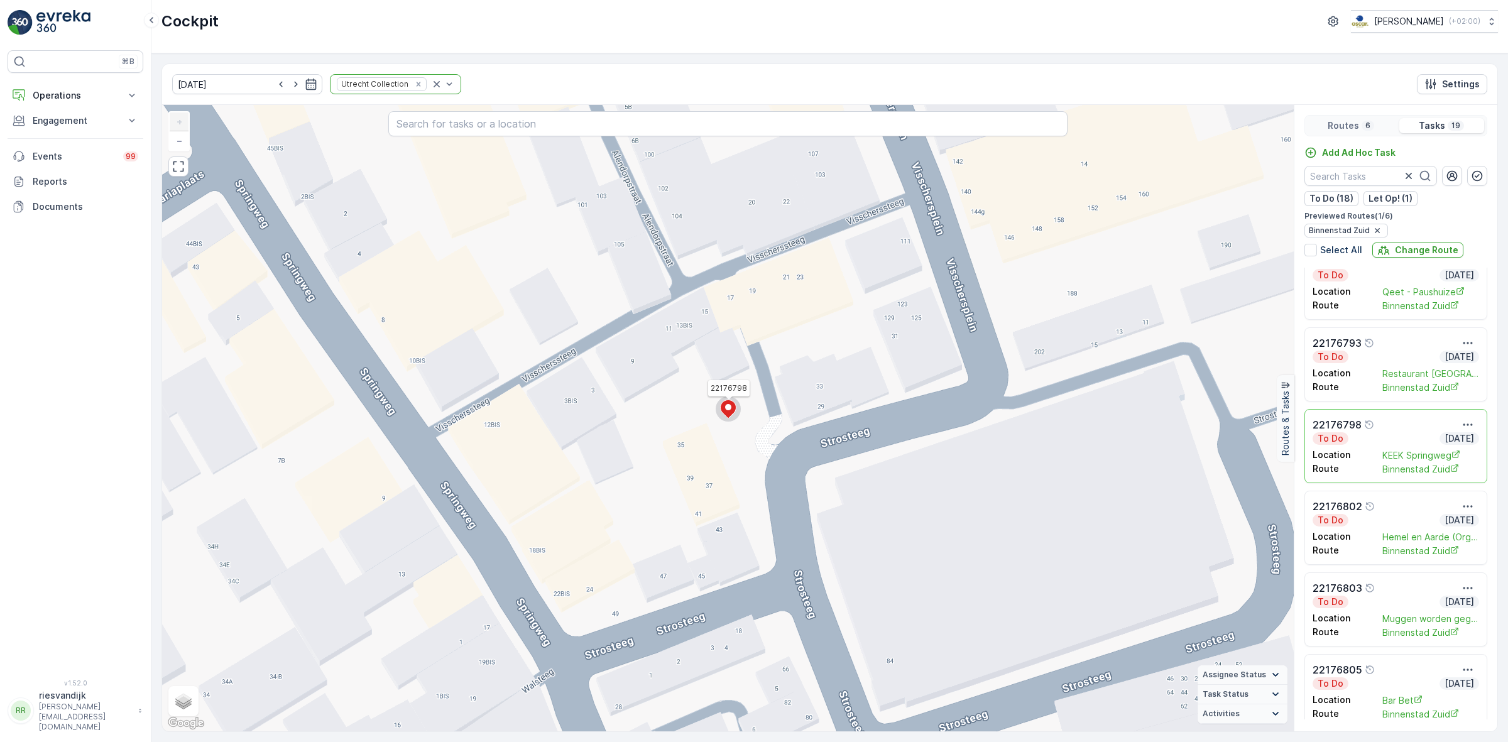
click at [741, 412] on div "2 22176798 + − Satellite Roadmap Terrain Hybrid Leaflet Keyboard shortcuts Map …" at bounding box center [728, 418] width 1132 height 626
click at [733, 412] on icon at bounding box center [729, 409] width 16 height 18
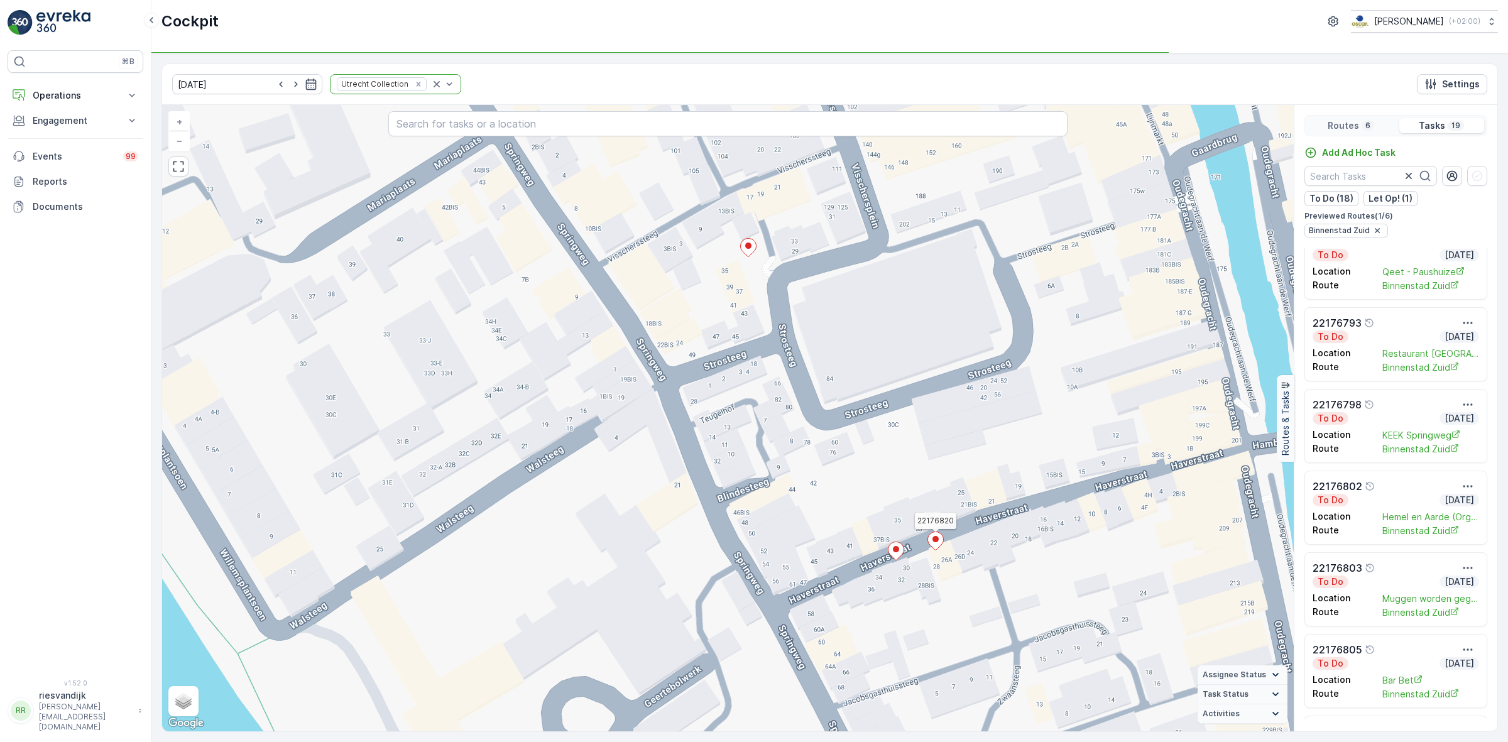
click at [939, 544] on icon at bounding box center [936, 541] width 16 height 18
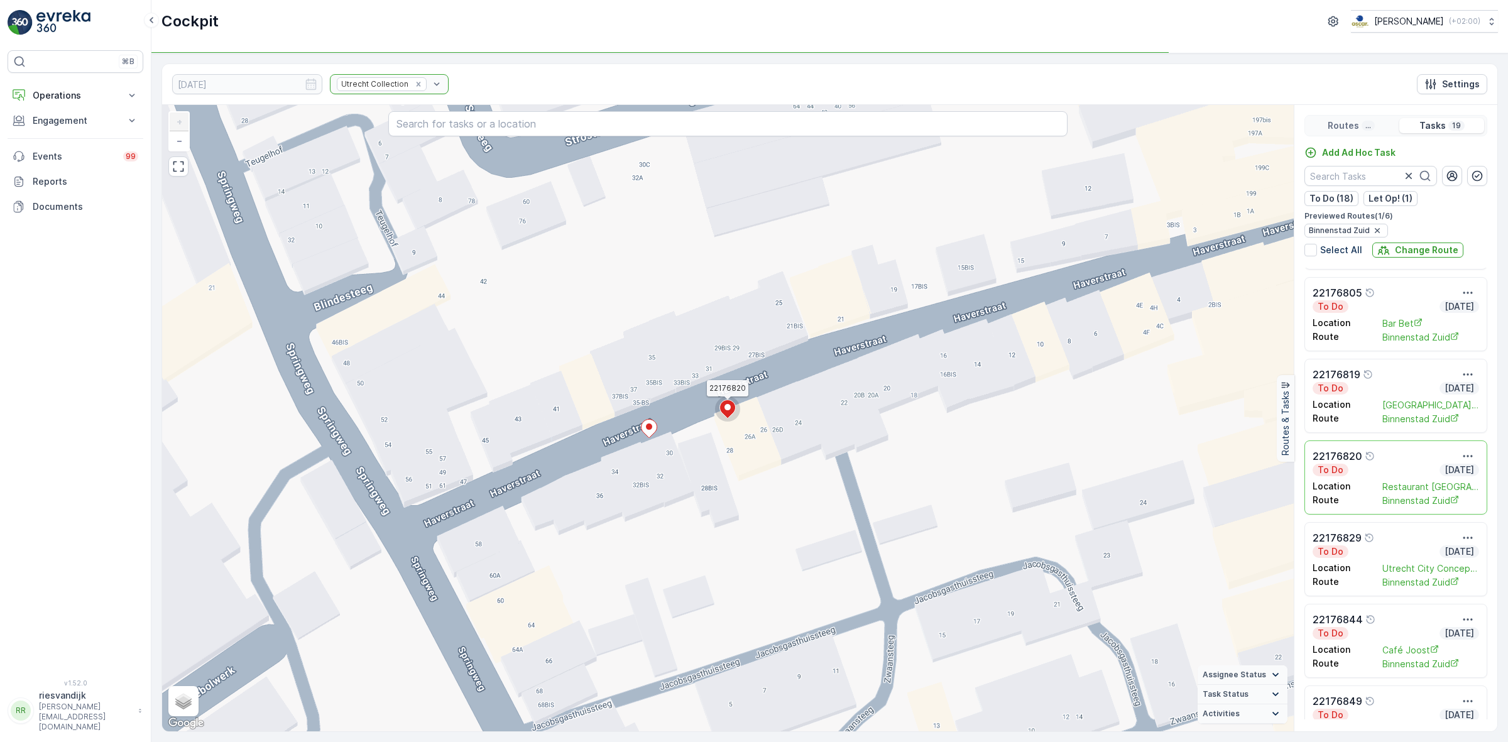
scroll to position [687, 0]
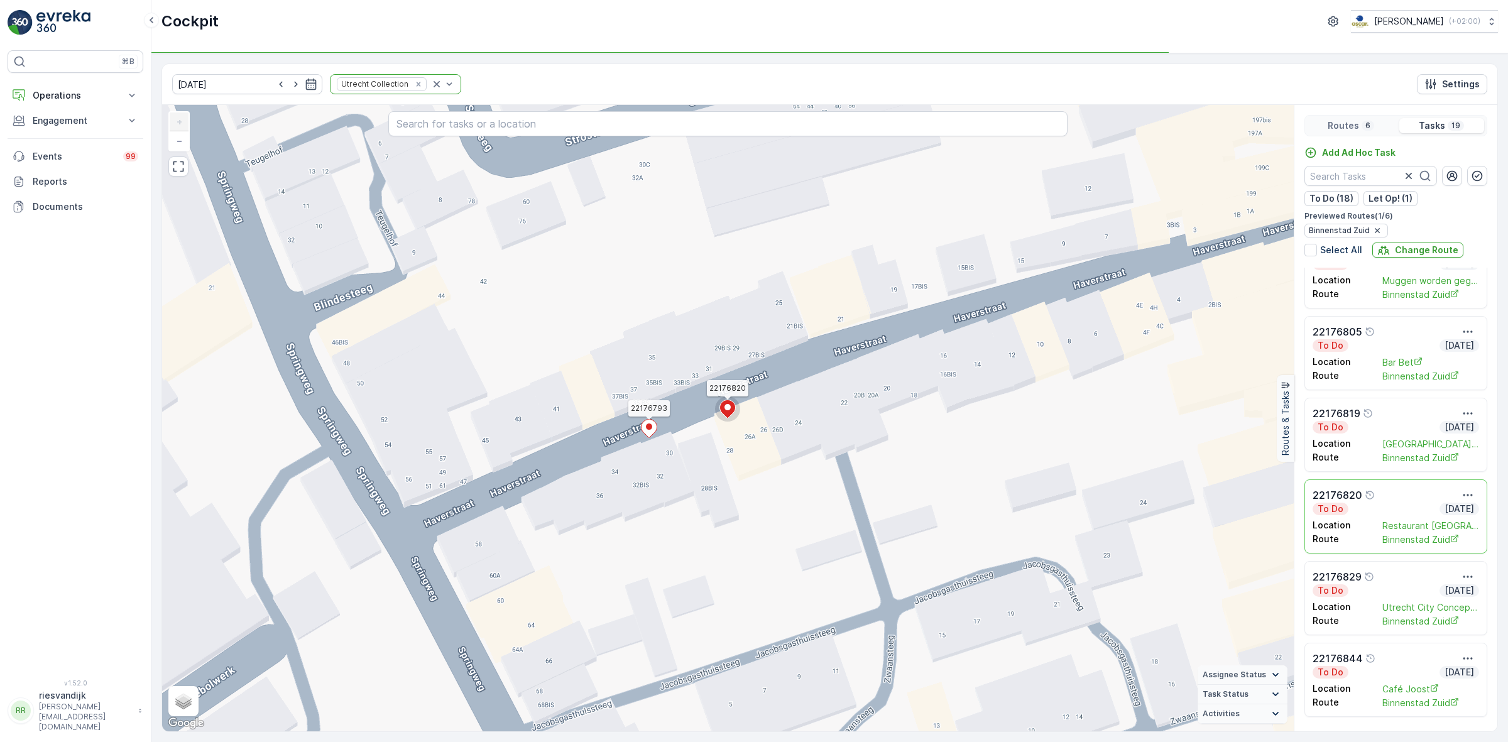
click at [652, 438] on icon at bounding box center [649, 428] width 16 height 19
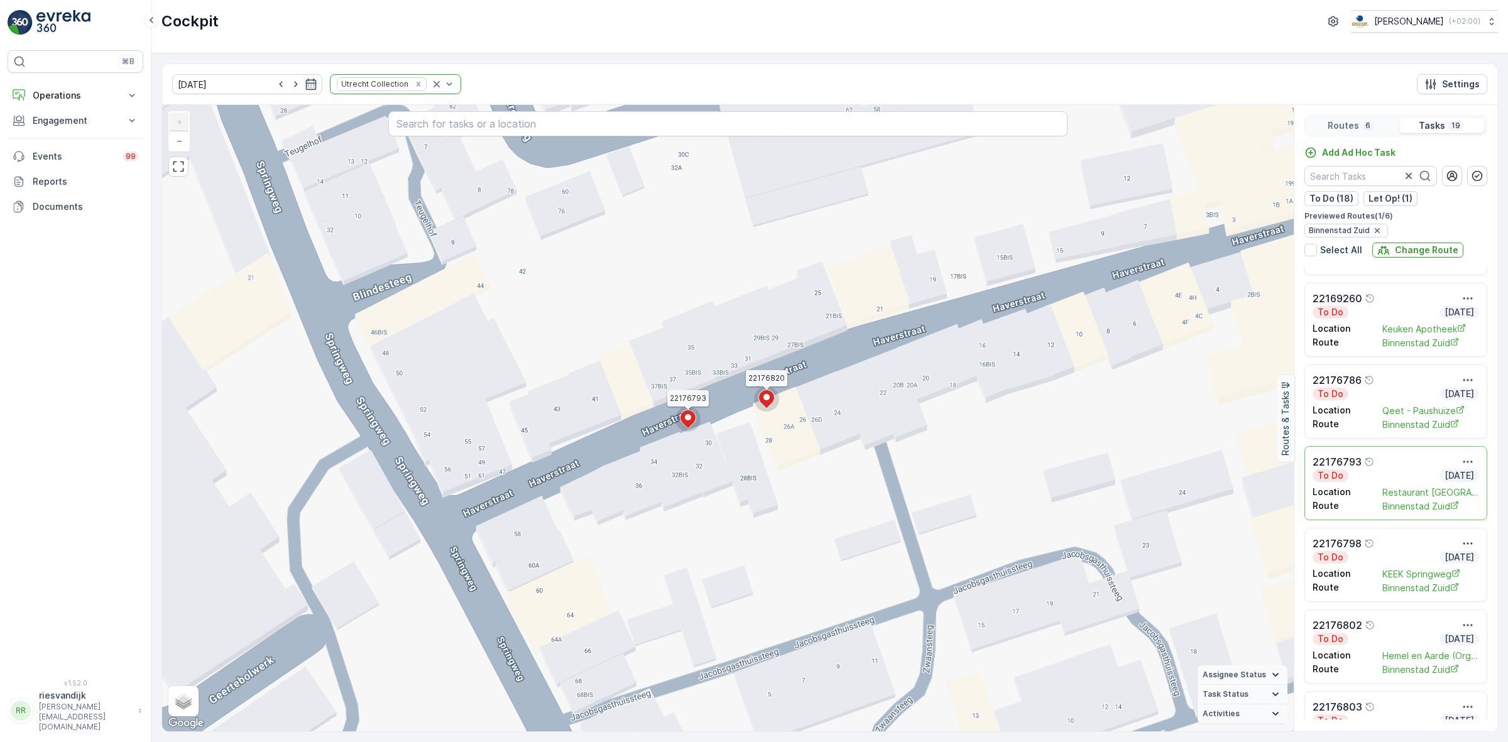
scroll to position [182, 0]
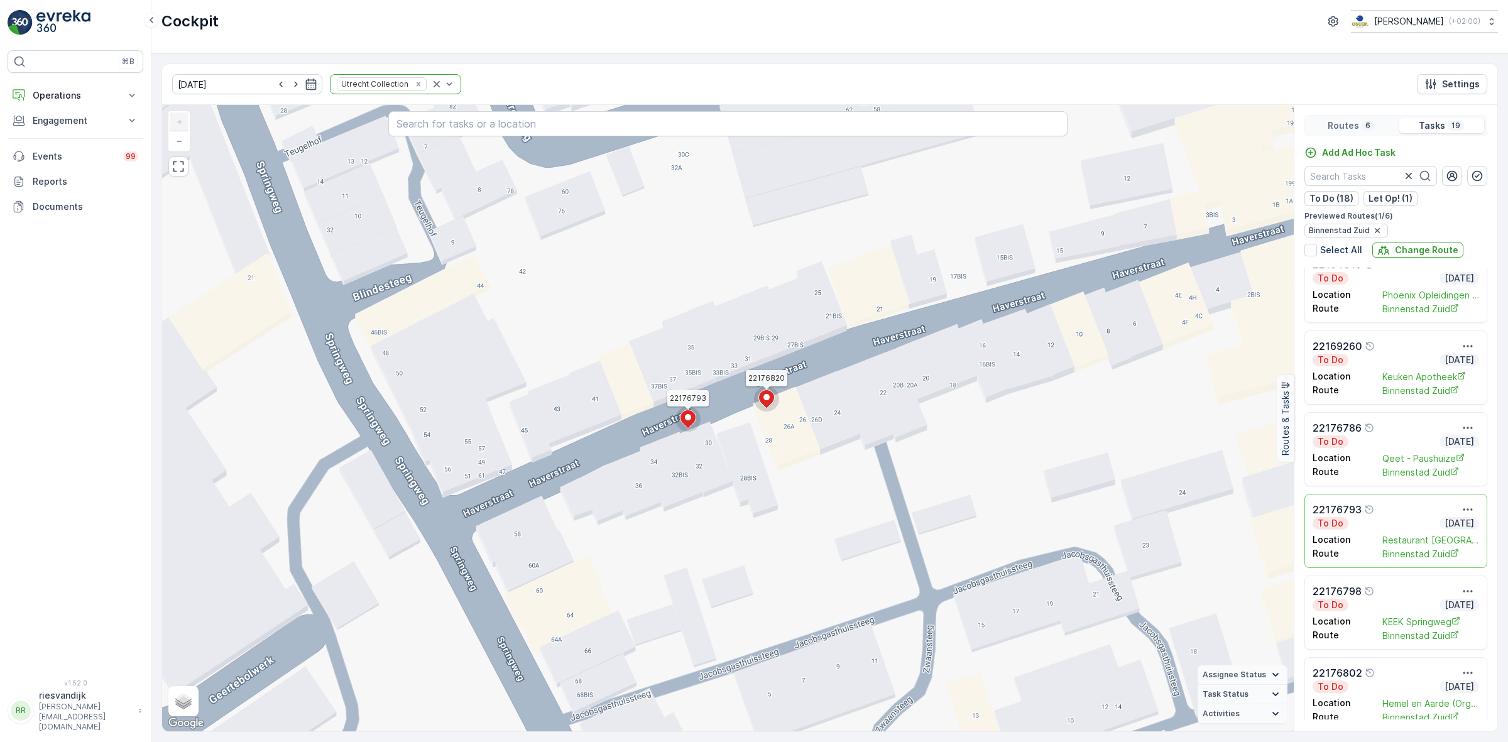
click at [767, 404] on icon at bounding box center [767, 399] width 16 height 18
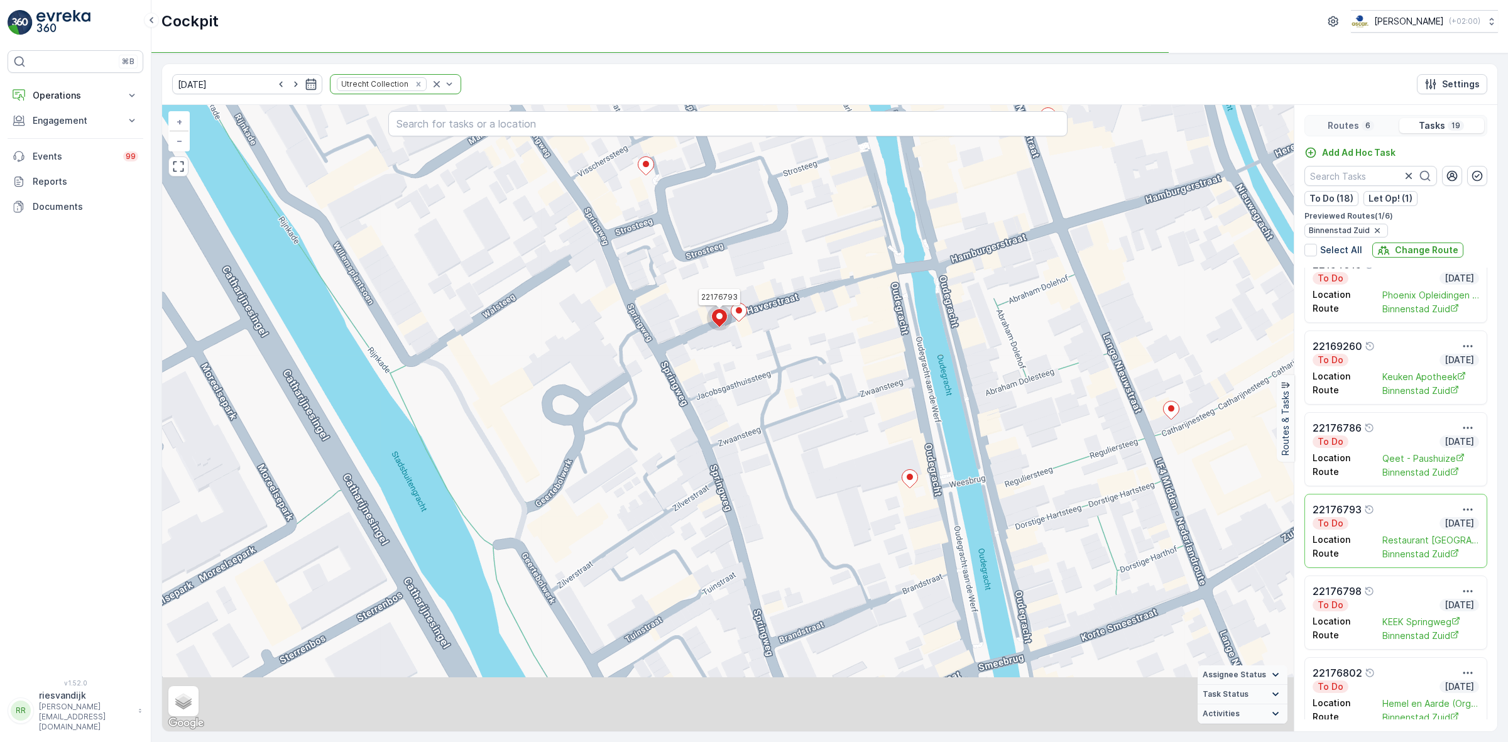
drag, startPoint x: 907, startPoint y: 573, endPoint x: 816, endPoint y: 297, distance: 291.1
click at [815, 297] on div "2 22176793 + − Satellite Roadmap Terrain Hybrid Leaflet Keyboard shortcuts Map …" at bounding box center [728, 418] width 1132 height 626
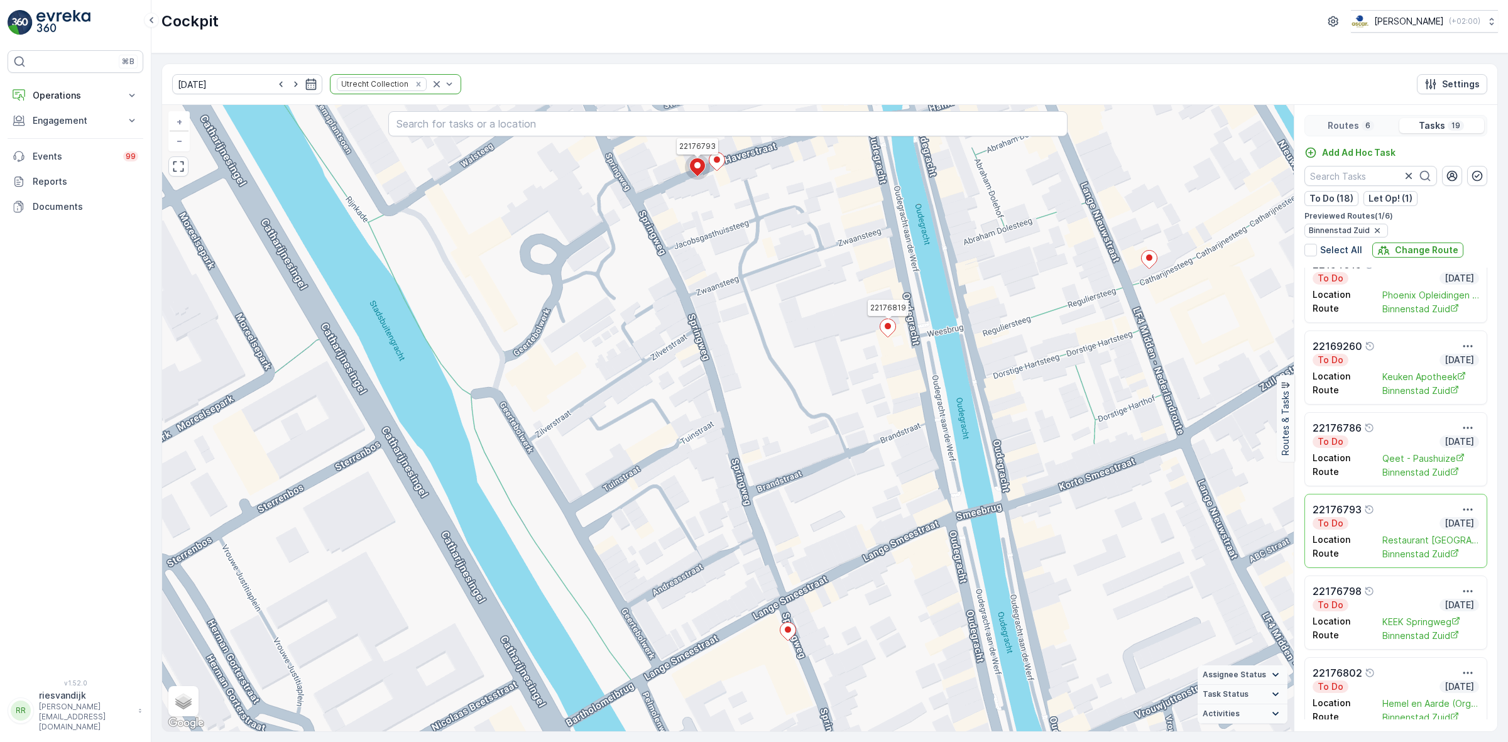
click at [888, 327] on ellipse at bounding box center [888, 326] width 6 height 6
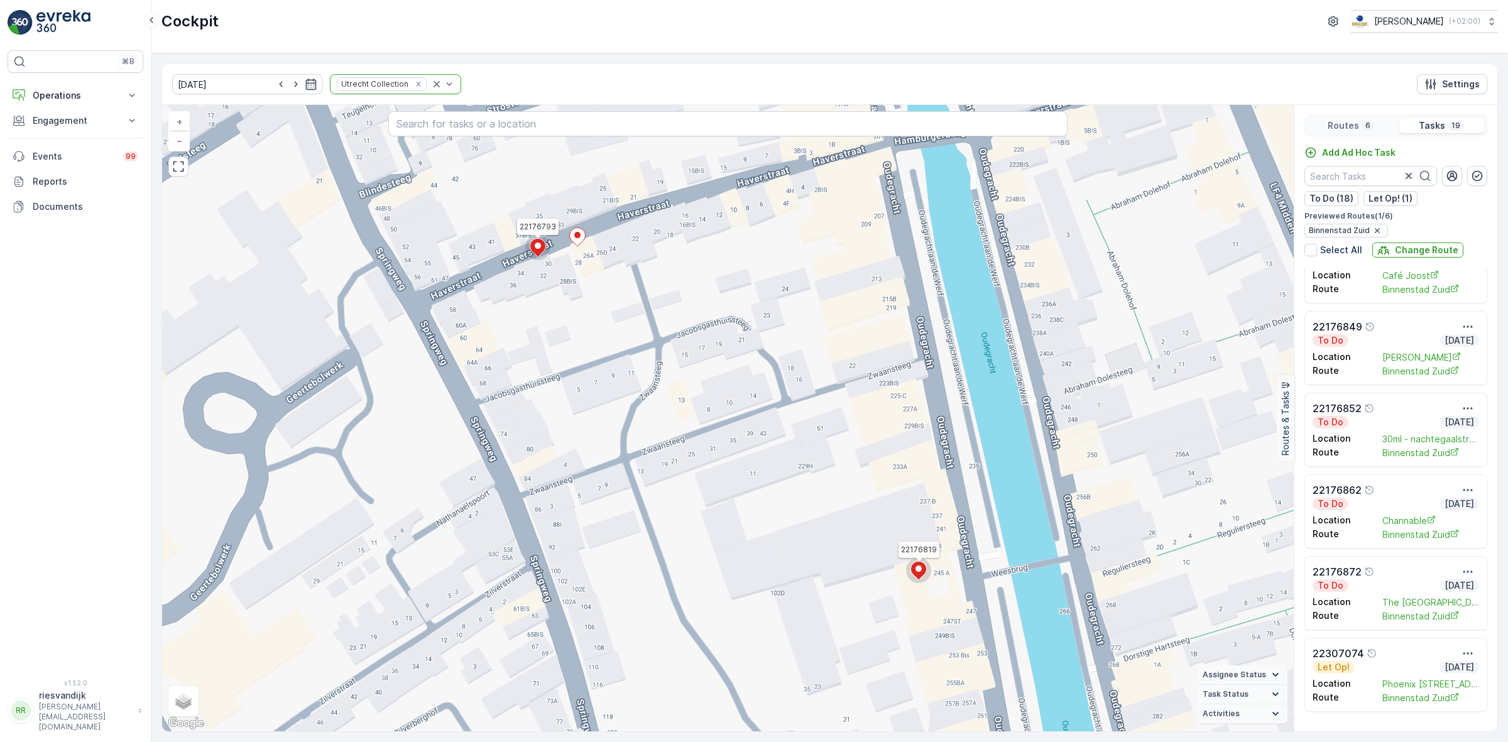
scroll to position [708, 0]
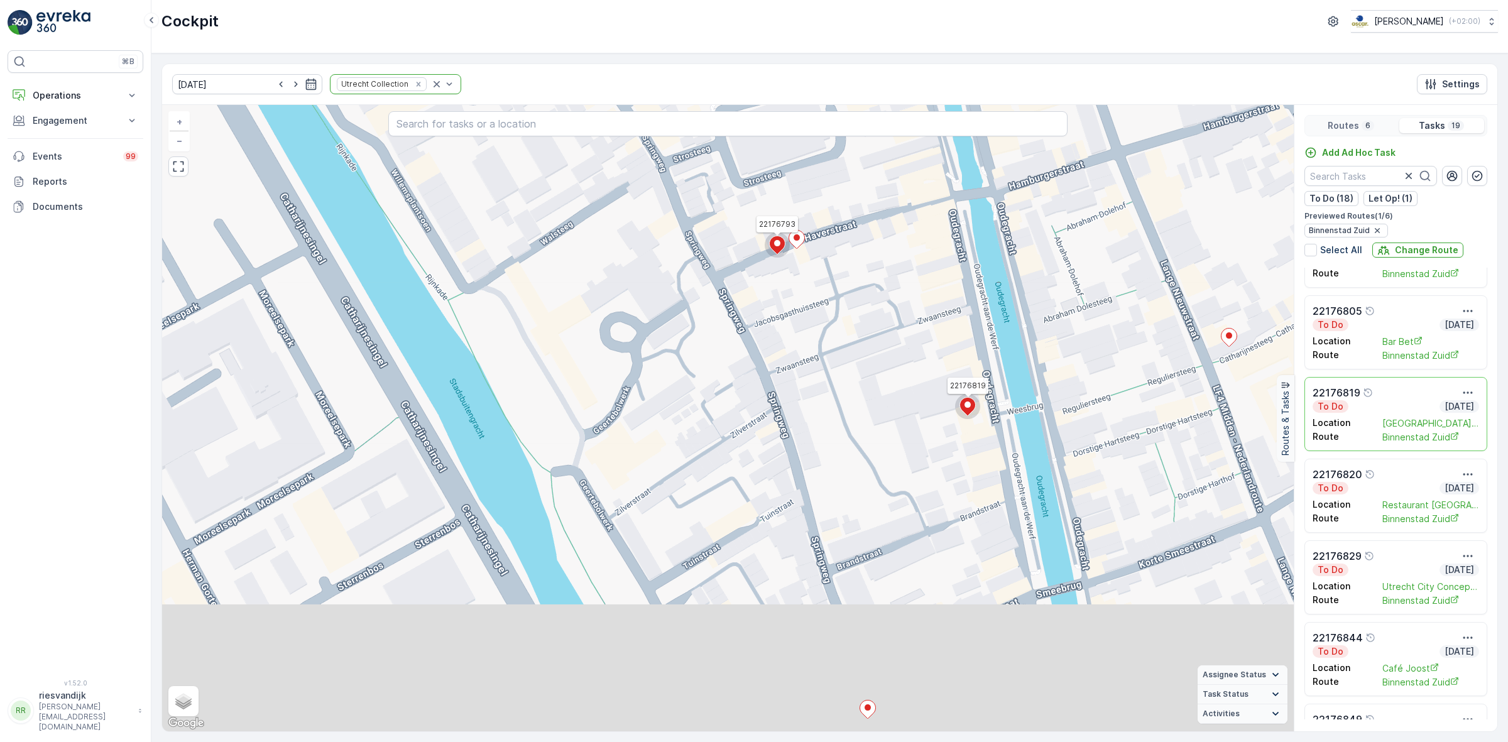
drag, startPoint x: 937, startPoint y: 530, endPoint x: 939, endPoint y: 350, distance: 179.7
click at [937, 365] on div "2 22176793 22176819 + − Satellite Roadmap Terrain Hybrid Leaflet Keyboard short…" at bounding box center [728, 418] width 1132 height 626
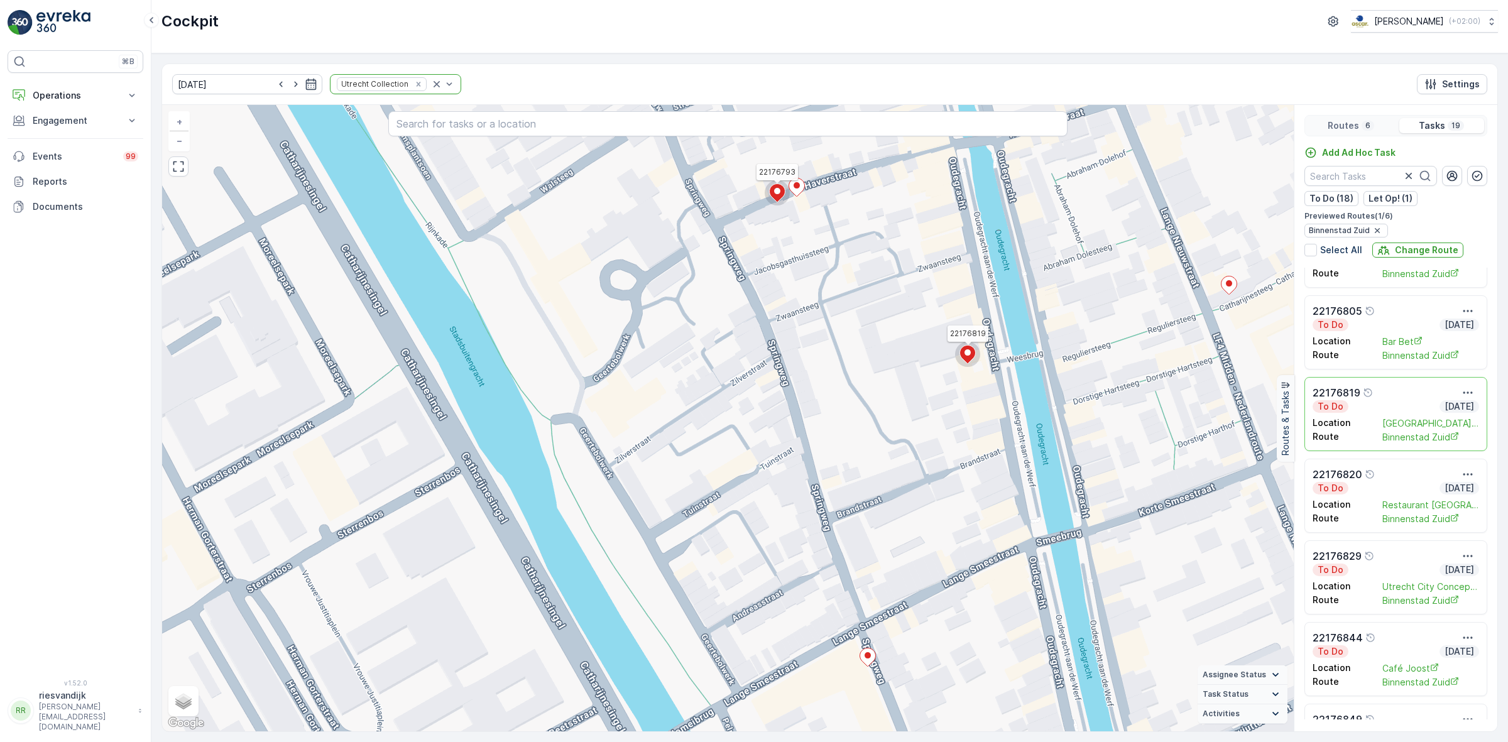
click at [971, 346] on circle at bounding box center [967, 354] width 25 height 25
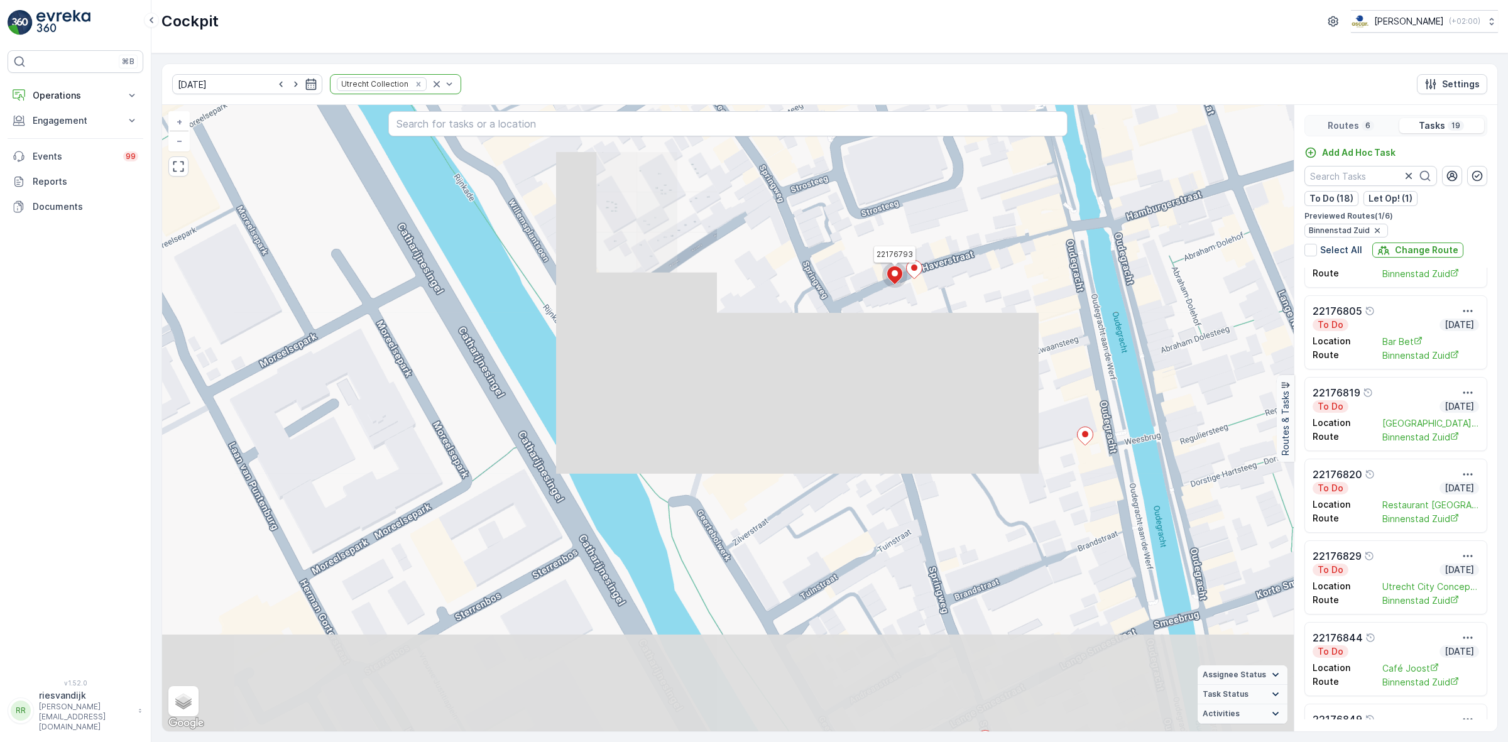
drag, startPoint x: 924, startPoint y: 576, endPoint x: 943, endPoint y: 312, distance: 264.0
click at [934, 298] on div "2 22176793 + − Satellite Roadmap Terrain Hybrid Leaflet Keyboard shortcuts Map …" at bounding box center [728, 418] width 1132 height 626
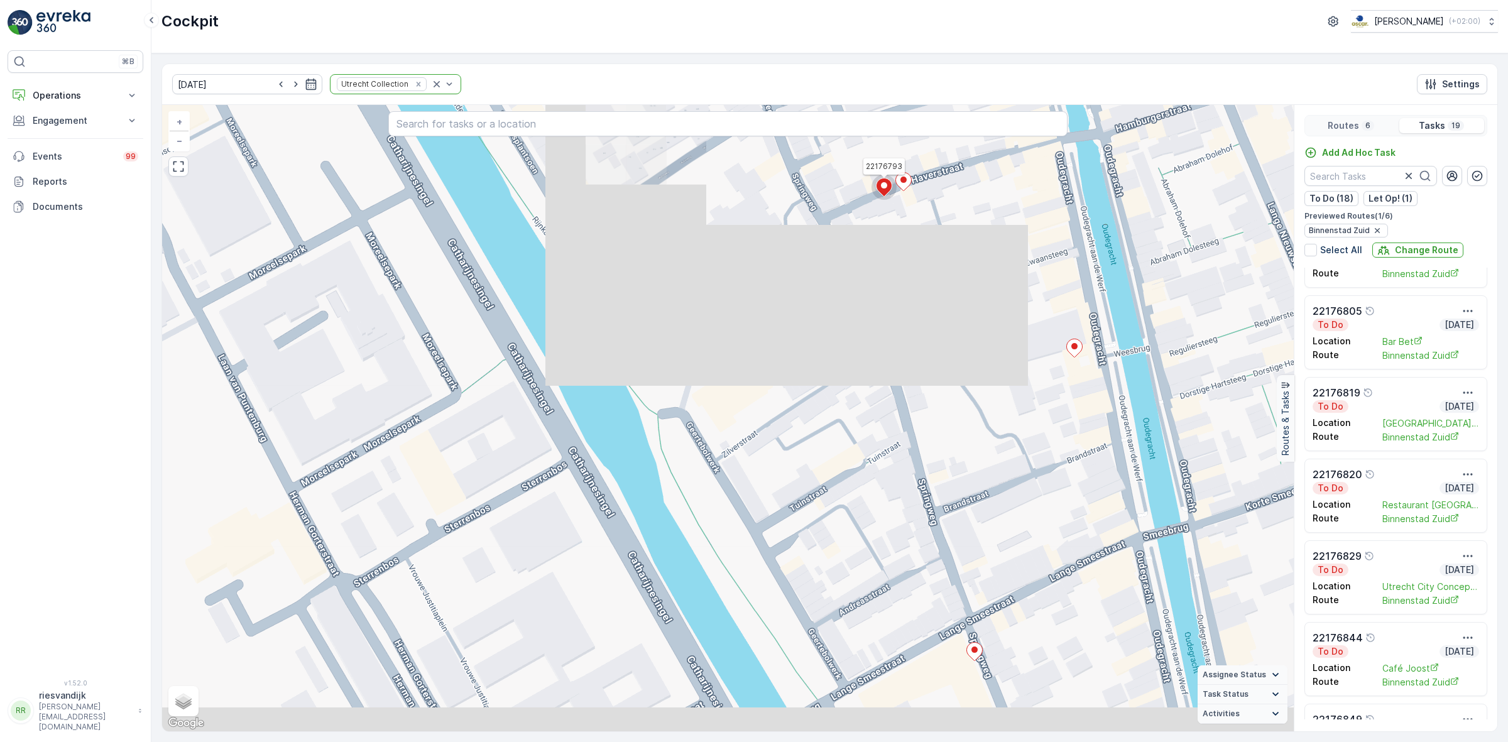
drag, startPoint x: 1013, startPoint y: 641, endPoint x: 949, endPoint y: 438, distance: 212.8
click at [949, 439] on div "2 22176793 + − Satellite Roadmap Terrain Hybrid Leaflet Keyboard shortcuts Map …" at bounding box center [728, 418] width 1132 height 626
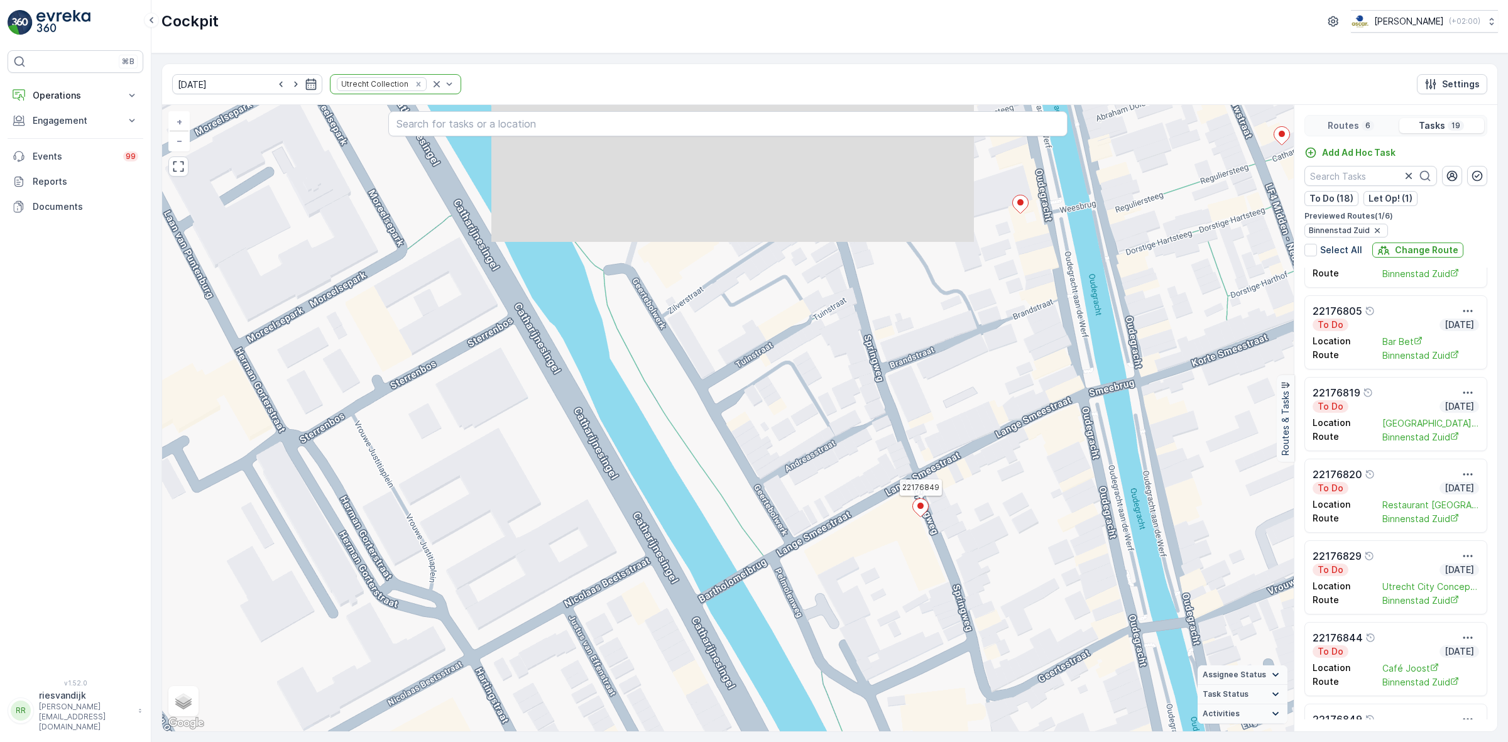
click at [918, 509] on icon at bounding box center [921, 508] width 16 height 18
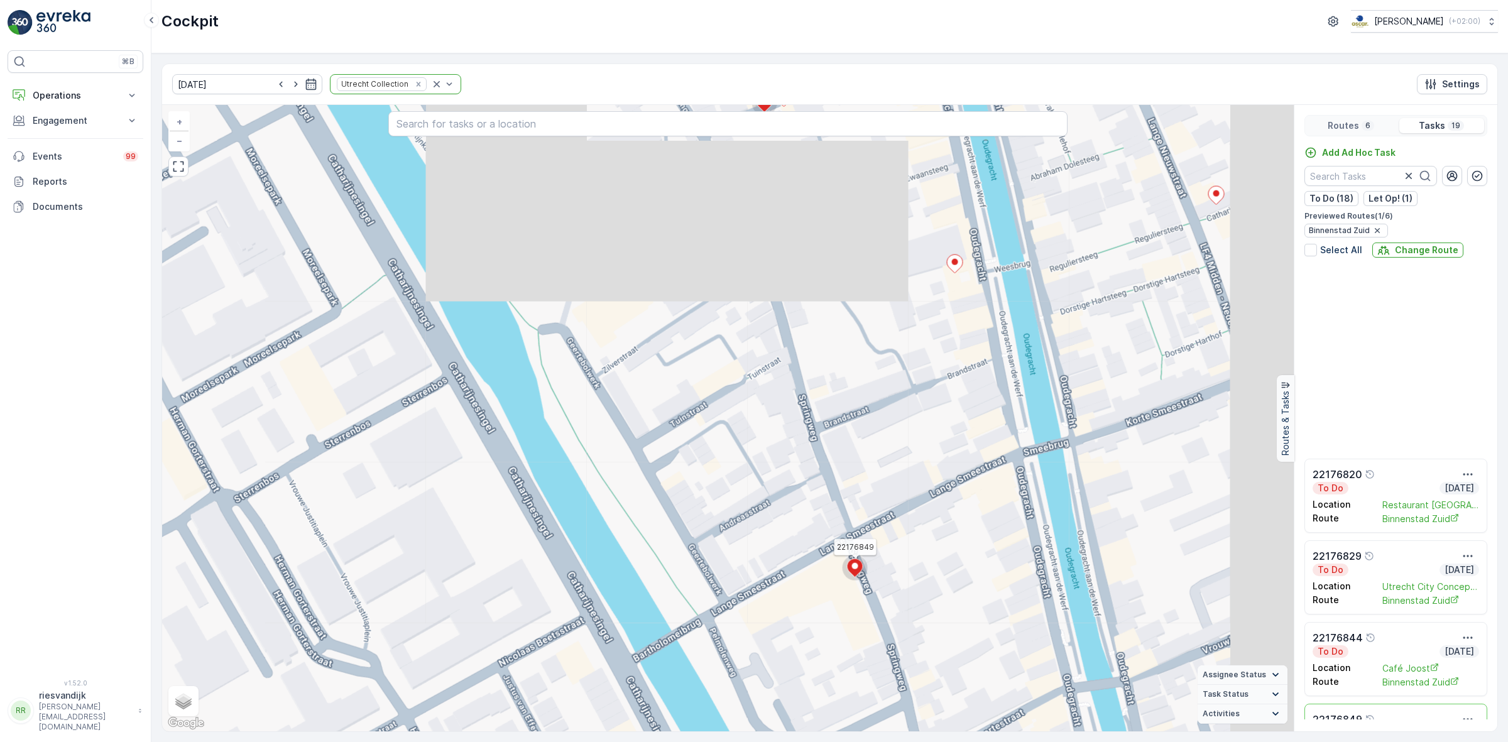
scroll to position [1100, 0]
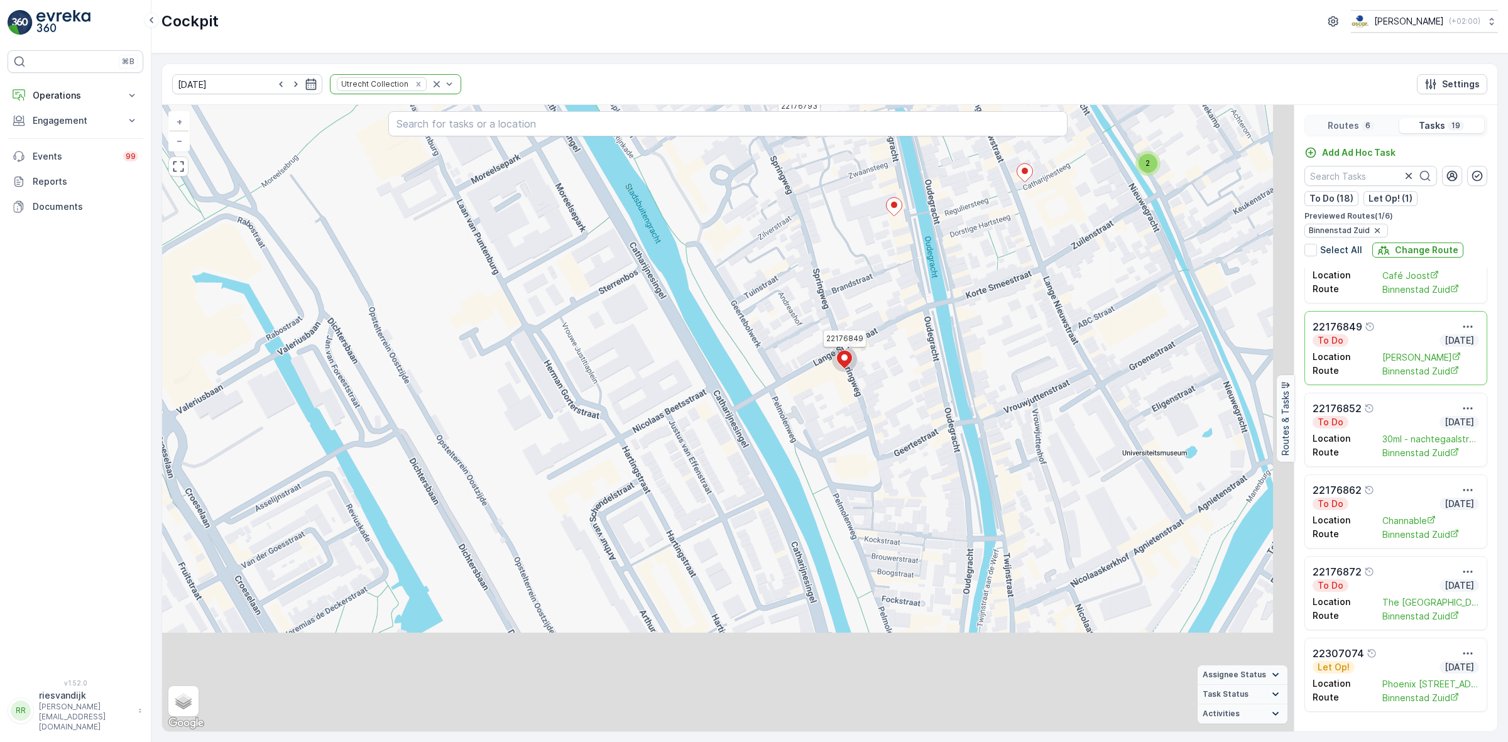
drag, startPoint x: 990, startPoint y: 616, endPoint x: 968, endPoint y: 341, distance: 276.1
click at [965, 356] on div "2 22176793 22176849 + − Satellite Roadmap Terrain Hybrid Leaflet Keyboard short…" at bounding box center [728, 418] width 1132 height 626
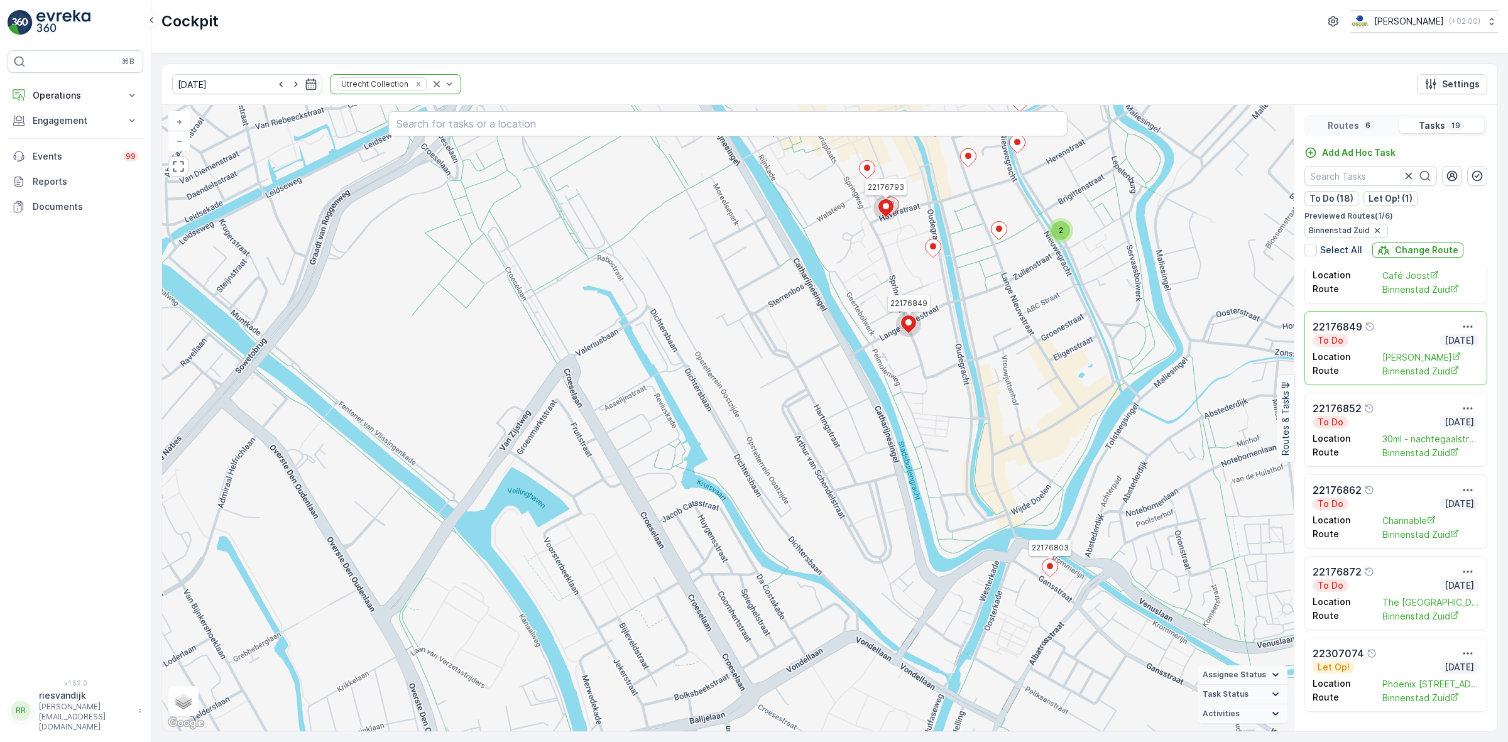
click at [1053, 567] on icon at bounding box center [1050, 568] width 16 height 18
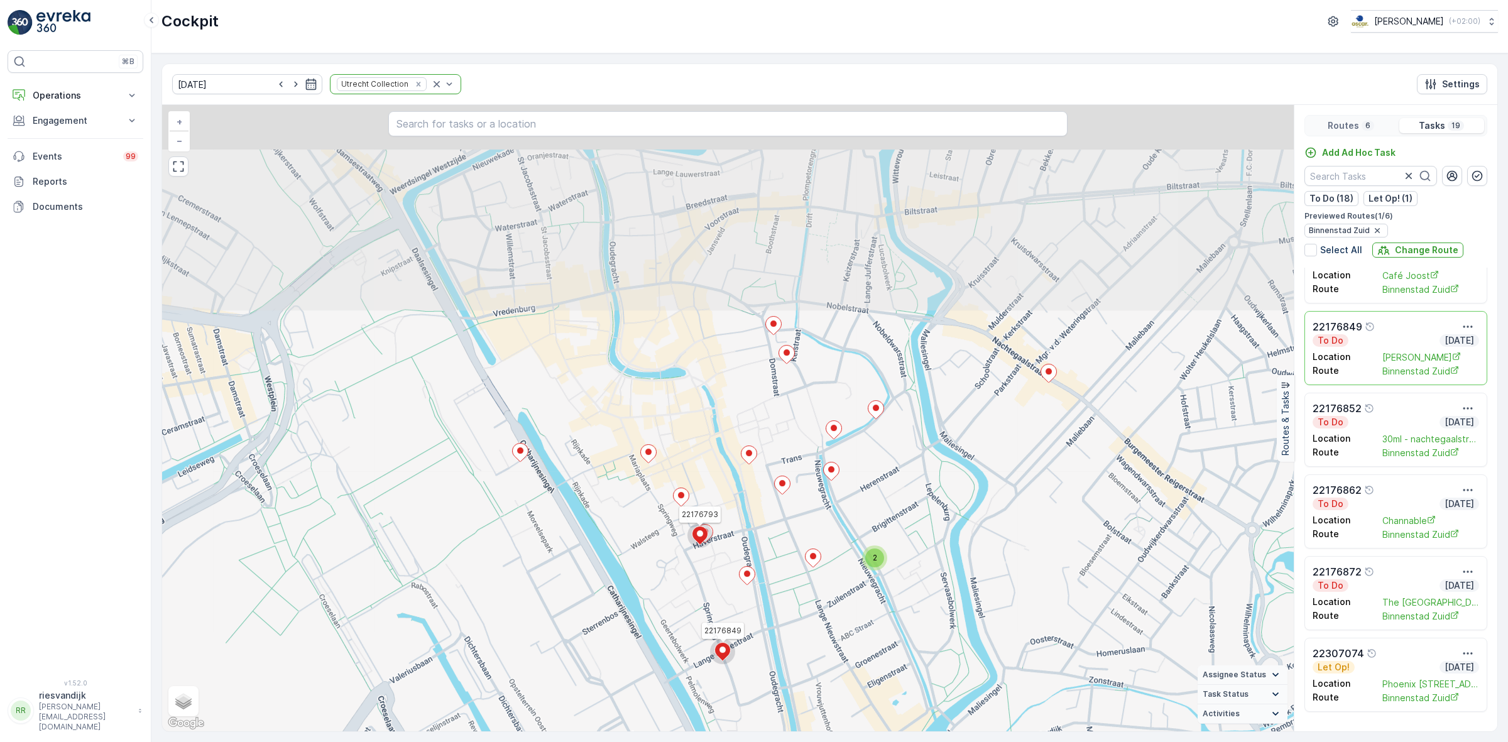
drag, startPoint x: 911, startPoint y: 452, endPoint x: 966, endPoint y: 758, distance: 310.8
click at [966, 741] on html "⌘B Operations Insights Planning Routes & Tasks Cockpit Settings Engagement Insi…" at bounding box center [754, 371] width 1508 height 742
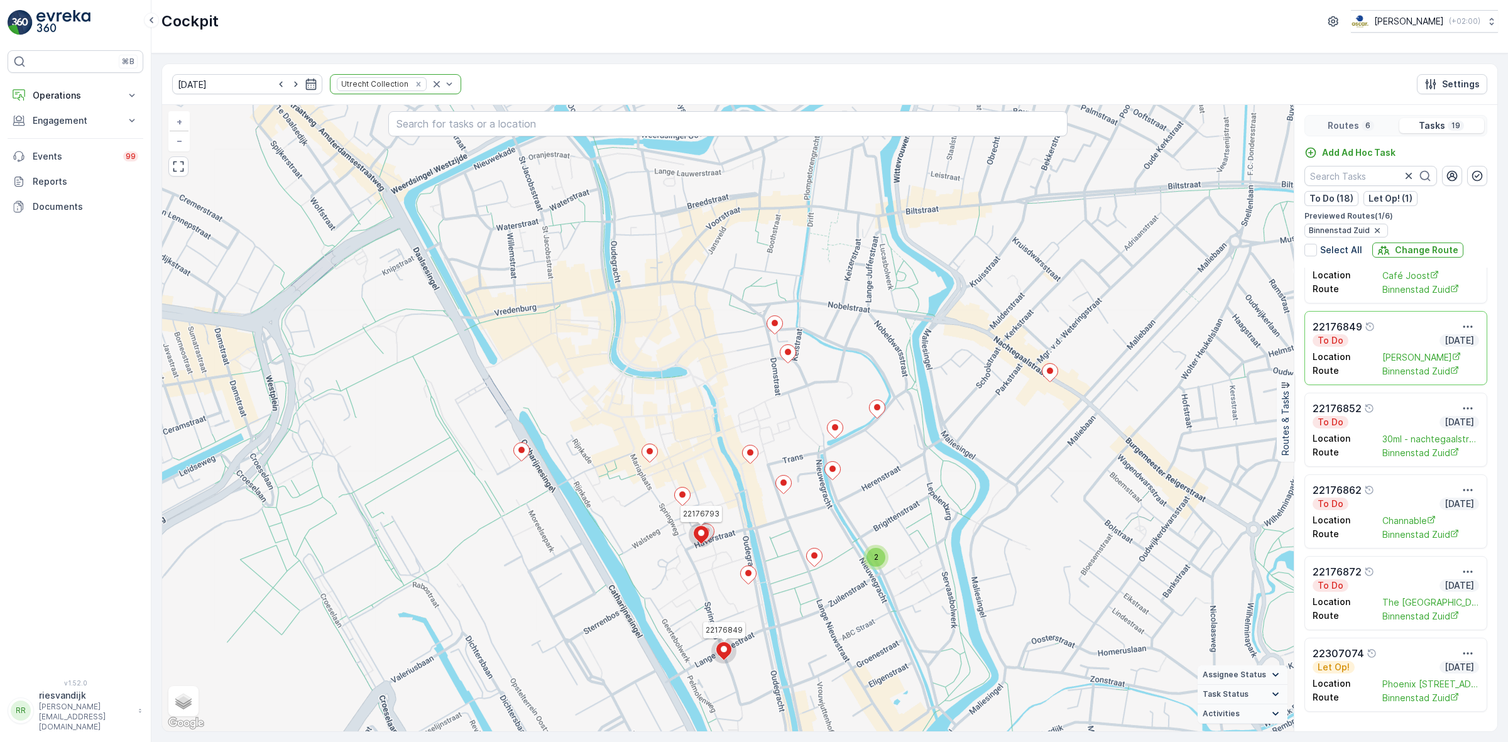
click at [1408, 327] on div "22176849" at bounding box center [1396, 326] width 167 height 15
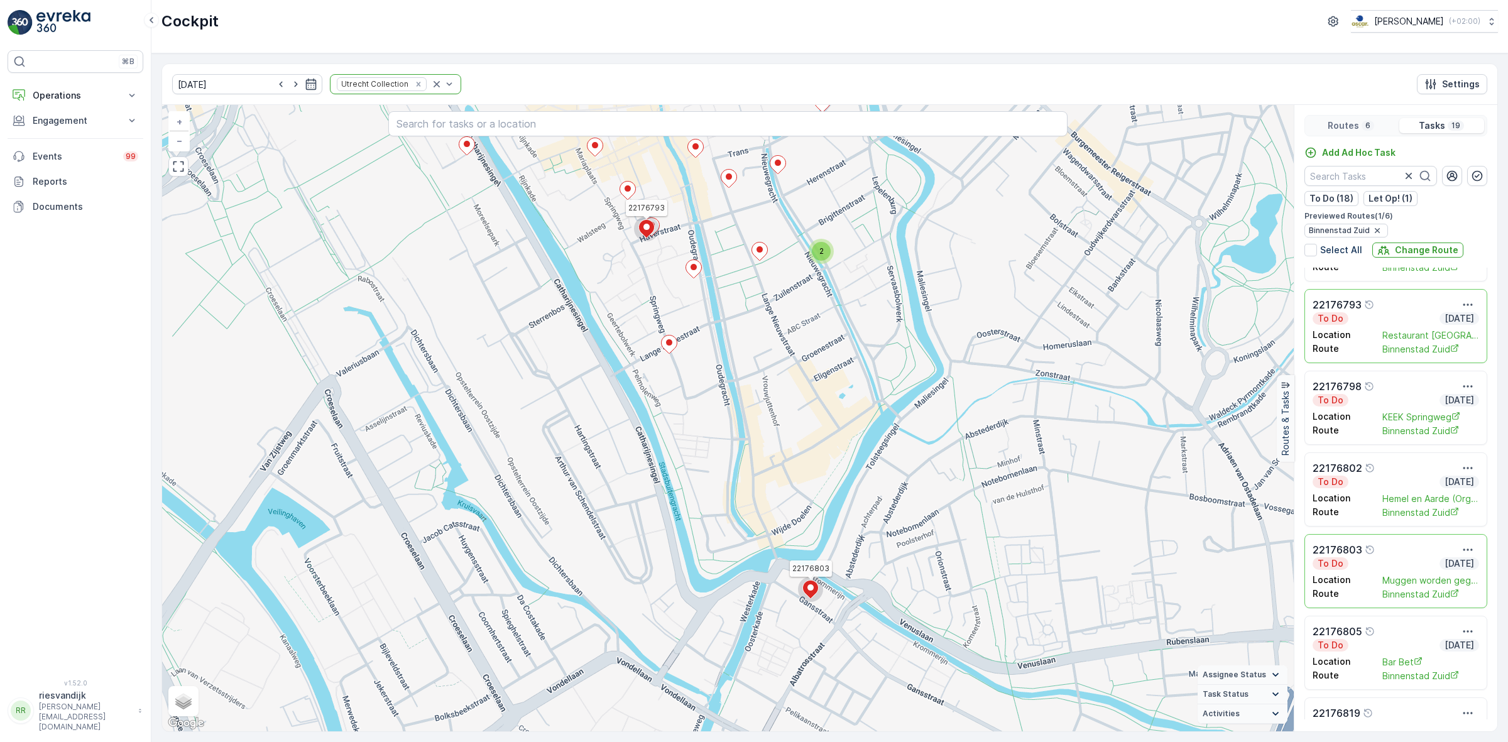
scroll to position [393, 0]
click at [1409, 545] on div "22176803" at bounding box center [1396, 543] width 167 height 15
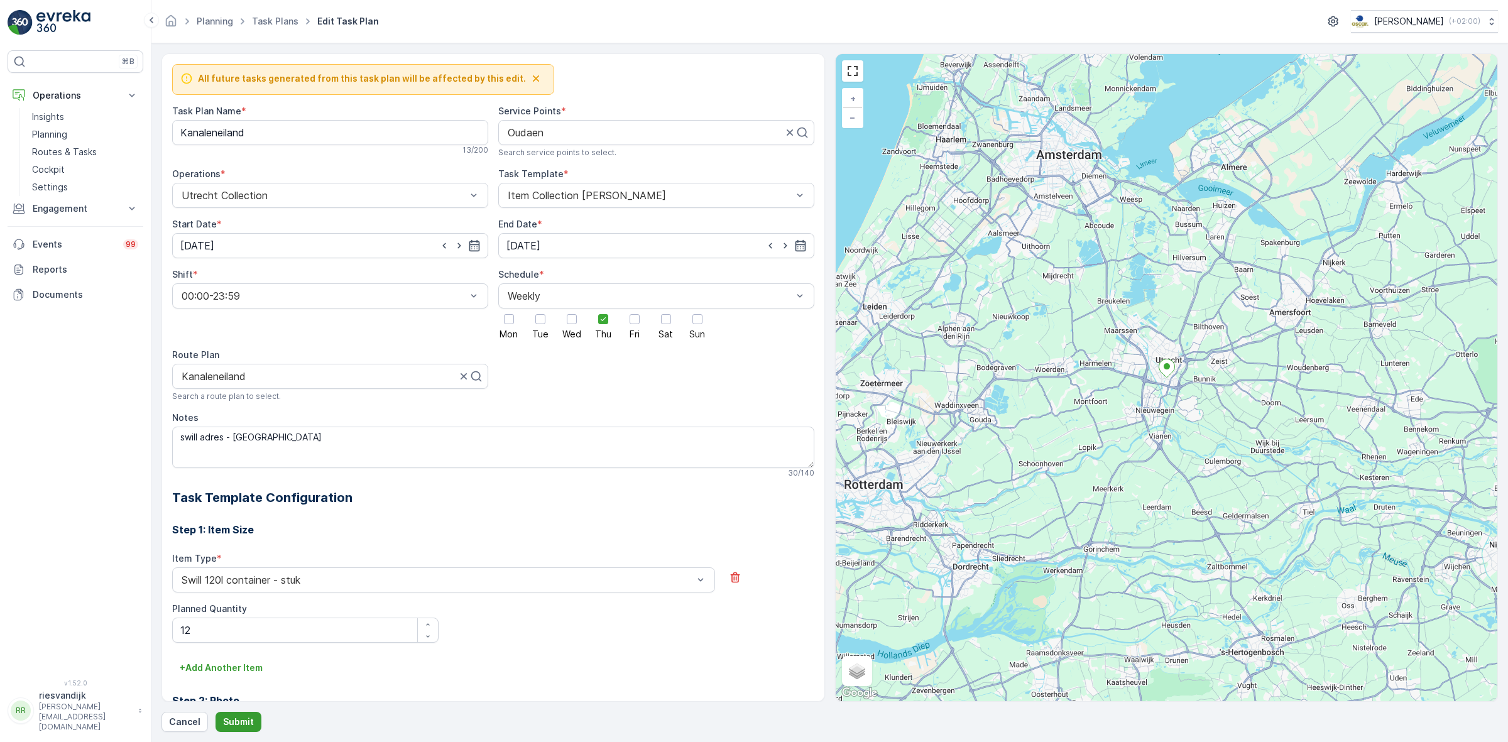
click at [250, 718] on p "Submit" at bounding box center [238, 722] width 31 height 13
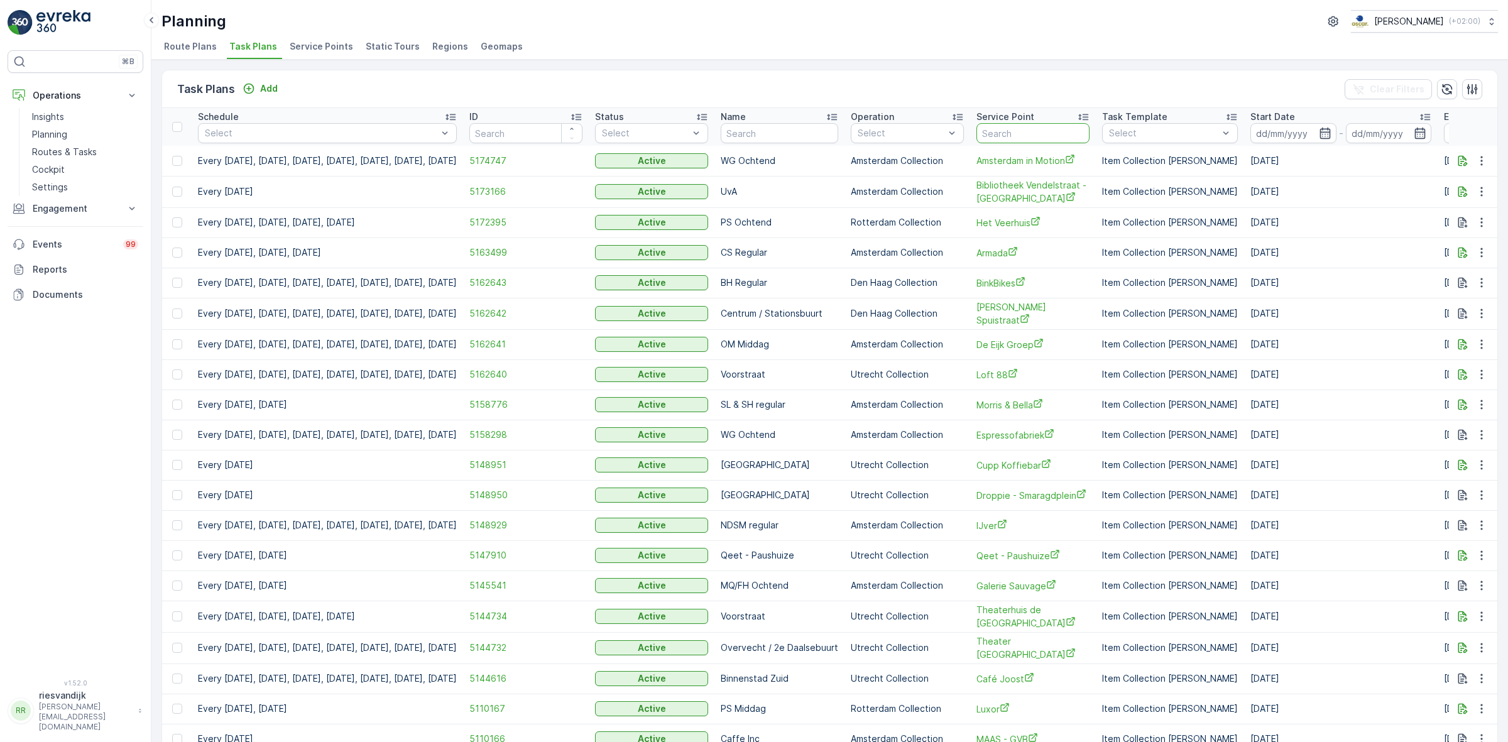
click at [1081, 129] on input "text" at bounding box center [1032, 133] width 113 height 20
type input "winkel"
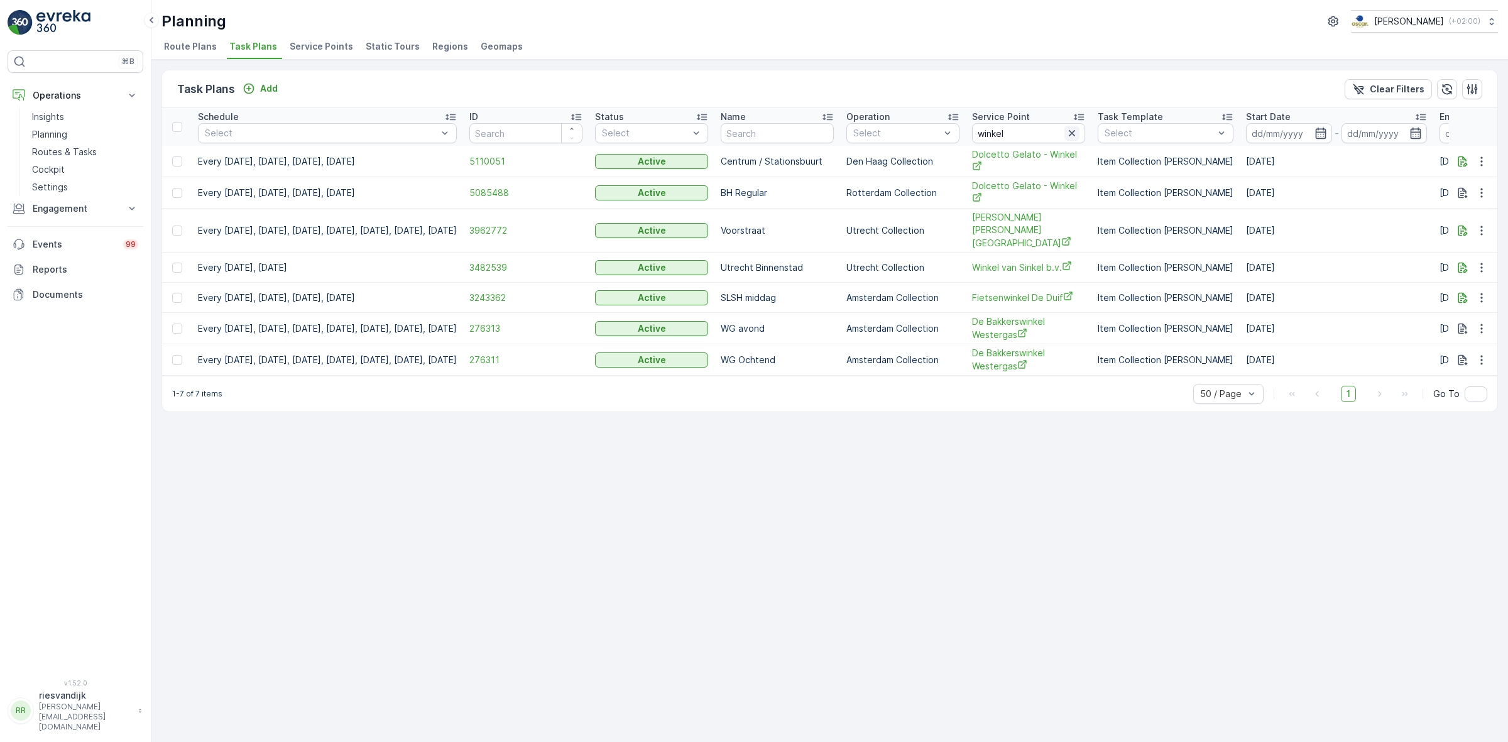
click at [1078, 129] on icon "button" at bounding box center [1072, 133] width 13 height 13
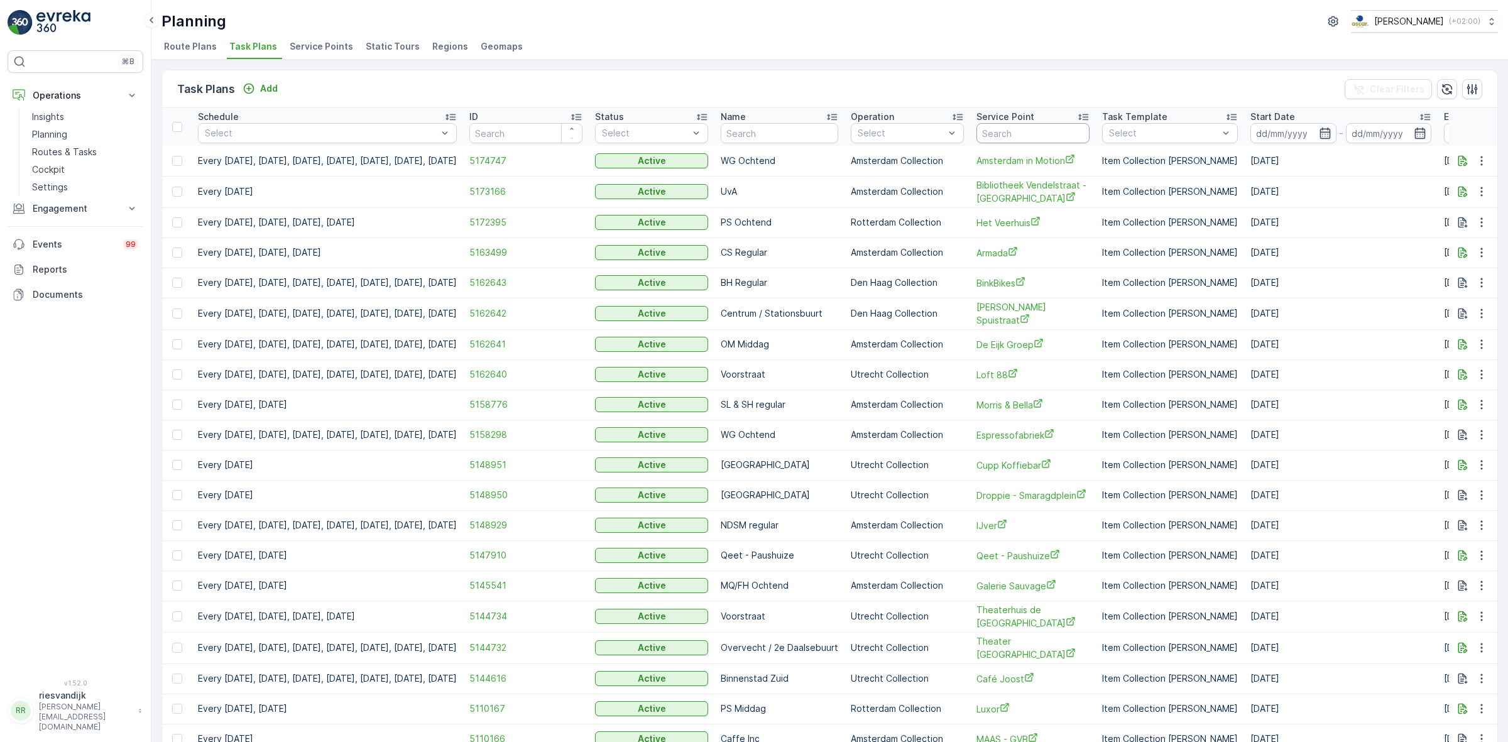
click at [1076, 126] on input "text" at bounding box center [1032, 133] width 113 height 20
type input "[PERSON_NAME]"
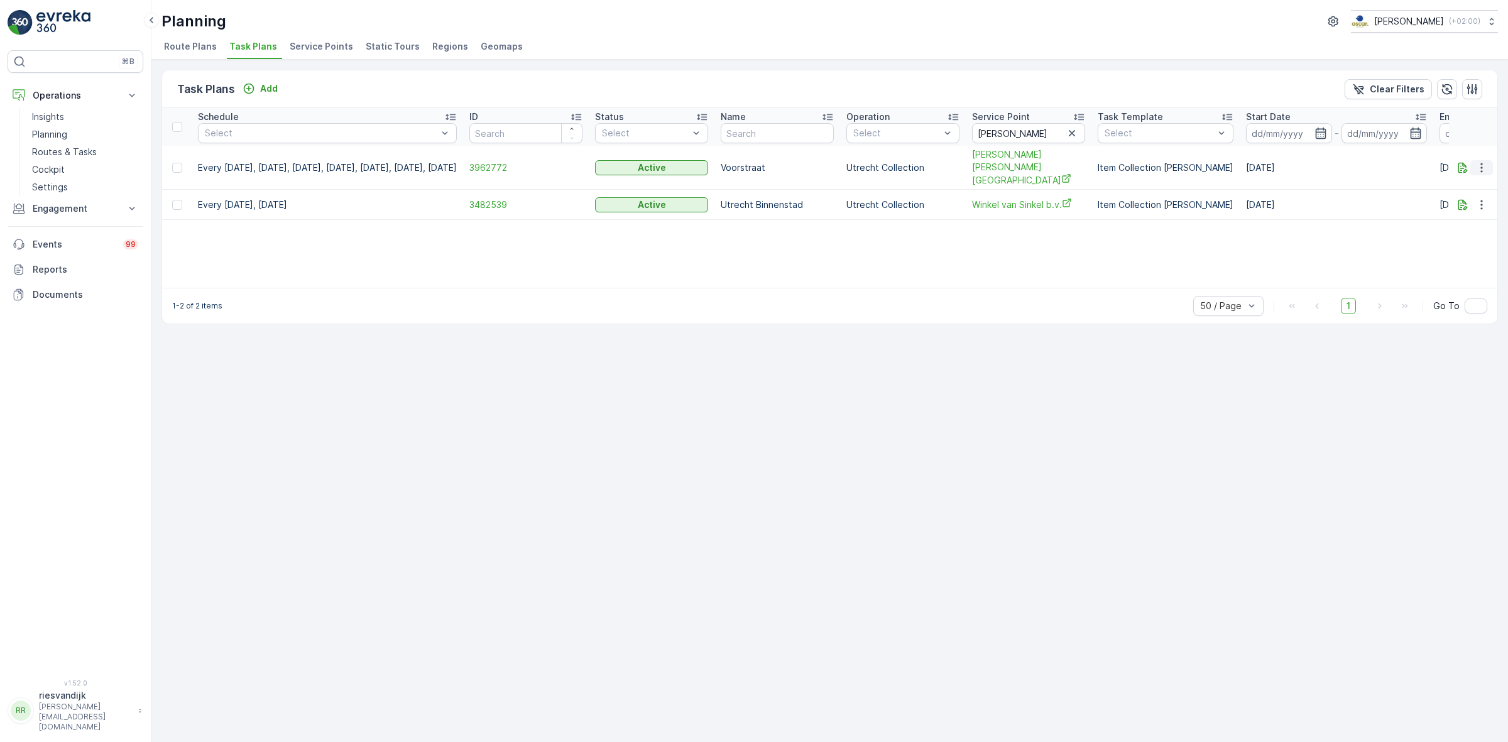
click at [1480, 162] on icon "button" at bounding box center [1481, 167] width 13 height 13
click at [1477, 201] on span "Edit Task Plan" at bounding box center [1459, 197] width 58 height 13
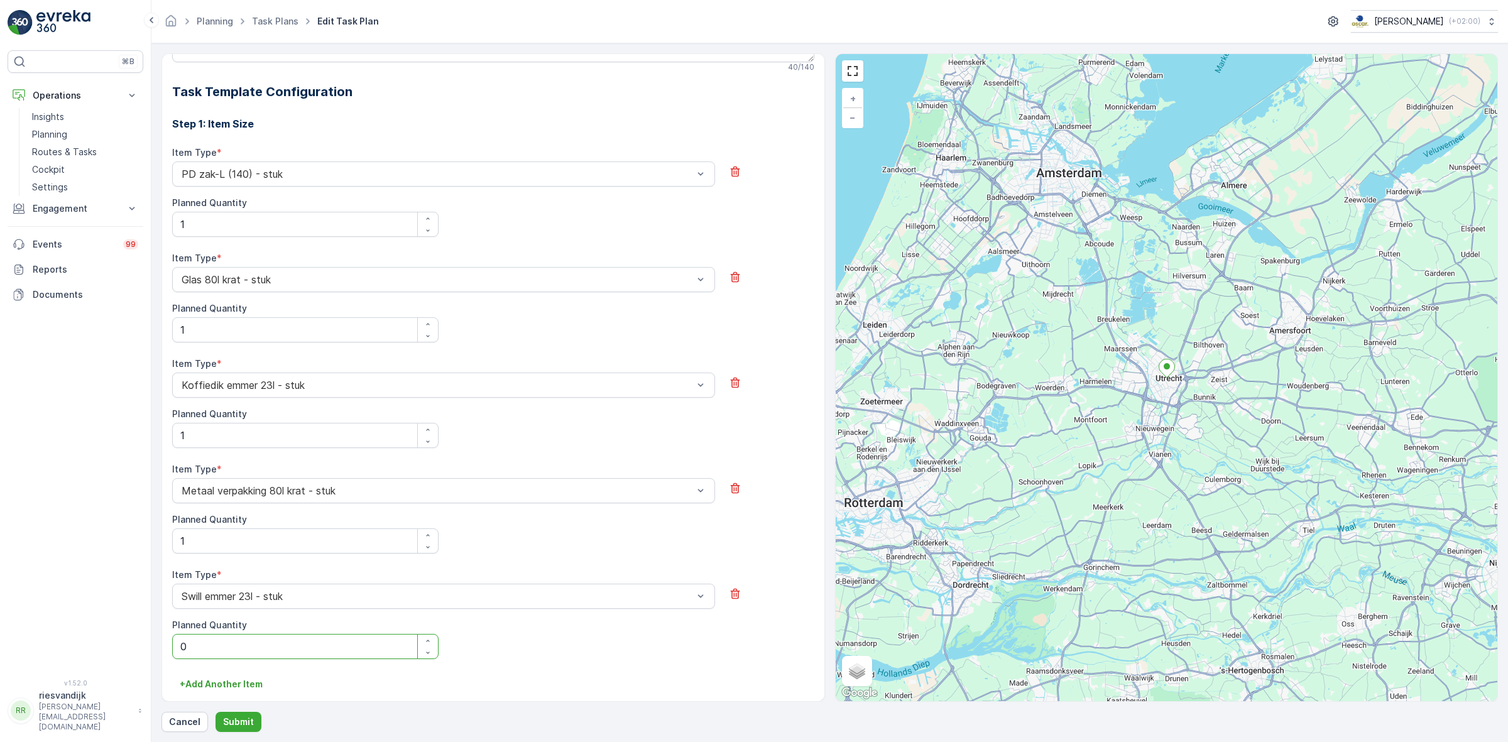
scroll to position [369, 0]
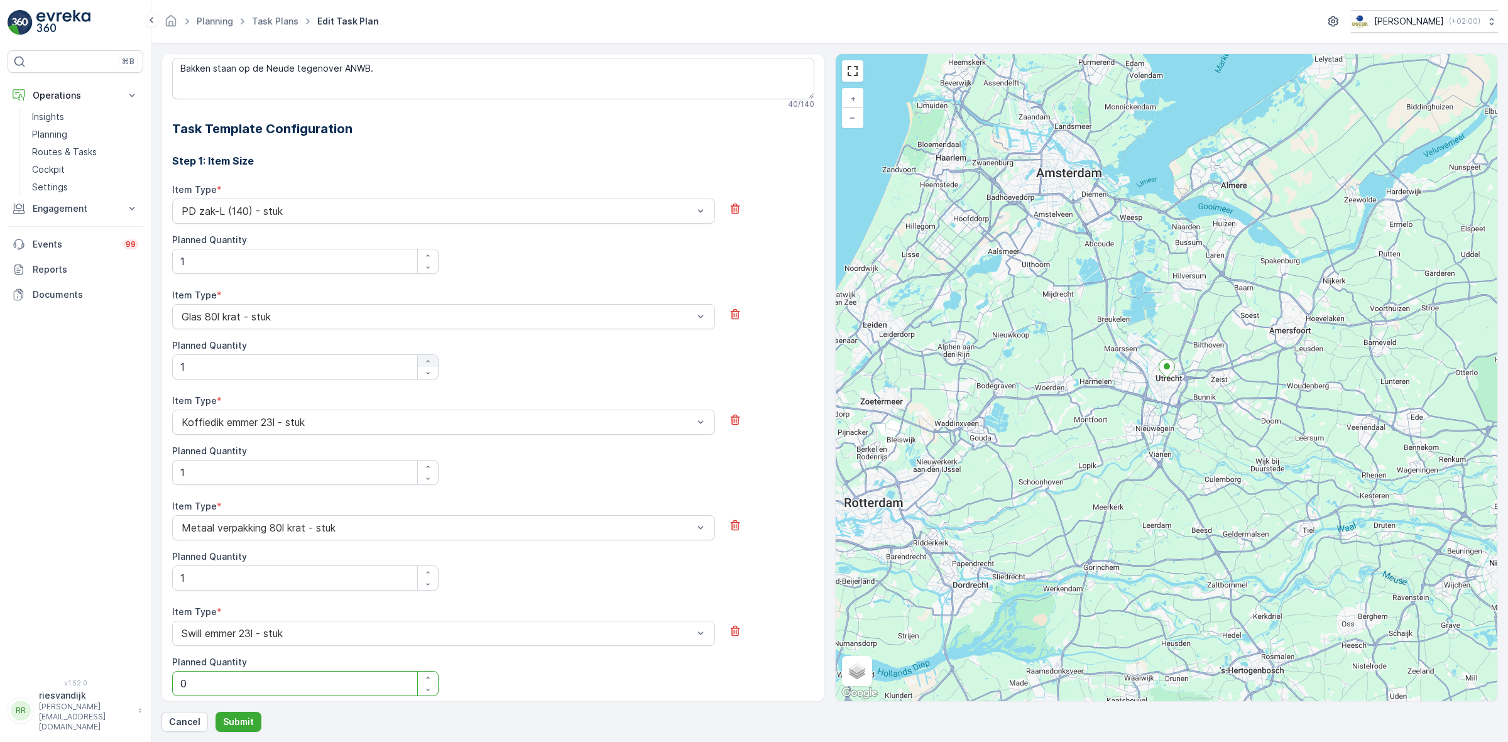
click at [425, 359] on icon "button" at bounding box center [428, 362] width 8 height 8
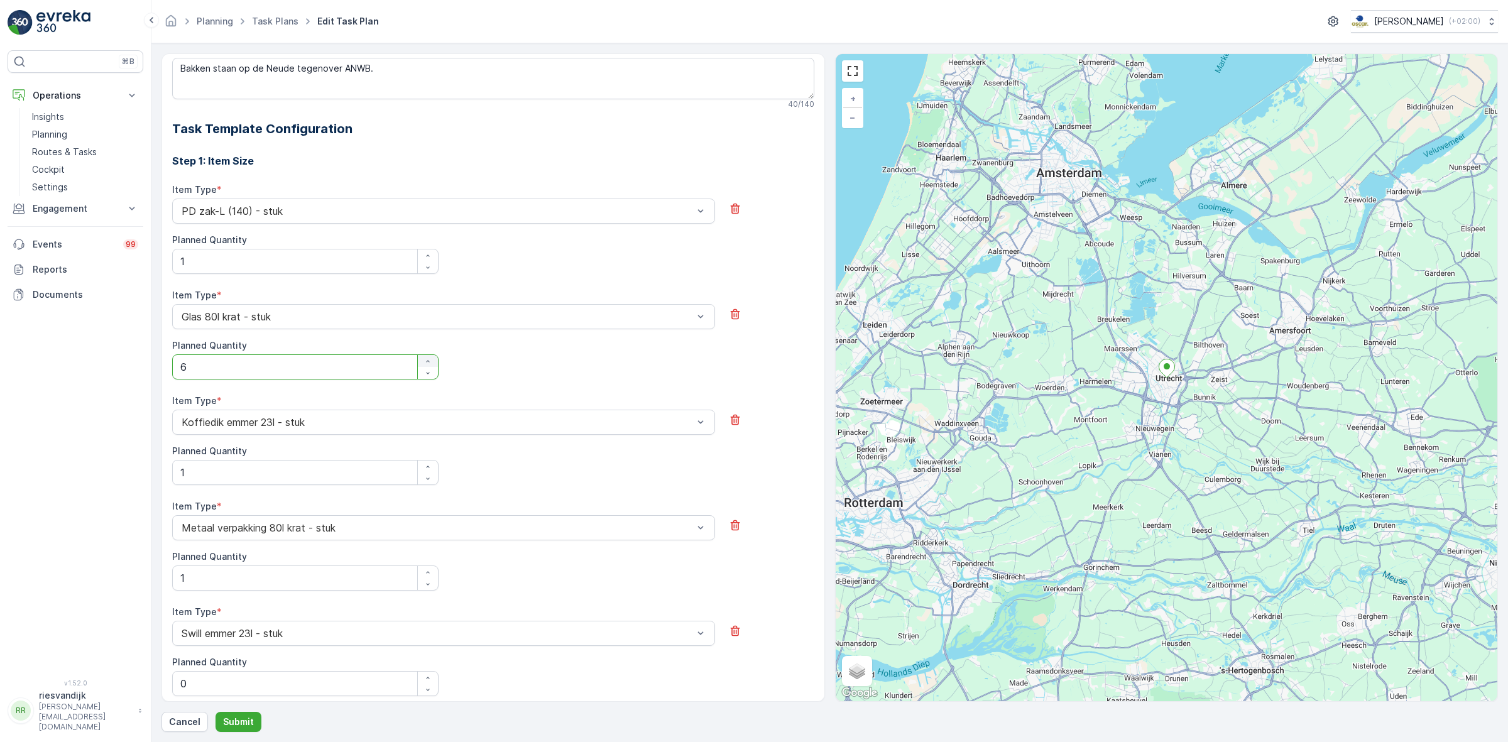
click at [425, 359] on icon "button" at bounding box center [428, 362] width 8 height 8
type Quantity "10"
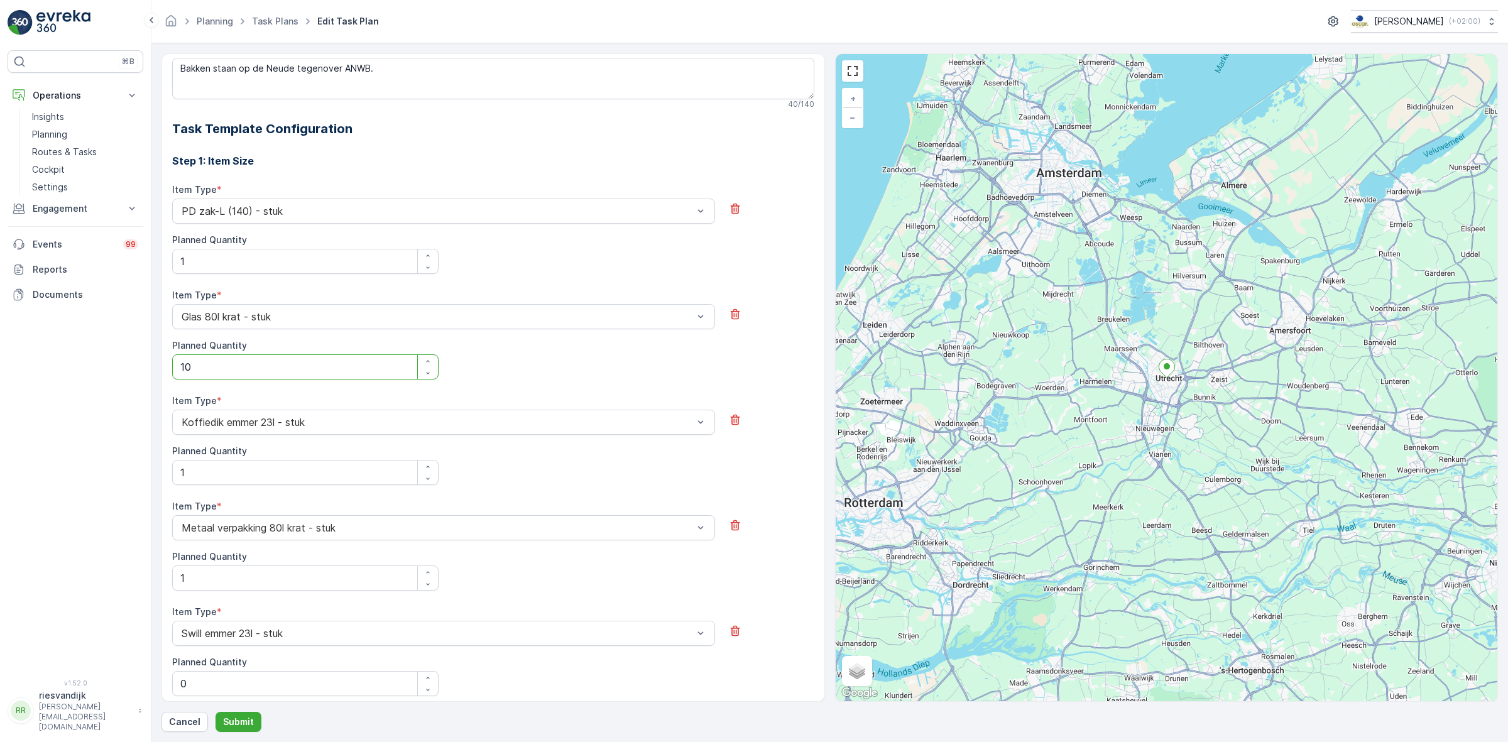
click at [517, 362] on div "Item Type * Glas 80l krat - stuk Planned Quantity 10" at bounding box center [493, 334] width 642 height 90
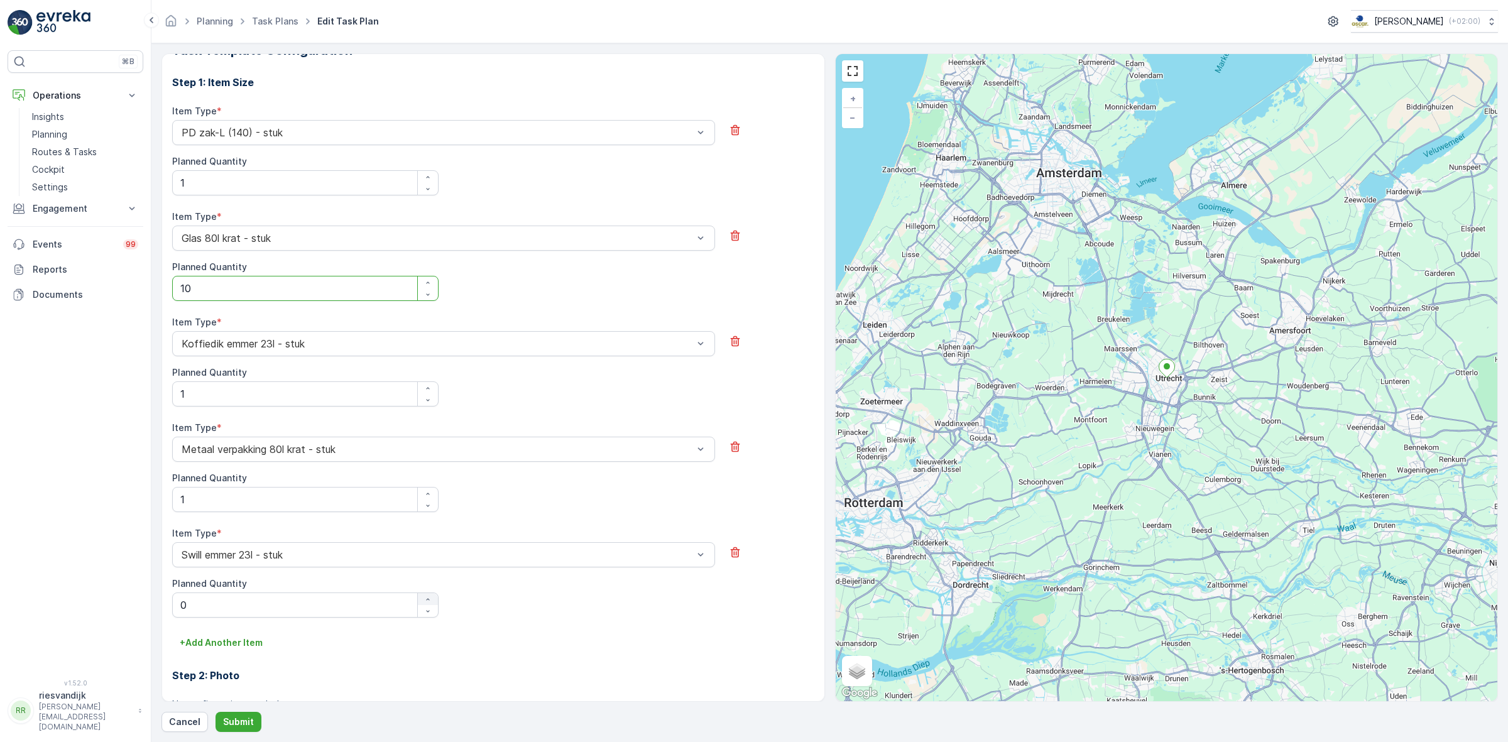
click at [424, 603] on icon "button" at bounding box center [428, 600] width 8 height 8
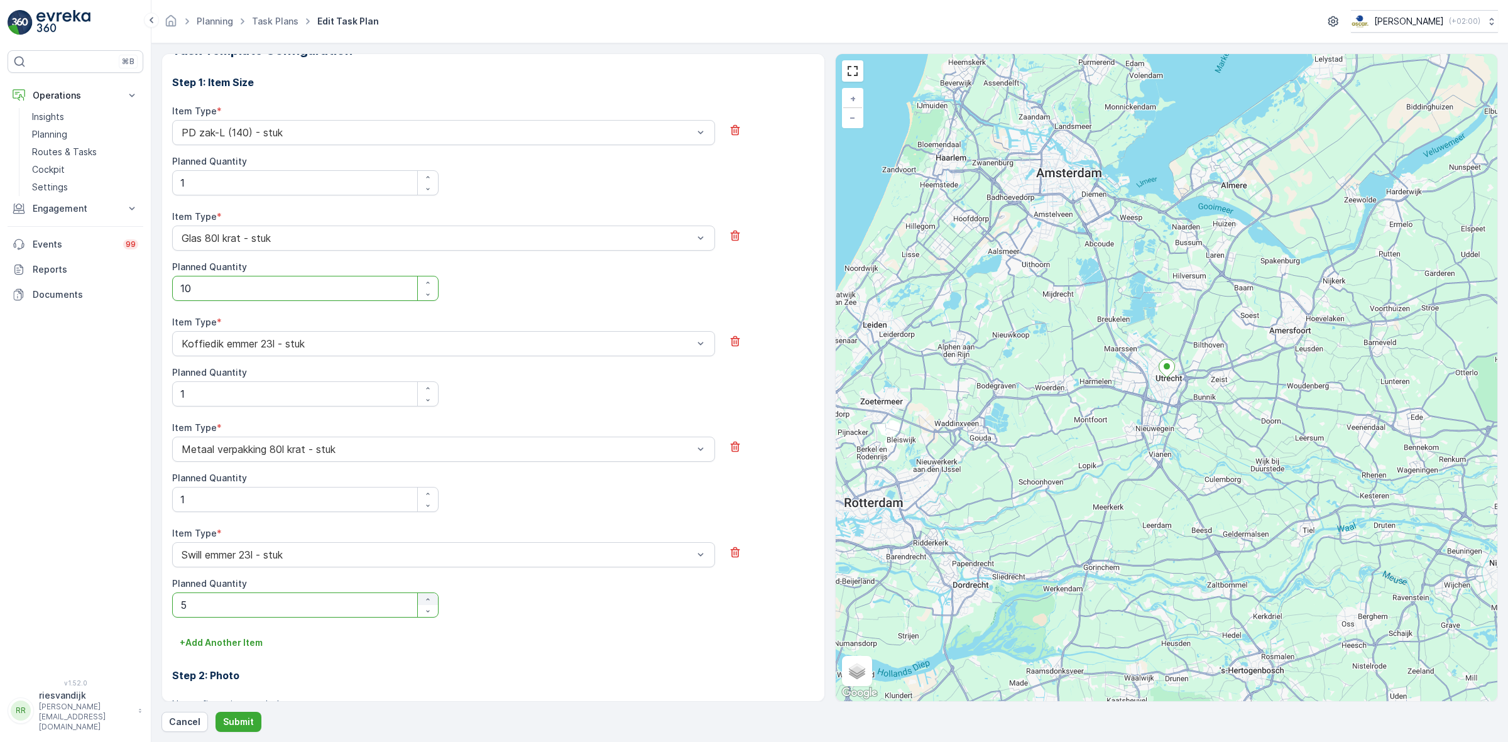
click at [424, 603] on icon "button" at bounding box center [428, 600] width 8 height 8
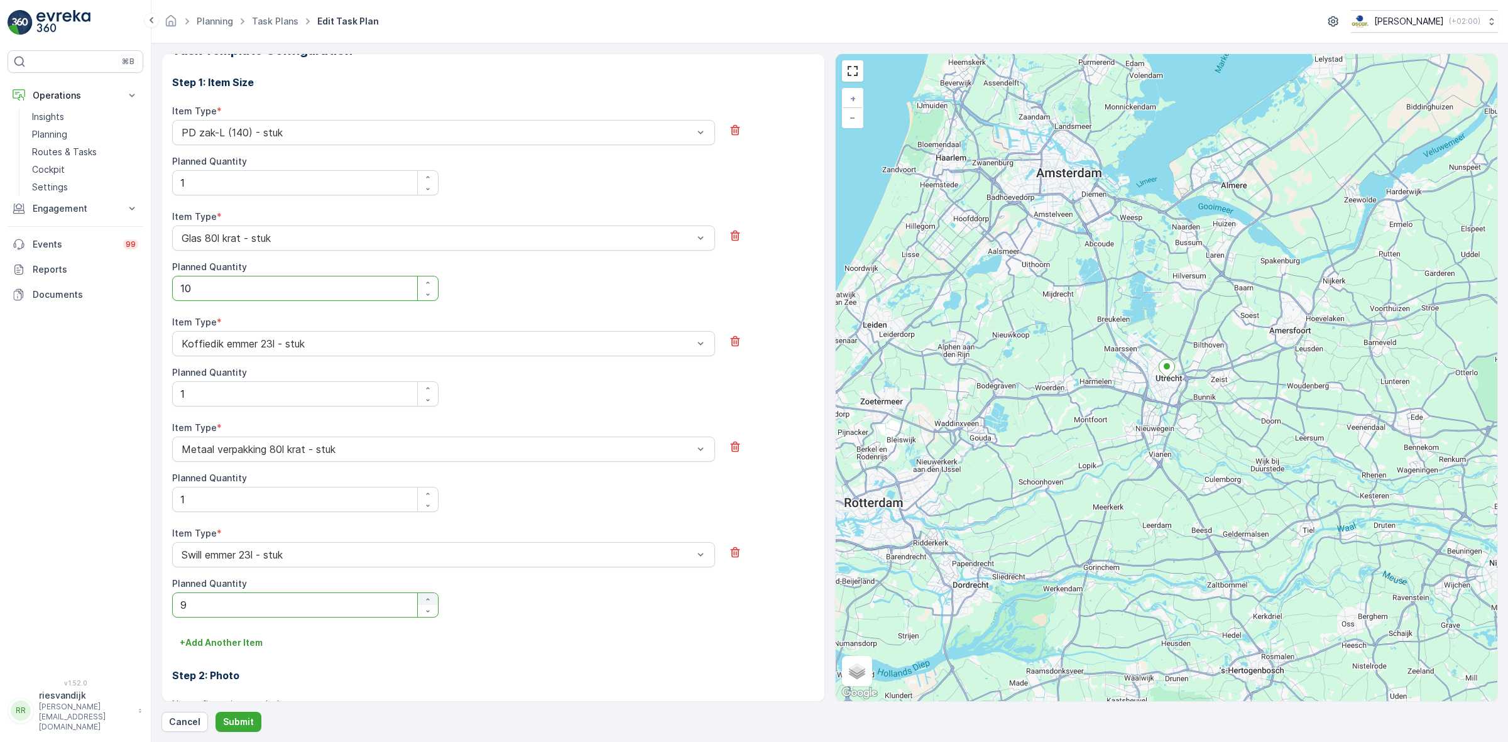
type Quantity "10"
click at [481, 618] on div "Item Type * Swill [PERSON_NAME] 23l - stuk Planned Quantity 10" at bounding box center [493, 572] width 642 height 90
click at [245, 716] on p "Submit" at bounding box center [238, 722] width 31 height 13
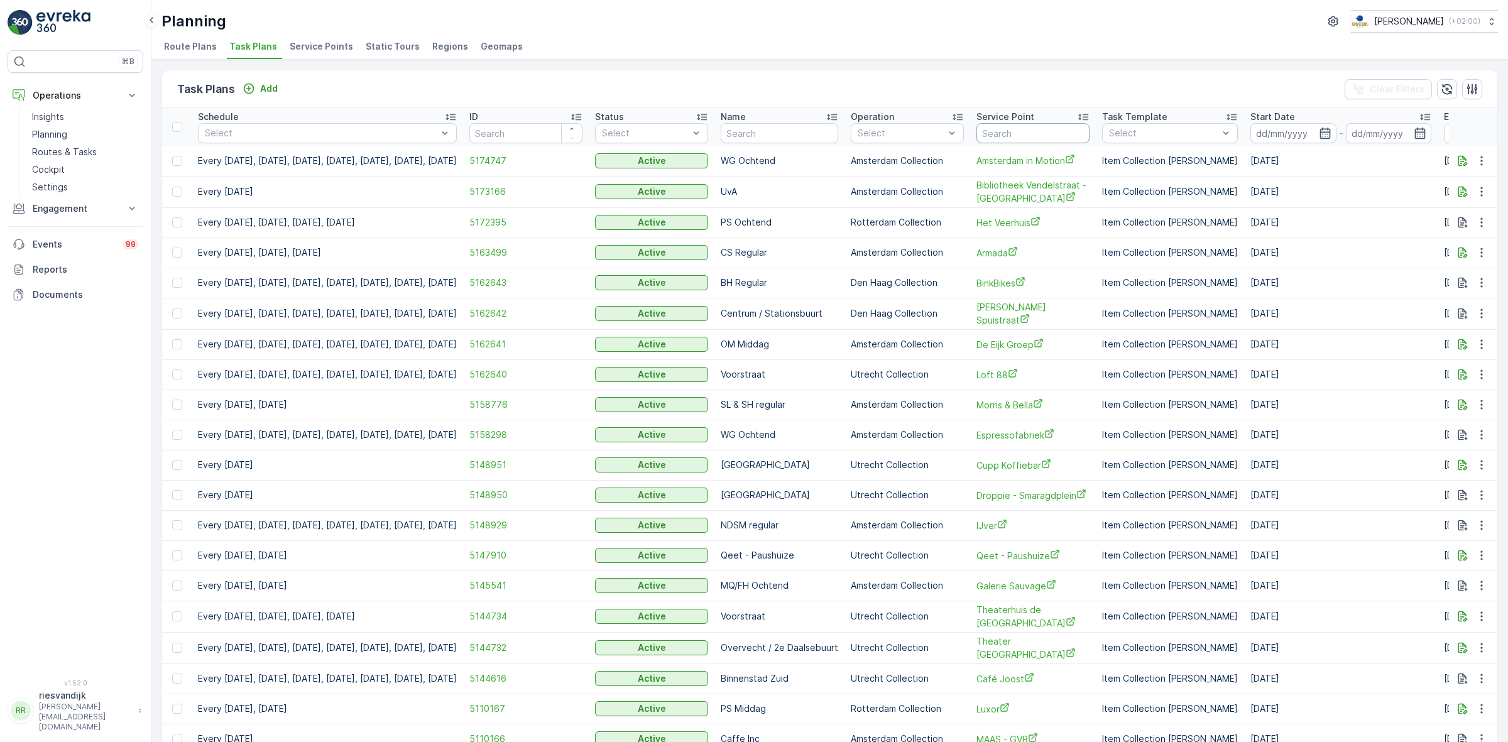
click at [1032, 131] on input "text" at bounding box center [1032, 133] width 113 height 20
type input "garage"
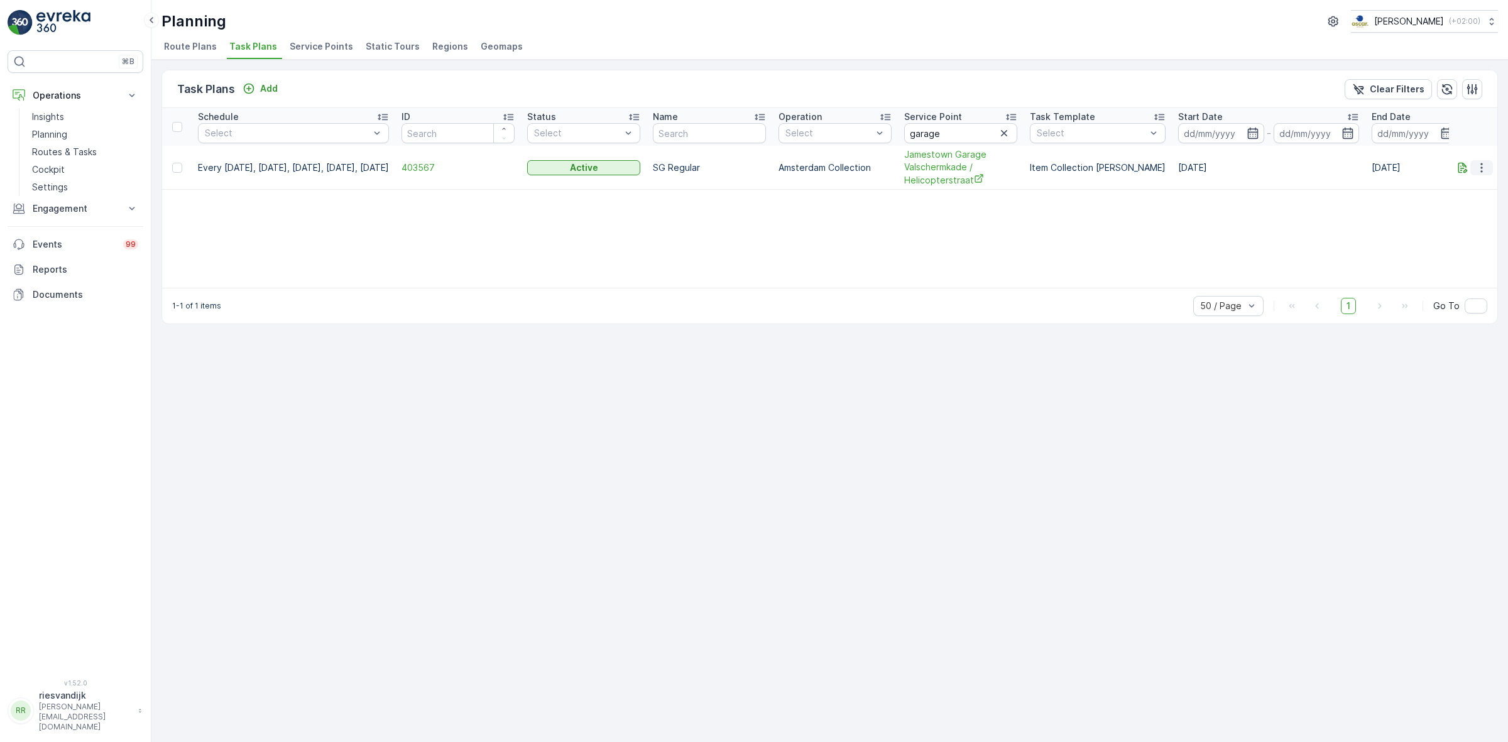
click at [1481, 167] on icon "button" at bounding box center [1481, 167] width 2 height 9
click at [1479, 205] on span "Edit Task Plan" at bounding box center [1459, 203] width 58 height 13
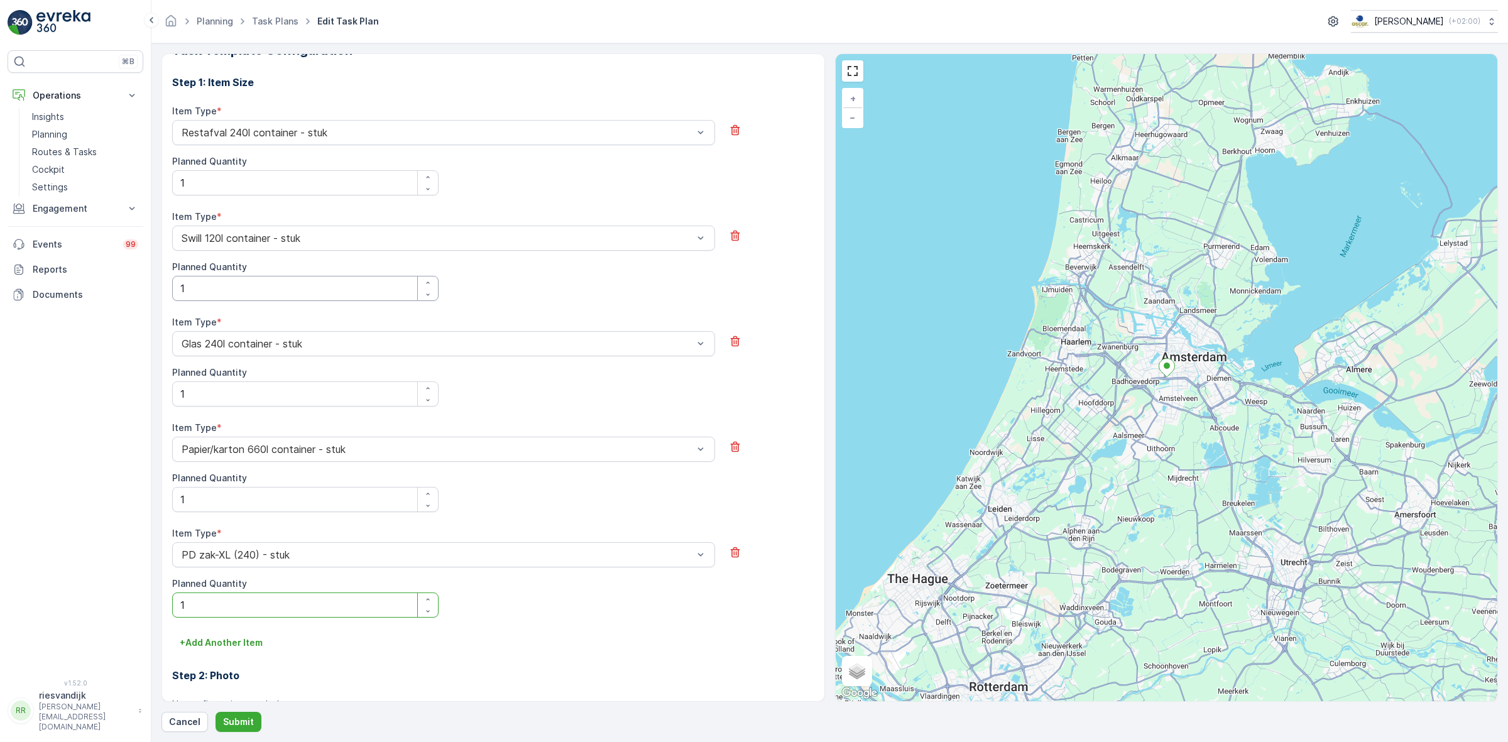
scroll to position [369, 0]
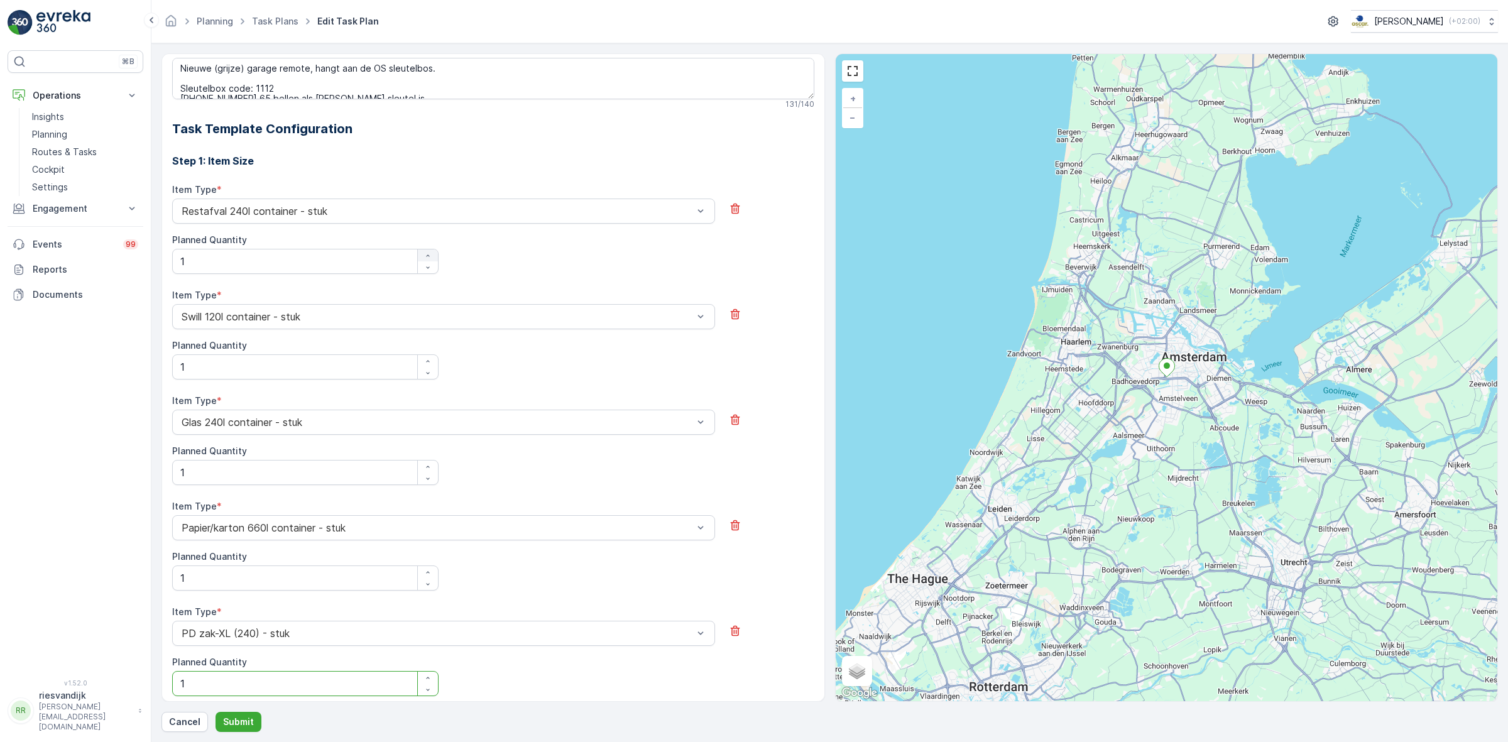
click at [419, 258] on div "button" at bounding box center [428, 256] width 20 height 8
type Quantity "3"
click at [488, 256] on div "Item Type * Restafval 240l container - stuk Planned Quantity 3" at bounding box center [493, 228] width 642 height 90
click at [241, 724] on p "Submit" at bounding box center [238, 722] width 31 height 13
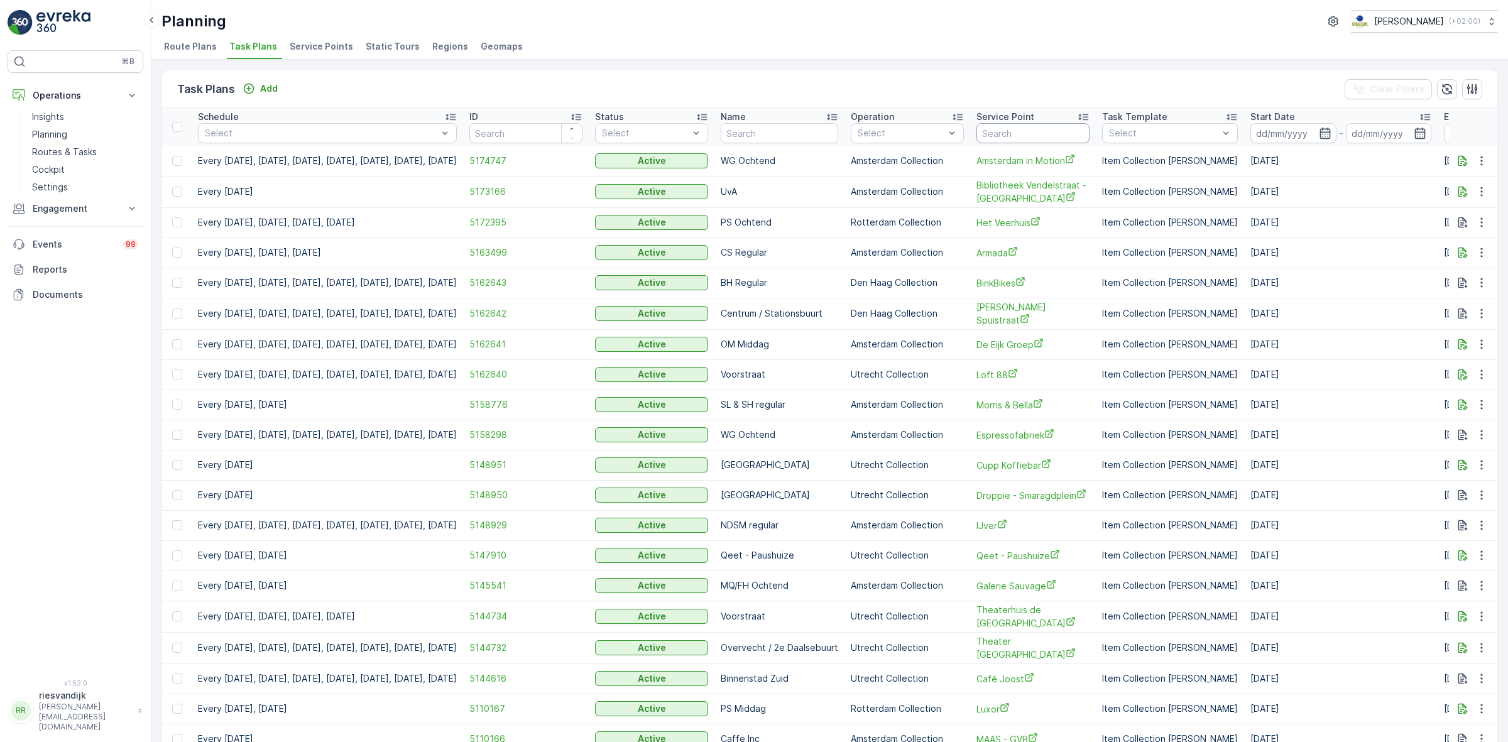
click at [1044, 134] on input "text" at bounding box center [1032, 133] width 113 height 20
type input "phoenix"
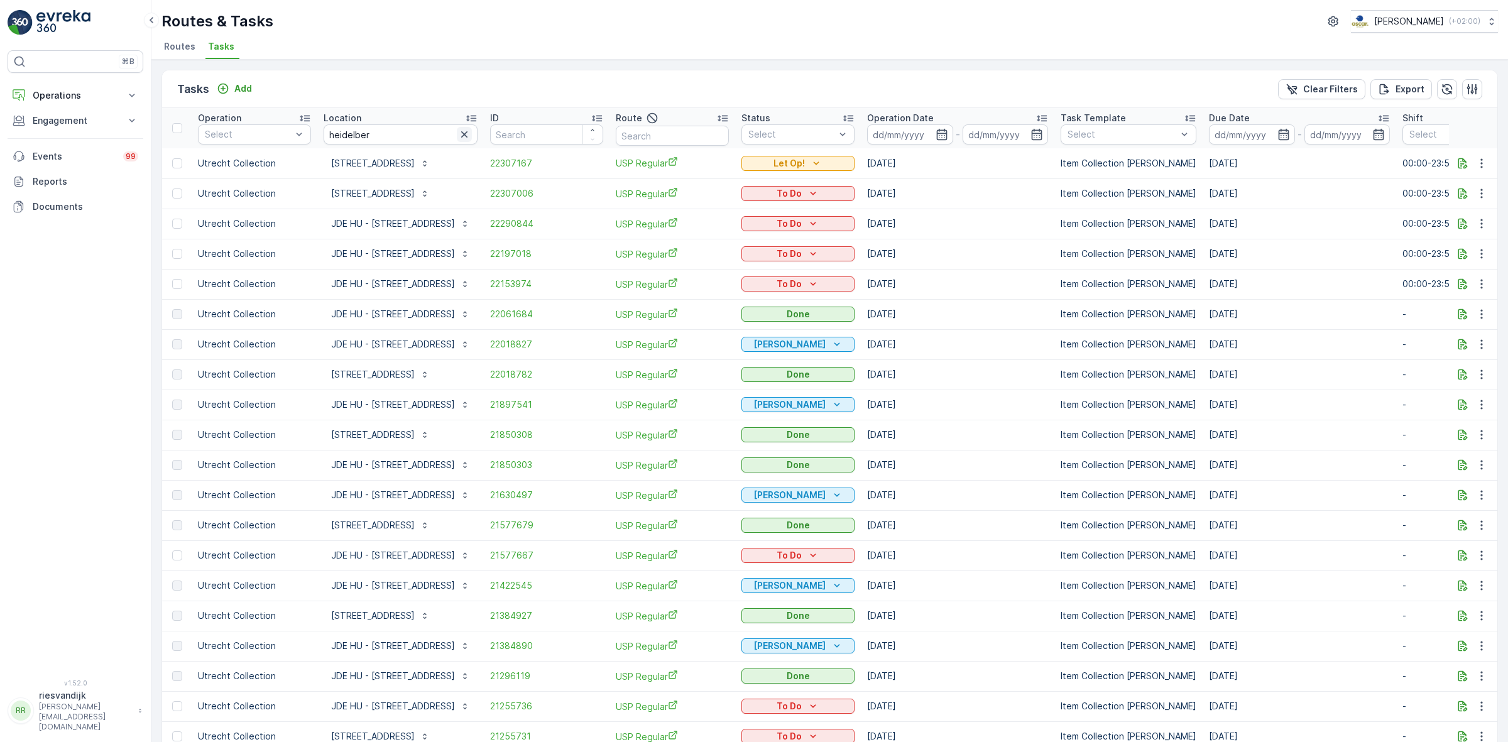
click at [458, 139] on icon "button" at bounding box center [464, 134] width 13 height 13
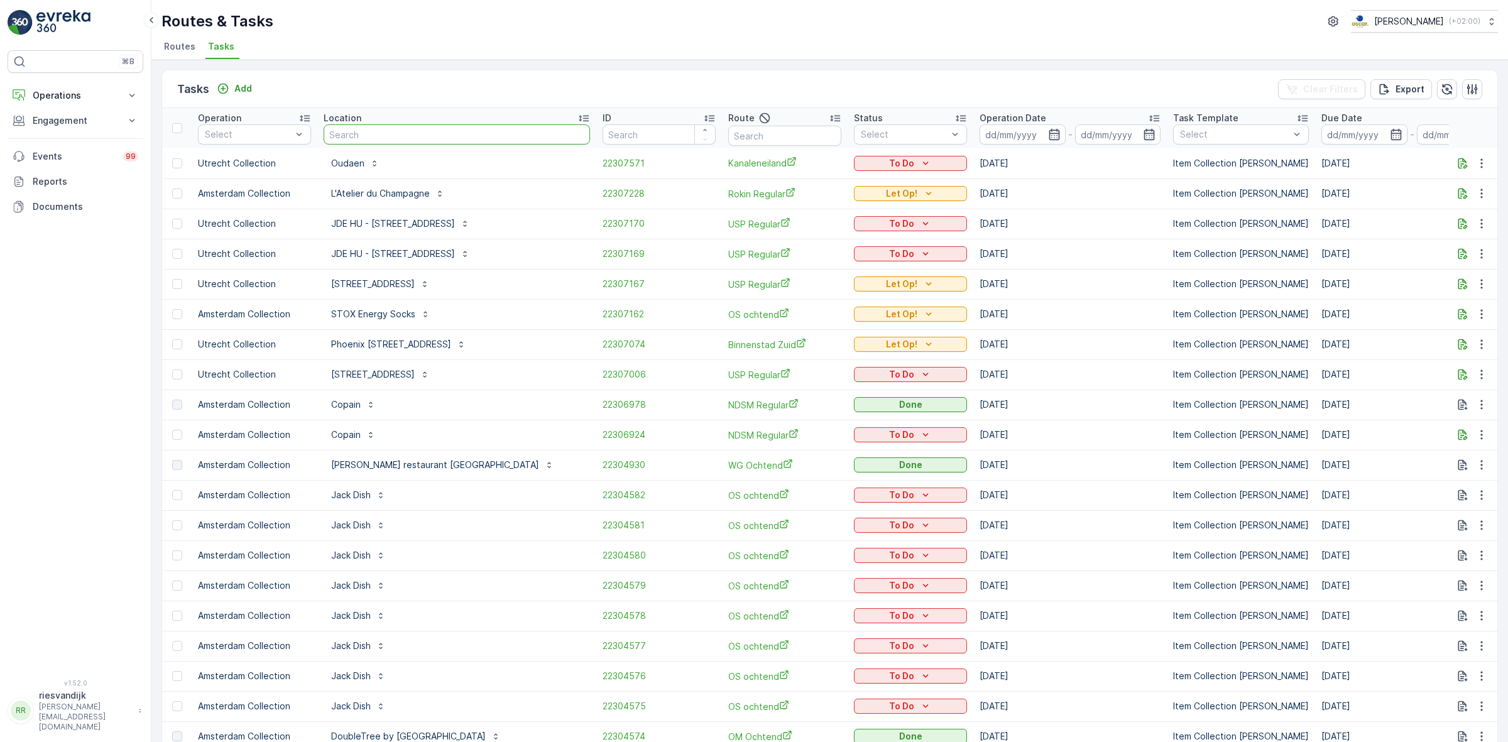
click at [394, 130] on input "text" at bounding box center [457, 134] width 266 height 20
type input "[PERSON_NAME]"
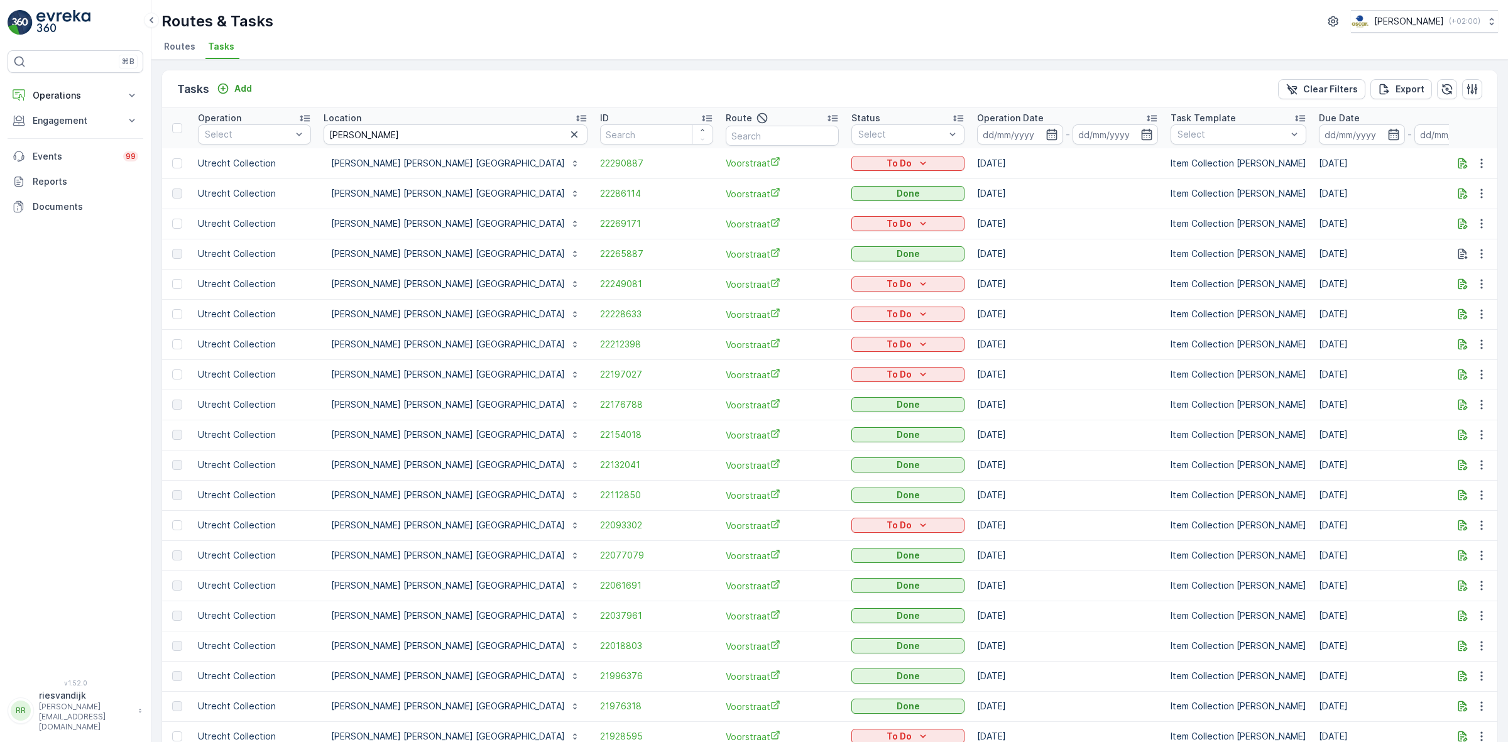
drag, startPoint x: 443, startPoint y: 135, endPoint x: 413, endPoint y: 130, distance: 30.0
click at [568, 135] on icon "button" at bounding box center [574, 134] width 13 height 13
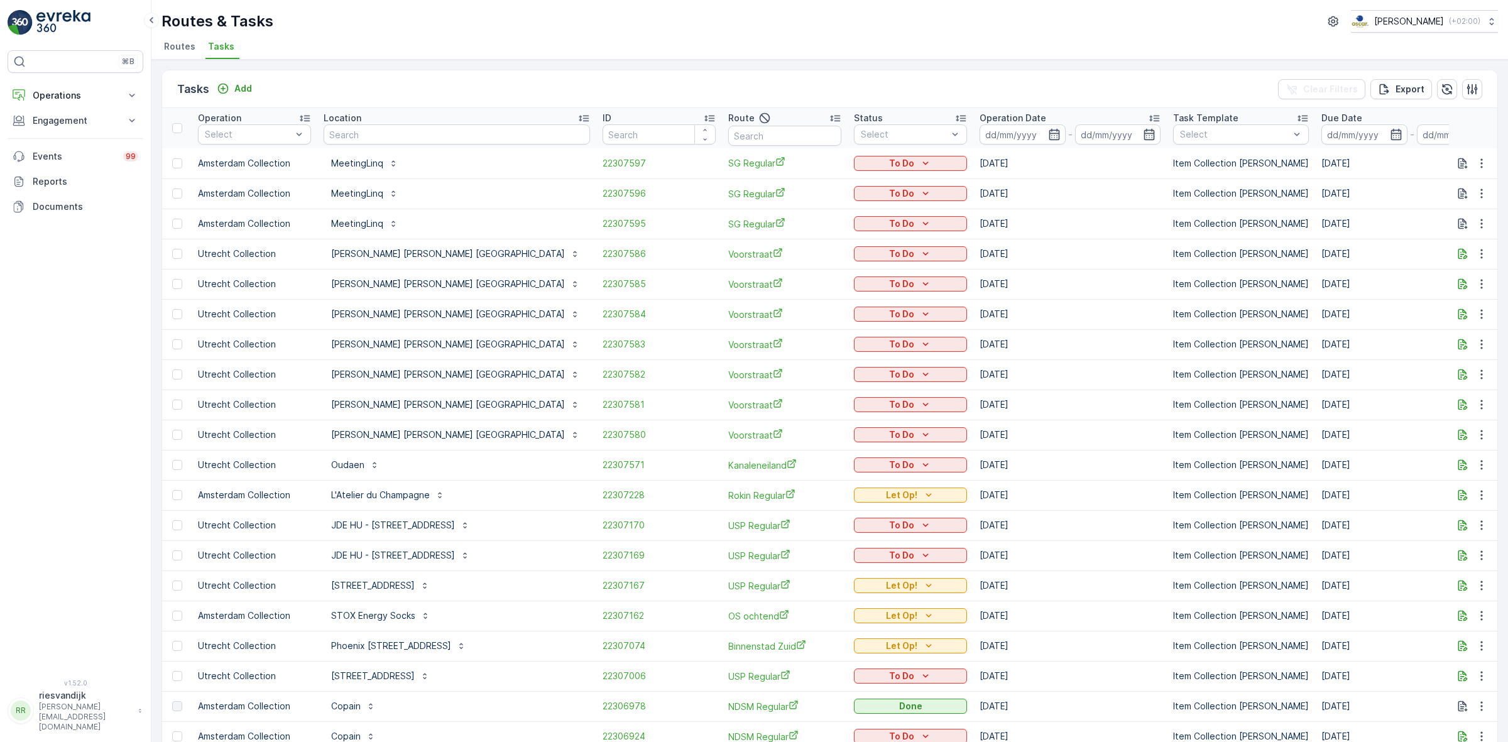
click at [382, 132] on input "text" at bounding box center [457, 134] width 266 height 20
type input "garage"
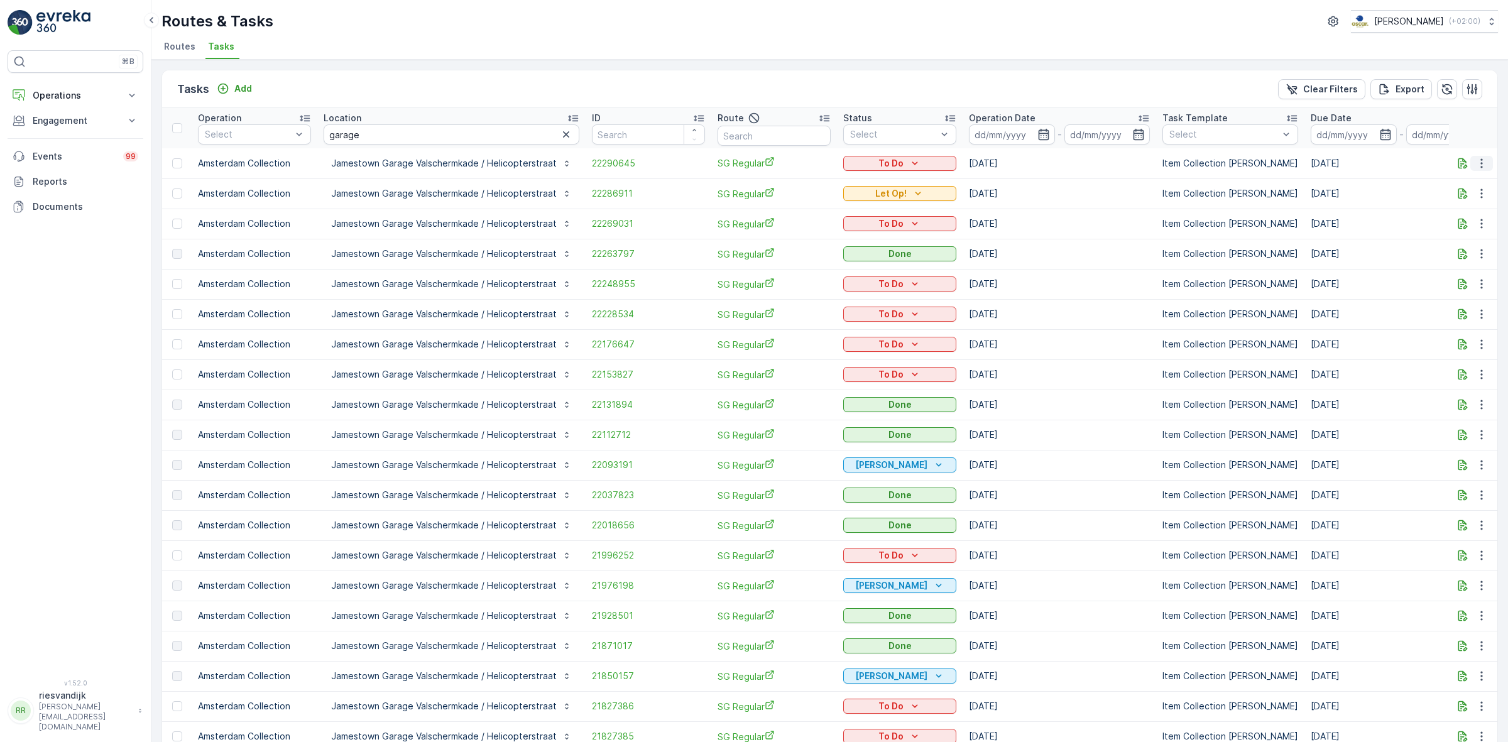
click at [1480, 159] on icon "button" at bounding box center [1481, 162] width 2 height 9
click at [425, 28] on div "Routes & Tasks [PERSON_NAME] ( +02:00 )" at bounding box center [829, 21] width 1336 height 23
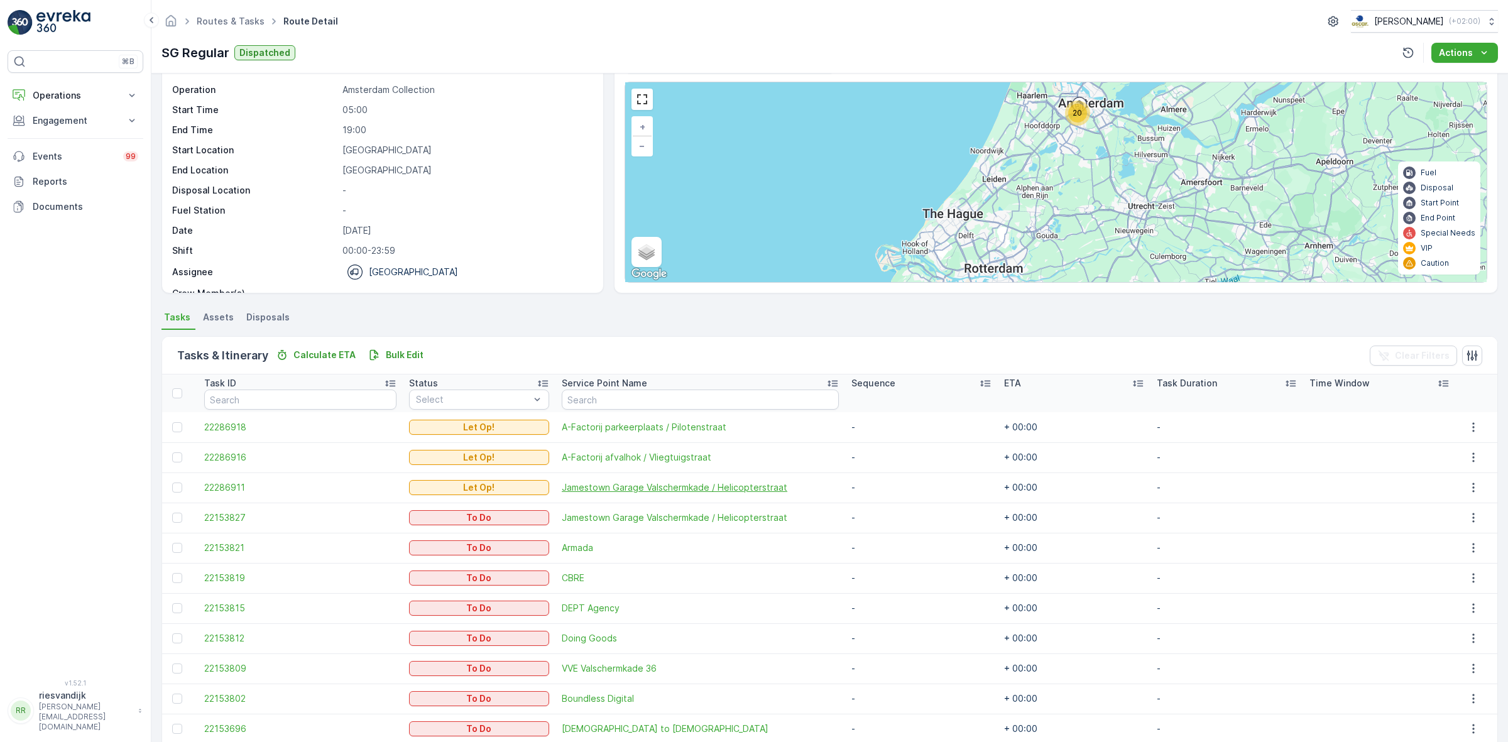
scroll to position [79, 0]
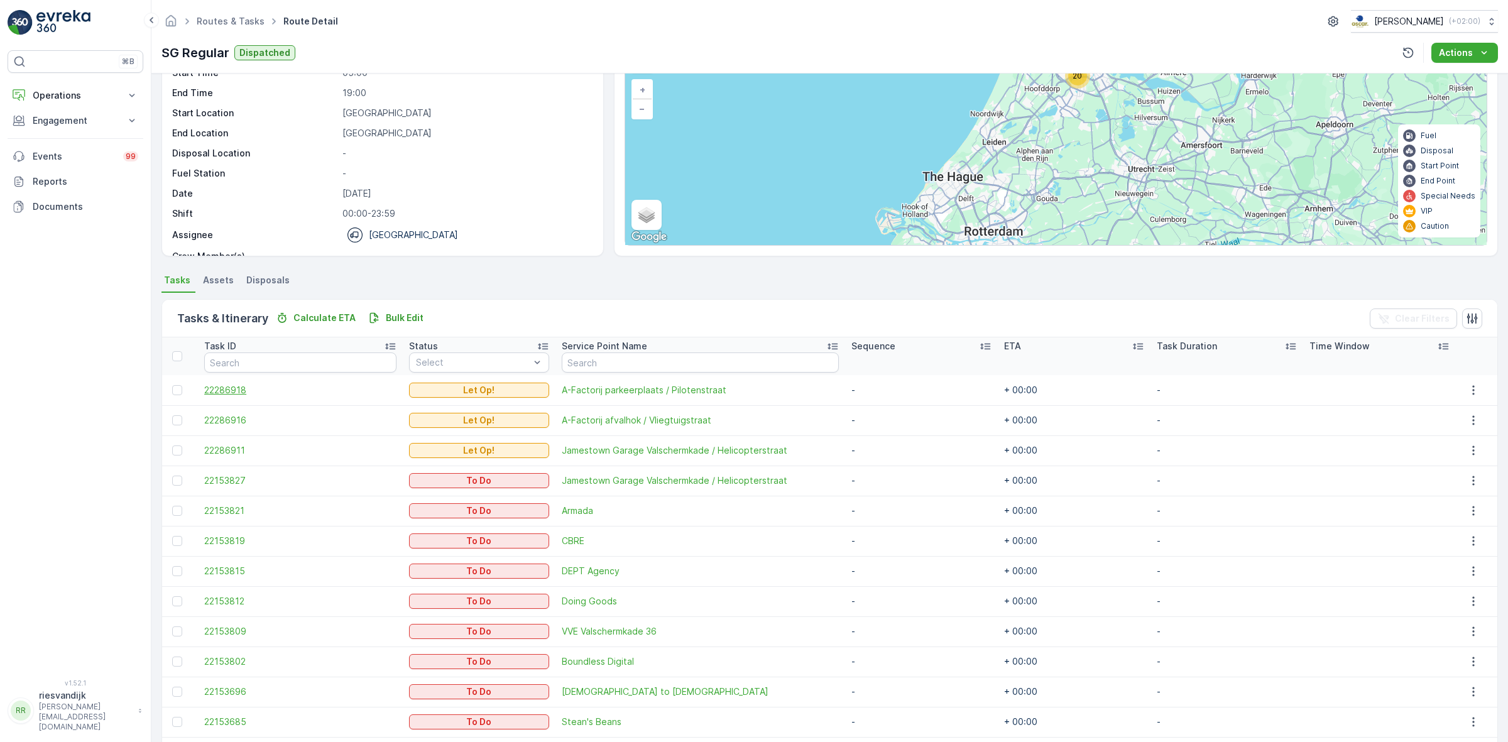
click at [225, 393] on span "22286918" at bounding box center [300, 390] width 192 height 13
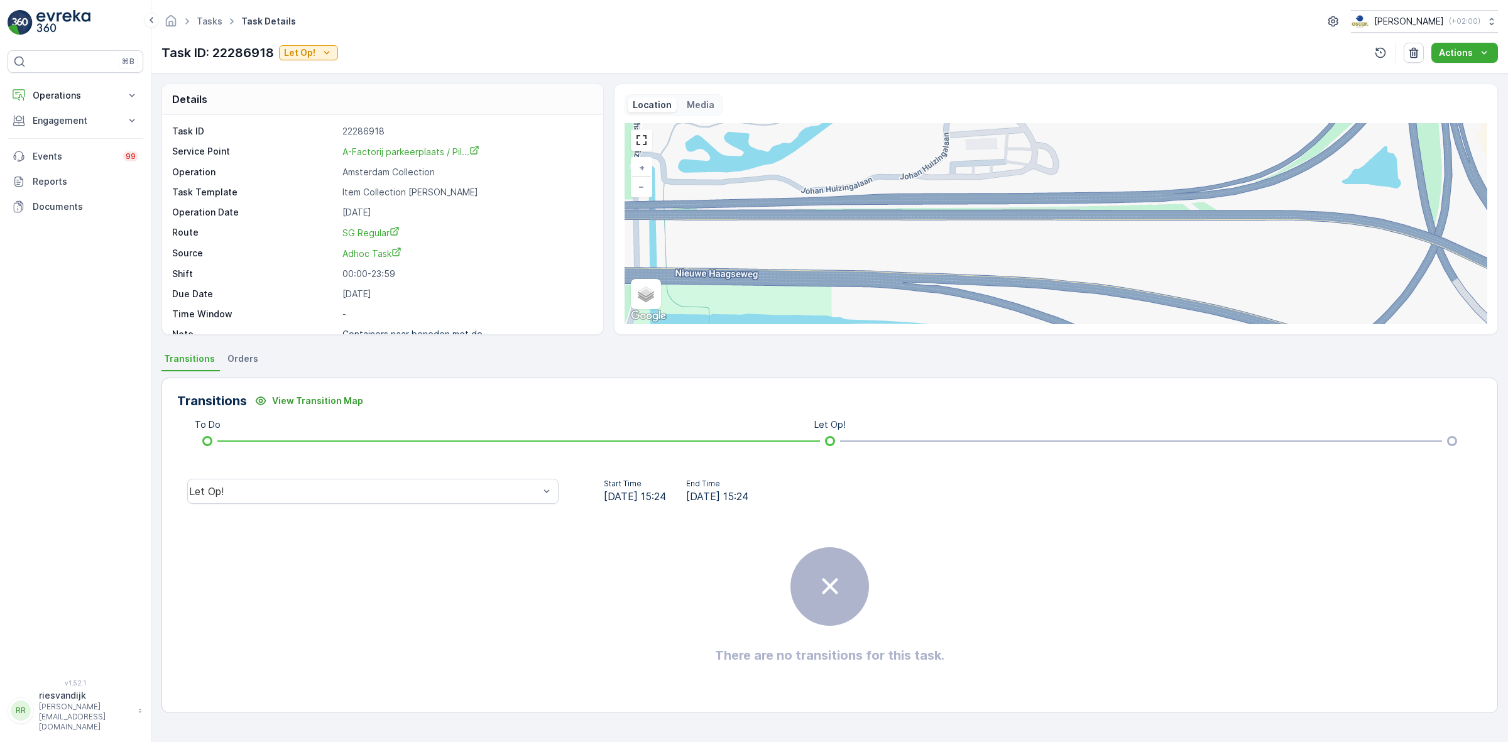
scroll to position [16, 0]
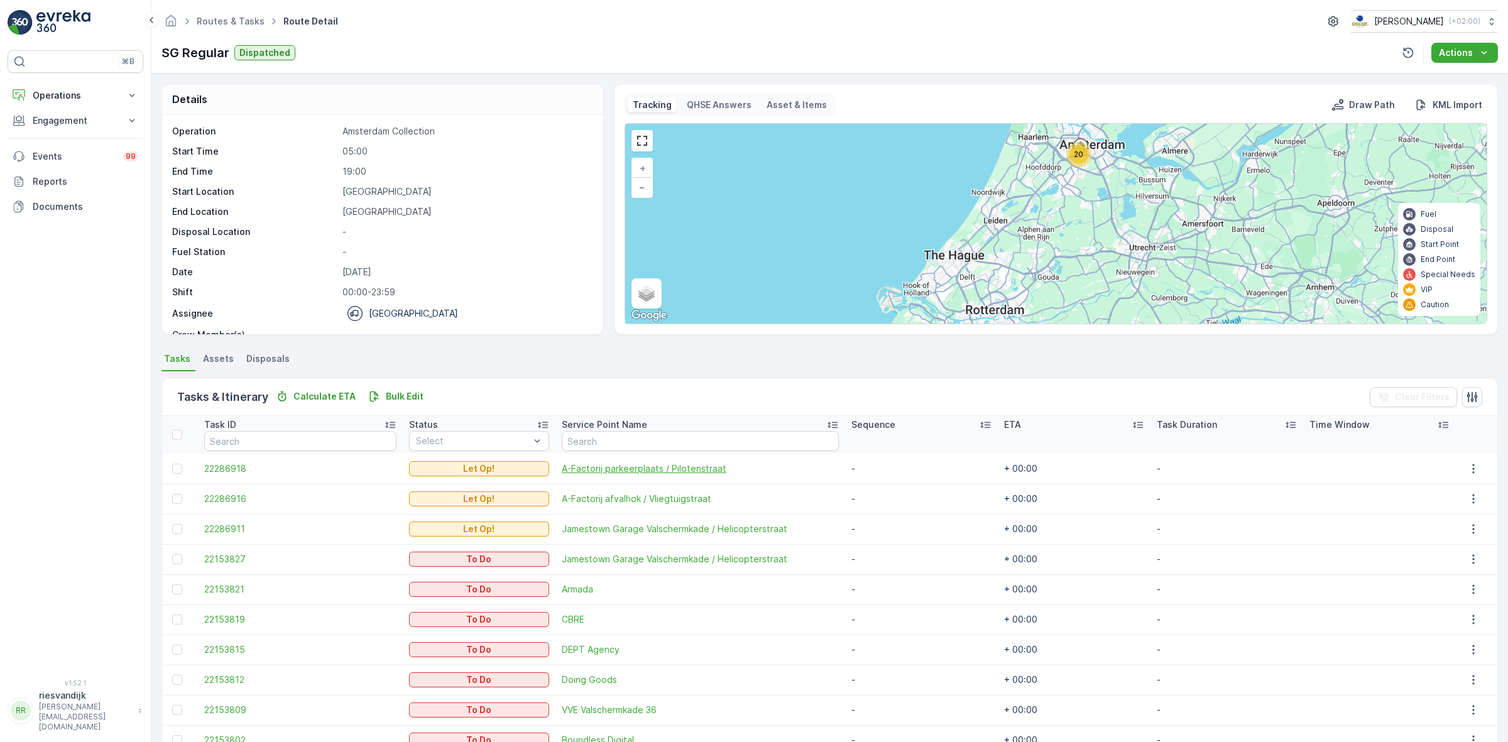
click at [671, 463] on span "A-Factorij parkeerplaats / Pilotenstraat" at bounding box center [700, 468] width 277 height 13
click at [215, 472] on span "22286918" at bounding box center [300, 468] width 192 height 13
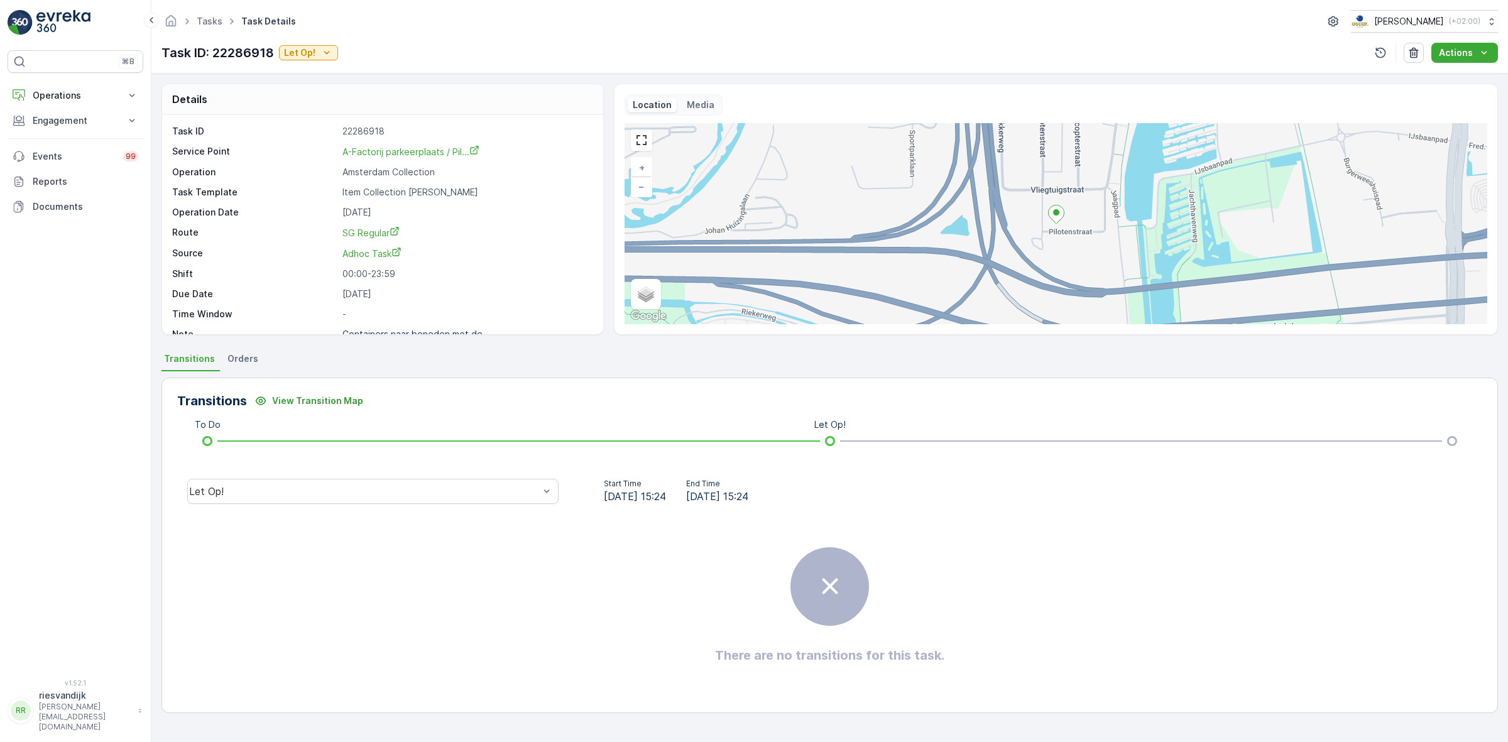
scroll to position [16, 0]
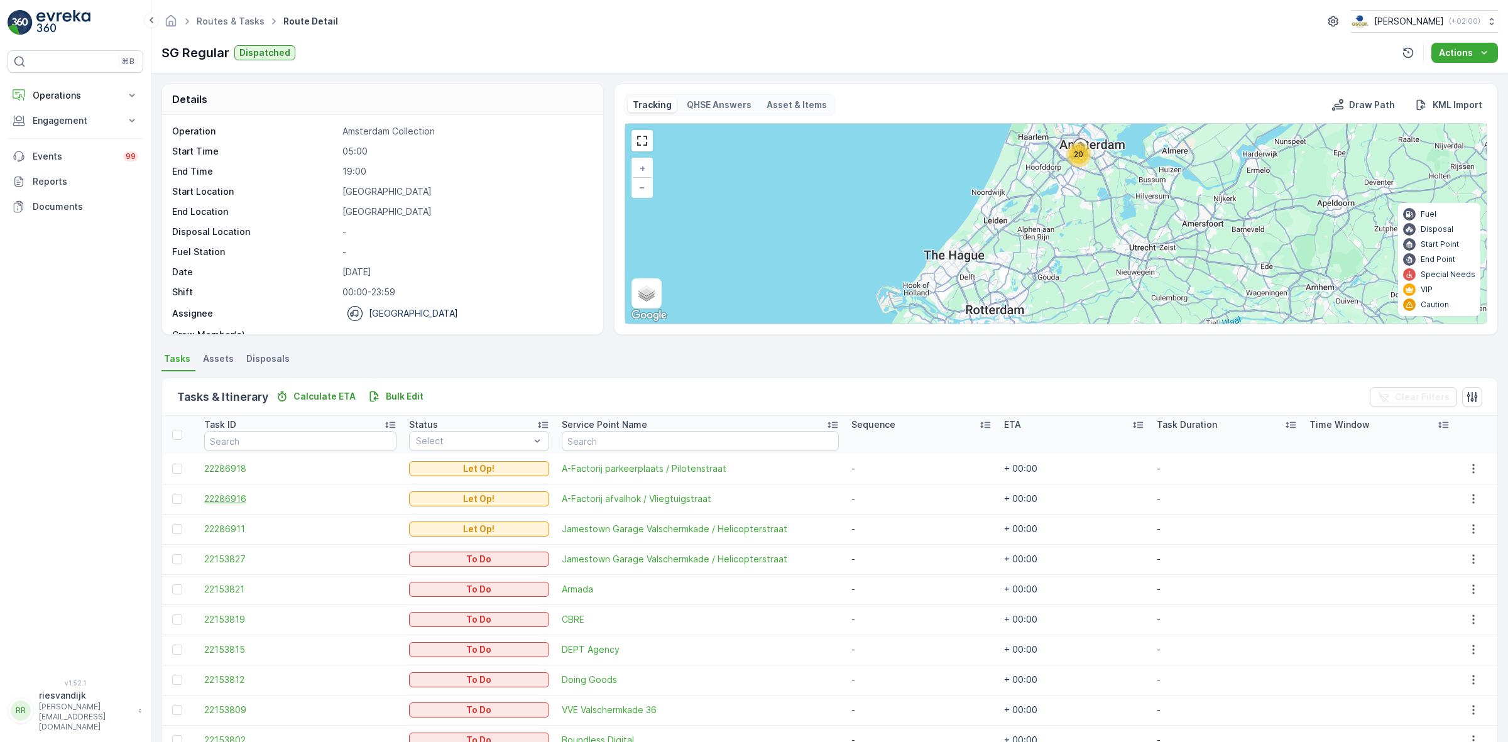
click at [234, 503] on span "22286916" at bounding box center [300, 499] width 192 height 13
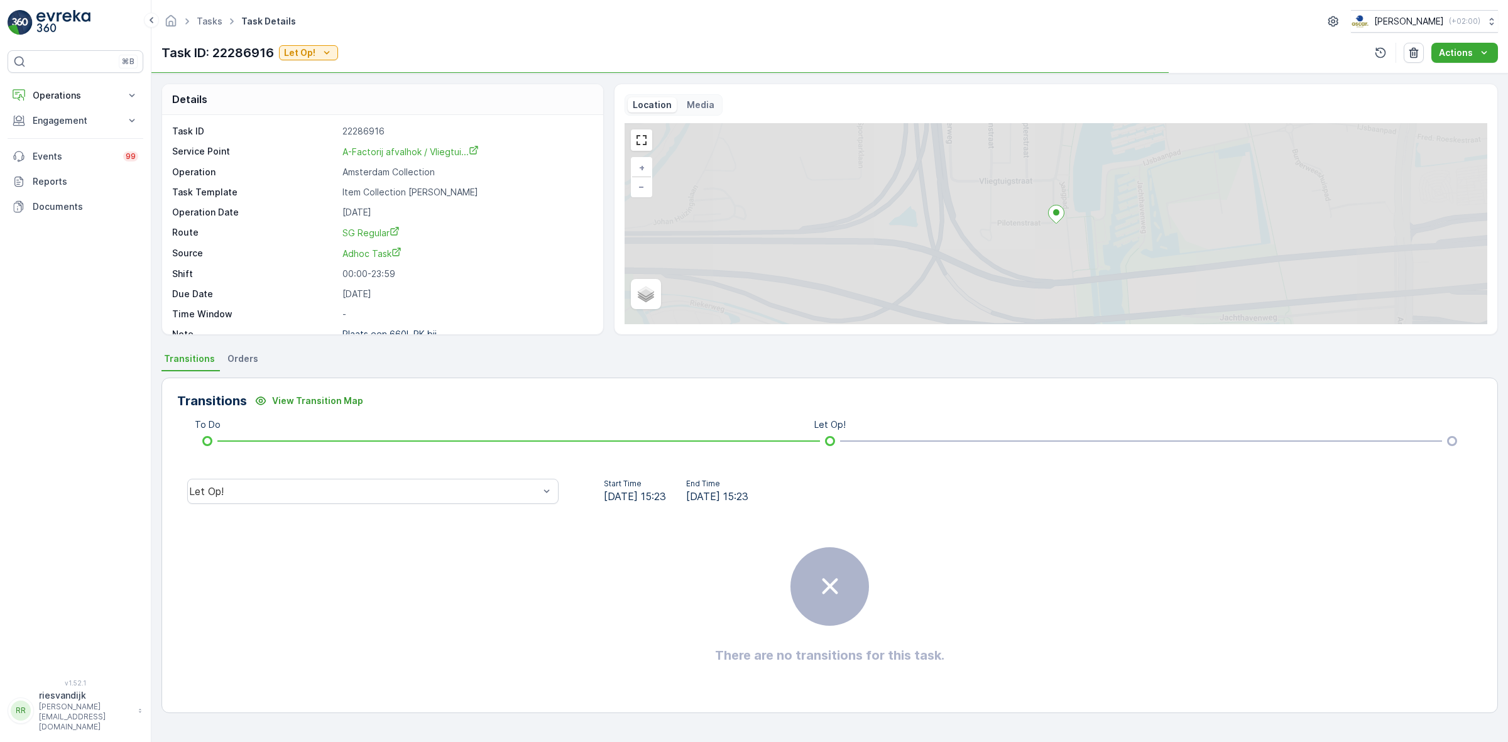
scroll to position [29, 0]
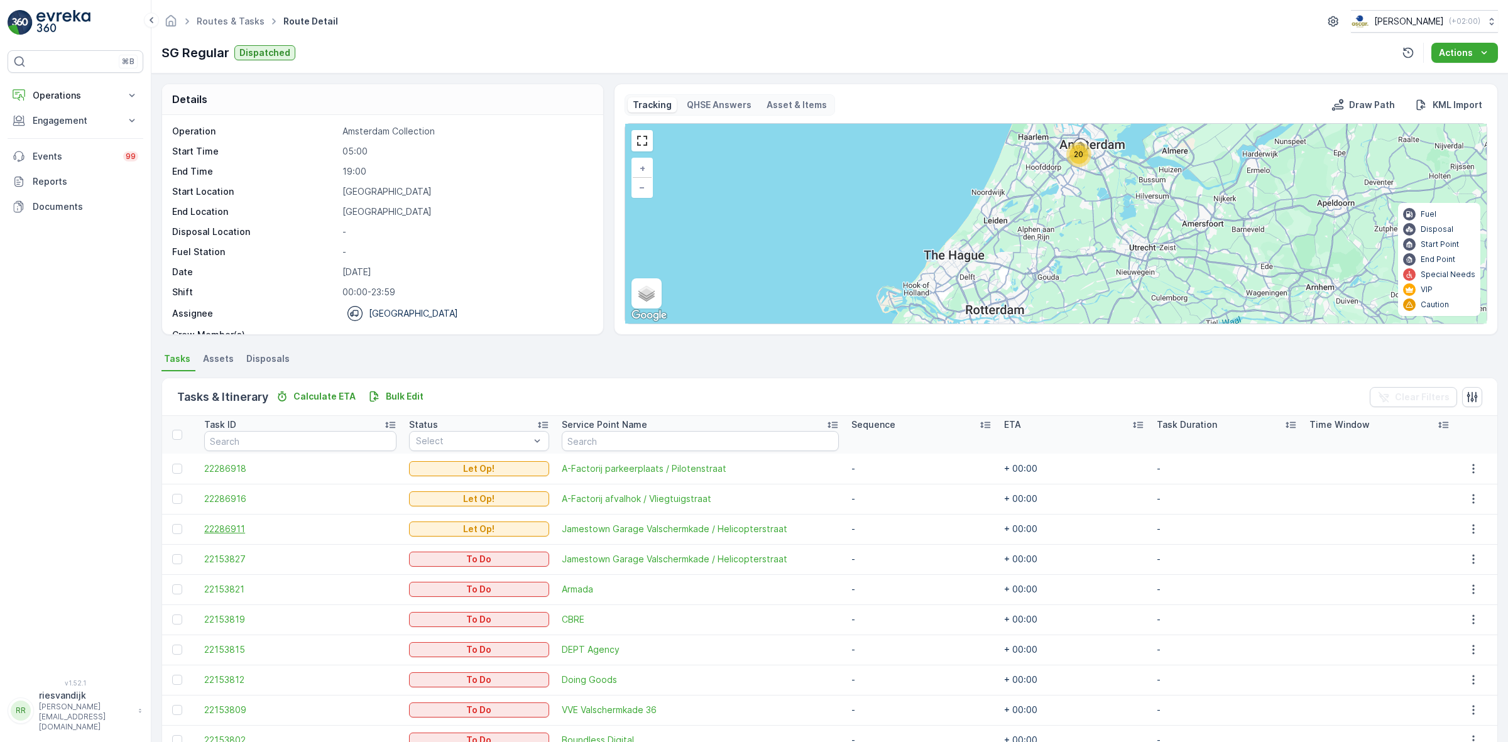
click at [237, 527] on span "22286911" at bounding box center [300, 529] width 192 height 13
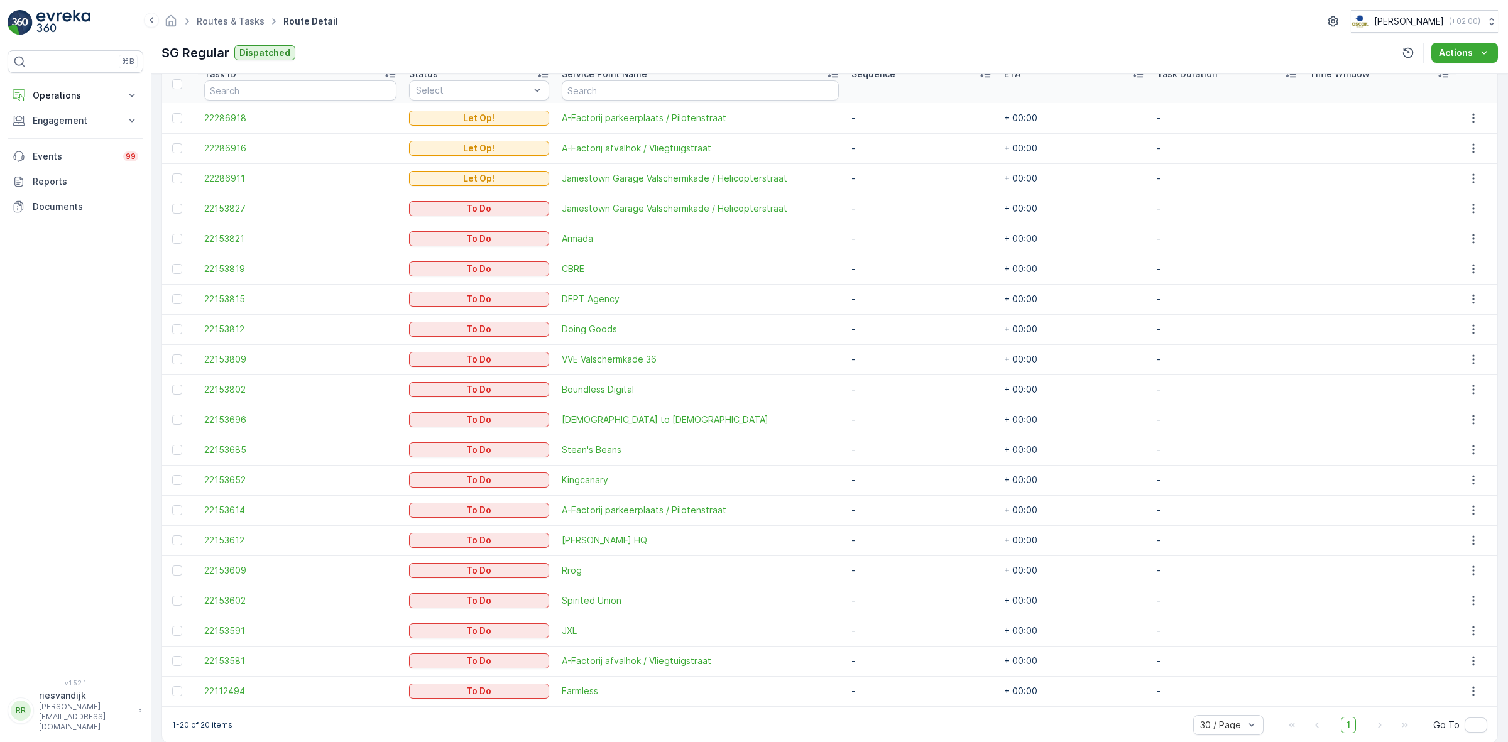
scroll to position [368, 0]
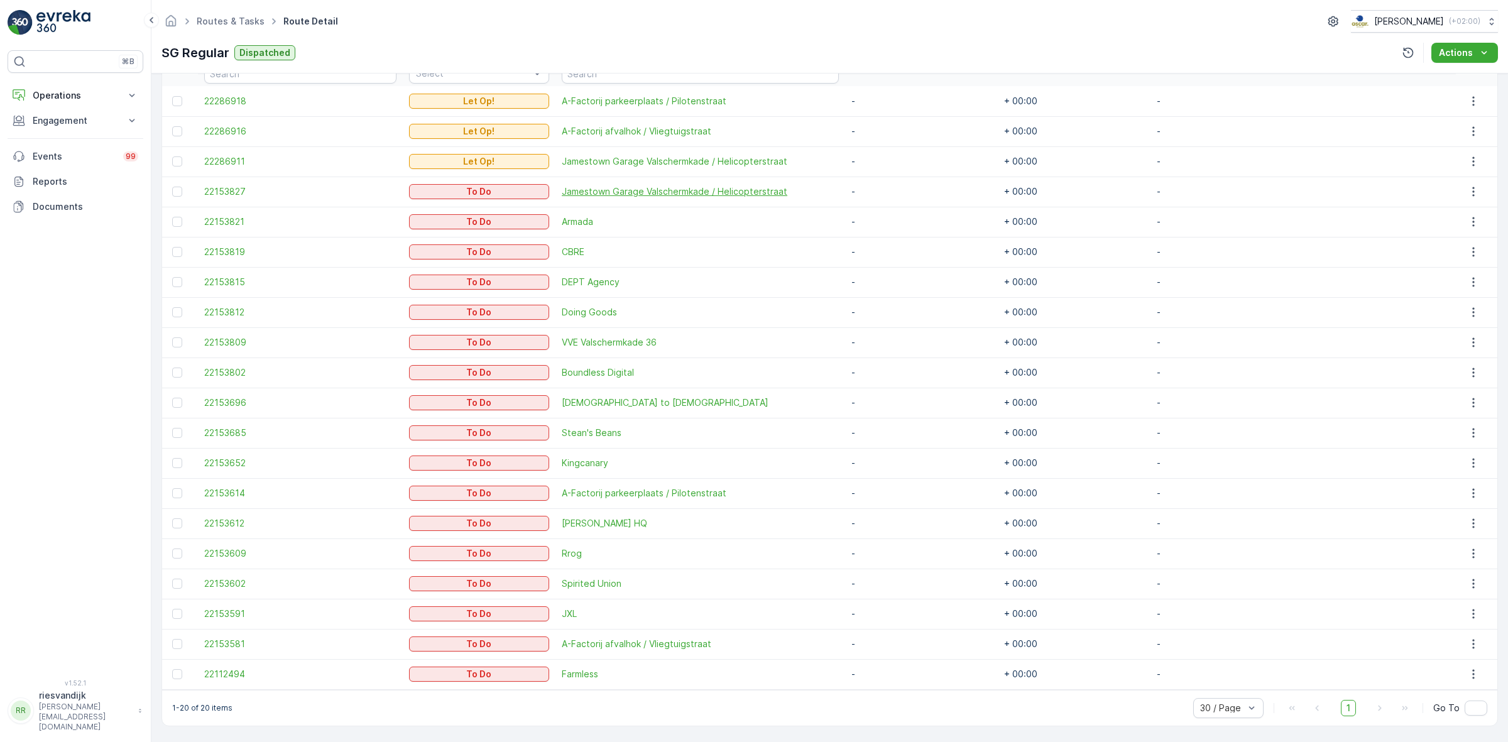
click at [652, 190] on span "Jamestown Garage Valschermkade / Helicopterstraat" at bounding box center [700, 191] width 277 height 13
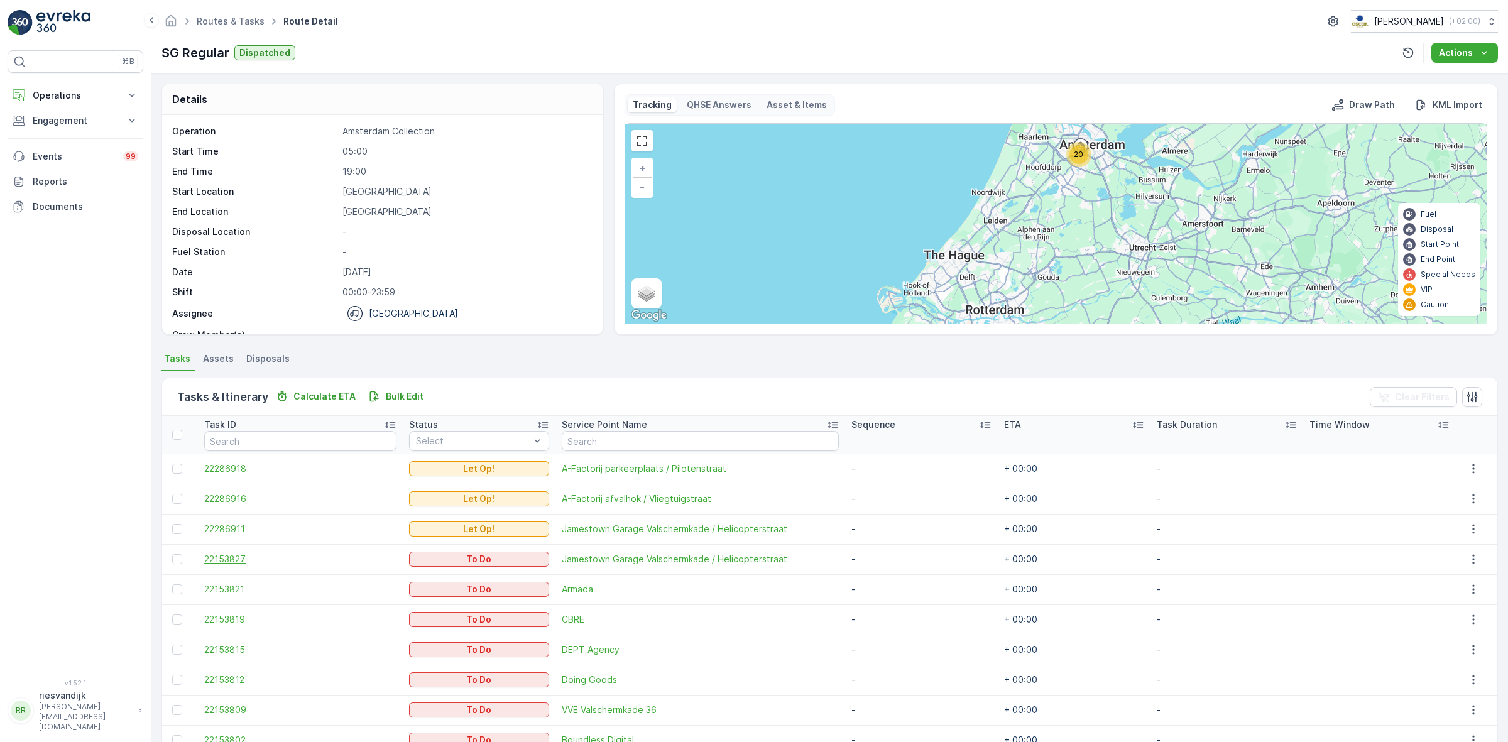
click at [242, 555] on span "22153827" at bounding box center [300, 559] width 192 height 13
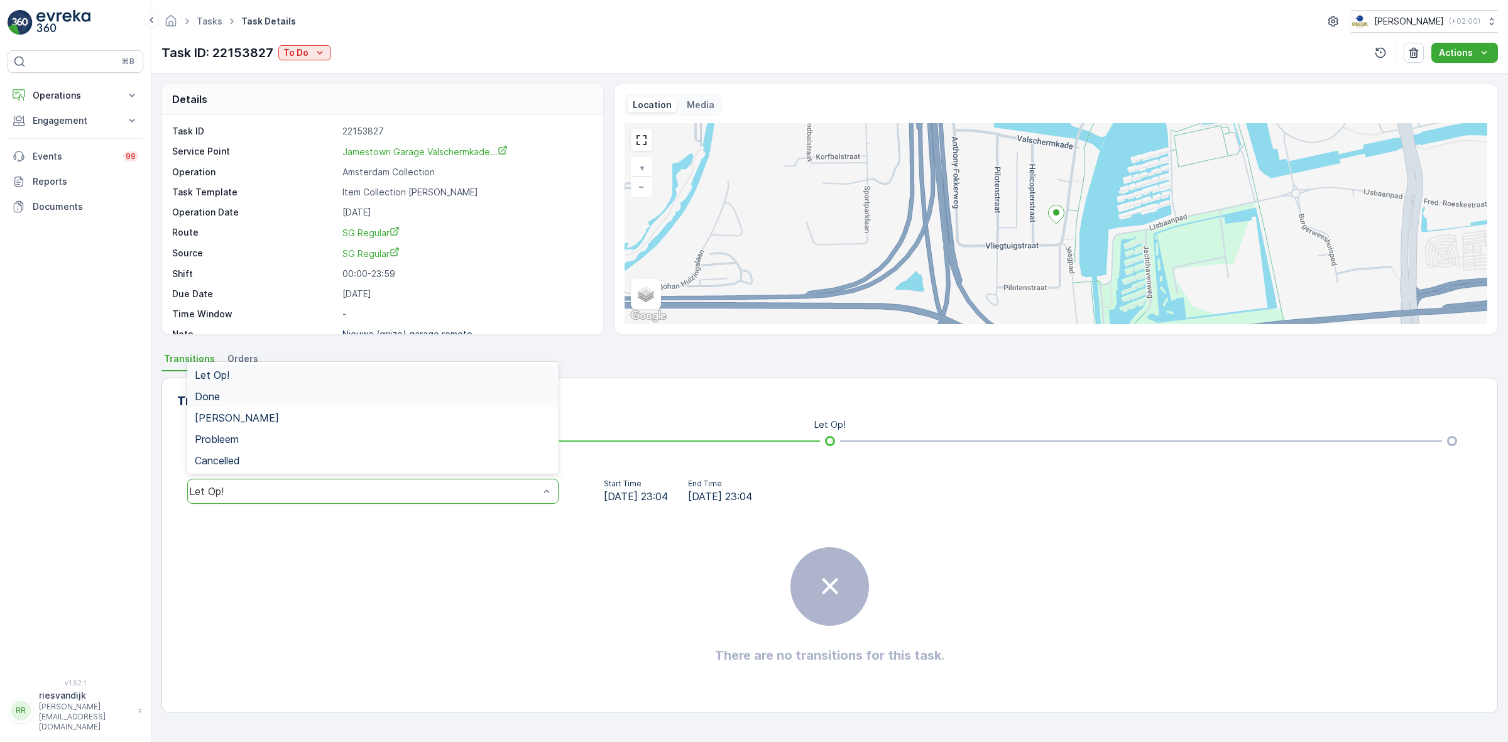
click at [511, 396] on div "Done" at bounding box center [373, 396] width 356 height 11
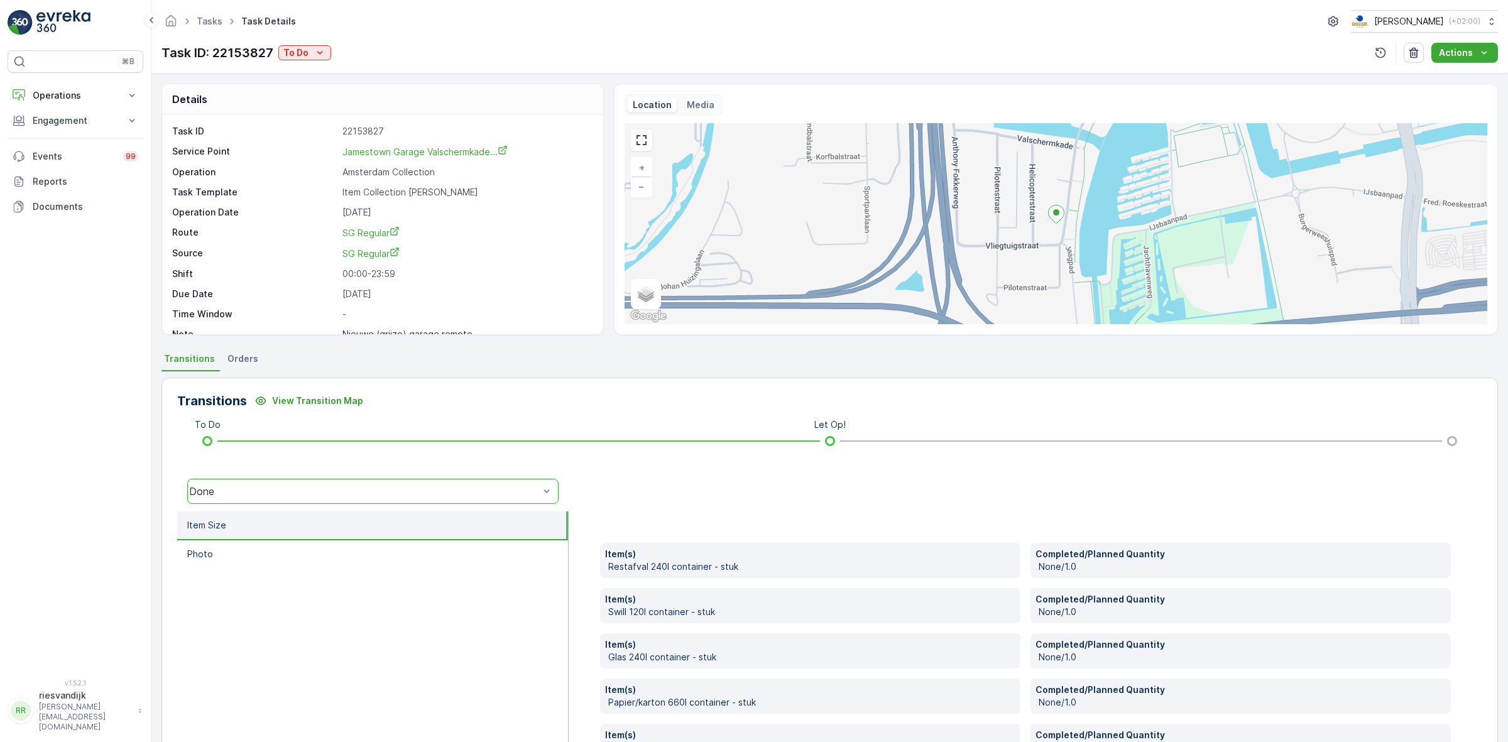
click at [418, 495] on div "Done" at bounding box center [364, 491] width 350 height 11
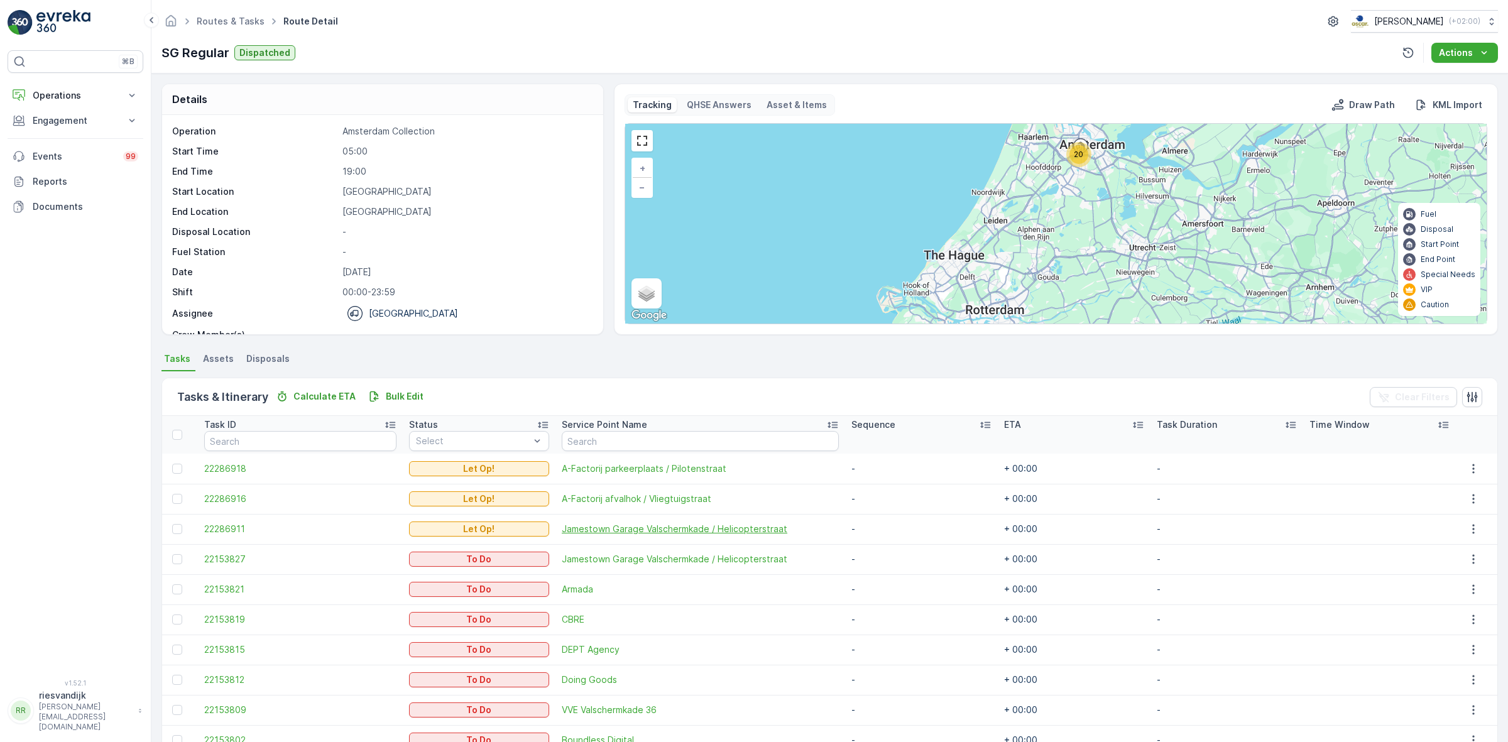
click at [611, 528] on span "Jamestown Garage Valschermkade / Helicopterstraat" at bounding box center [700, 529] width 277 height 13
click at [231, 529] on span "22286911" at bounding box center [300, 529] width 192 height 13
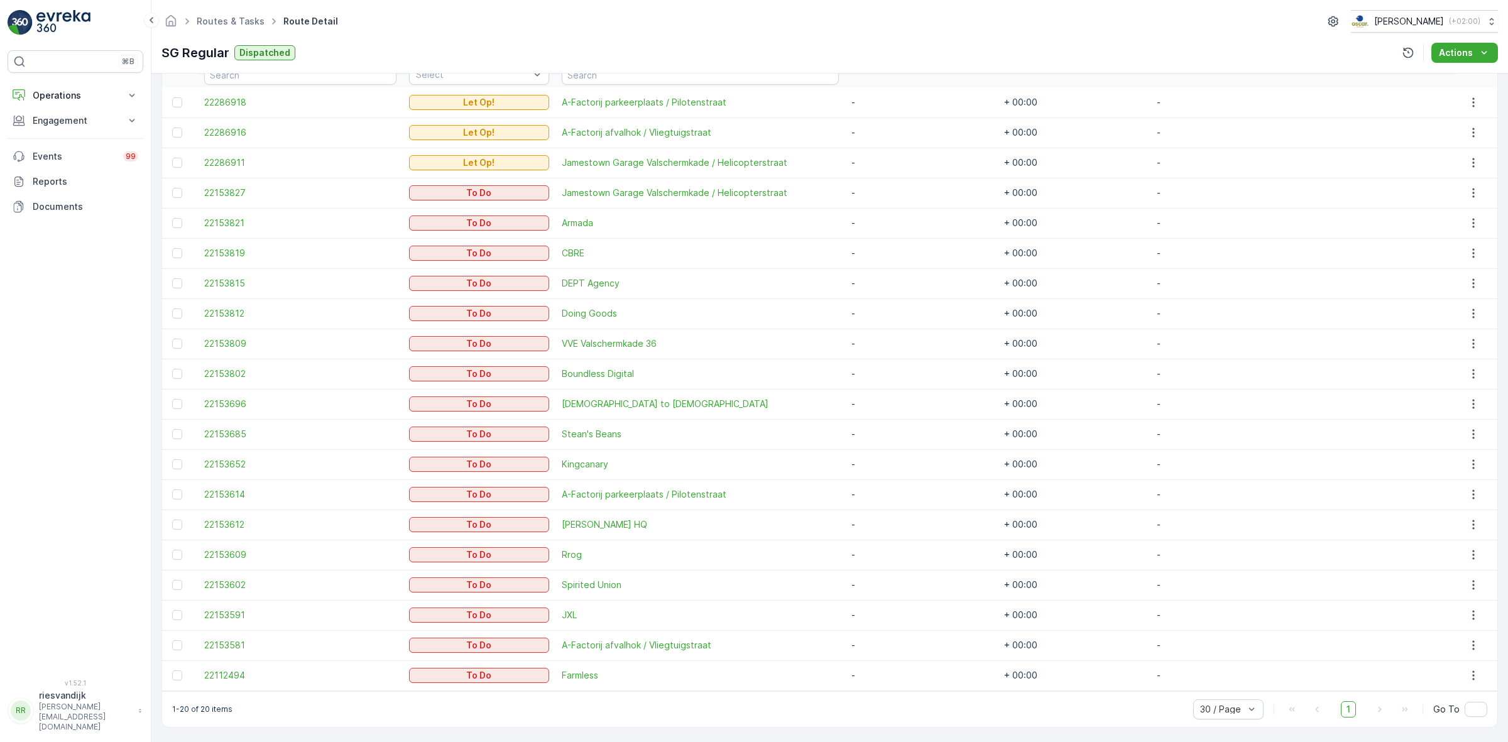
scroll to position [368, 0]
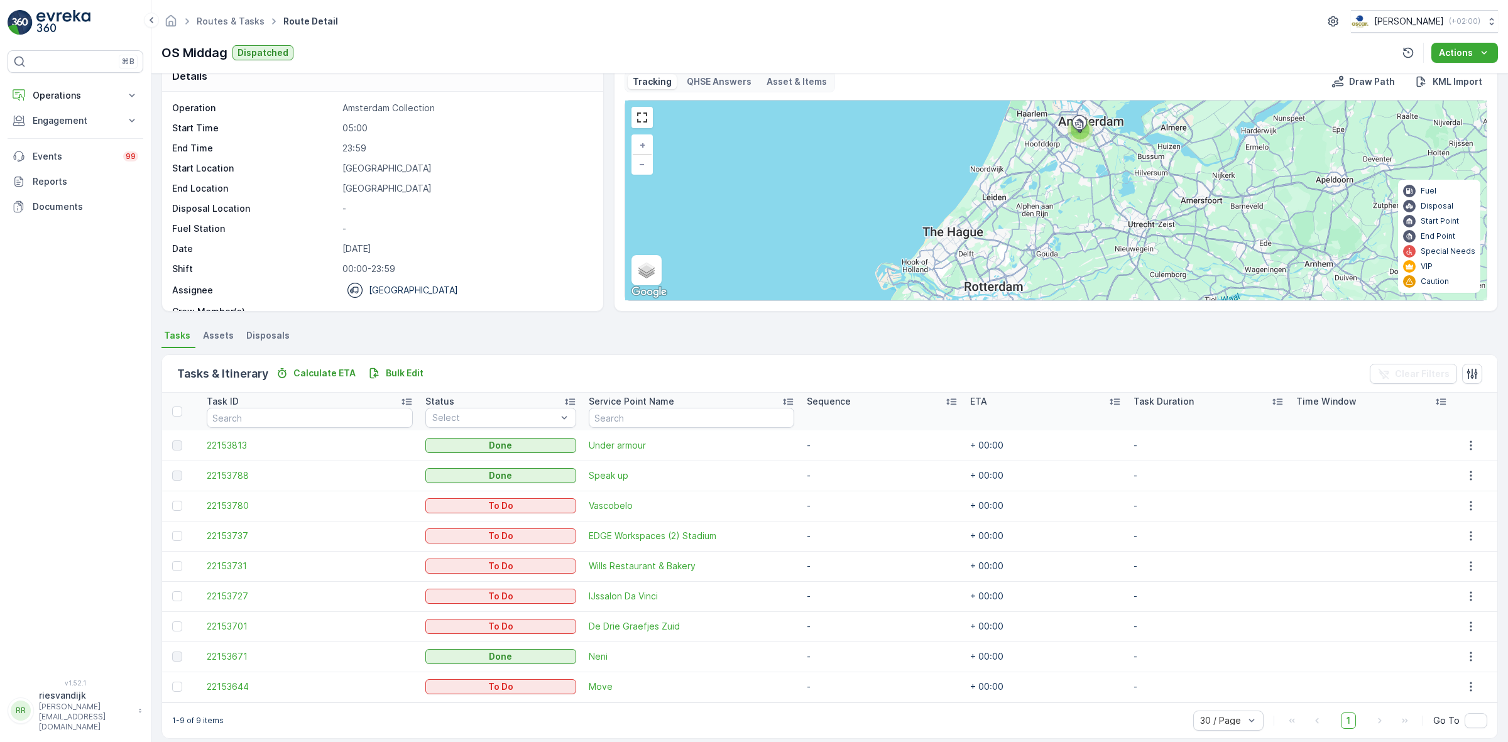
scroll to position [36, 0]
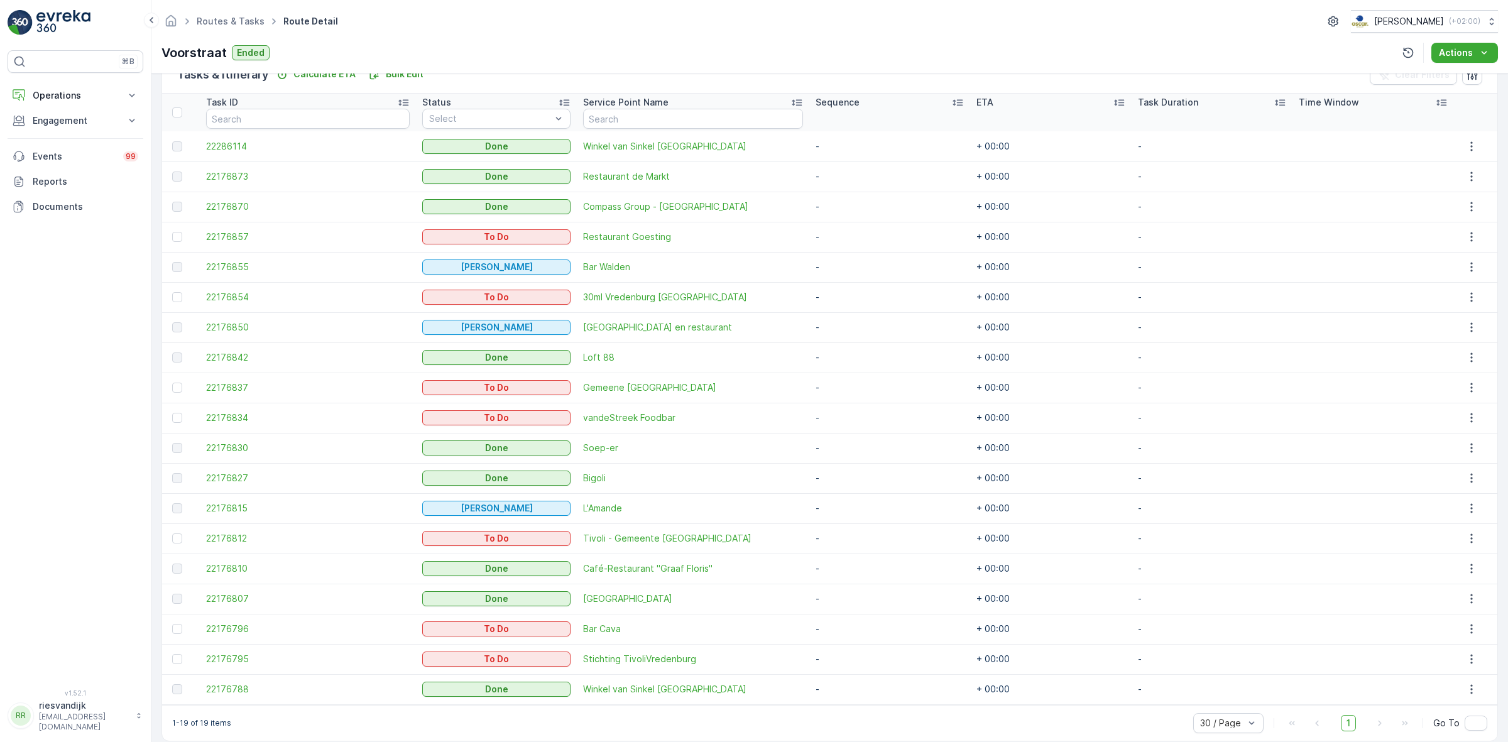
scroll to position [337, 0]
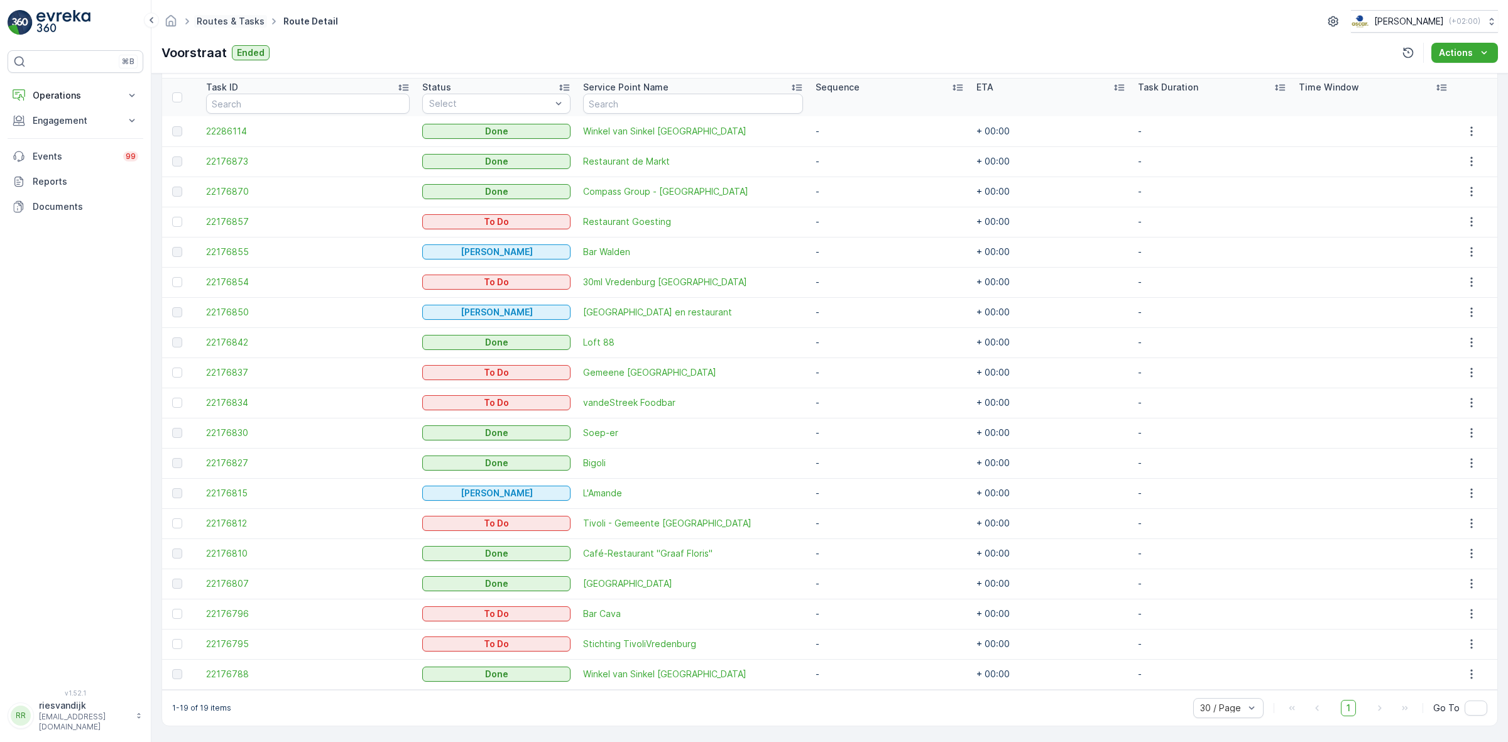
click at [225, 25] on link "Routes & Tasks" at bounding box center [231, 21] width 68 height 11
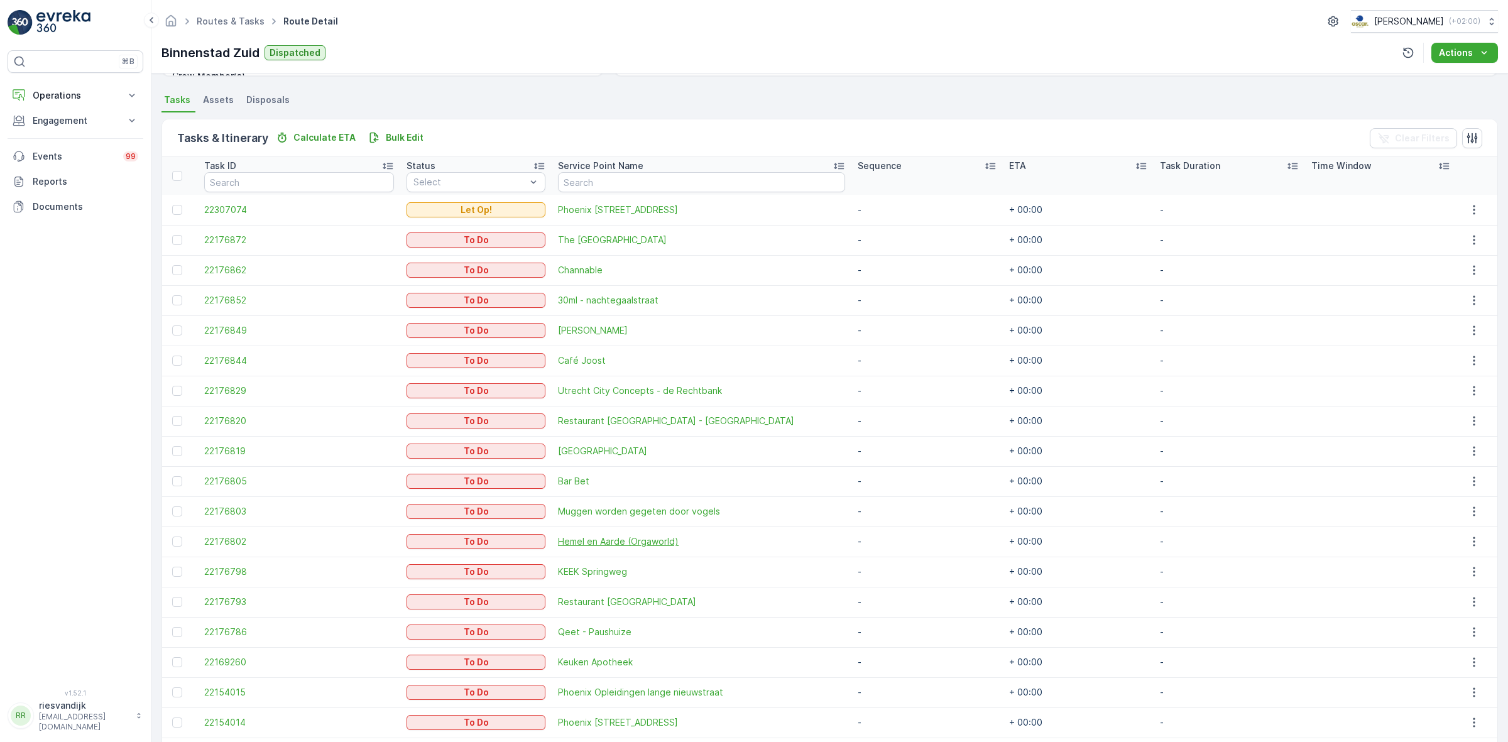
scroll to position [337, 0]
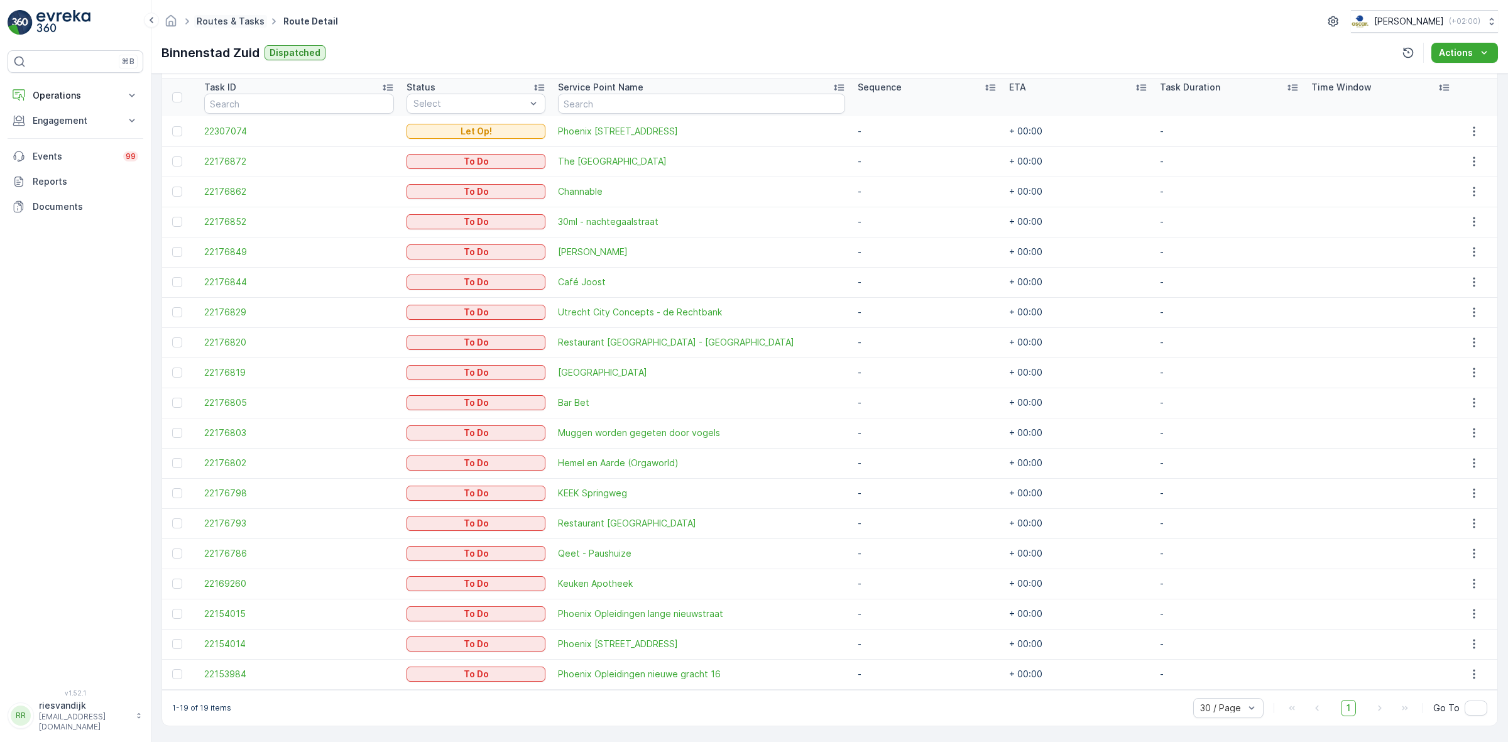
click at [221, 25] on link "Routes & Tasks" at bounding box center [231, 21] width 68 height 11
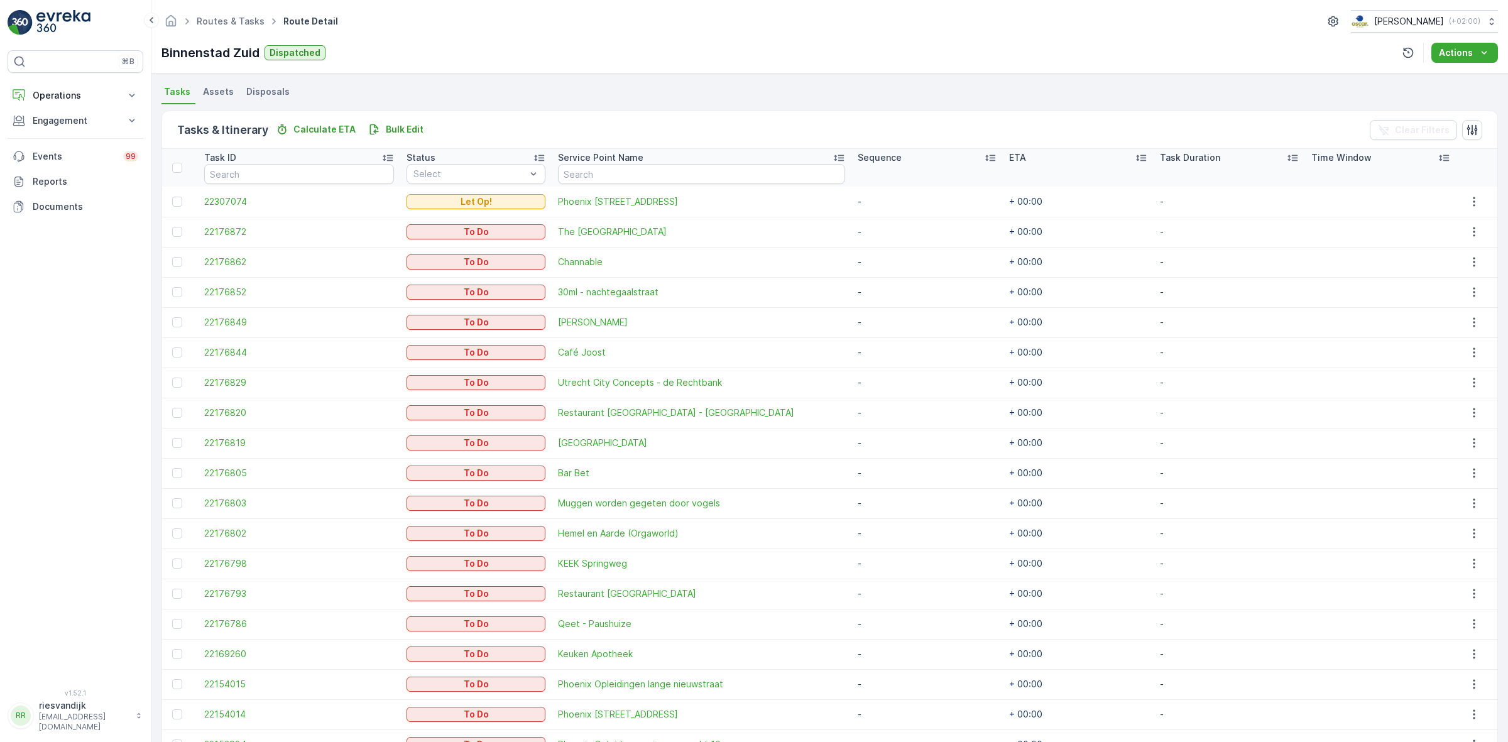
scroll to position [337, 0]
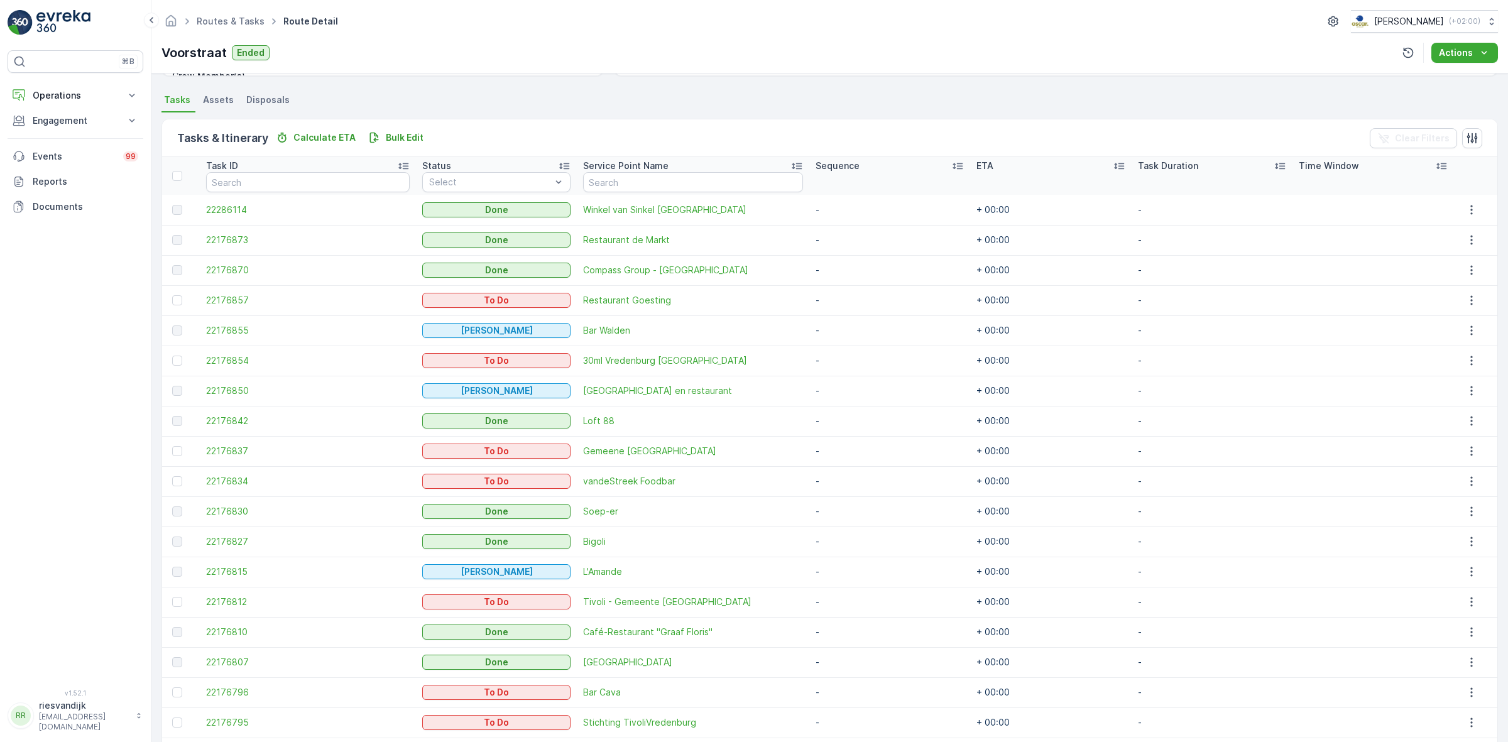
scroll to position [337, 0]
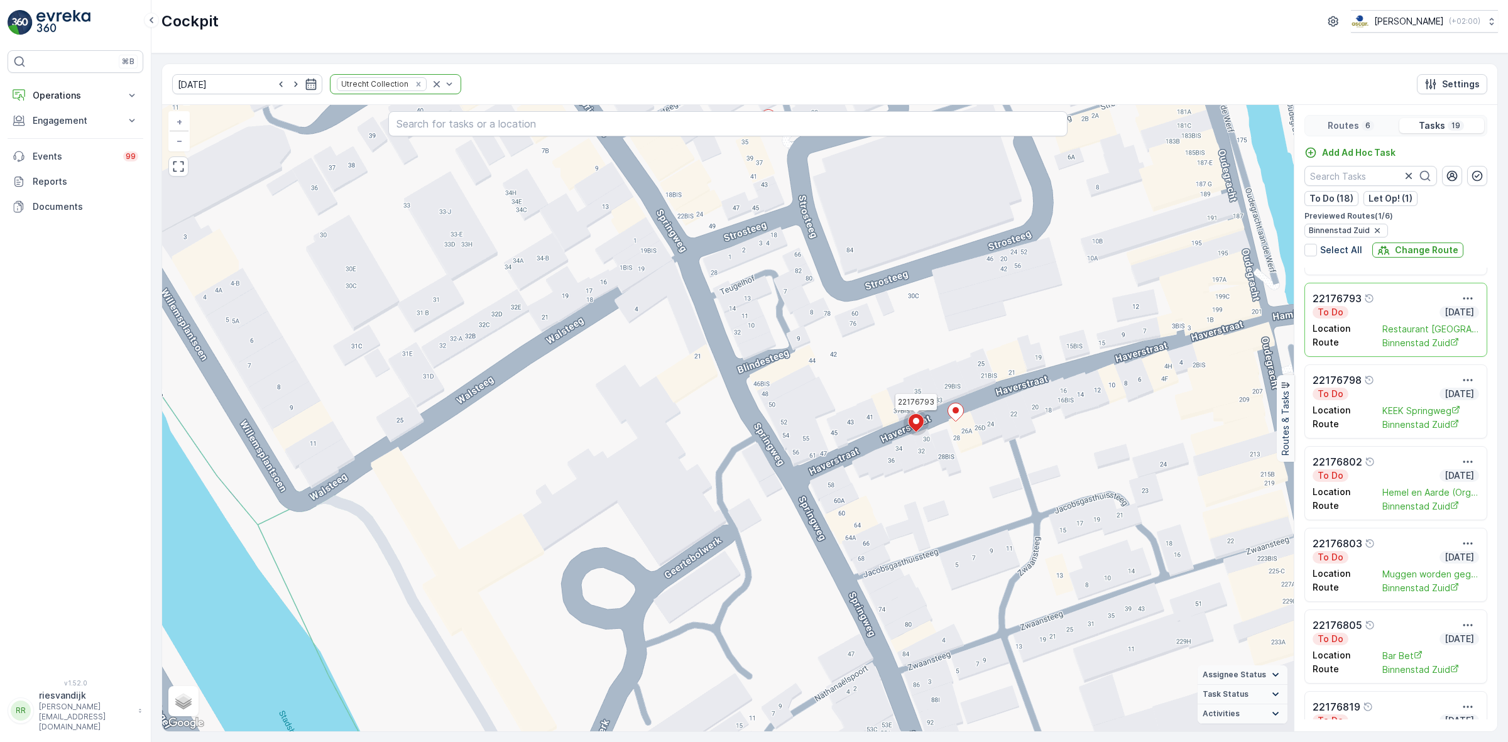
click at [1396, 292] on div "22176793" at bounding box center [1396, 298] width 167 height 15
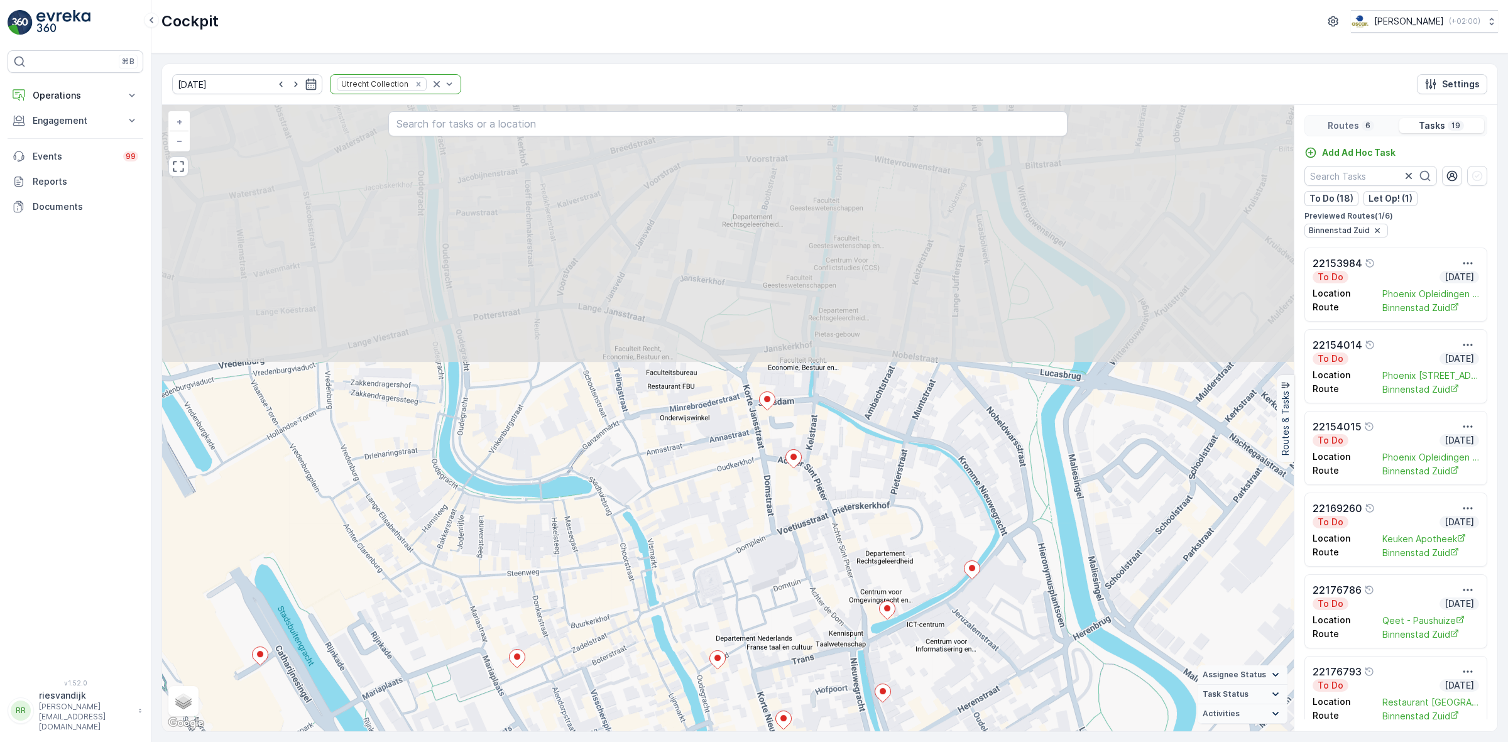
drag, startPoint x: 787, startPoint y: 594, endPoint x: 784, endPoint y: 523, distance: 71.1
click at [820, 689] on div "2 2 + − Satellite Roadmap Terrain Hybrid Leaflet Keyboard shortcuts Map Data Ma…" at bounding box center [728, 418] width 1132 height 626
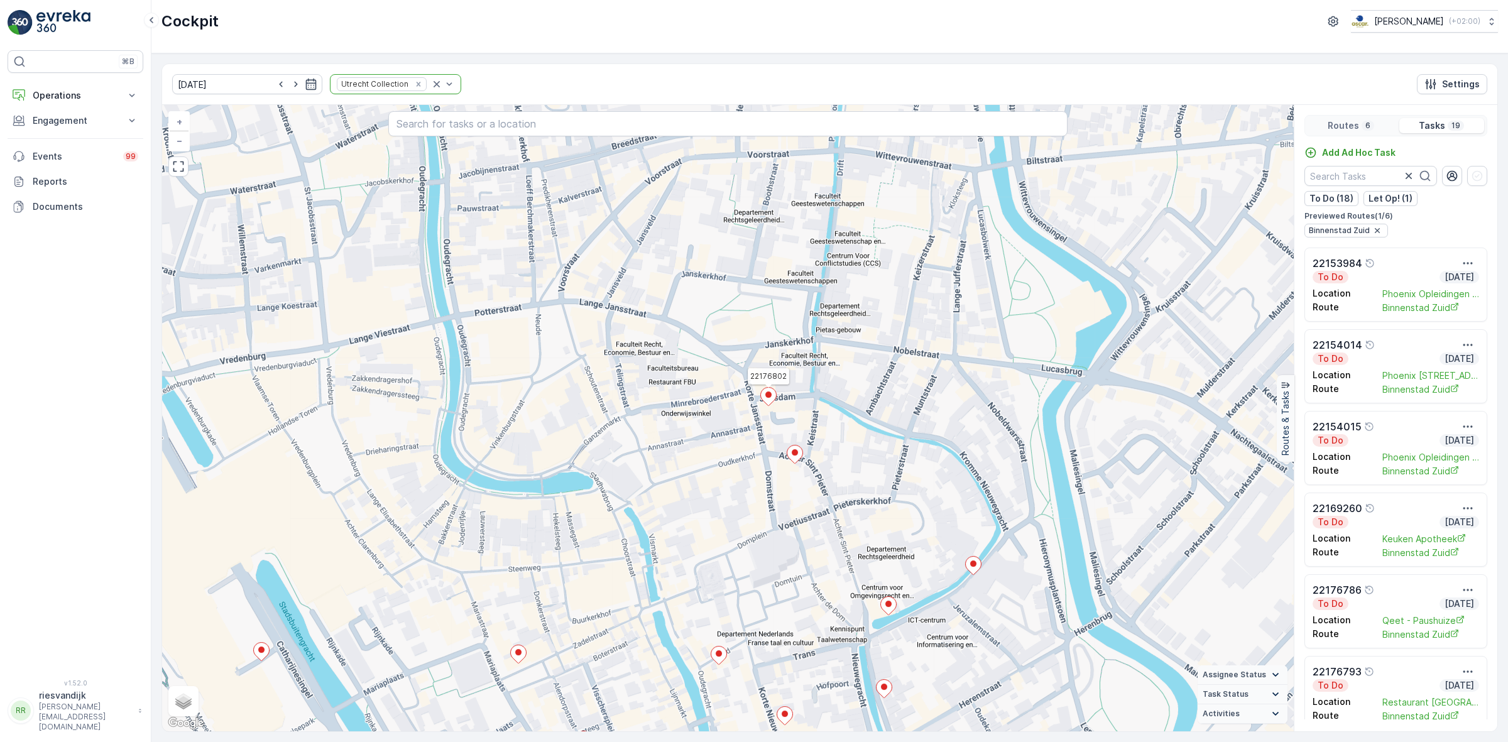
click at [771, 400] on icon at bounding box center [769, 397] width 16 height 18
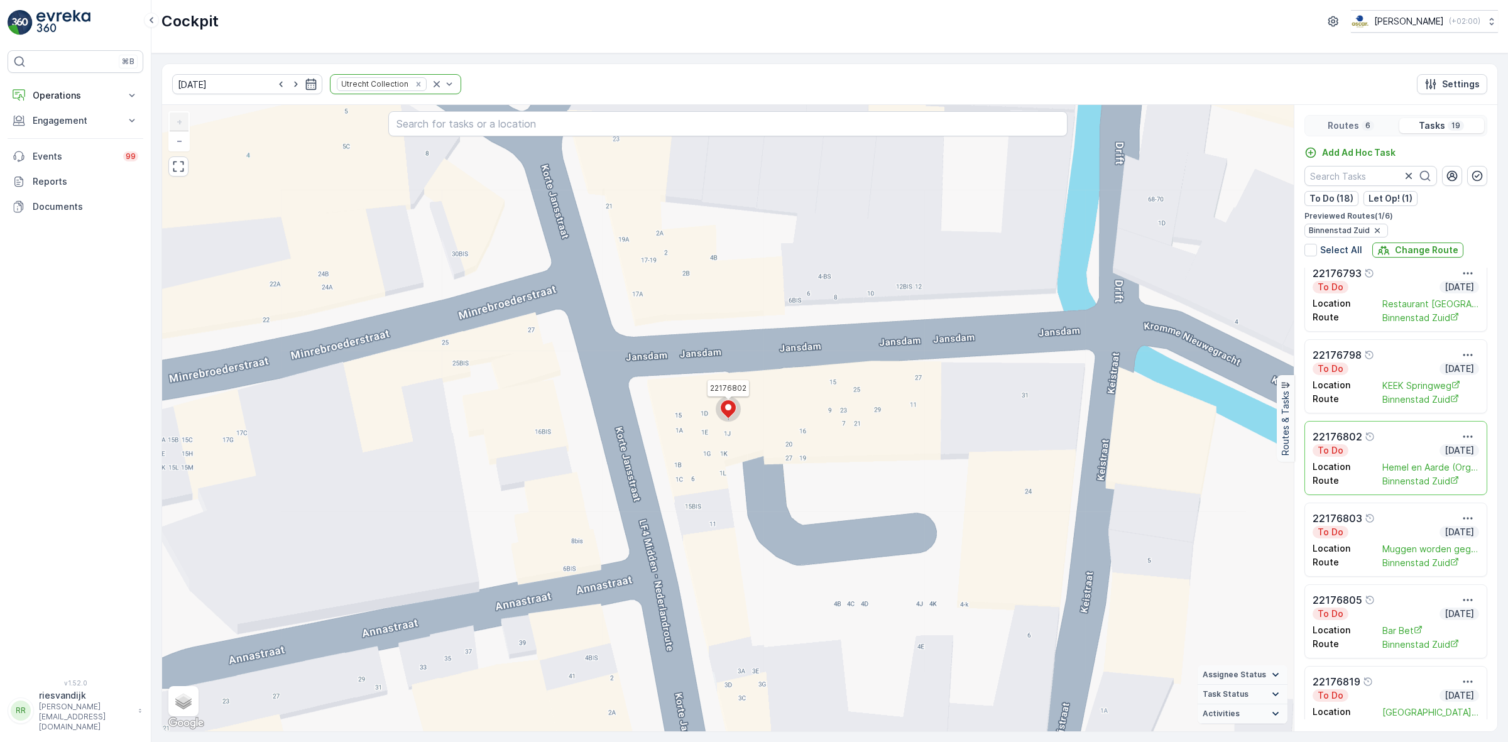
scroll to position [393, 0]
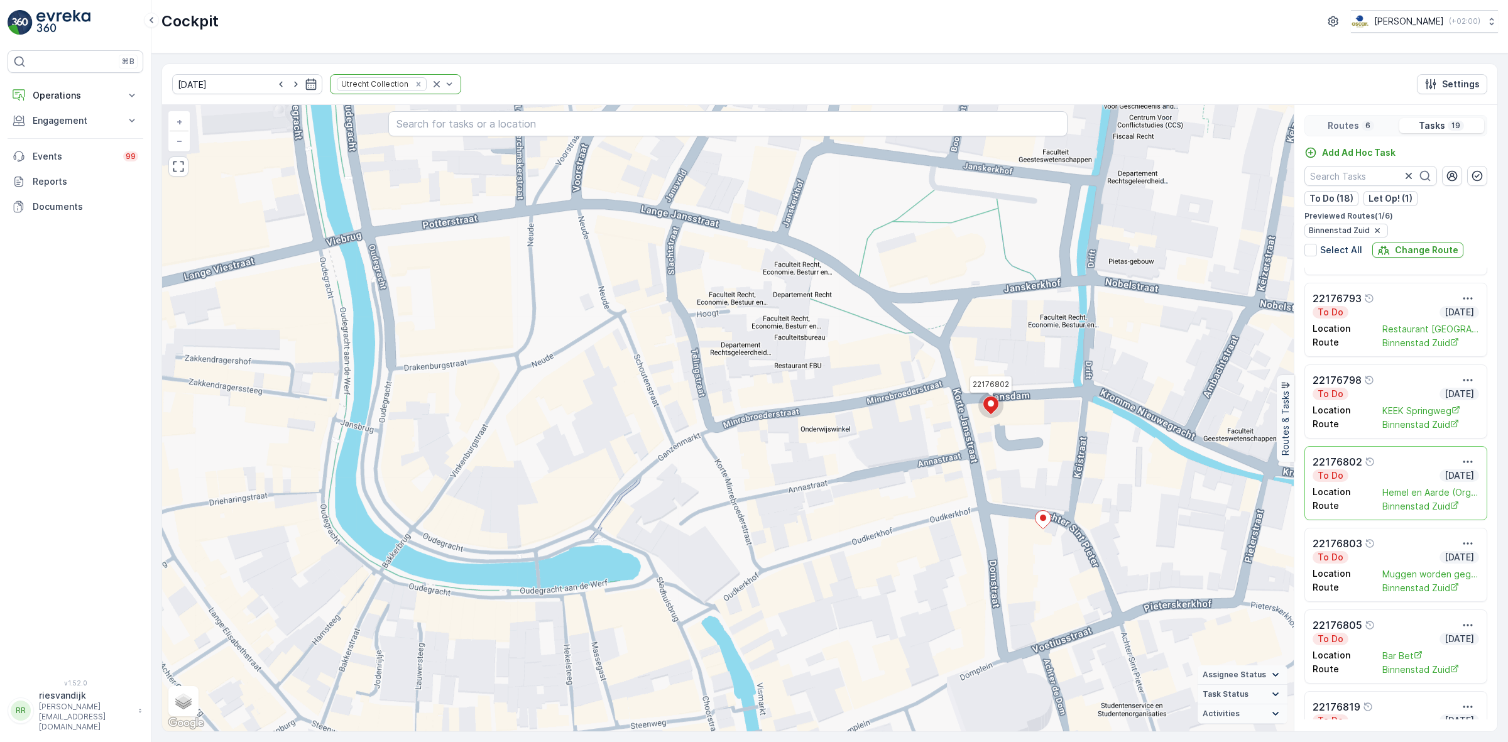
drag, startPoint x: 1076, startPoint y: 464, endPoint x: 962, endPoint y: 298, distance: 201.0
click at [962, 298] on div "2 2 22176802 + − Satellite Roadmap Terrain Hybrid Leaflet Keyboard shortcuts Ma…" at bounding box center [728, 418] width 1132 height 626
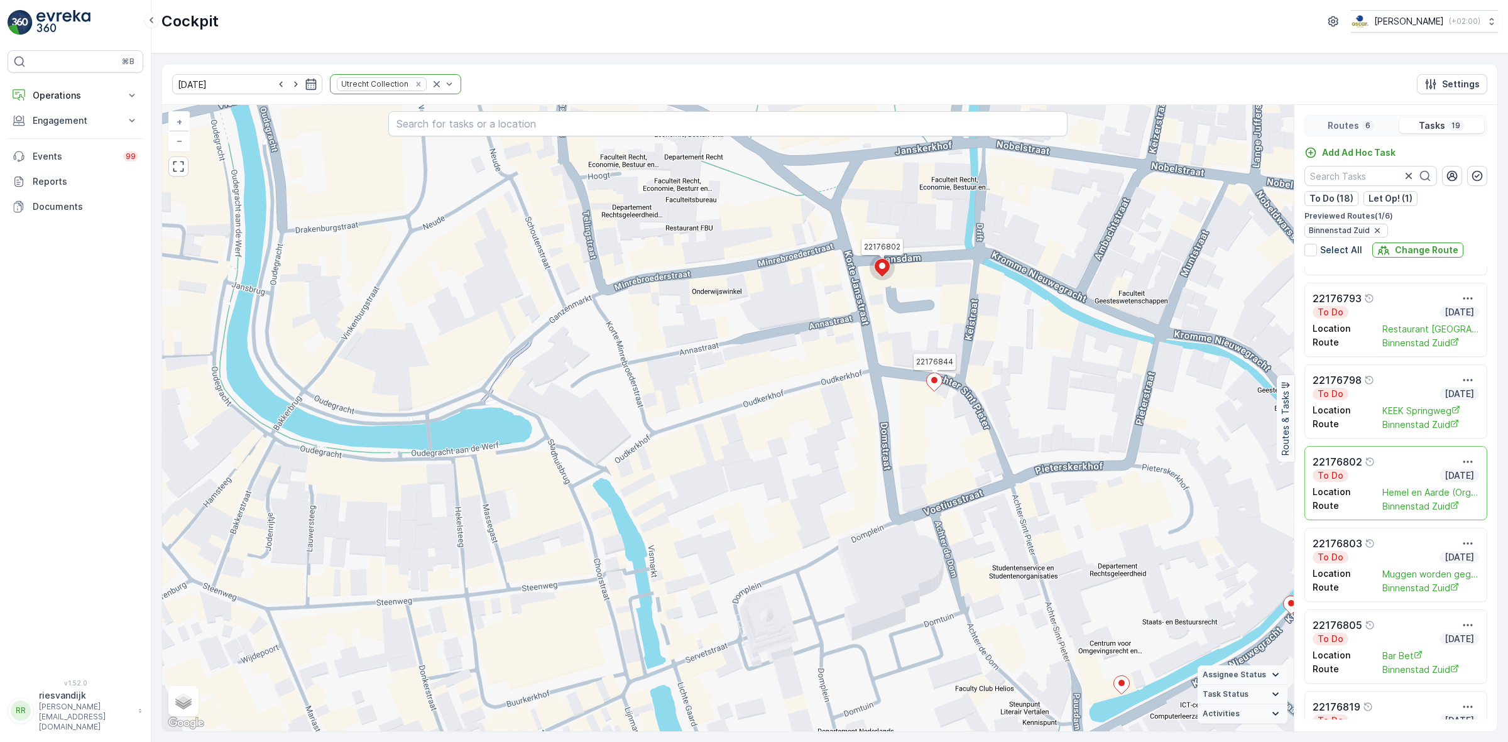
click at [937, 374] on icon at bounding box center [934, 382] width 16 height 19
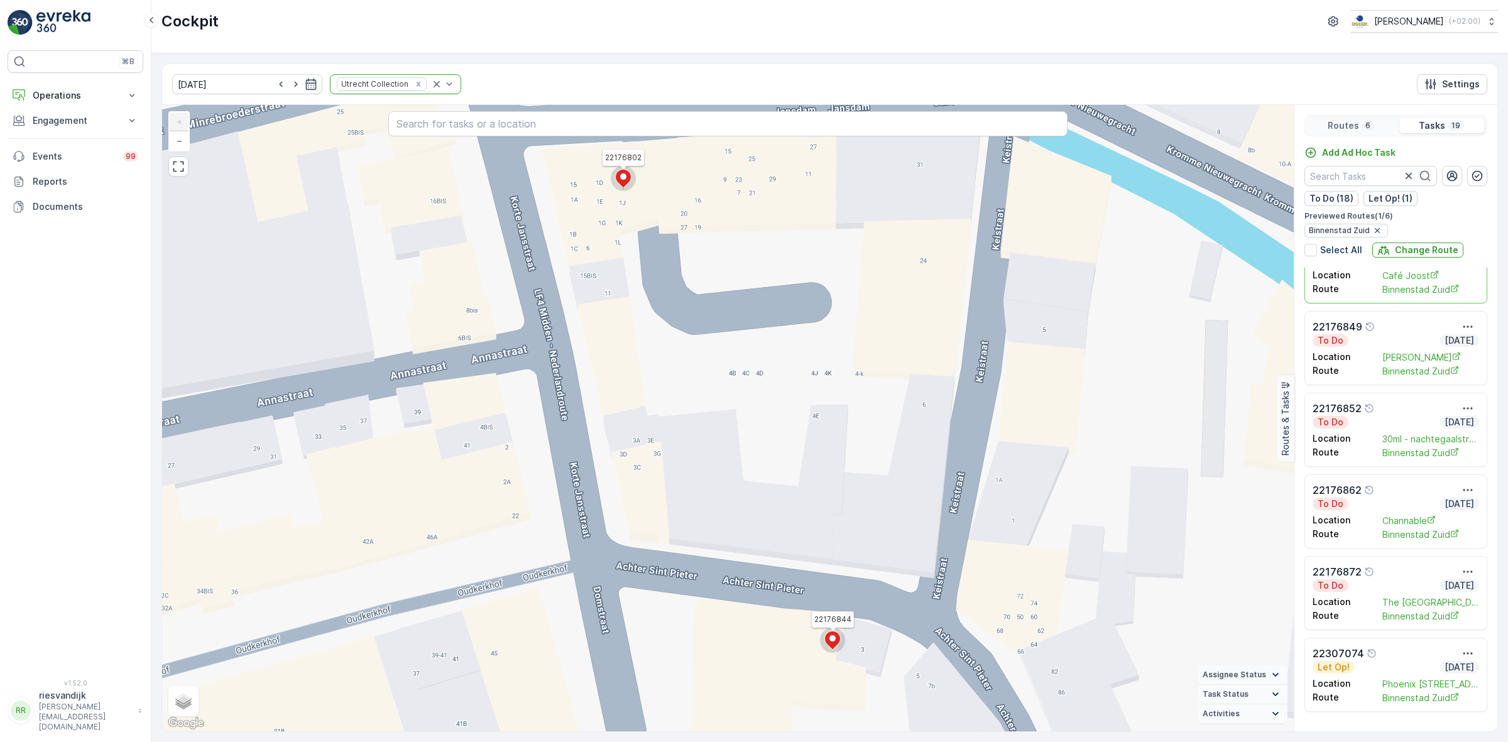
click at [632, 177] on circle at bounding box center [623, 178] width 25 height 25
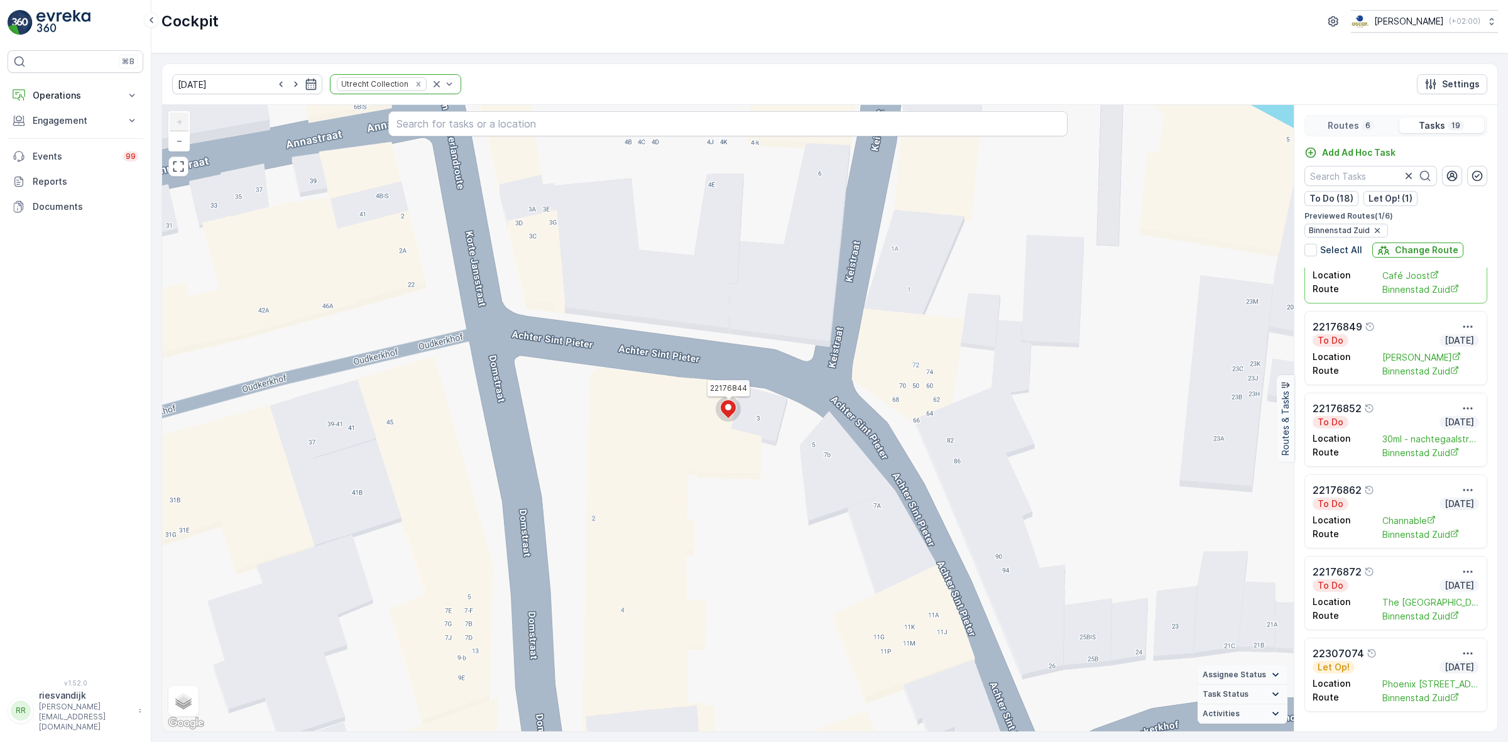
scroll to position [1022, 0]
click at [735, 410] on icon at bounding box center [729, 409] width 16 height 18
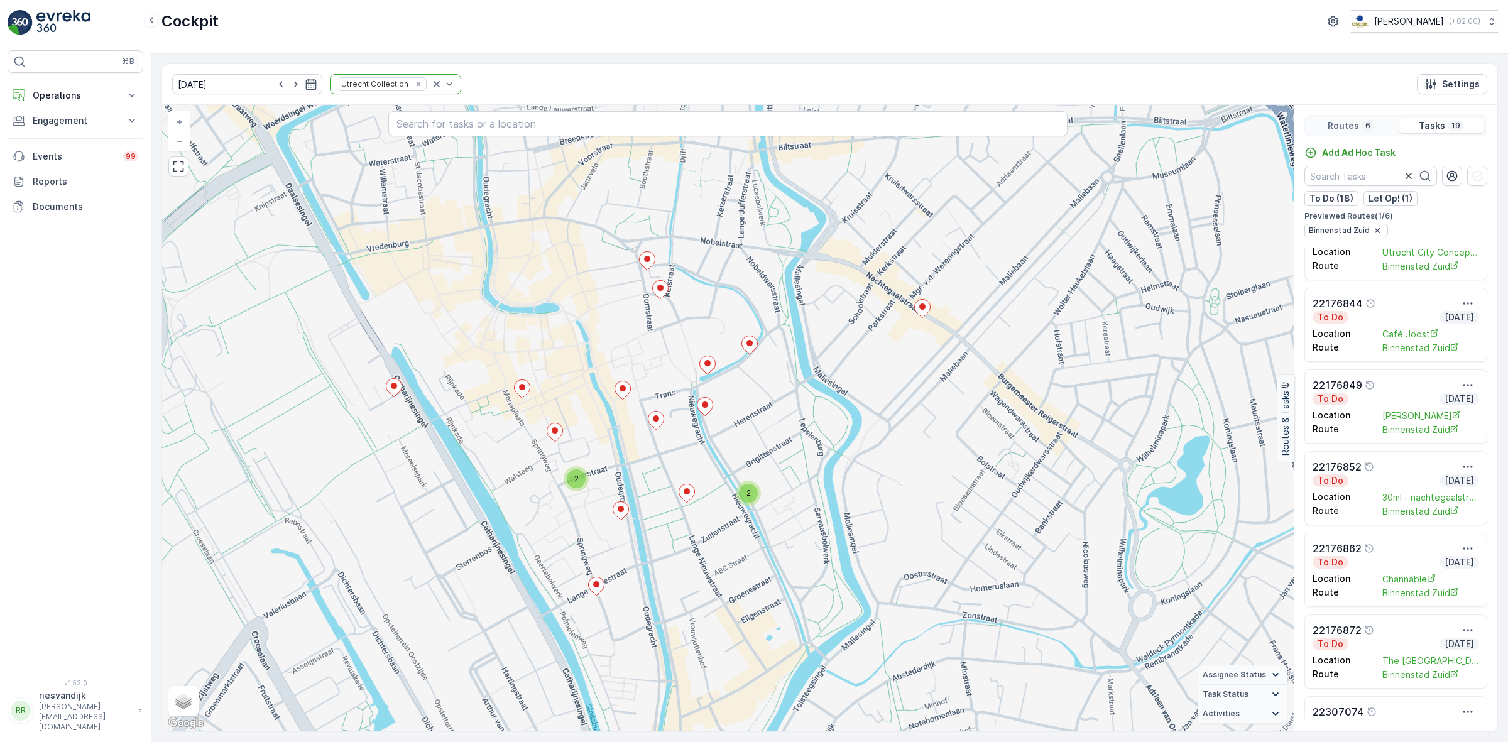
drag, startPoint x: 806, startPoint y: 430, endPoint x: 812, endPoint y: 439, distance: 9.9
click at [812, 439] on div "2 2 + − Satellite Roadmap Terrain Hybrid Leaflet Keyboard shortcuts Map Data Ma…" at bounding box center [728, 418] width 1132 height 626
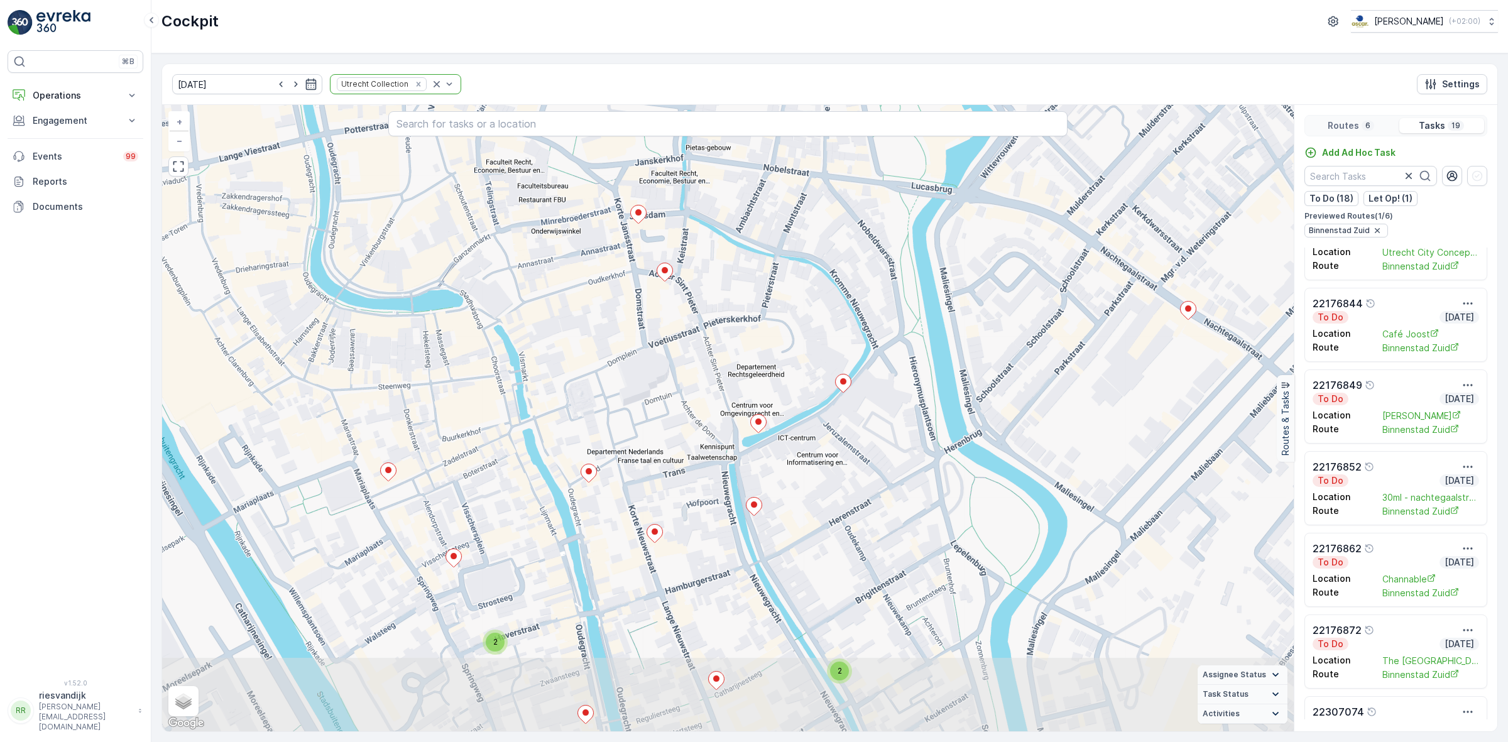
drag, startPoint x: 755, startPoint y: 432, endPoint x: 763, endPoint y: 346, distance: 87.1
click at [763, 346] on div "2 2 + − Satellite Roadmap Terrain Hybrid Leaflet Keyboard shortcuts Map Data Ma…" at bounding box center [728, 418] width 1132 height 626
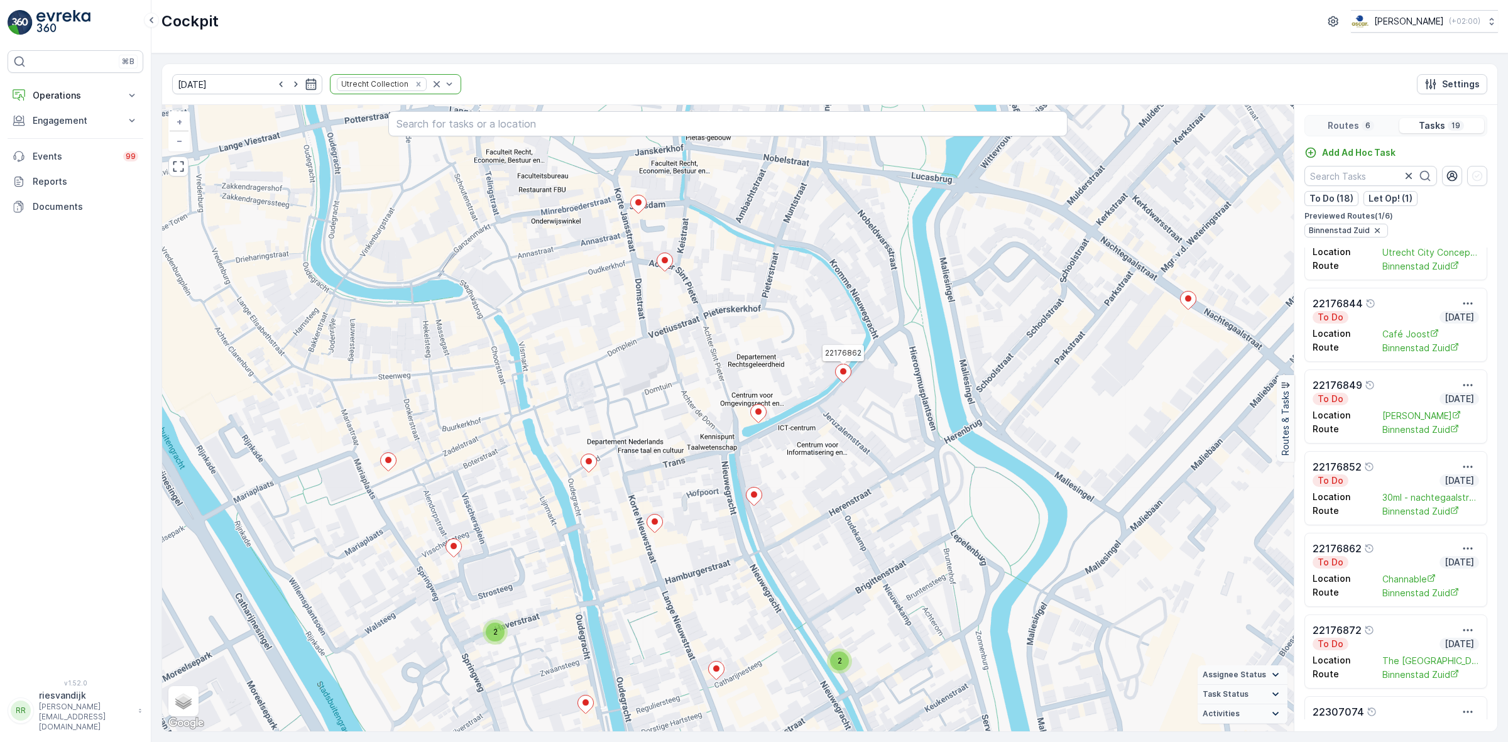
click at [840, 373] on icon at bounding box center [844, 373] width 16 height 18
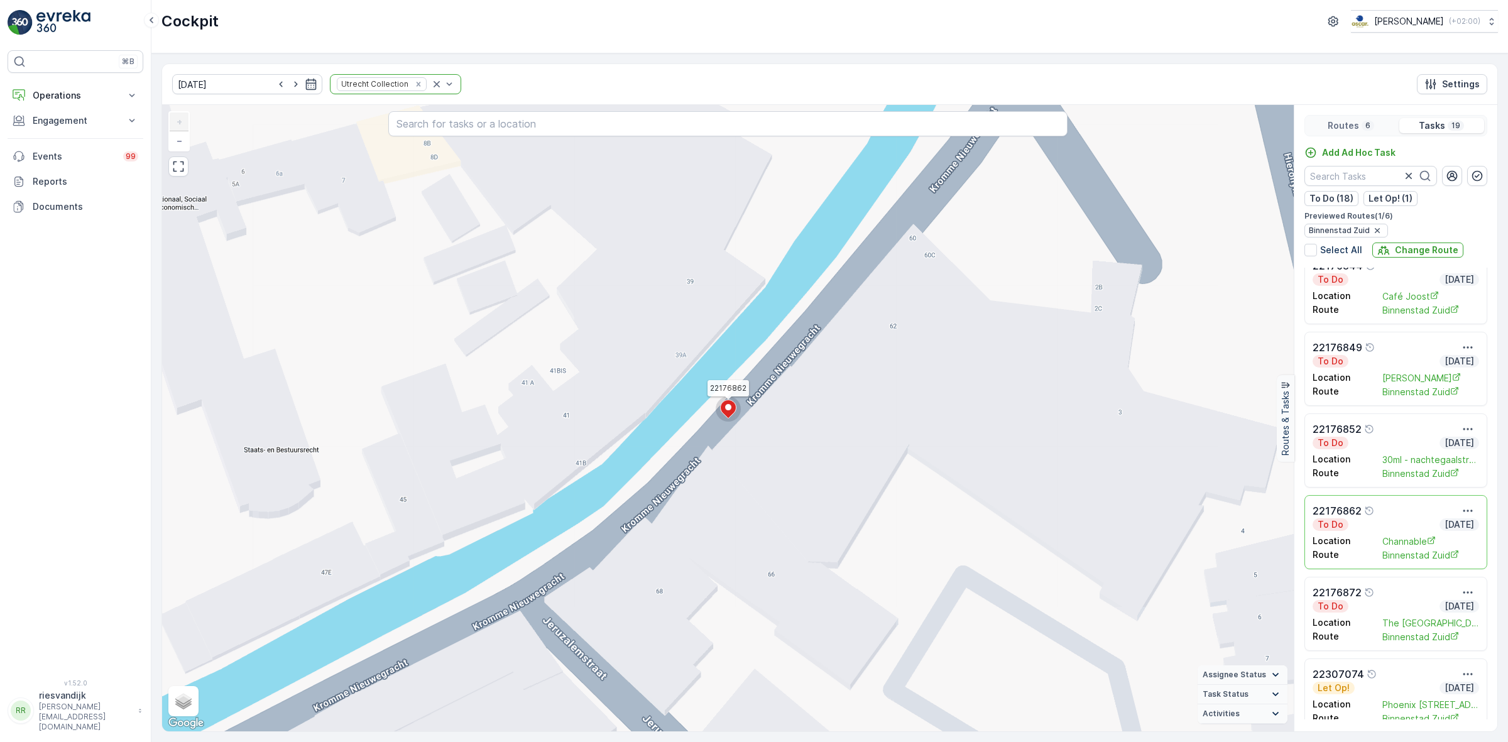
click at [721, 409] on icon at bounding box center [729, 409] width 16 height 18
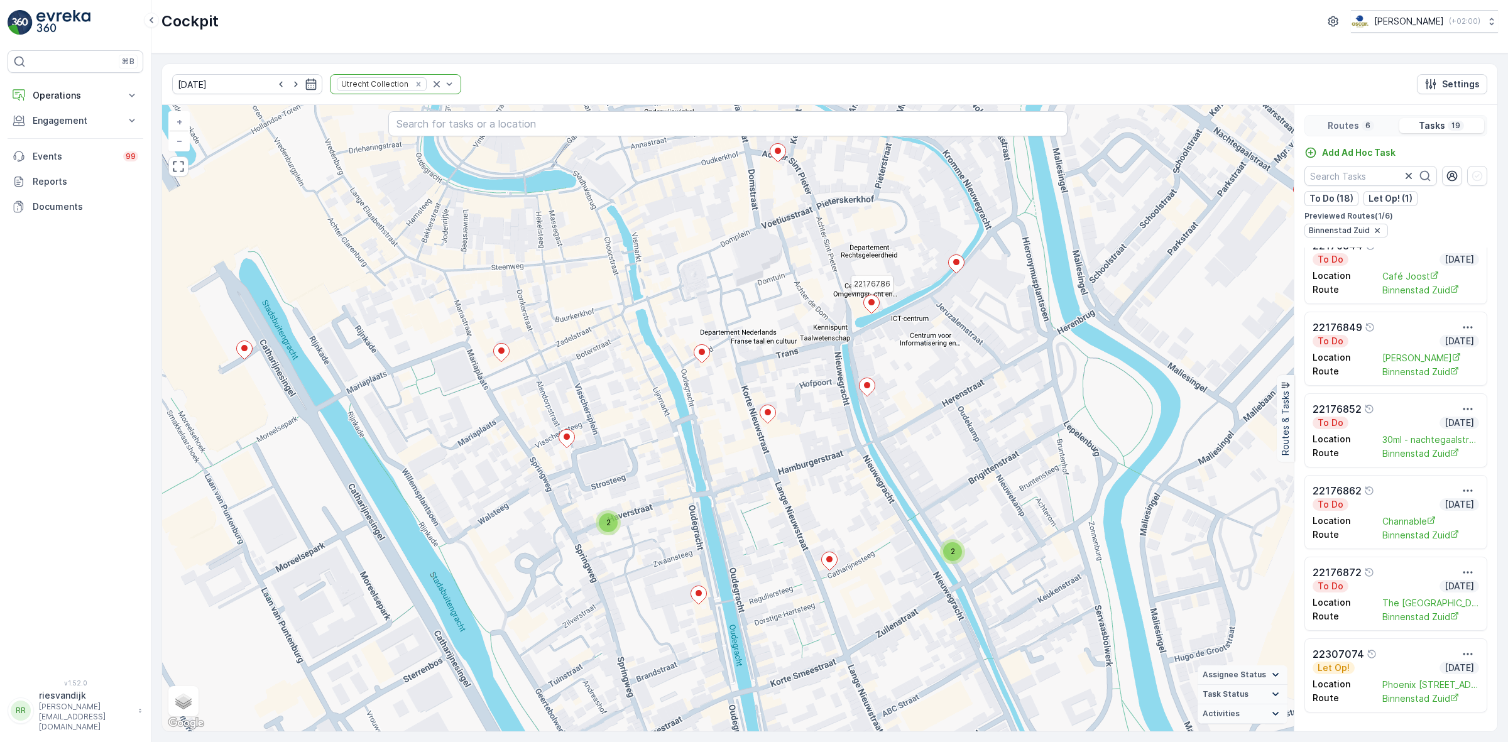
click at [875, 309] on icon at bounding box center [872, 304] width 16 height 18
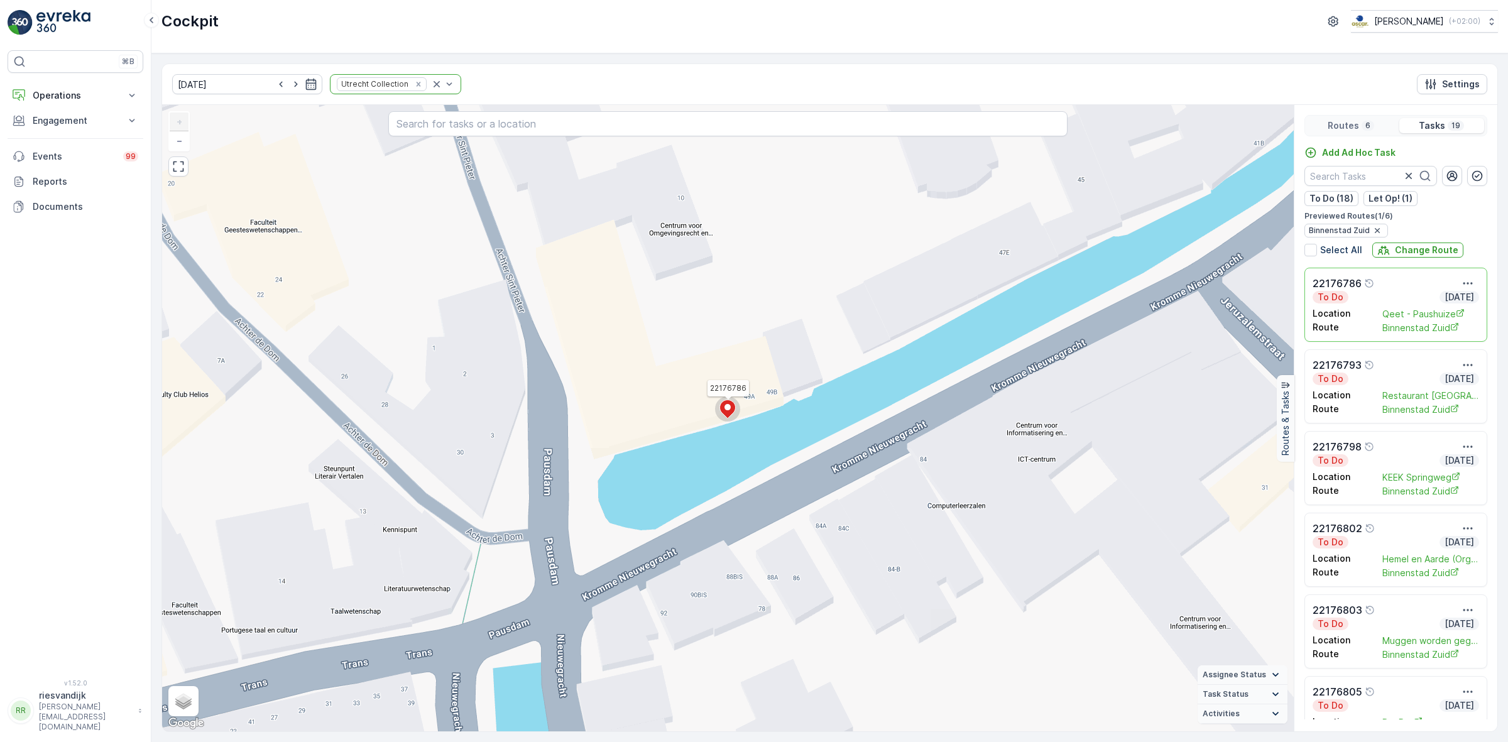
drag, startPoint x: 864, startPoint y: 434, endPoint x: 1161, endPoint y: 239, distance: 354.8
click at [1161, 239] on div "2 22176786 + − Satellite Roadmap Terrain Hybrid Leaflet Keyboard shortcuts Map …" at bounding box center [728, 418] width 1132 height 626
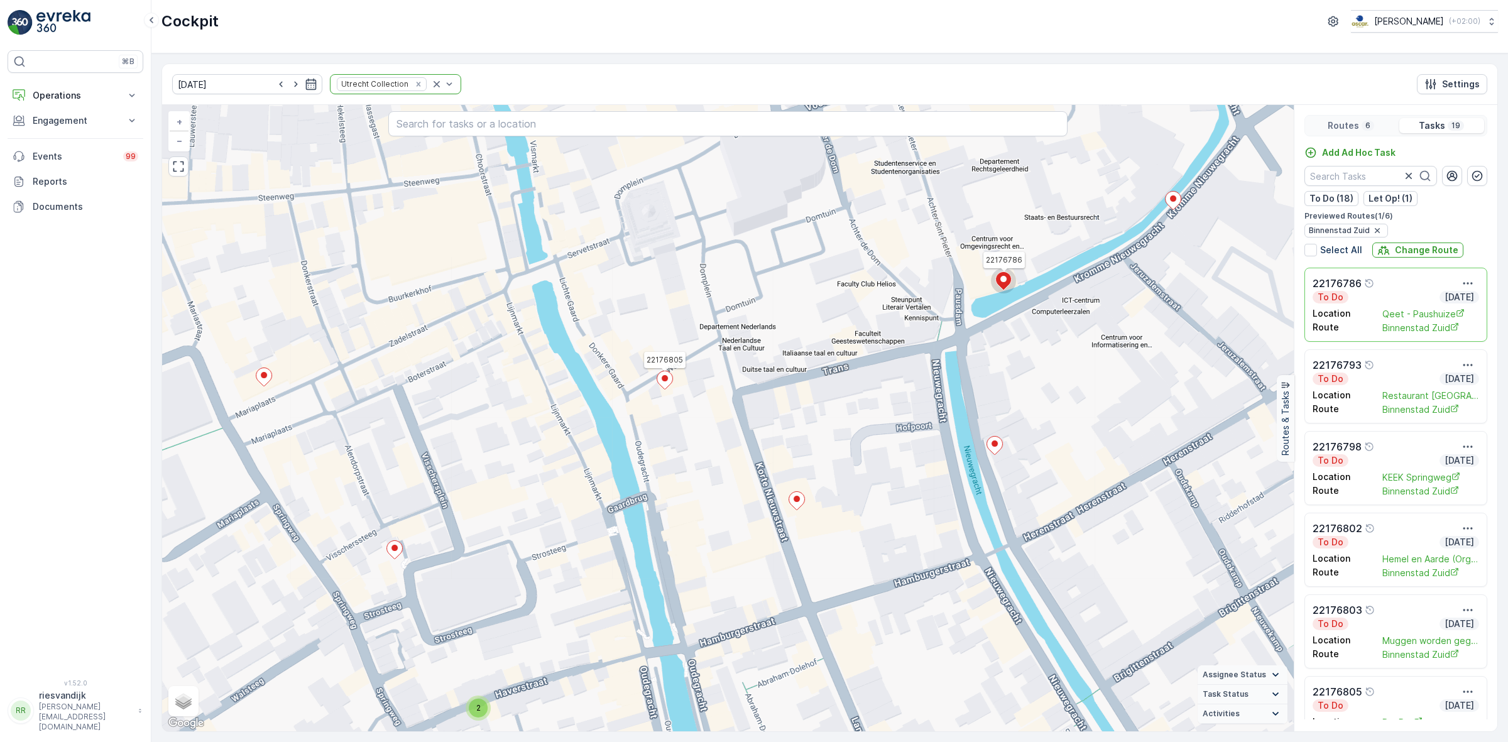
click at [657, 374] on icon at bounding box center [665, 380] width 16 height 19
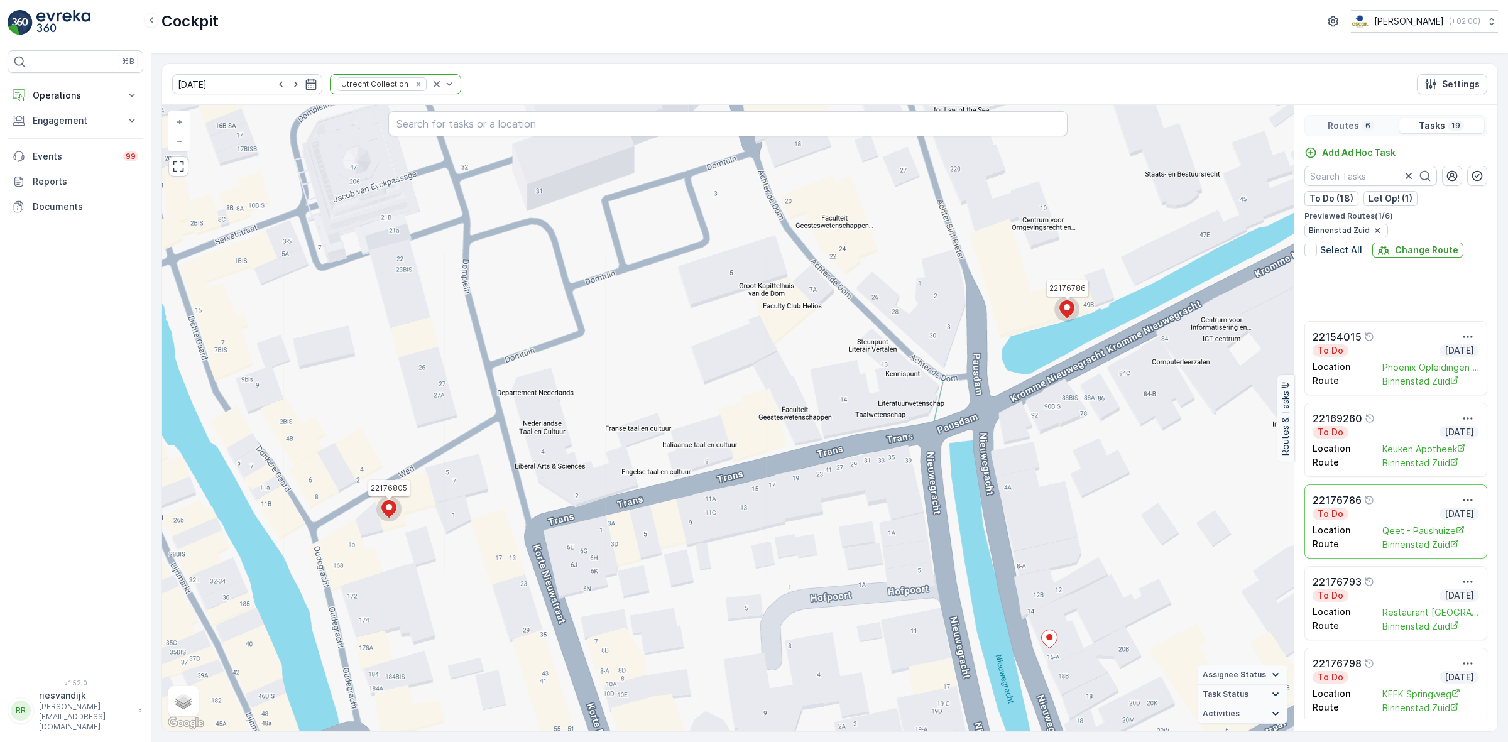
scroll to position [384, 0]
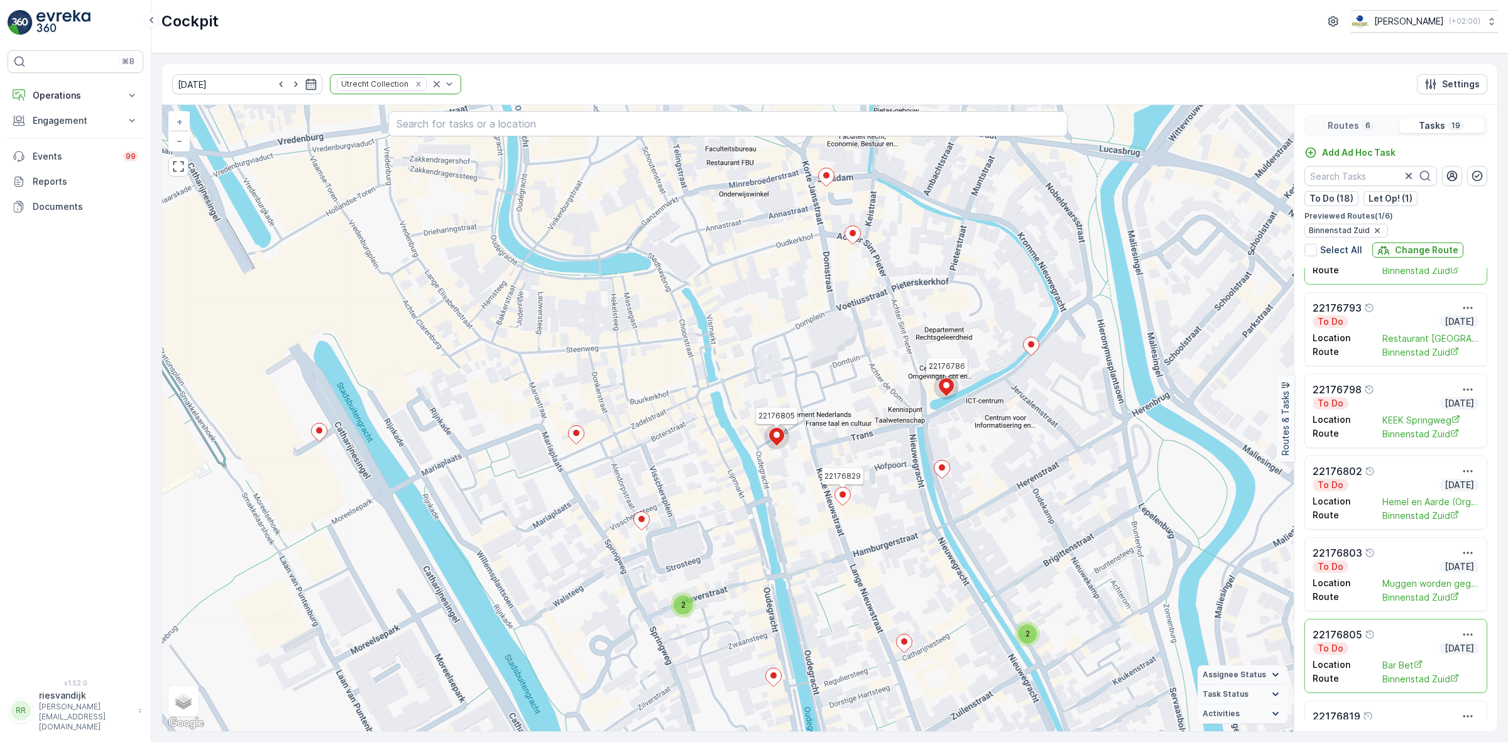
click at [843, 492] on ellipse at bounding box center [842, 494] width 6 height 6
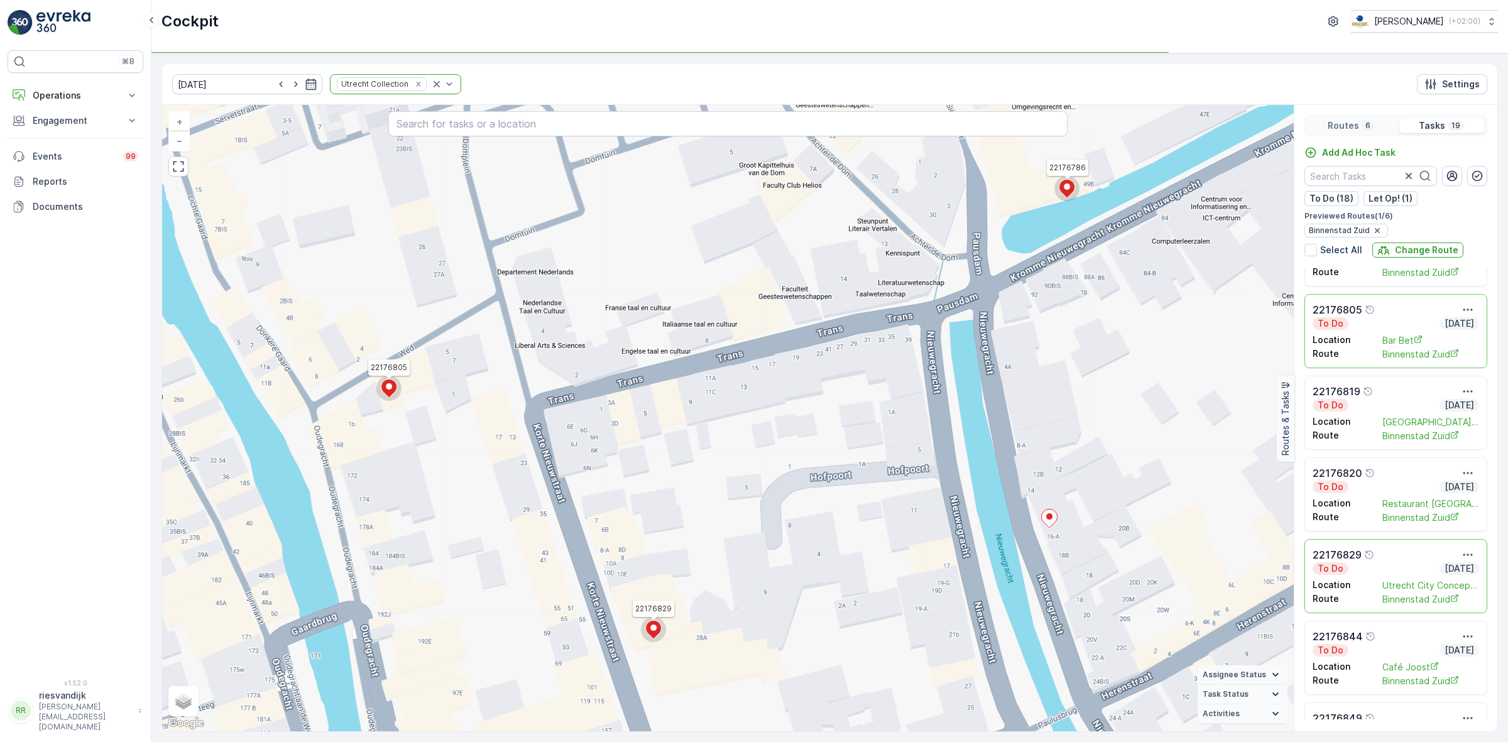
scroll to position [629, 0]
click at [1442, 412] on div "Location Bar Bet Route Binnenstad Zuid" at bounding box center [1396, 425] width 167 height 30
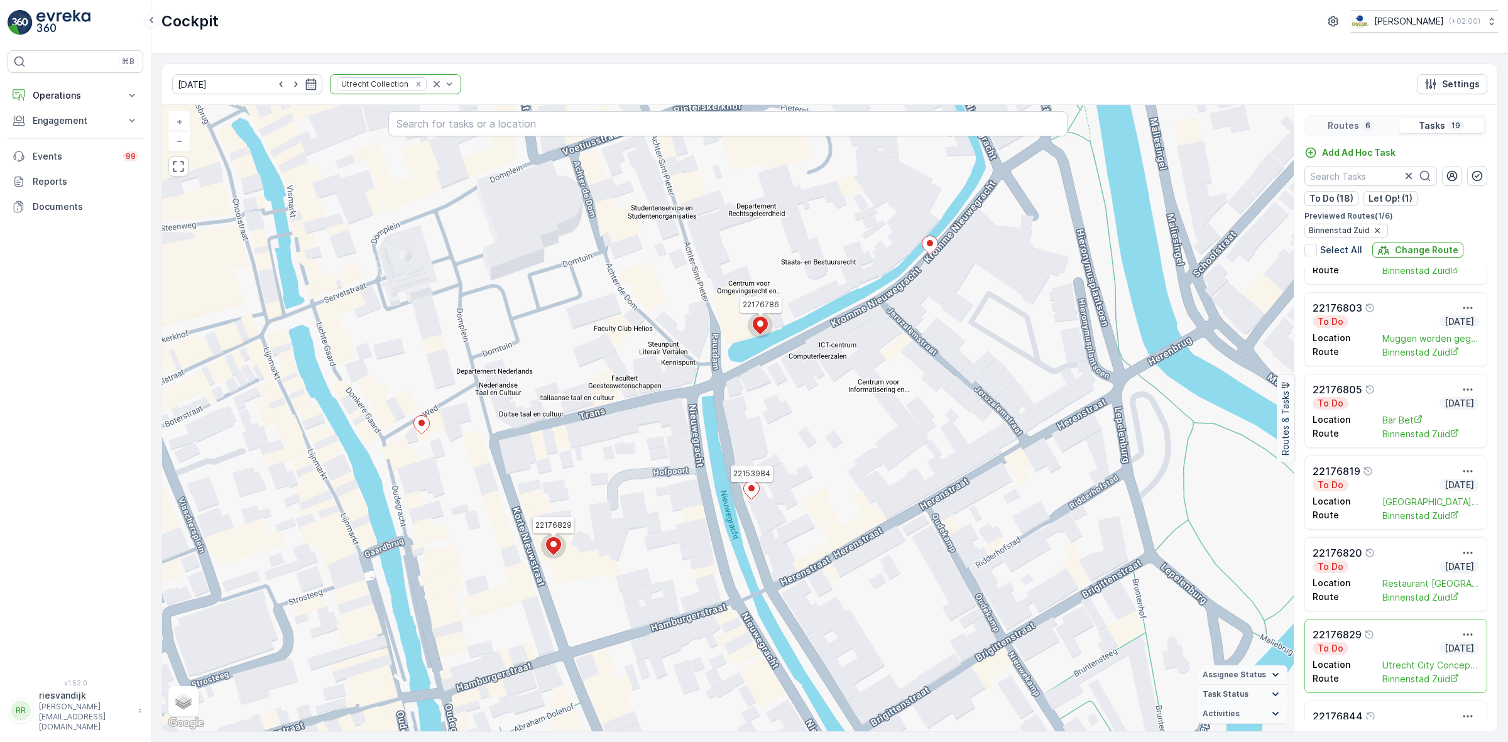
click at [756, 493] on icon at bounding box center [752, 490] width 16 height 18
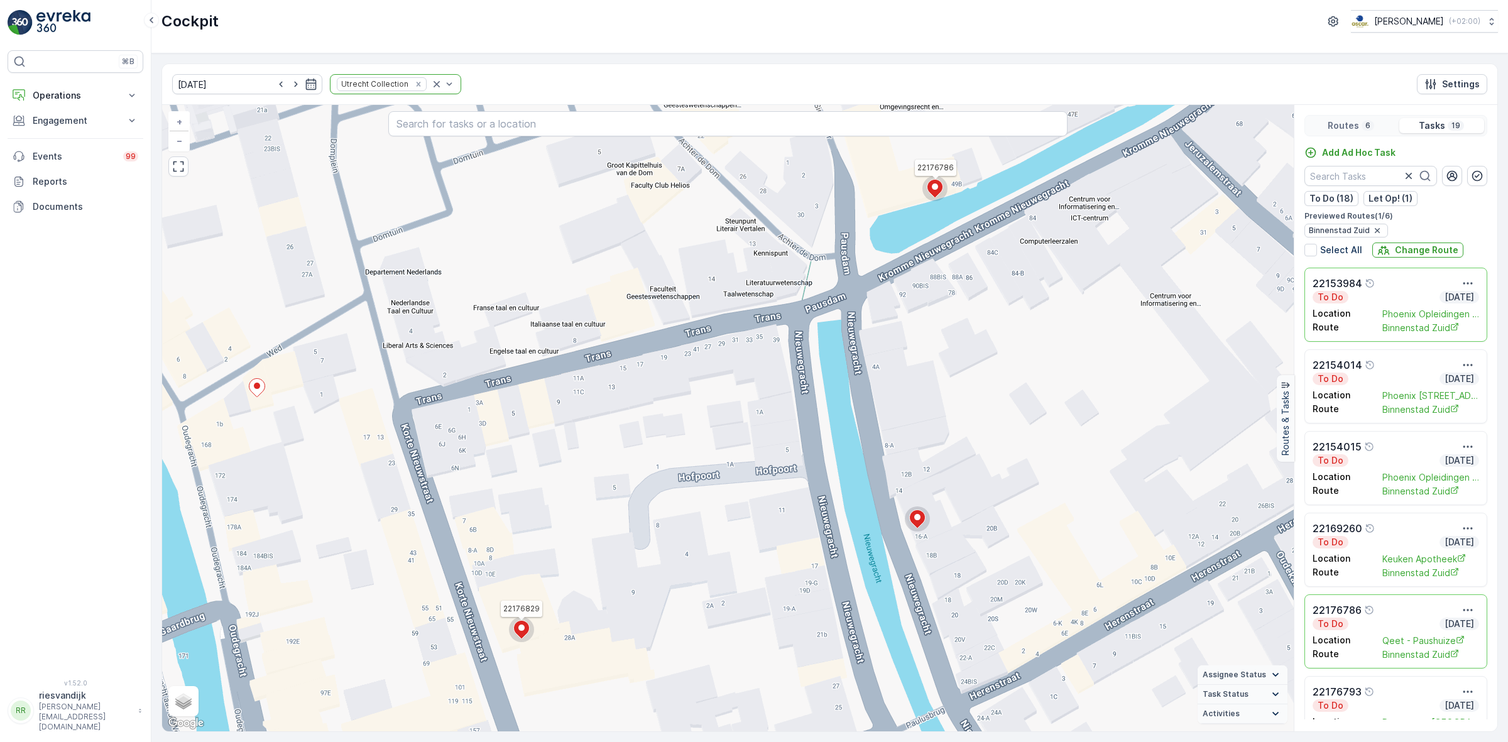
click at [530, 631] on circle at bounding box center [521, 629] width 25 height 25
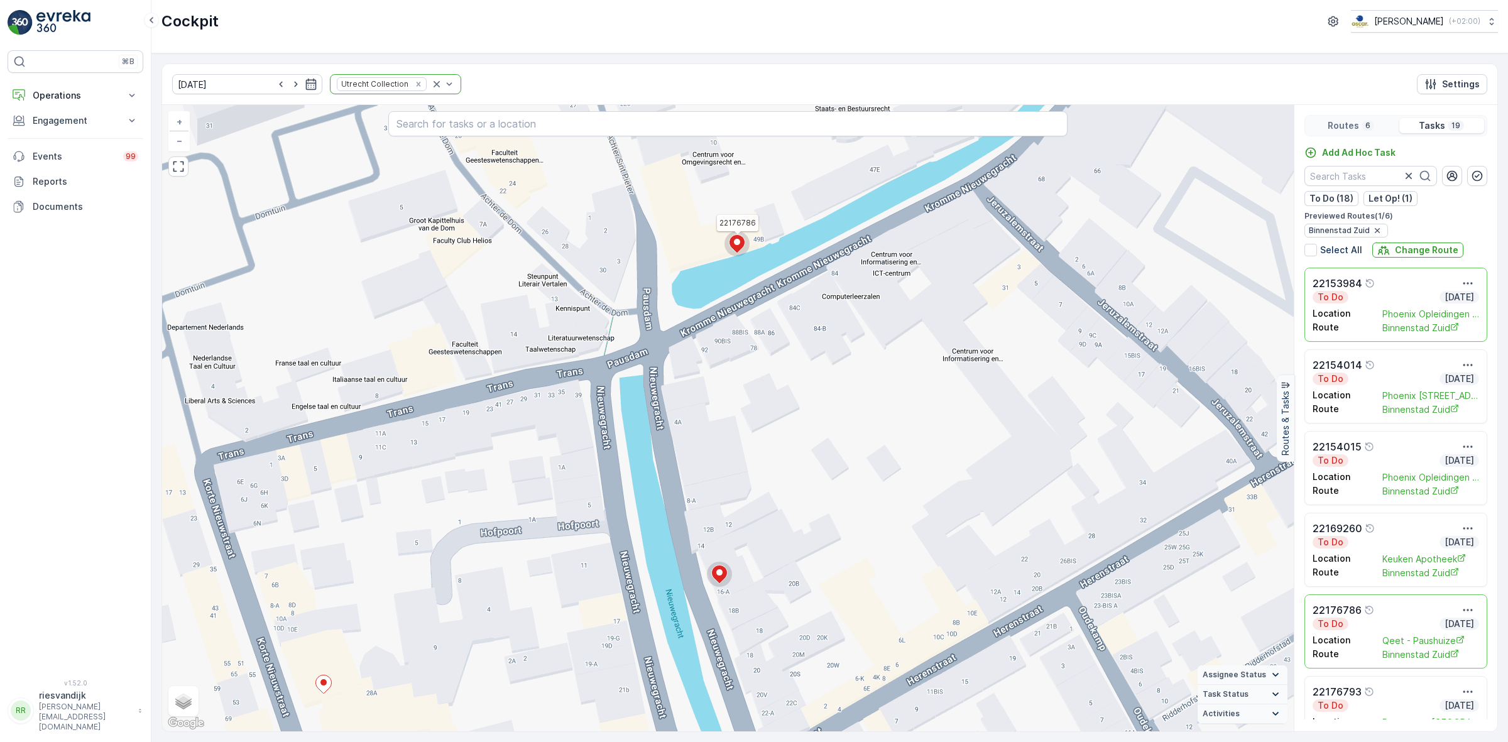
click at [748, 244] on circle at bounding box center [736, 243] width 25 height 25
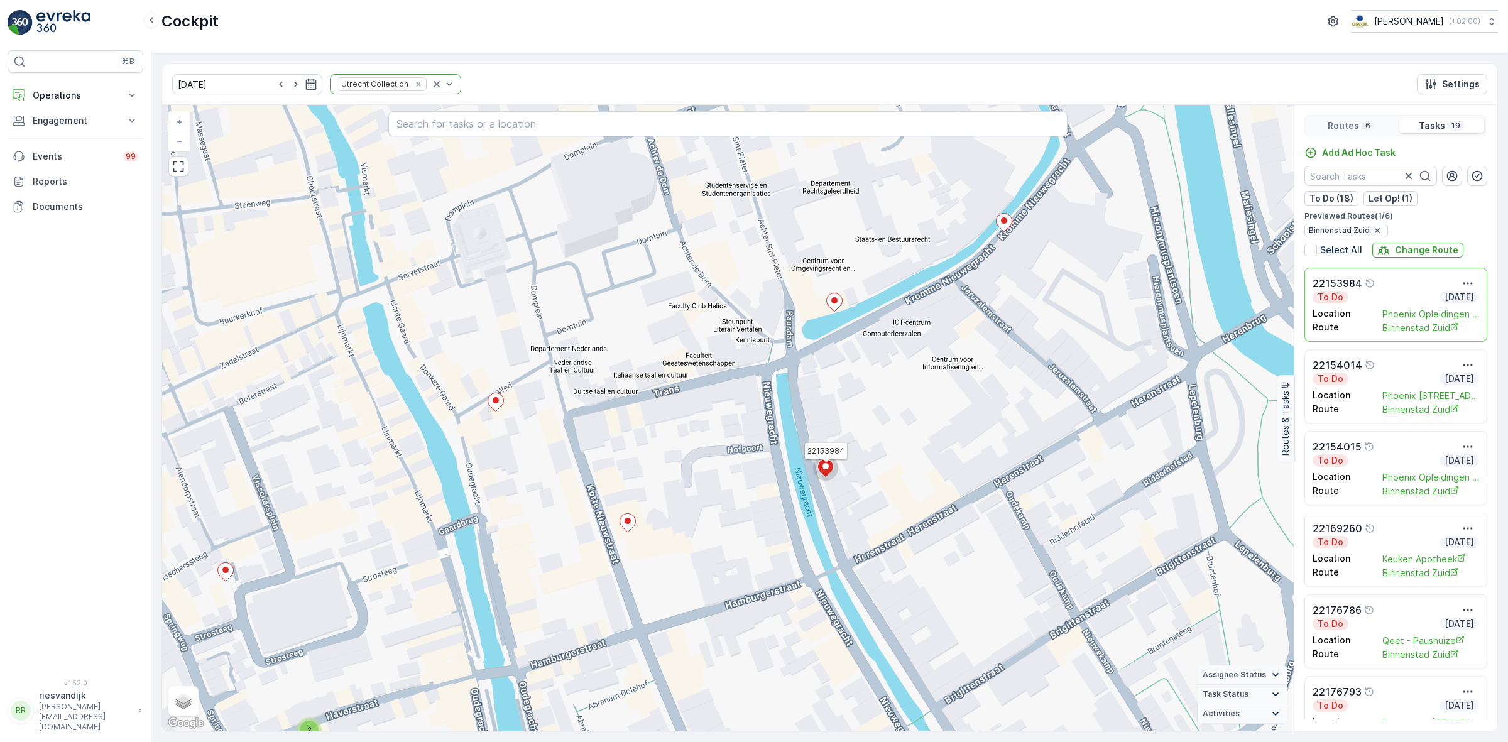
click at [833, 469] on icon at bounding box center [826, 468] width 16 height 18
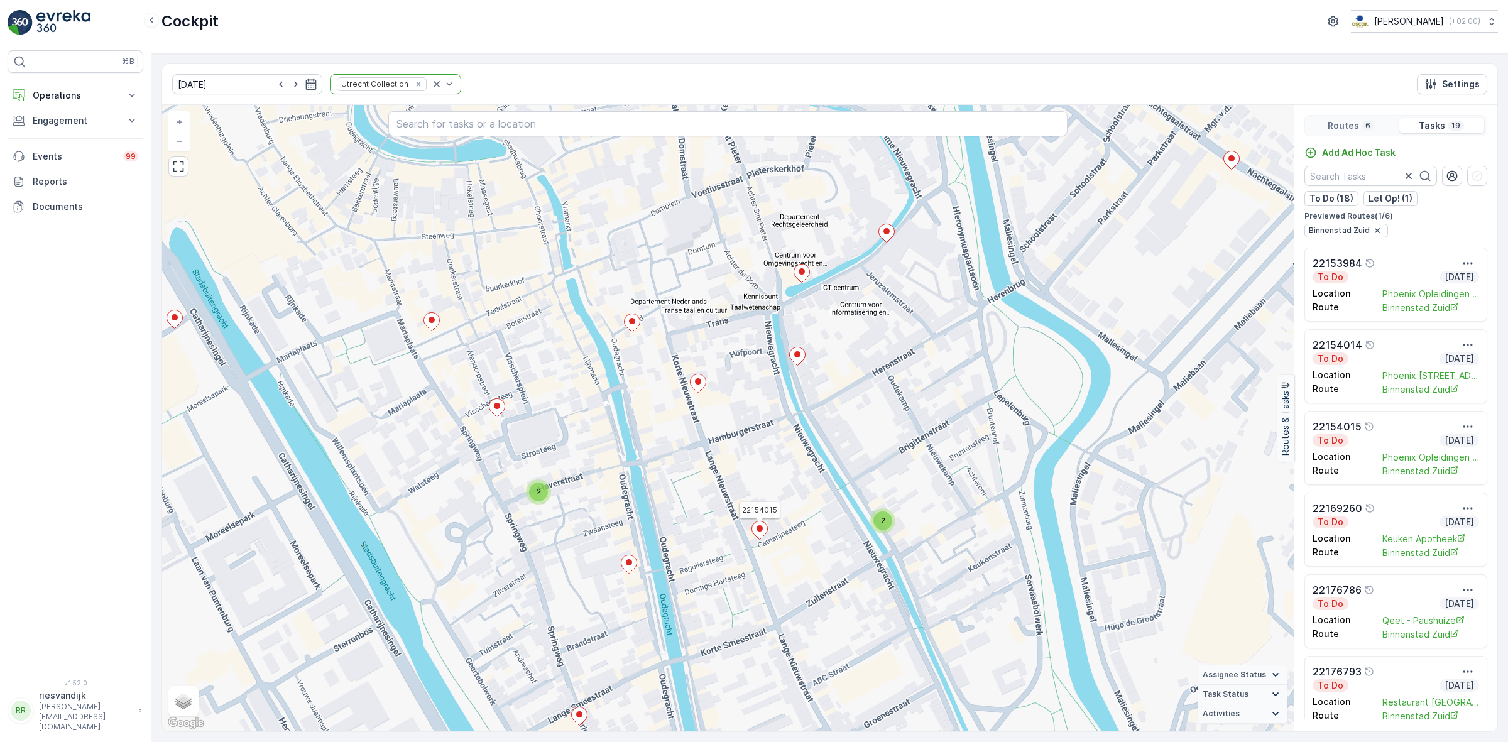
click at [765, 533] on icon at bounding box center [760, 531] width 16 height 18
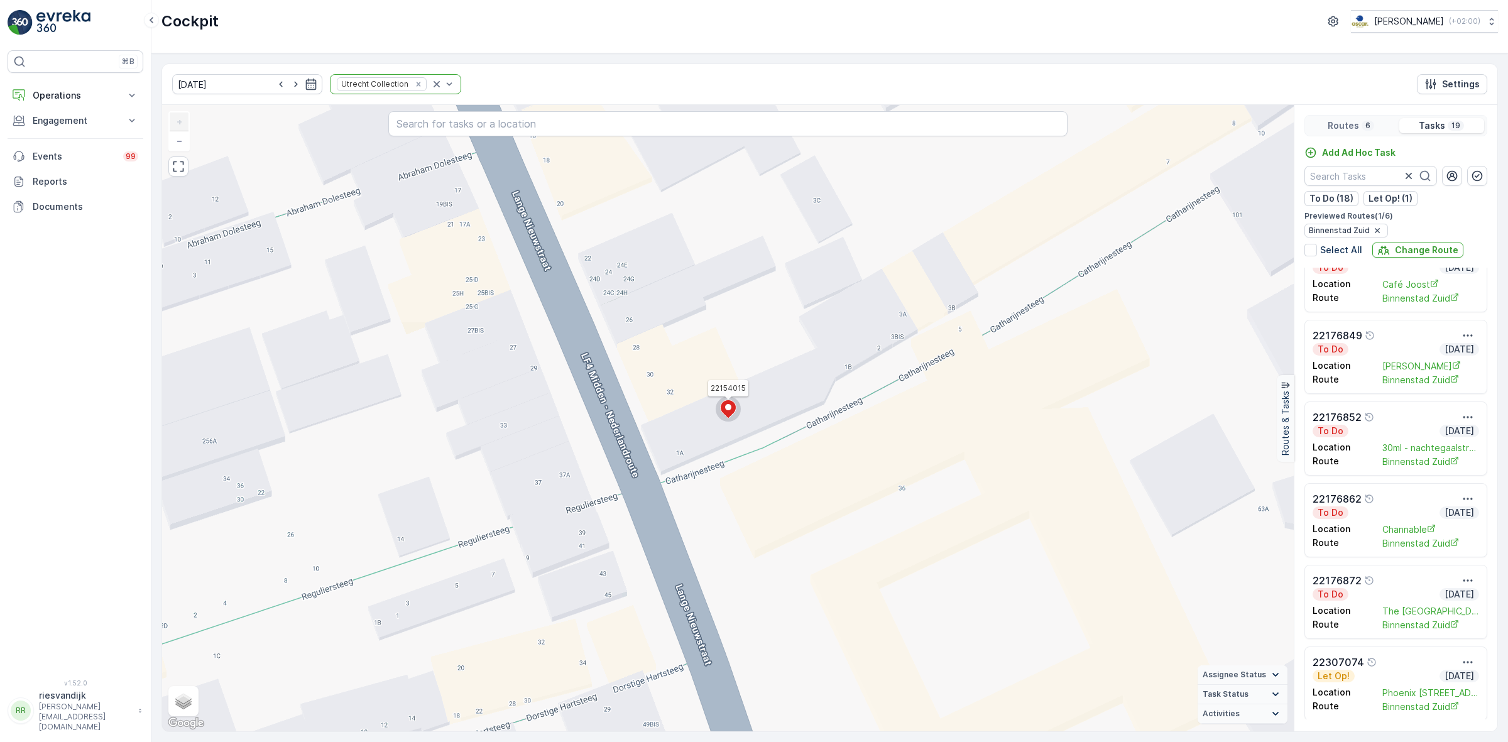
scroll to position [1100, 0]
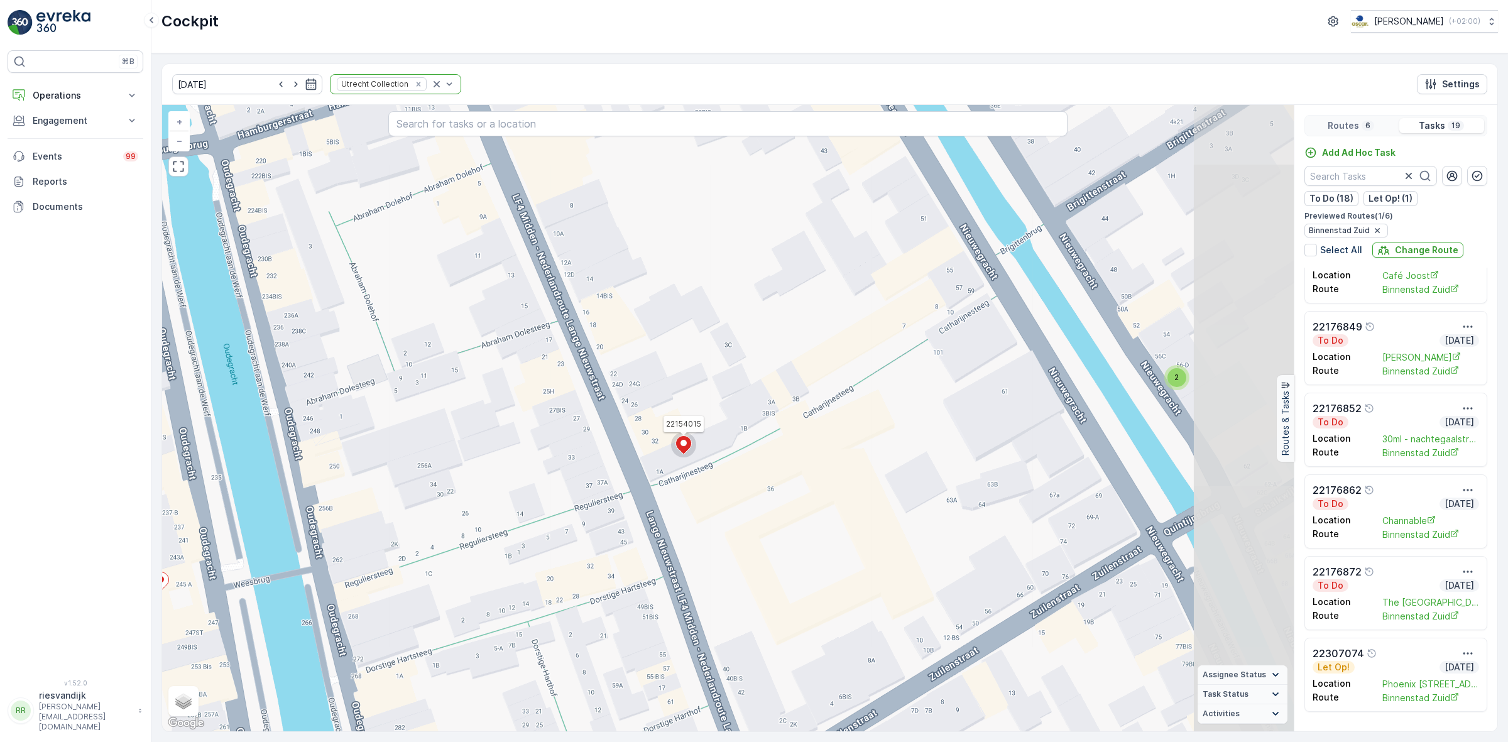
drag, startPoint x: 965, startPoint y: 473, endPoint x: 807, endPoint y: 481, distance: 158.0
click at [830, 481] on div "2 22154015 + − Satellite Roadmap Terrain Hybrid Leaflet Keyboard shortcuts Map …" at bounding box center [728, 418] width 1132 height 626
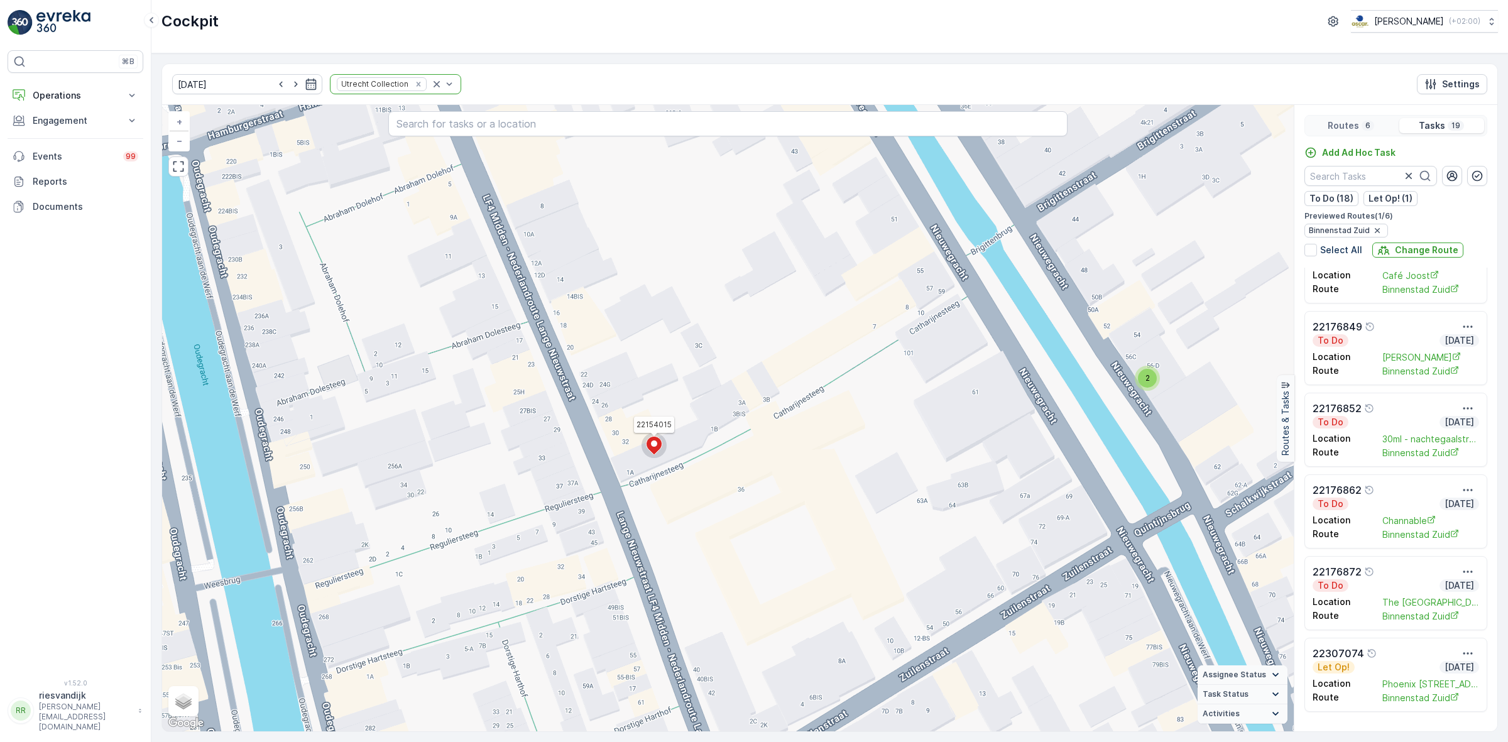
click at [1147, 378] on span "2" at bounding box center [1147, 377] width 4 height 9
click at [1122, 376] on icon at bounding box center [1126, 375] width 16 height 18
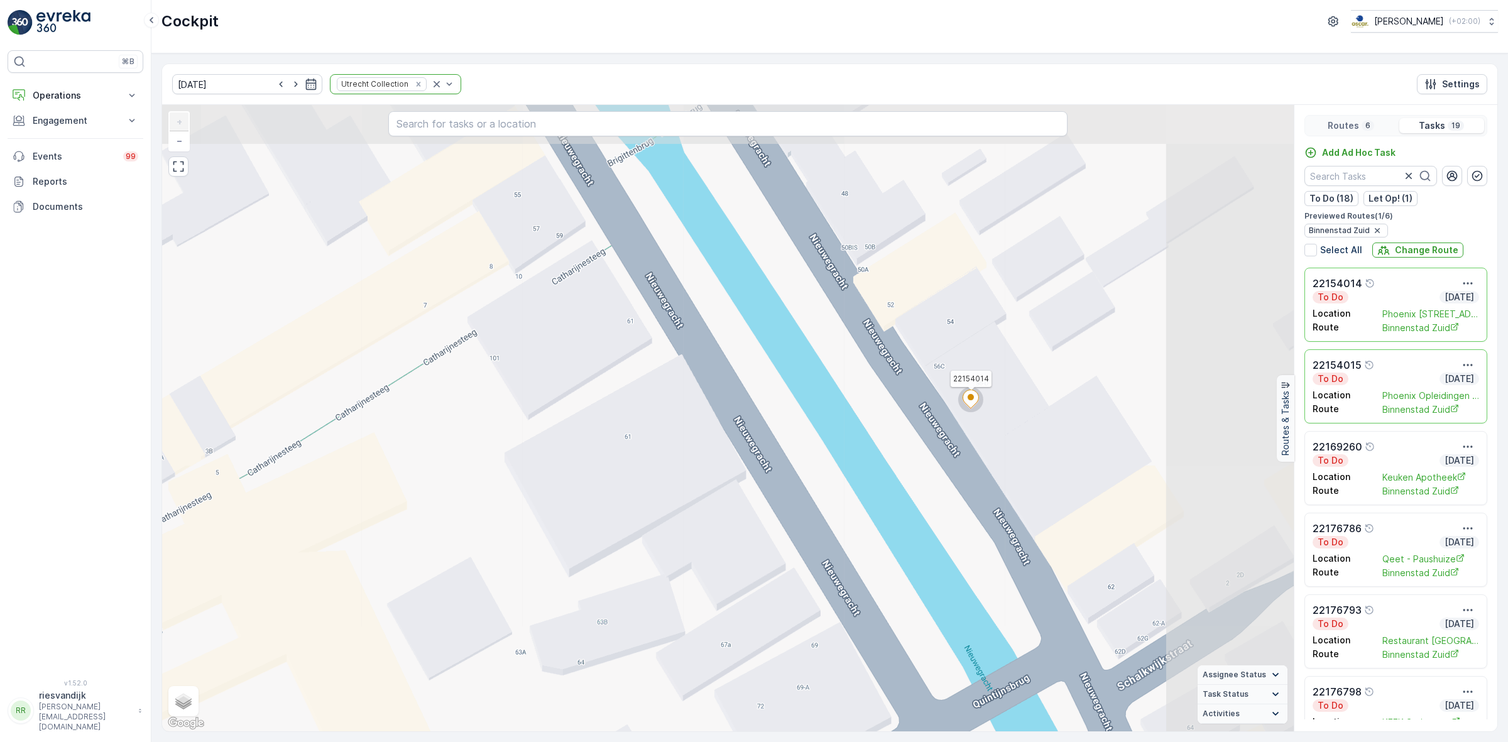
drag, startPoint x: 1139, startPoint y: 429, endPoint x: 904, endPoint y: 486, distance: 242.3
click at [904, 486] on div "22154014 22154015 + − Satellite Roadmap Terrain Hybrid Leaflet Keyboard shortcu…" at bounding box center [728, 418] width 1132 height 626
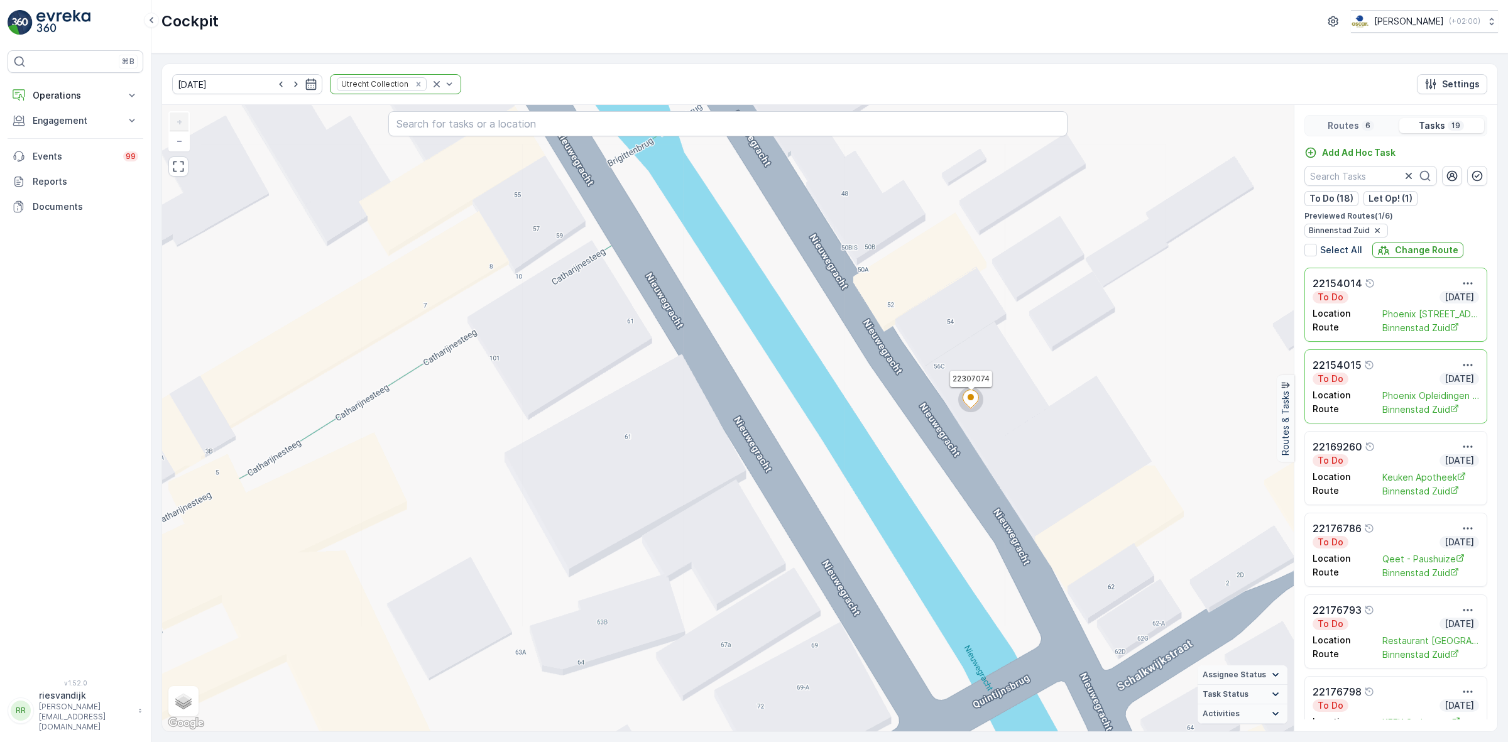
click at [966, 403] on icon at bounding box center [971, 399] width 16 height 18
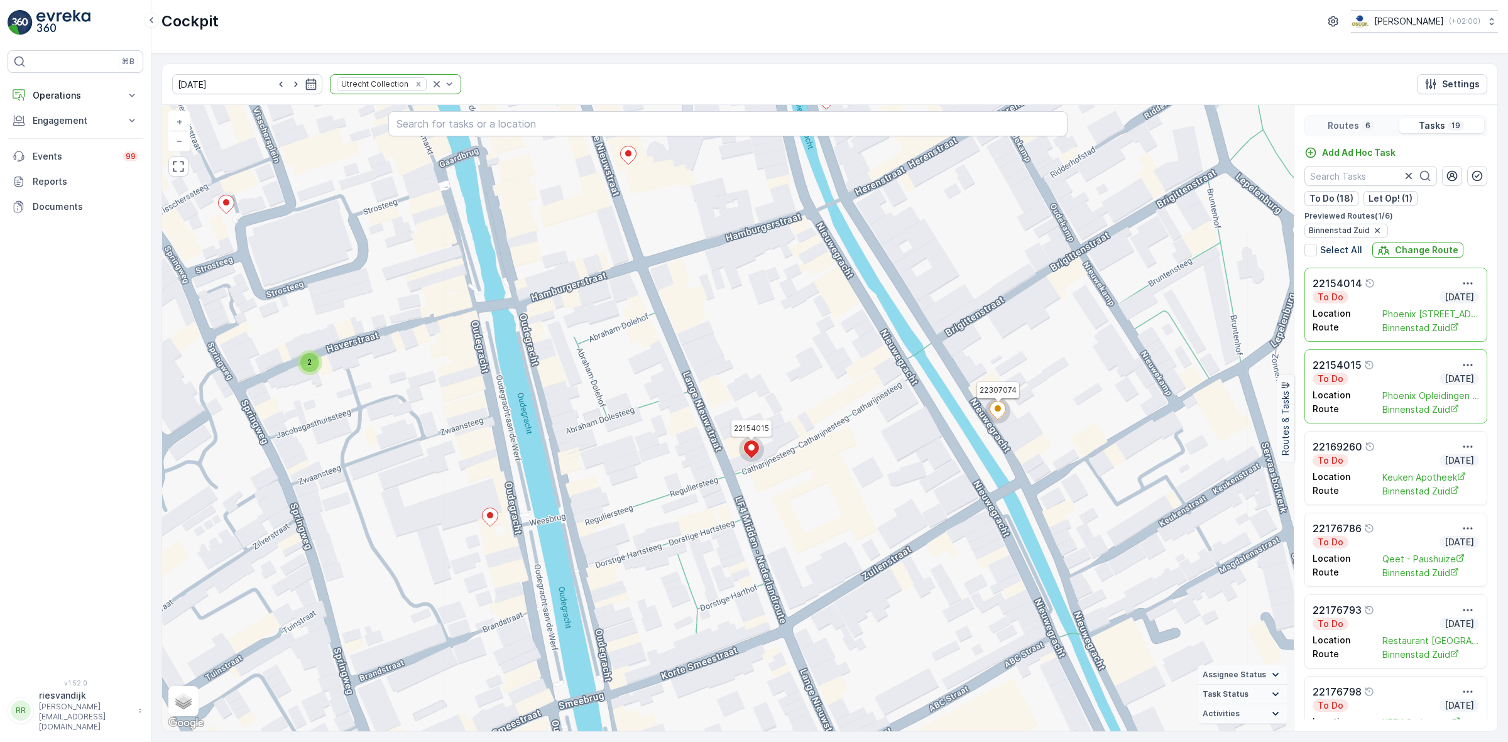
click at [1000, 419] on icon at bounding box center [998, 411] width 16 height 18
click at [1000, 419] on icon at bounding box center [1000, 411] width 16 height 18
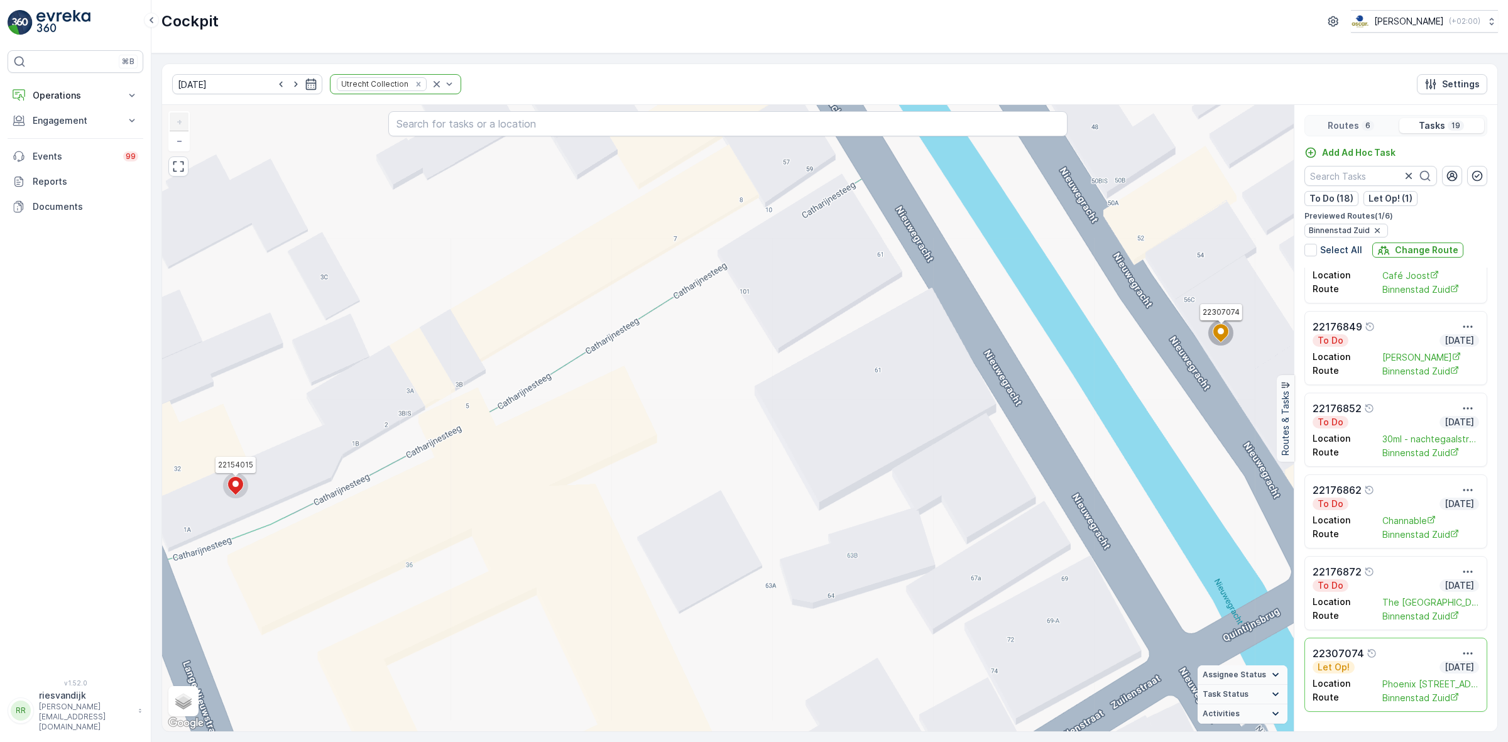
click at [238, 486] on ellipse at bounding box center [235, 484] width 6 height 6
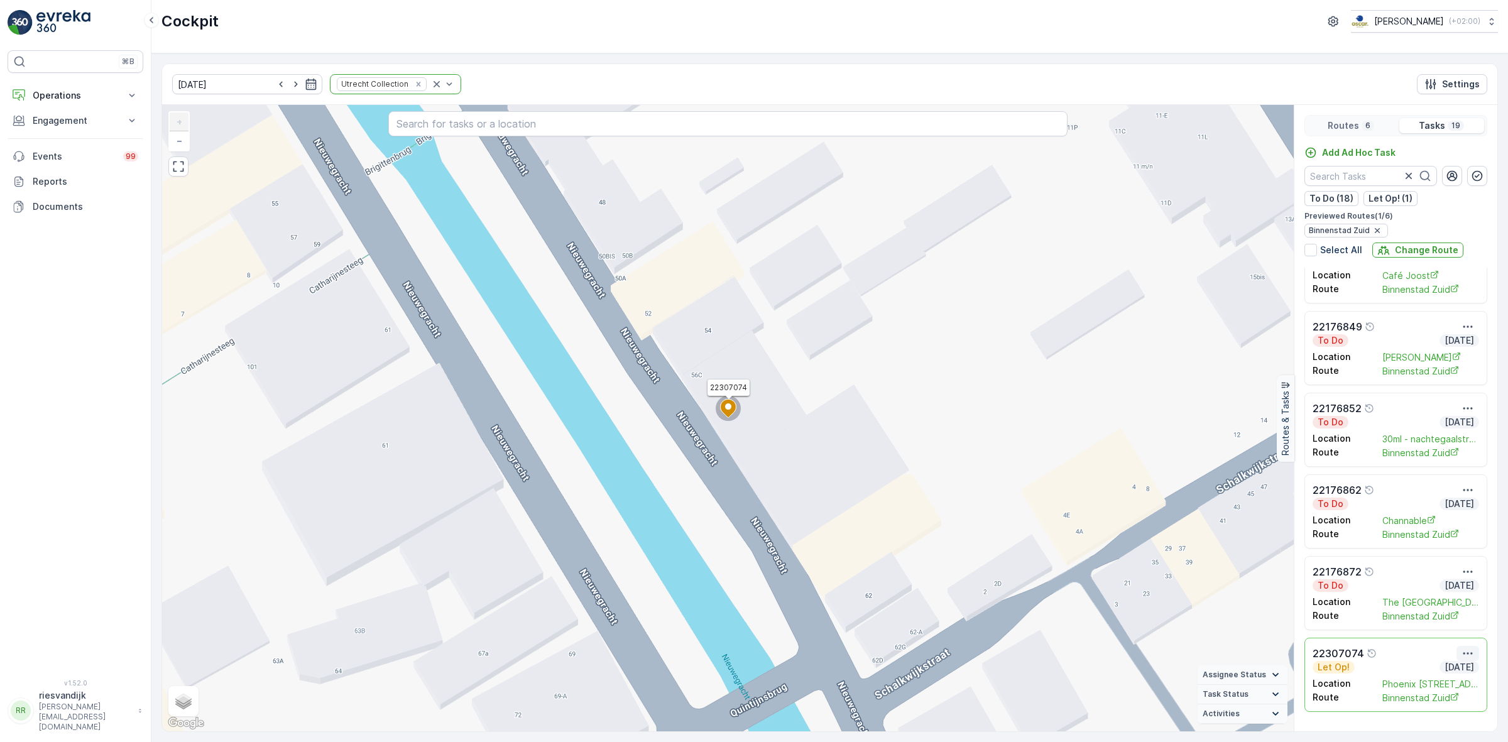
click at [1462, 652] on icon "button" at bounding box center [1468, 653] width 13 height 13
click at [1433, 591] on span "Change Route" at bounding box center [1438, 594] width 61 height 13
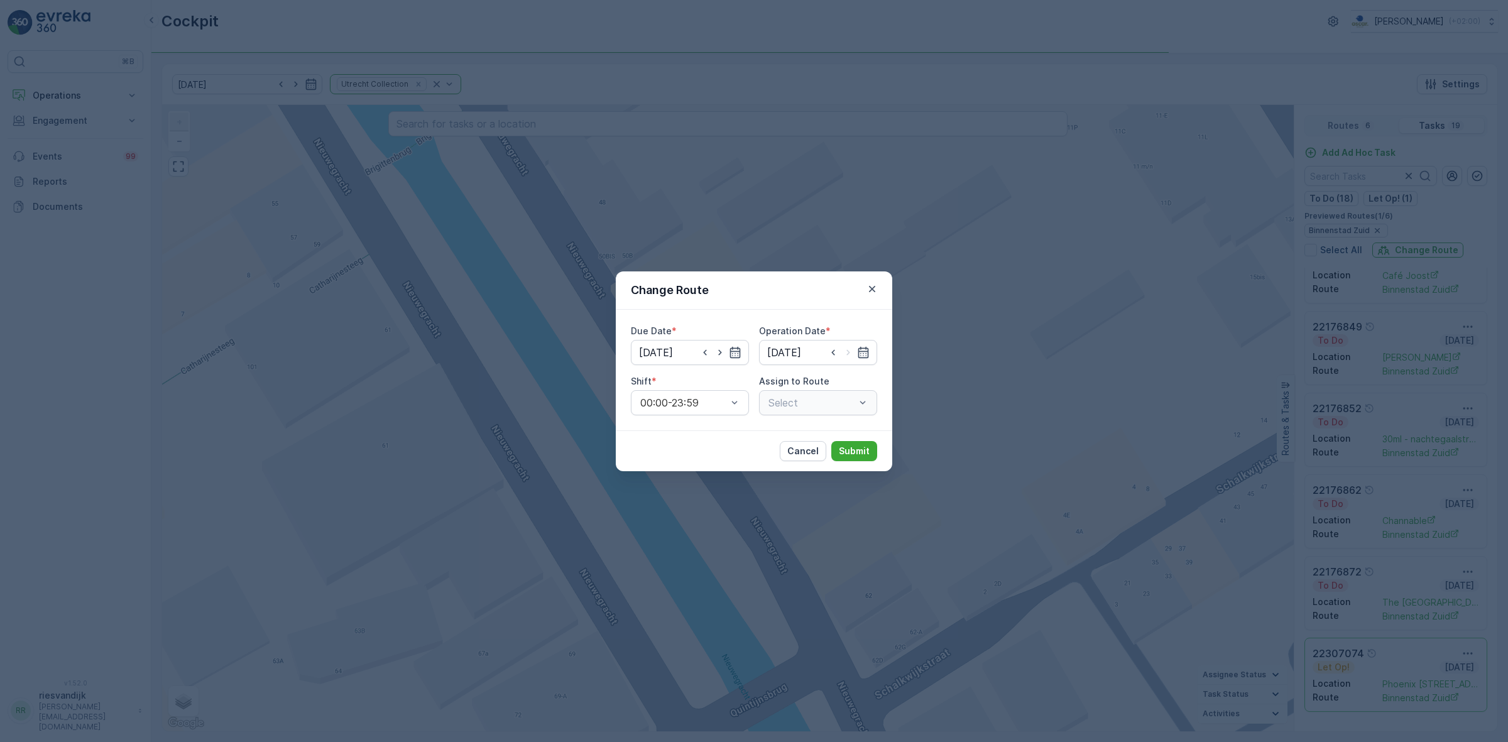
type input "15.10.2025"
click at [872, 290] on icon "button" at bounding box center [872, 289] width 13 height 13
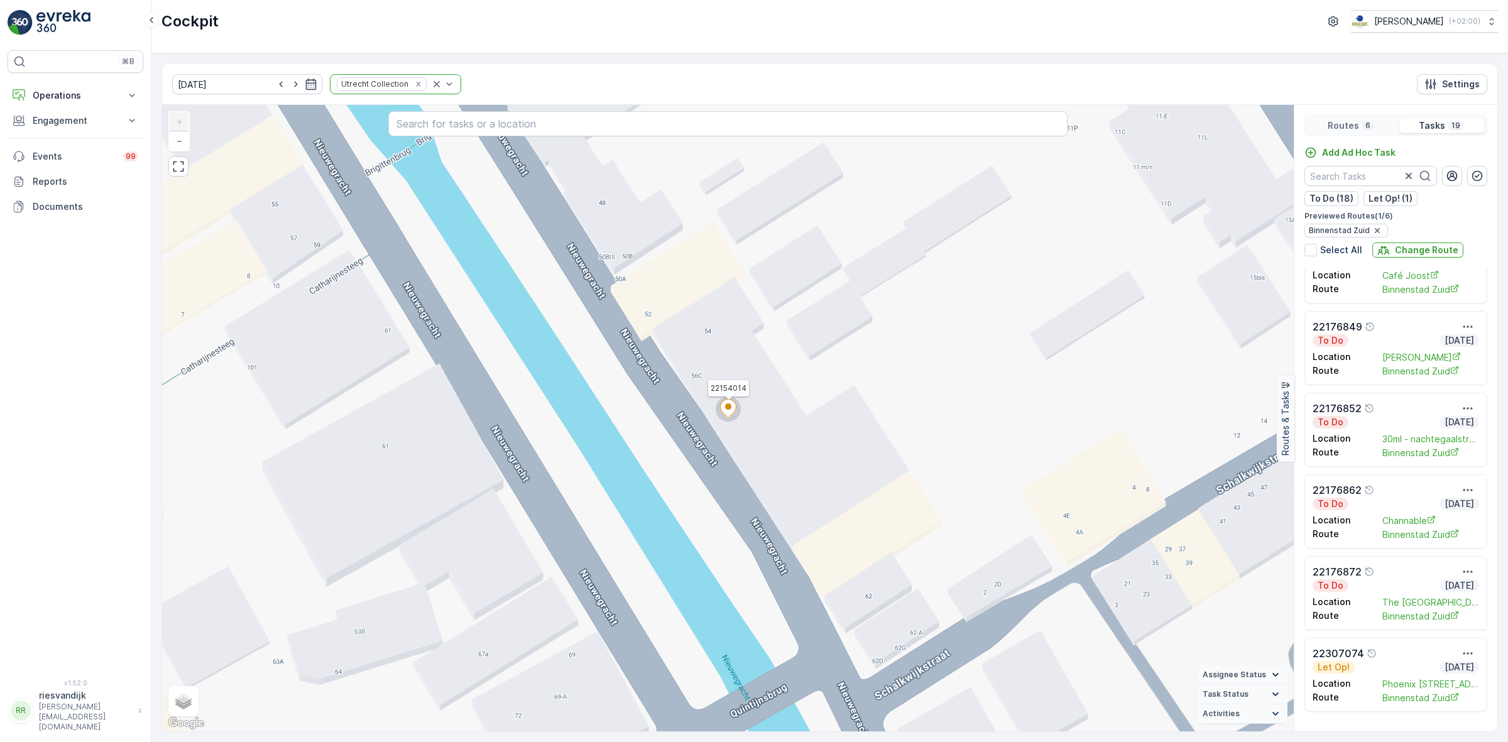
click at [1384, 668] on div "Let Op! 15.10.2025" at bounding box center [1396, 667] width 167 height 13
click at [1465, 652] on icon "button" at bounding box center [1468, 653] width 13 height 13
click at [1456, 596] on span "Change Route" at bounding box center [1438, 594] width 61 height 13
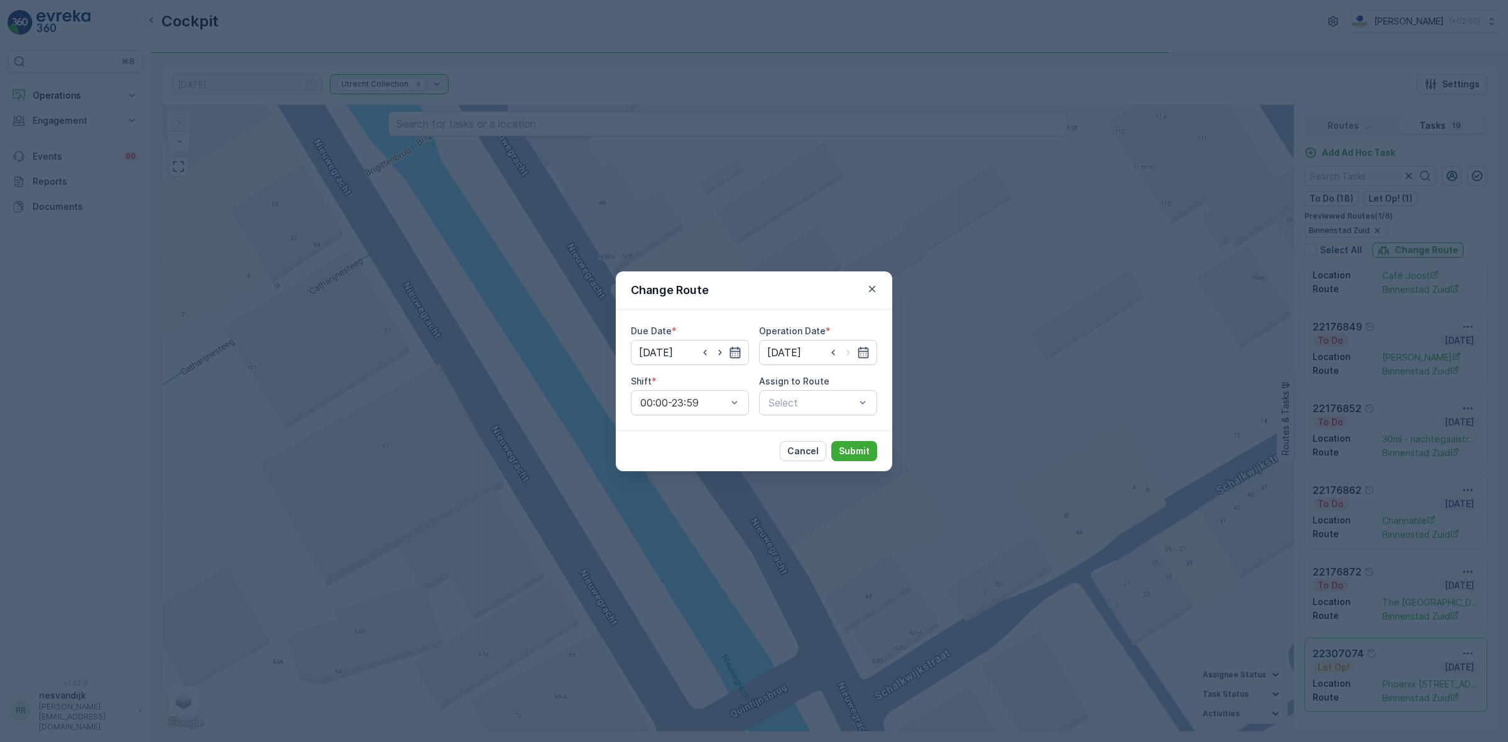
click at [734, 356] on icon "button" at bounding box center [735, 352] width 13 height 13
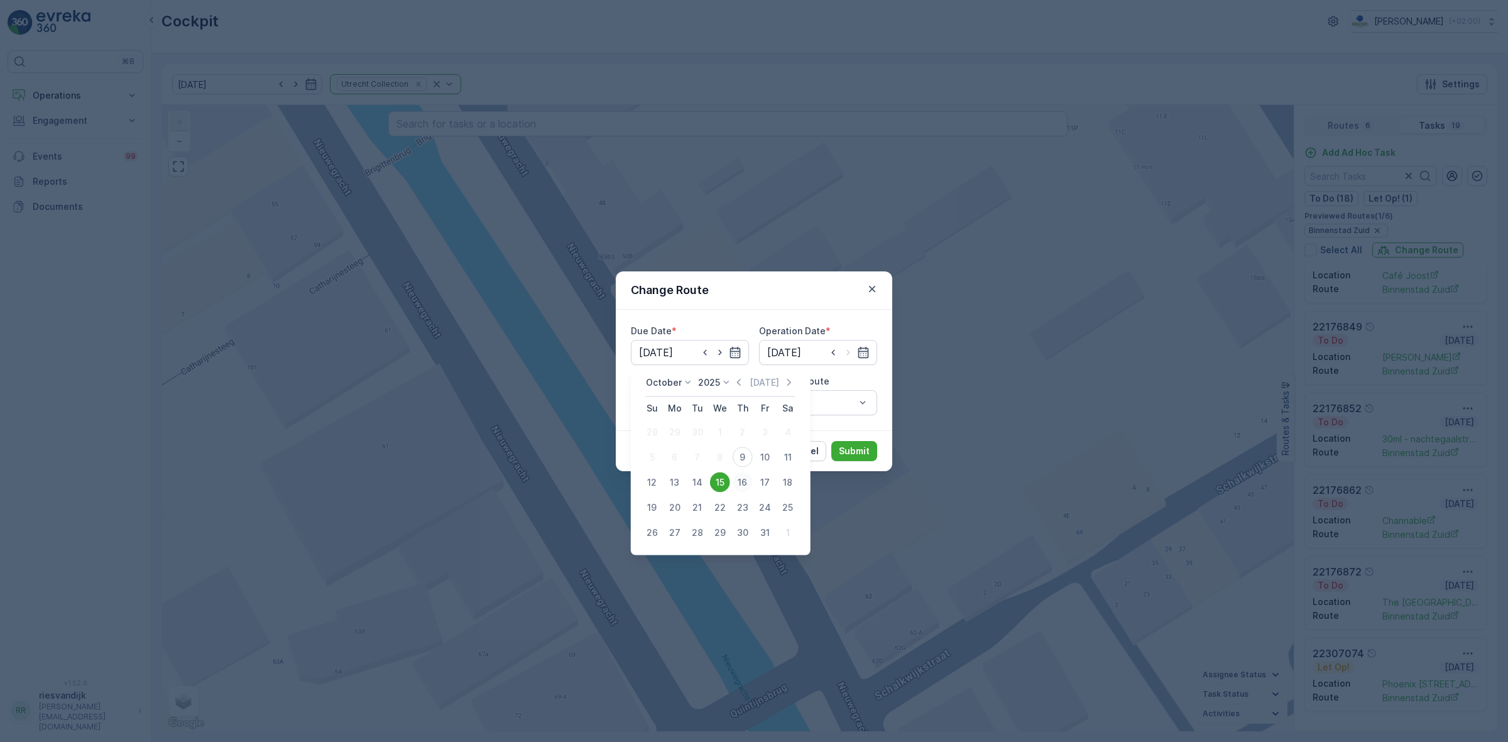
click at [740, 484] on div "16" at bounding box center [743, 483] width 20 height 20
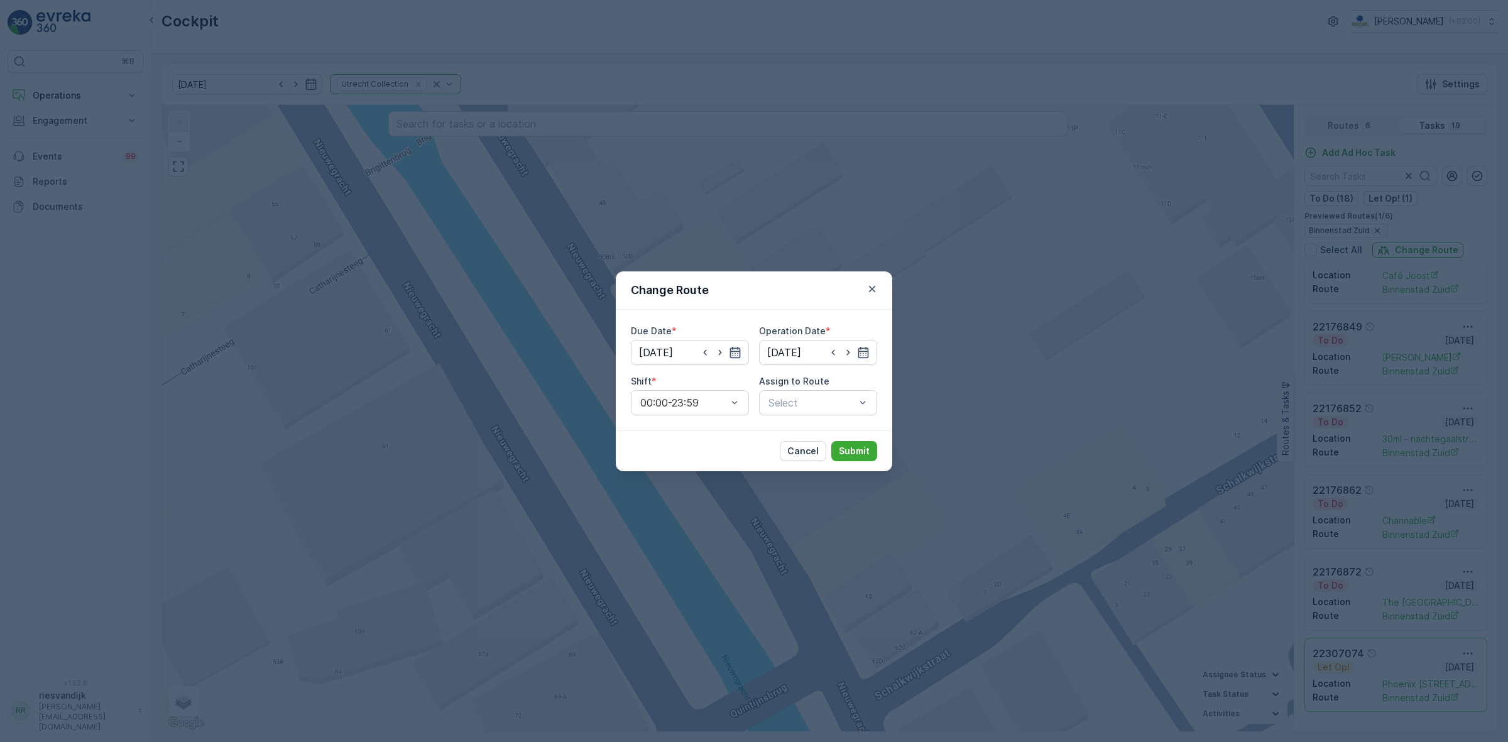
click at [737, 354] on icon "button" at bounding box center [735, 352] width 13 height 13
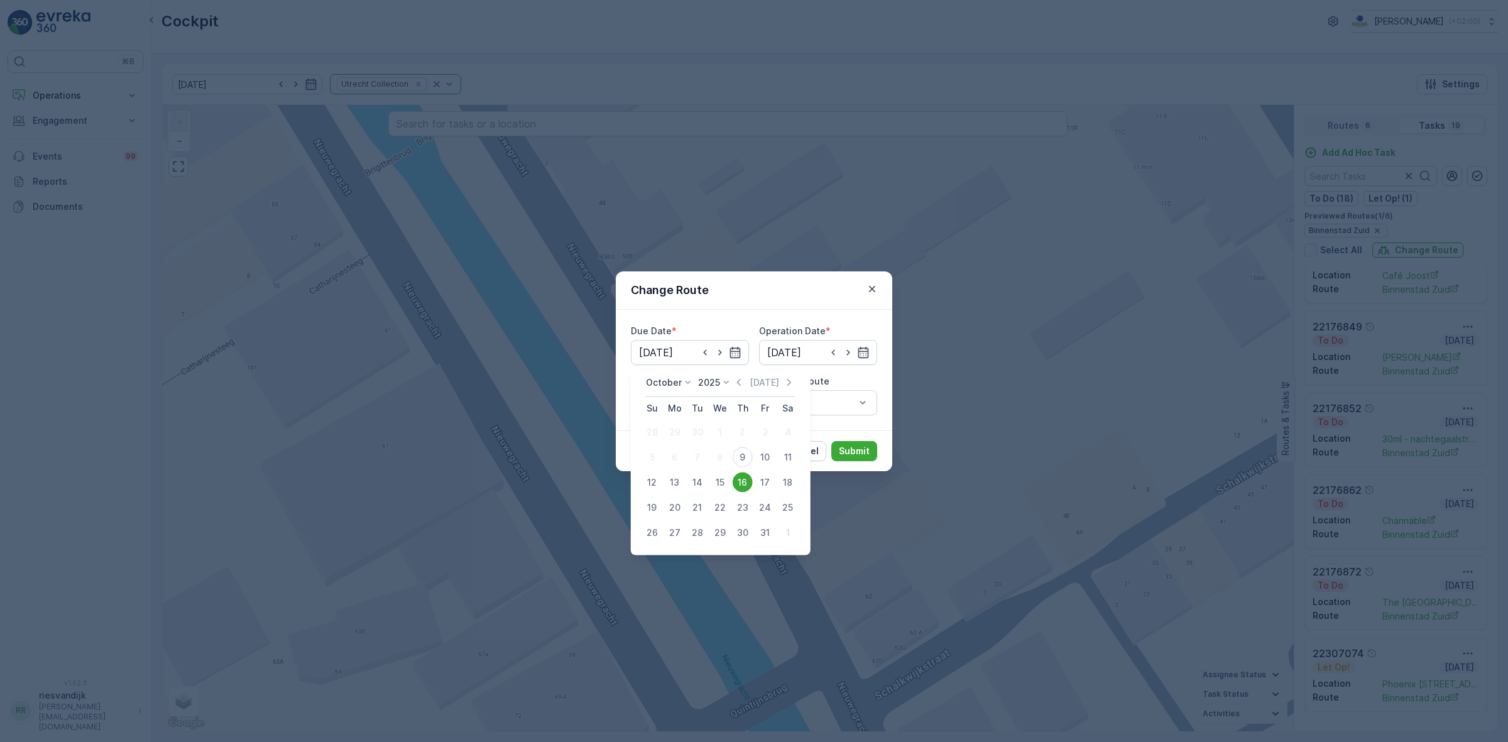
click at [716, 482] on div "15" at bounding box center [720, 483] width 20 height 20
type input "15.10.2025"
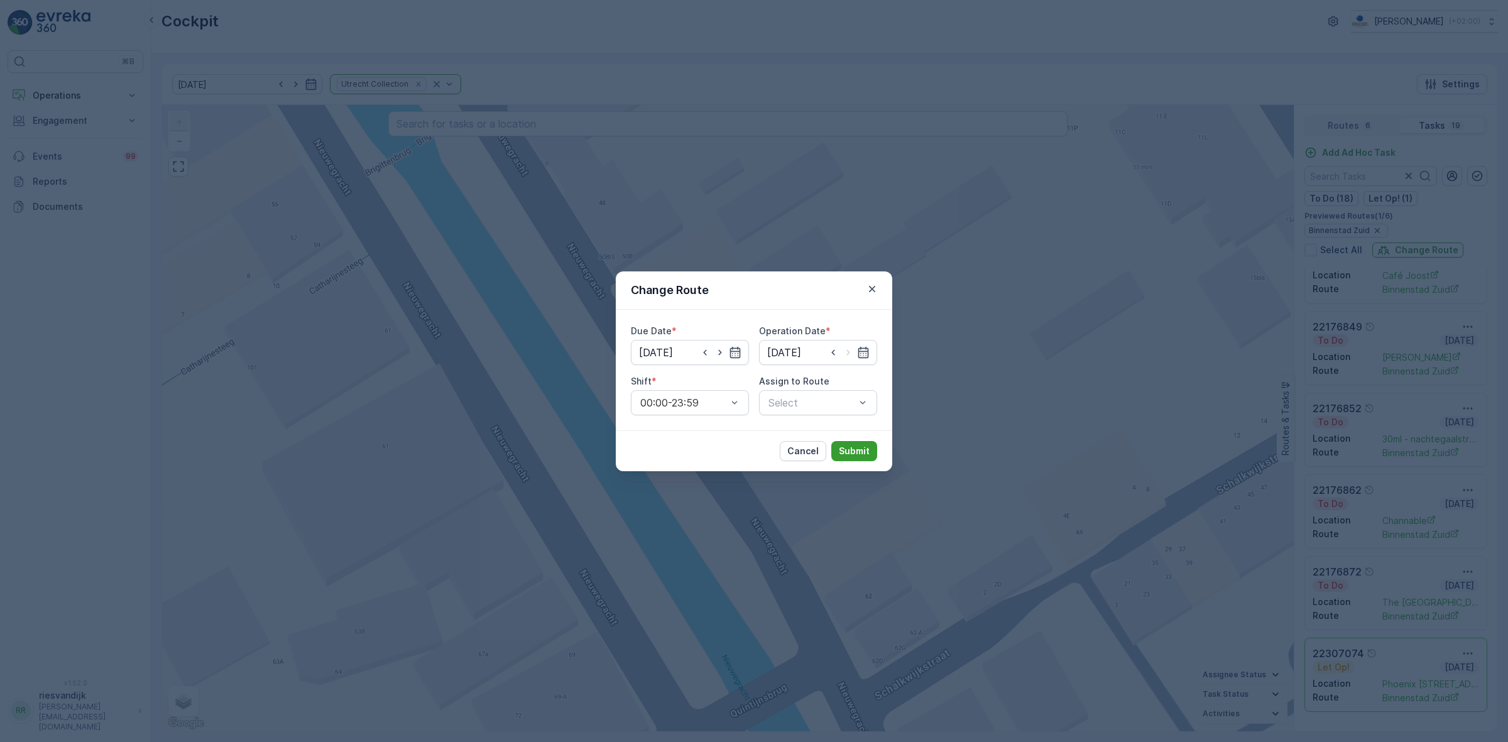
click at [845, 454] on p "Submit" at bounding box center [854, 451] width 31 height 13
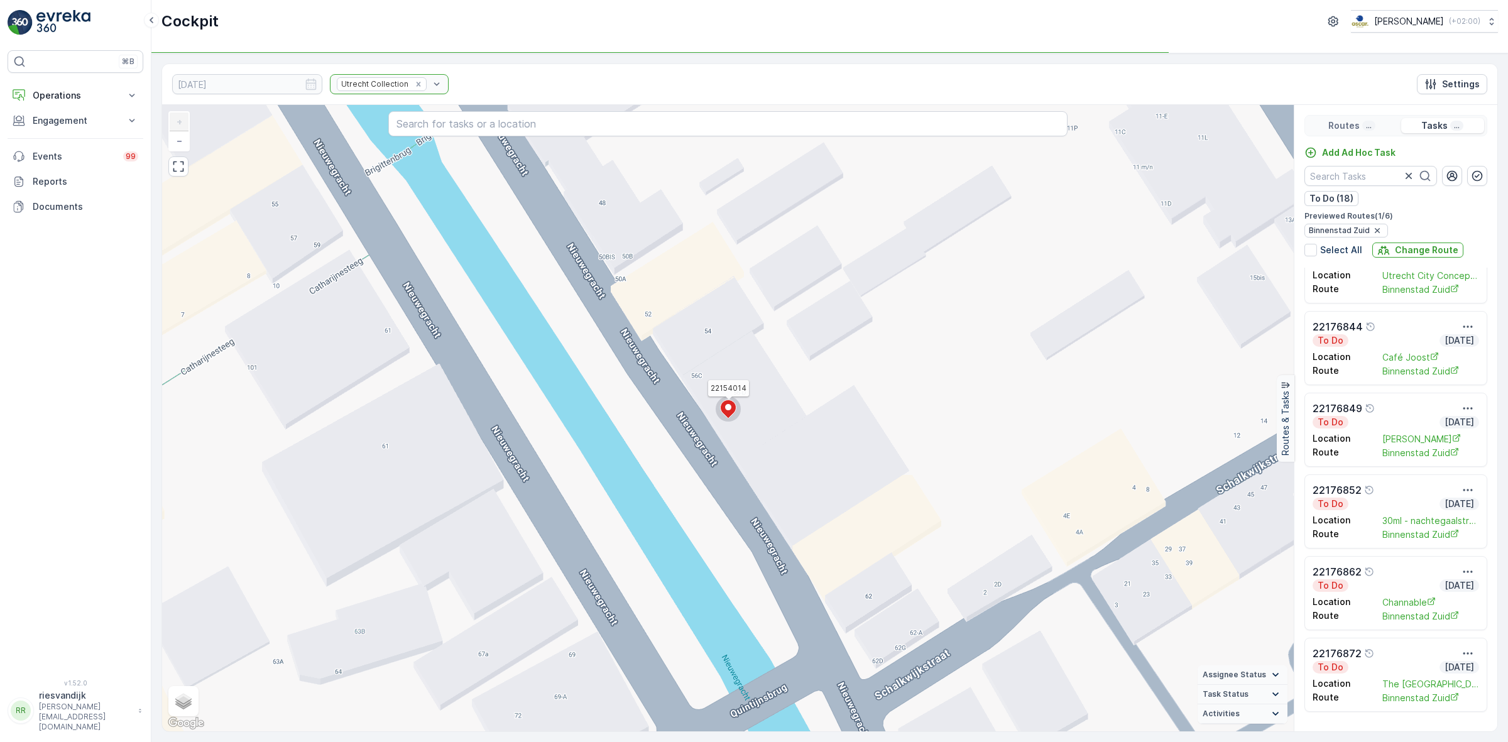
scroll to position [1019, 0]
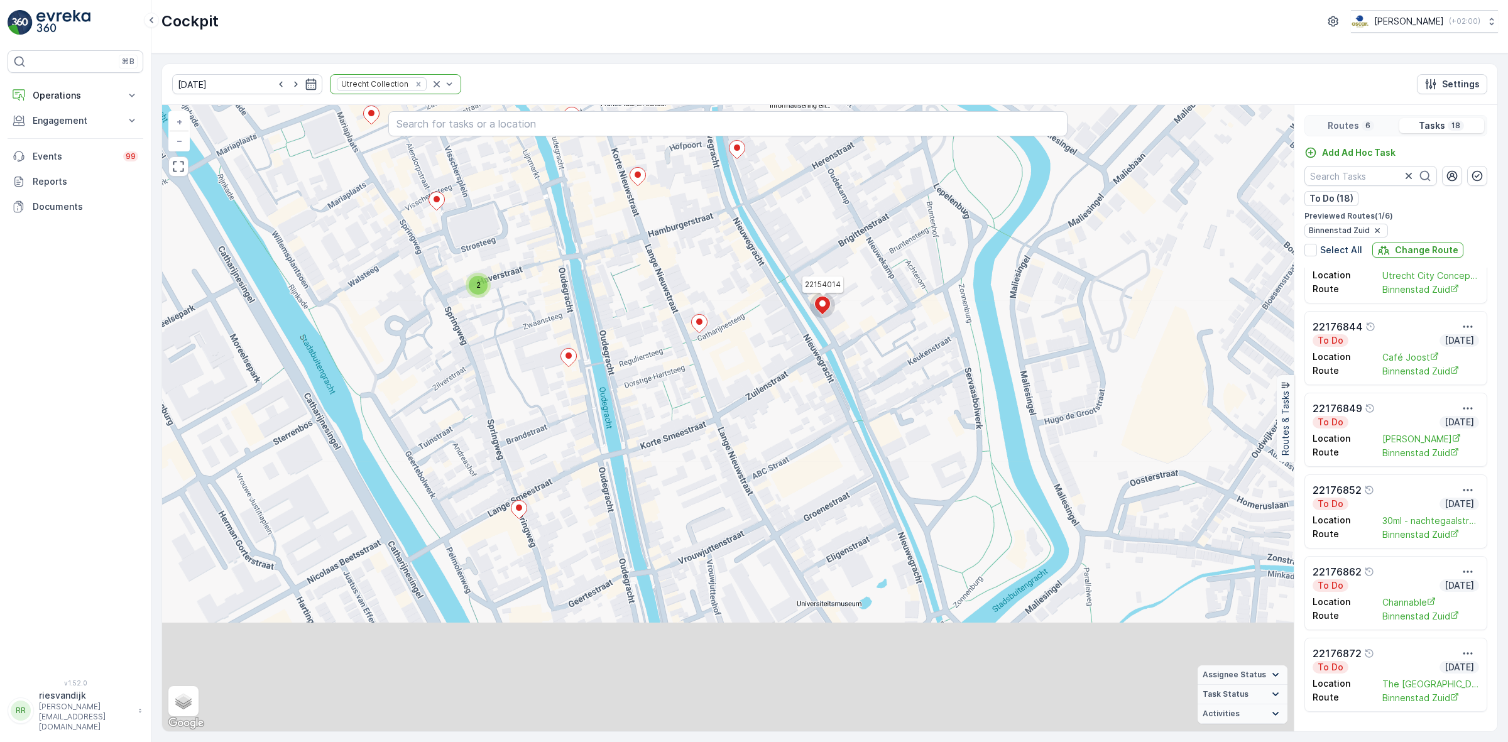
drag, startPoint x: 824, startPoint y: 569, endPoint x: 864, endPoint y: 32, distance: 538.7
click at [864, 32] on div "Cockpit Oscar Circulair ( +02:00 ) 09.10.2025 Utrecht Collection Settings 2 221…" at bounding box center [829, 371] width 1357 height 742
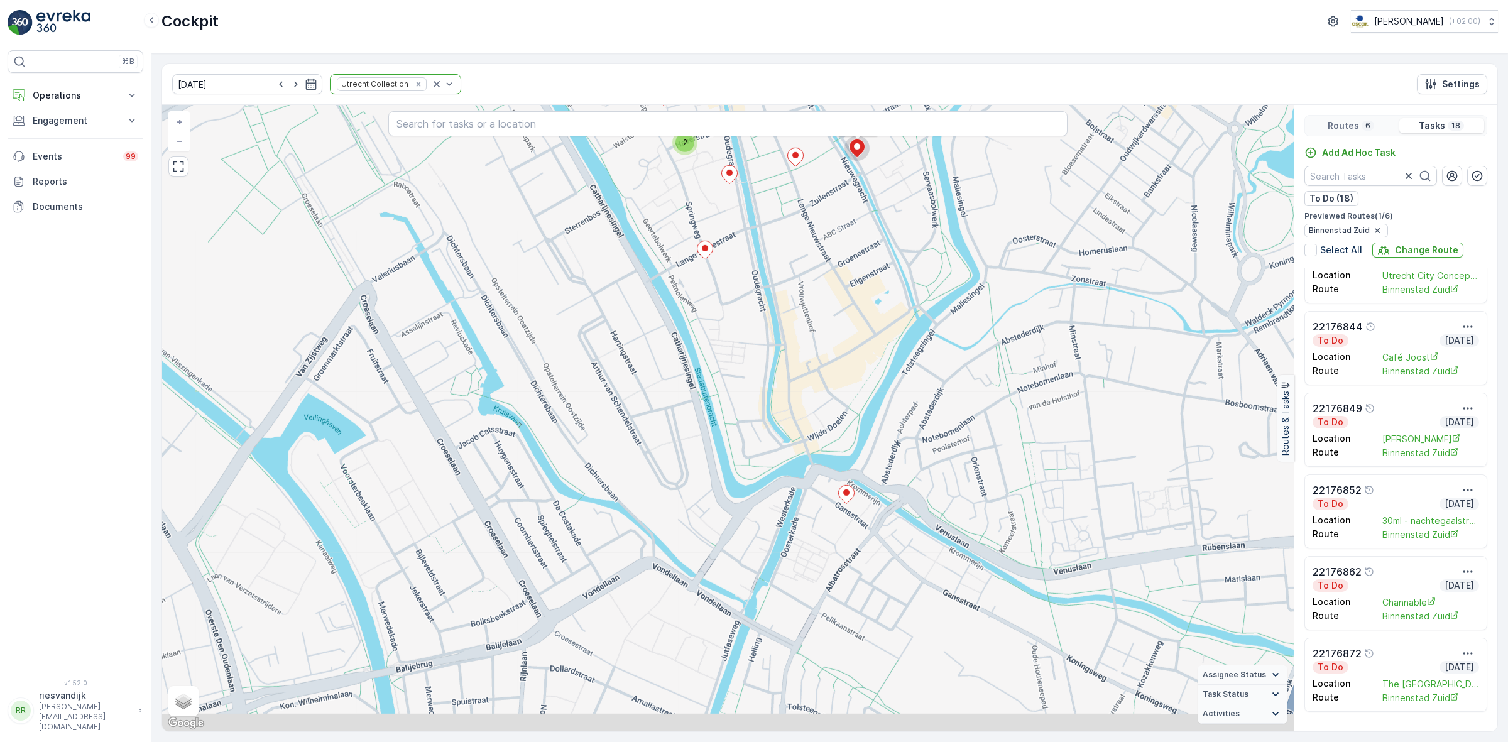
click at [806, 454] on div "2 22154014 + − Satellite Roadmap Terrain Hybrid Leaflet Keyboard shortcuts Map …" at bounding box center [728, 418] width 1132 height 626
click at [848, 503] on icon at bounding box center [847, 494] width 16 height 18
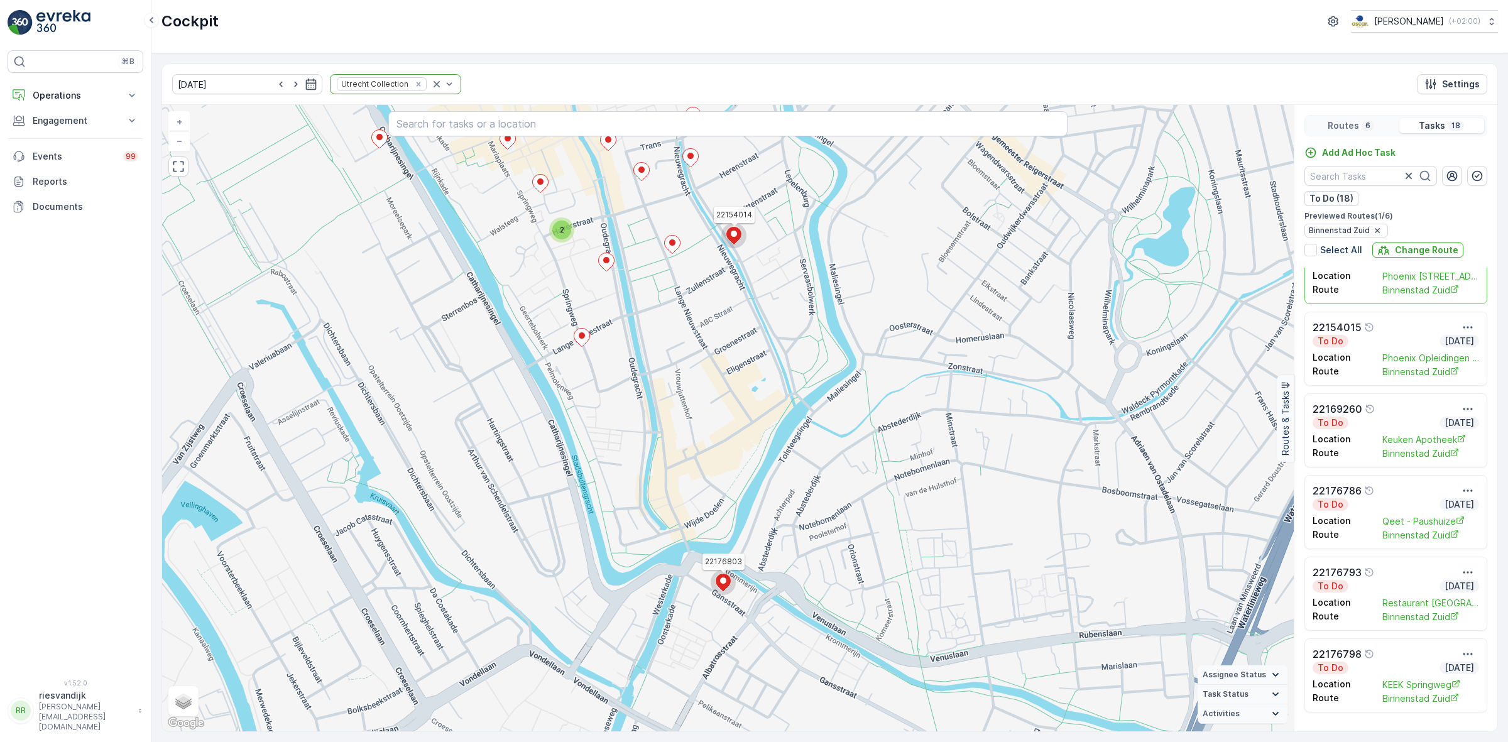
scroll to position [76, 0]
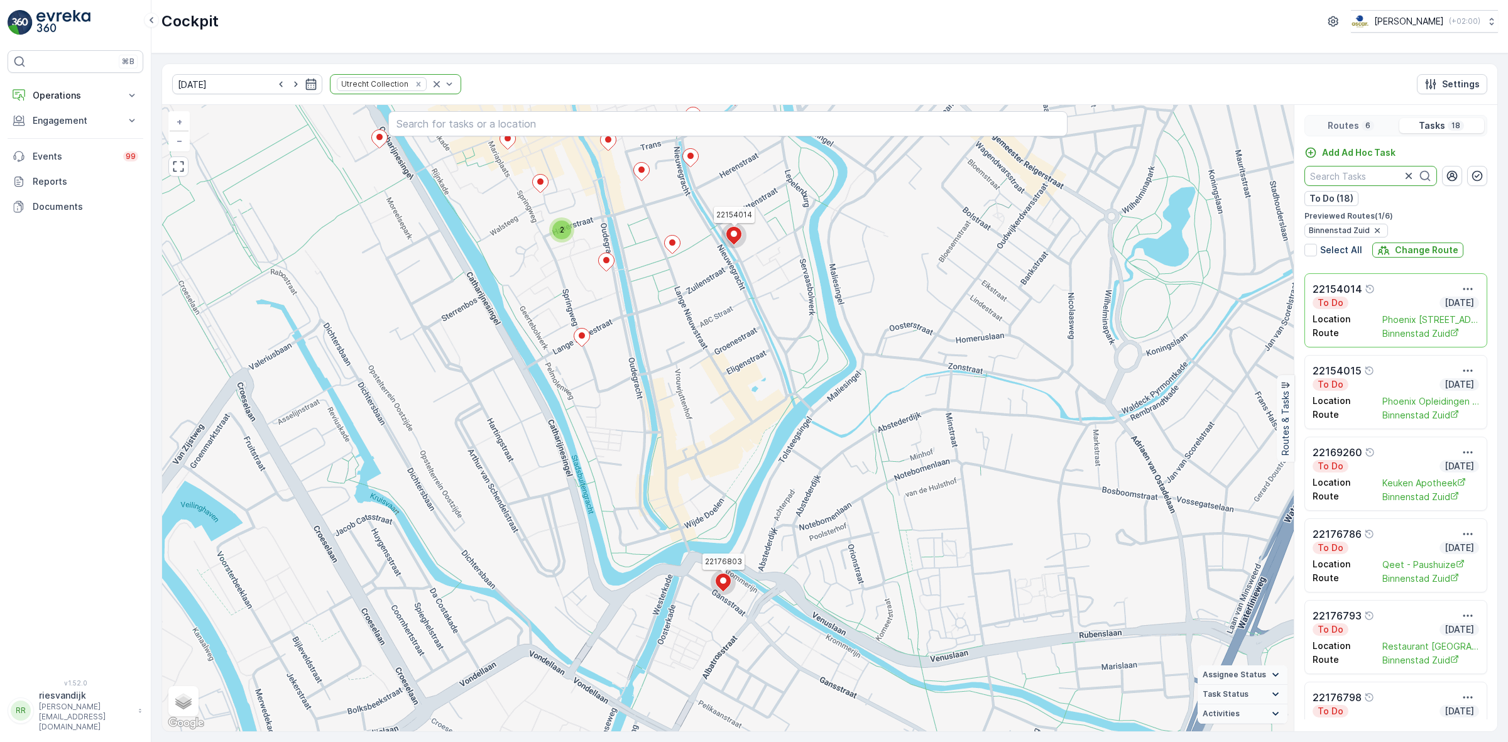
click at [1357, 181] on input "text" at bounding box center [1370, 176] width 133 height 20
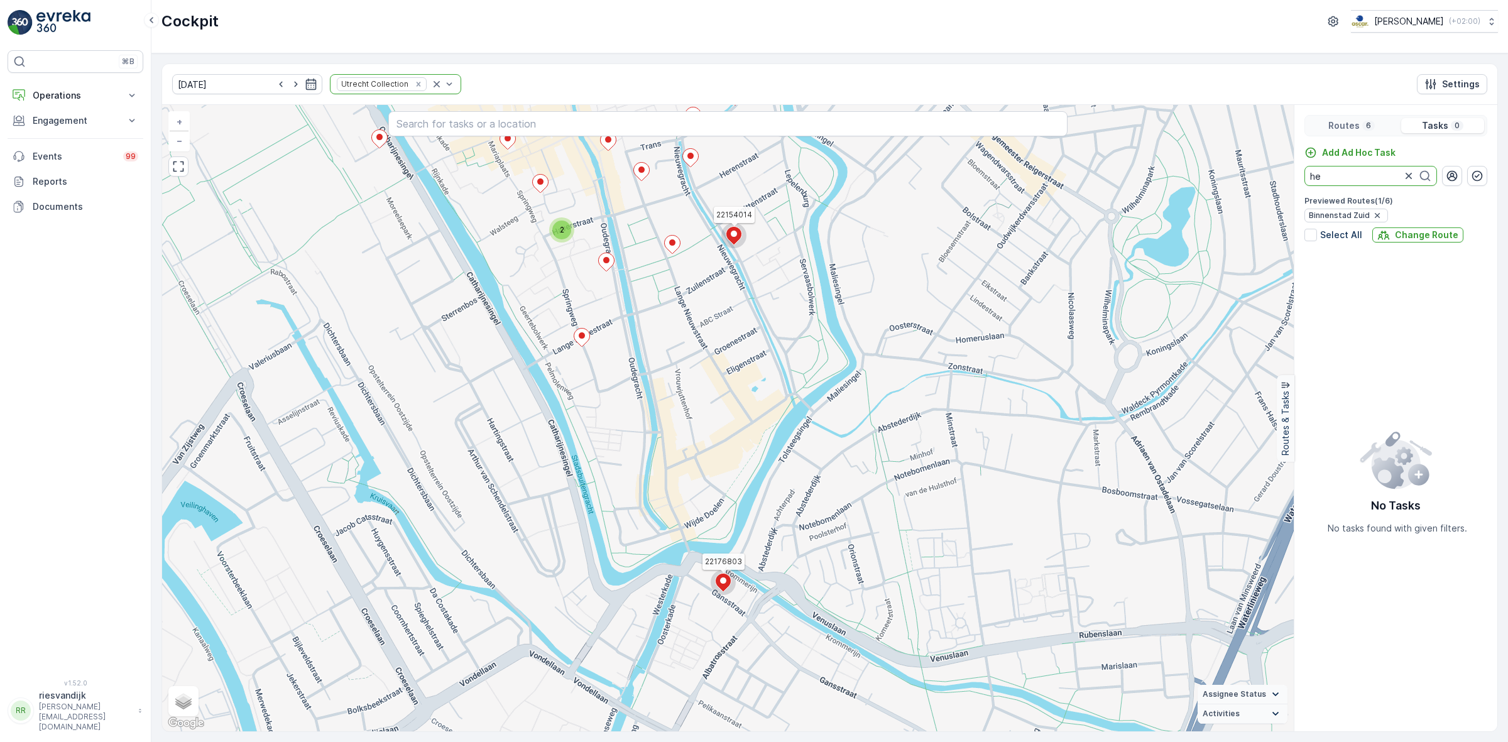
type input "h"
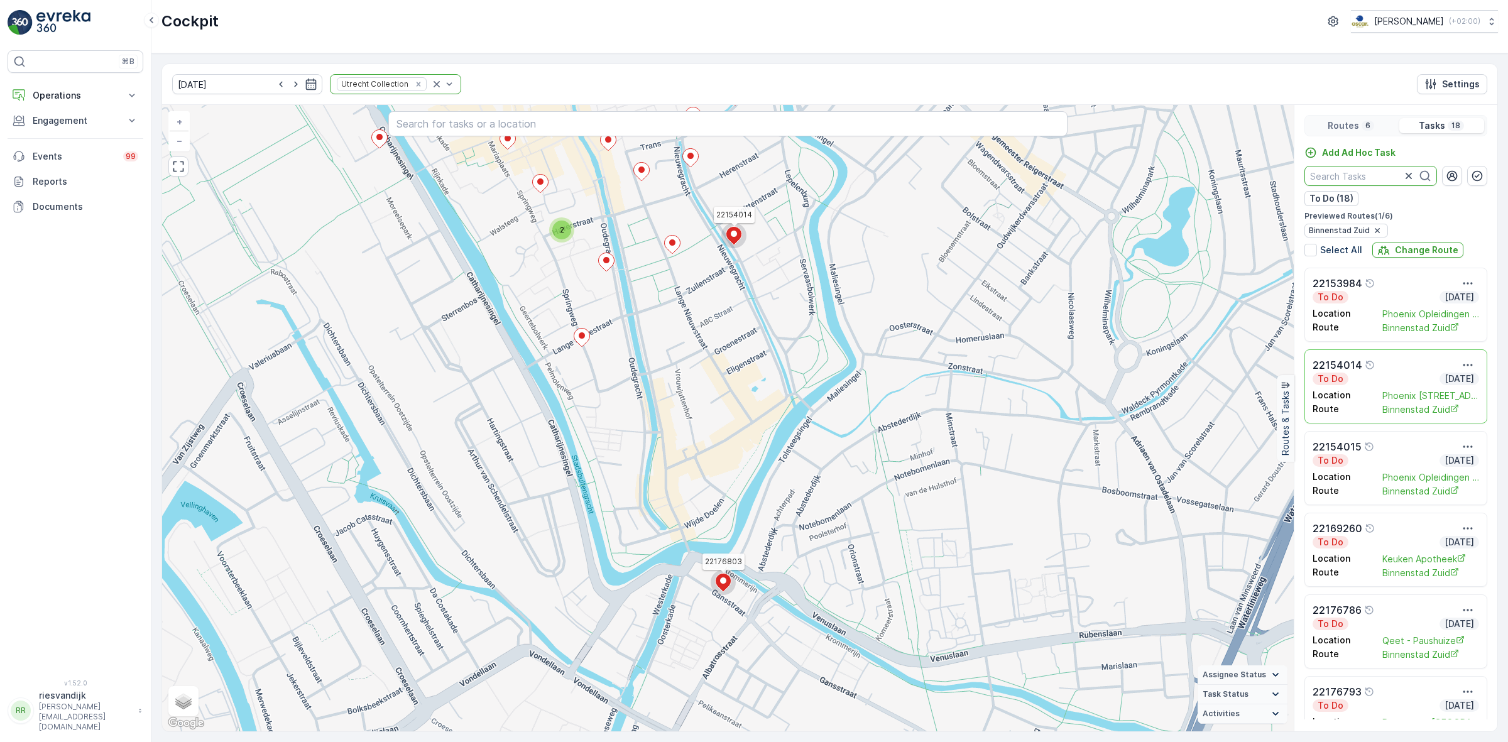
click at [1394, 378] on div "To Do Today" at bounding box center [1396, 379] width 167 height 13
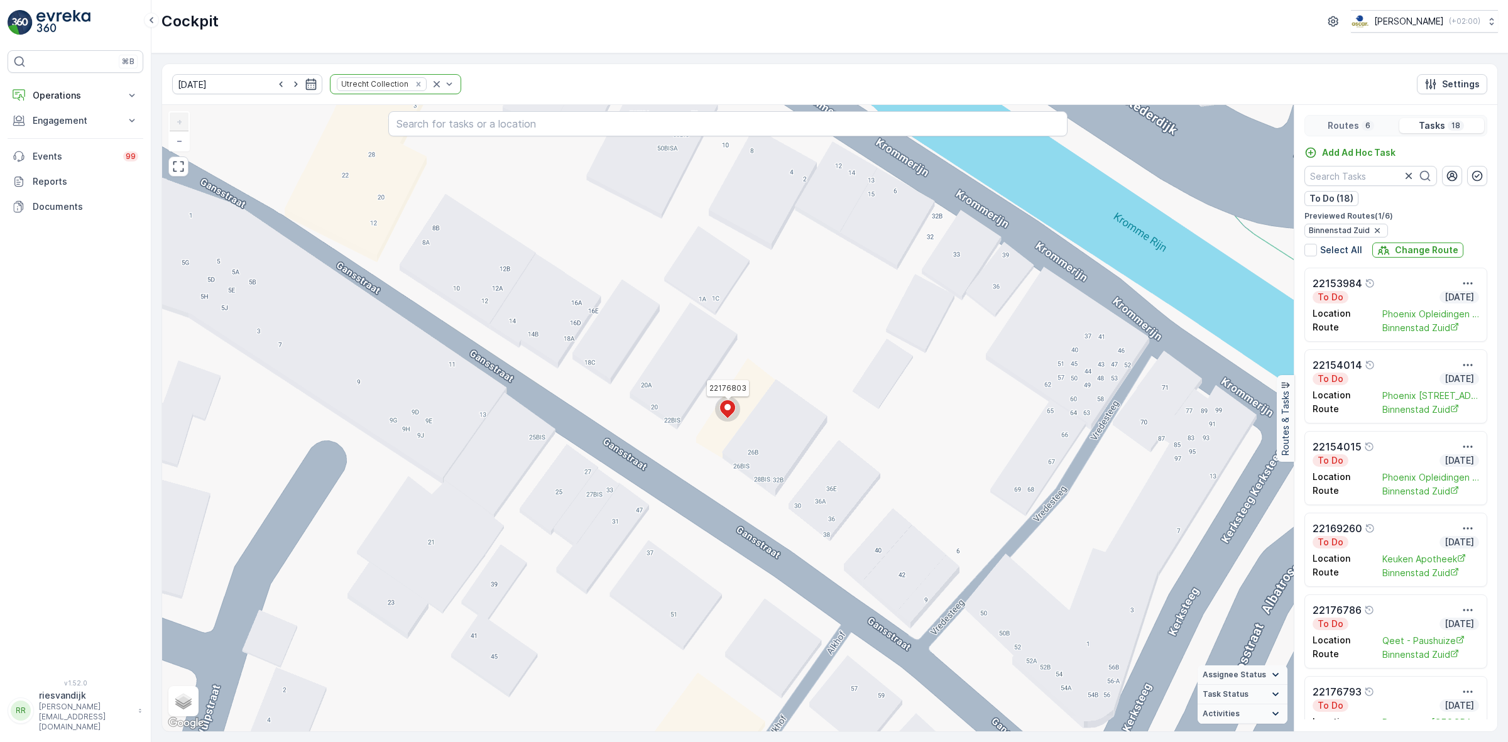
click at [1364, 127] on p "6" at bounding box center [1368, 126] width 8 height 10
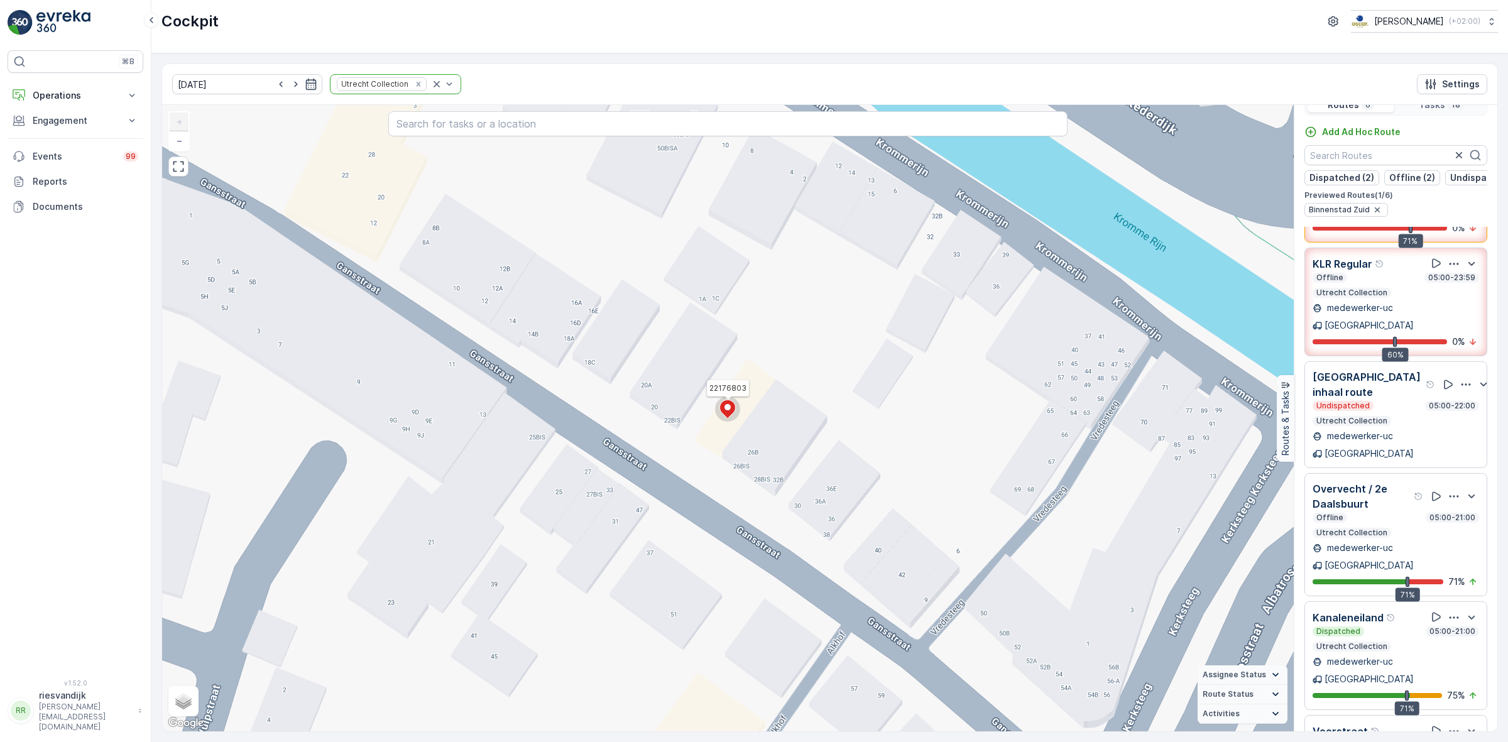
scroll to position [31, 0]
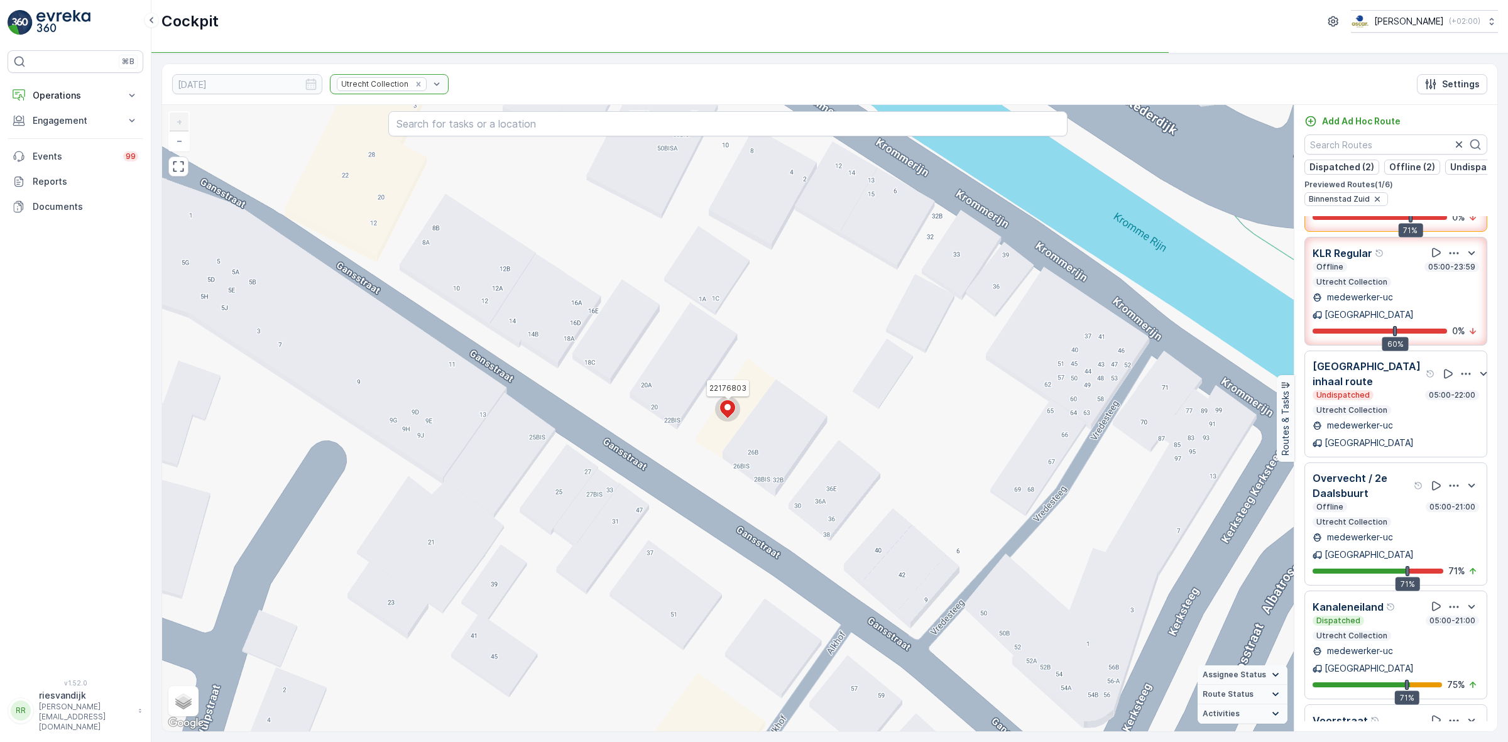
click at [1447, 462] on div "Overvecht / 2e Daalsbuurt Offline 05:00-21:00 Utrecht Collection medewerker-uc …" at bounding box center [1395, 523] width 183 height 123
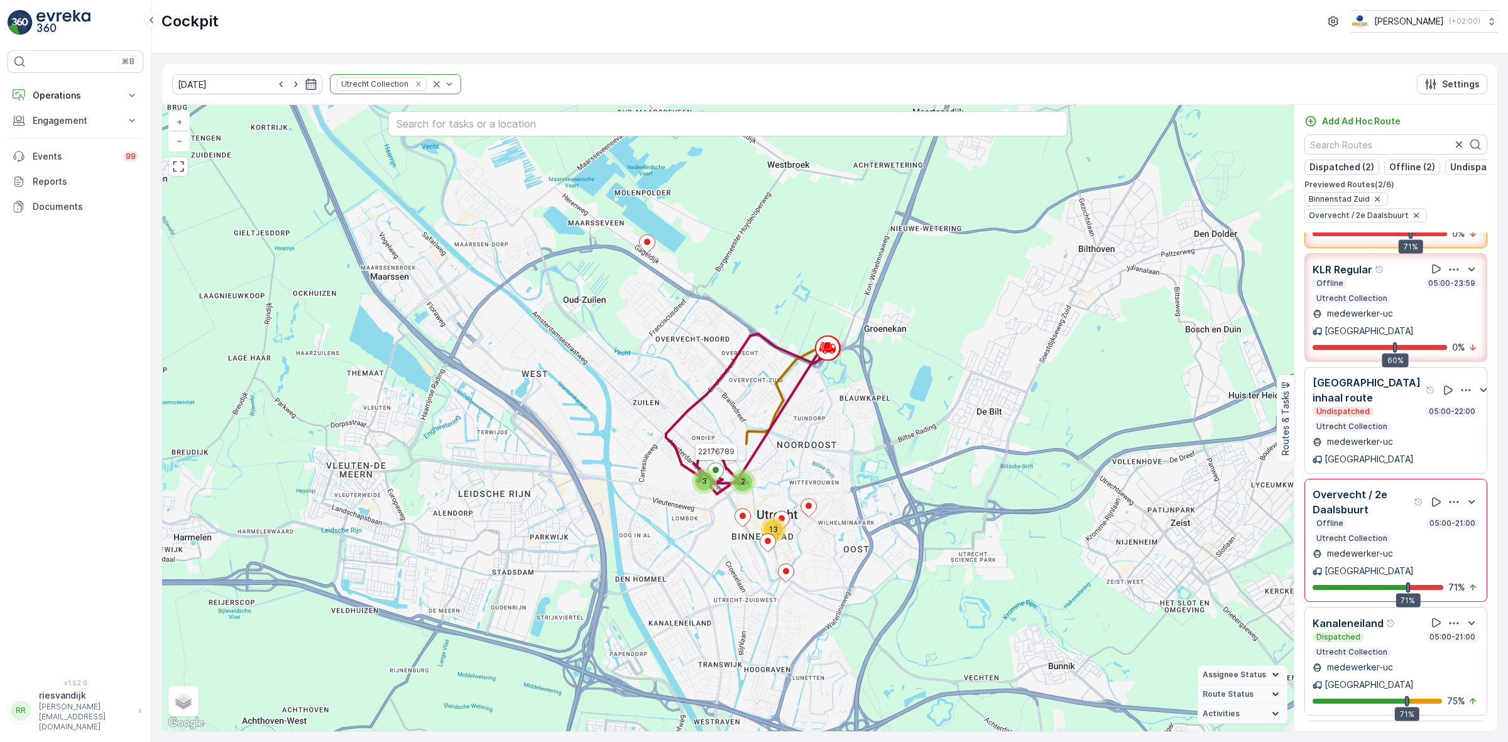
click at [1355, 518] on div "Offline 05:00-21:00" at bounding box center [1396, 523] width 167 height 10
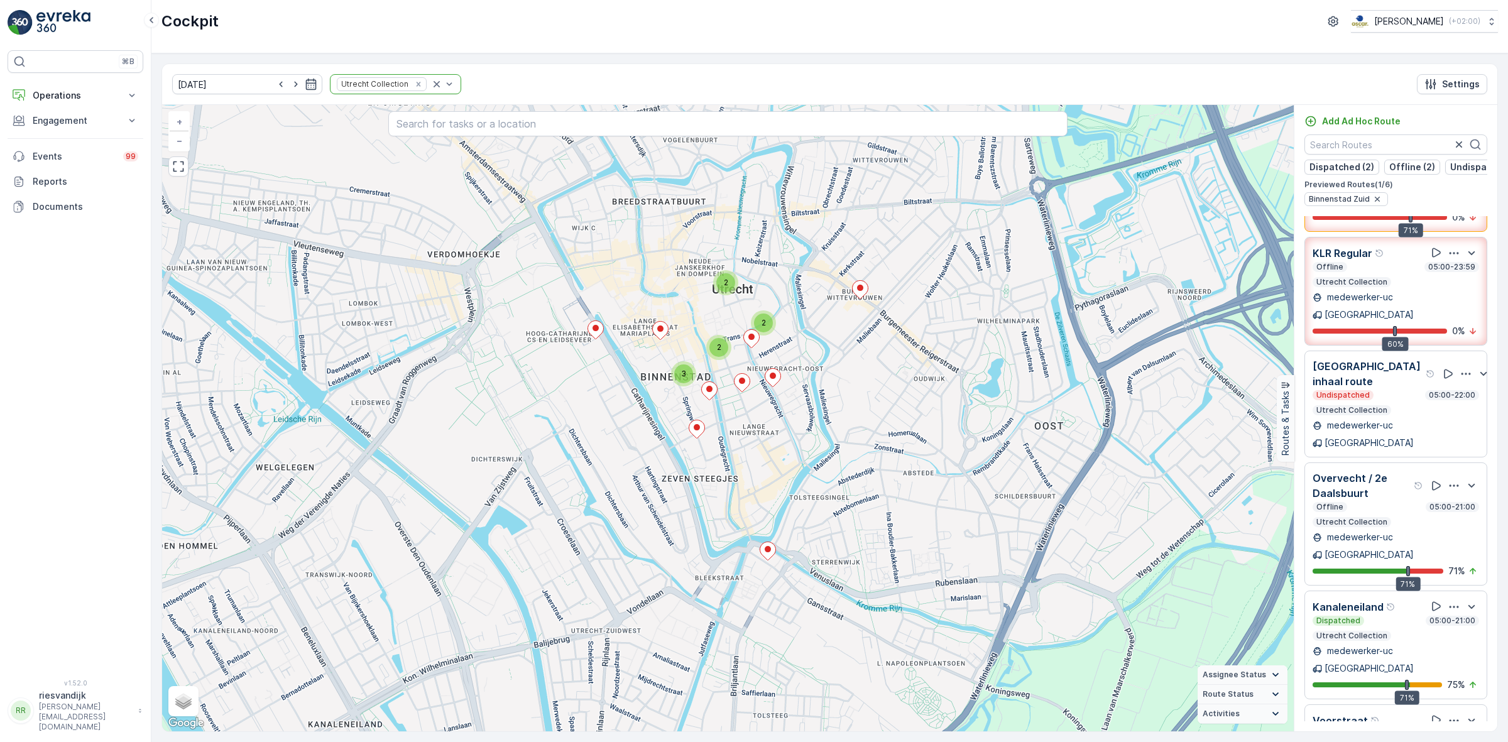
click at [1448, 479] on icon "button" at bounding box center [1454, 485] width 13 height 13
click at [1451, 514] on span "See More Details" at bounding box center [1452, 520] width 73 height 13
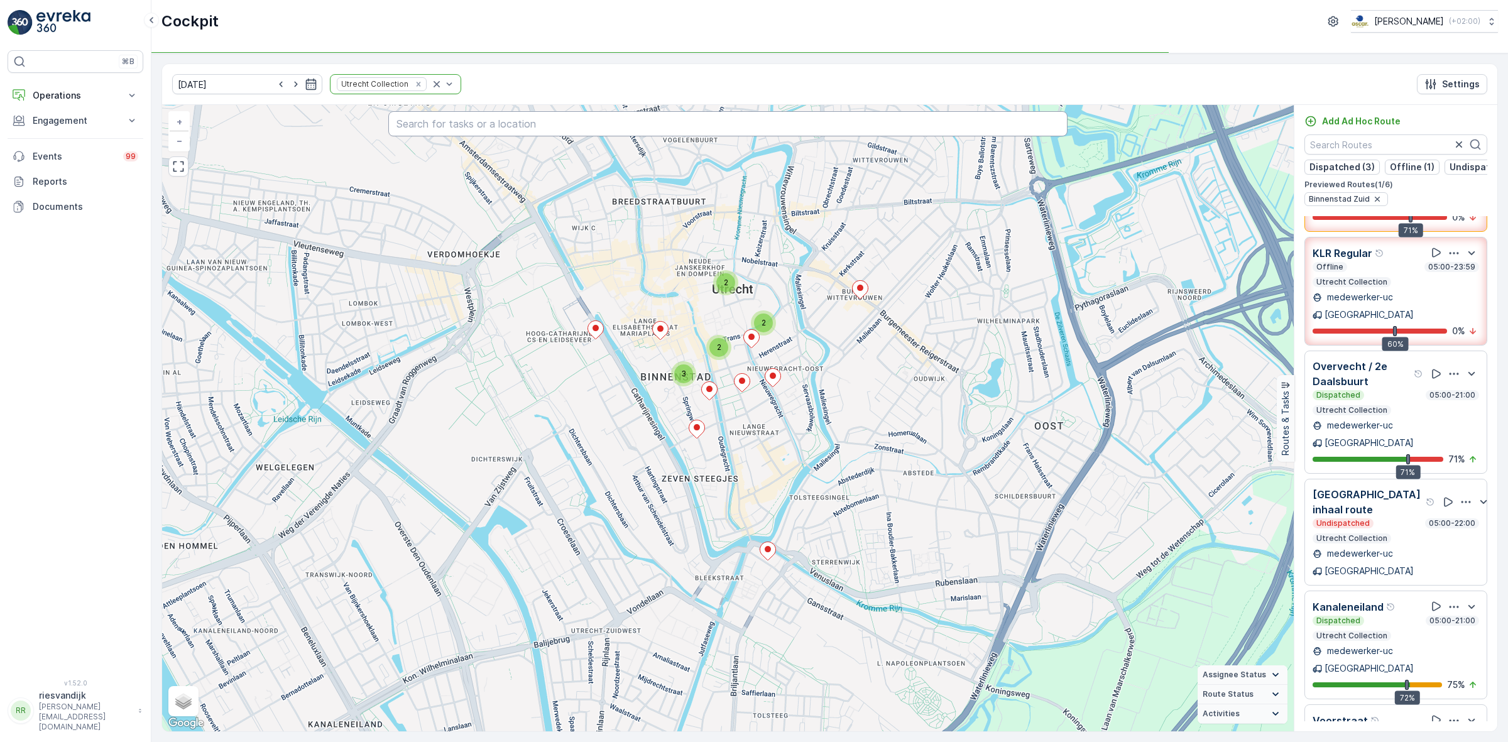
click at [602, 126] on input "text" at bounding box center [727, 123] width 679 height 25
type input "qeet"
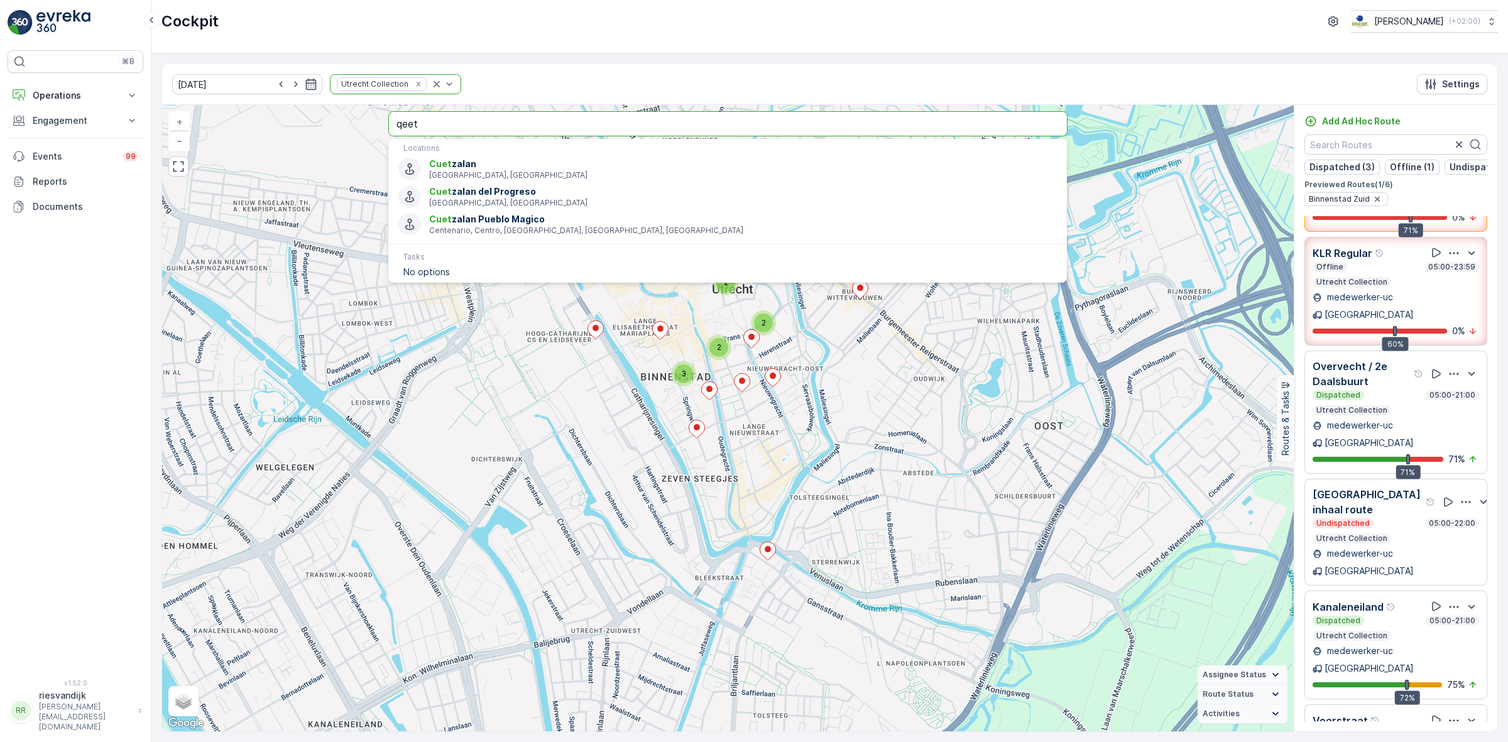
drag, startPoint x: 708, startPoint y: 115, endPoint x: 374, endPoint y: 124, distance: 333.8
click at [374, 124] on div "2 3 2 2 + − Satellite Roadmap Terrain Hybrid Leaflet Keyboard shortcuts Map Dat…" at bounding box center [728, 418] width 1132 height 626
click at [643, 74] on div "09.10.2025 Utrecht Collection Settings" at bounding box center [829, 84] width 1335 height 41
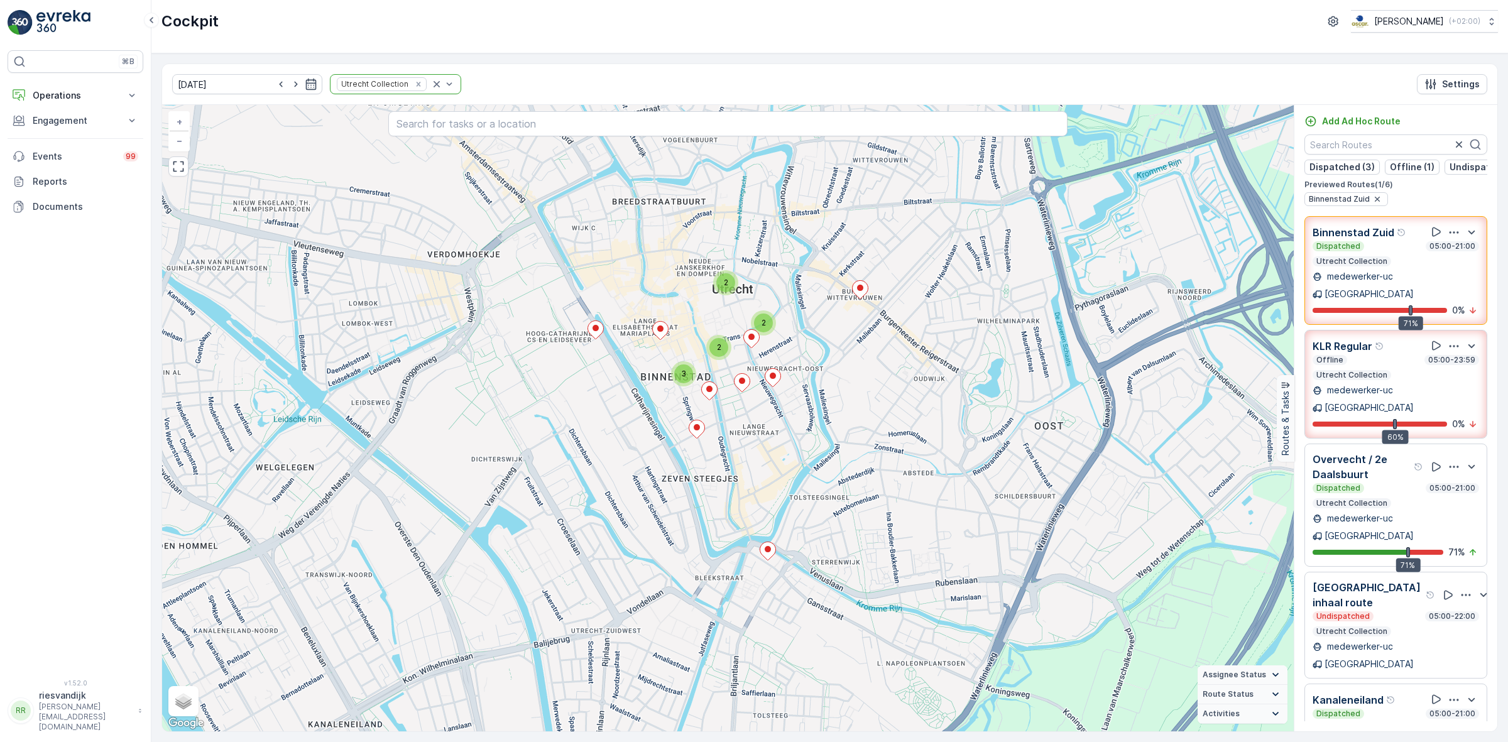
scroll to position [0, 0]
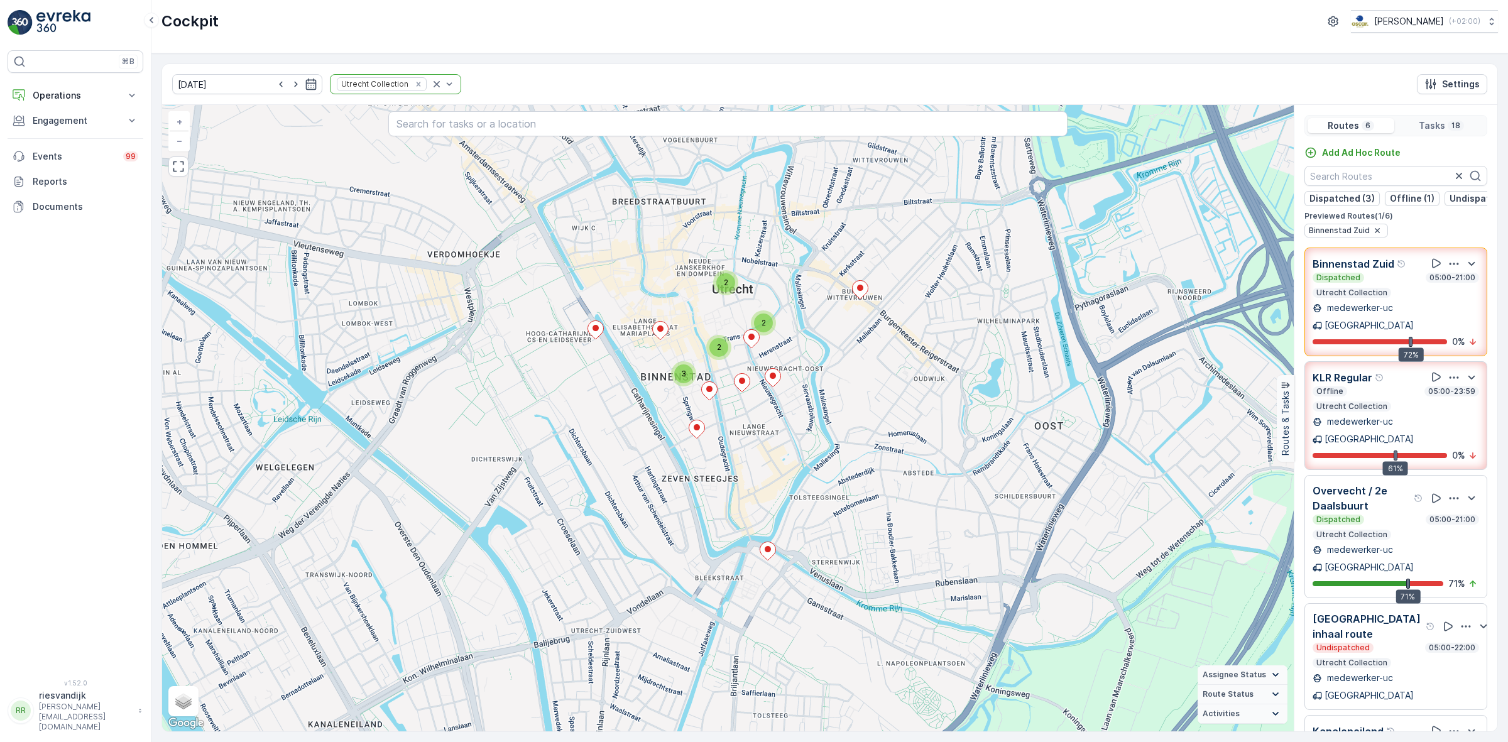
click at [1434, 121] on p "Tasks" at bounding box center [1432, 125] width 26 height 13
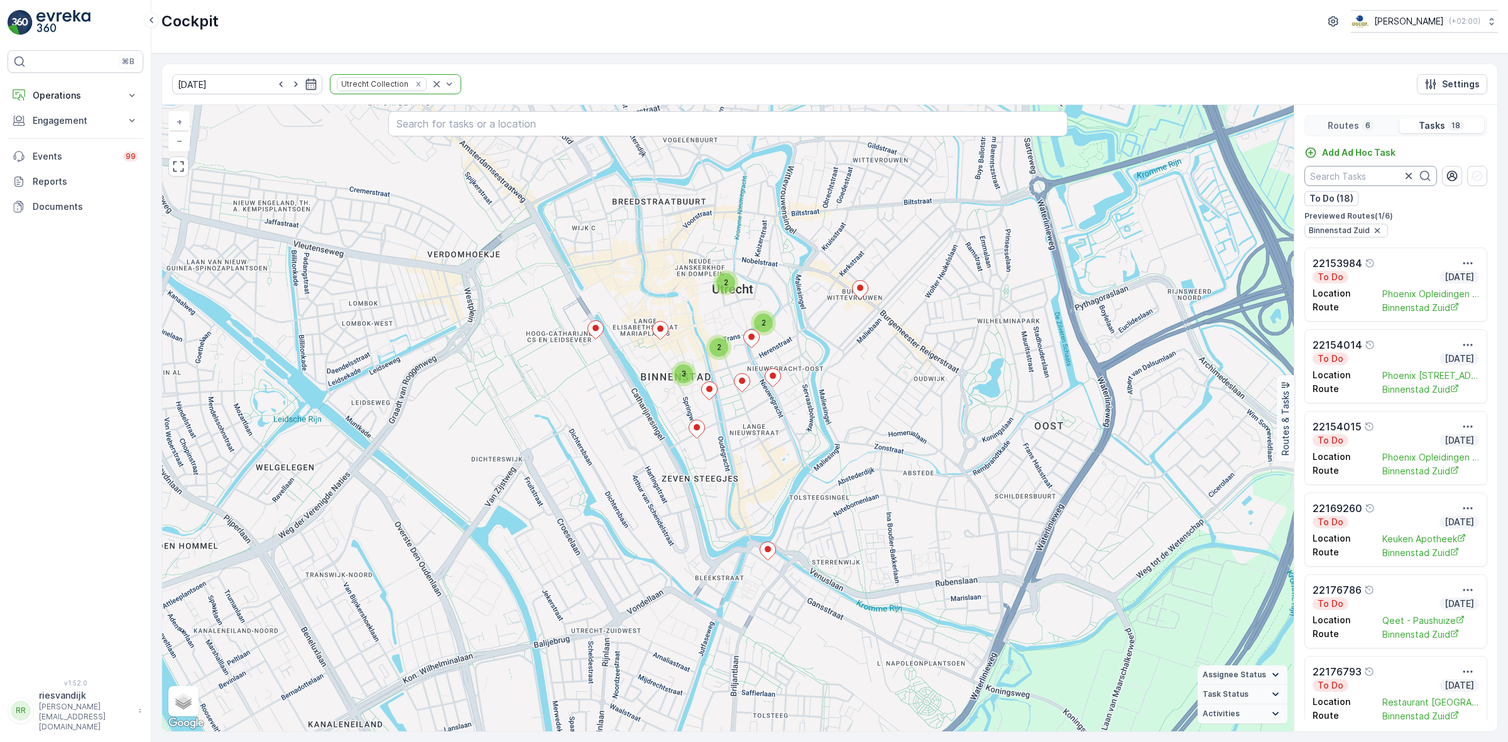
click at [1370, 180] on input "text" at bounding box center [1370, 176] width 133 height 20
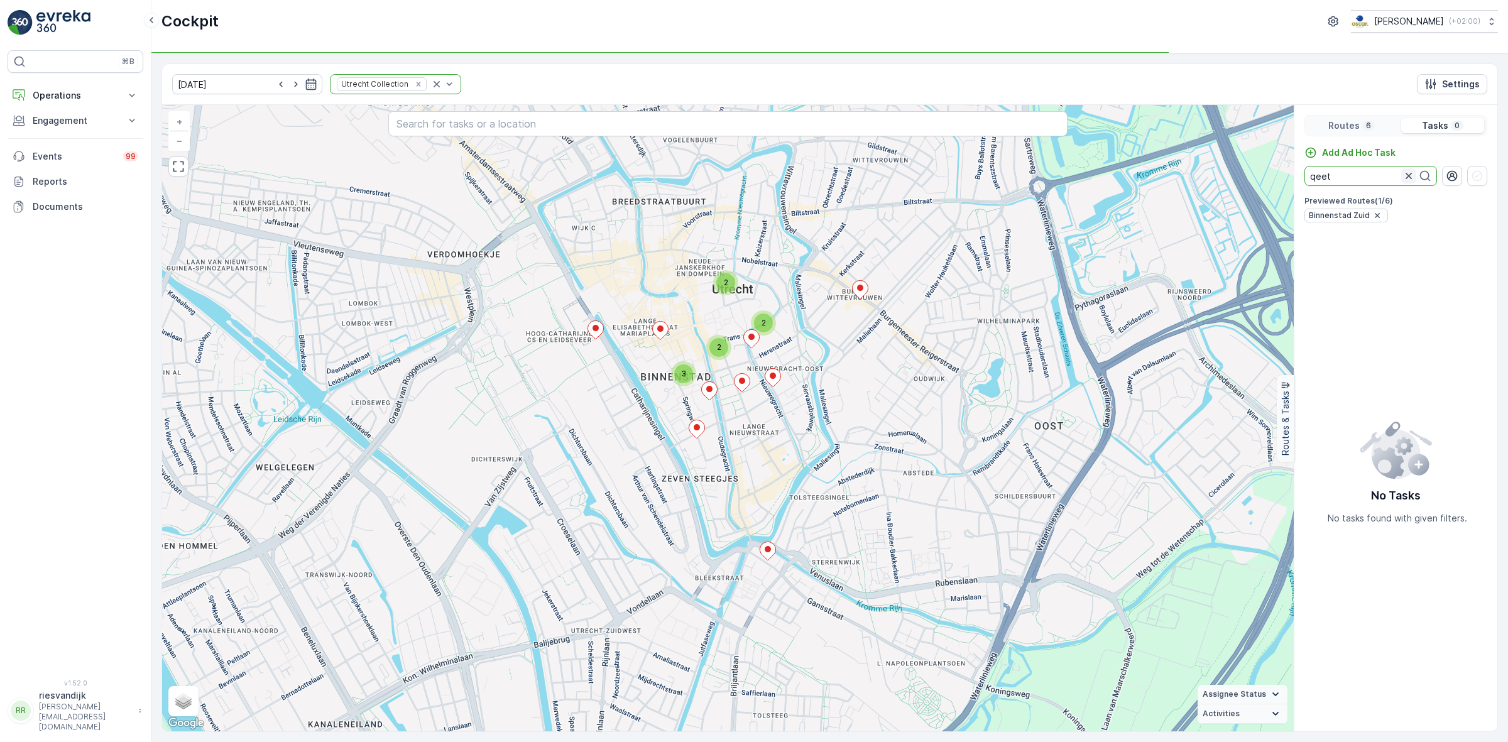
type input "qeet"
click at [1411, 177] on icon "button" at bounding box center [1408, 176] width 13 height 13
type input "q"
type input "k"
type input "qeet"
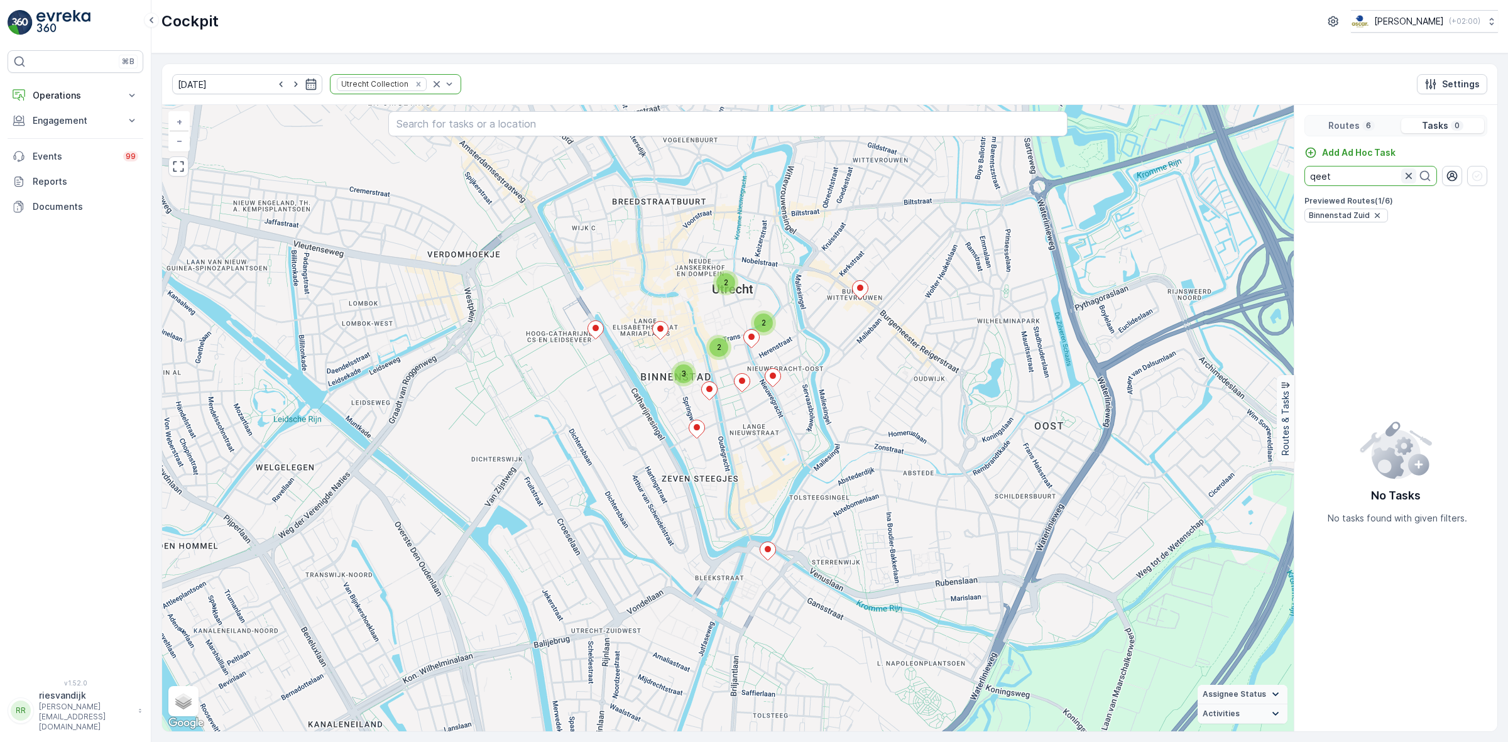
click at [1407, 177] on icon "button" at bounding box center [1409, 176] width 6 height 6
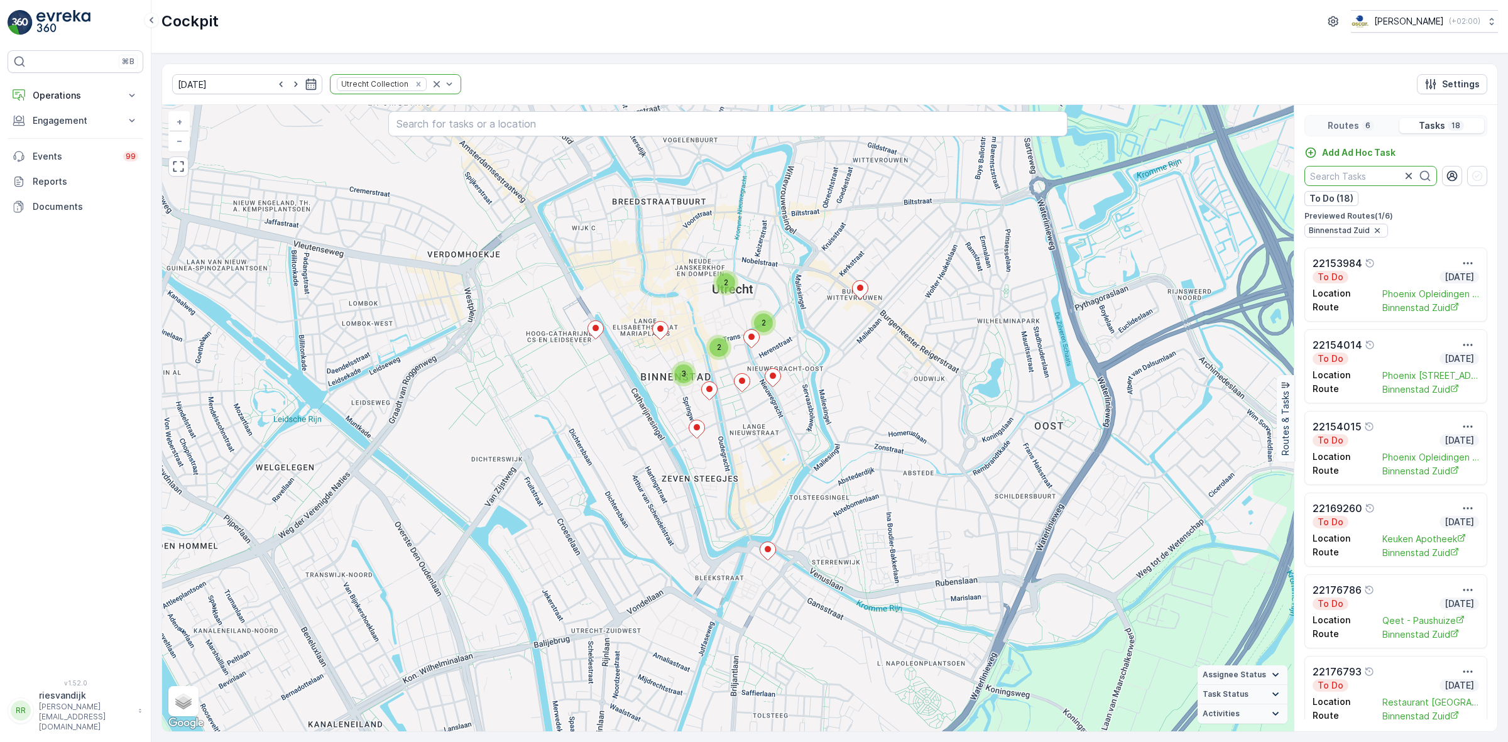
click at [1351, 120] on p "Routes" at bounding box center [1343, 125] width 31 height 13
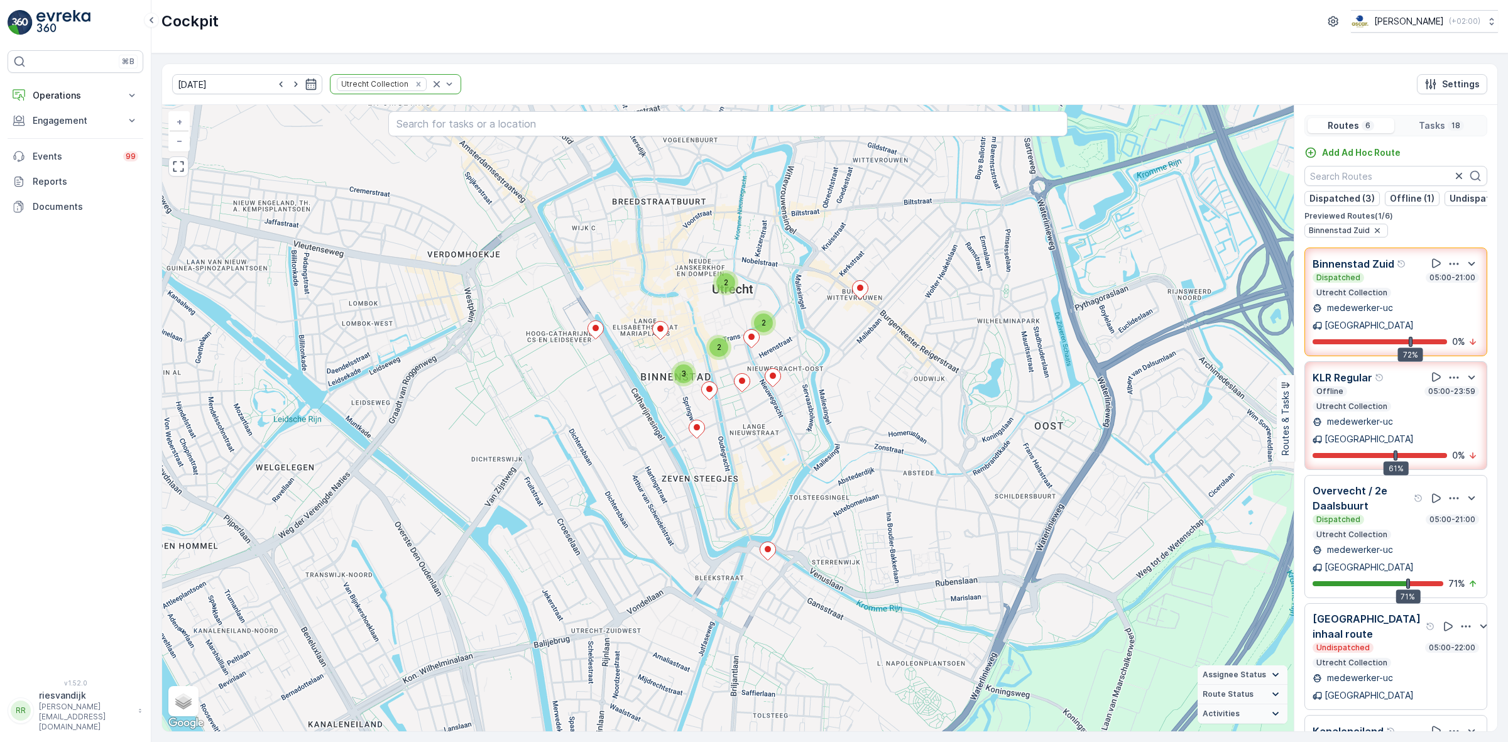
click at [1381, 298] on p "Utrecht Collection" at bounding box center [1352, 293] width 74 height 10
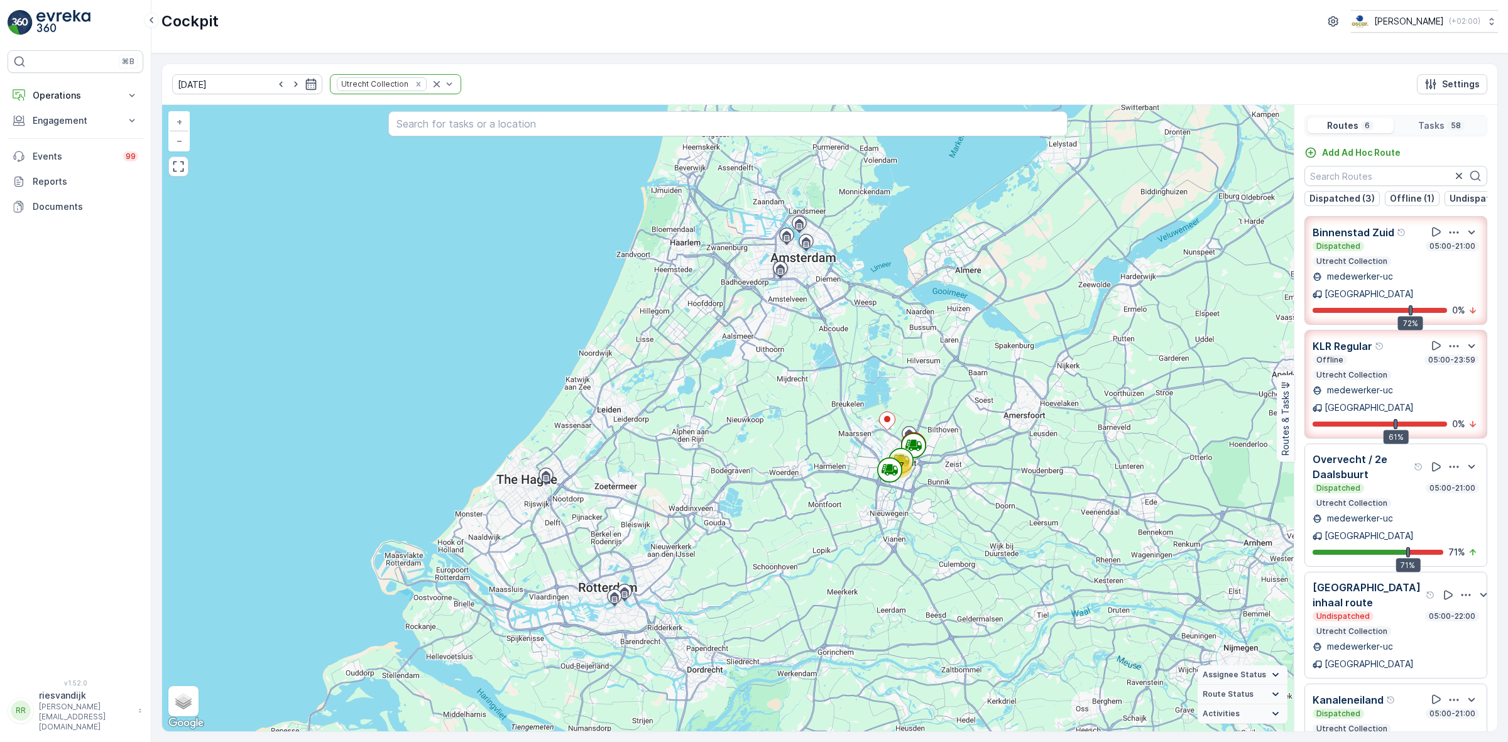
click at [1358, 266] on p "Utrecht Collection" at bounding box center [1352, 261] width 74 height 10
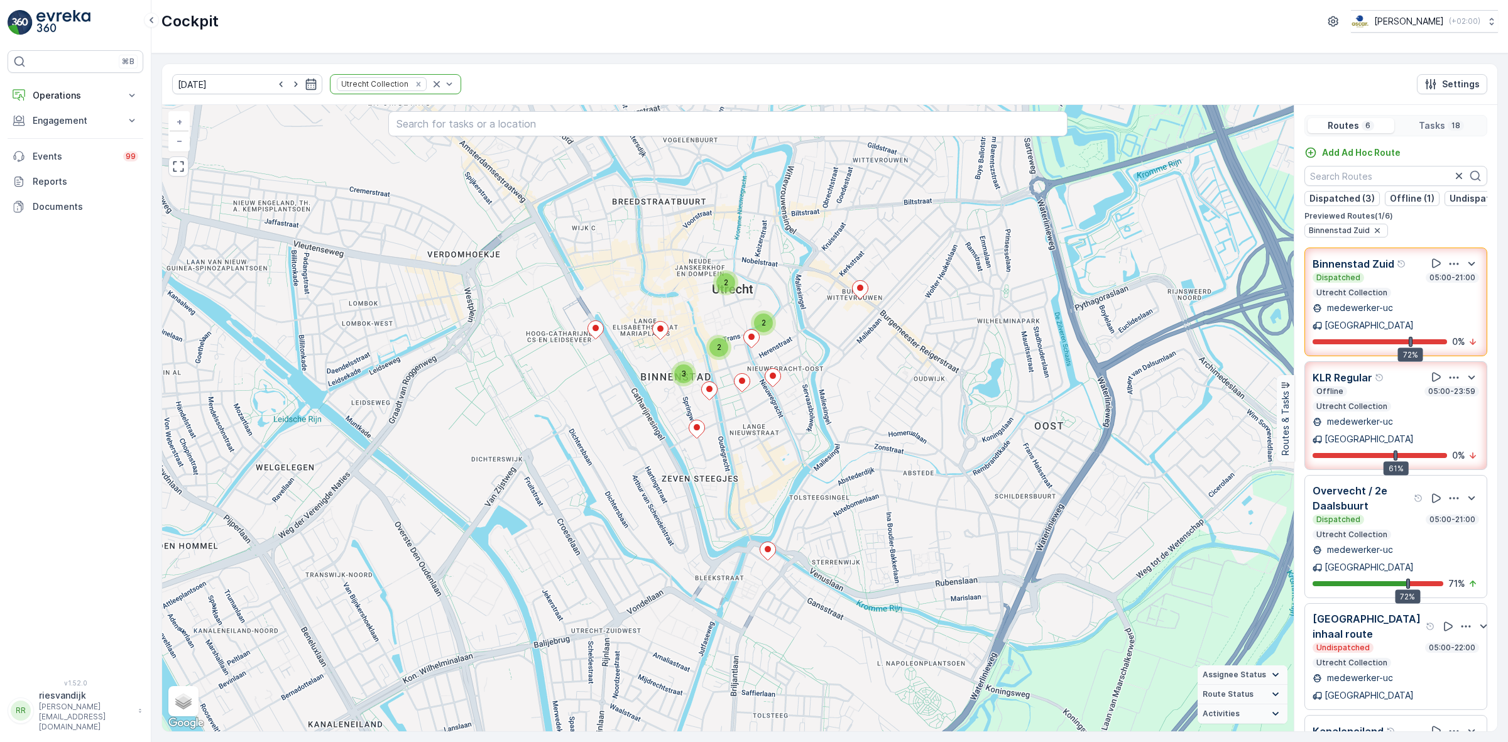
click at [1428, 132] on p "Tasks" at bounding box center [1432, 125] width 26 height 13
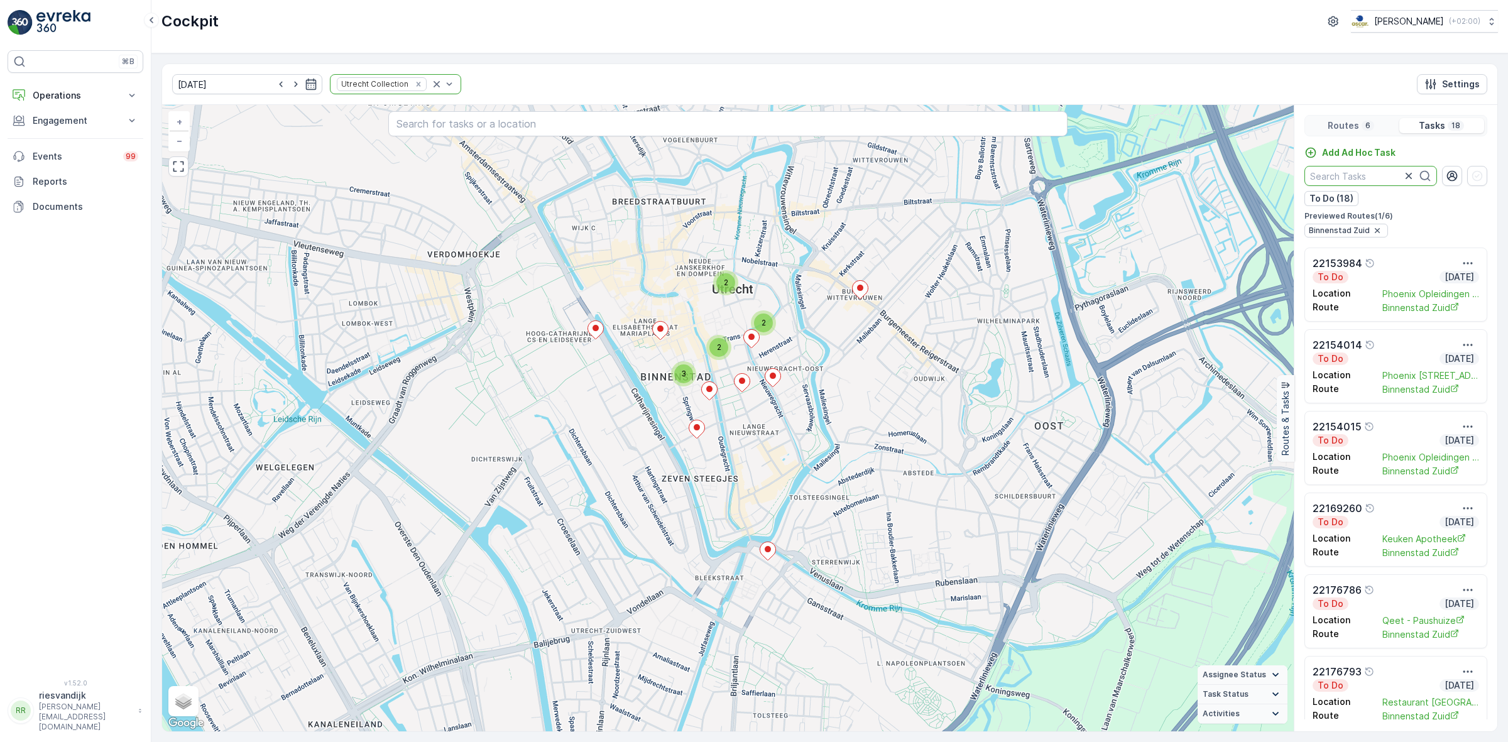
click at [1383, 176] on input "text" at bounding box center [1370, 176] width 133 height 20
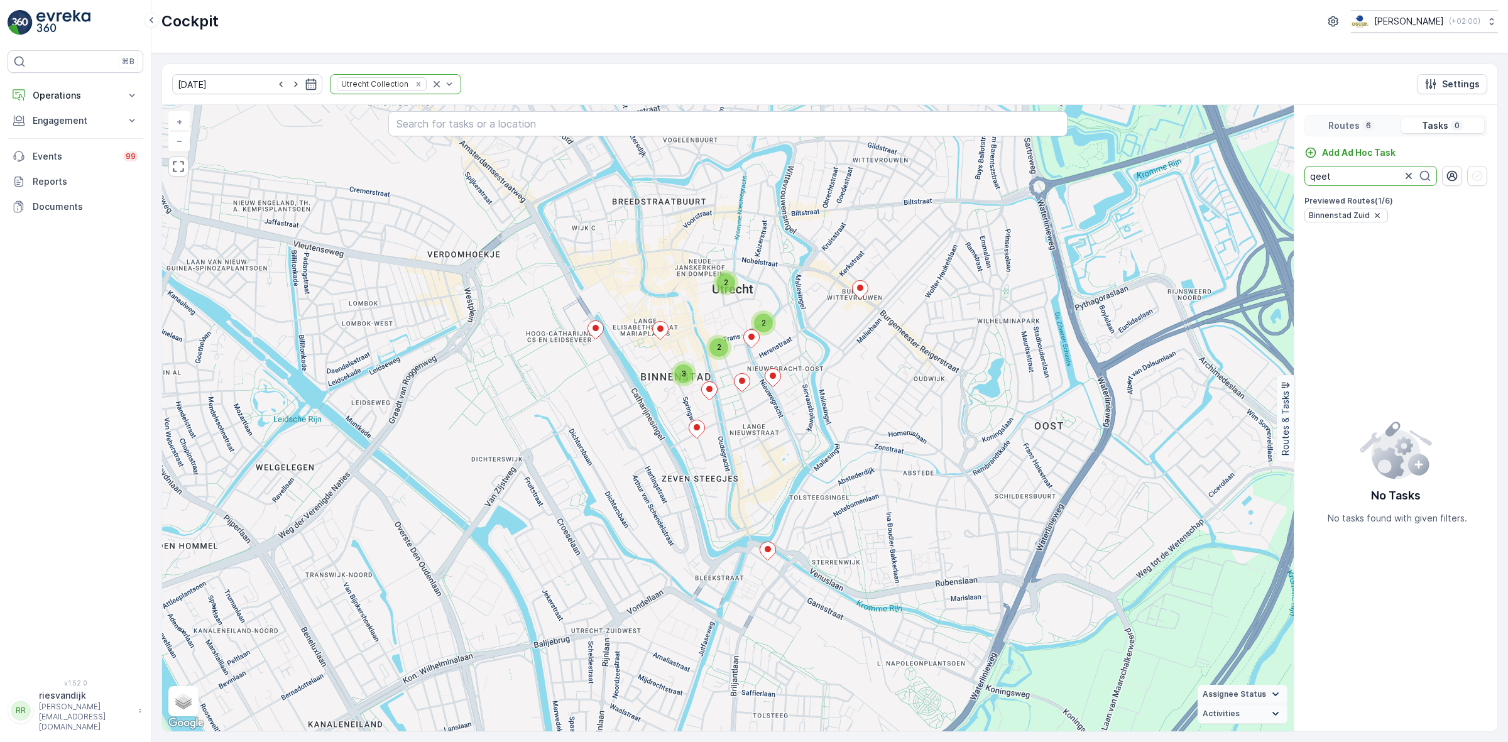
type input "qeet"
click at [509, 41] on div "Cockpit Oscar Circulair ( +02:00 )" at bounding box center [829, 26] width 1357 height 53
click at [1412, 168] on input "qeet" at bounding box center [1370, 176] width 133 height 20
click at [1409, 171] on icon "button" at bounding box center [1408, 176] width 13 height 13
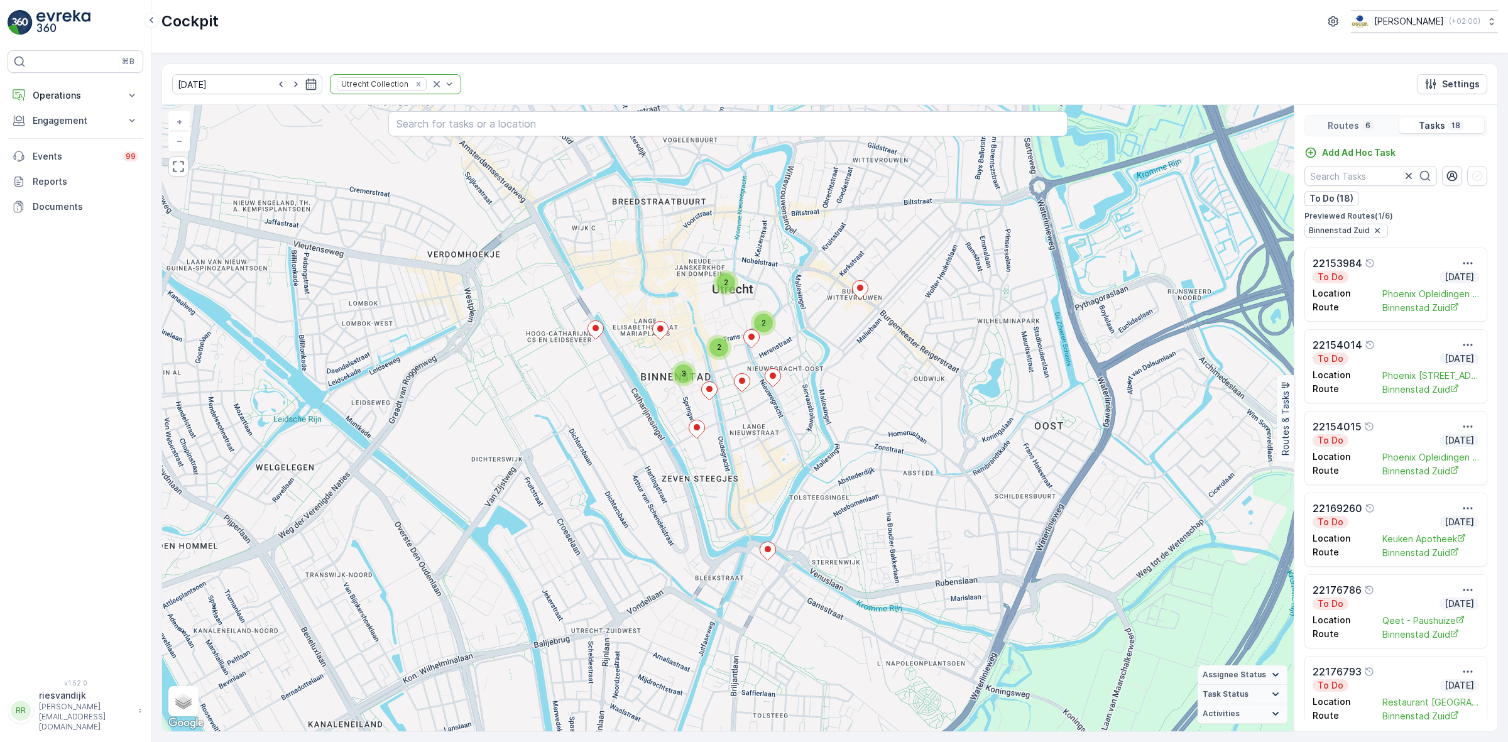
click at [1365, 128] on p "6" at bounding box center [1368, 126] width 8 height 10
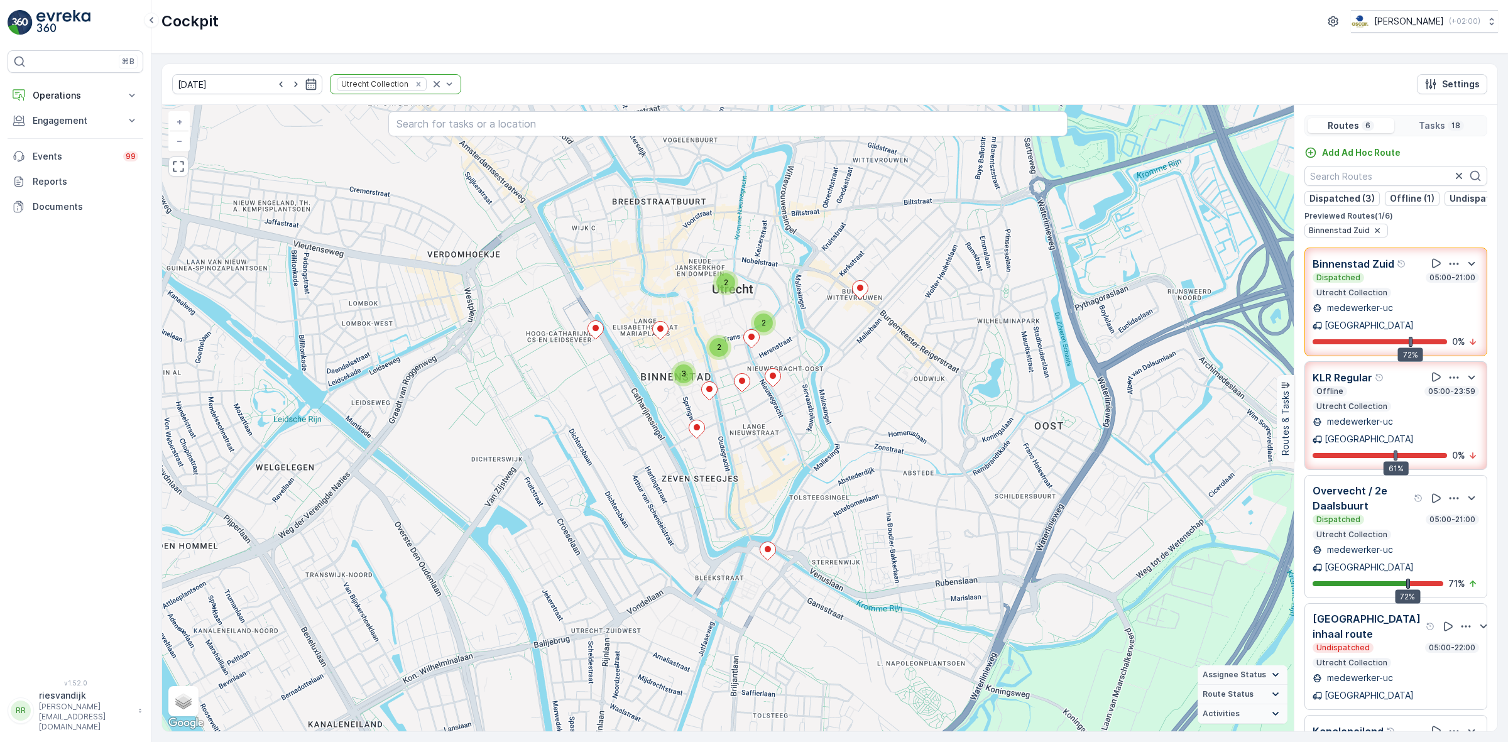
click at [1450, 270] on icon "button" at bounding box center [1454, 264] width 13 height 13
click at [1452, 297] on span "See More Details" at bounding box center [1466, 291] width 73 height 13
click at [414, 82] on icon "Remove Utrecht Collection" at bounding box center [418, 84] width 9 height 9
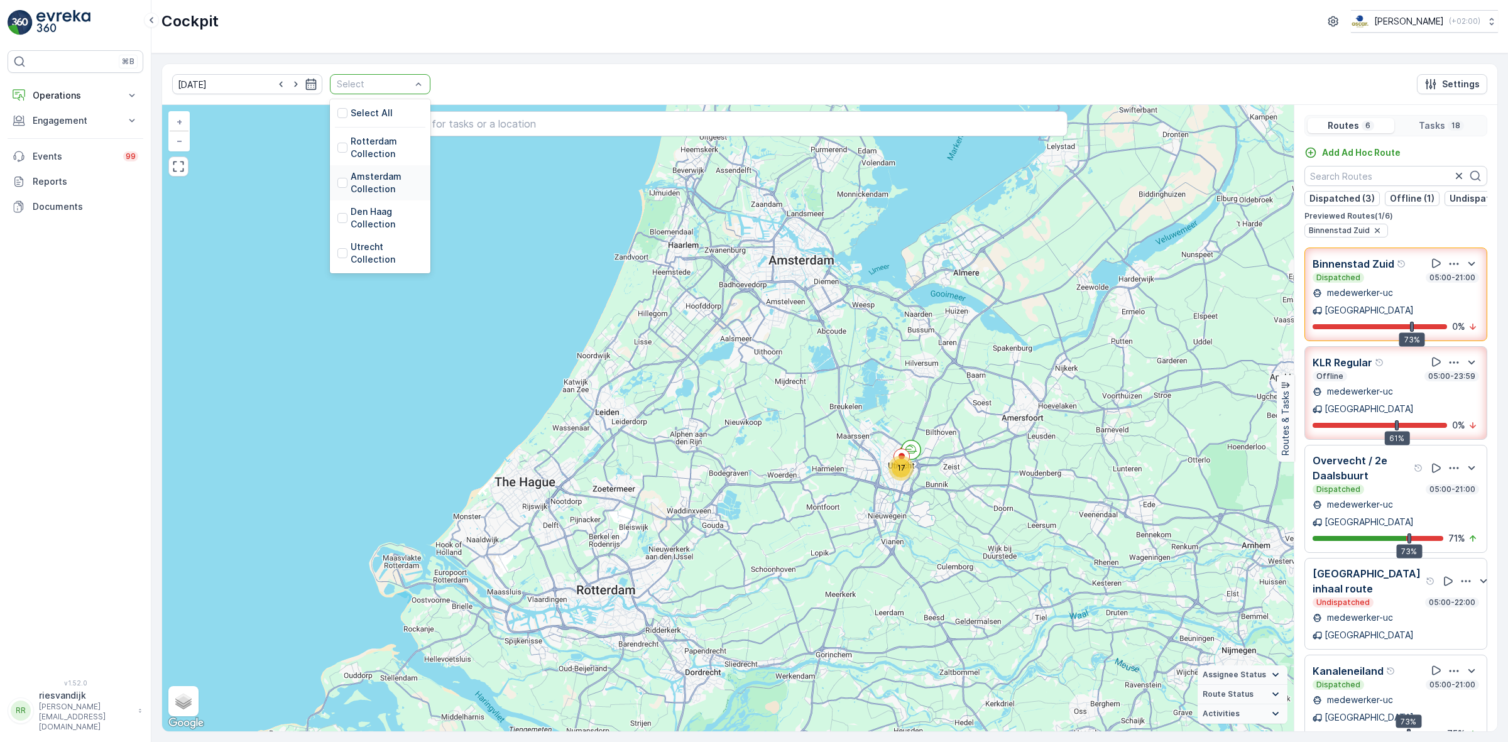
click at [363, 176] on p "Amsterdam Collection" at bounding box center [387, 182] width 72 height 25
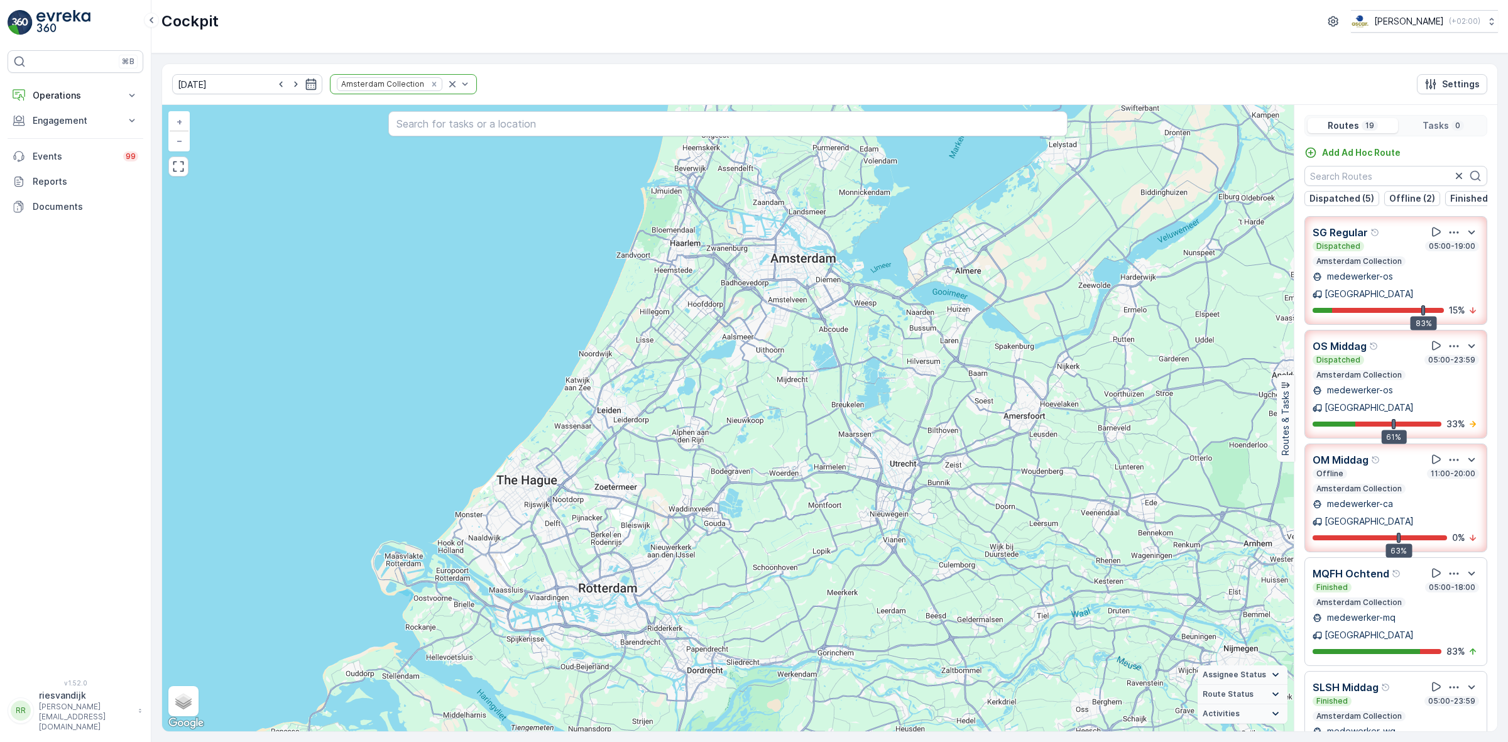
click at [1448, 239] on icon "button" at bounding box center [1454, 232] width 13 height 13
click at [1439, 264] on span "See More Details" at bounding box center [1452, 267] width 73 height 13
click at [1394, 251] on div "Dispatched 05:00-19:00" at bounding box center [1396, 246] width 167 height 10
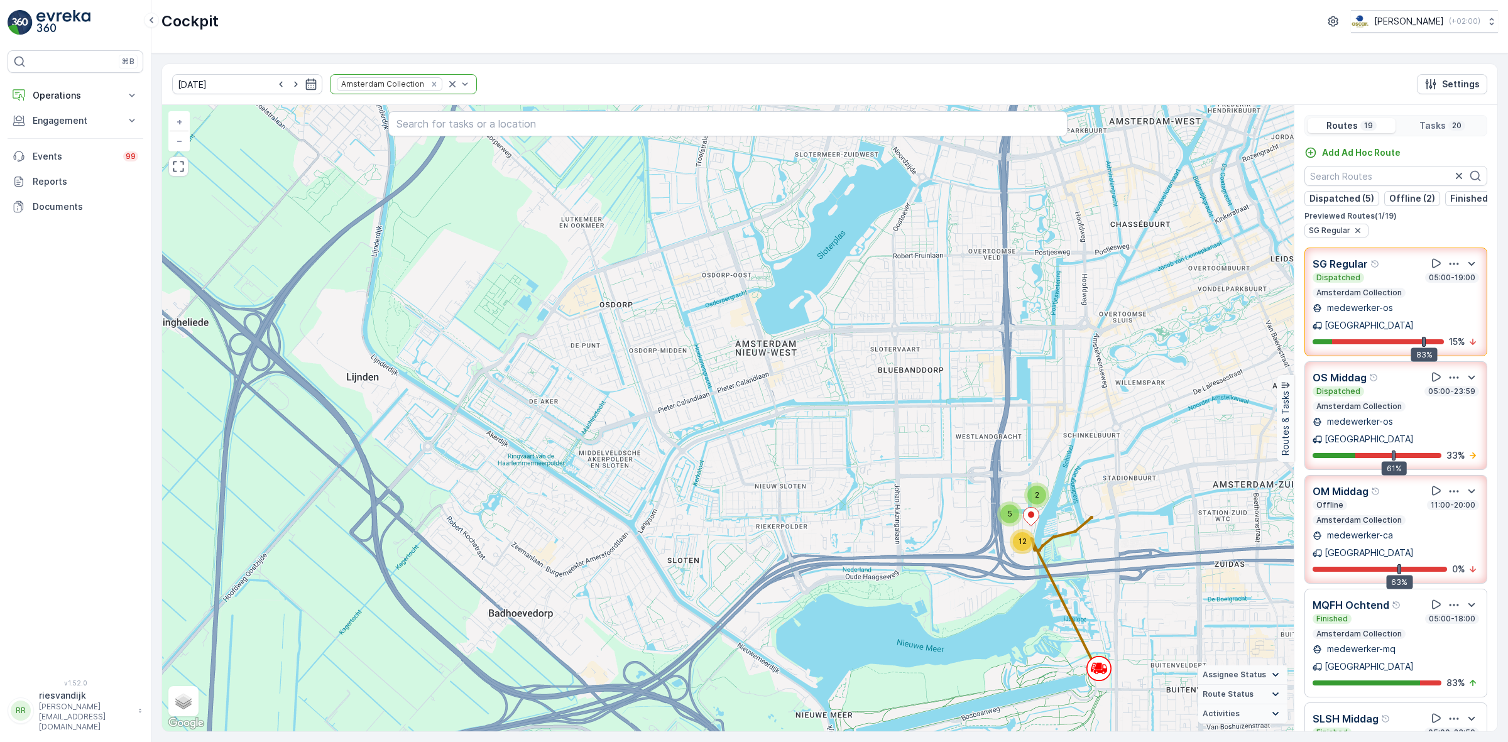
click at [1450, 376] on icon "button" at bounding box center [1454, 377] width 9 height 2
click at [1445, 406] on span "See More Details" at bounding box center [1452, 412] width 73 height 13
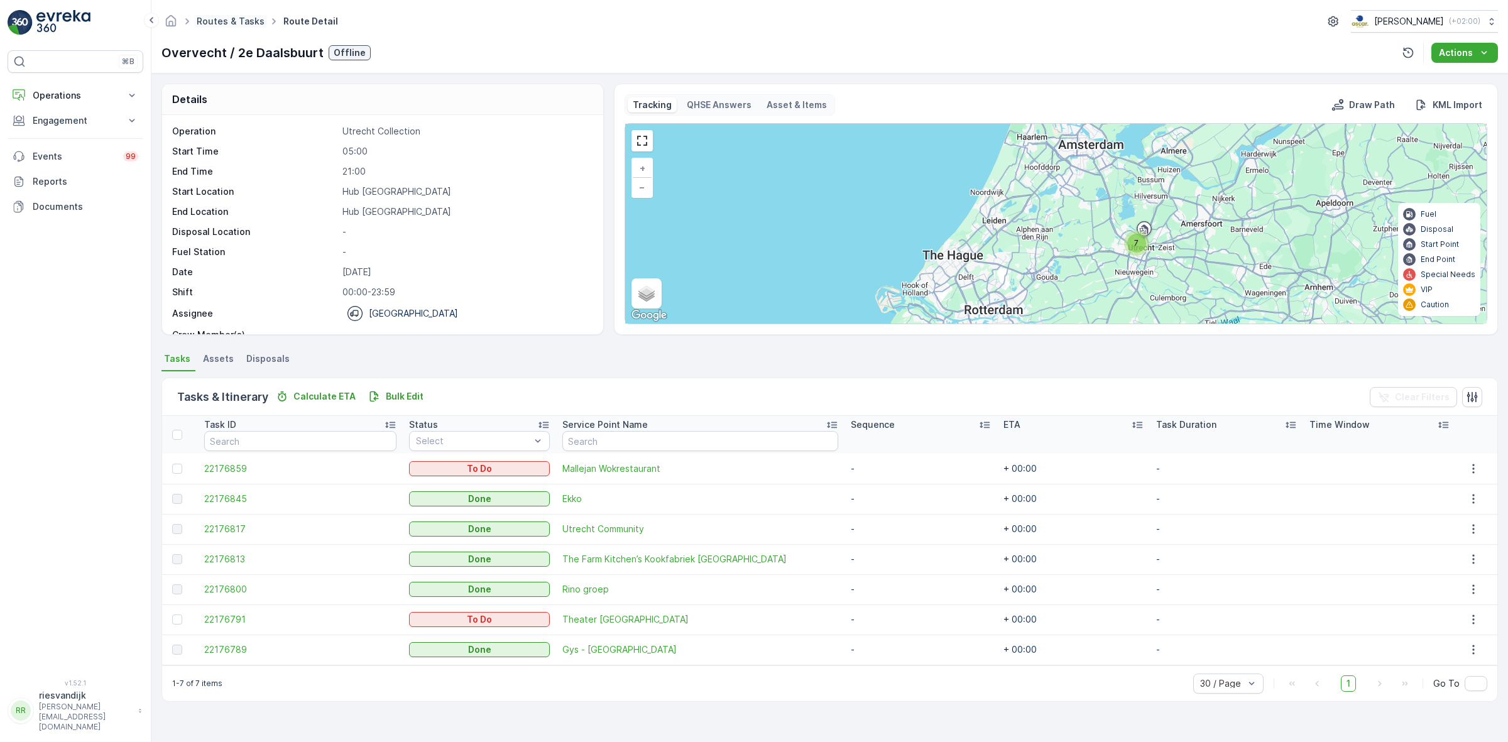
click at [221, 23] on link "Routes & Tasks" at bounding box center [231, 21] width 68 height 11
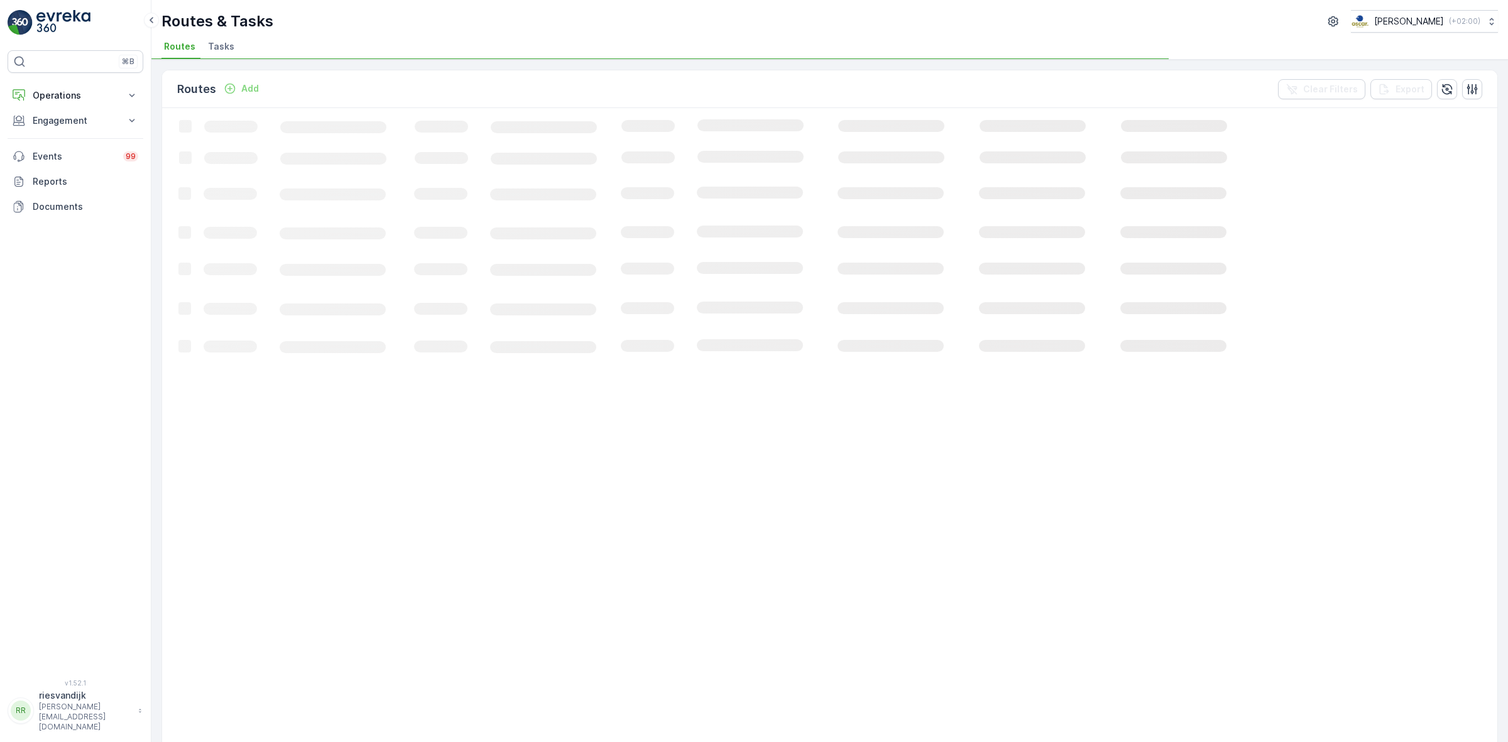
click at [217, 42] on span "Tasks" at bounding box center [221, 46] width 26 height 13
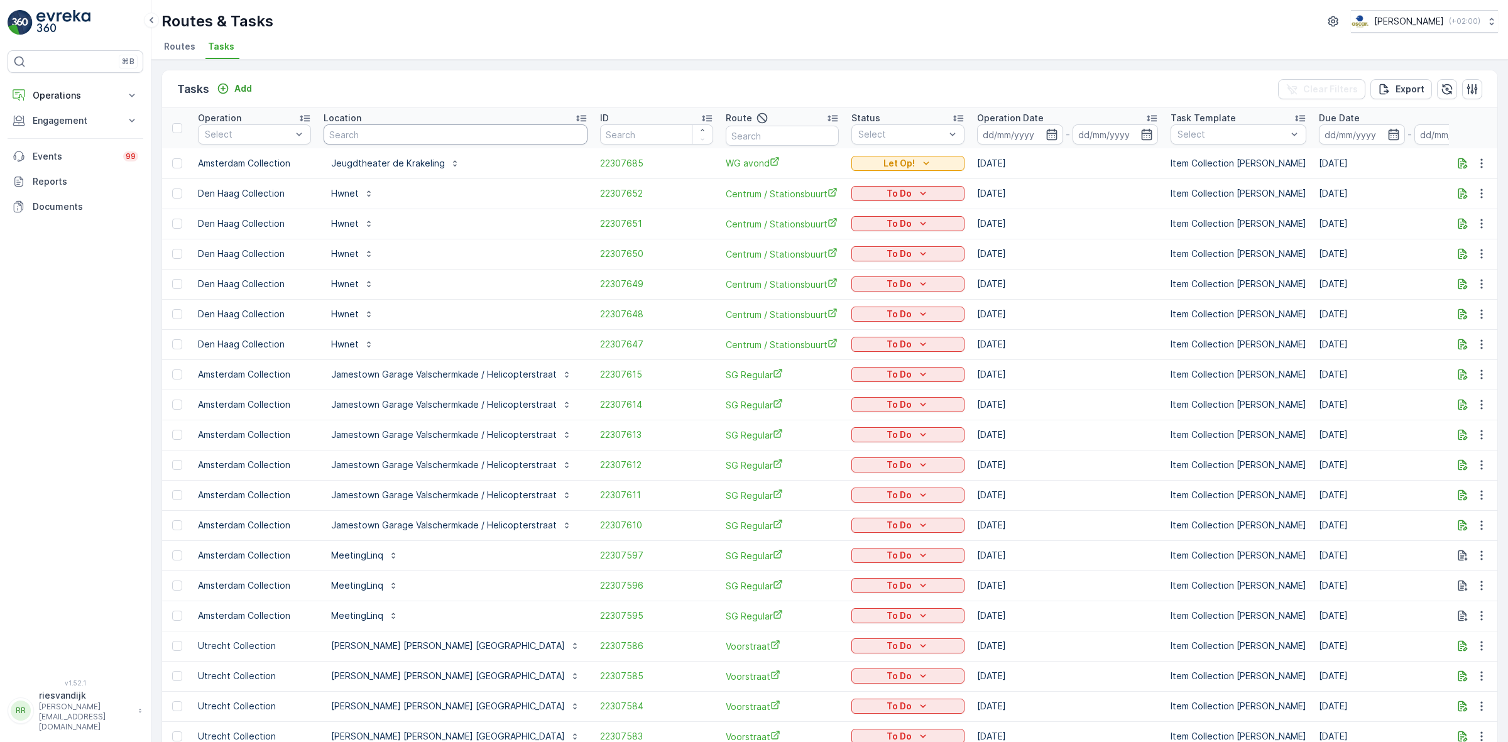
click at [498, 135] on input "text" at bounding box center [456, 134] width 264 height 20
type input "qeet"
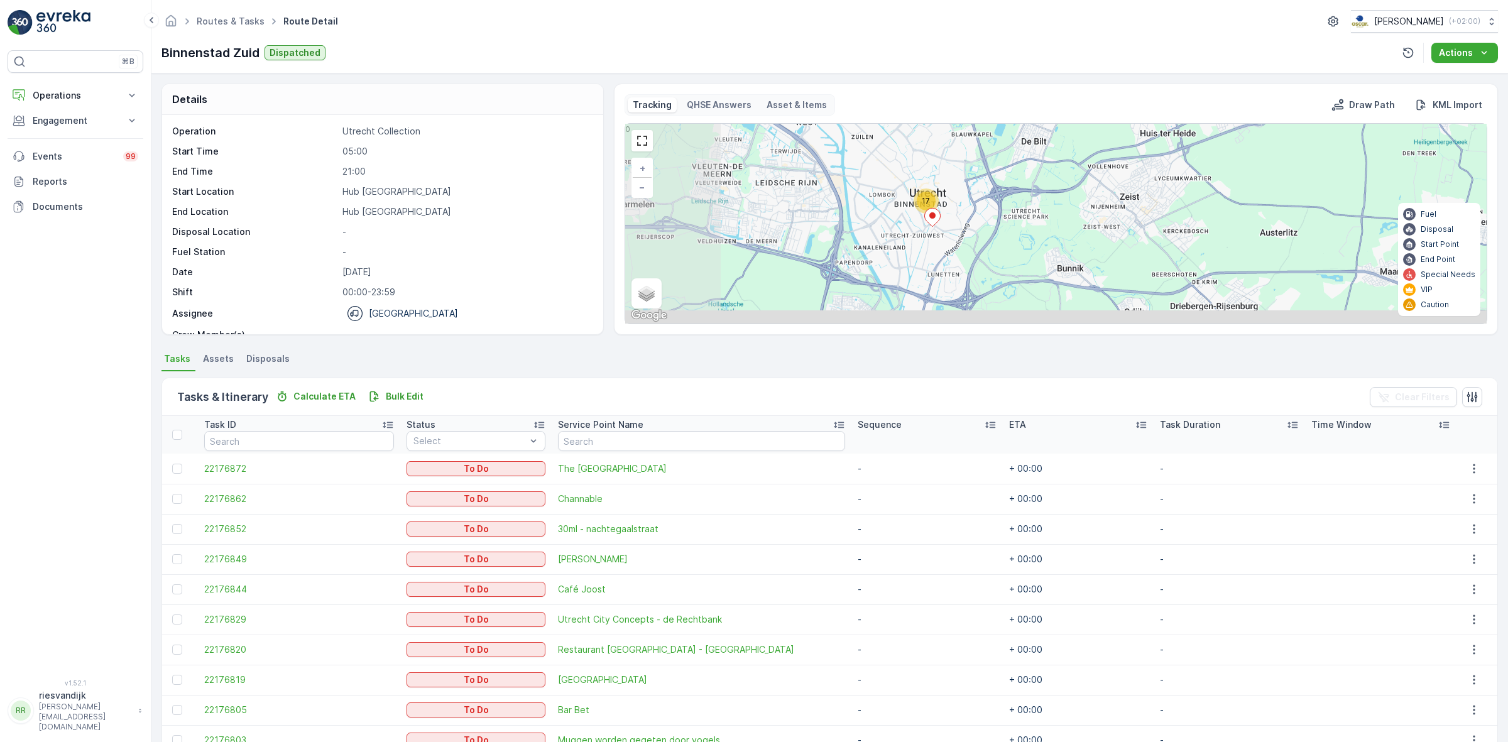
drag, startPoint x: 910, startPoint y: 283, endPoint x: 1042, endPoint y: 231, distance: 142.1
click at [1042, 231] on div "17 + − Satellite Roadmap Terrain Hybrid Leaflet Keyboard shortcuts Map Data Map…" at bounding box center [1055, 224] width 861 height 200
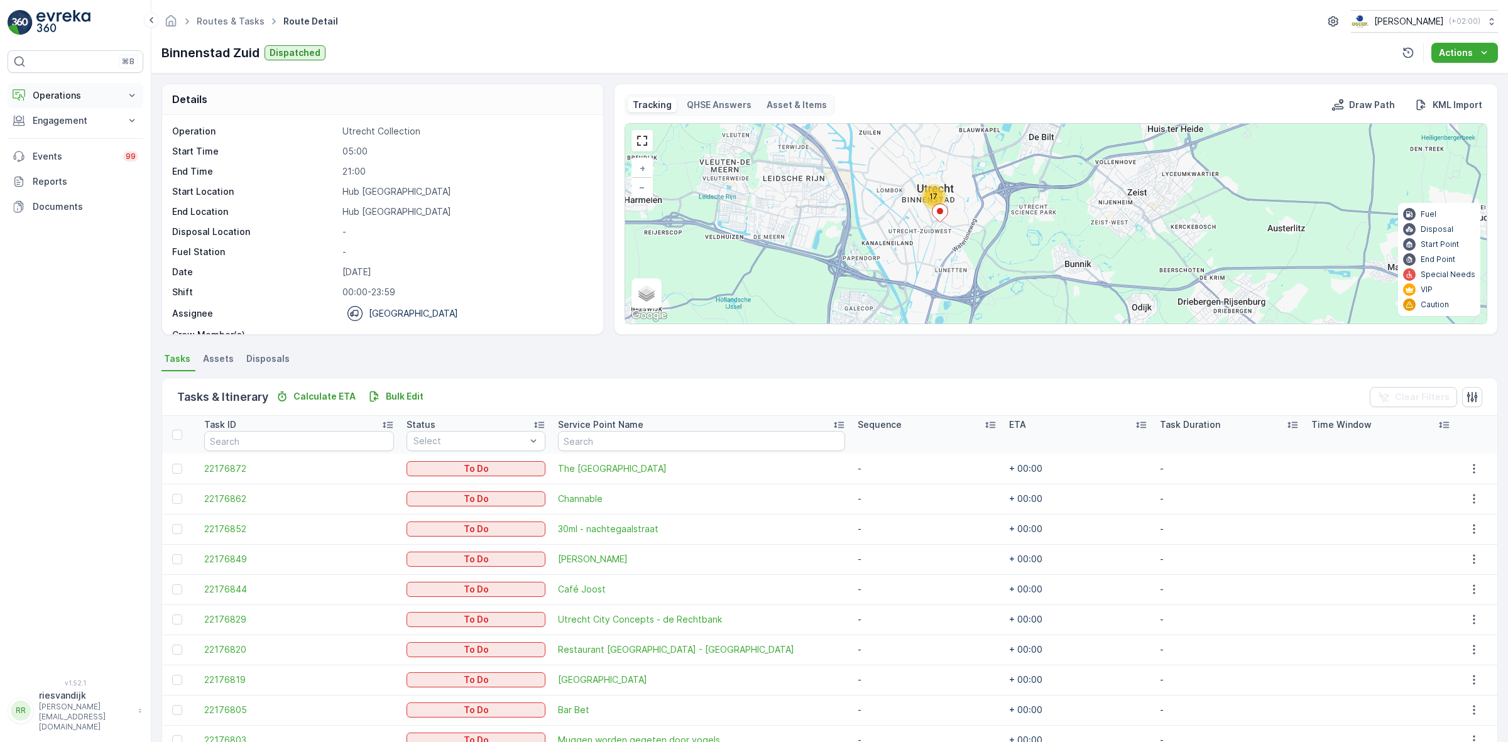
click at [74, 89] on p "Operations" at bounding box center [75, 95] width 85 height 13
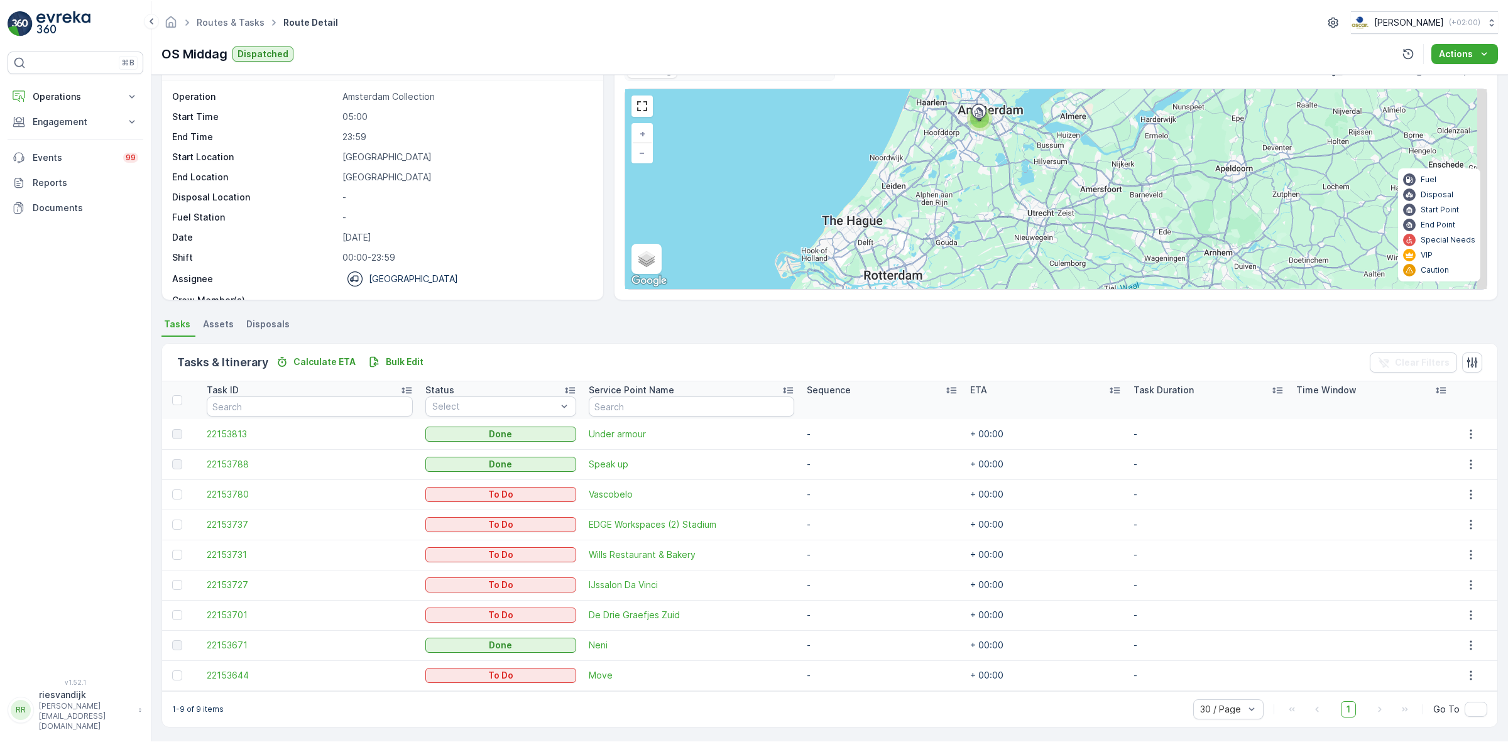
scroll to position [35, 0]
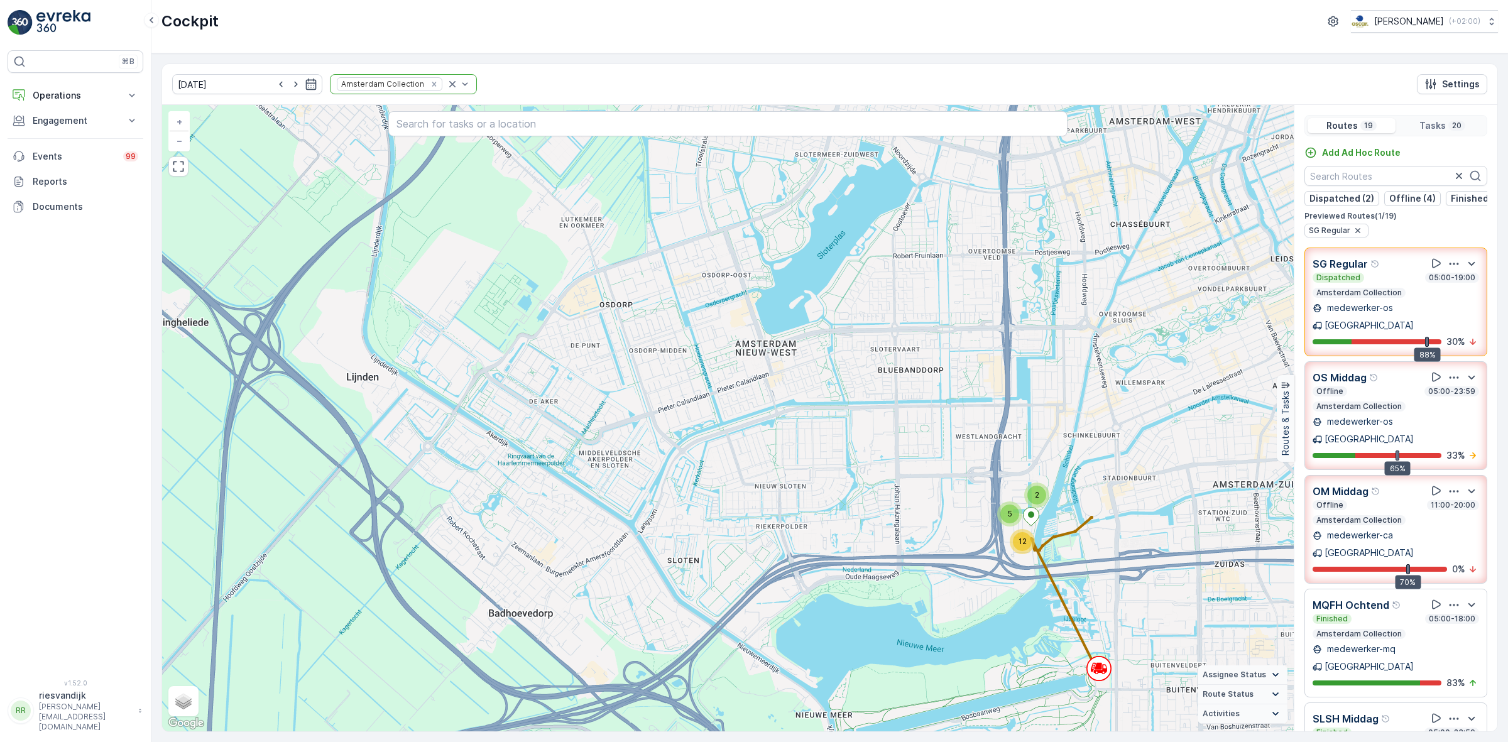
click at [1448, 270] on icon "button" at bounding box center [1454, 264] width 13 height 13
click at [1450, 294] on span "See More Details" at bounding box center [1452, 298] width 73 height 13
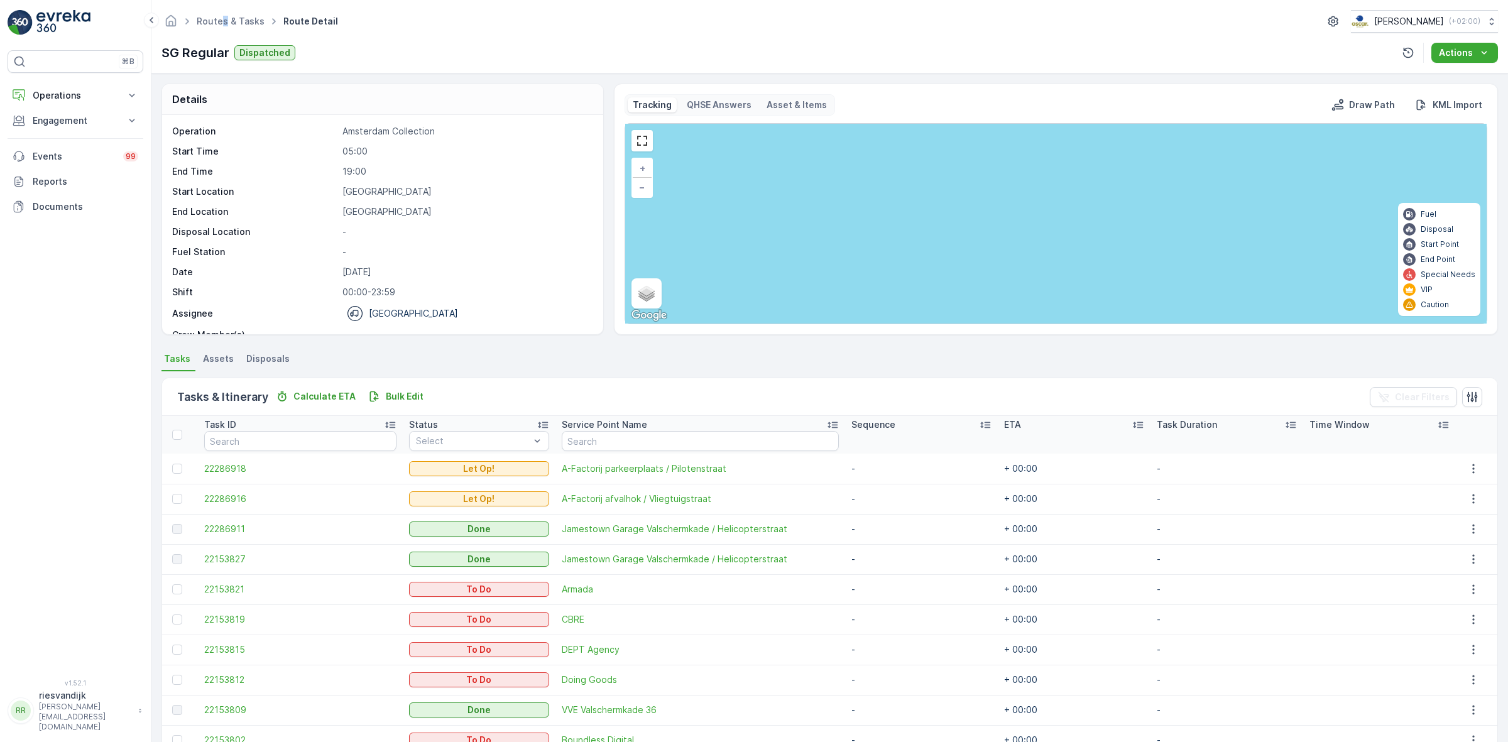
click at [224, 14] on ul "Routes & Tasks" at bounding box center [237, 22] width 87 height 18
click at [228, 22] on link "Routes & Tasks" at bounding box center [231, 21] width 68 height 11
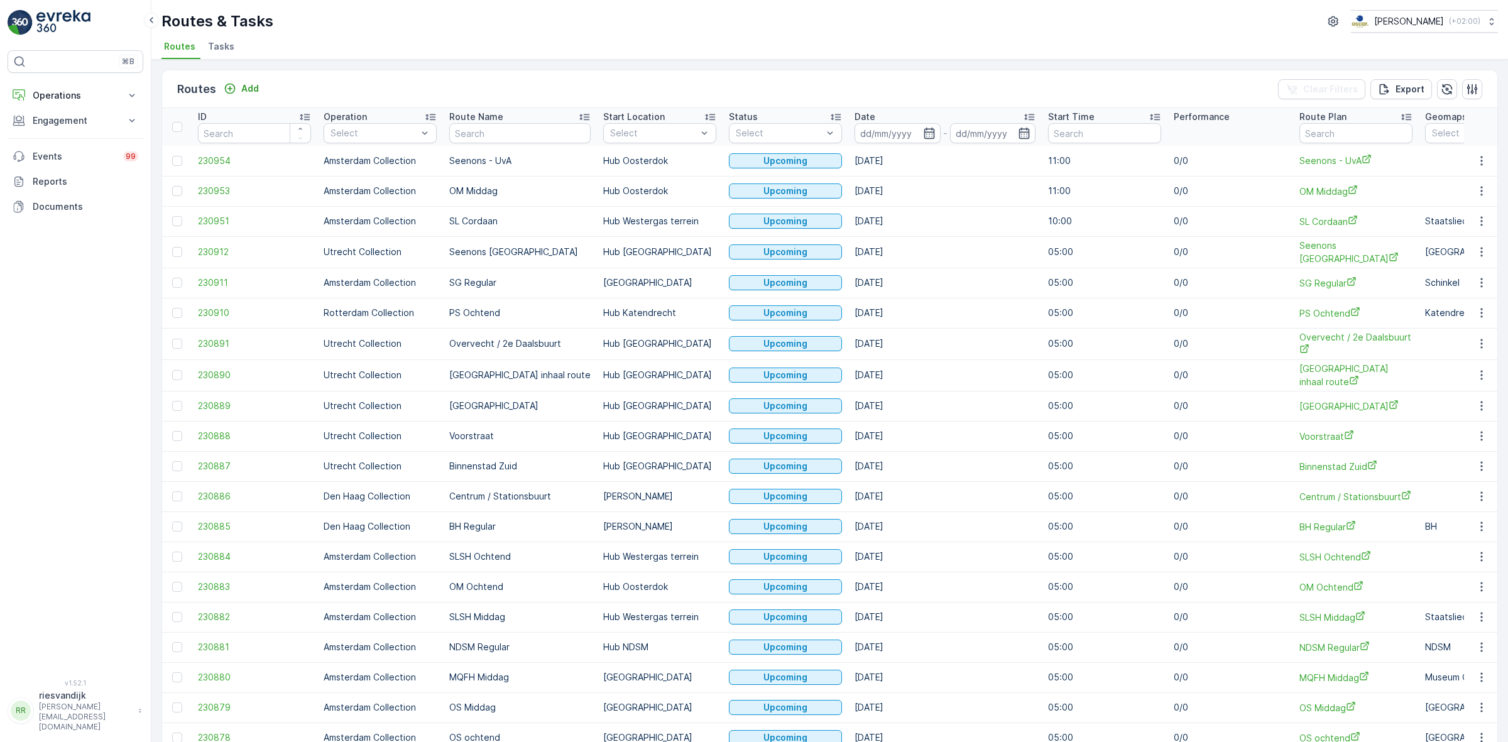
click at [214, 42] on span "Tasks" at bounding box center [221, 46] width 26 height 13
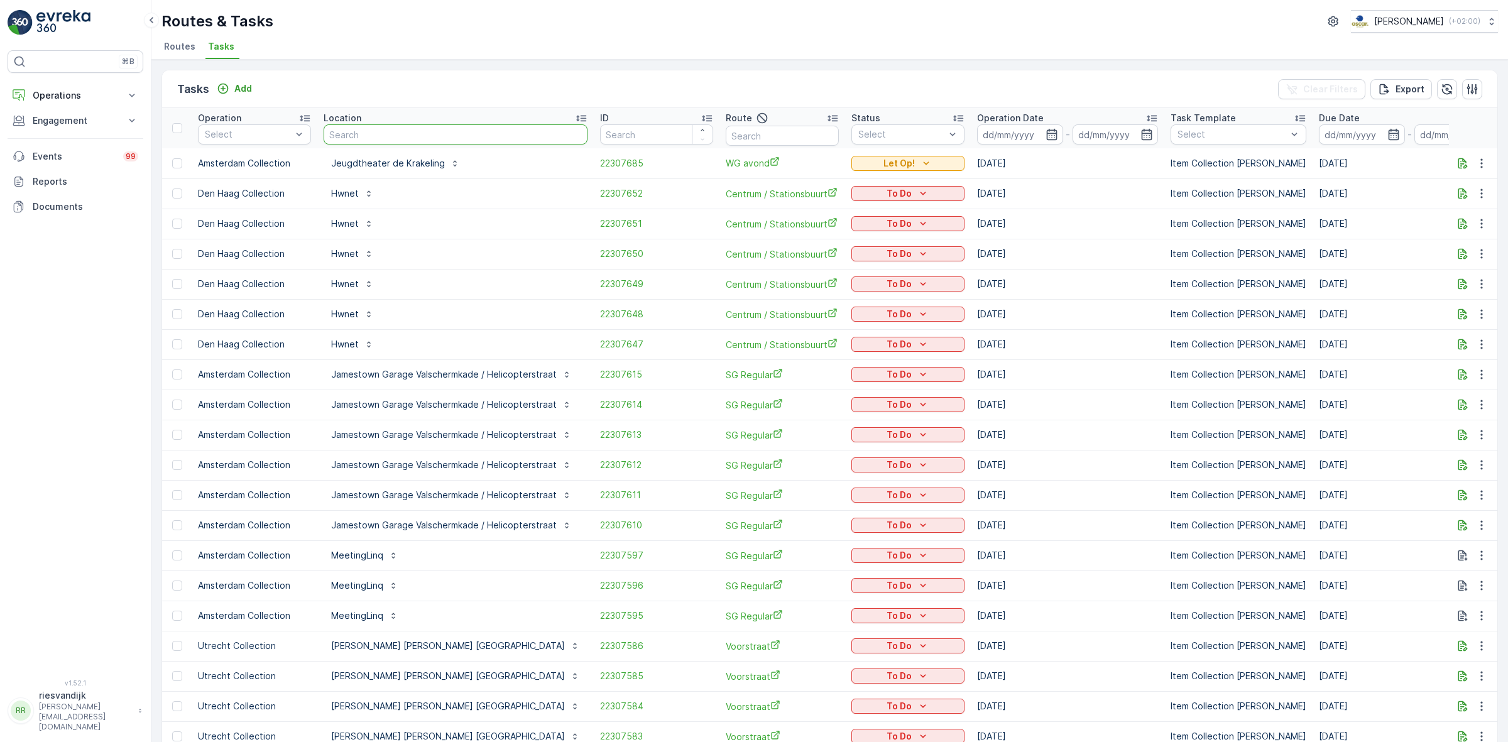
click at [488, 135] on input "text" at bounding box center [456, 134] width 264 height 20
type input "theater"
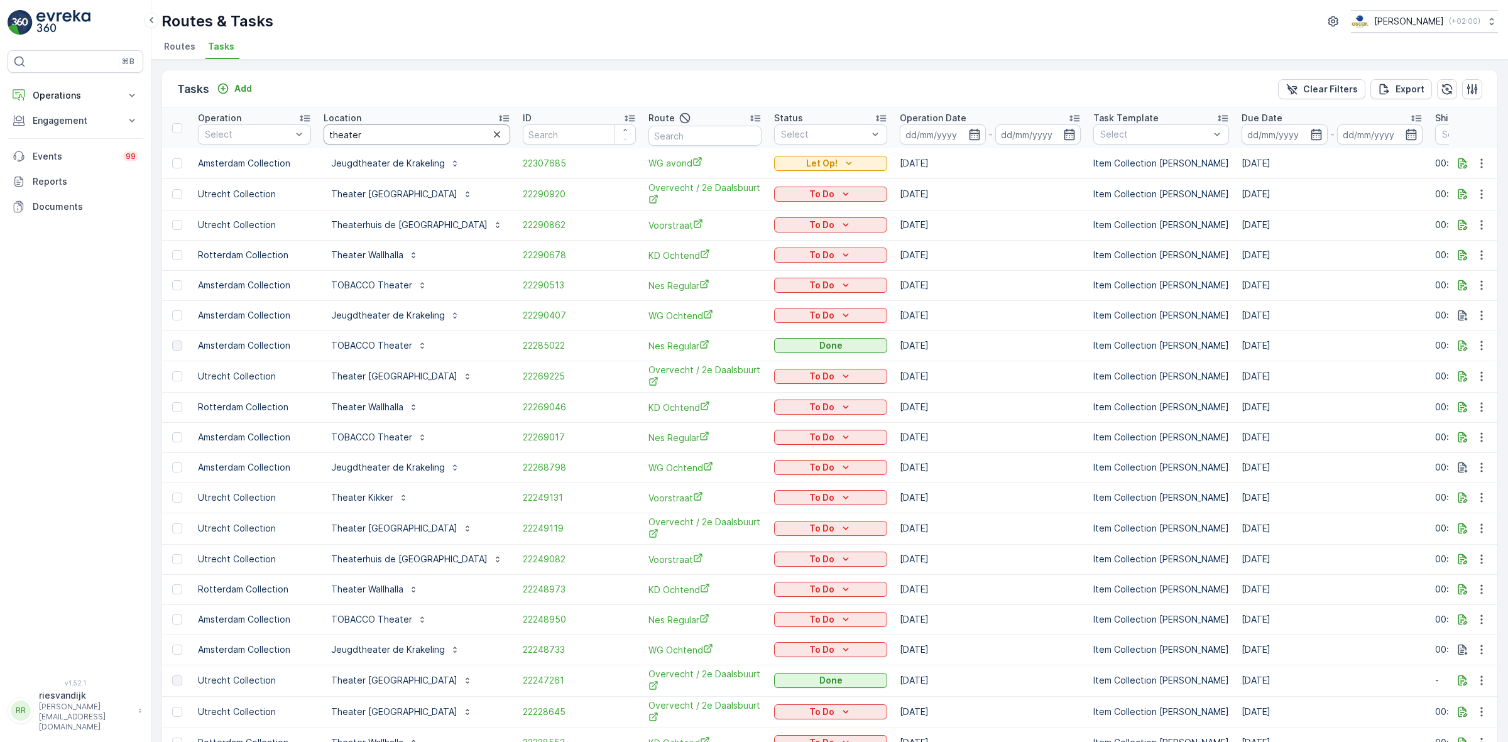
click at [375, 126] on input "theater" at bounding box center [417, 134] width 187 height 20
type input "theater utre"
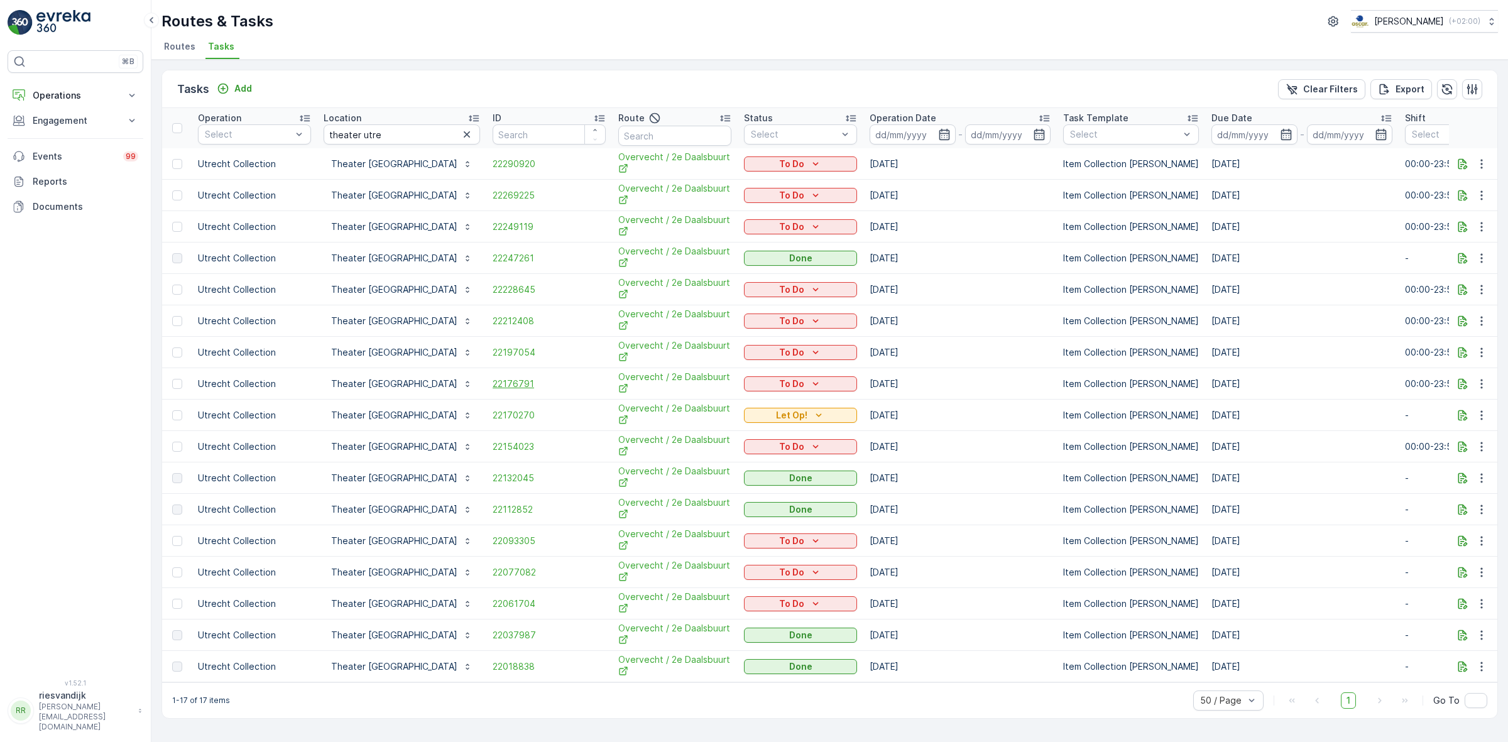
click at [493, 379] on span "22176791" at bounding box center [549, 384] width 113 height 13
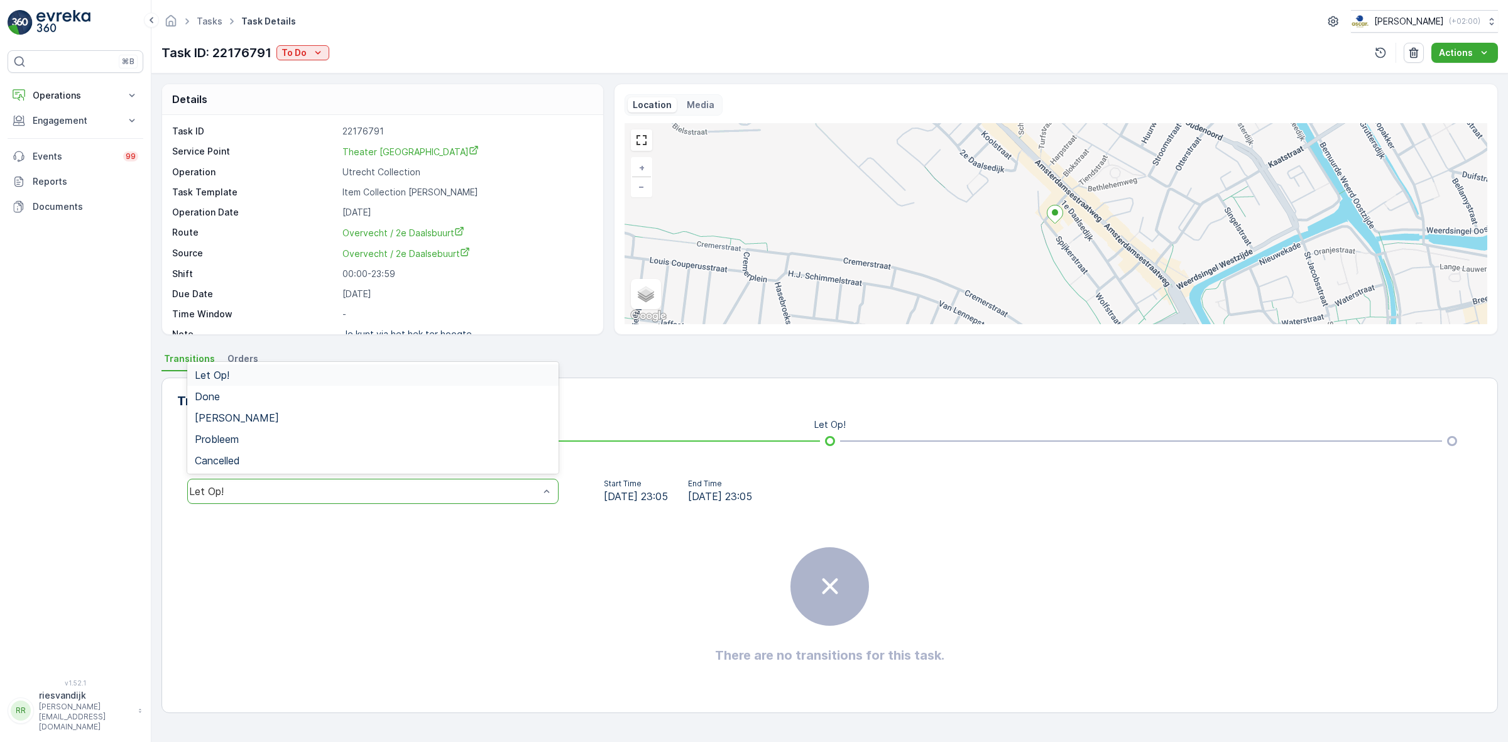
click at [336, 374] on div "Let Op!" at bounding box center [373, 374] width 356 height 11
click at [473, 512] on div "There are no transitions for this task." at bounding box center [829, 605] width 1305 height 189
click at [366, 403] on div "Done" at bounding box center [372, 396] width 371 height 21
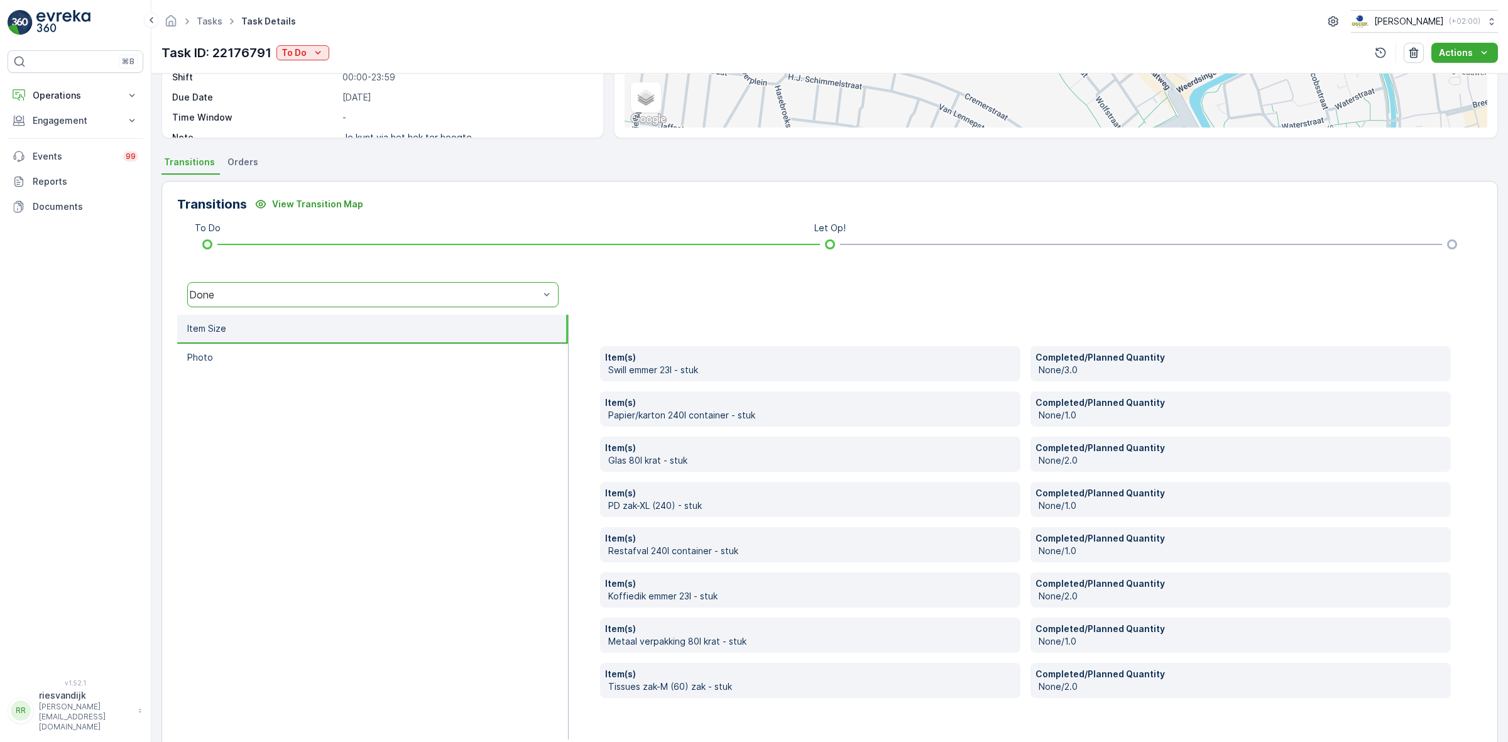
scroll to position [224, 0]
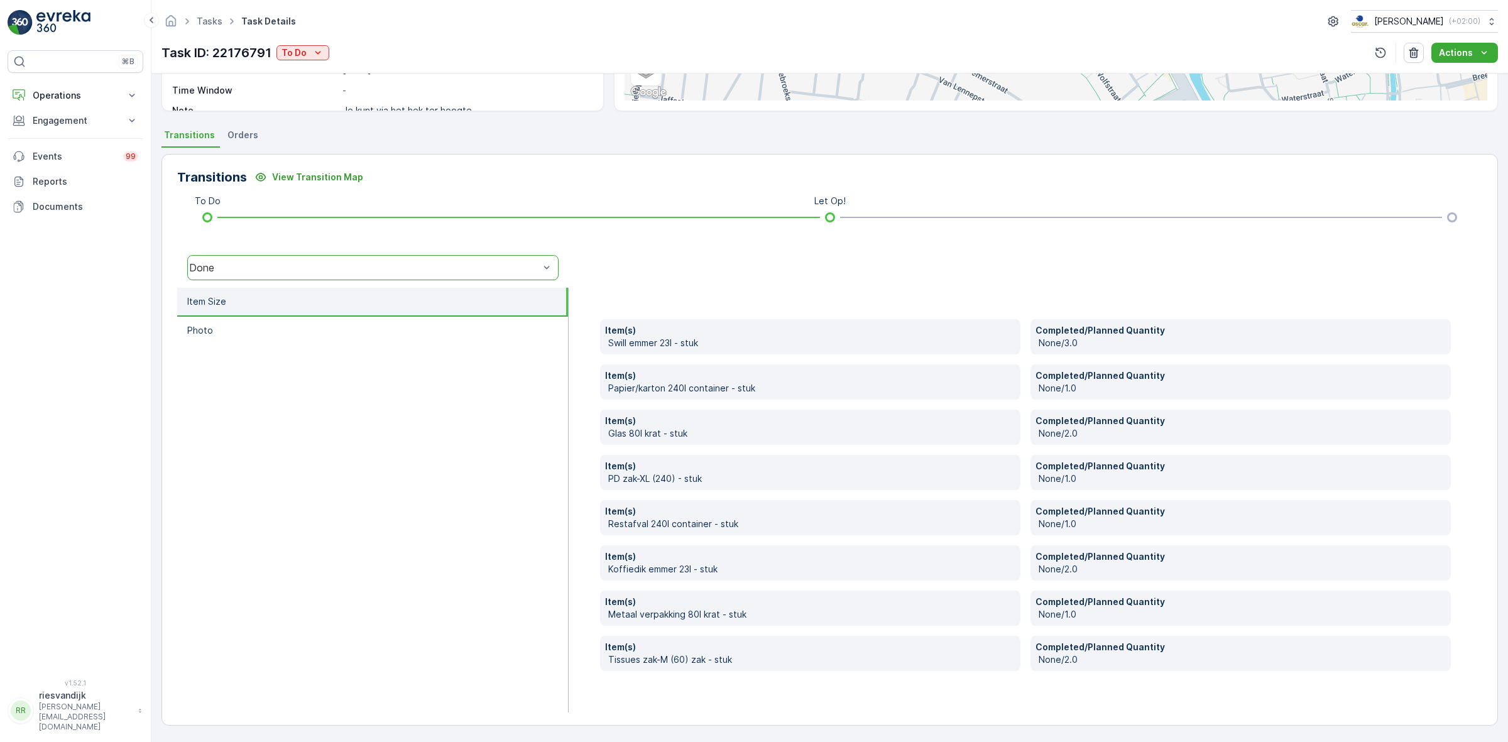
click at [1465, 64] on div "Tasks Task Details [PERSON_NAME] ( +02:00 ) Task ID: 22176791 To Do Actions" at bounding box center [829, 37] width 1357 height 74
click at [1465, 44] on button "Actions" at bounding box center [1464, 53] width 67 height 20
click at [1284, 60] on div "Task ID: 22176791 To Do Actions" at bounding box center [829, 53] width 1336 height 20
click at [809, 448] on div "Item(s) Swill [PERSON_NAME] 23l - stuk Completed/Planned Quantity None/3.0 Item…" at bounding box center [1025, 495] width 851 height 352
click at [833, 405] on div "Item(s) Swill [PERSON_NAME] 23l - stuk Completed/Planned Quantity None/3.0 Item…" at bounding box center [1025, 495] width 851 height 352
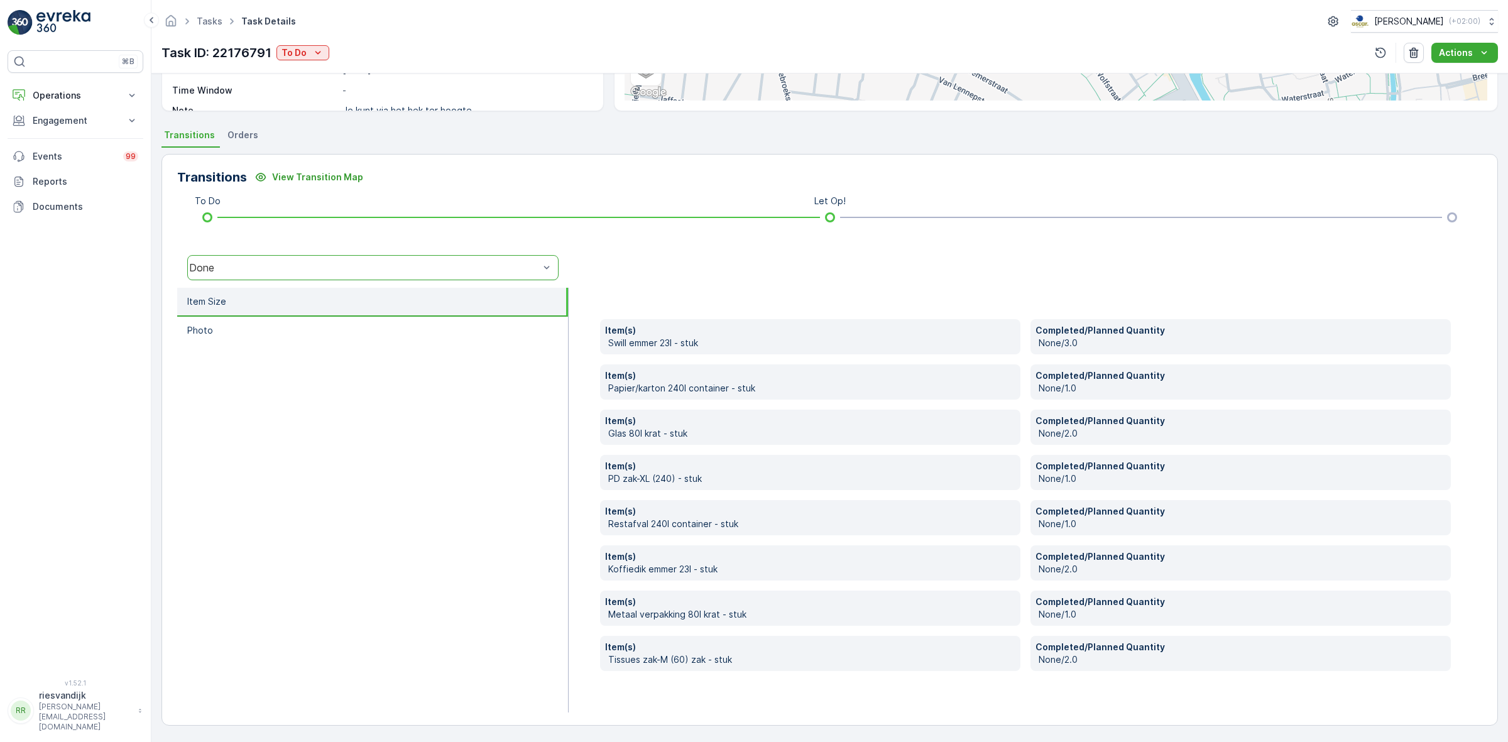
click at [1129, 358] on div "Item(s) Swill [PERSON_NAME] 23l - stuk Completed/Planned Quantity None/3.0 Item…" at bounding box center [1025, 495] width 851 height 352
click at [295, 48] on p "To Do" at bounding box center [293, 52] width 25 height 13
click at [295, 77] on span "Done" at bounding box center [294, 71] width 23 height 13
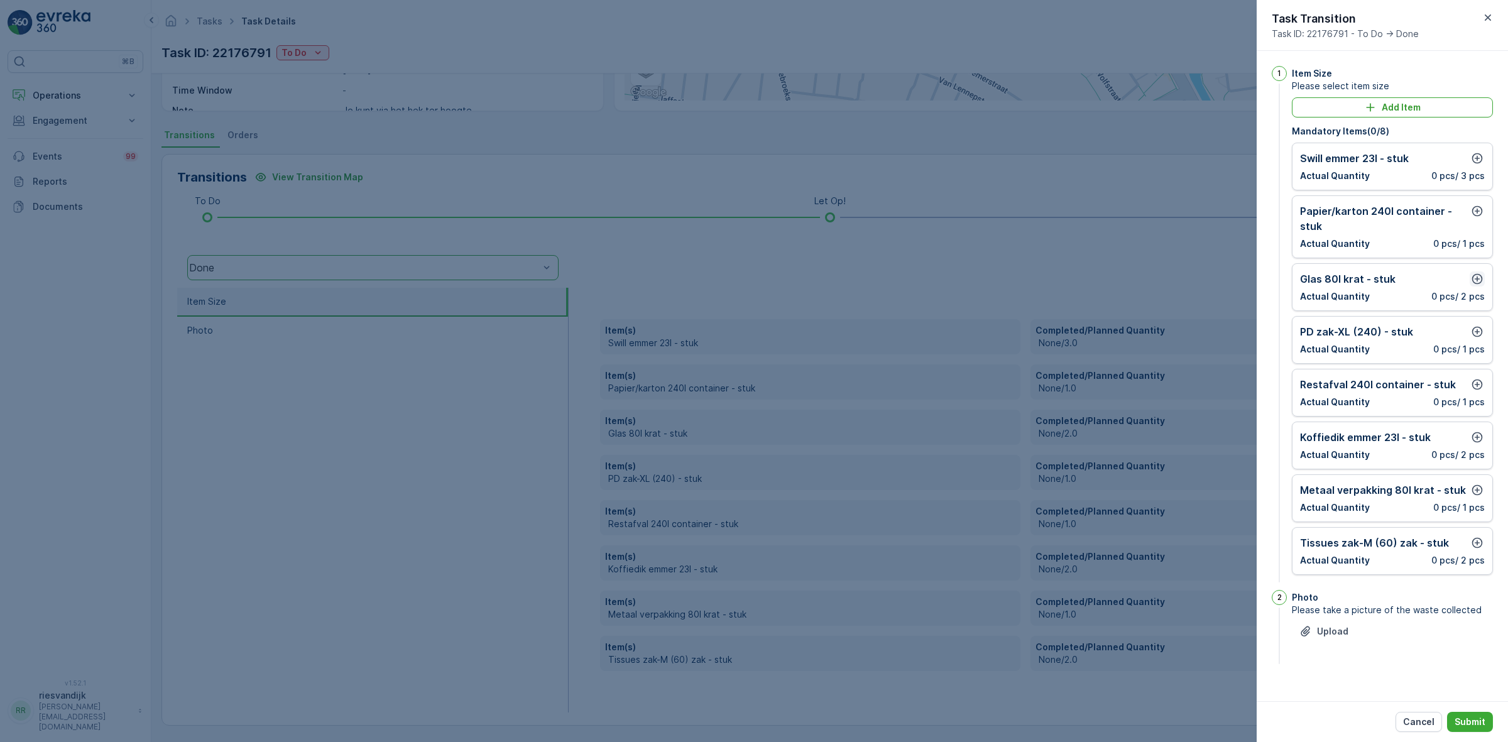
click at [1481, 275] on icon "button" at bounding box center [1477, 279] width 13 height 13
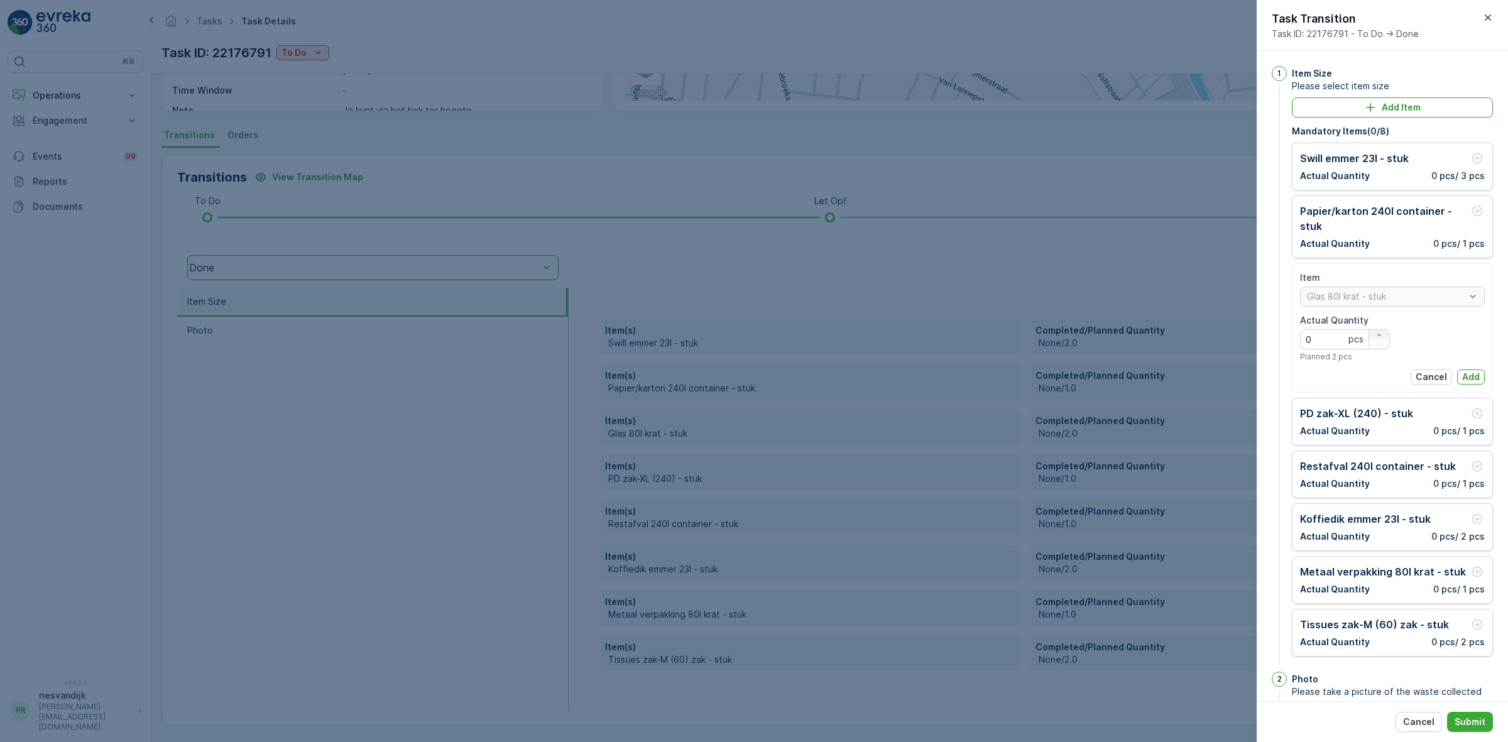
click at [1381, 332] on div "button" at bounding box center [1379, 335] width 20 height 8
type Quantity "2"
click at [1475, 382] on p "Add" at bounding box center [1471, 377] width 18 height 13
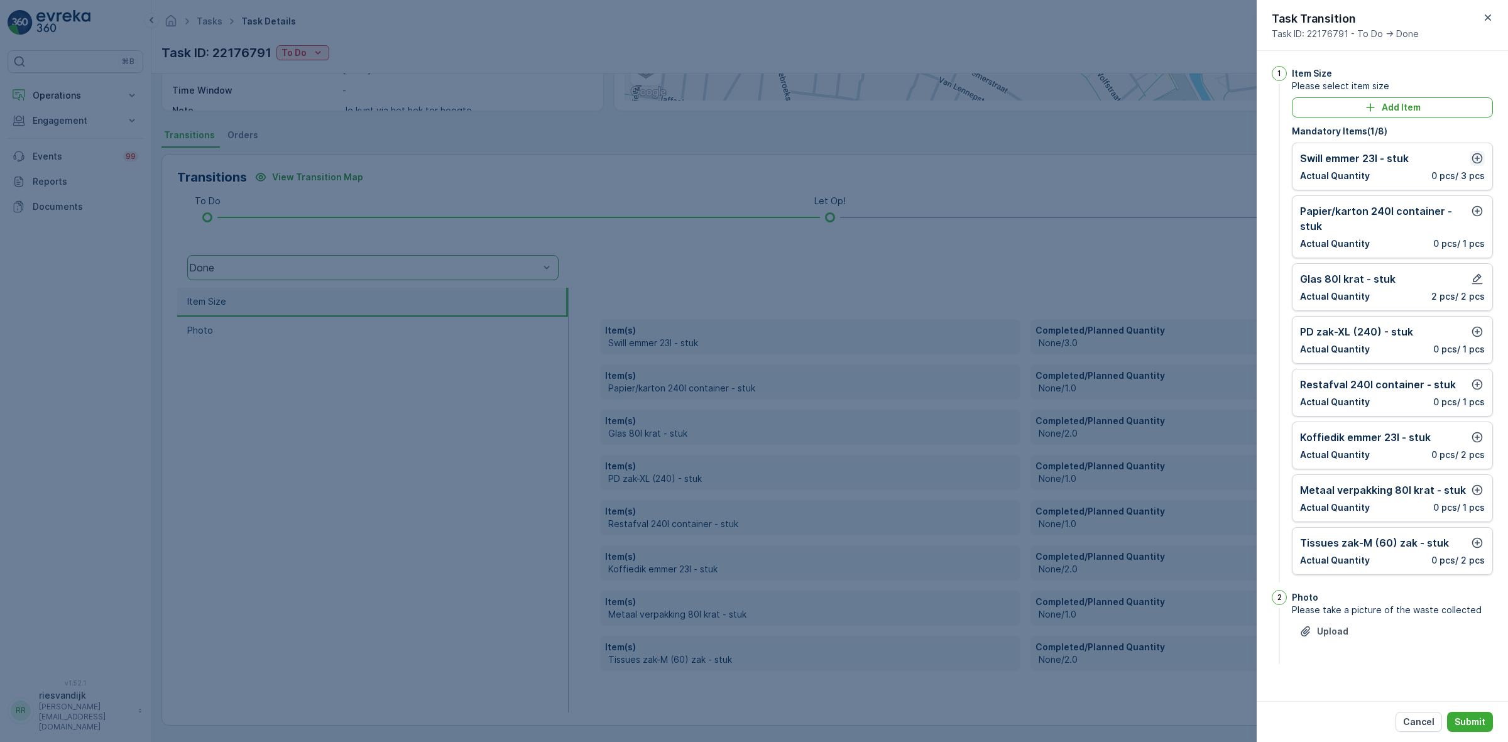
click at [1475, 158] on icon "button" at bounding box center [1477, 158] width 13 height 13
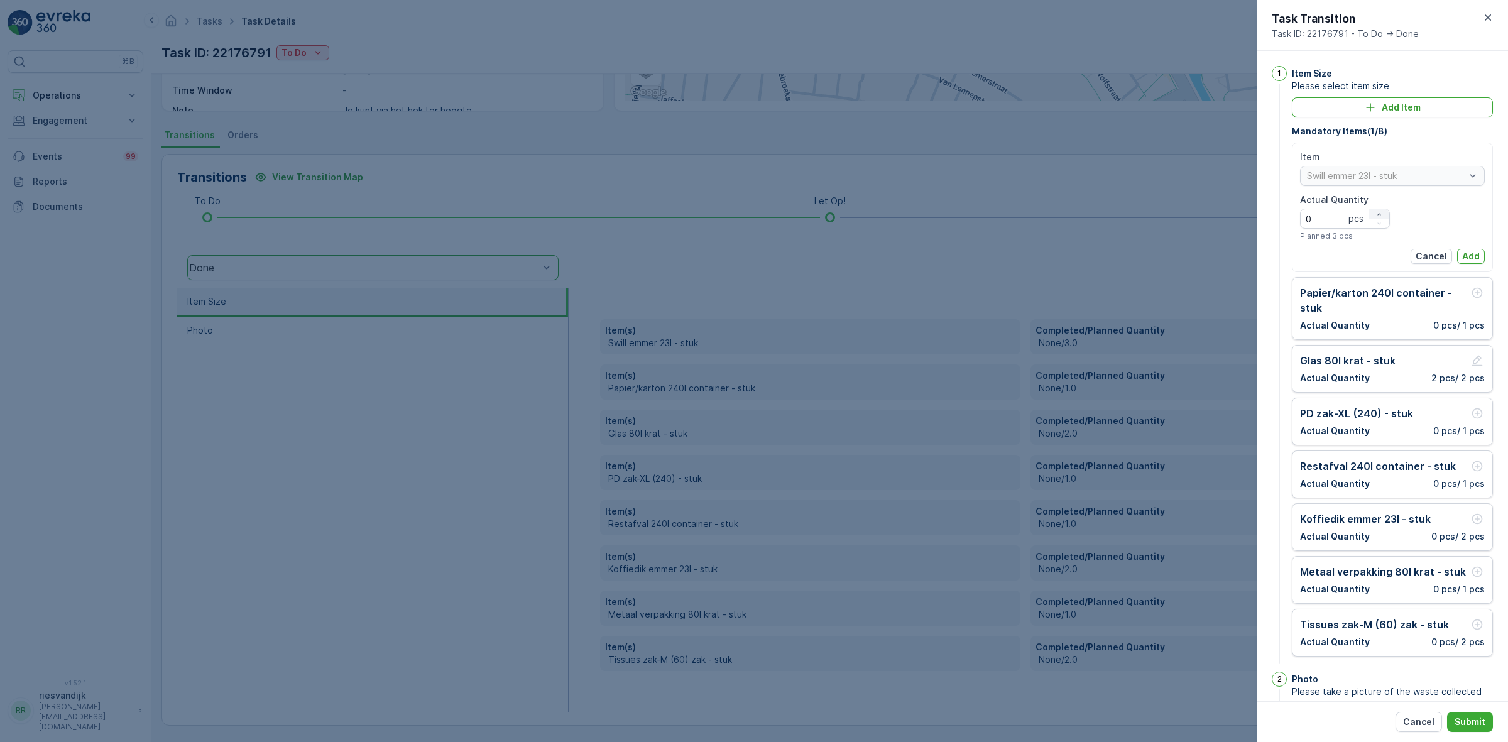
click at [1383, 212] on div "button" at bounding box center [1379, 214] width 20 height 8
type Quantity "4"
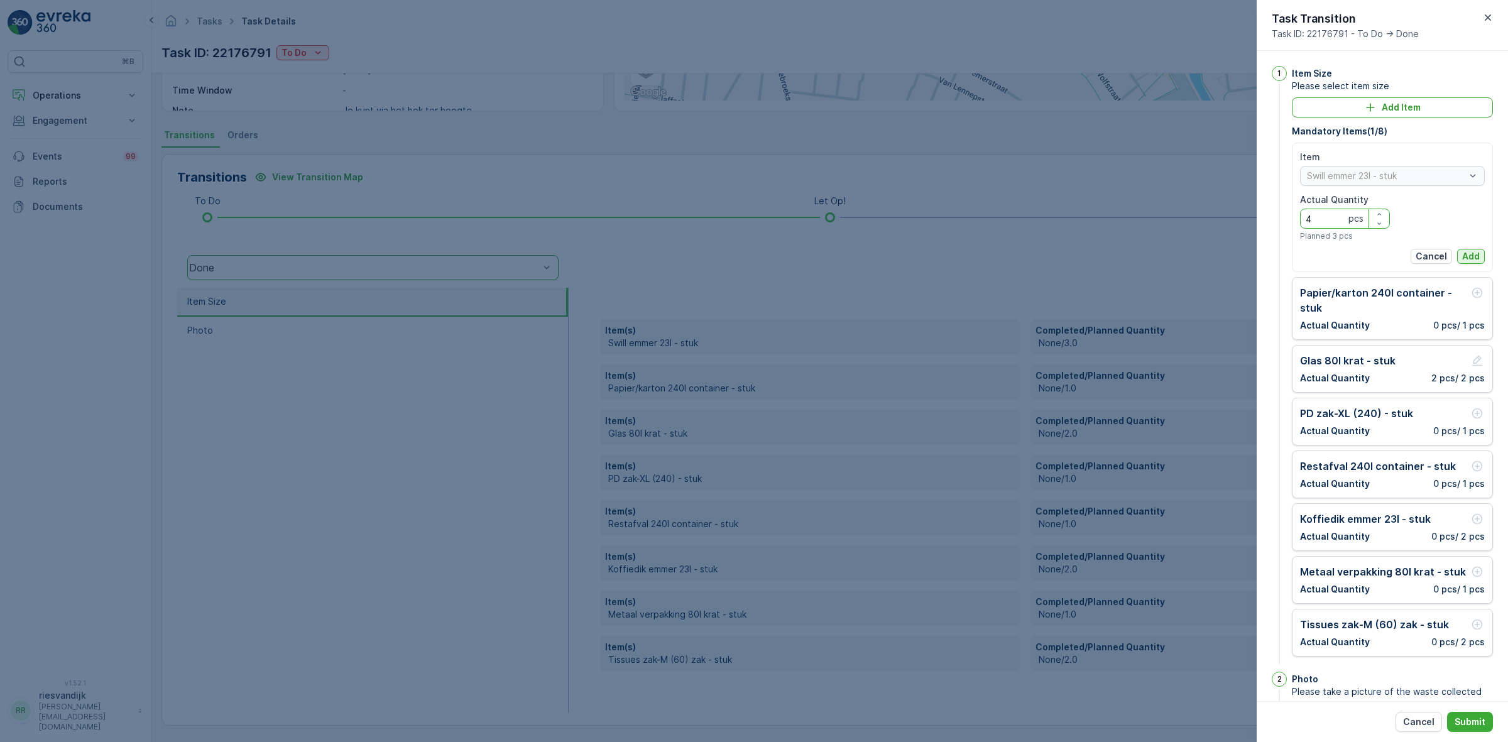
click at [1469, 253] on p "Add" at bounding box center [1471, 256] width 18 height 13
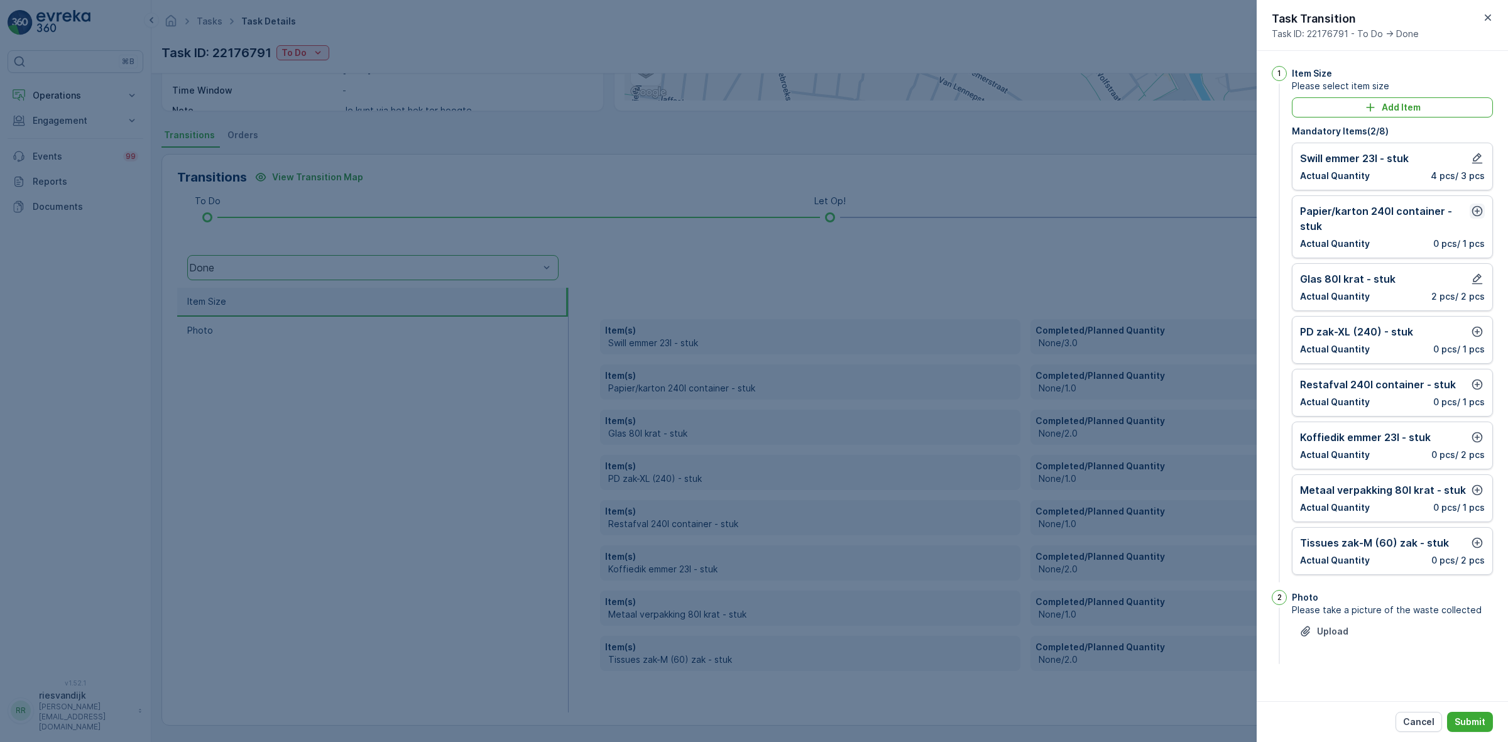
click at [1483, 210] on icon "button" at bounding box center [1477, 211] width 13 height 13
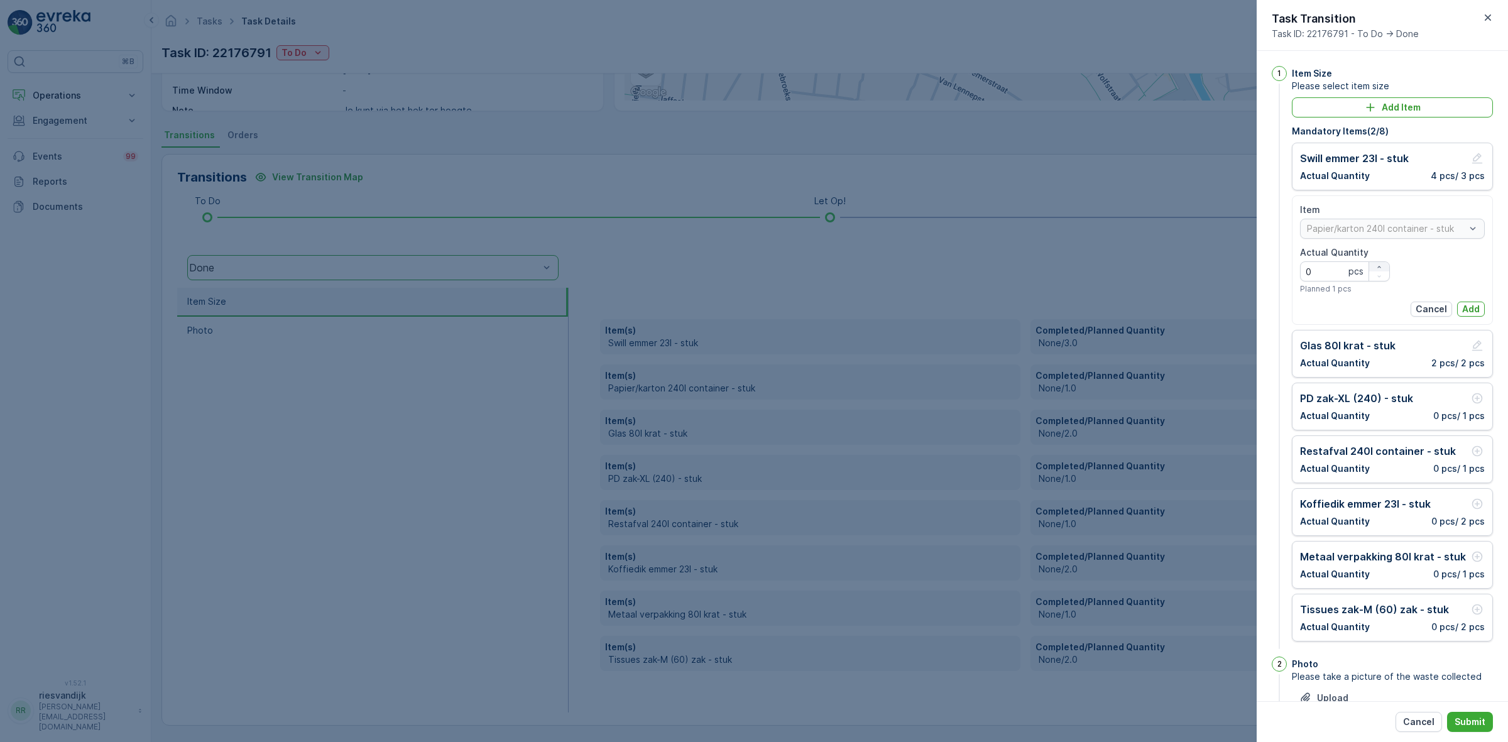
click at [1384, 265] on div "button" at bounding box center [1379, 267] width 20 height 8
type Quantity "1"
click at [1465, 311] on p "Add" at bounding box center [1471, 309] width 18 height 13
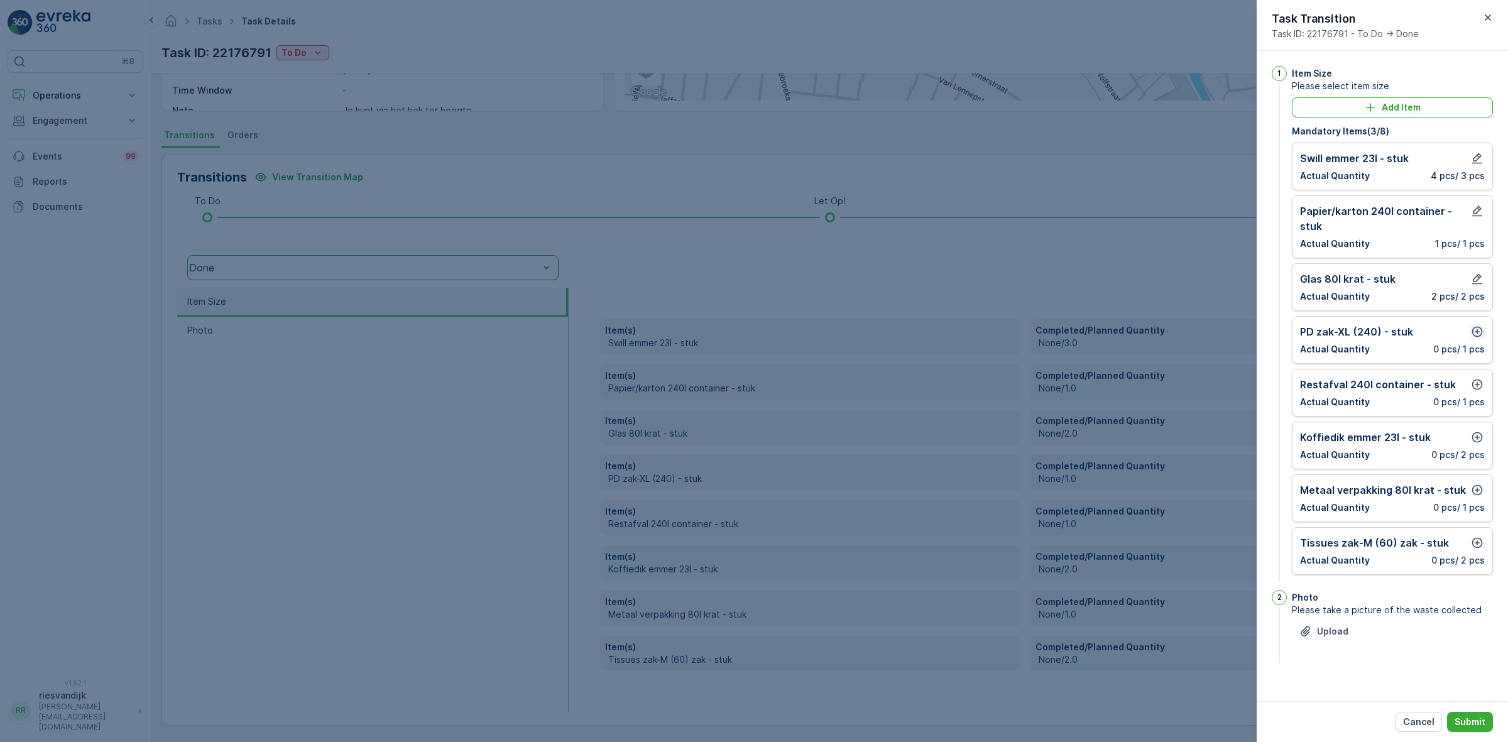
click at [1477, 338] on icon "button" at bounding box center [1477, 331] width 13 height 13
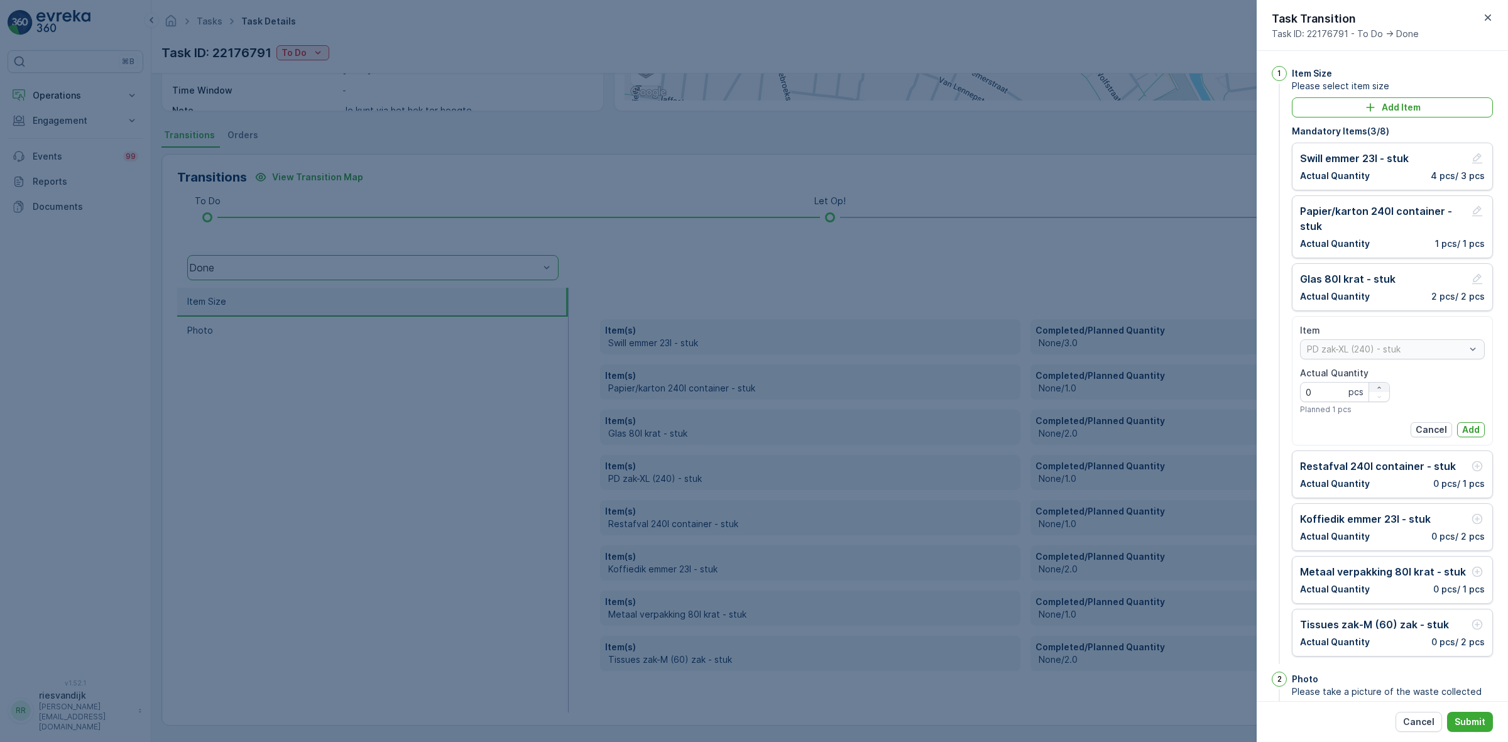
click at [1376, 390] on icon "button" at bounding box center [1379, 388] width 8 height 8
type Quantity "1"
click at [1462, 432] on p "Add" at bounding box center [1471, 430] width 18 height 13
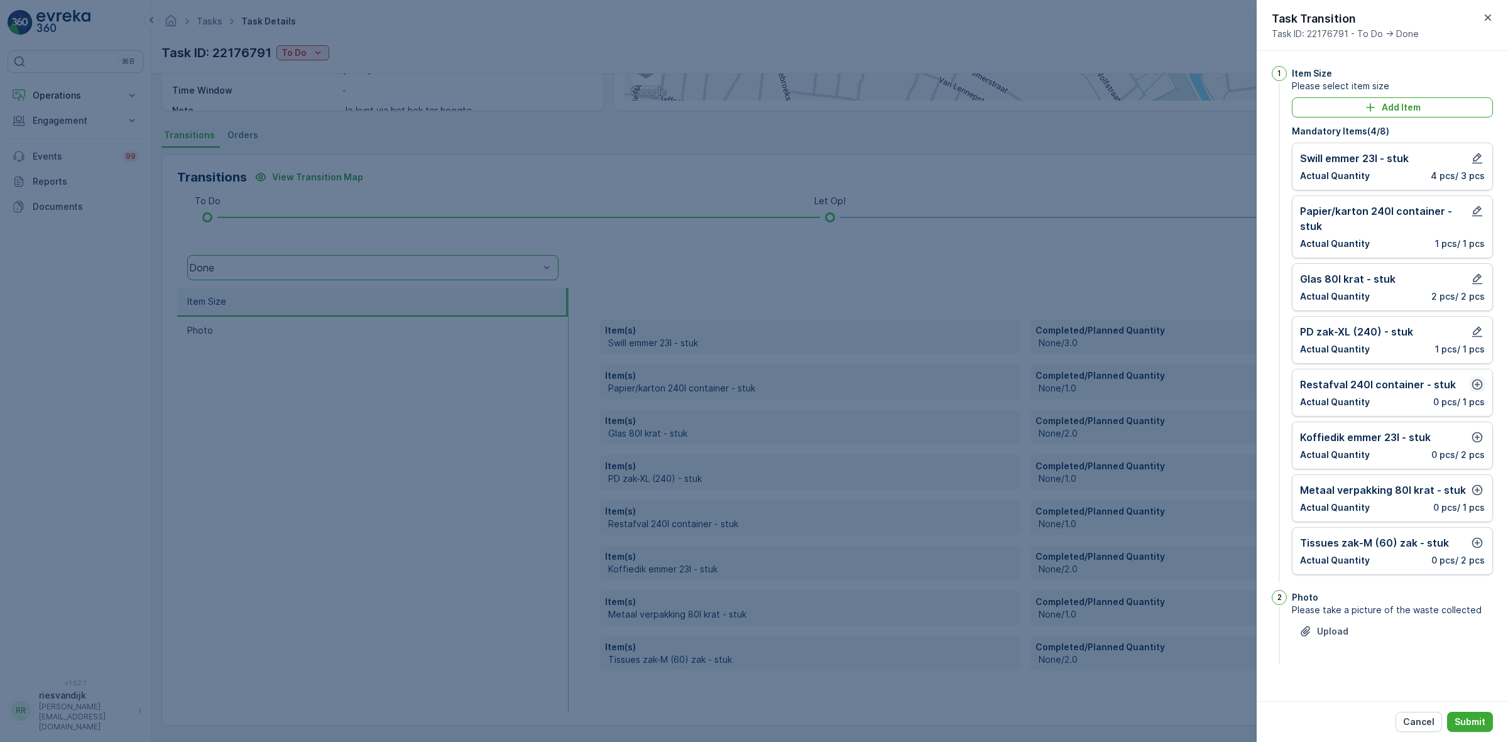
click at [1477, 381] on icon "button" at bounding box center [1477, 385] width 11 height 11
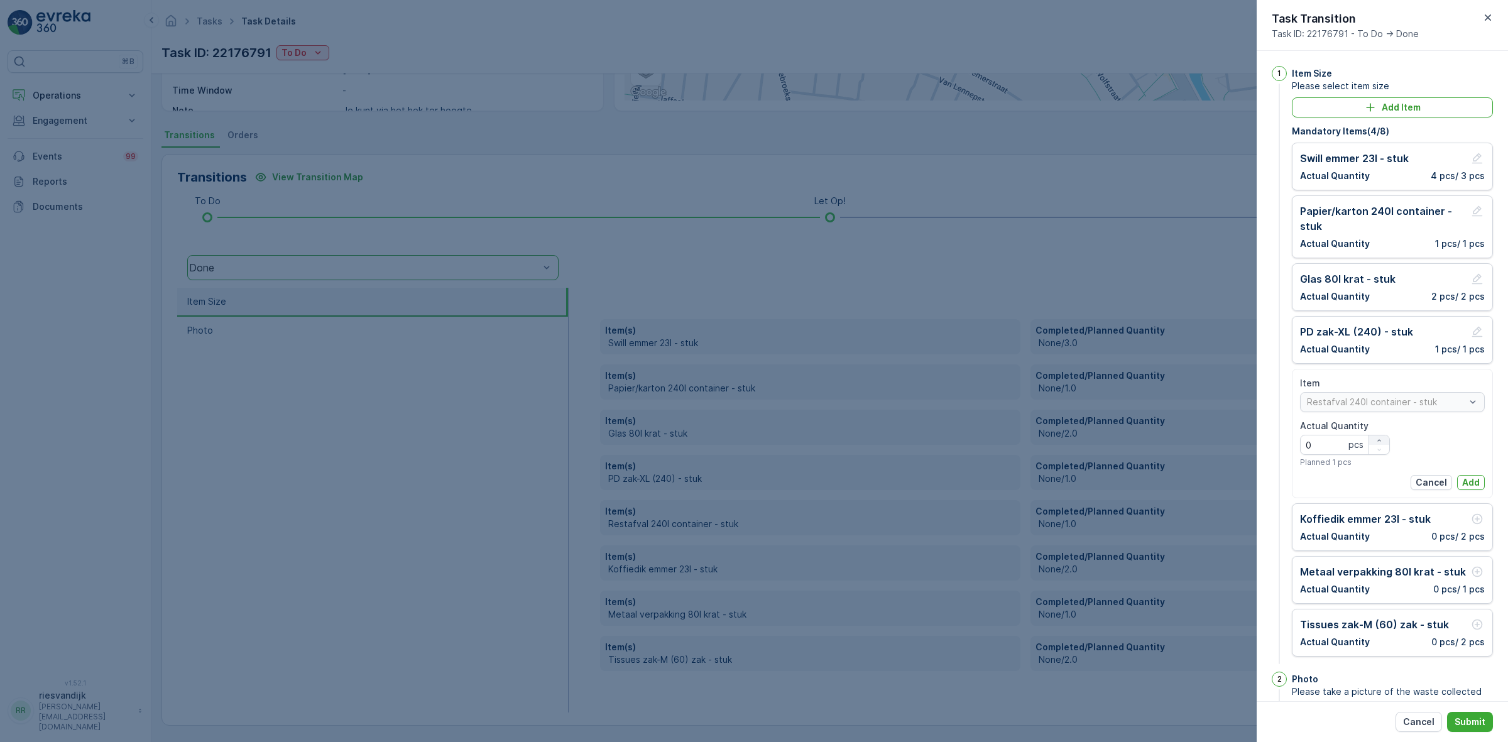
click at [1375, 440] on icon "button" at bounding box center [1379, 441] width 8 height 8
type Quantity "1"
click at [1472, 479] on p "Add" at bounding box center [1471, 482] width 18 height 13
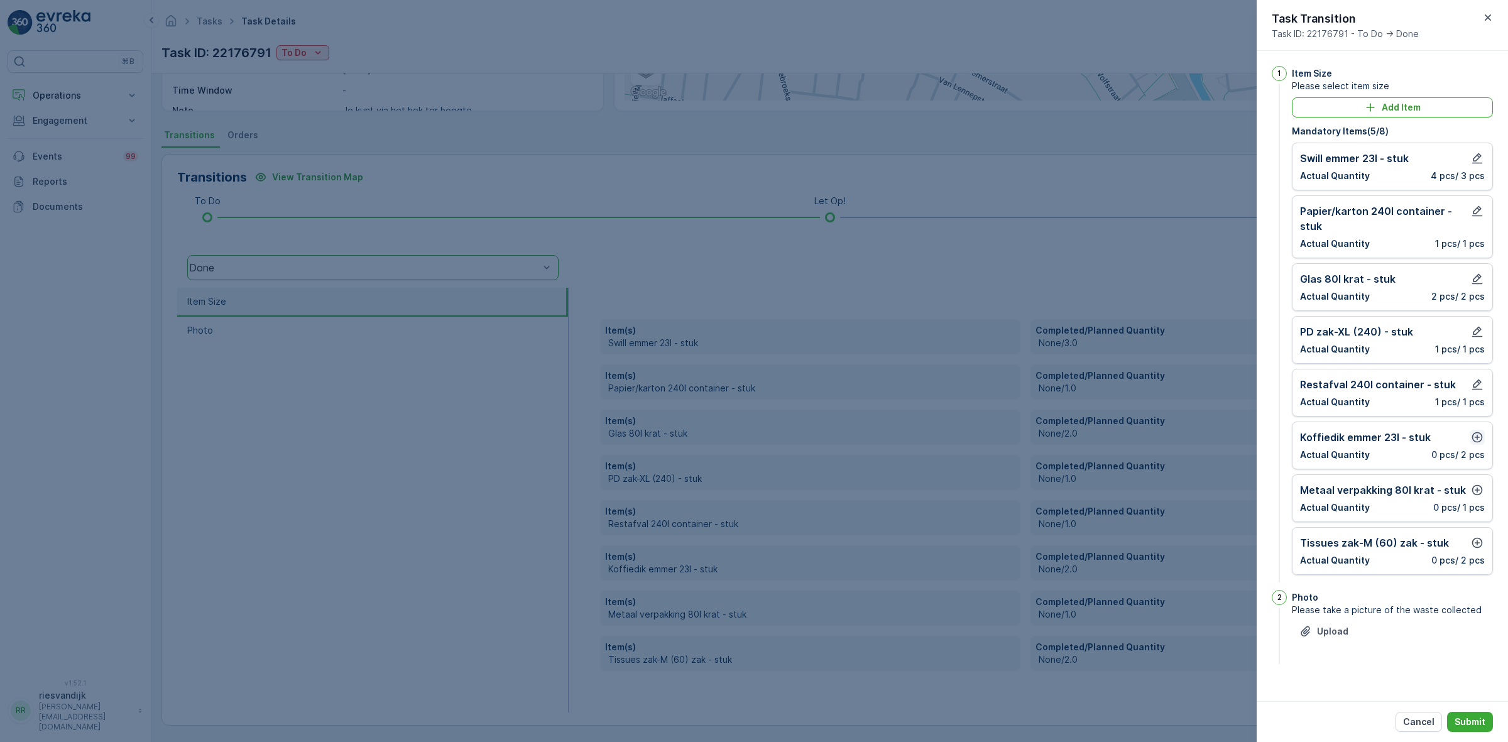
click at [1473, 440] on icon "button" at bounding box center [1477, 437] width 13 height 13
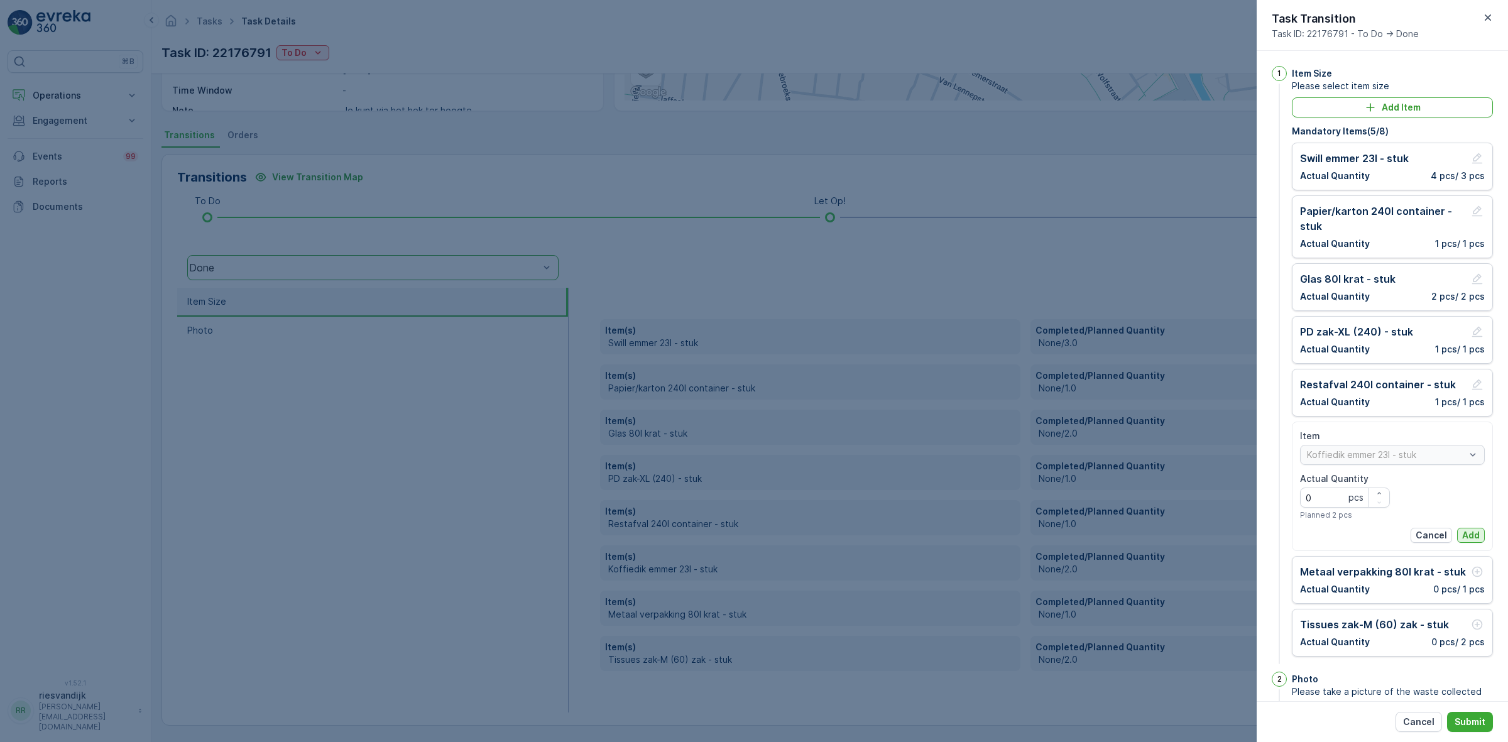
click at [1471, 540] on p "Add" at bounding box center [1471, 535] width 18 height 13
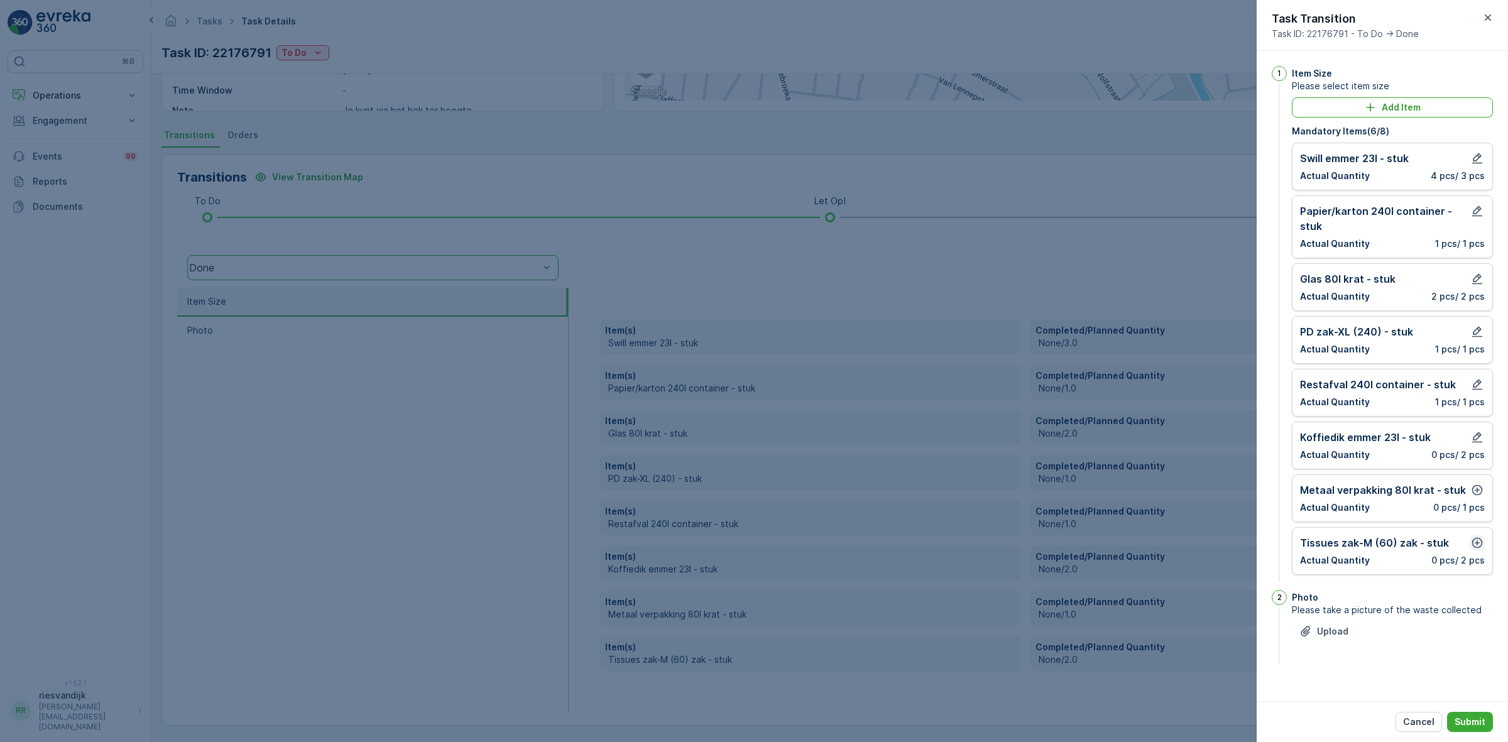
click at [1480, 539] on icon "button" at bounding box center [1477, 543] width 13 height 13
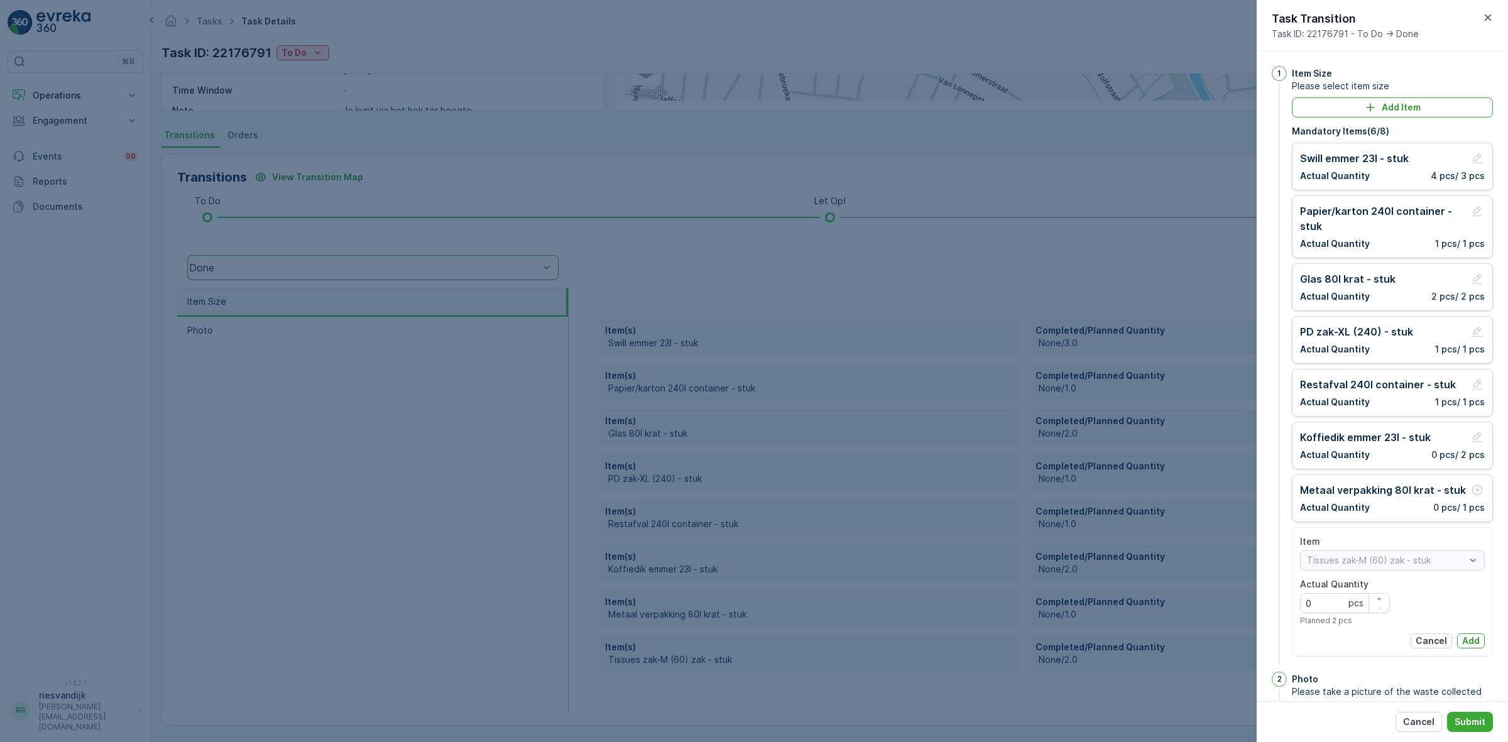
click at [1407, 491] on p "Metaal verpakking 80l krat - stuk" at bounding box center [1383, 490] width 166 height 15
click at [1462, 507] on p "0 pcs / 1 pcs" at bounding box center [1459, 507] width 52 height 13
click at [1474, 635] on button "Add" at bounding box center [1471, 640] width 28 height 15
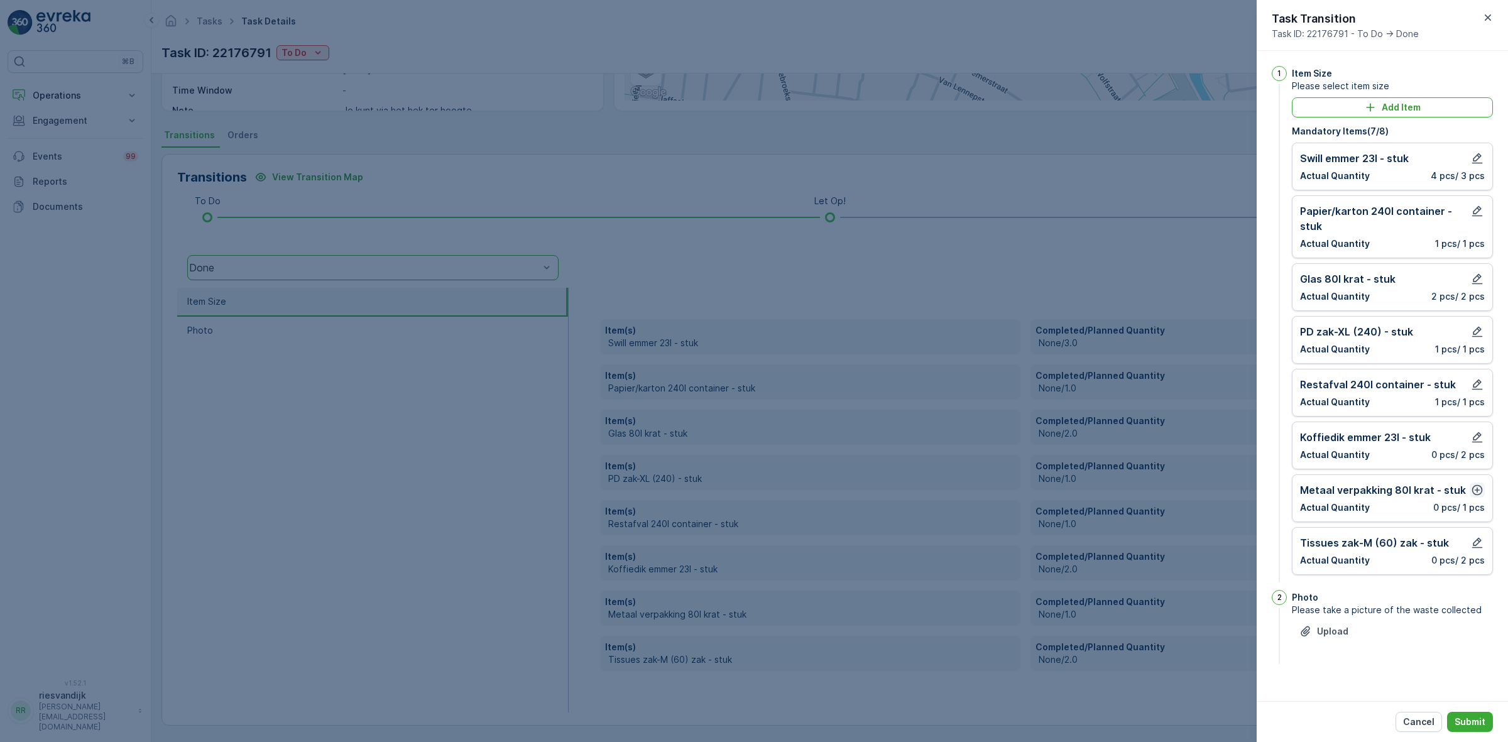
click at [1478, 489] on icon "button" at bounding box center [1477, 490] width 13 height 13
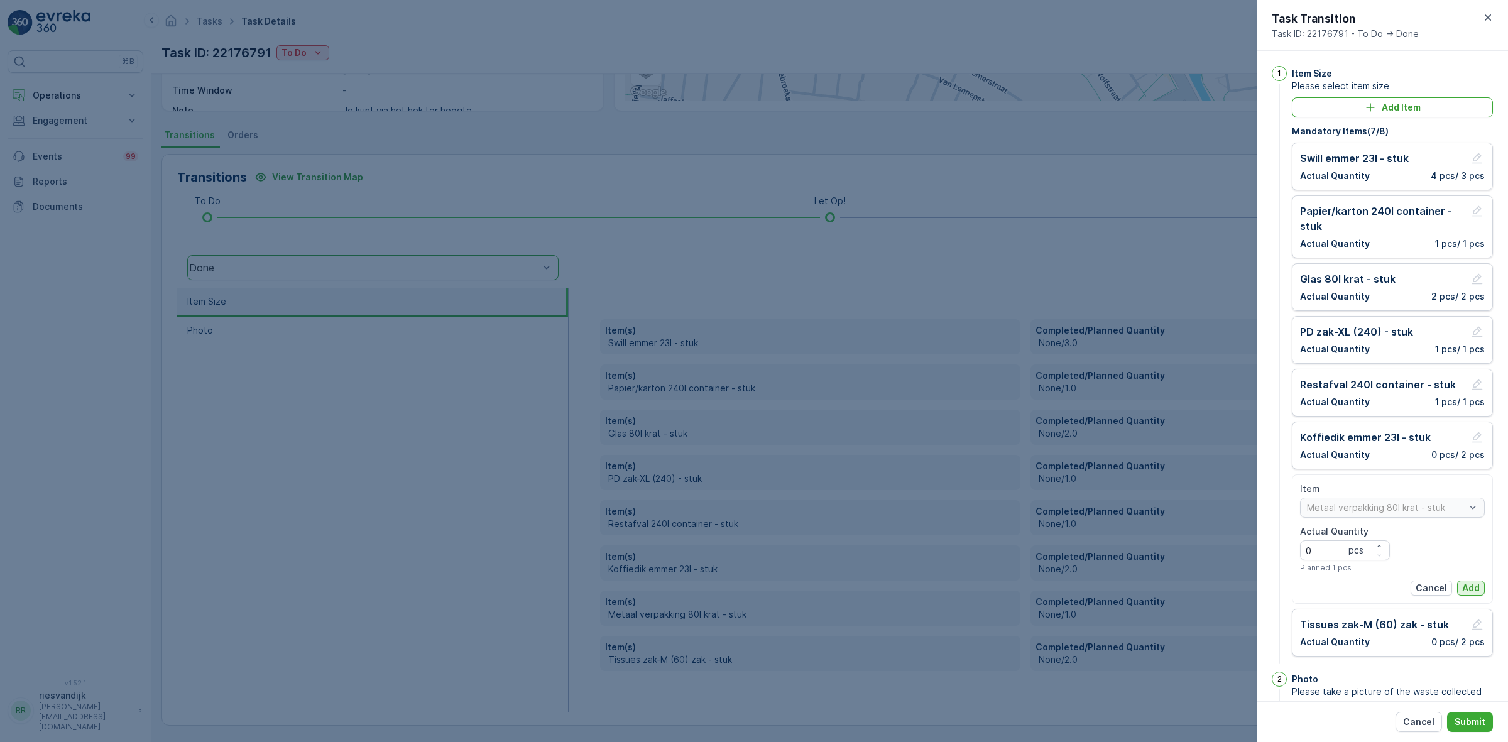
click at [1472, 588] on p "Add" at bounding box center [1471, 588] width 18 height 13
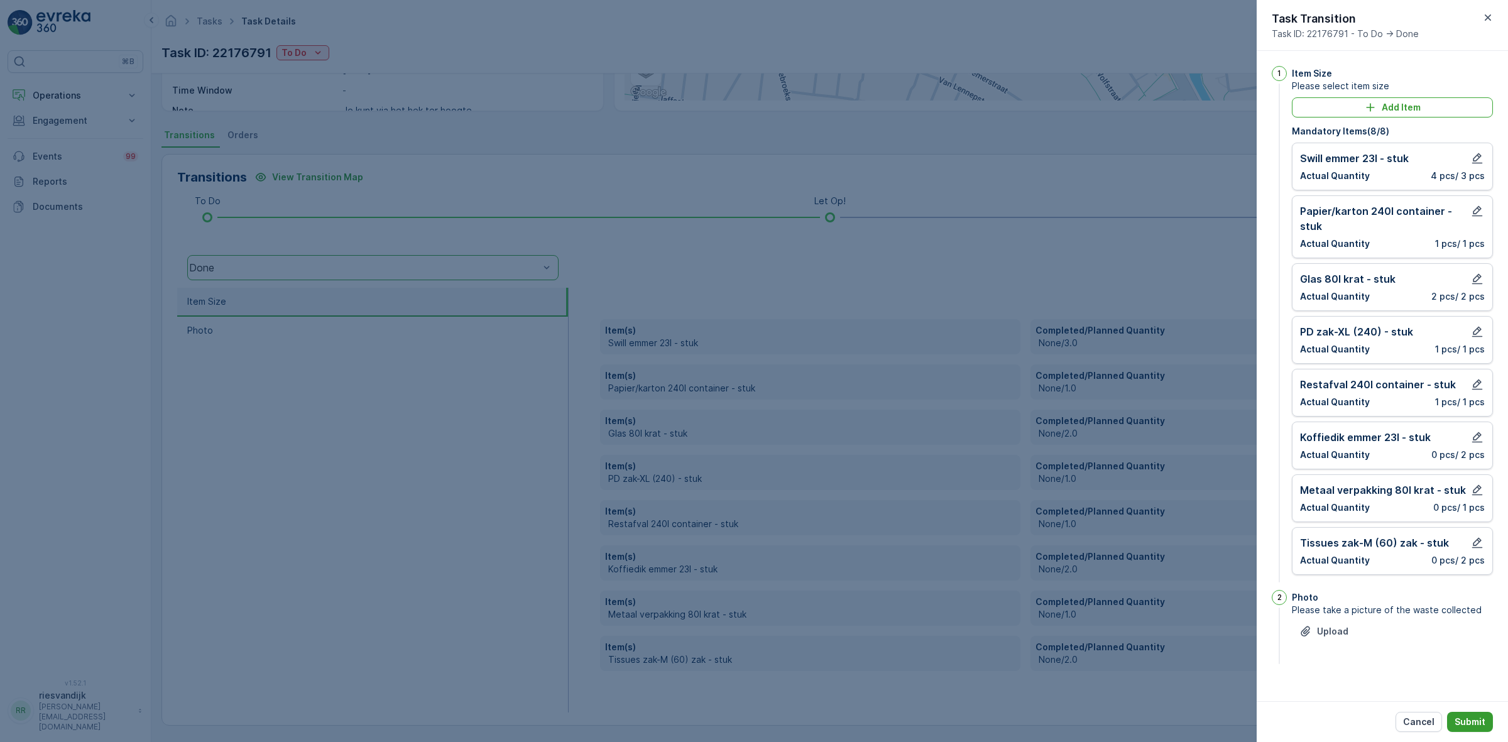
click at [1479, 718] on p "Submit" at bounding box center [1470, 722] width 31 height 13
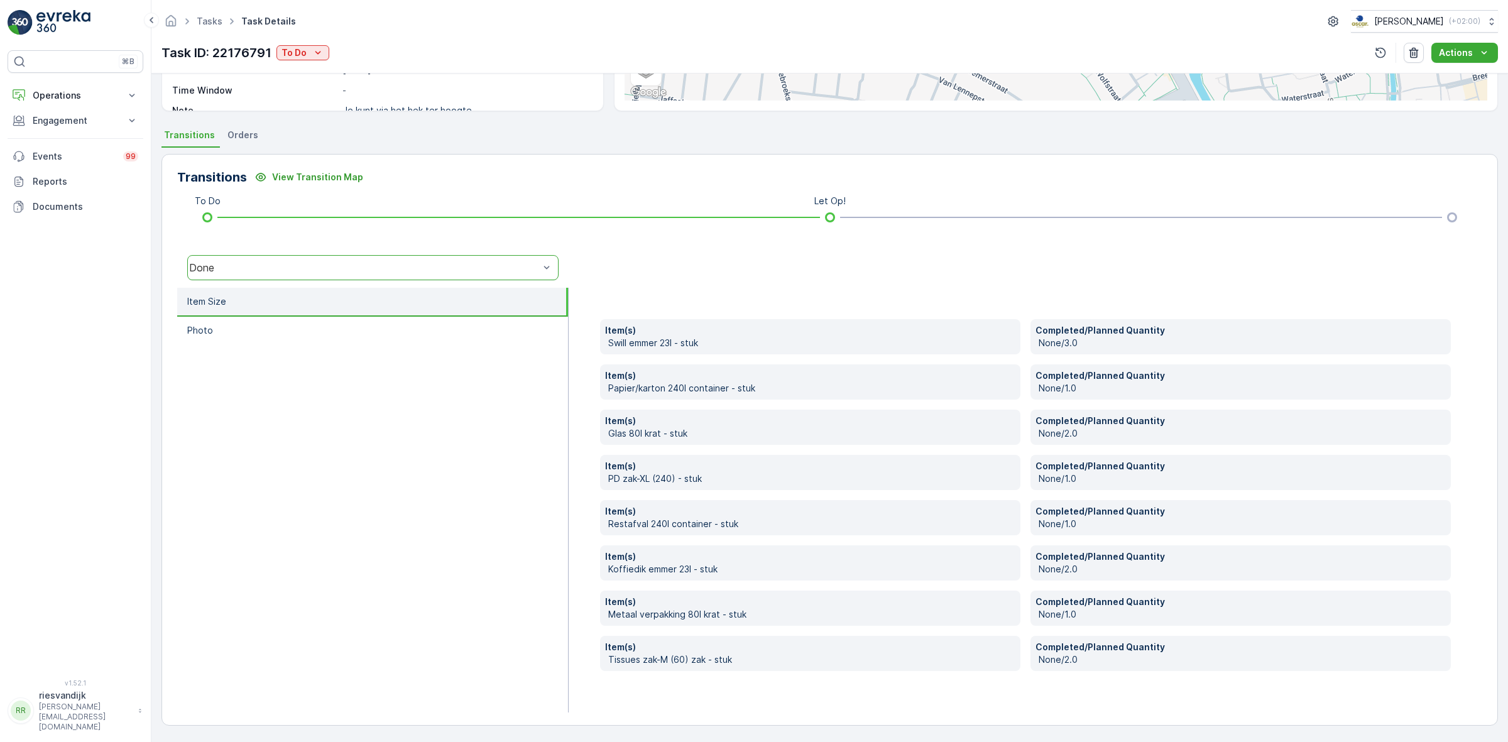
scroll to position [0, 0]
